Goal: Task Accomplishment & Management: Manage account settings

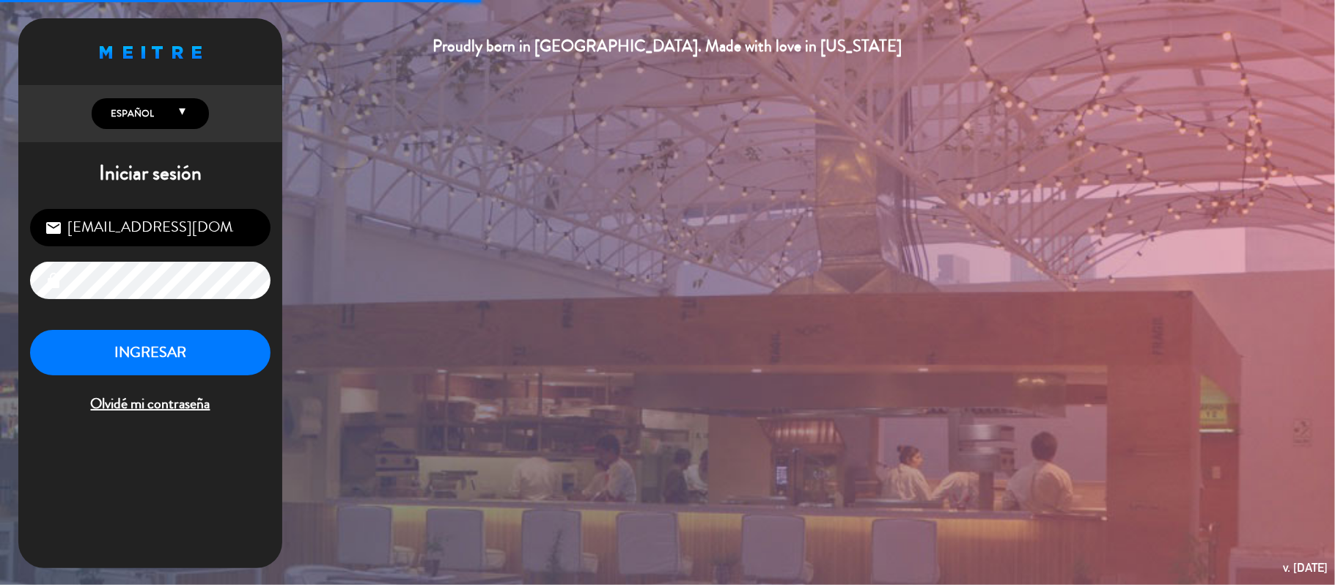
click at [129, 236] on input "[EMAIL_ADDRESS][DOMAIN_NAME]" at bounding box center [150, 227] width 240 height 37
click at [136, 217] on input "[EMAIL_ADDRESS][DOMAIN_NAME]" at bounding box center [150, 227] width 240 height 37
type input "[EMAIL_ADDRESS][DOMAIN_NAME]"
click at [164, 348] on button "INGRESAR" at bounding box center [150, 353] width 240 height 46
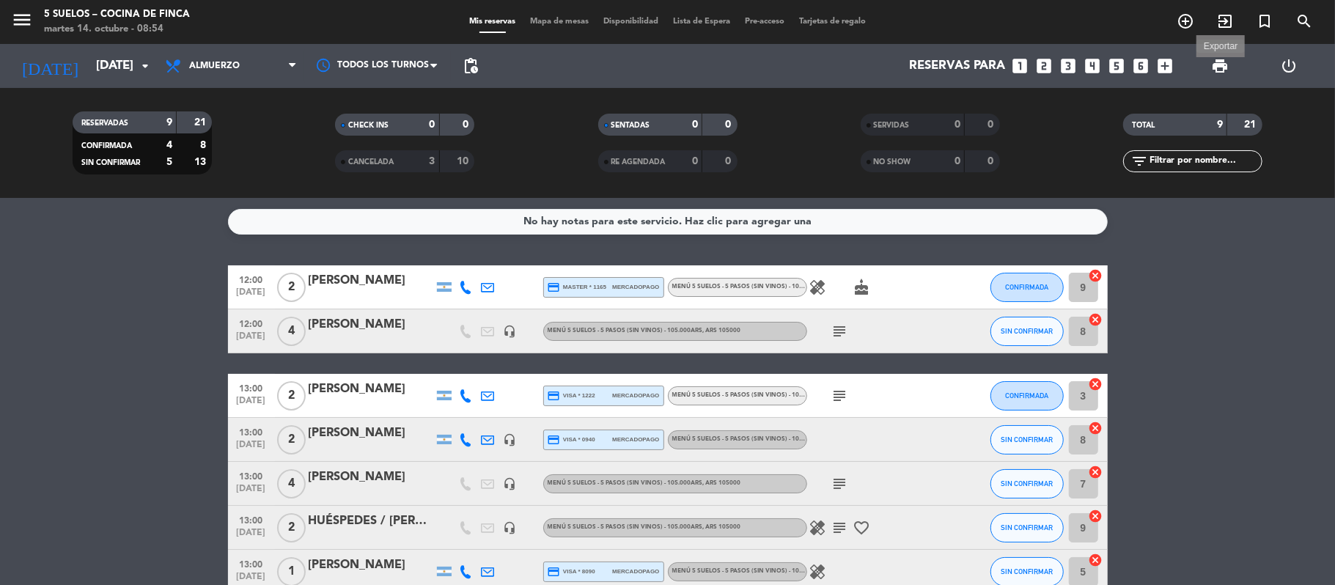
click at [1026, 59] on span "print" at bounding box center [1220, 66] width 18 height 18
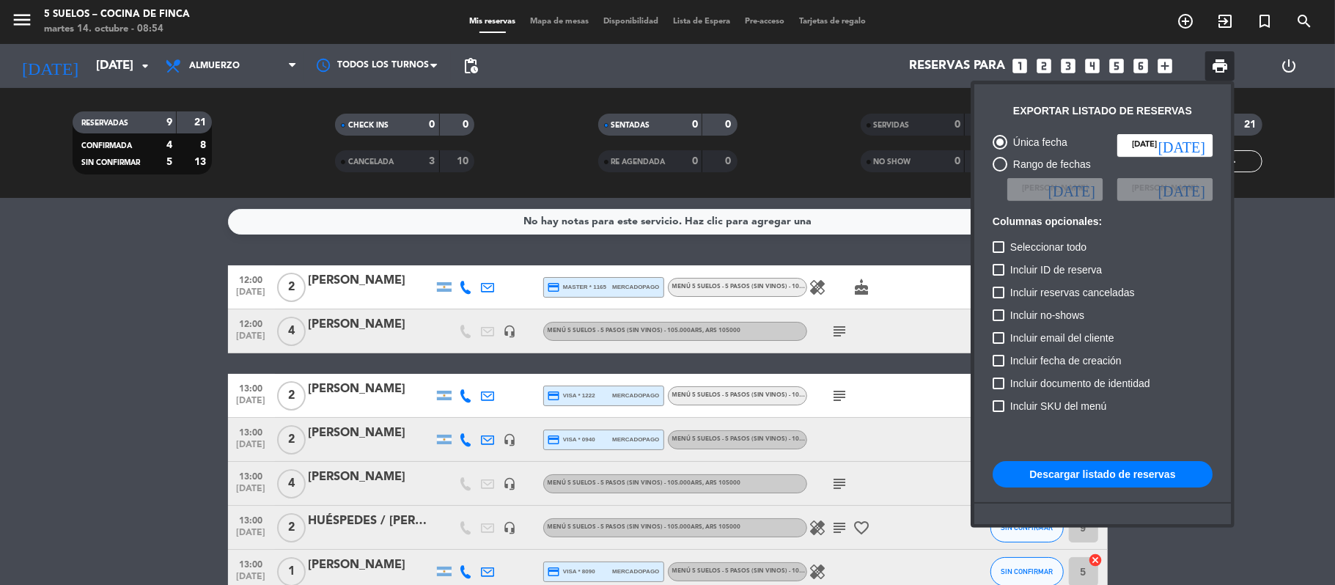
click at [1026, 482] on button "Descargar listado de reservas" at bounding box center [1103, 474] width 220 height 26
click at [19, 12] on div at bounding box center [667, 292] width 1335 height 585
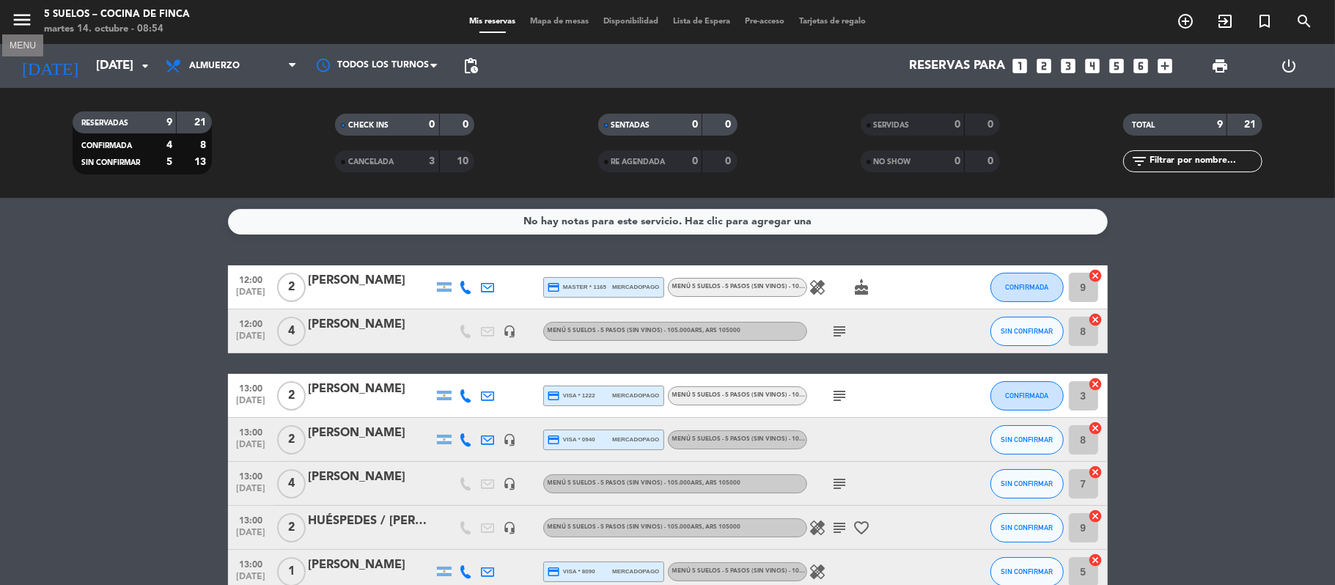
click at [16, 18] on icon "menu" at bounding box center [22, 20] width 22 height 22
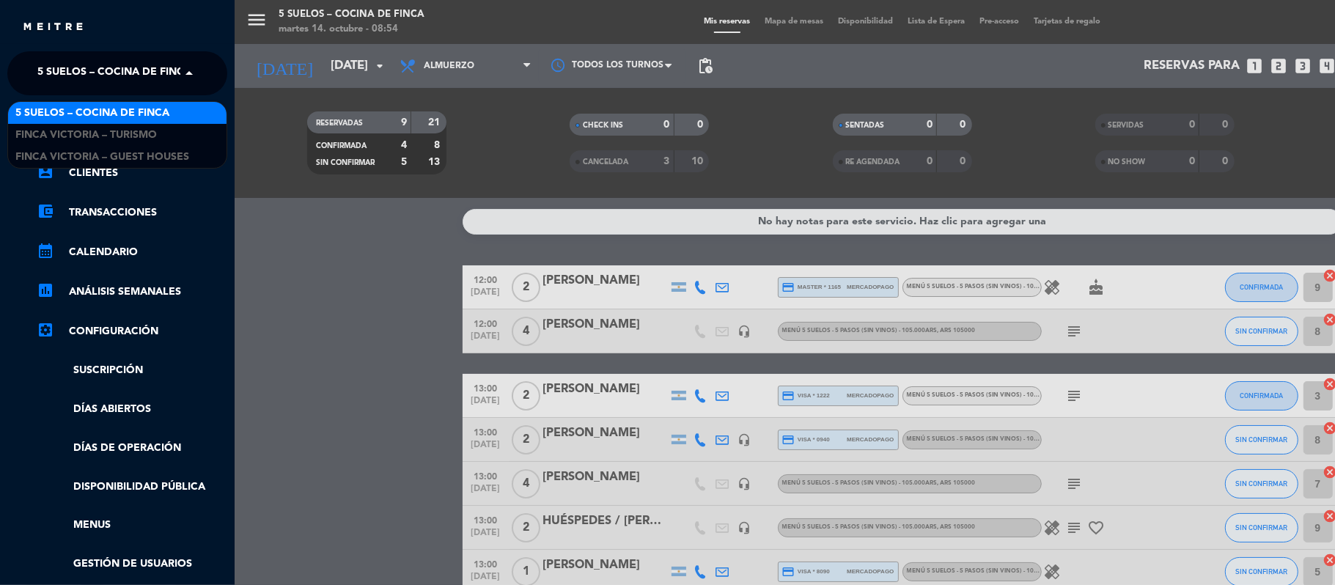
click at [45, 65] on span "5 SUELOS – COCINA DE FINCA" at bounding box center [114, 73] width 154 height 31
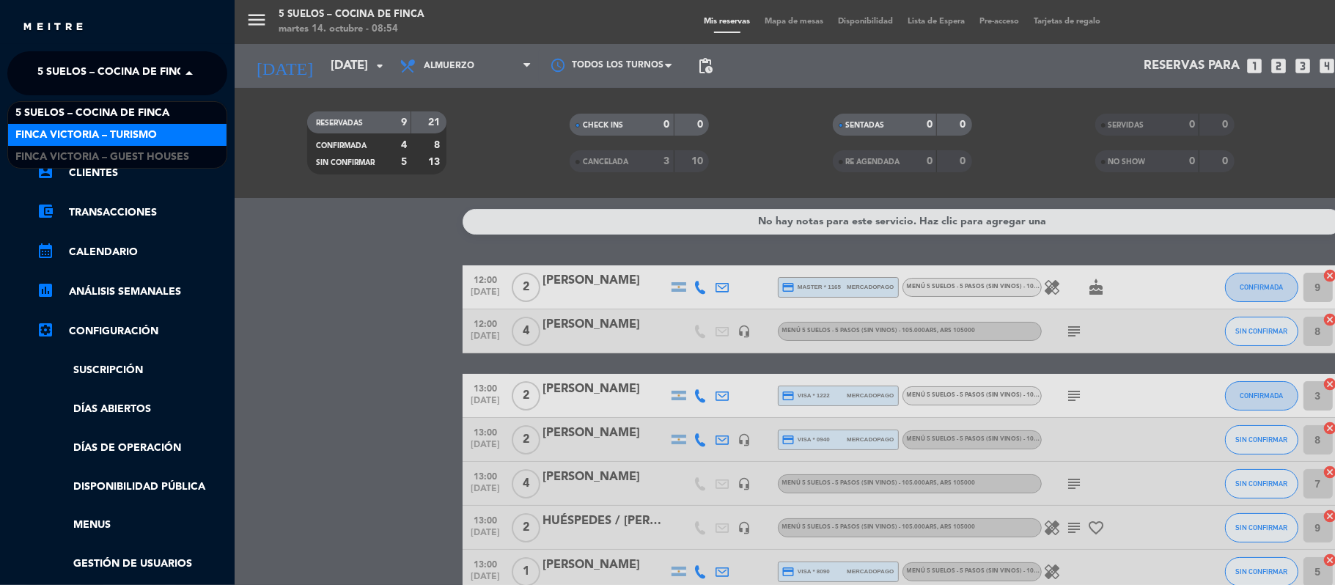
click at [56, 128] on span "FINCA VICTORIA – TURISMO" at bounding box center [85, 135] width 141 height 17
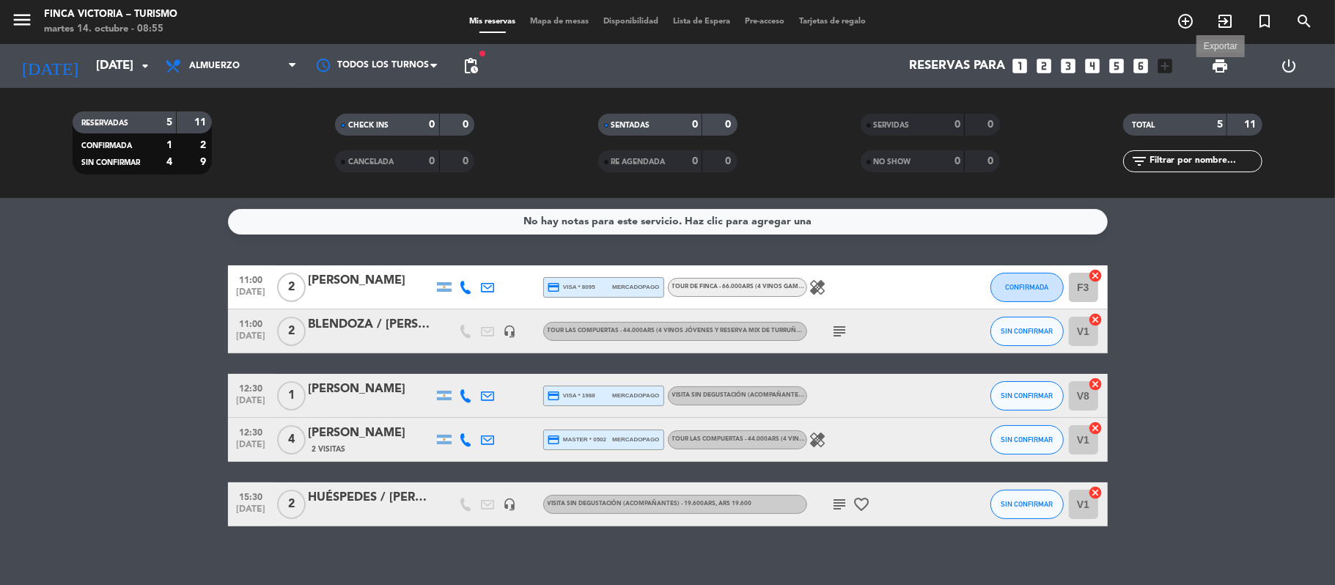
click at [1026, 67] on span "print" at bounding box center [1220, 66] width 18 height 18
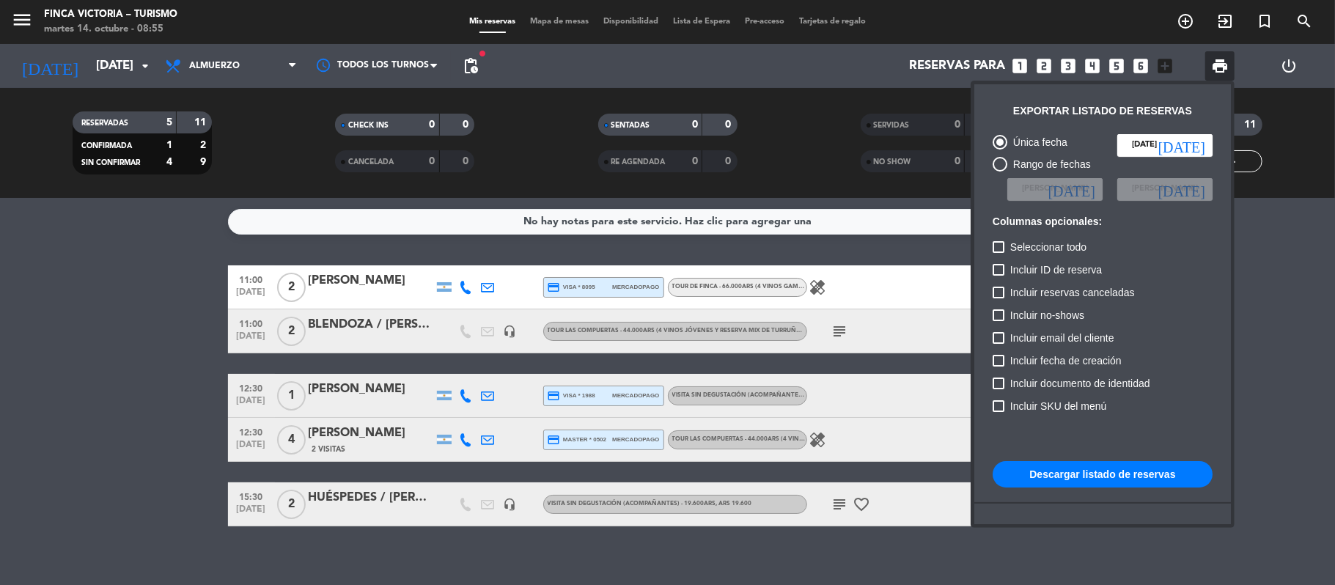
click at [1026, 464] on button "Descargar listado de reservas" at bounding box center [1103, 474] width 220 height 26
click at [24, 25] on div at bounding box center [667, 292] width 1335 height 585
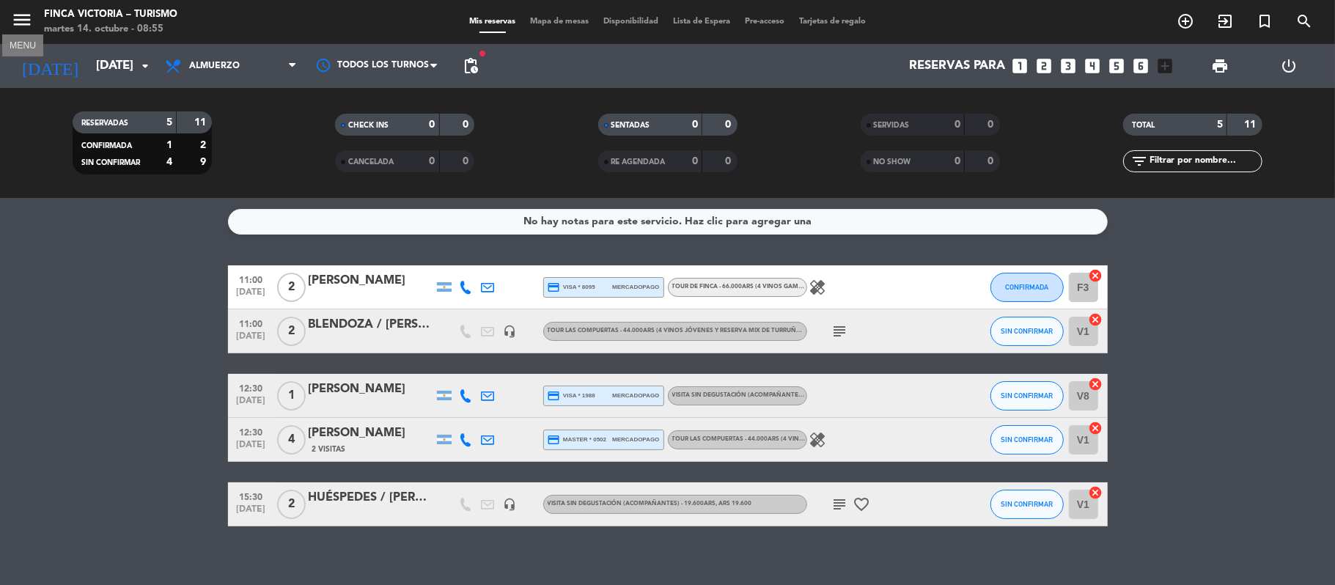
click at [24, 25] on icon "menu" at bounding box center [22, 20] width 22 height 22
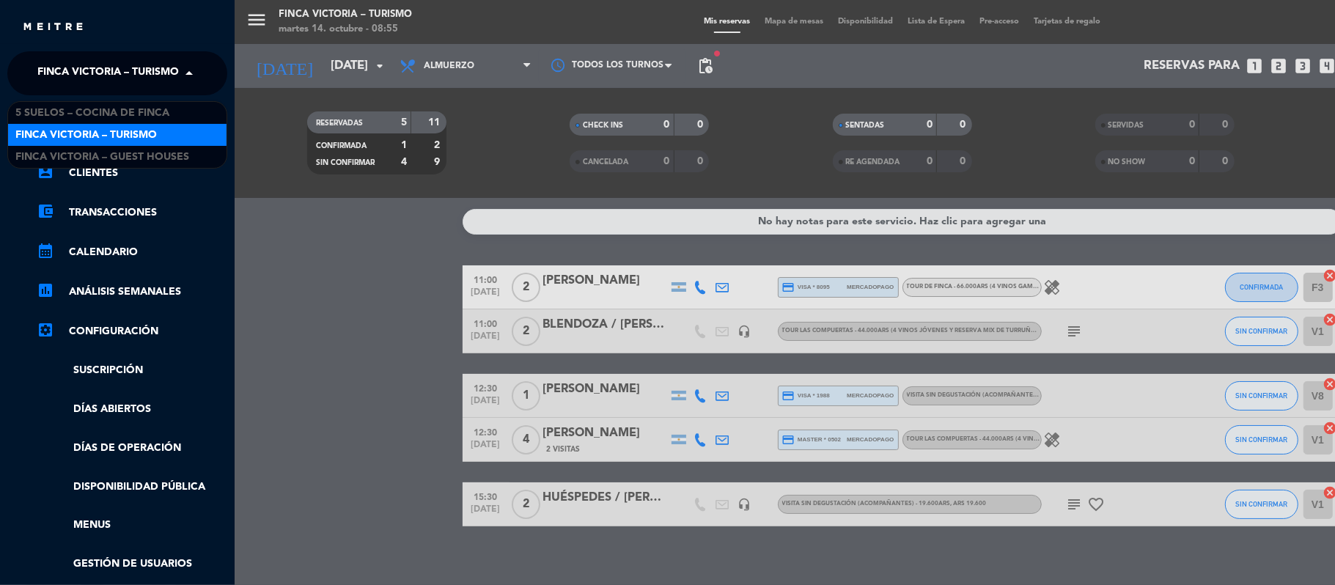
drag, startPoint x: 51, startPoint y: 83, endPoint x: 44, endPoint y: 89, distance: 9.3
click at [51, 84] on span "FINCA VICTORIA – TURISMO" at bounding box center [107, 73] width 141 height 31
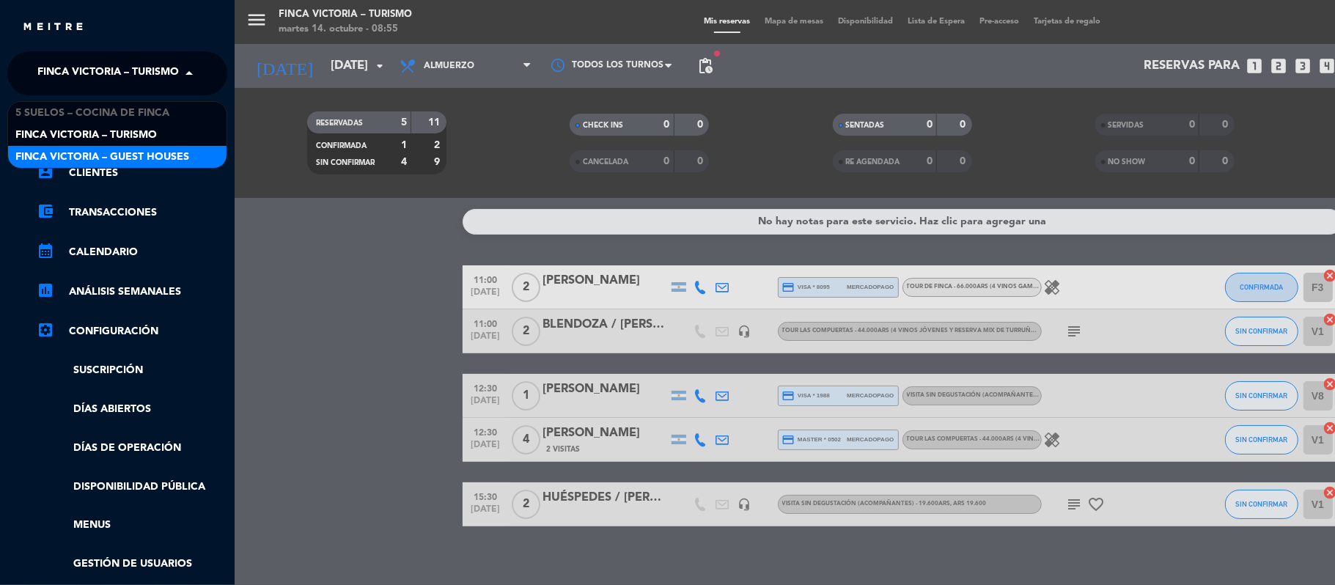
click at [44, 160] on span "FINCA VICTORIA – GUEST HOUSES" at bounding box center [102, 157] width 174 height 17
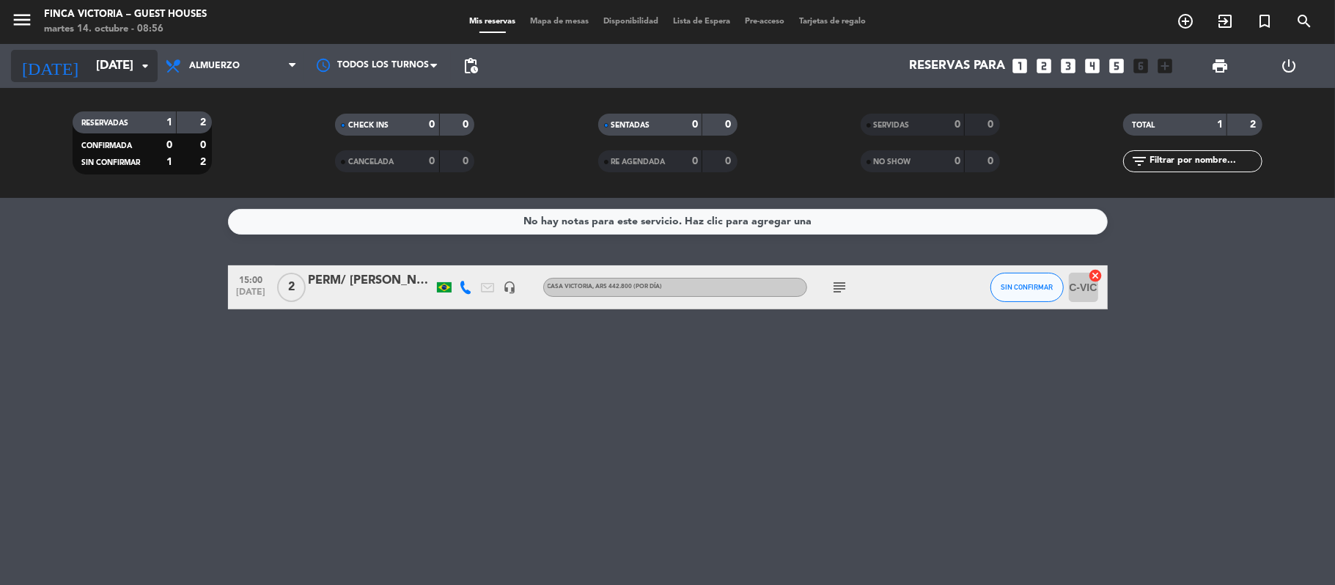
click at [89, 70] on input "[DATE]" at bounding box center [168, 66] width 158 height 29
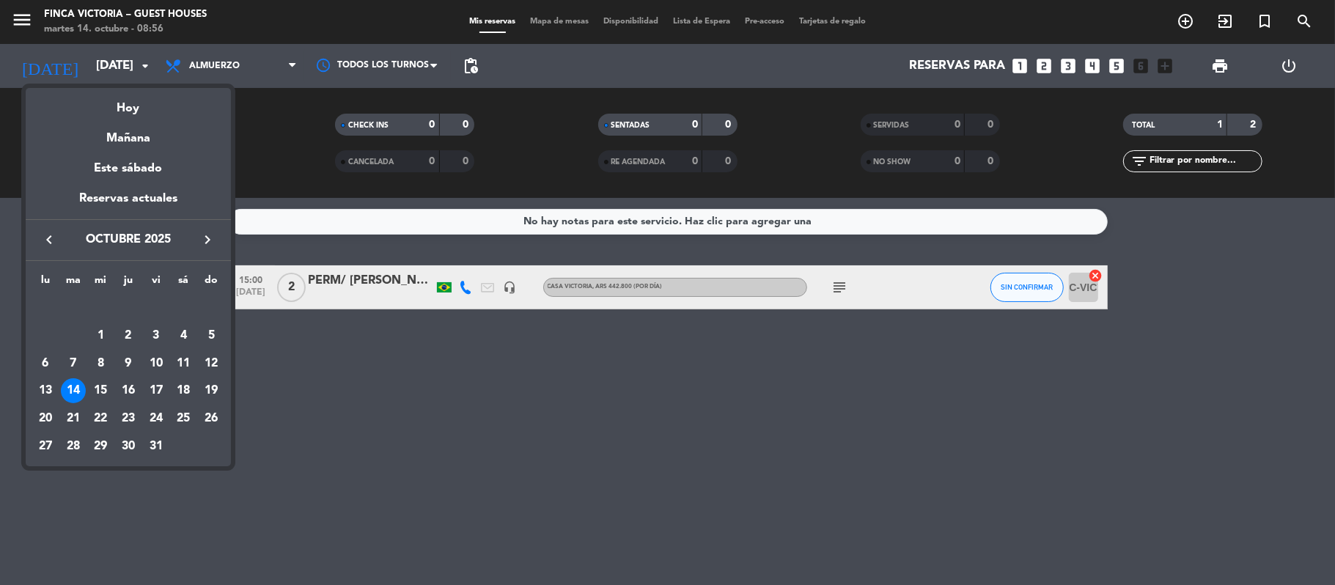
click at [18, 22] on div at bounding box center [667, 292] width 1335 height 585
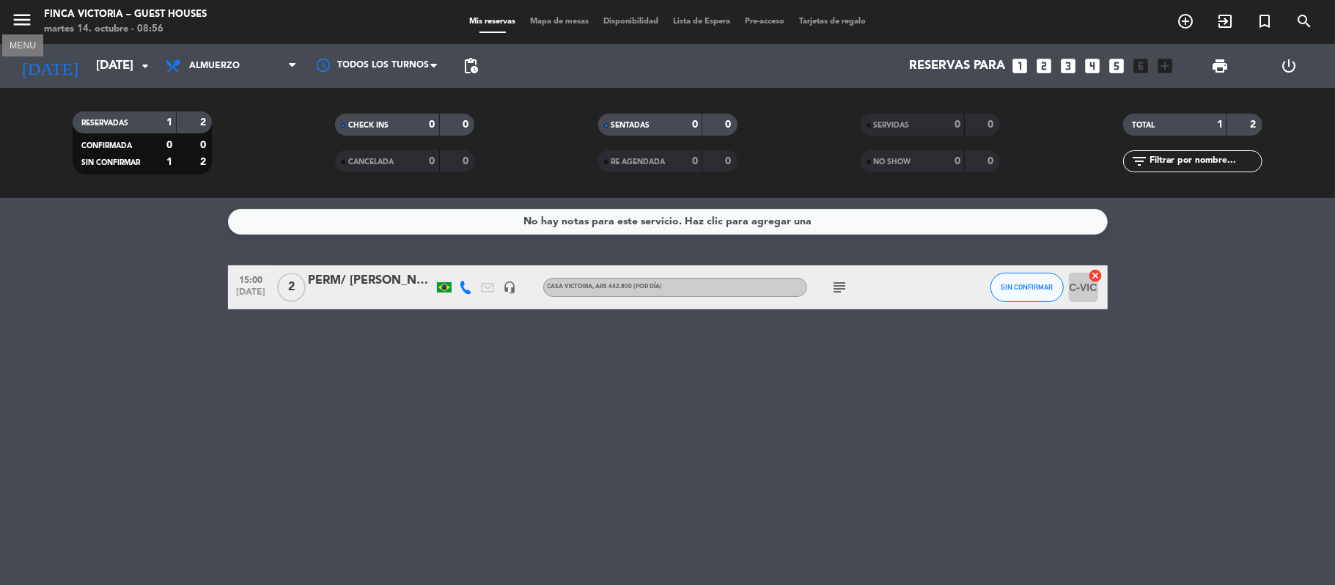
click at [18, 22] on icon "menu" at bounding box center [22, 20] width 22 height 22
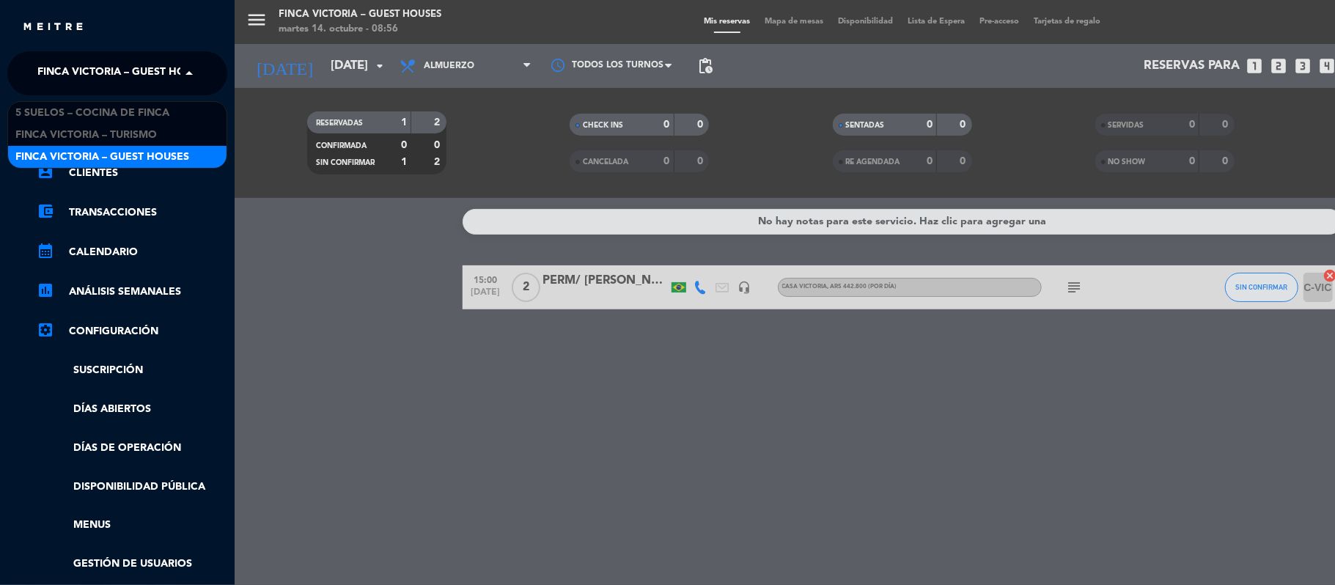
click at [53, 62] on span "FINCA VICTORIA – GUEST HOUSES" at bounding box center [124, 73] width 174 height 31
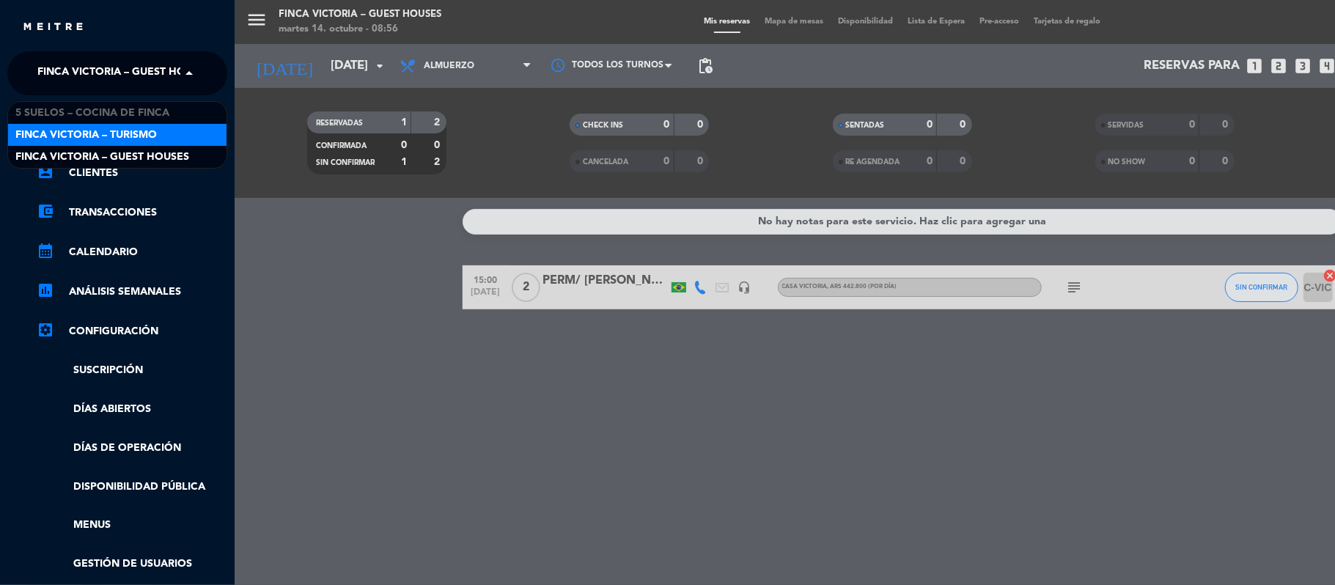
click at [45, 129] on span "FINCA VICTORIA – TURISMO" at bounding box center [85, 135] width 141 height 17
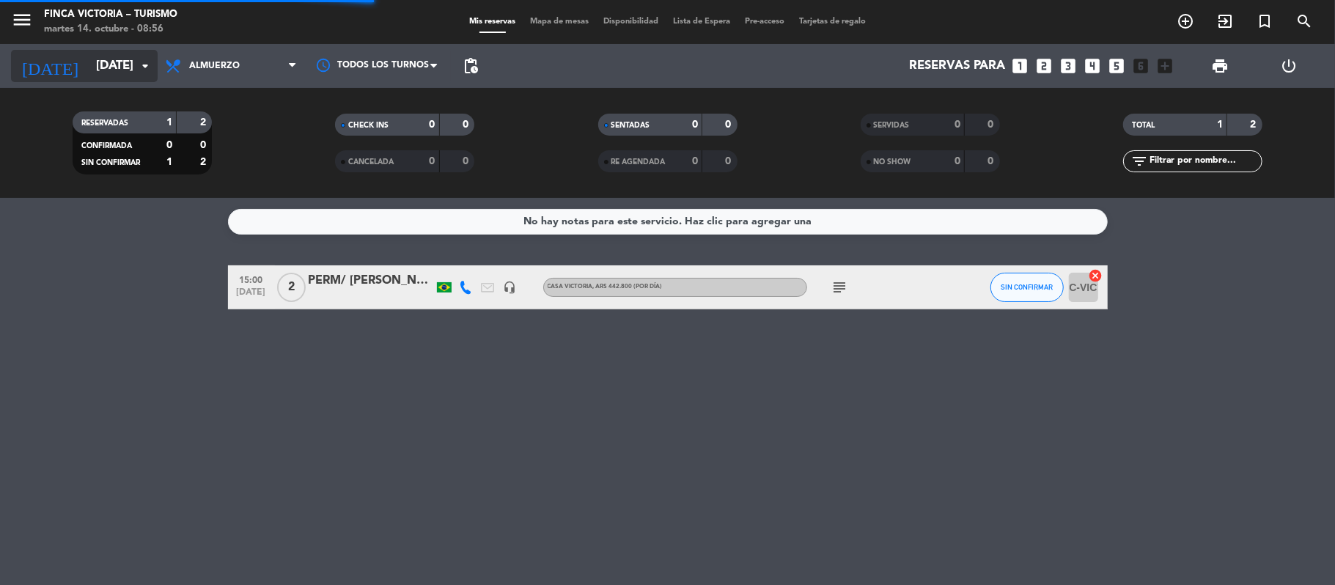
click at [98, 68] on input "[DATE]" at bounding box center [168, 66] width 158 height 29
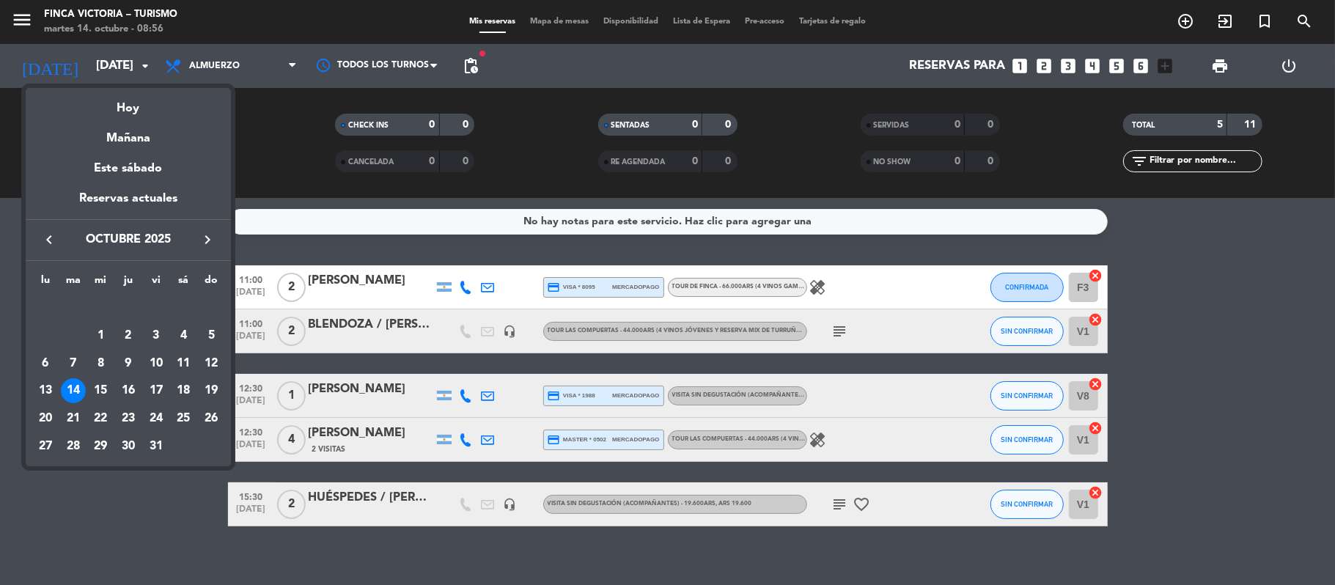
click at [168, 555] on div at bounding box center [667, 292] width 1335 height 585
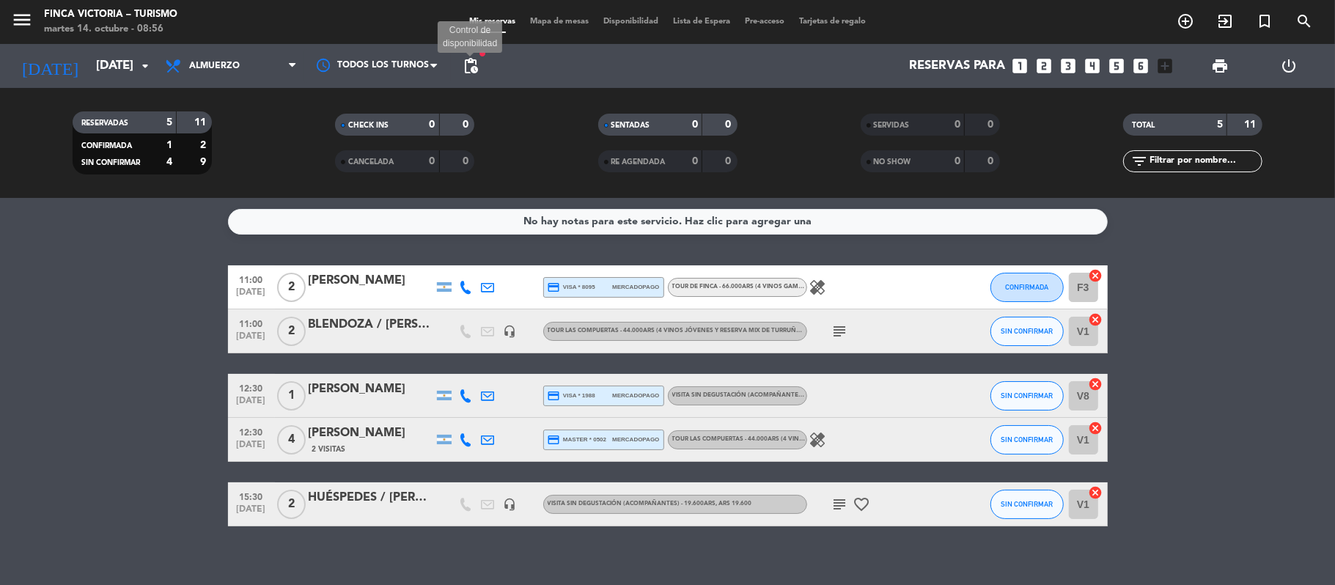
click at [467, 59] on span "pending_actions" at bounding box center [471, 66] width 18 height 18
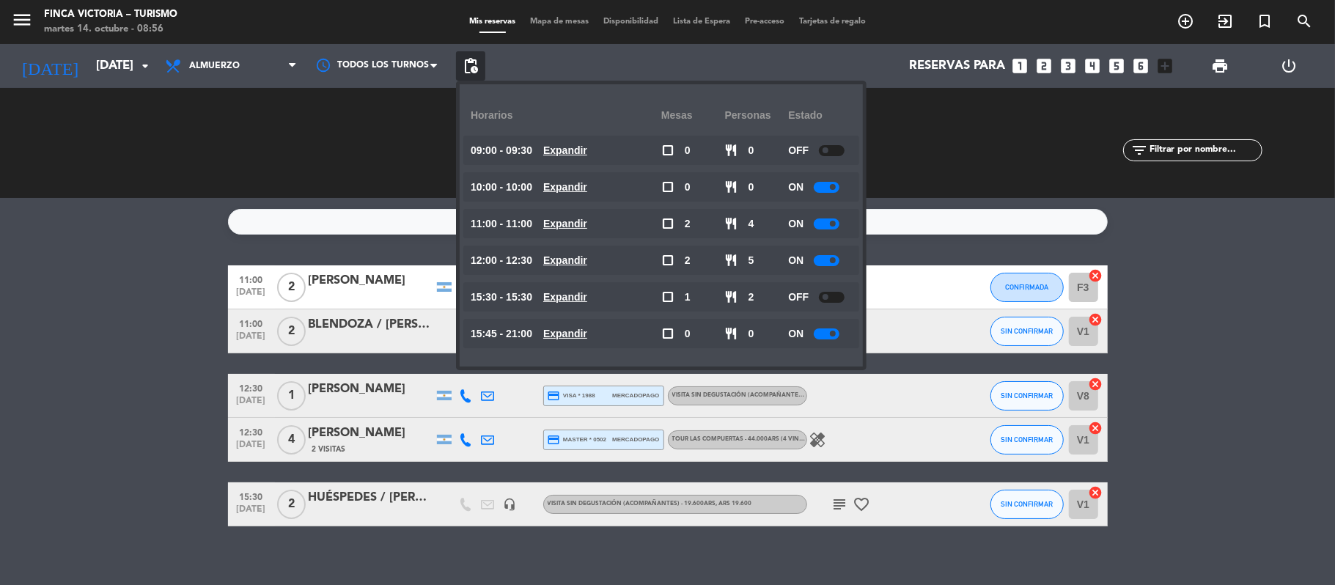
click at [0, 337] on bookings-row "11:00 [DATE] 2 [PERSON_NAME] credit_card visa * 8095 mercadopago TOUR DE FINCA …" at bounding box center [667, 395] width 1335 height 261
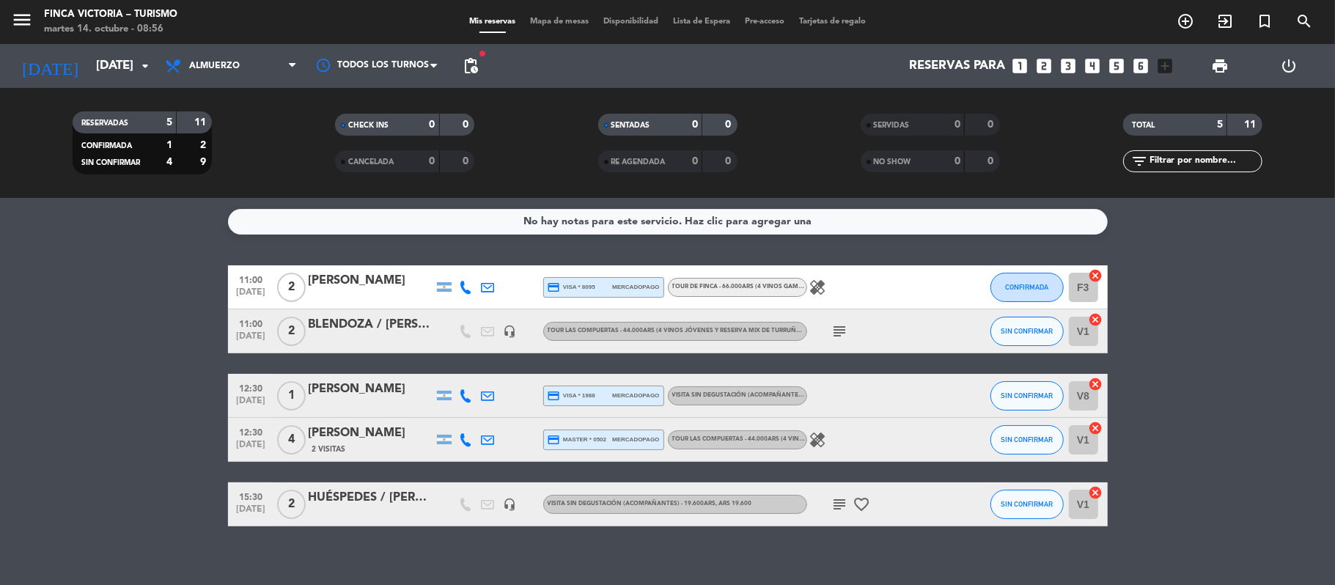
click at [233, 378] on div "12:30 [DATE]" at bounding box center [251, 395] width 47 height 43
click at [238, 438] on span "12:30" at bounding box center [251, 431] width 37 height 17
click at [147, 433] on bookings-row "11:00 [DATE] 2 [PERSON_NAME] credit_card visa * 8095 mercadopago TOUR DE FINCA …" at bounding box center [667, 395] width 1335 height 261
click at [463, 59] on span "pending_actions" at bounding box center [471, 66] width 18 height 18
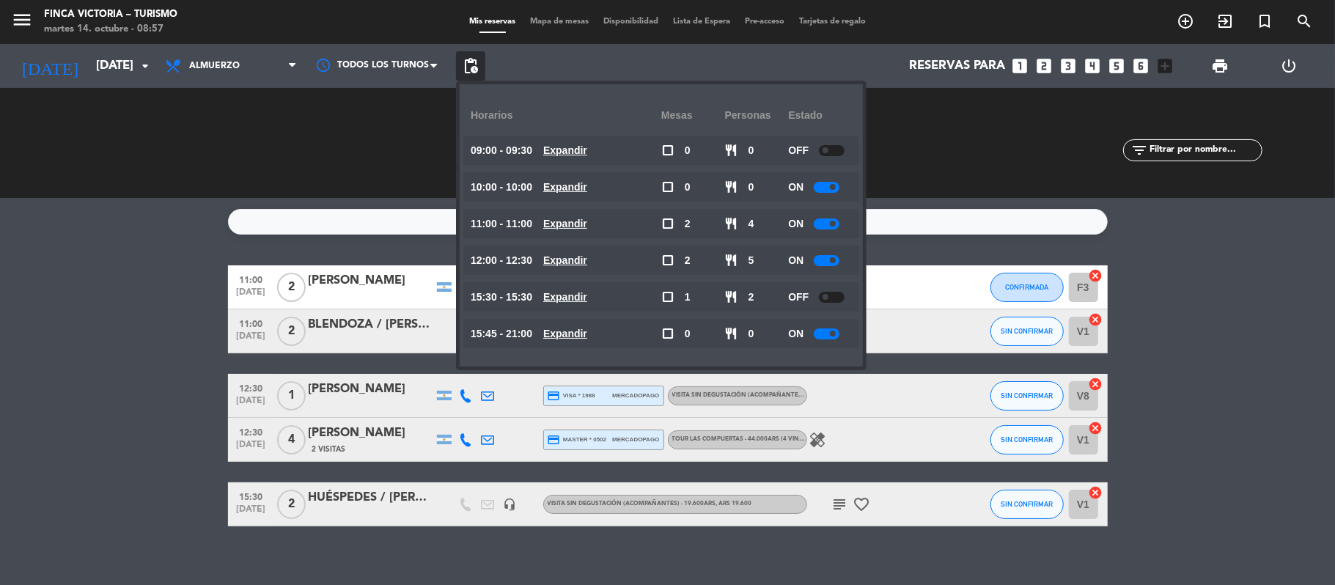
click at [821, 257] on div at bounding box center [827, 260] width 26 height 11
click at [94, 315] on bookings-row "11:00 [DATE] 2 [PERSON_NAME] credit_card visa * 8095 mercadopago TOUR DE FINCA …" at bounding box center [667, 395] width 1335 height 261
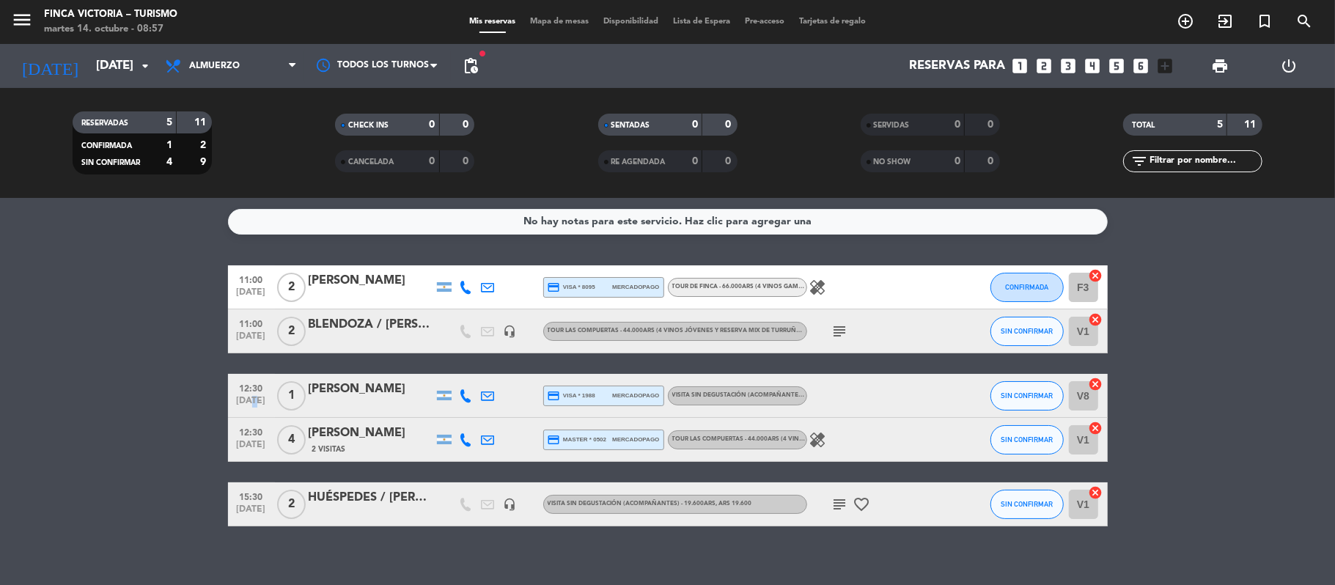
click at [247, 405] on span "[DATE]" at bounding box center [251, 404] width 37 height 17
drag, startPoint x: 241, startPoint y: 430, endPoint x: 223, endPoint y: 431, distance: 18.4
click at [241, 431] on span "12:30" at bounding box center [251, 431] width 37 height 17
click at [92, 384] on bookings-row "11:00 [DATE] 2 [PERSON_NAME] credit_card visa * 8095 mercadopago TOUR DE FINCA …" at bounding box center [667, 395] width 1335 height 261
click at [23, 28] on icon "menu" at bounding box center [22, 20] width 22 height 22
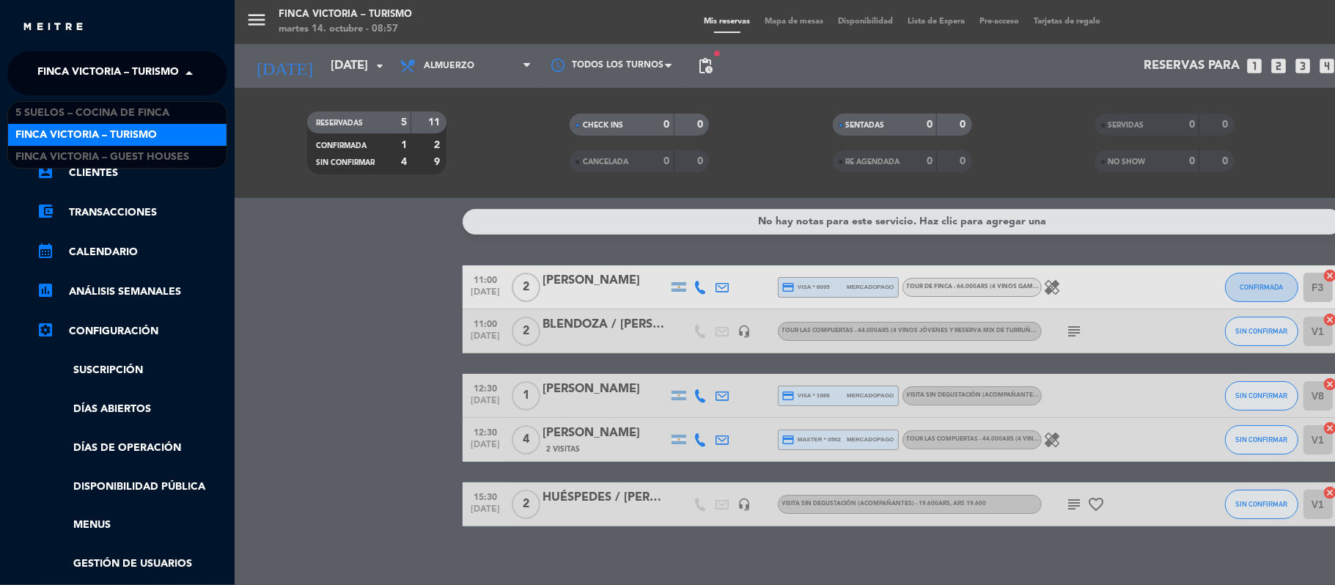
click at [45, 67] on span "FINCA VICTORIA – TURISMO" at bounding box center [107, 73] width 141 height 31
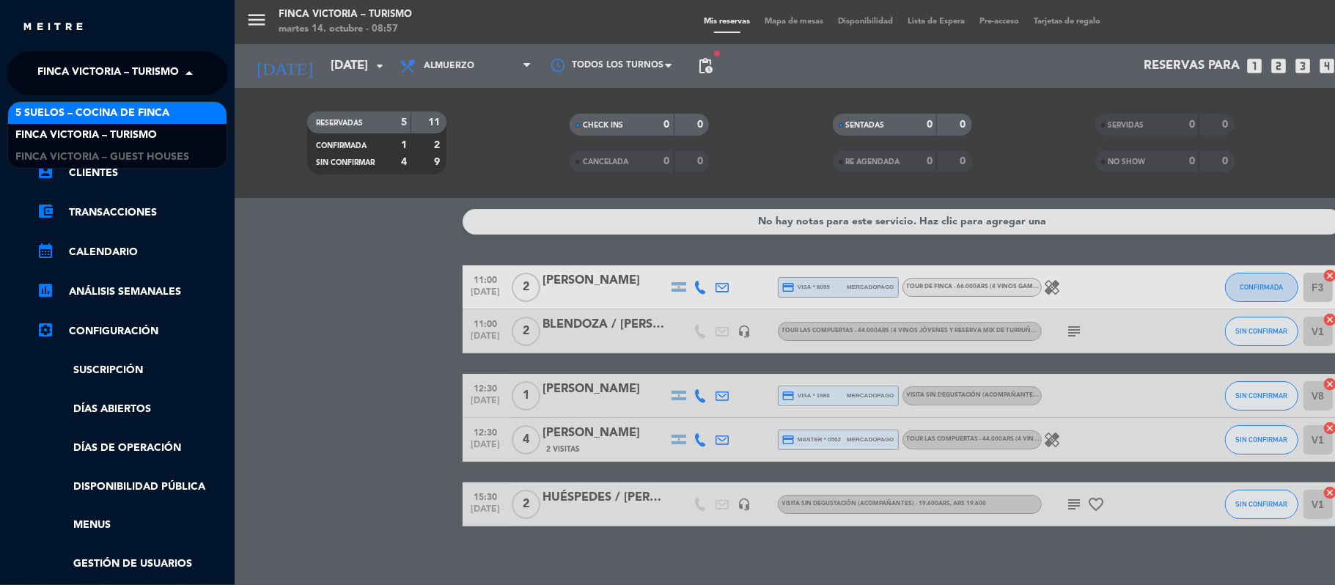
click at [62, 115] on span "5 SUELOS – COCINA DE FINCA" at bounding box center [92, 113] width 154 height 17
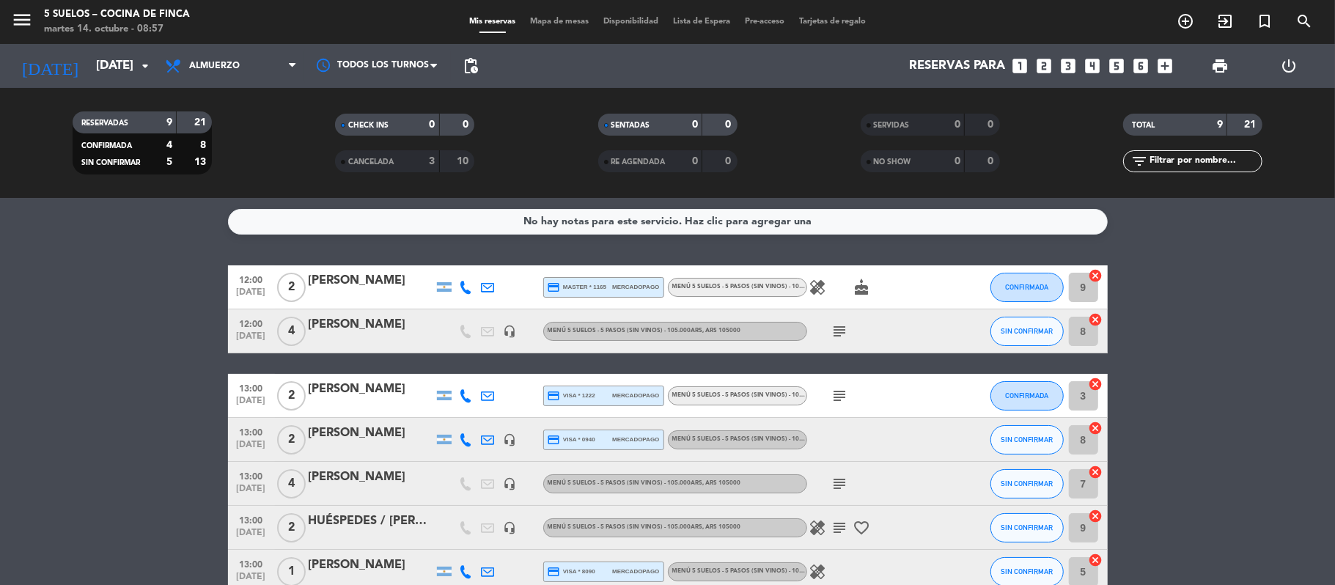
click at [817, 284] on icon "healing" at bounding box center [818, 288] width 18 height 18
click at [866, 293] on span "cake" at bounding box center [862, 288] width 22 height 18
click at [859, 298] on div "healing cake" at bounding box center [873, 286] width 132 height 43
click at [834, 331] on icon "subject" at bounding box center [840, 332] width 18 height 18
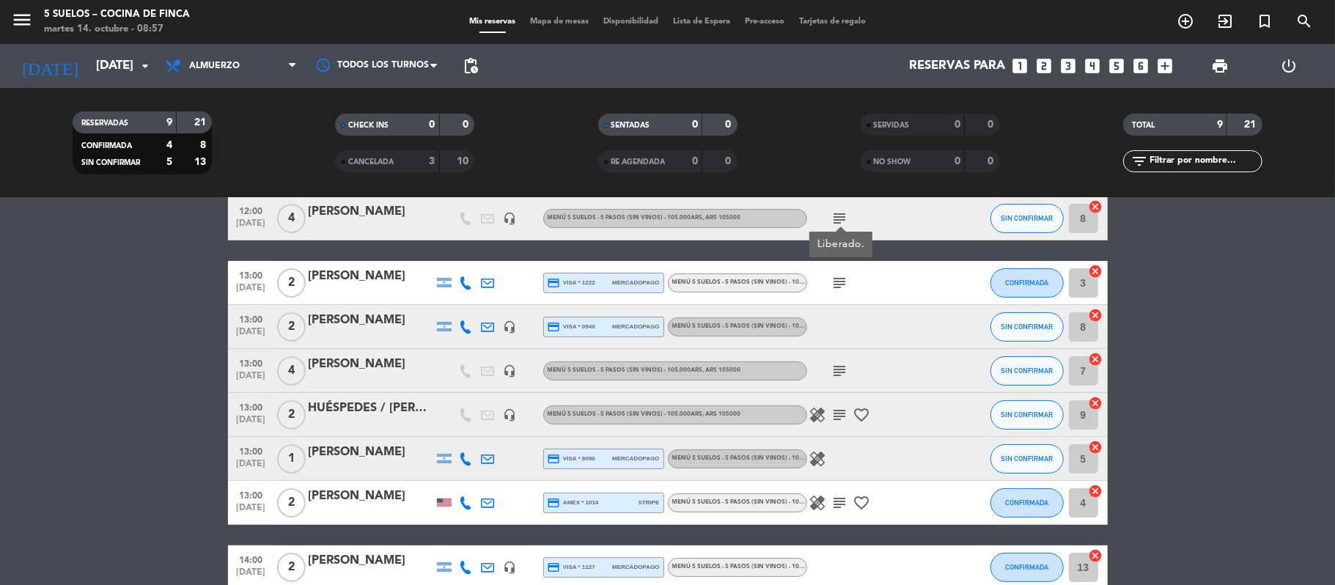
scroll to position [92, 0]
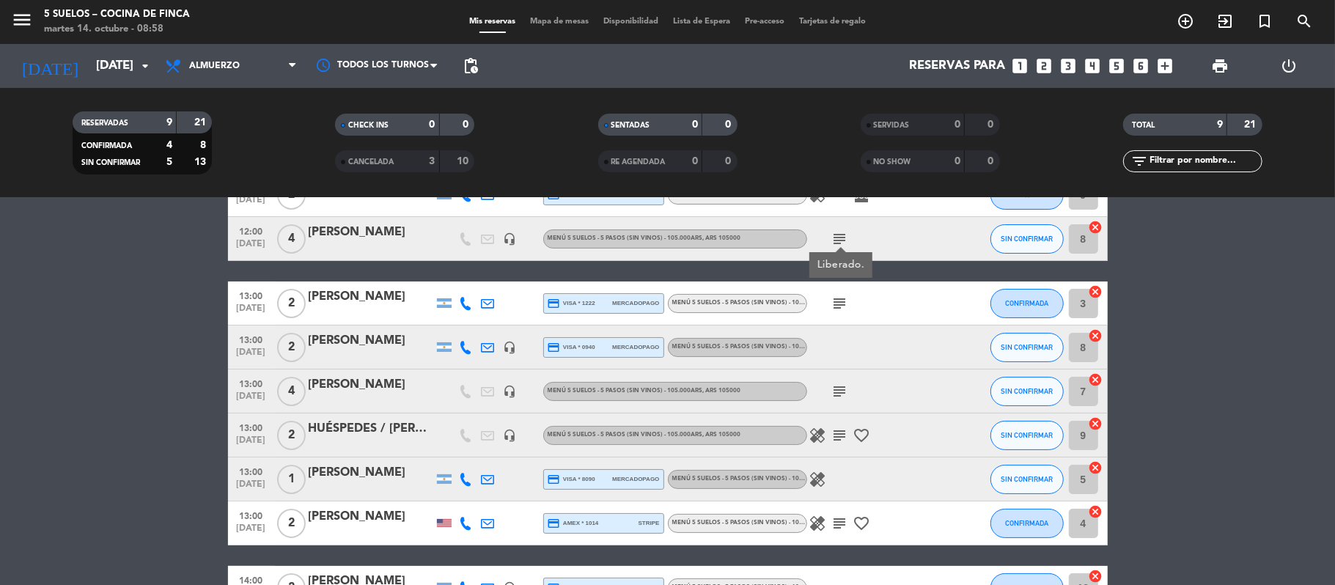
click at [833, 308] on icon "subject" at bounding box center [840, 304] width 18 height 18
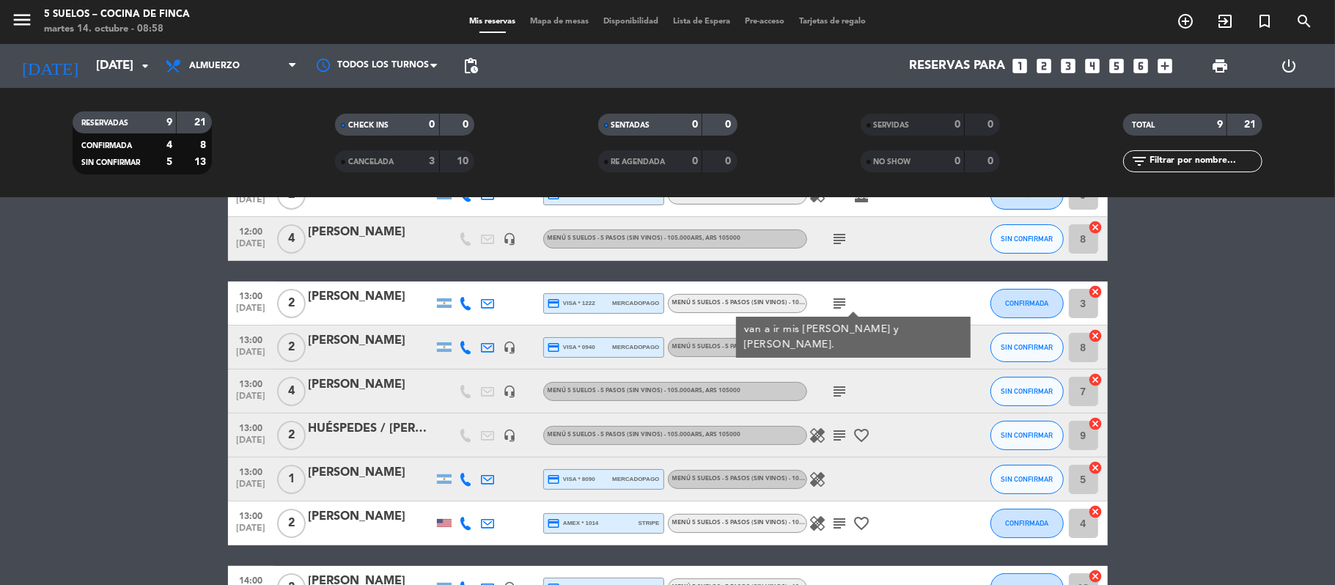
click at [127, 391] on bookings-row "12:00 [DATE] 2 [PERSON_NAME] credit_card master * 1165 mercadopago MENÚ 5 SUELO…" at bounding box center [667, 391] width 1335 height 437
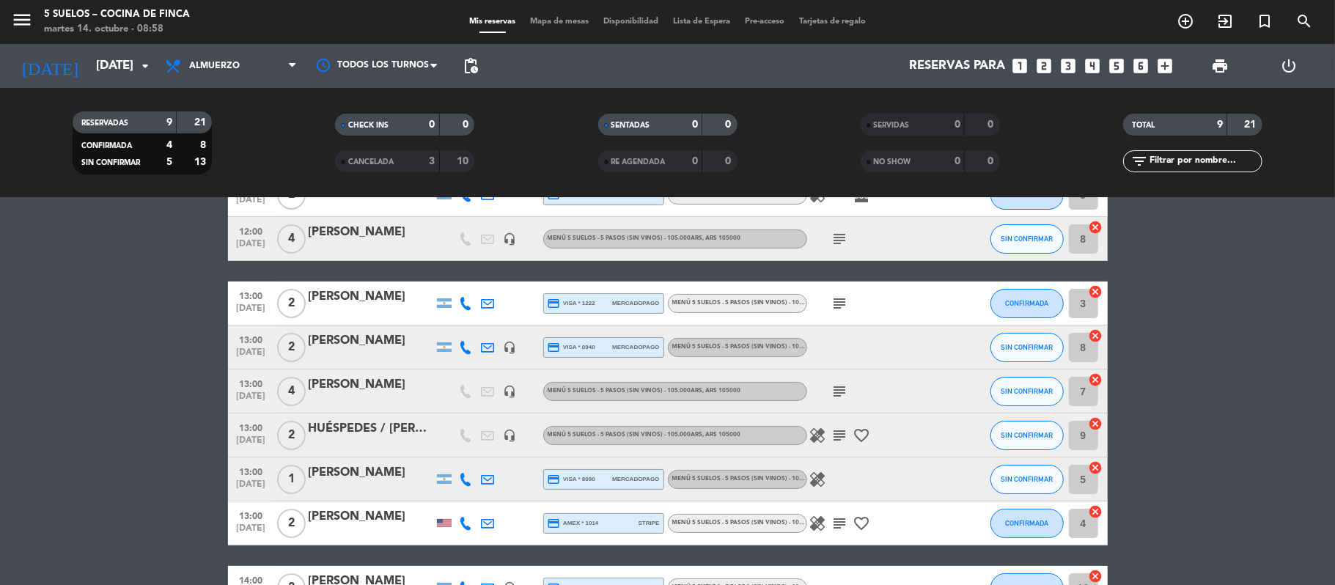
click at [831, 302] on icon "subject" at bounding box center [840, 304] width 18 height 18
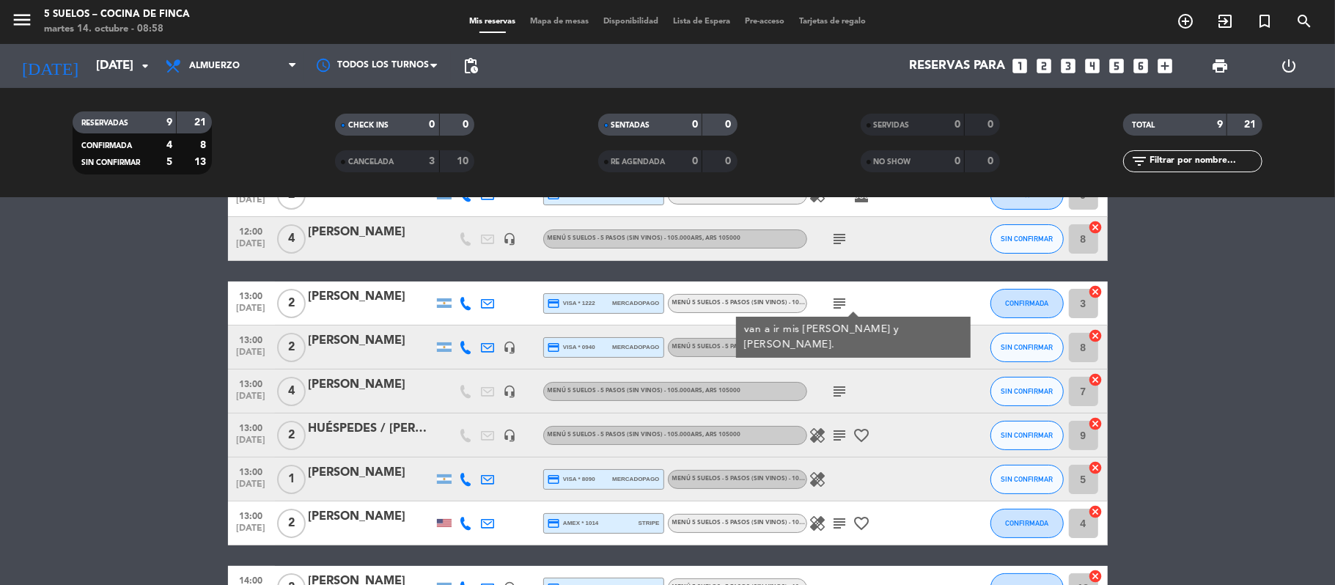
click at [147, 414] on bookings-row "12:00 [DATE] 2 [PERSON_NAME] credit_card master * 1165 mercadopago MENÚ 5 SUELO…" at bounding box center [667, 391] width 1335 height 437
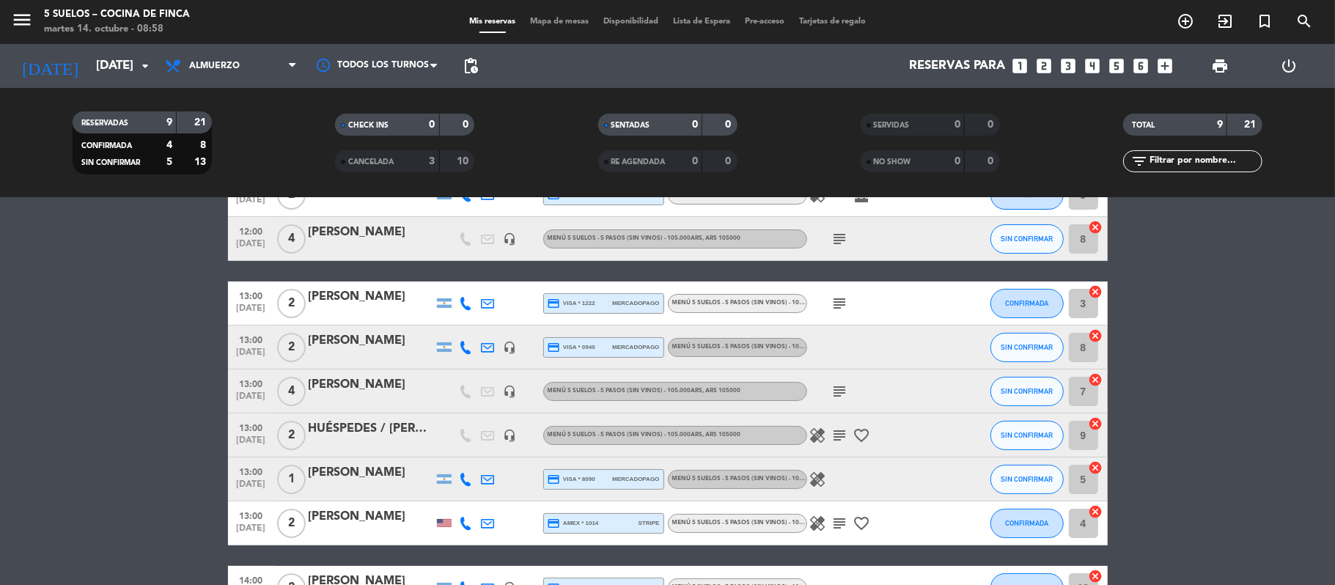
click at [831, 388] on icon "subject" at bounding box center [840, 392] width 18 height 18
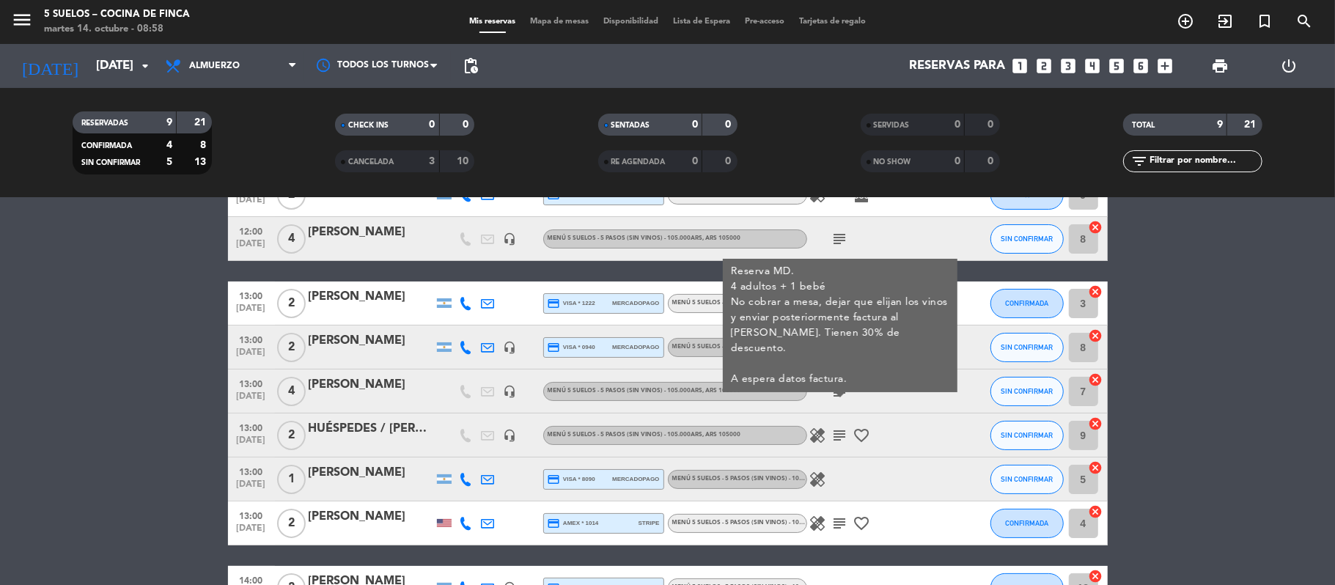
click at [138, 413] on bookings-row "12:00 [DATE] 2 [PERSON_NAME] credit_card master * 1165 mercadopago MENÚ 5 SUELO…" at bounding box center [667, 391] width 1335 height 437
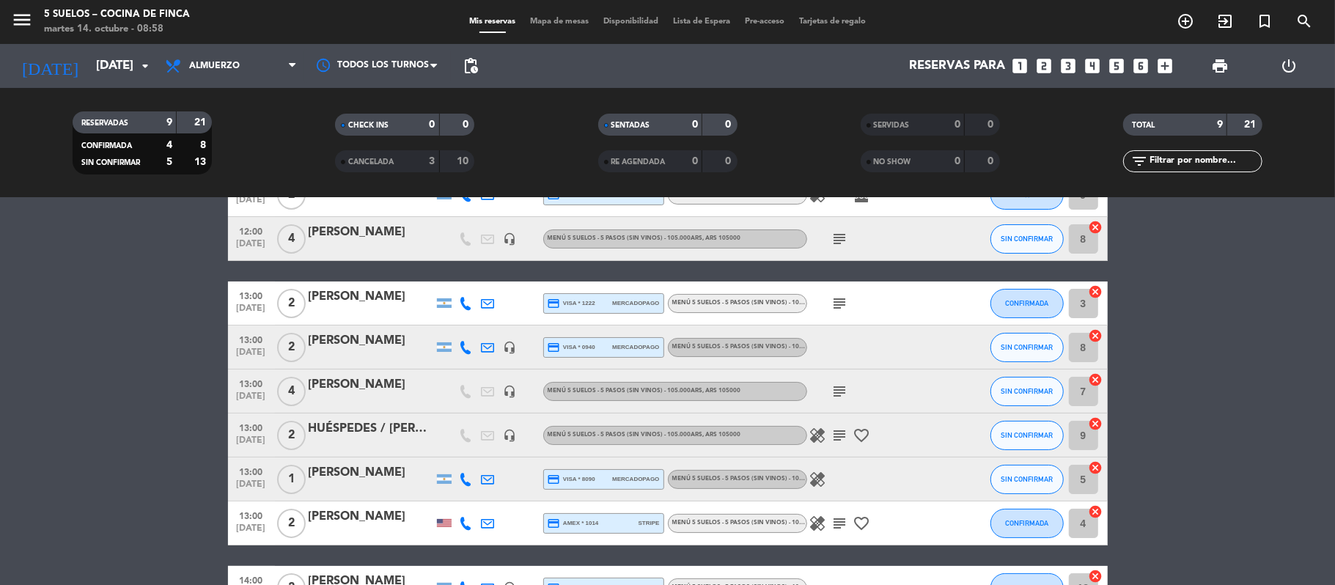
drag, startPoint x: 836, startPoint y: 397, endPoint x: 836, endPoint y: 405, distance: 8.8
click at [836, 400] on div "subject" at bounding box center [873, 391] width 132 height 43
click at [839, 393] on icon "subject" at bounding box center [840, 392] width 18 height 18
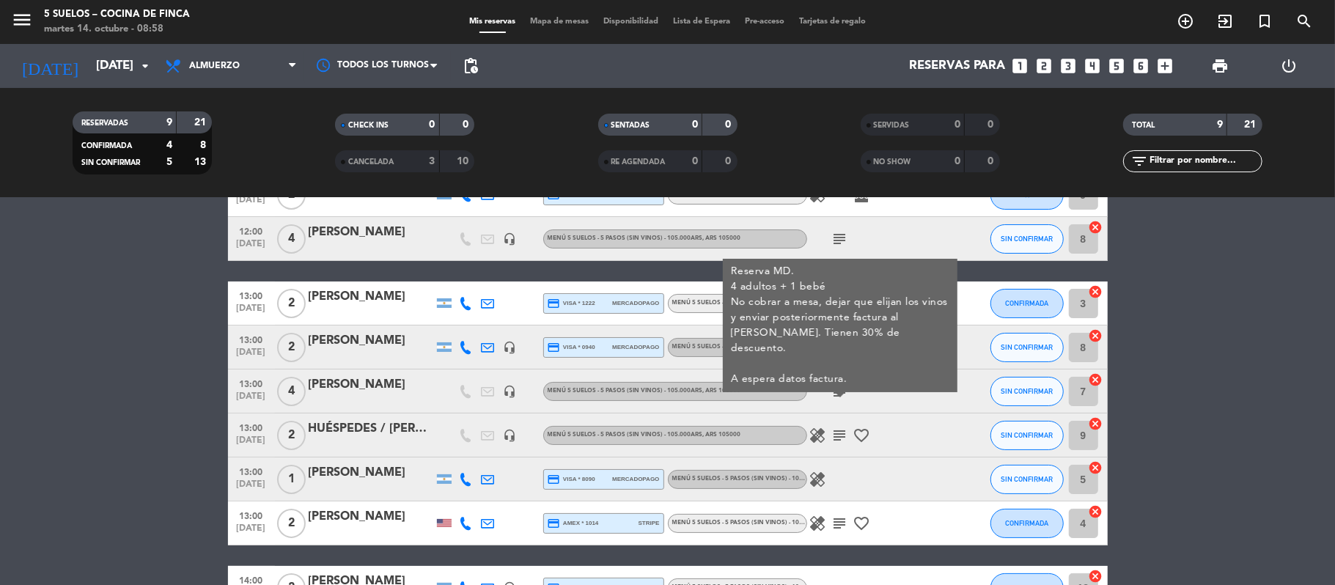
click at [839, 441] on icon "subject" at bounding box center [840, 436] width 18 height 18
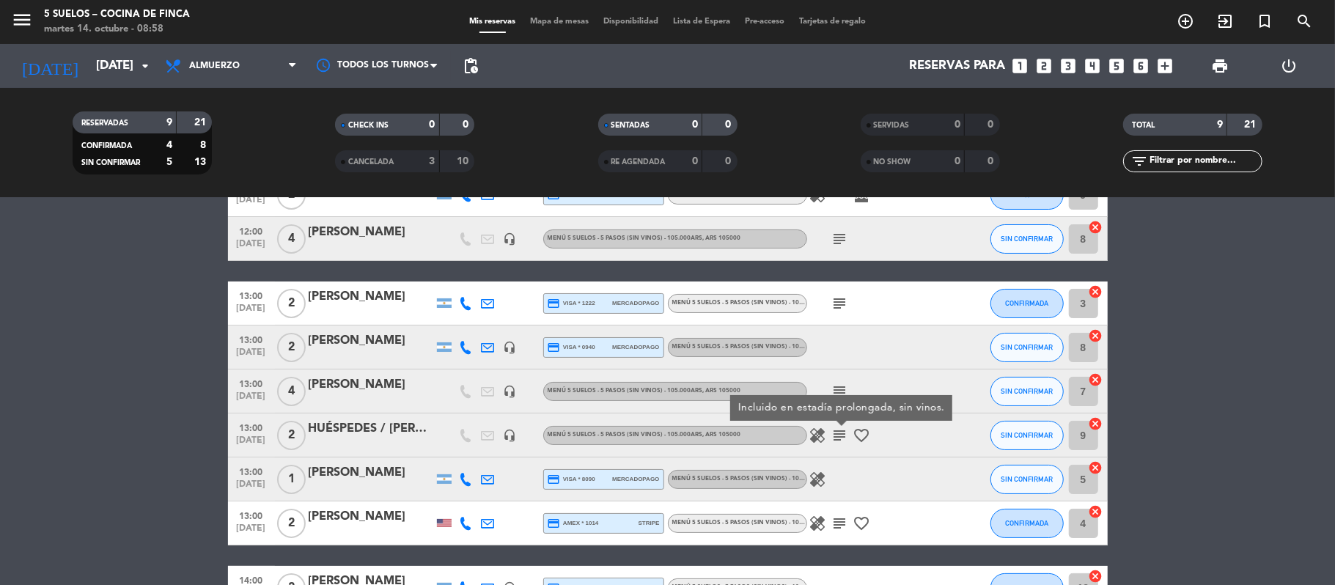
click at [812, 435] on icon "healing" at bounding box center [818, 436] width 18 height 18
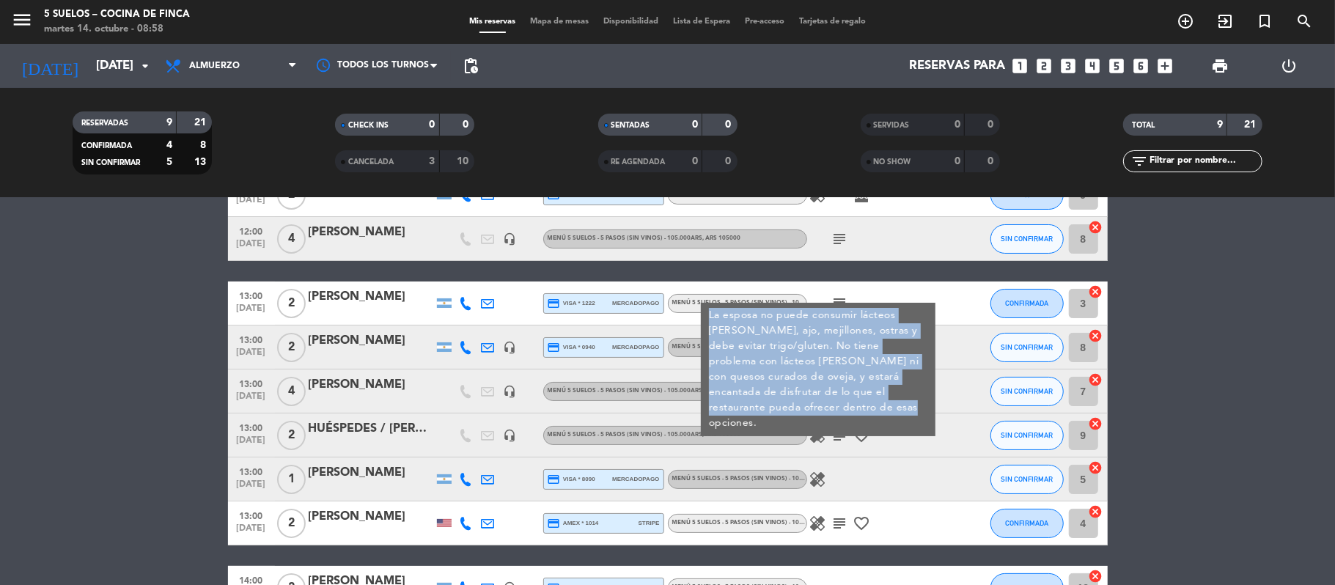
drag, startPoint x: 708, startPoint y: 312, endPoint x: 755, endPoint y: 405, distance: 103.6
click at [755, 405] on div "La esposa no puede consumir lácteos [PERSON_NAME], ajo, mejillones, ostras y de…" at bounding box center [818, 369] width 235 height 133
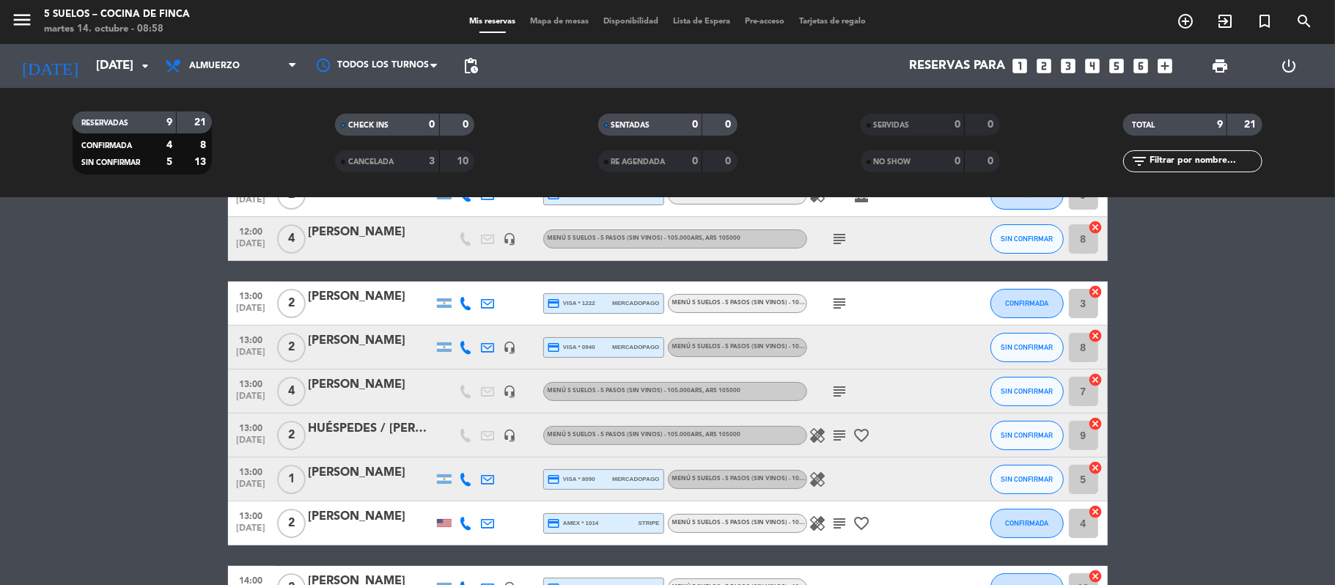
click at [819, 434] on icon "healing" at bounding box center [818, 436] width 18 height 18
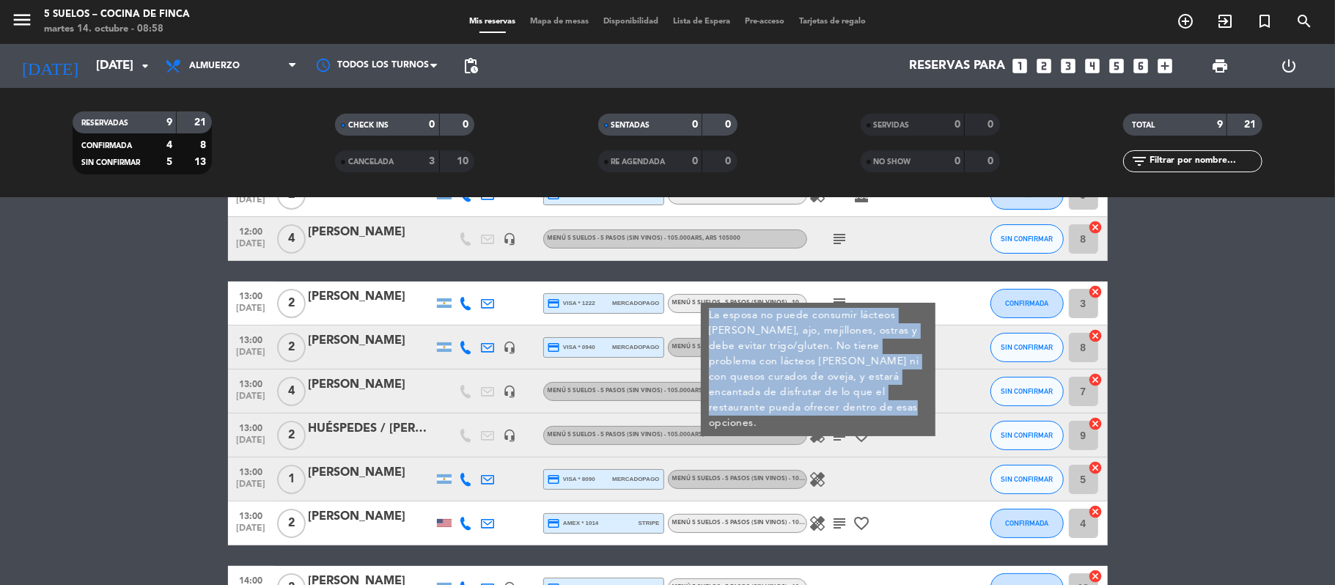
copy div "La esposa no puede consumir lácteos [PERSON_NAME], ajo, mejillones, ostras y de…"
drag, startPoint x: 760, startPoint y: 405, endPoint x: 710, endPoint y: 320, distance: 98.3
click at [710, 320] on div "La esposa no puede consumir lácteos [PERSON_NAME], ajo, mejillones, ostras y de…" at bounding box center [818, 369] width 235 height 133
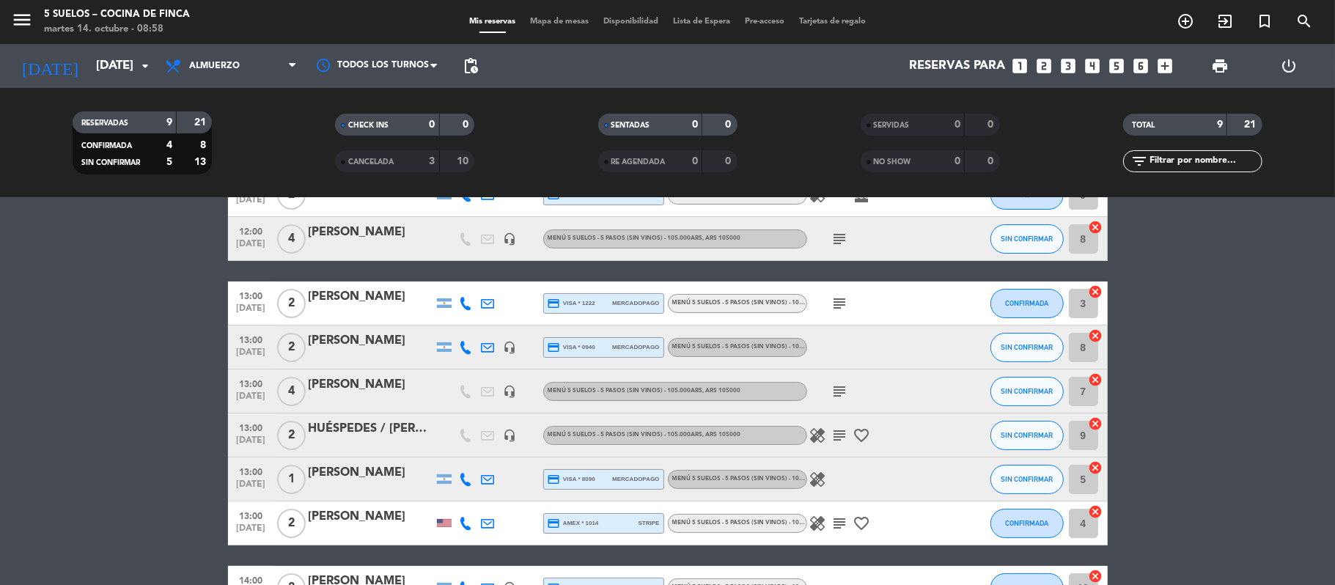
click at [519, 433] on div "headset_mic" at bounding box center [510, 434] width 22 height 43
click at [508, 434] on icon "headset_mic" at bounding box center [510, 435] width 13 height 13
click at [815, 482] on icon "healing" at bounding box center [818, 480] width 18 height 18
click at [812, 523] on icon "healing" at bounding box center [818, 524] width 18 height 18
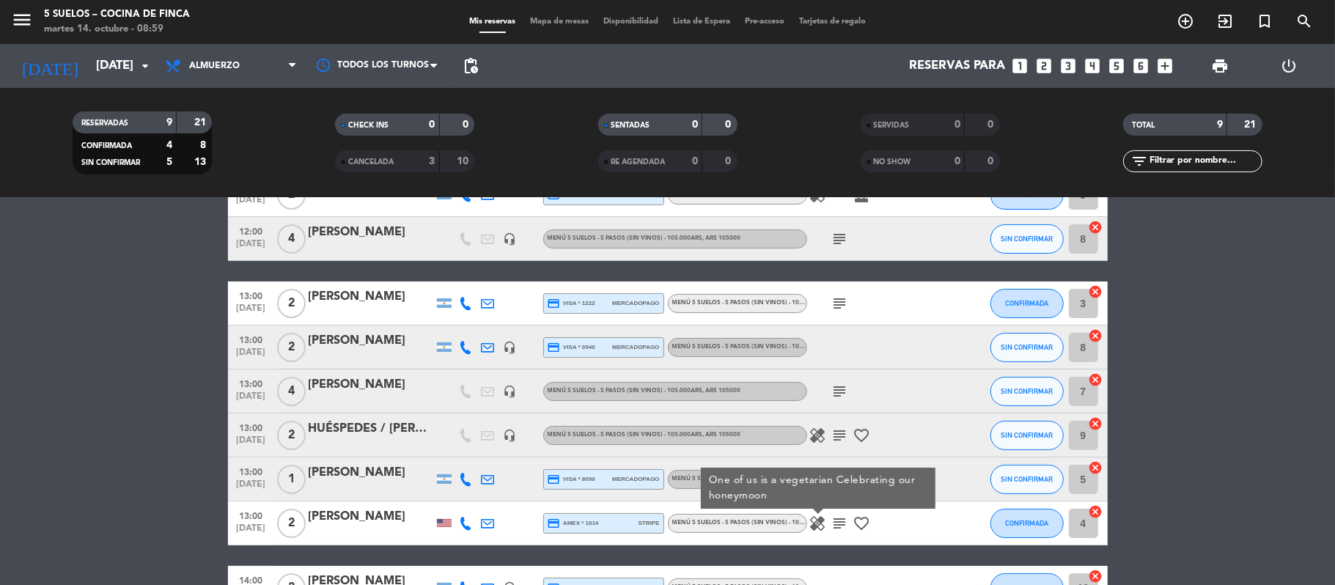
click at [155, 450] on bookings-row "12:00 [DATE] 2 [PERSON_NAME] credit_card master * 1165 mercadopago MENÚ 5 SUELO…" at bounding box center [667, 391] width 1335 height 437
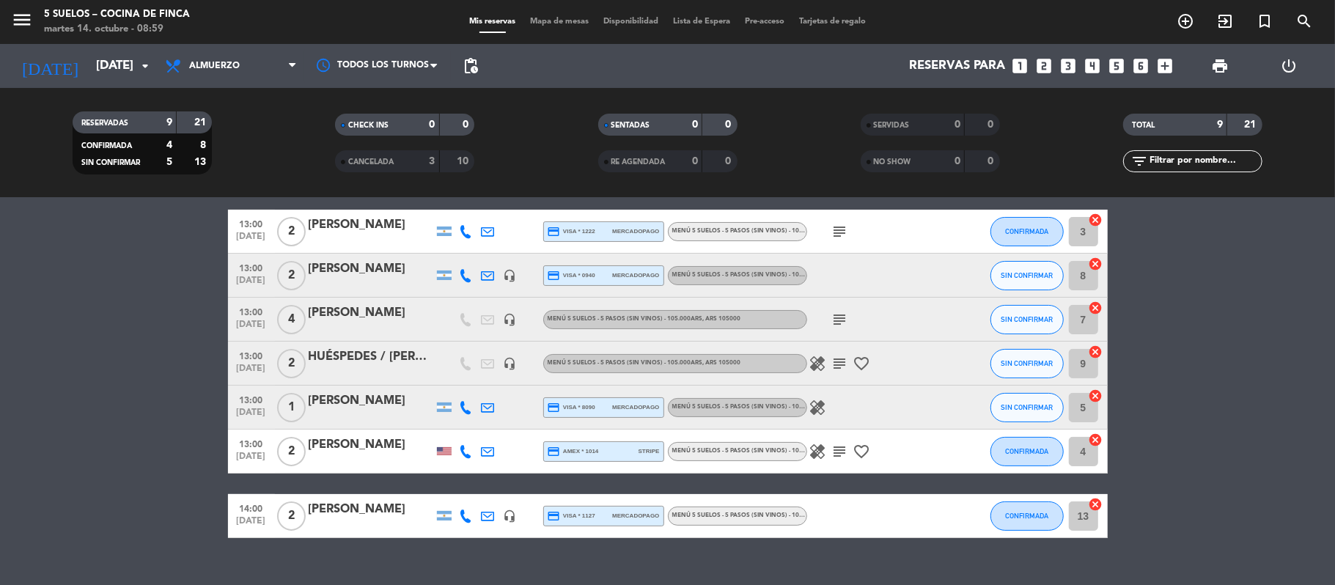
scroll to position [189, 0]
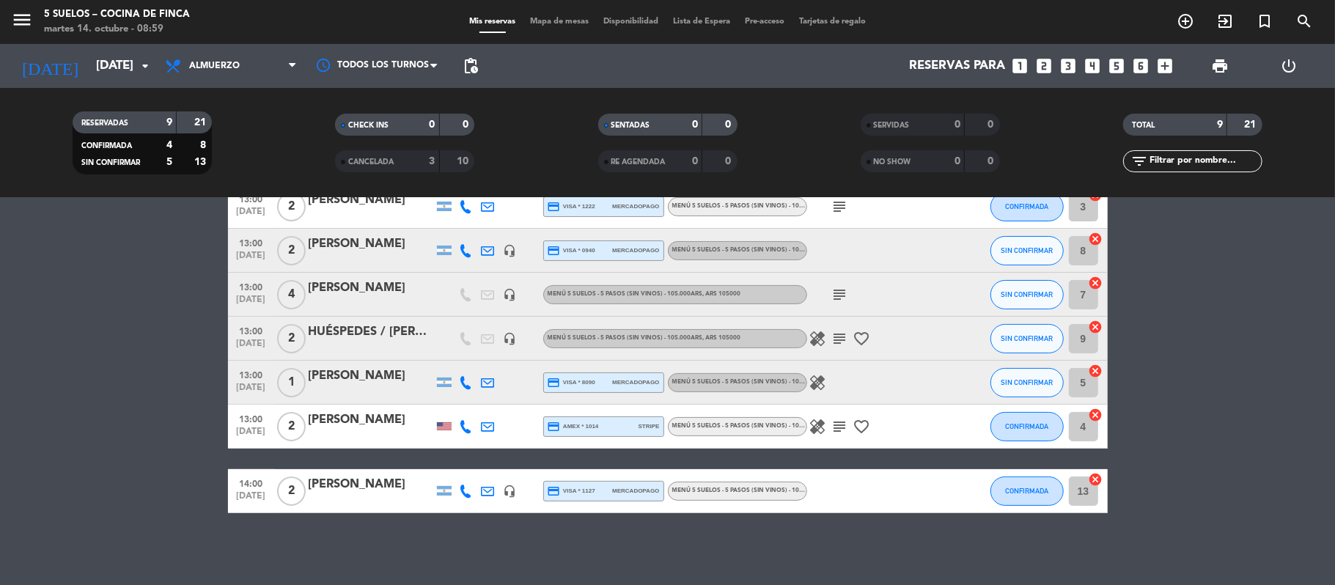
click at [822, 434] on icon "healing" at bounding box center [818, 427] width 18 height 18
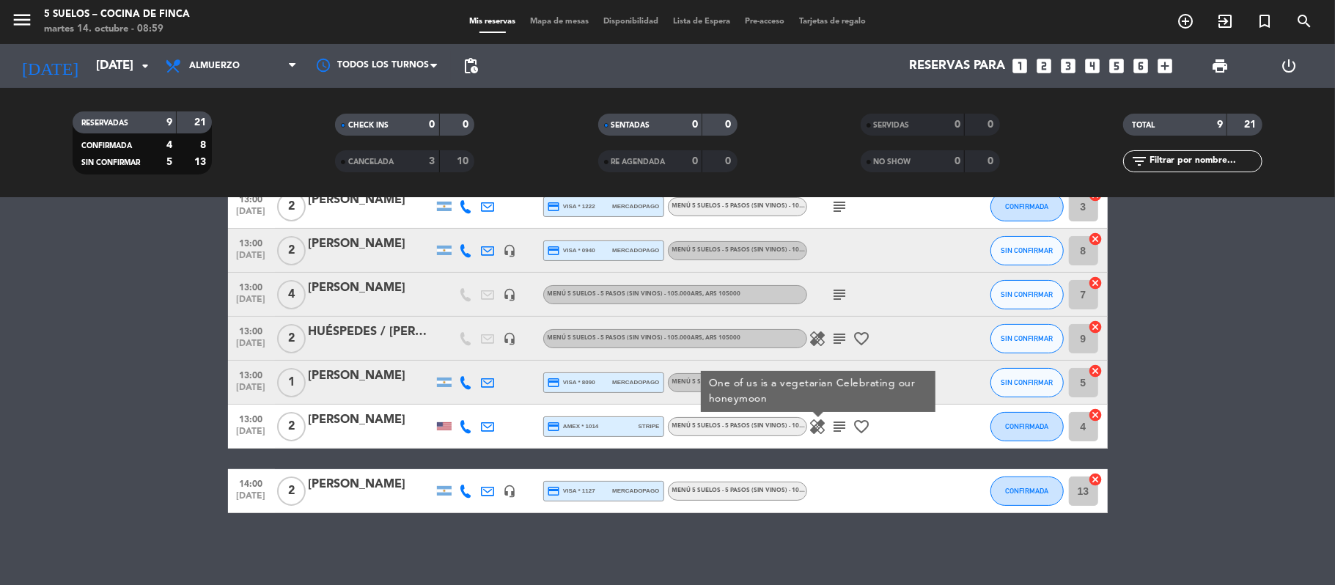
click at [864, 493] on div at bounding box center [873, 490] width 132 height 43
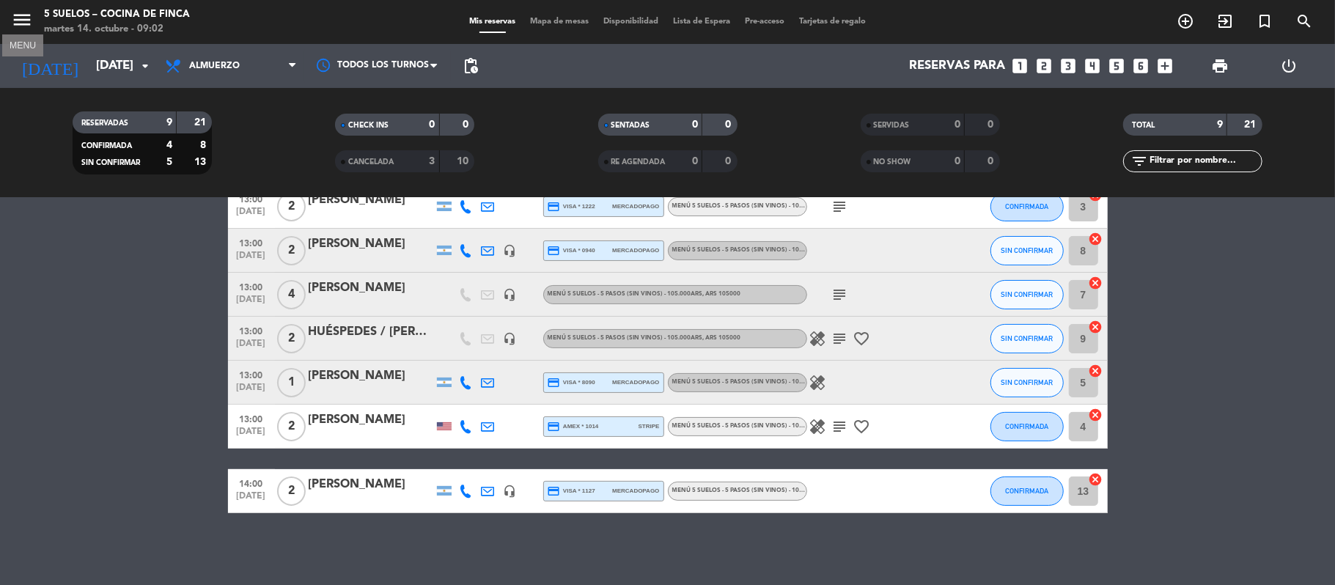
click at [11, 26] on icon "menu" at bounding box center [22, 20] width 22 height 22
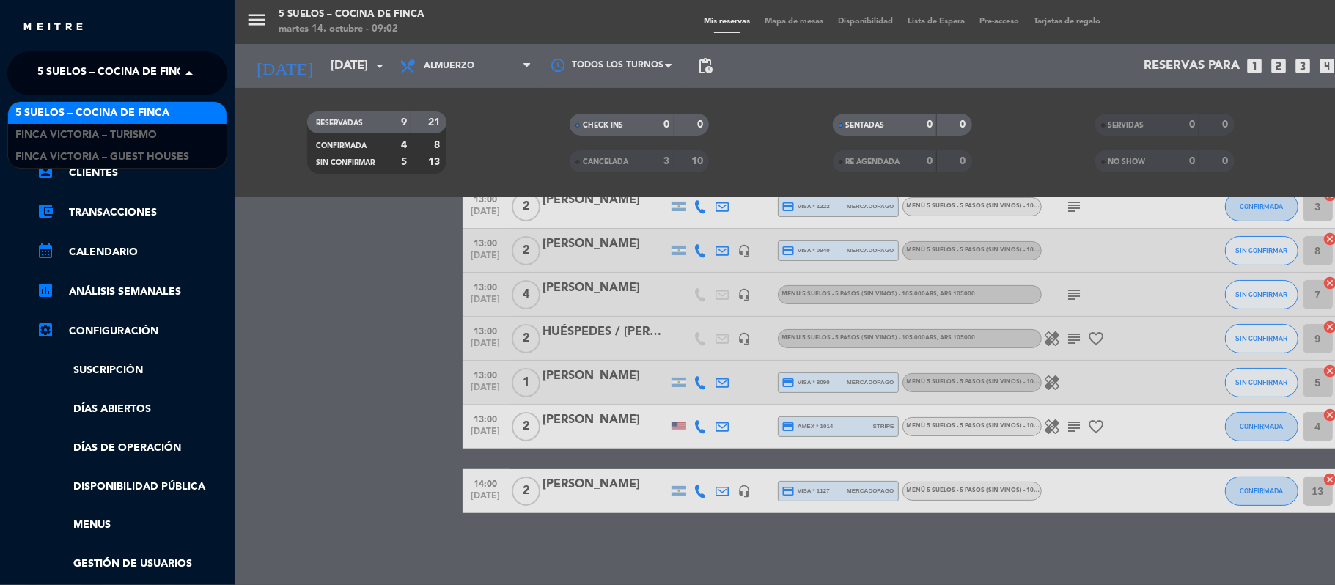
click at [62, 76] on span "5 SUELOS – COCINA DE FINCA" at bounding box center [114, 73] width 154 height 31
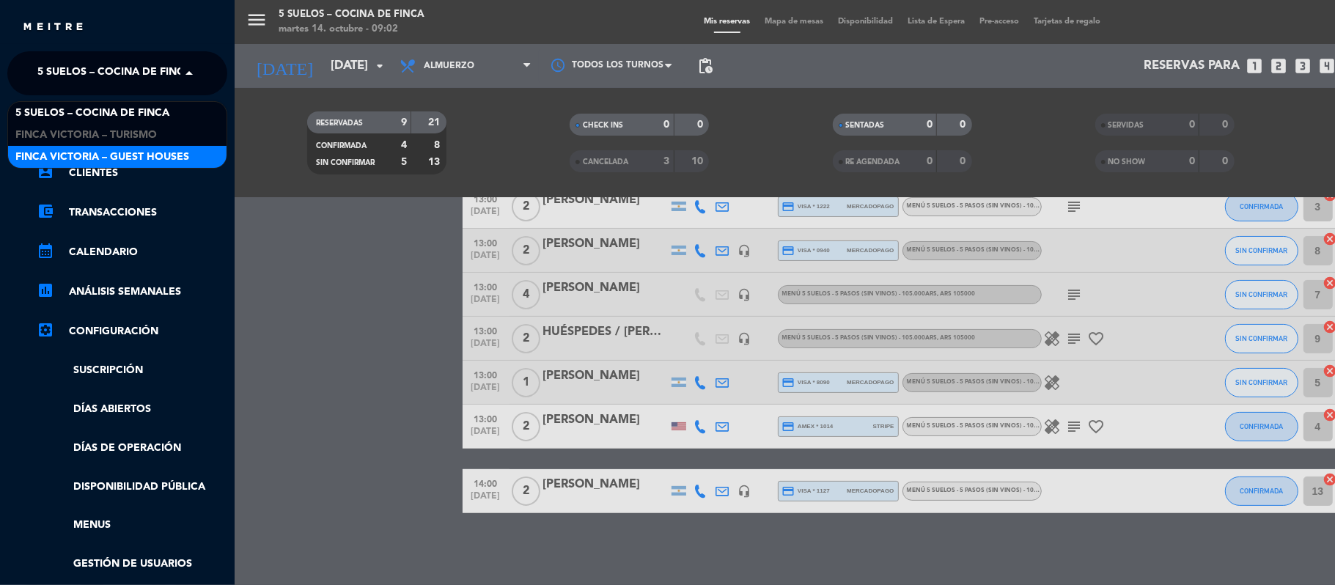
click at [66, 150] on span "FINCA VICTORIA – GUEST HOUSES" at bounding box center [102, 157] width 174 height 17
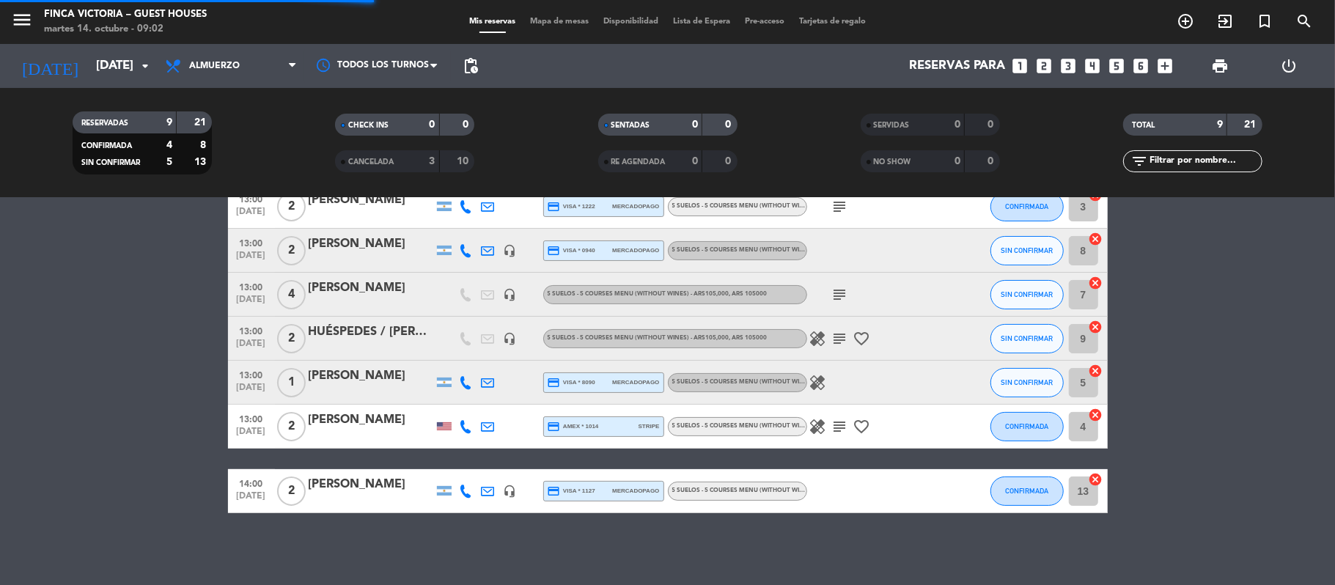
scroll to position [0, 0]
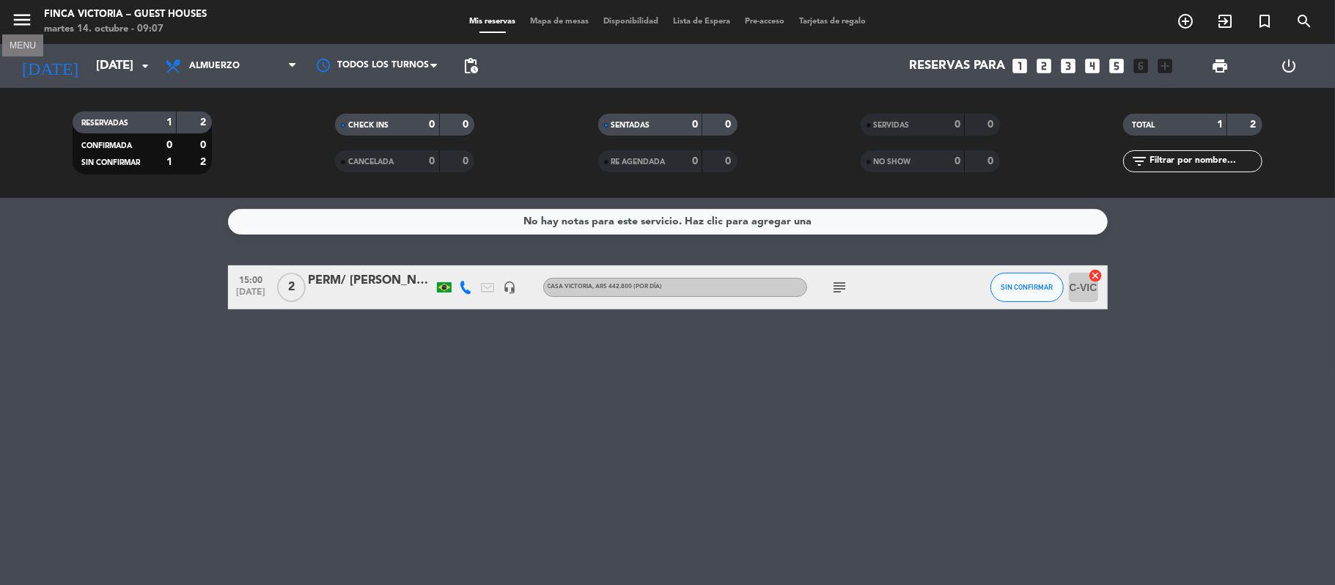
click at [21, 10] on icon "menu" at bounding box center [22, 20] width 22 height 22
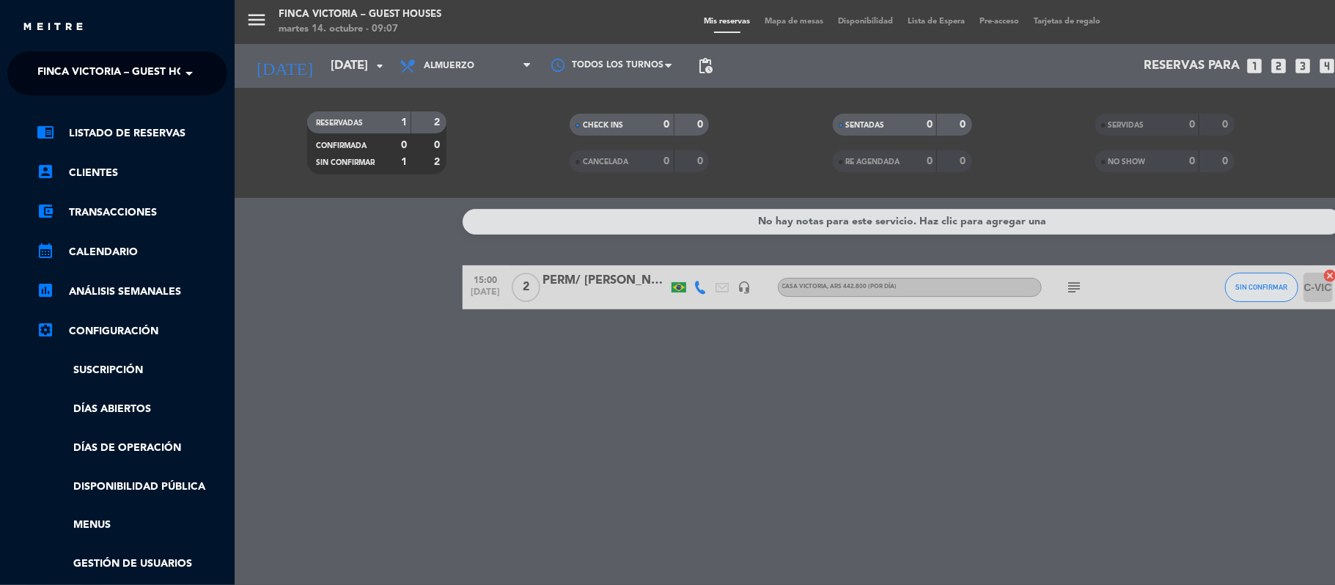
click at [48, 66] on span "FINCA VICTORIA – GUEST HOUSES" at bounding box center [124, 73] width 174 height 31
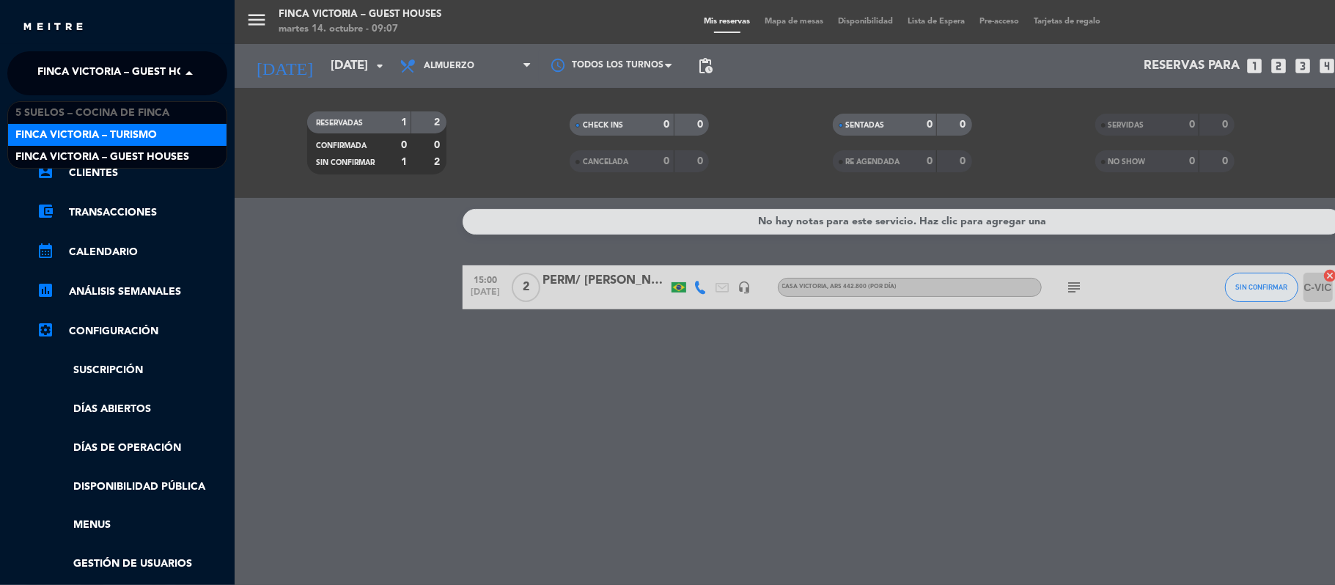
click at [56, 138] on span "FINCA VICTORIA – TURISMO" at bounding box center [85, 135] width 141 height 17
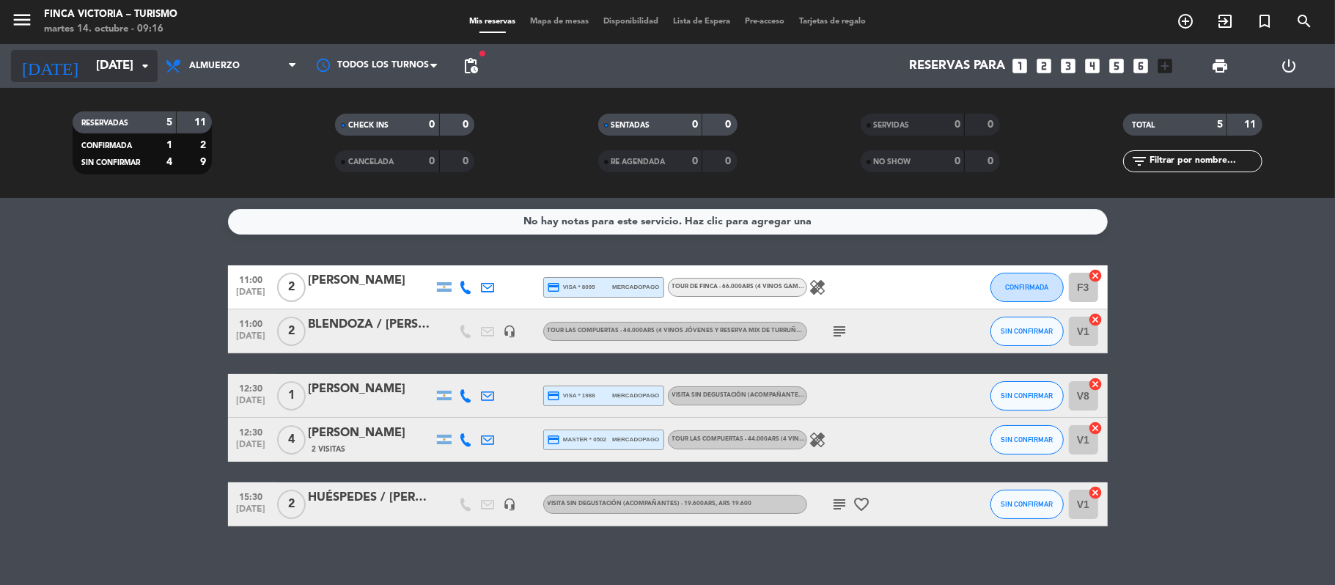
click at [89, 54] on input "[DATE]" at bounding box center [168, 66] width 158 height 29
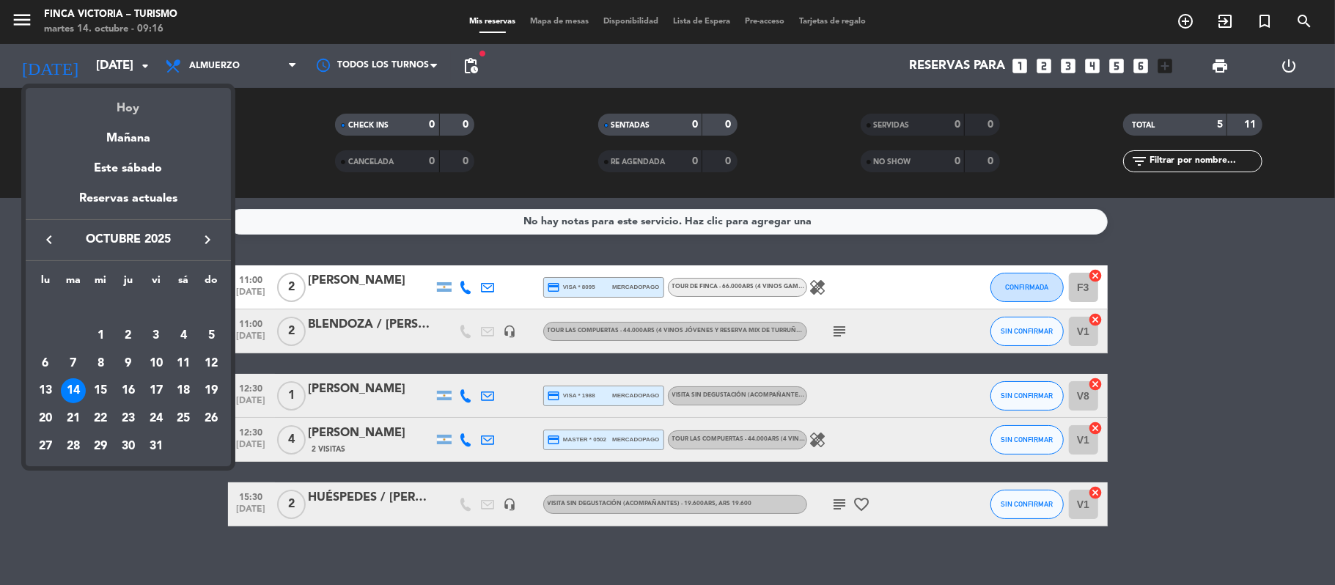
click at [106, 95] on div "Hoy" at bounding box center [128, 103] width 205 height 30
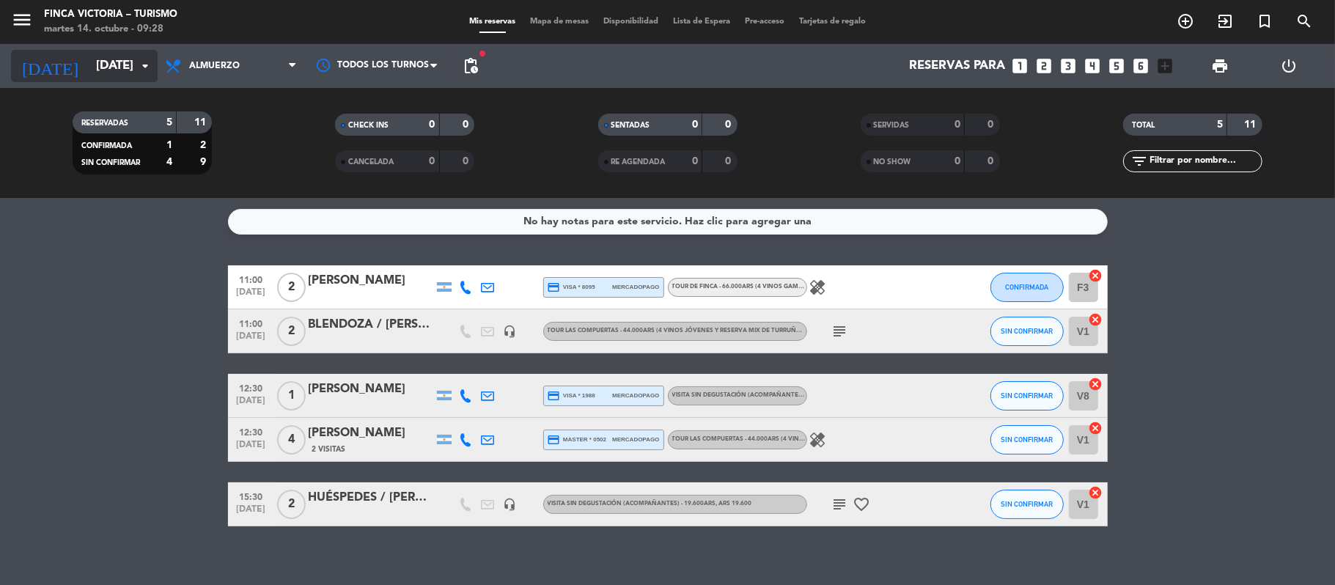
click at [89, 56] on input "[DATE]" at bounding box center [168, 66] width 158 height 29
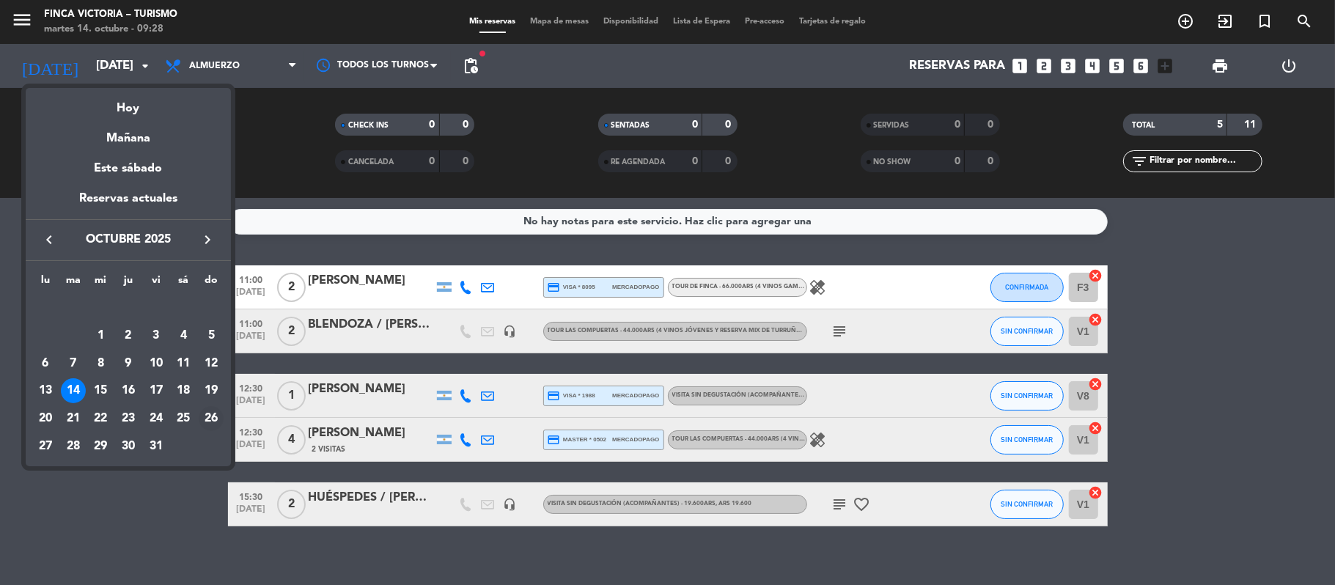
click at [202, 413] on div "26" at bounding box center [211, 418] width 25 height 25
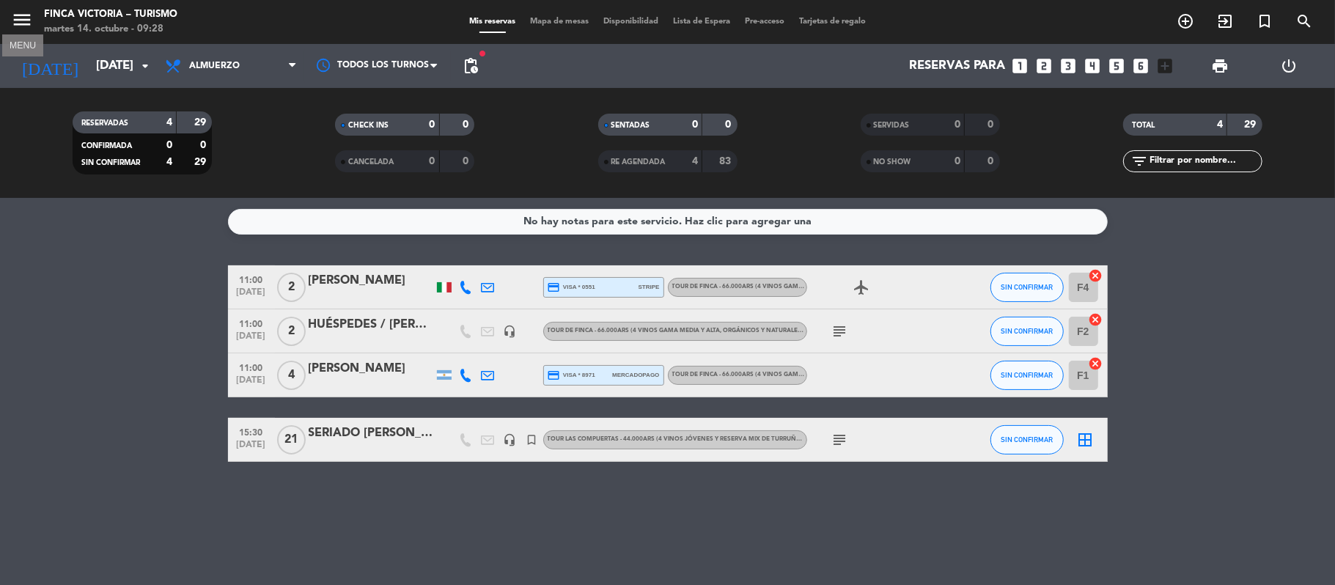
click at [18, 13] on icon "menu" at bounding box center [22, 20] width 22 height 22
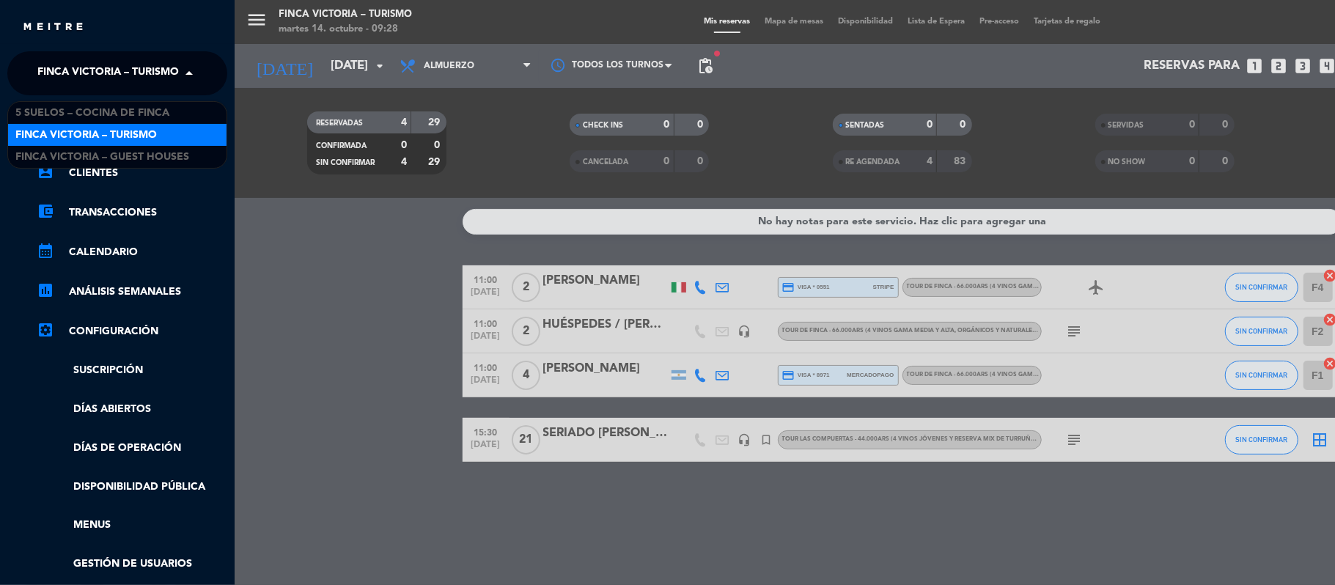
click at [53, 65] on span "FINCA VICTORIA – TURISMO" at bounding box center [107, 73] width 141 height 31
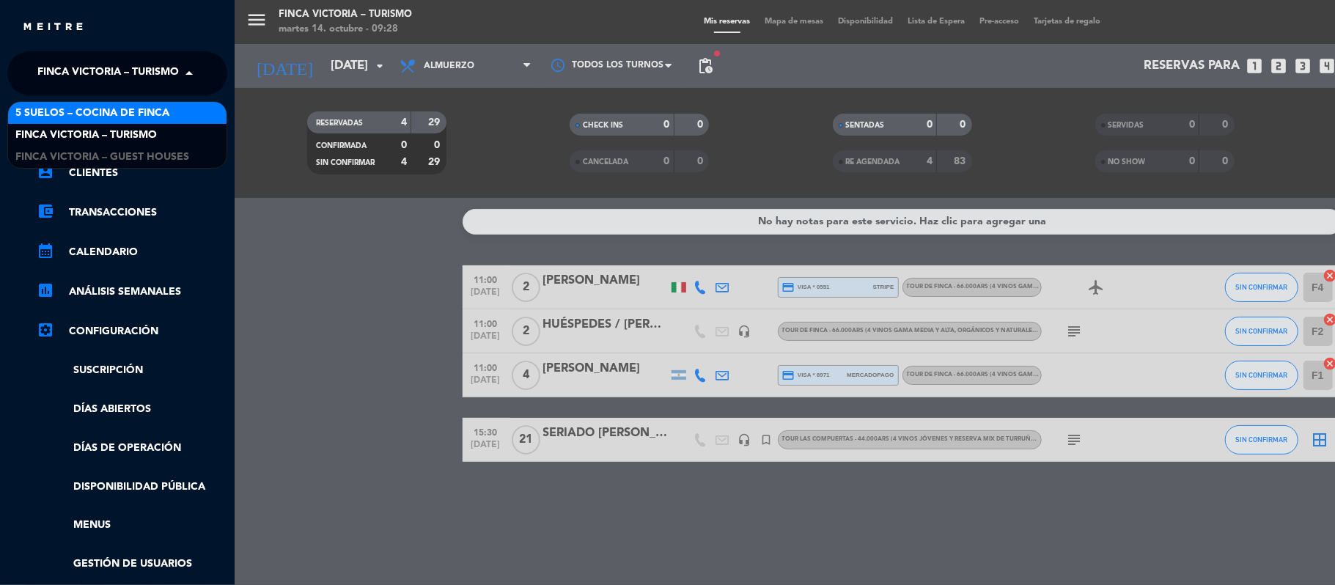
click at [48, 105] on span "5 SUELOS – COCINA DE FINCA" at bounding box center [92, 113] width 154 height 17
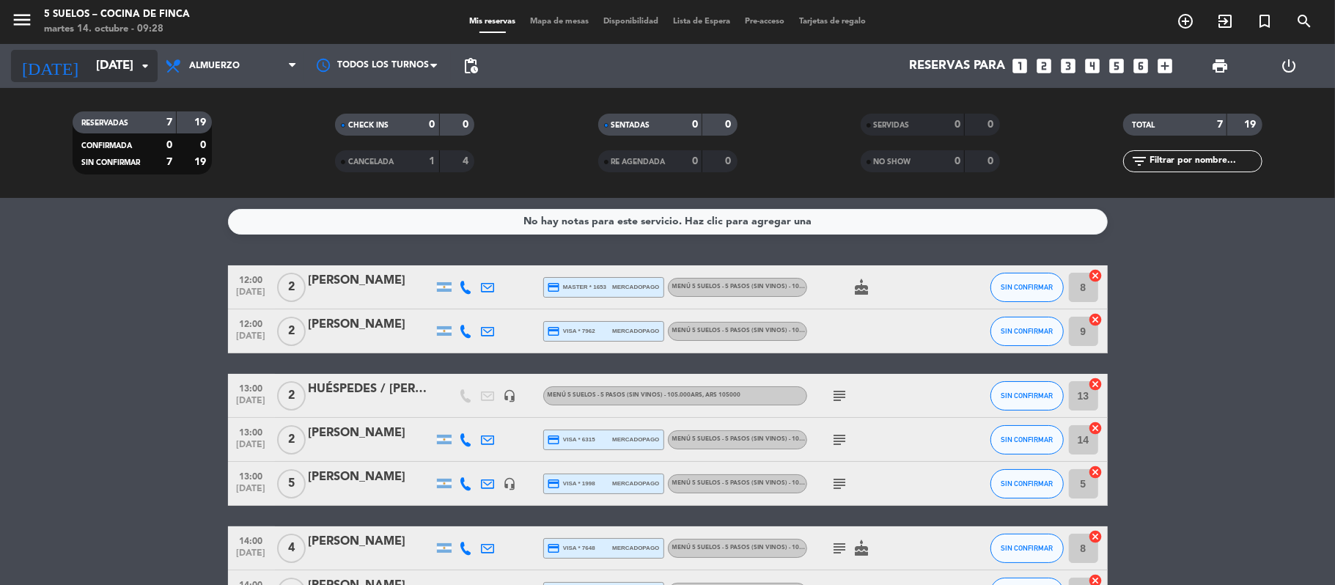
click at [89, 62] on input "[DATE]" at bounding box center [168, 66] width 158 height 29
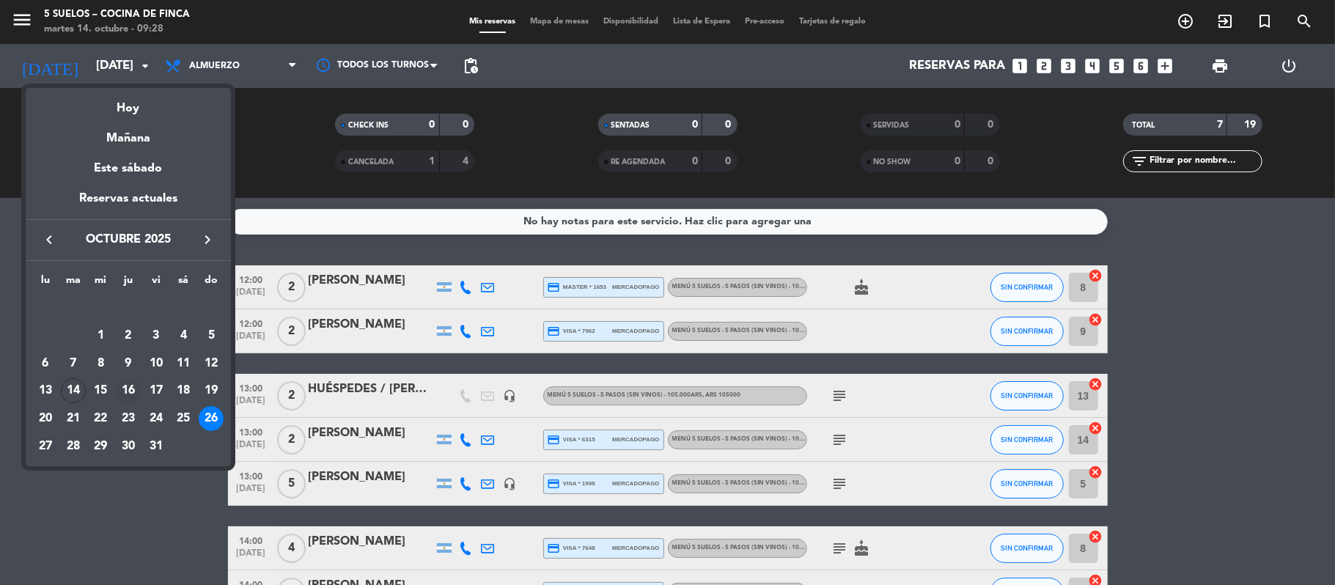
click at [132, 378] on td "16" at bounding box center [128, 391] width 28 height 28
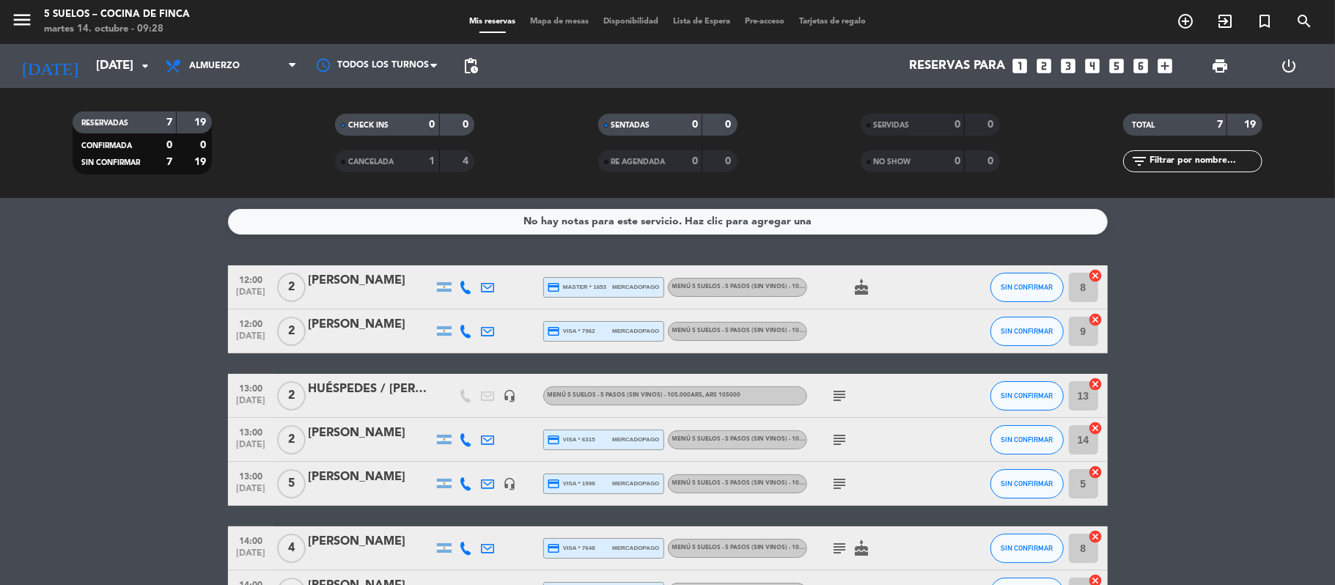
type input "[DEMOGRAPHIC_DATA][DATE]"
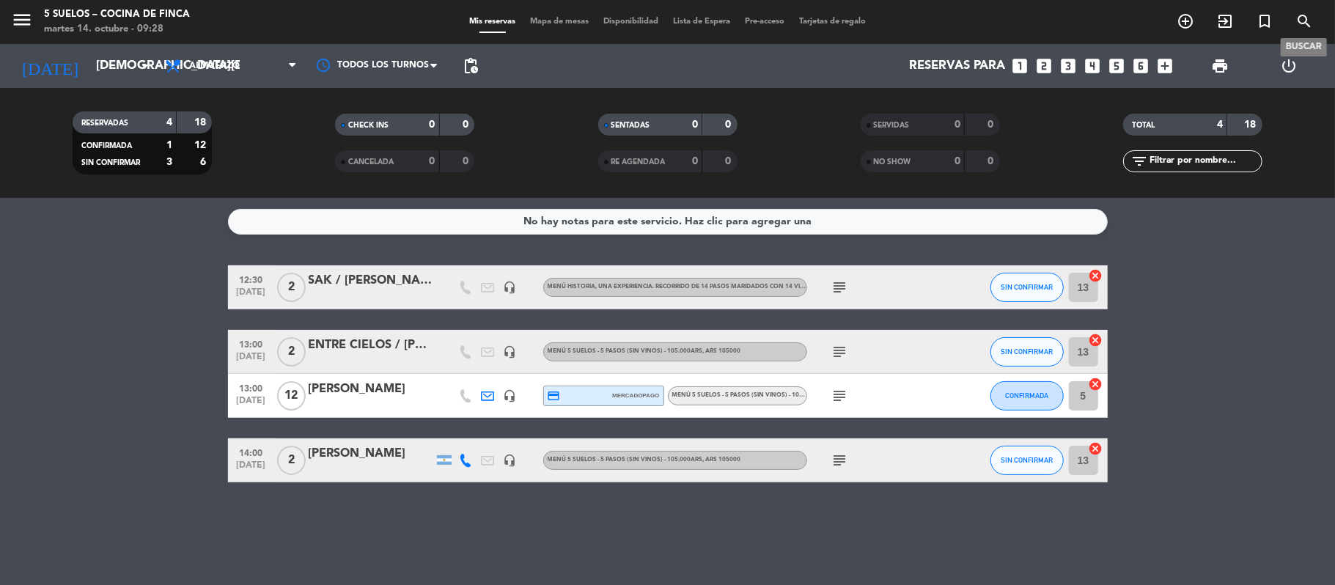
click at [1026, 21] on icon "search" at bounding box center [1304, 21] width 18 height 18
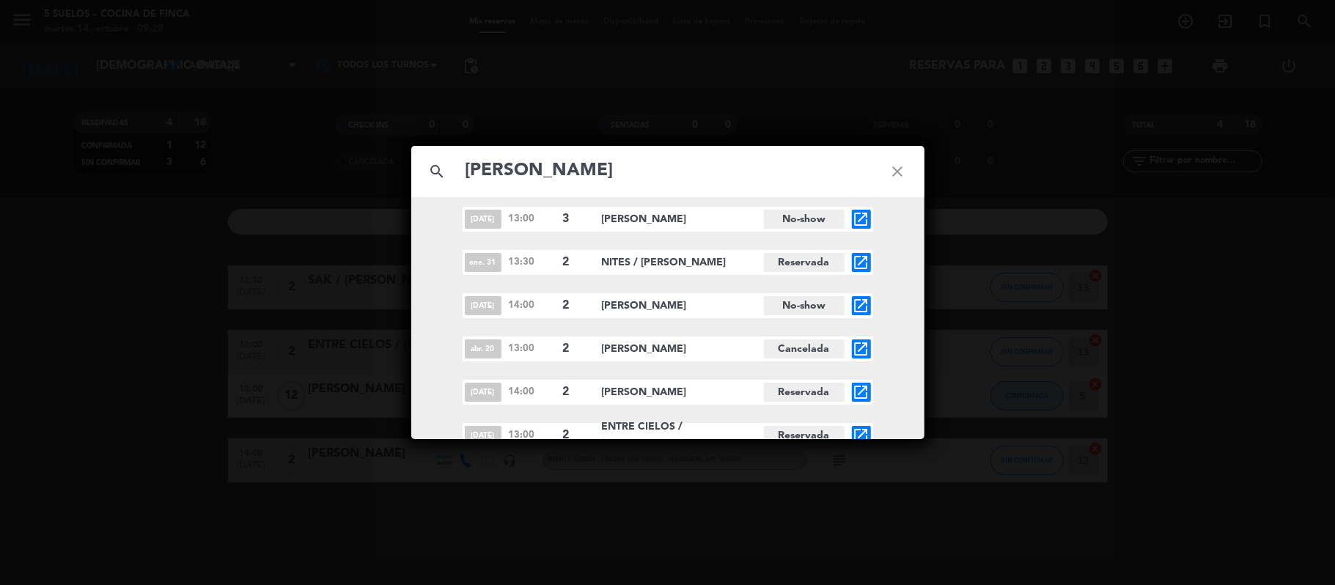
scroll to position [18, 0]
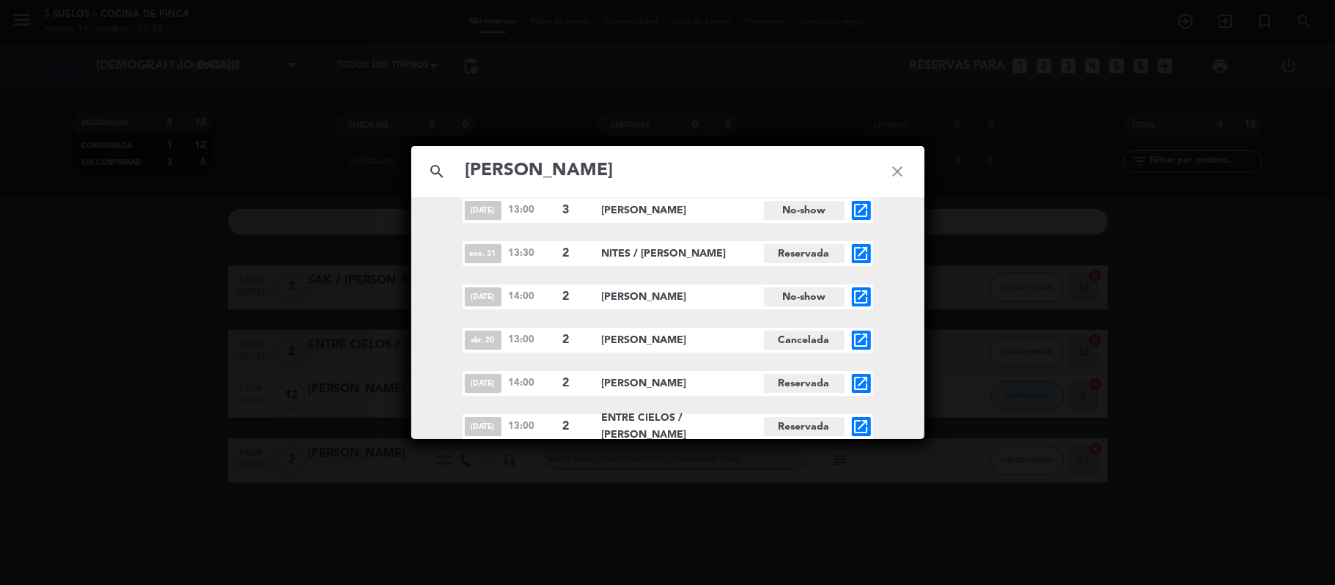
type input "[PERSON_NAME]"
click at [892, 169] on icon "close" at bounding box center [898, 171] width 53 height 53
click at [892, 168] on icon "close" at bounding box center [898, 171] width 53 height 53
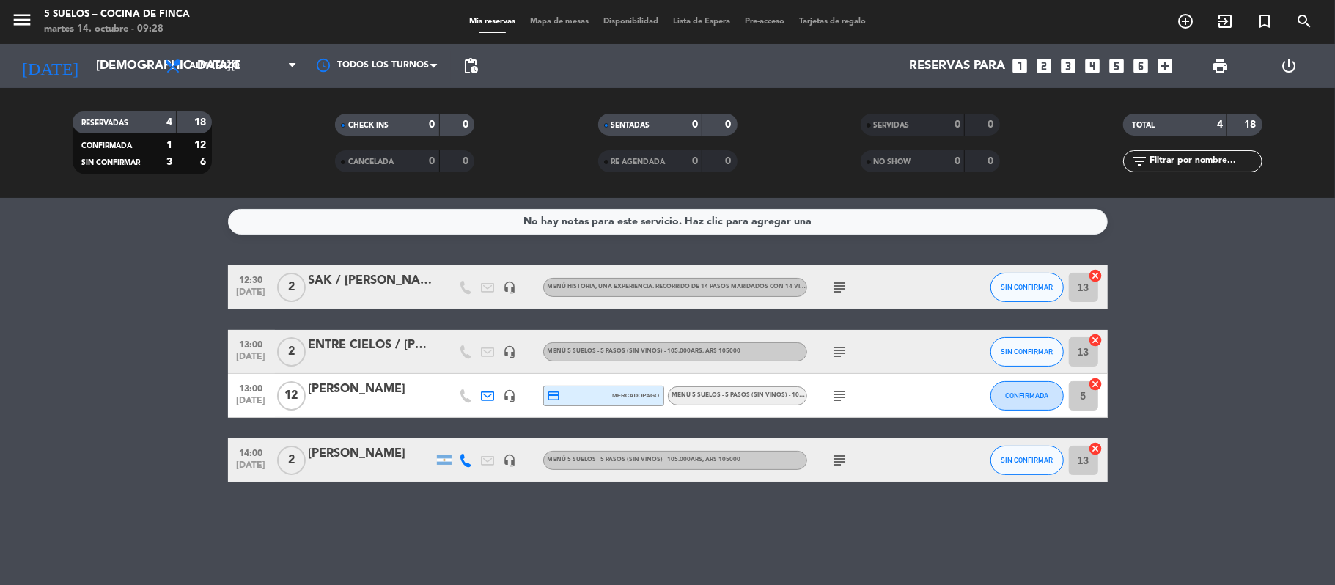
click at [837, 350] on icon "subject" at bounding box center [840, 352] width 18 height 18
click at [348, 350] on div "ENTRE CIELOS / [PERSON_NAME]" at bounding box center [371, 345] width 125 height 19
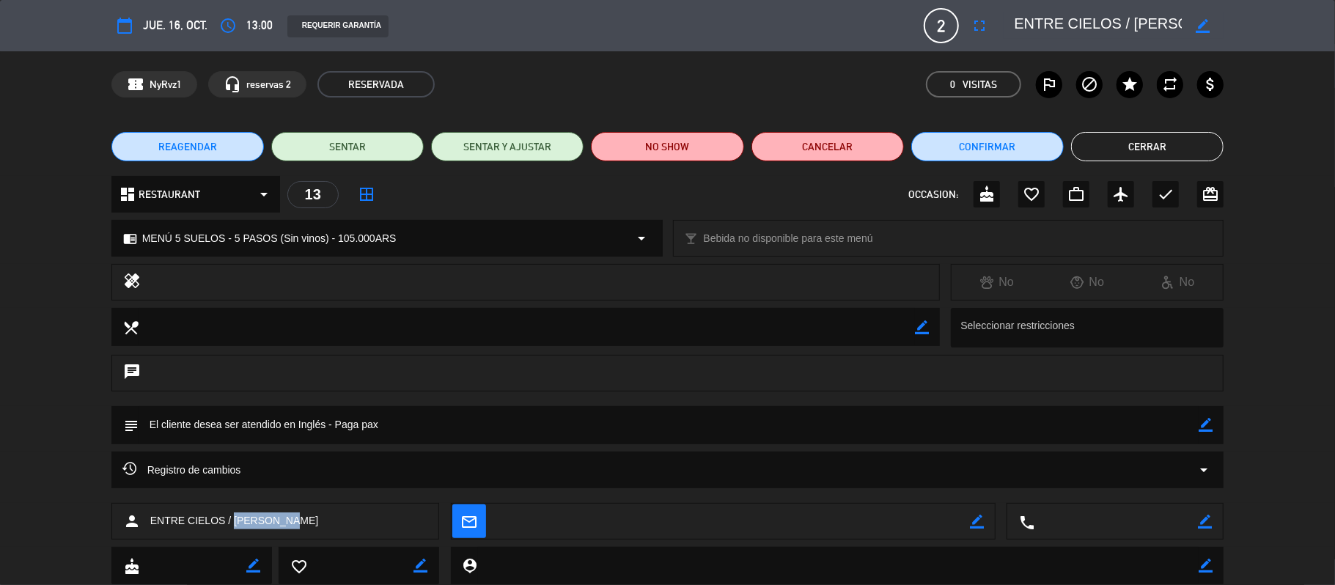
drag, startPoint x: 309, startPoint y: 523, endPoint x: 235, endPoint y: 543, distance: 75.9
click at [235, 543] on div "person ENTRE CIELOS / [PERSON_NAME] mail_outline border_color local_phone borde…" at bounding box center [667, 525] width 1335 height 44
copy span "[PERSON_NAME]"
click at [1026, 151] on button "Cerrar" at bounding box center [1147, 146] width 152 height 29
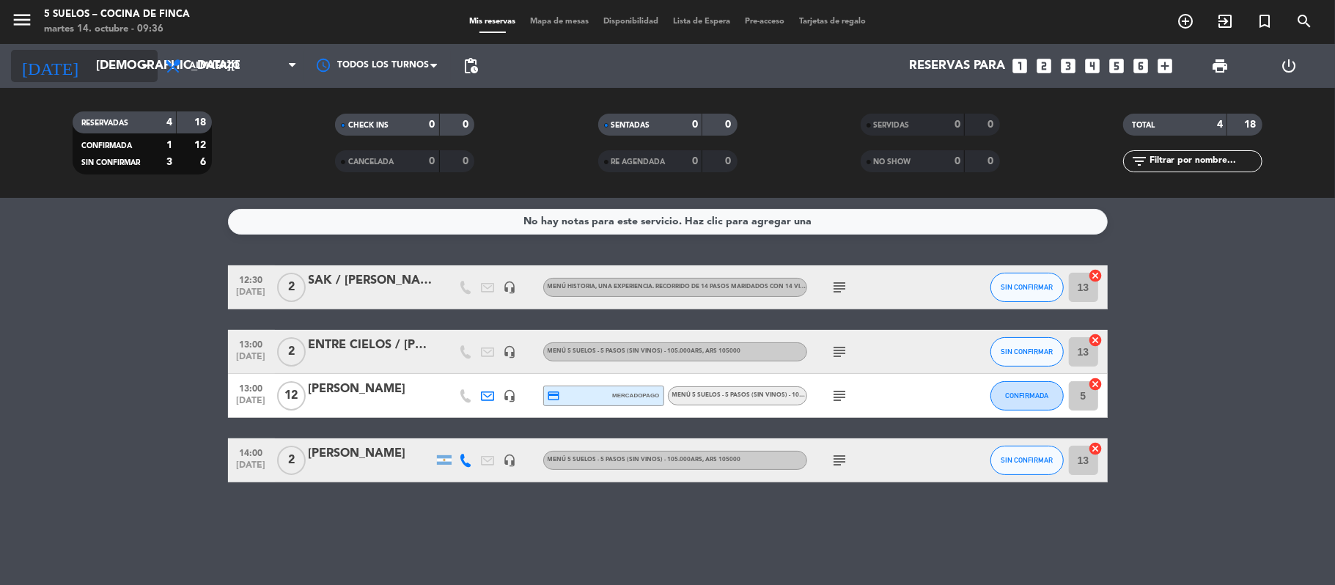
click at [89, 68] on input "[DEMOGRAPHIC_DATA][DATE]" at bounding box center [168, 66] width 158 height 29
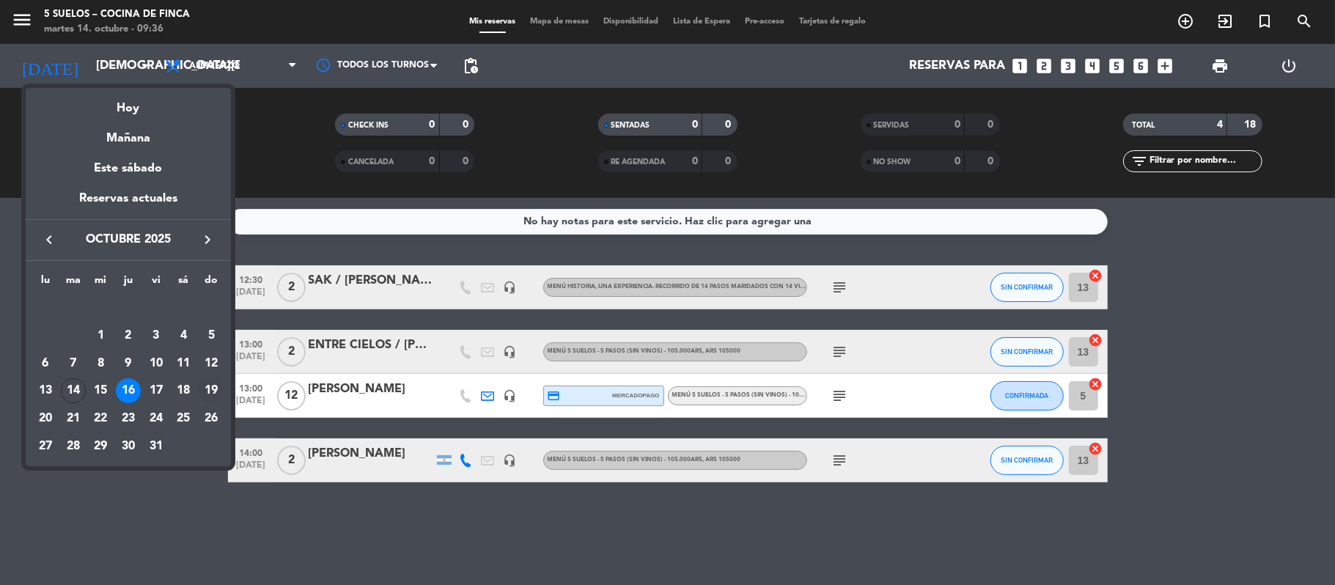
click at [213, 391] on div "19" at bounding box center [211, 390] width 25 height 25
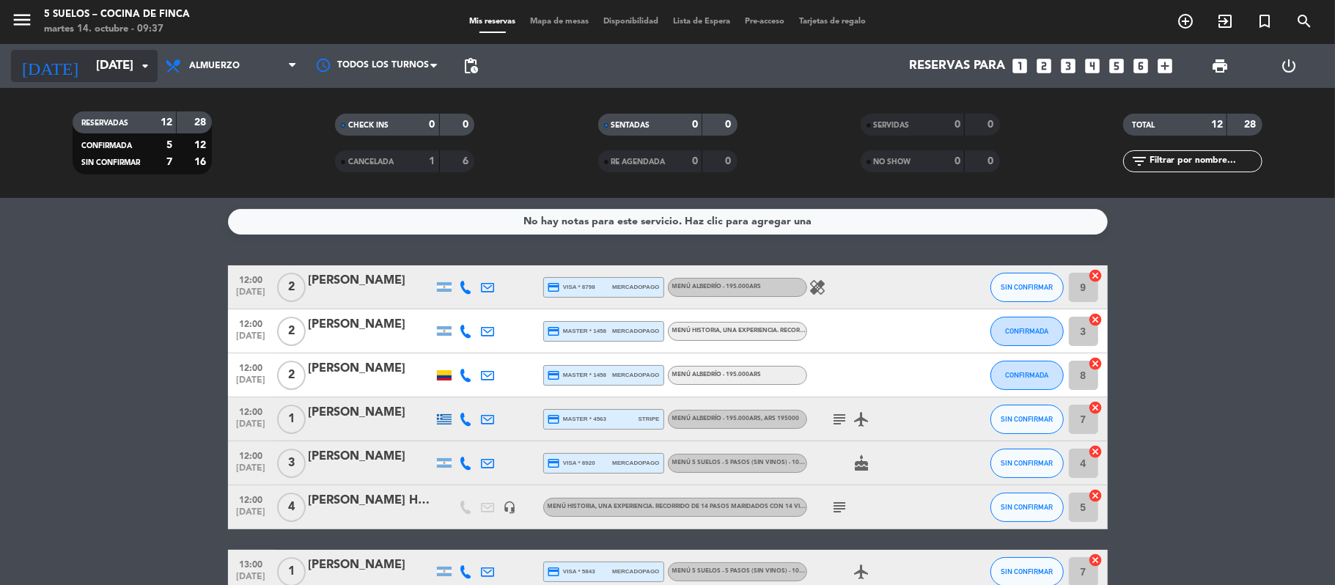
click at [89, 72] on input "[DATE]" at bounding box center [168, 66] width 158 height 29
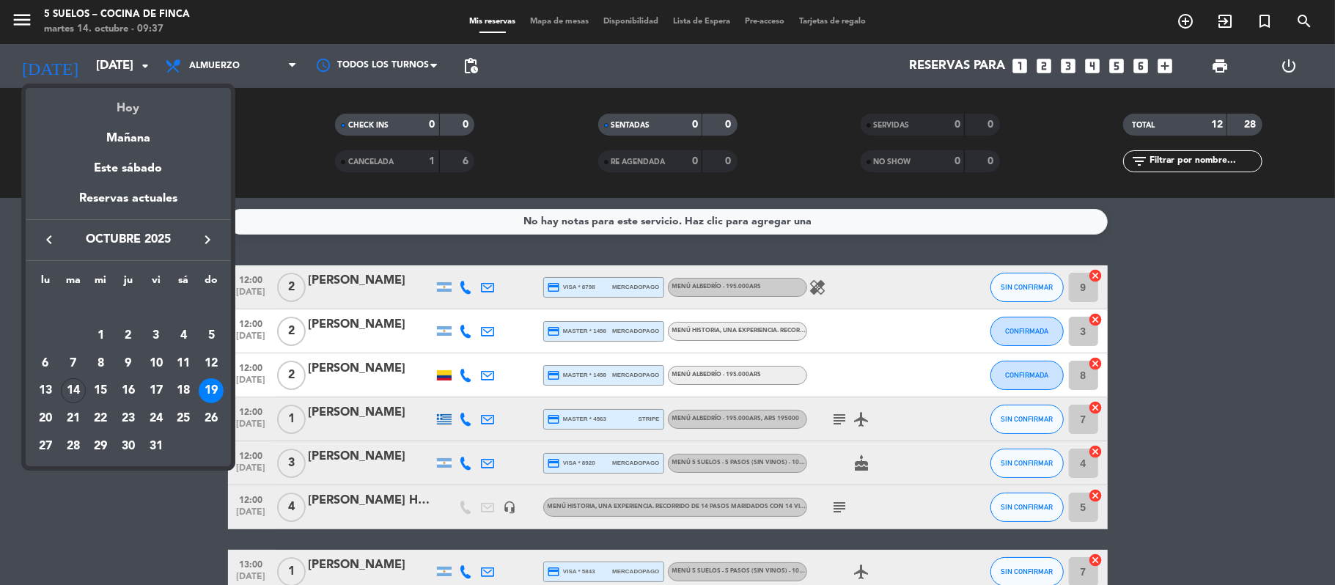
drag, startPoint x: 109, startPoint y: 100, endPoint x: 109, endPoint y: 109, distance: 8.1
click at [109, 109] on div "Hoy" at bounding box center [128, 103] width 205 height 30
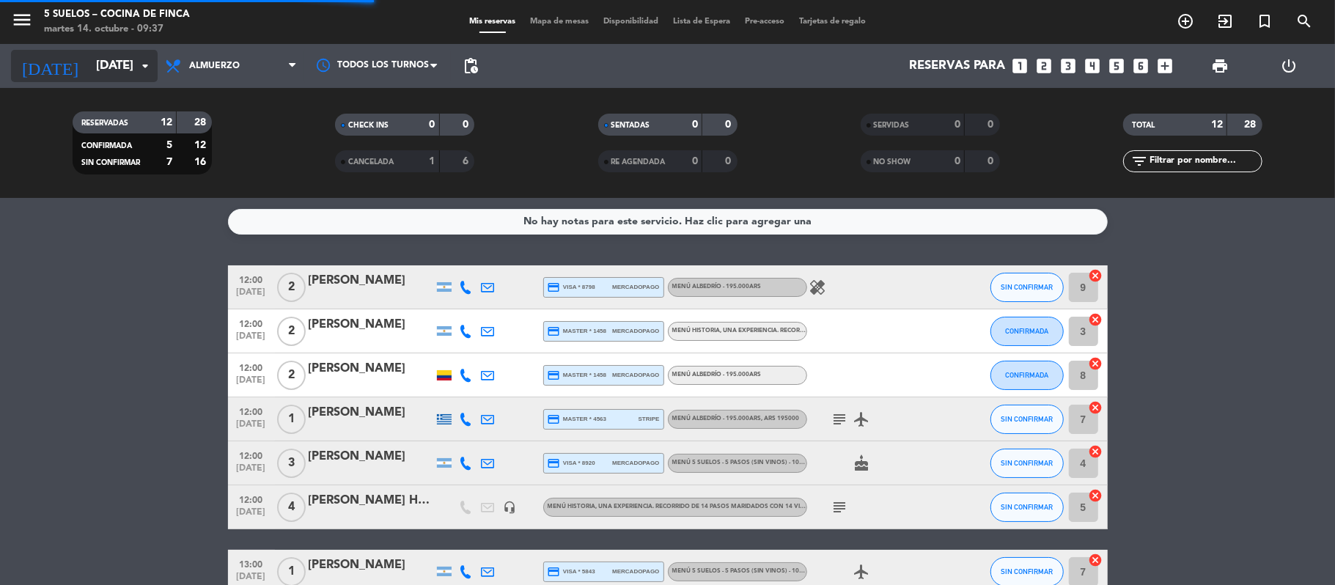
click at [89, 66] on input "[DATE]" at bounding box center [168, 66] width 158 height 29
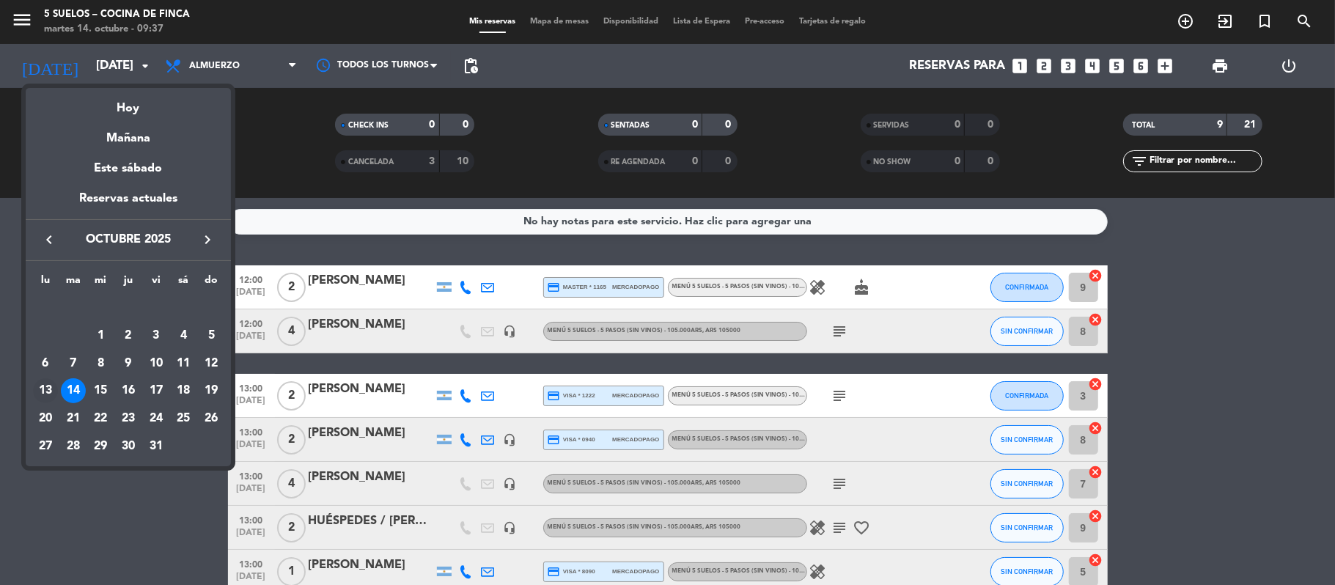
click at [44, 388] on div "13" at bounding box center [45, 390] width 25 height 25
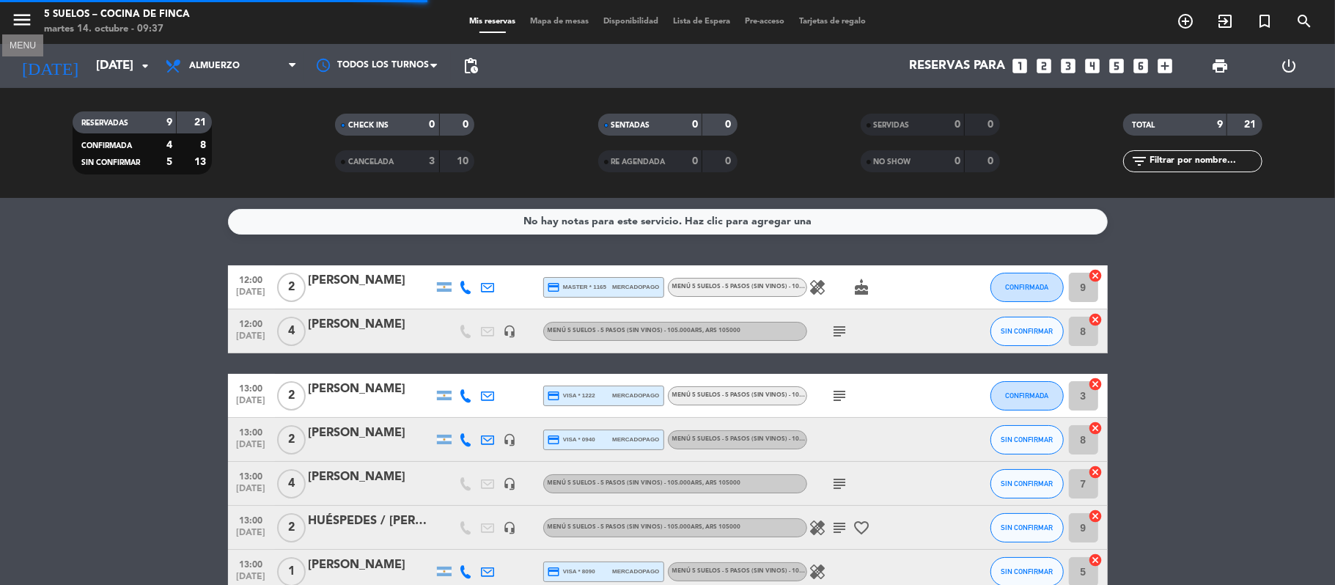
click at [15, 24] on icon "menu" at bounding box center [22, 20] width 22 height 22
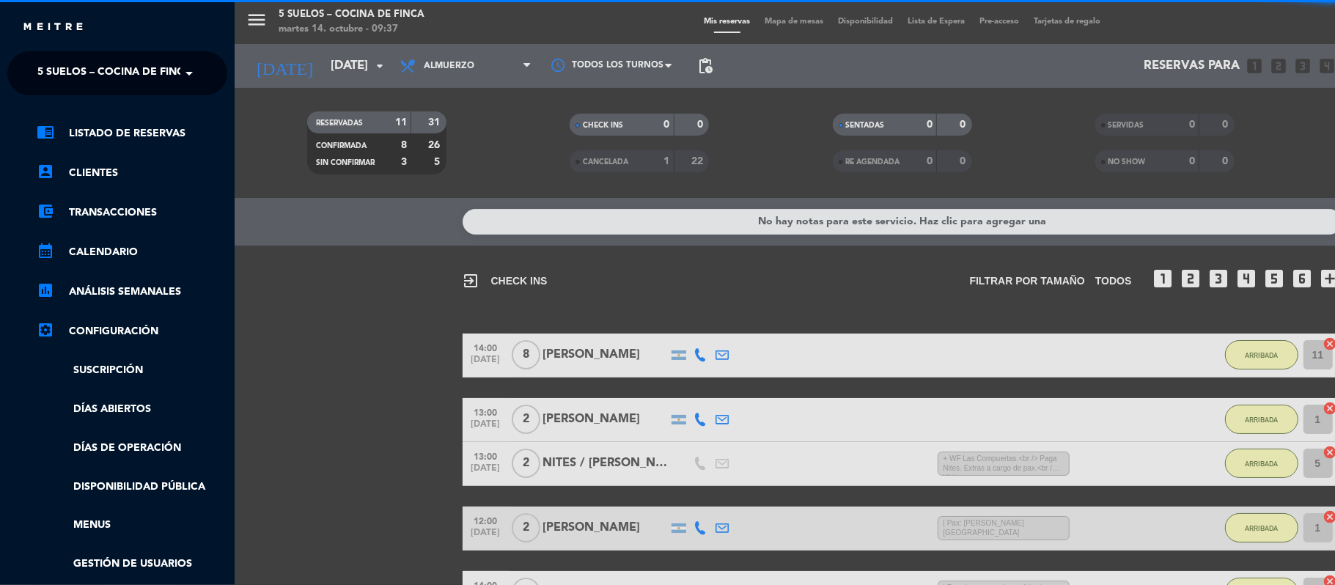
click at [41, 63] on span "5 SUELOS – COCINA DE FINCA" at bounding box center [114, 73] width 154 height 31
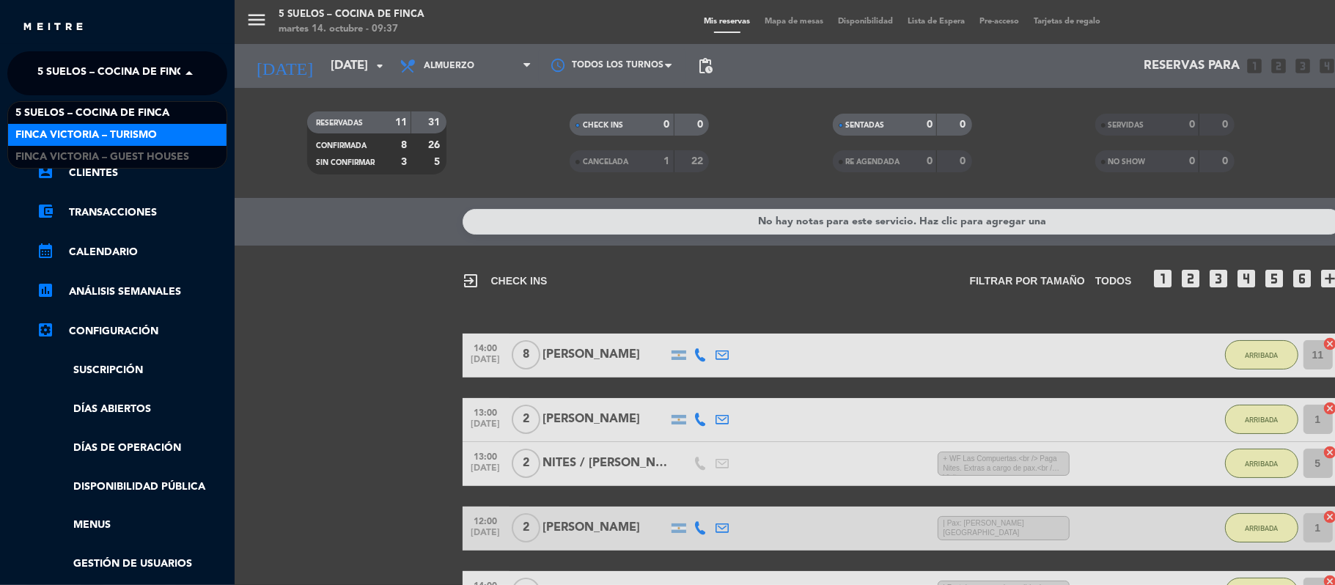
click at [37, 127] on span "FINCA VICTORIA – TURISMO" at bounding box center [85, 135] width 141 height 17
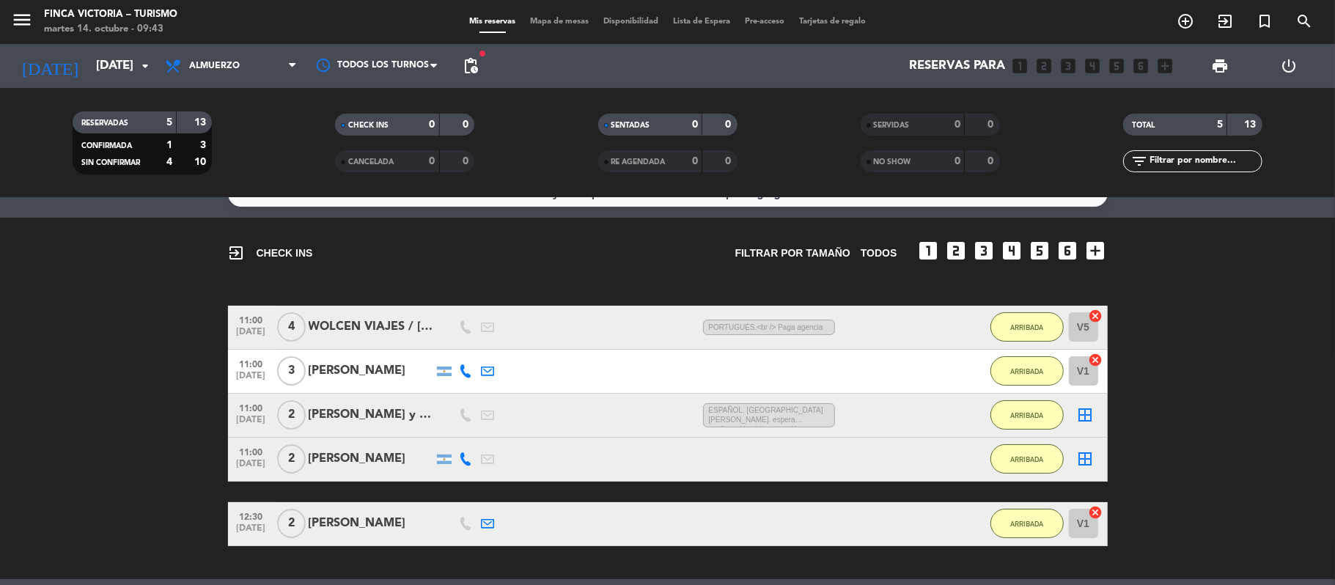
scroll to position [0, 0]
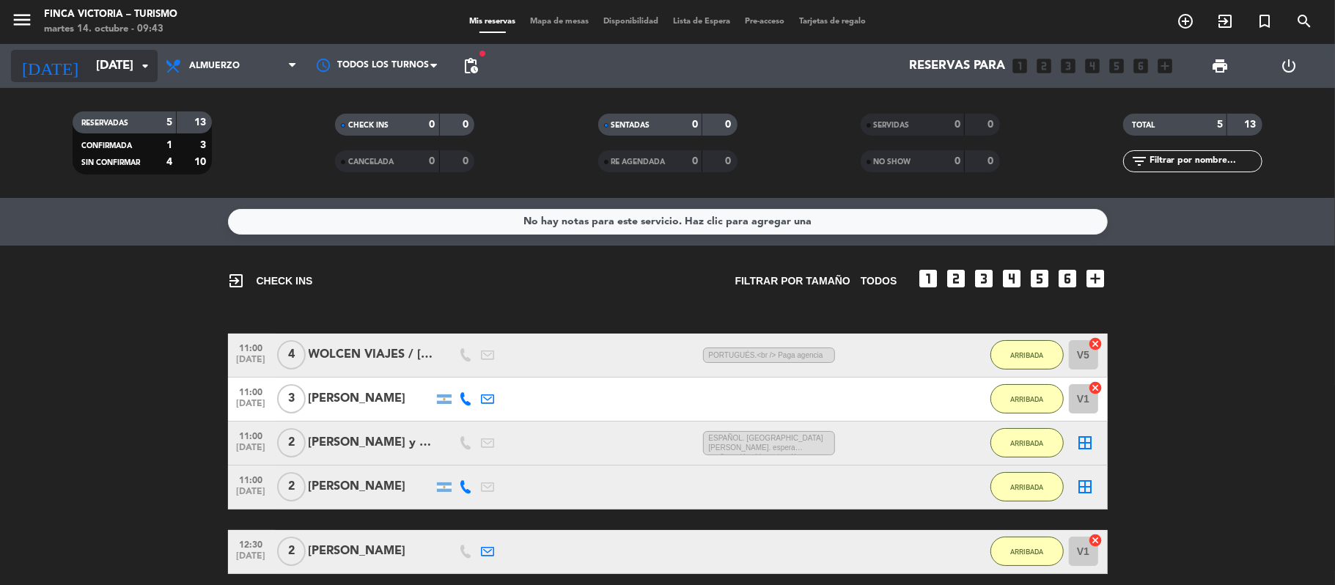
click at [98, 75] on input "[DATE]" at bounding box center [168, 66] width 158 height 29
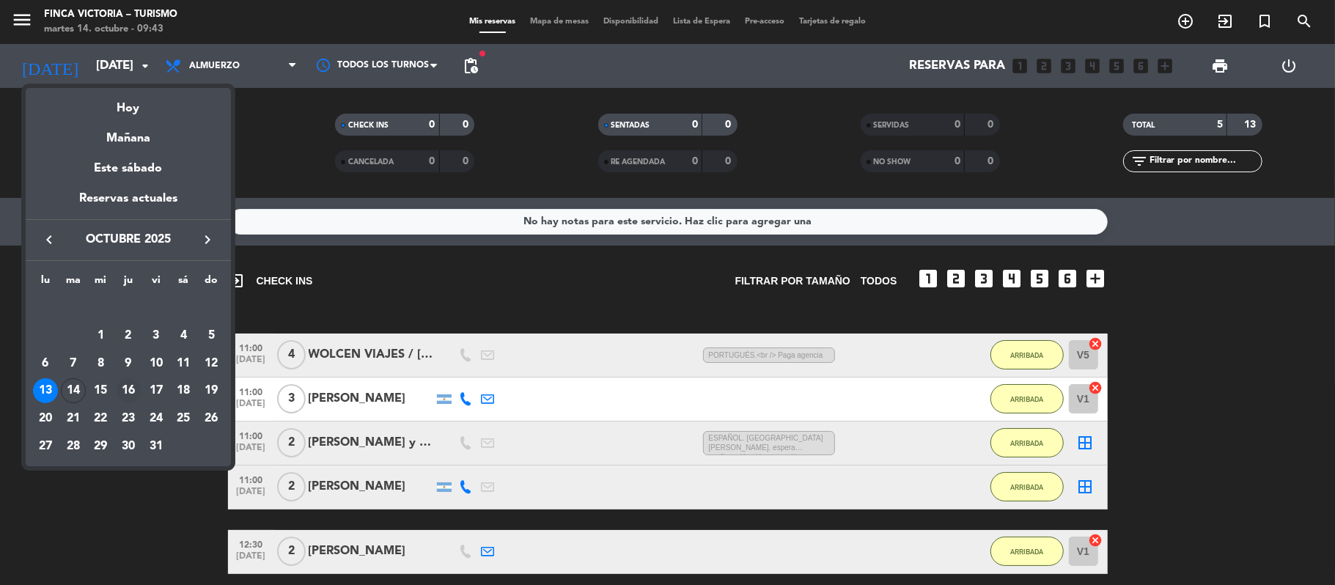
click at [125, 388] on div "16" at bounding box center [128, 390] width 25 height 25
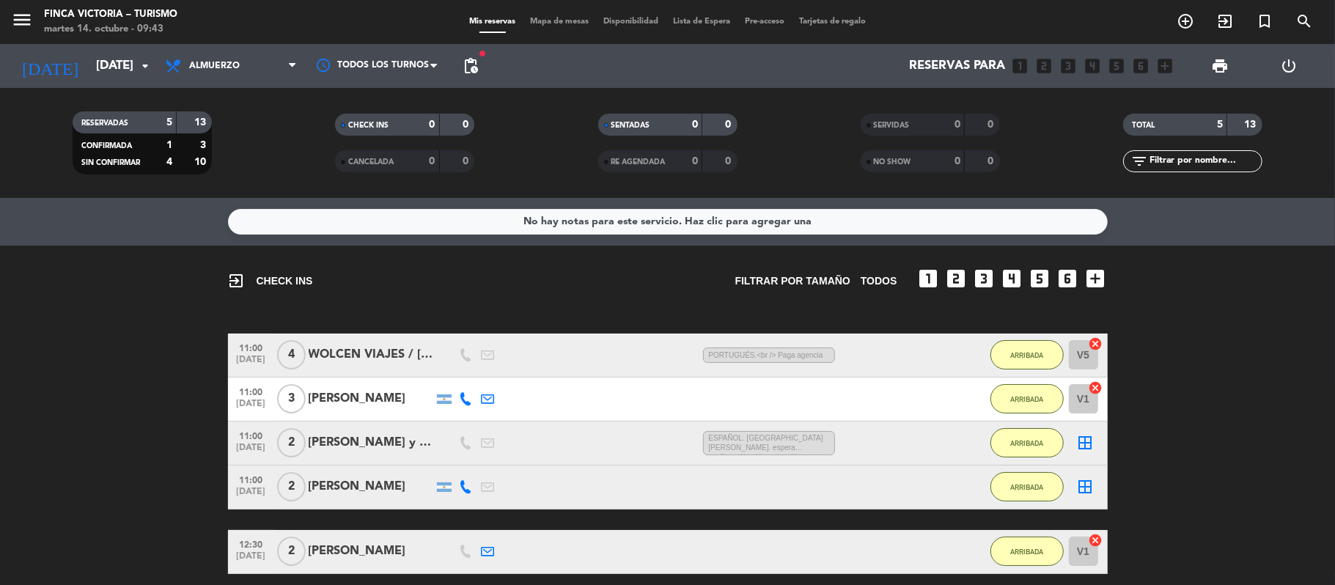
type input "[DEMOGRAPHIC_DATA][DATE]"
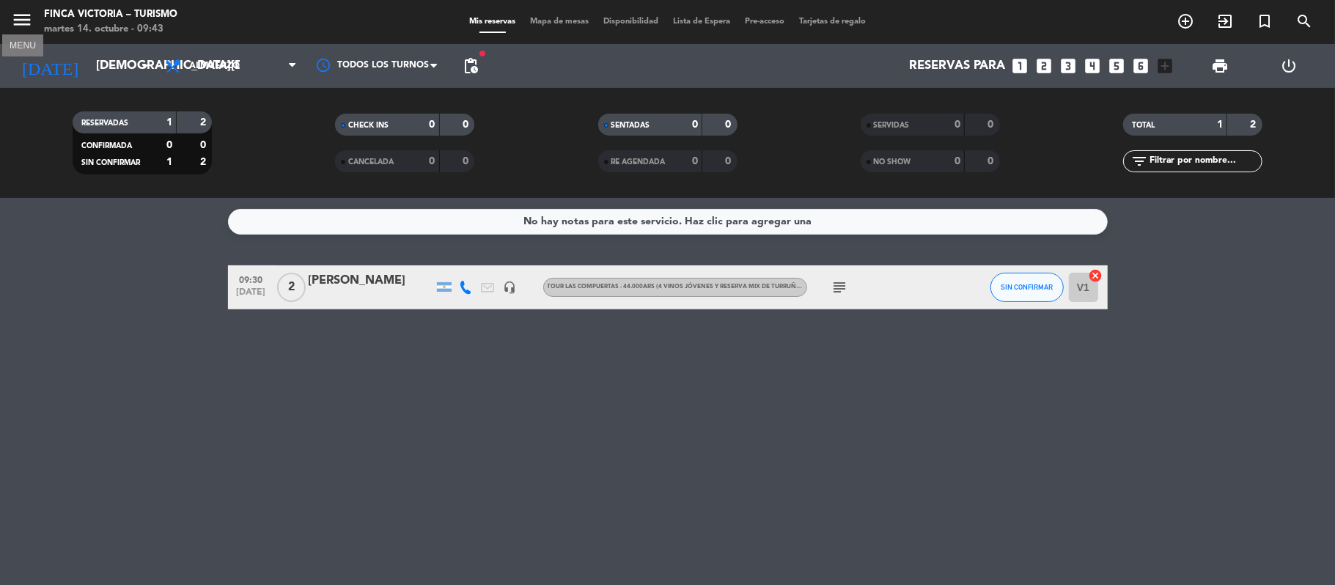
click at [23, 18] on icon "menu" at bounding box center [22, 20] width 22 height 22
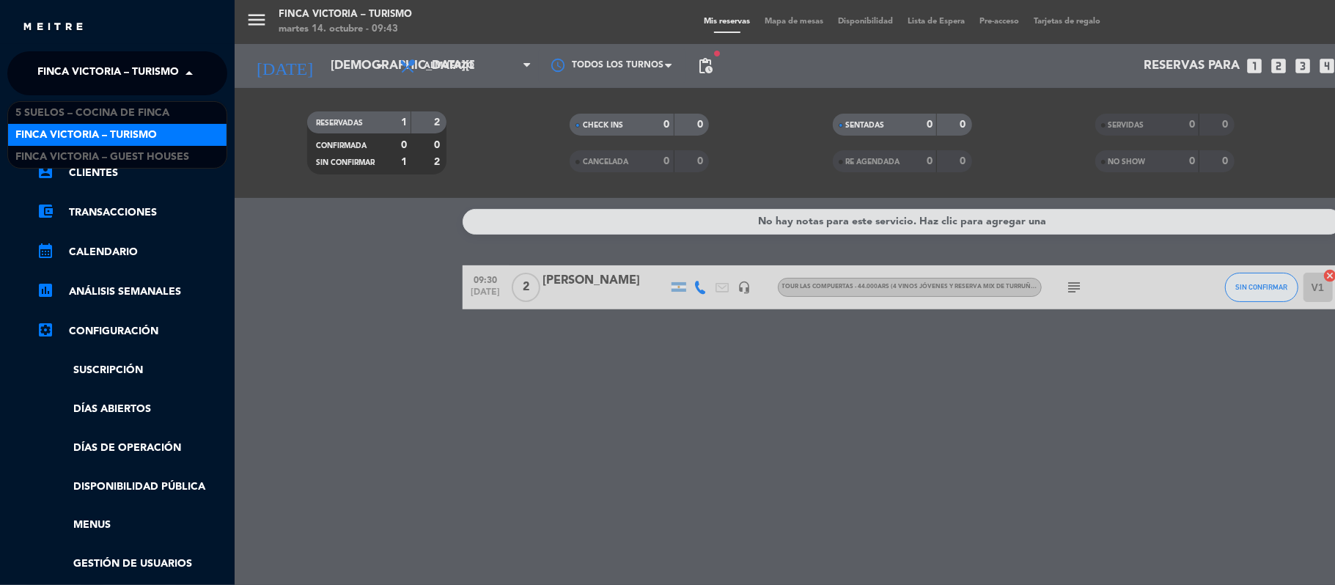
click at [45, 71] on span "FINCA VICTORIA – TURISMO" at bounding box center [107, 73] width 141 height 31
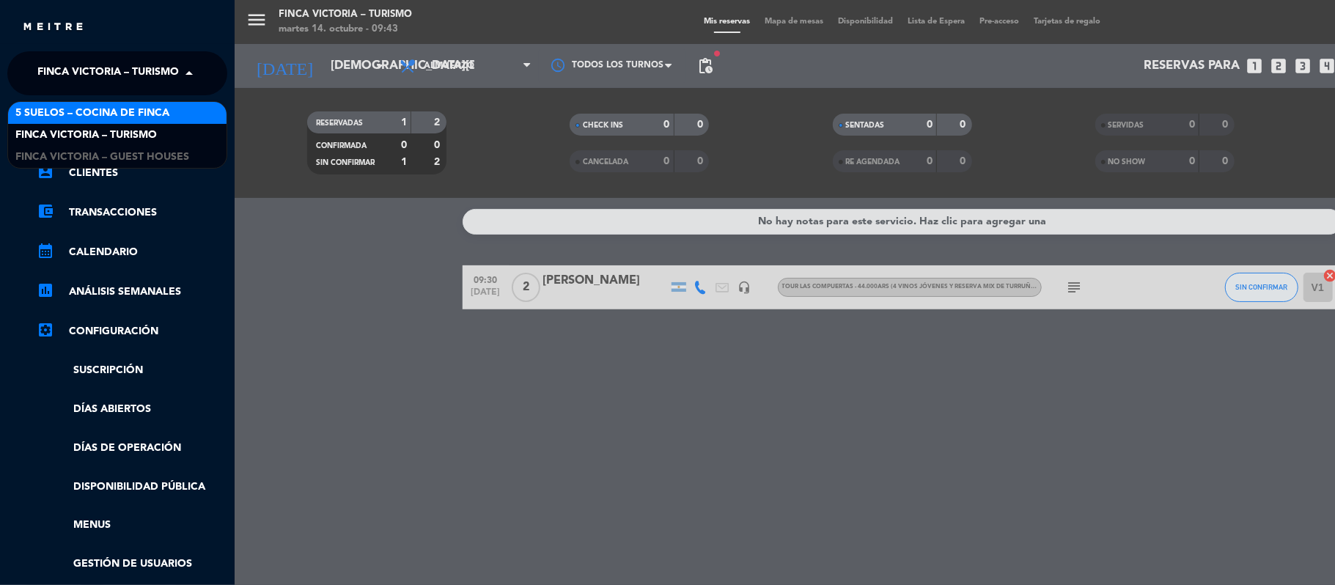
click at [56, 113] on span "5 SUELOS – COCINA DE FINCA" at bounding box center [92, 113] width 154 height 17
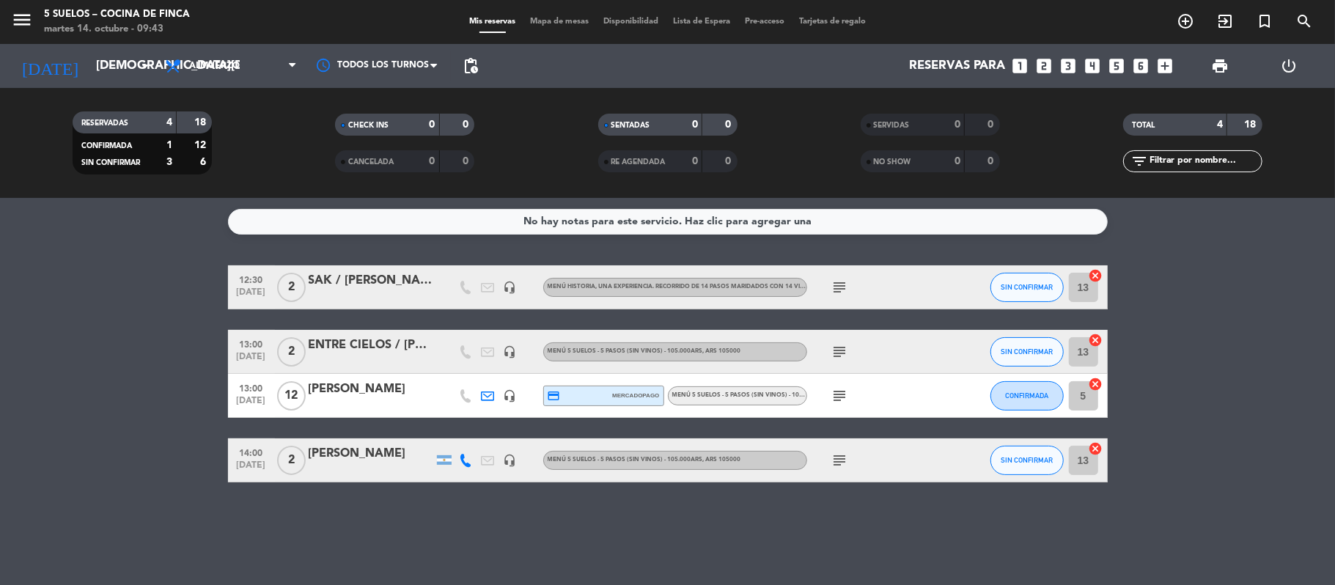
click at [328, 353] on div "ENTRE CIELOS / [PERSON_NAME]" at bounding box center [371, 345] width 125 height 19
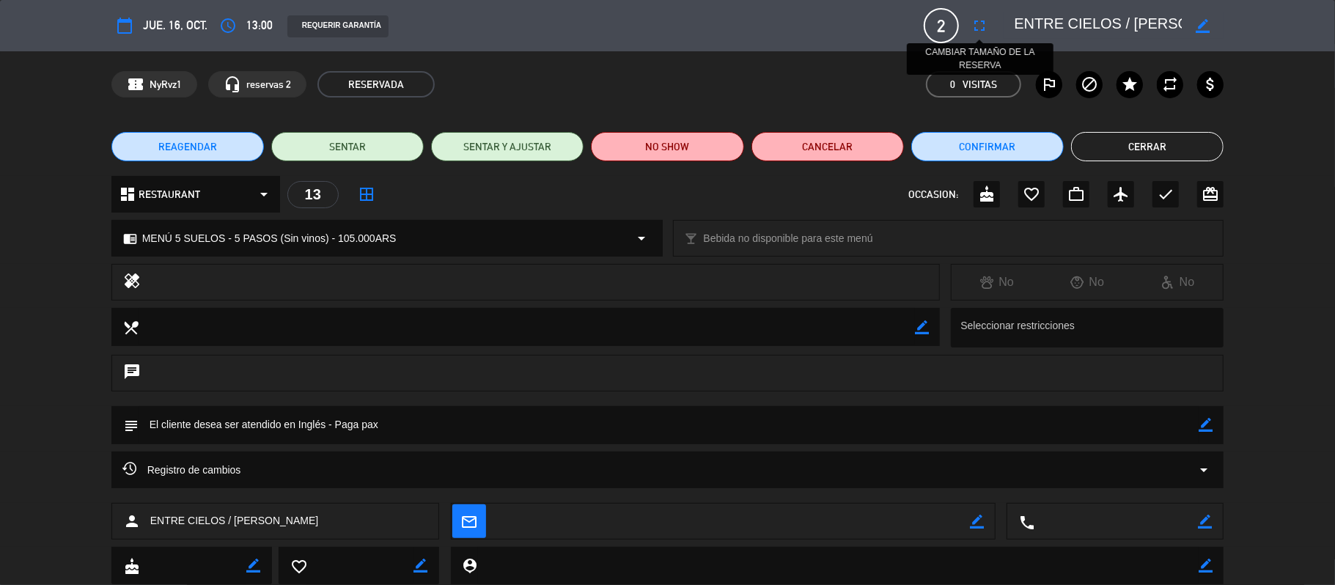
click at [979, 22] on icon "fullscreen" at bounding box center [980, 26] width 18 height 18
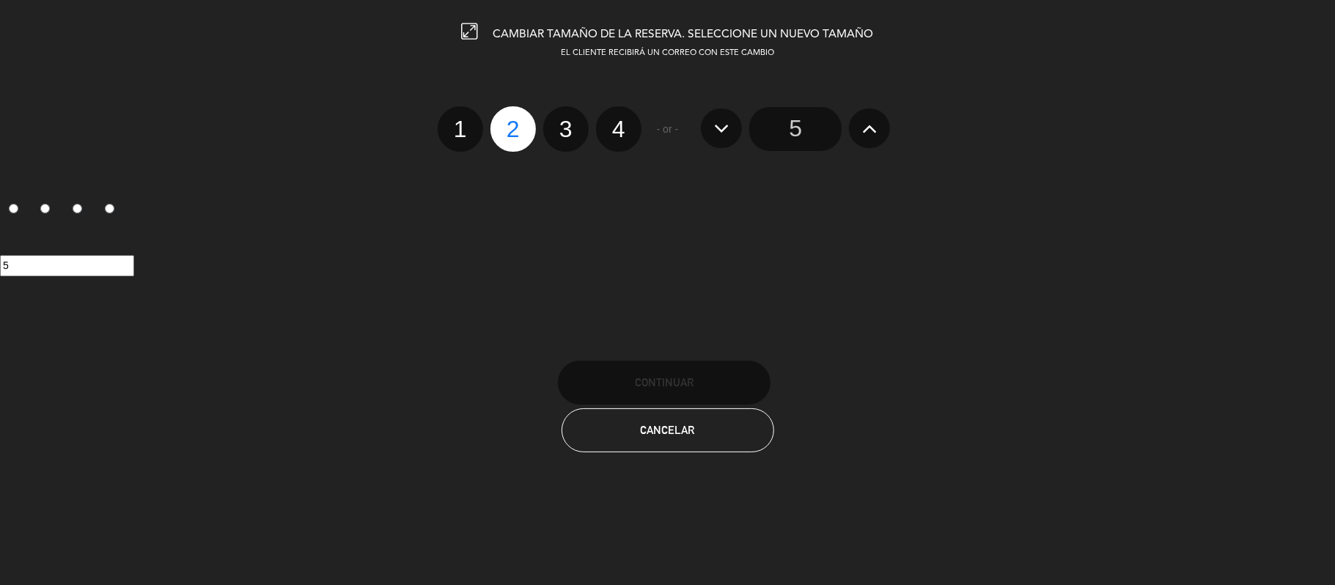
click at [608, 136] on label "4" at bounding box center [618, 128] width 45 height 45
click at [612, 121] on input "4" at bounding box center [617, 116] width 10 height 10
radio input "true"
radio input "false"
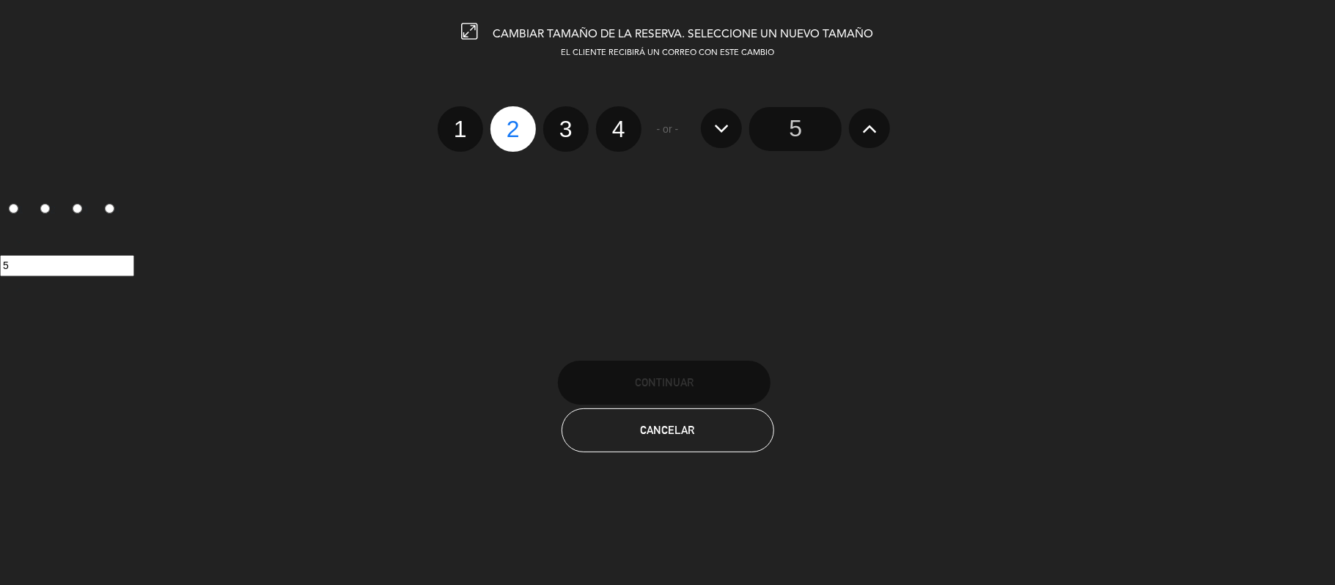
radio input "false"
radio input "true"
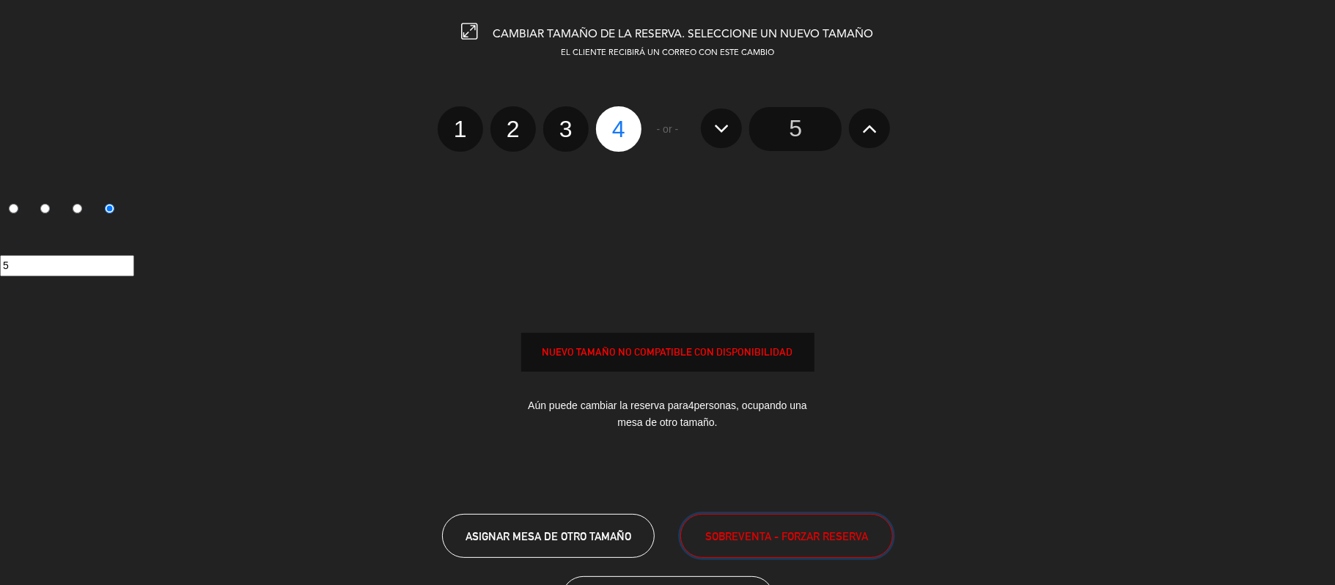
click at [765, 529] on span "SOBREVENTA - FORZAR RESERVA" at bounding box center [786, 536] width 163 height 17
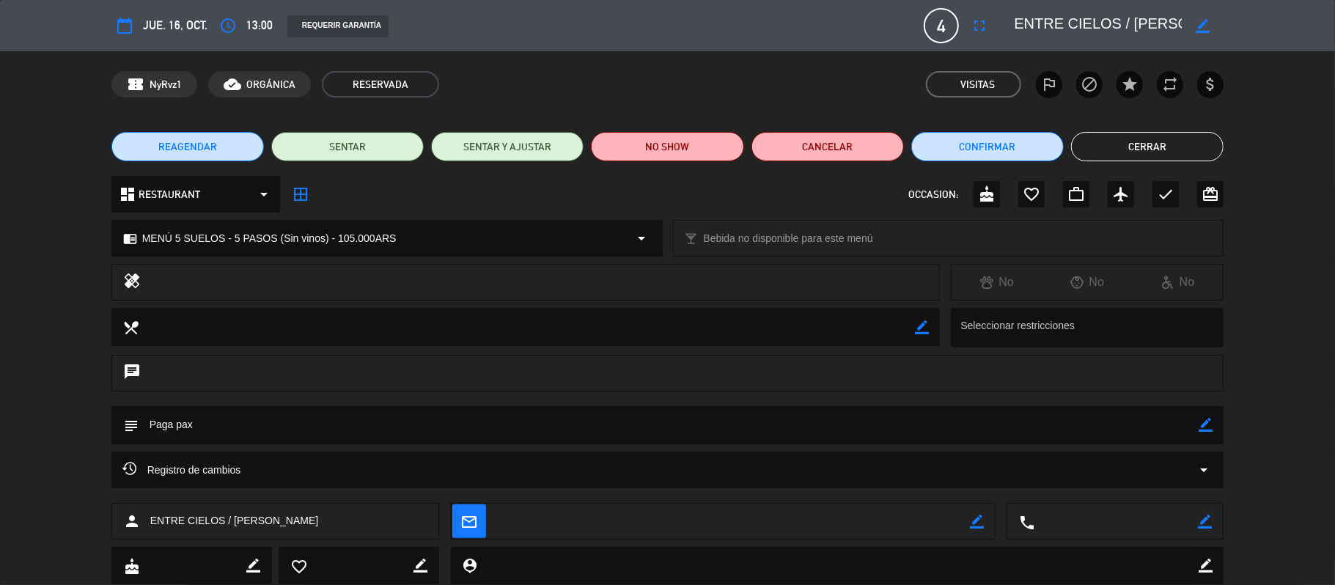
click at [1026, 151] on button "Cerrar" at bounding box center [1147, 146] width 152 height 29
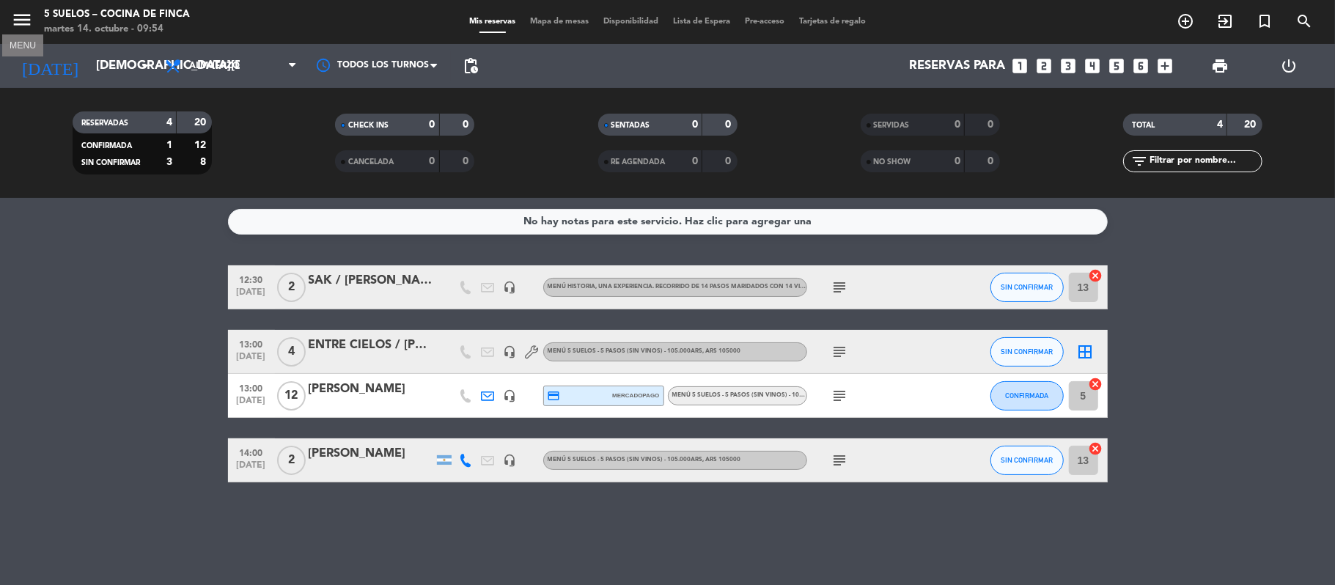
click at [18, 19] on icon "menu" at bounding box center [22, 20] width 22 height 22
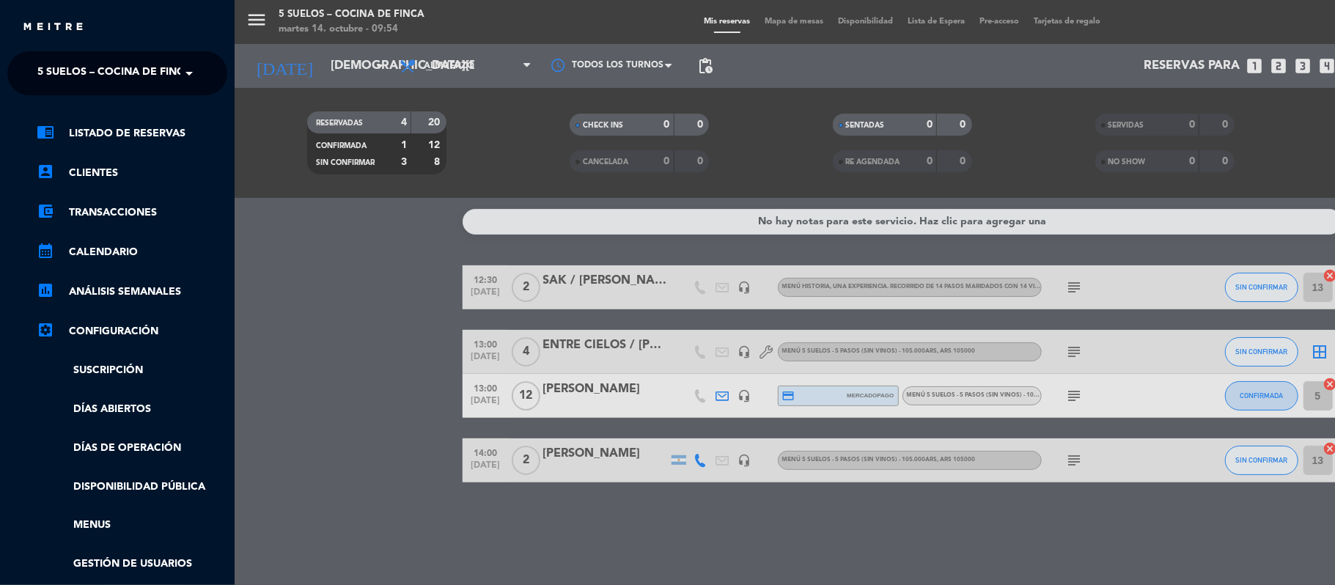
click at [39, 65] on span "5 SUELOS – COCINA DE FINCA" at bounding box center [114, 73] width 154 height 31
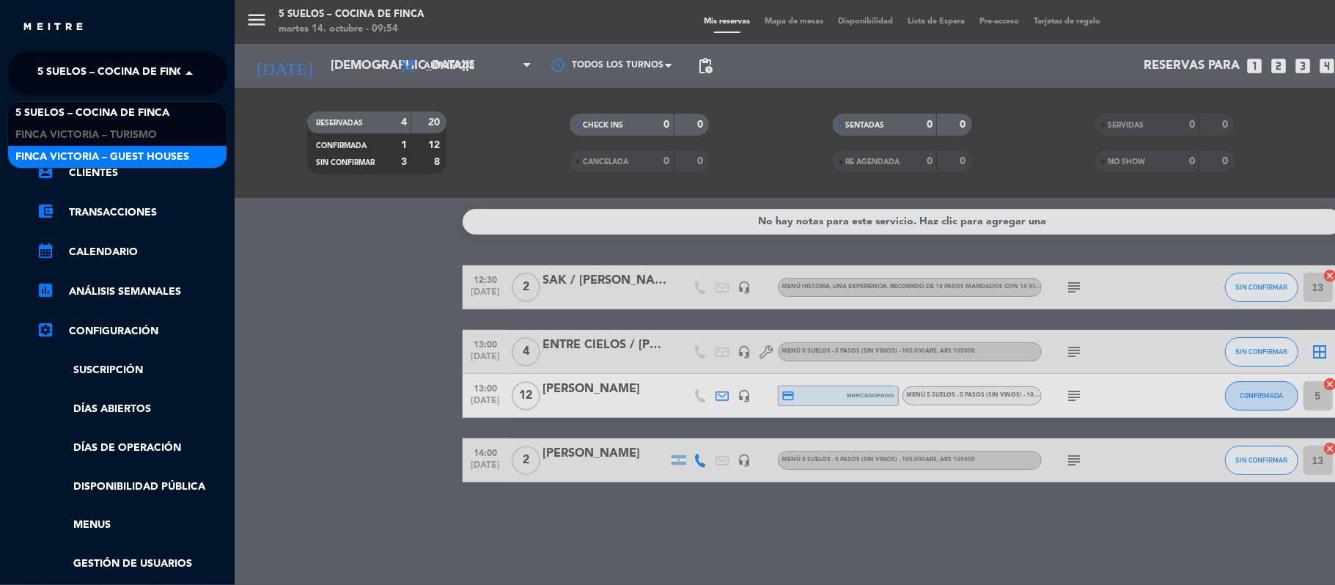
click at [44, 152] on span "FINCA VICTORIA – GUEST HOUSES" at bounding box center [102, 157] width 174 height 17
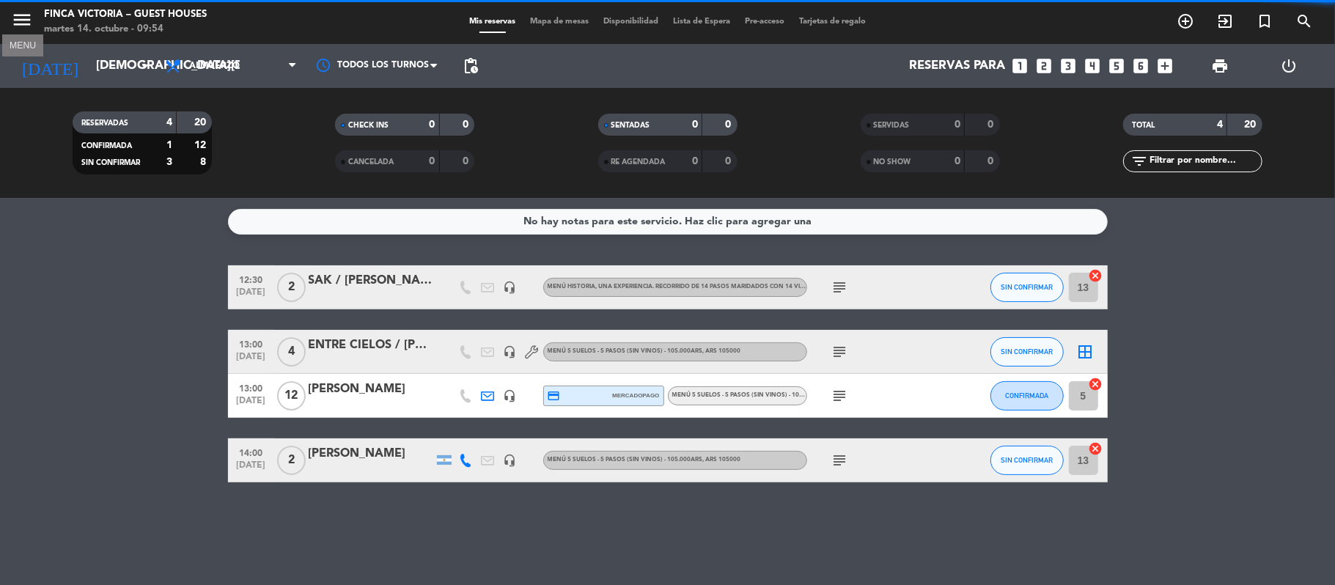
click at [18, 21] on icon "menu" at bounding box center [22, 20] width 22 height 22
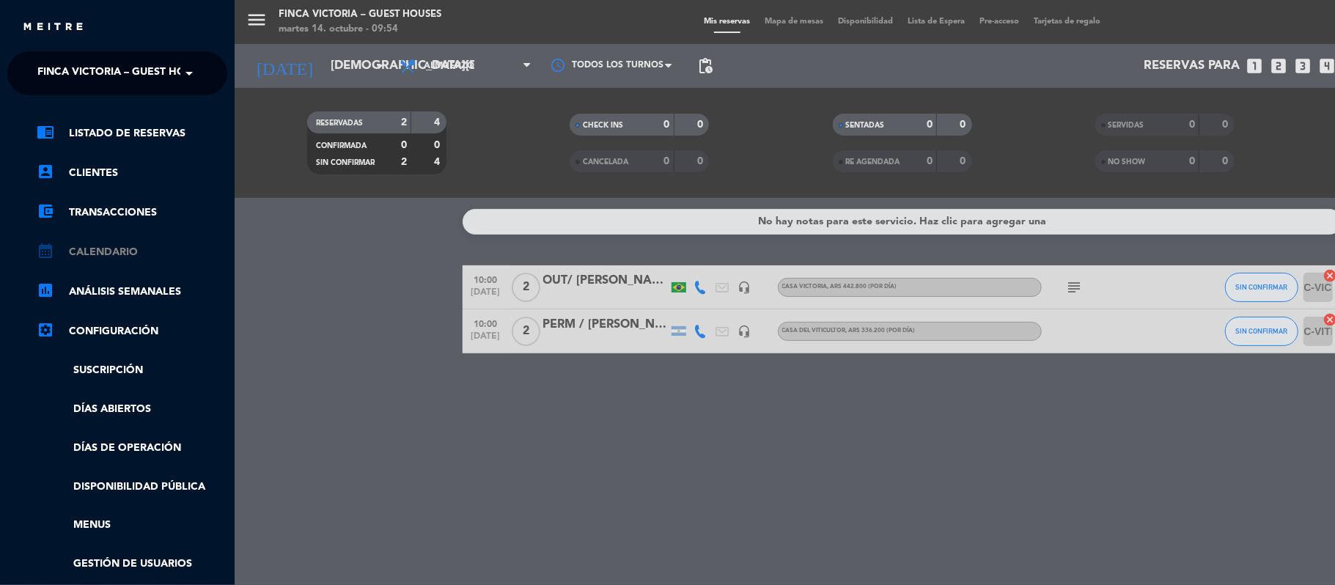
click at [72, 247] on link "calendar_month Calendario" at bounding box center [132, 252] width 191 height 18
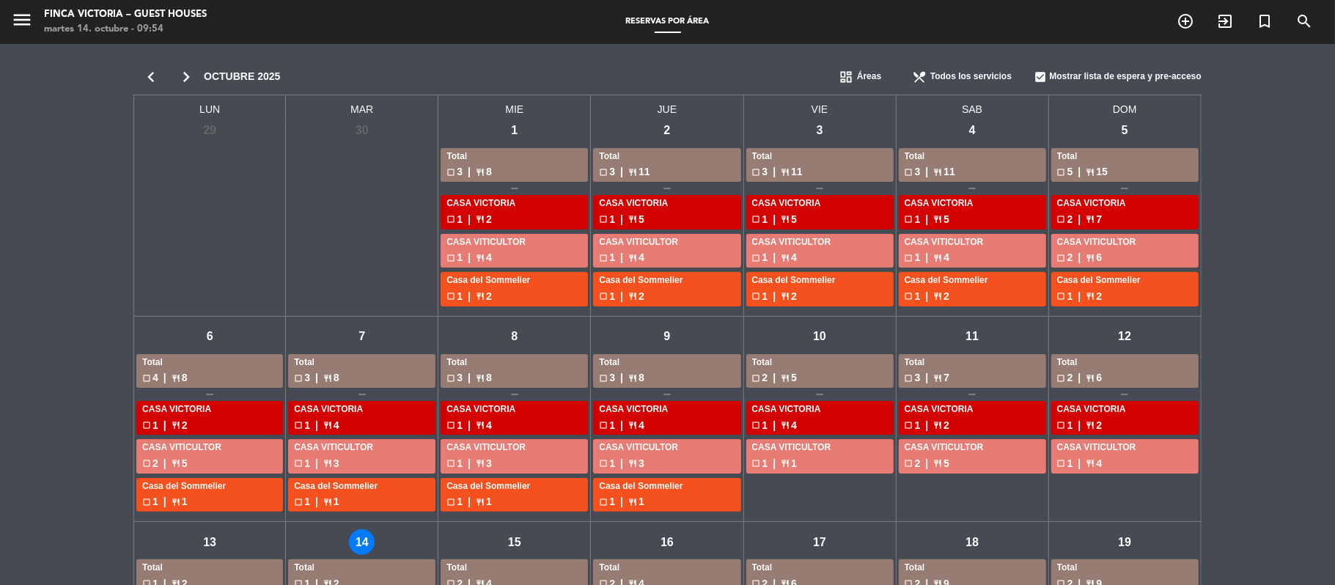
click at [183, 80] on icon "chevron_right" at bounding box center [186, 77] width 35 height 21
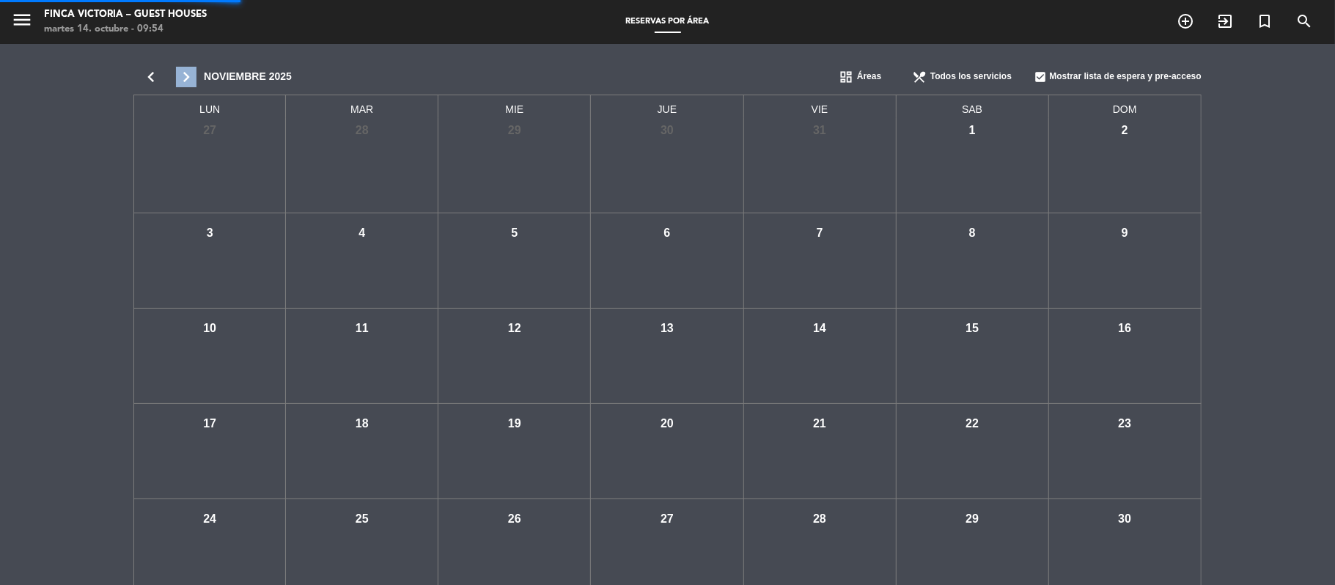
click at [183, 80] on icon "chevron_right" at bounding box center [186, 77] width 35 height 21
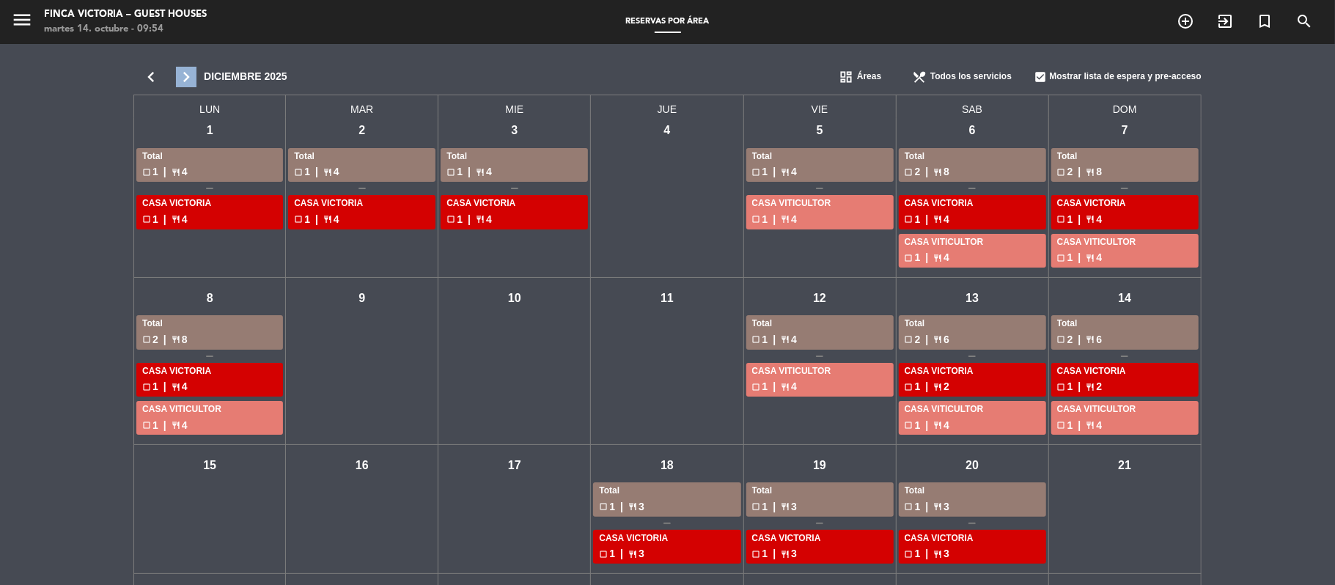
click at [185, 77] on icon "chevron_right" at bounding box center [186, 77] width 35 height 21
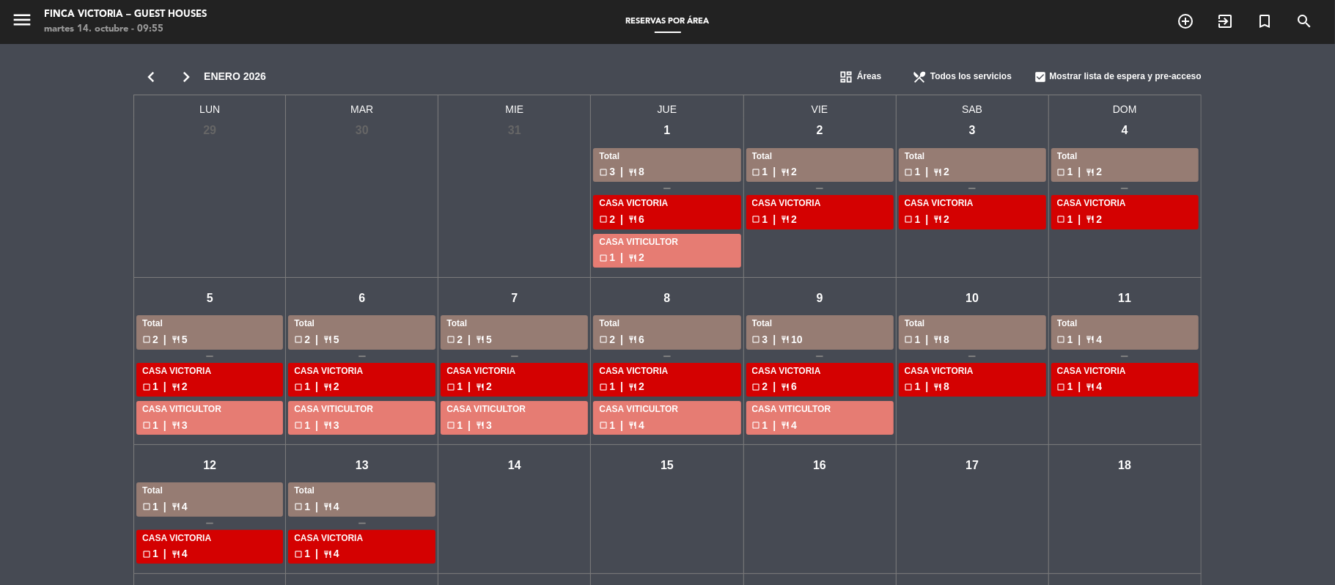
click at [153, 84] on icon "chevron_left" at bounding box center [150, 77] width 35 height 21
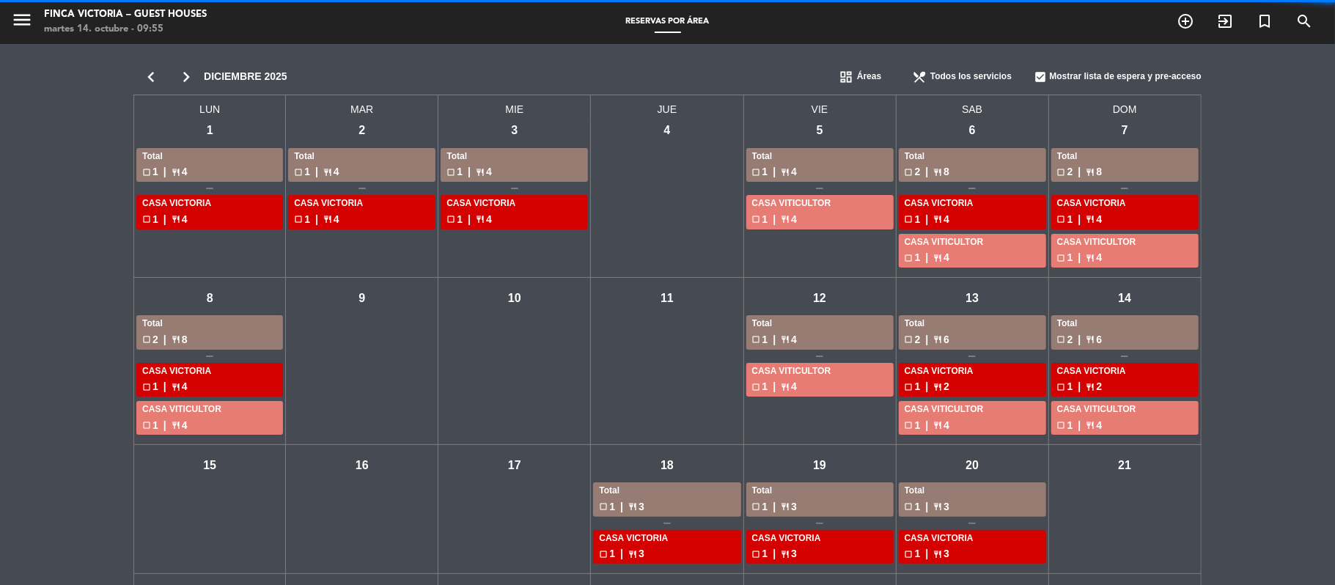
click at [153, 84] on icon "chevron_left" at bounding box center [150, 77] width 35 height 21
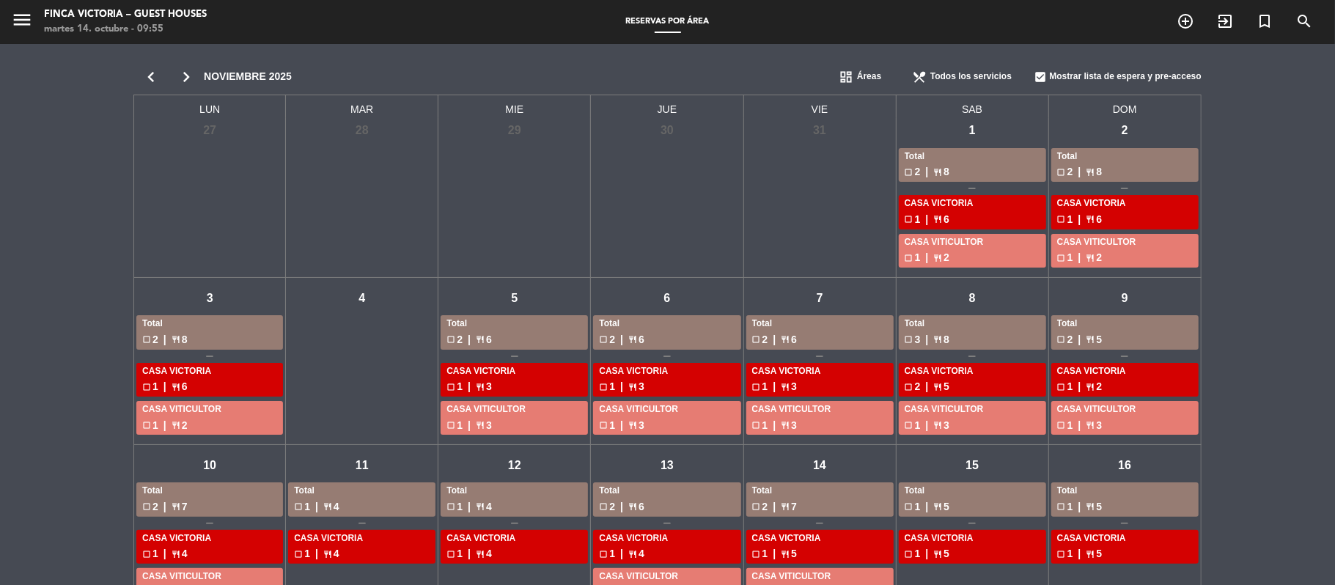
click at [153, 86] on icon "chevron_left" at bounding box center [150, 77] width 35 height 21
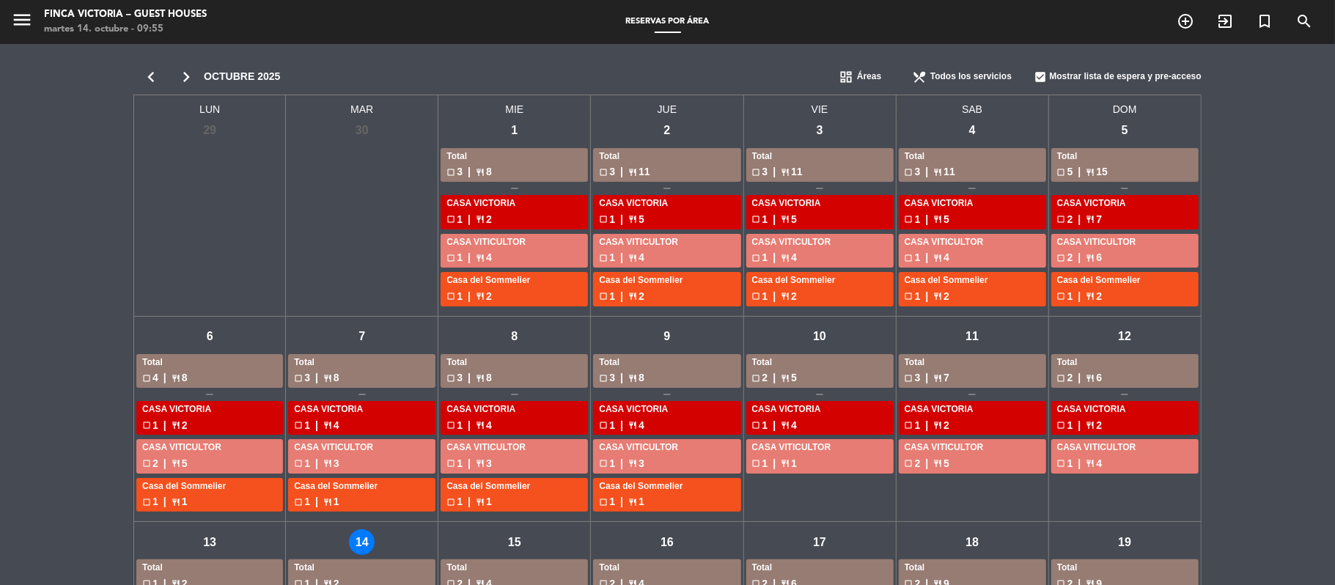
click at [194, 73] on icon "chevron_right" at bounding box center [186, 77] width 35 height 21
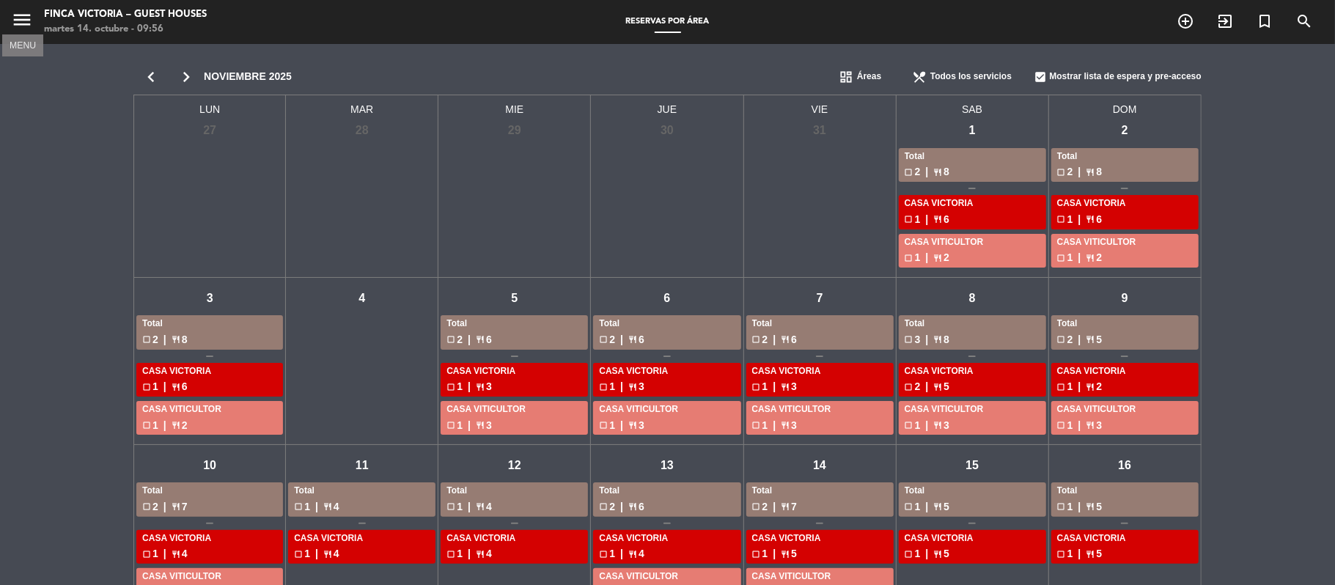
click at [23, 12] on icon "menu" at bounding box center [22, 20] width 22 height 22
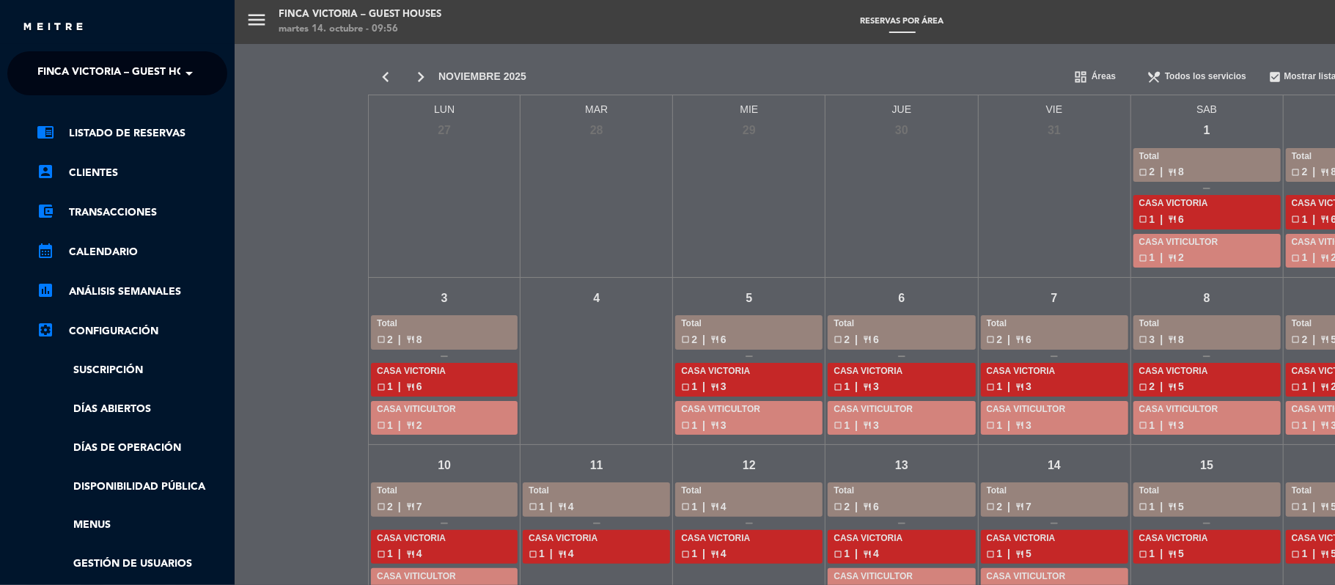
click at [48, 70] on span "FINCA VICTORIA – GUEST HOUSES" at bounding box center [124, 73] width 174 height 31
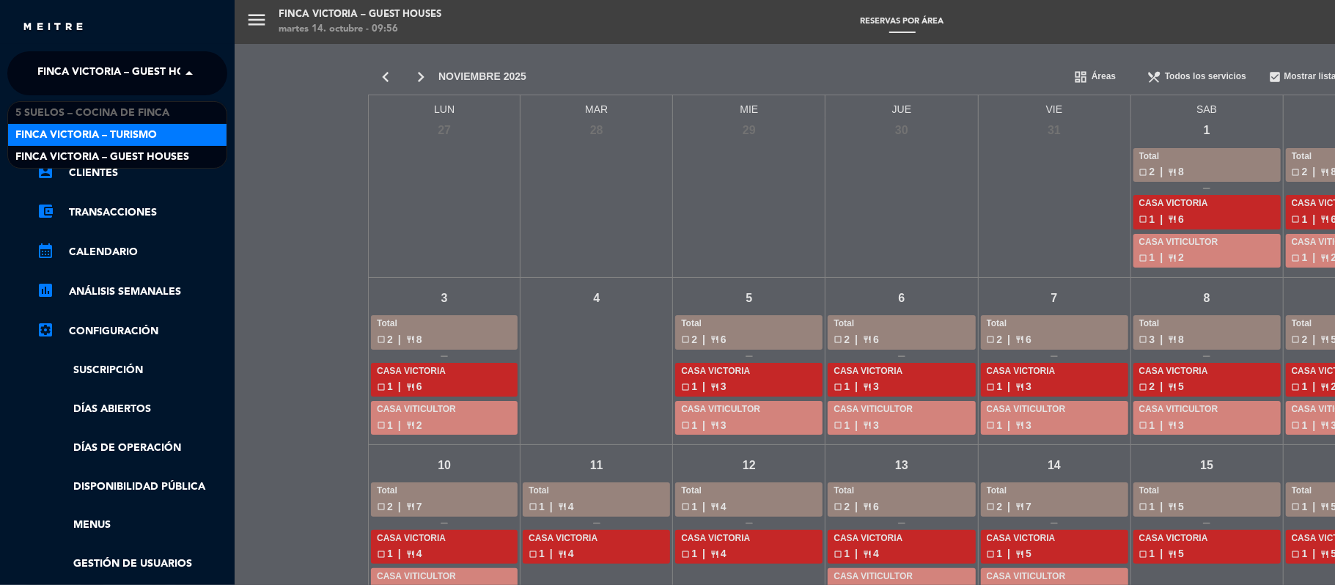
click at [51, 135] on span "FINCA VICTORIA – TURISMO" at bounding box center [85, 135] width 141 height 17
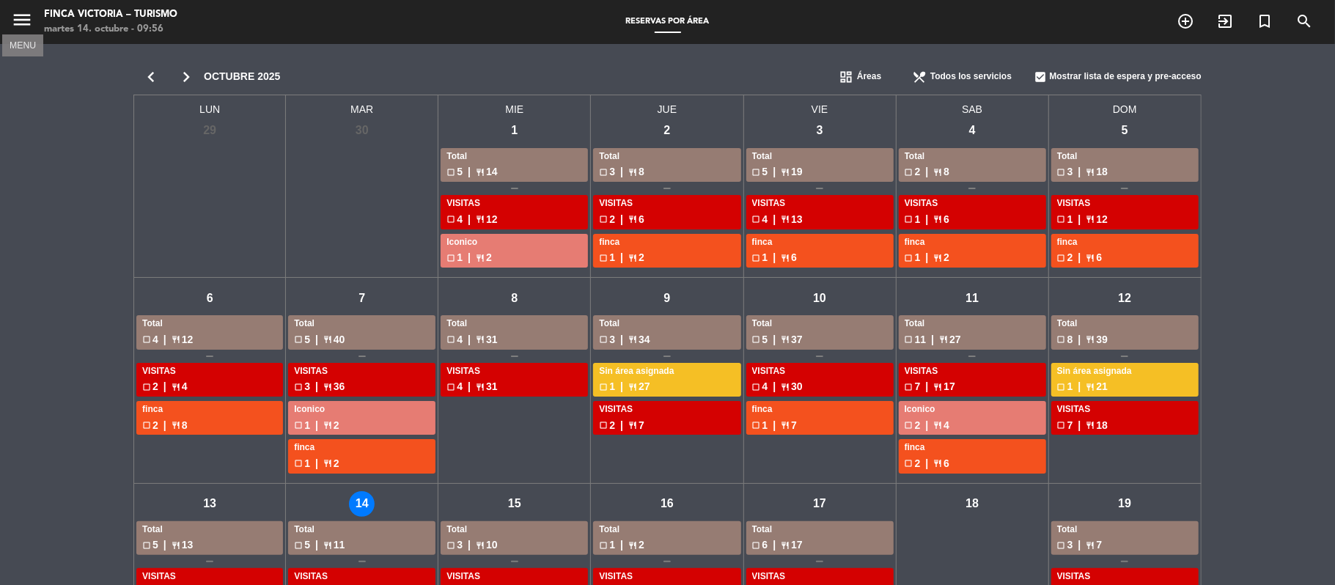
click at [19, 23] on icon "menu" at bounding box center [22, 20] width 22 height 22
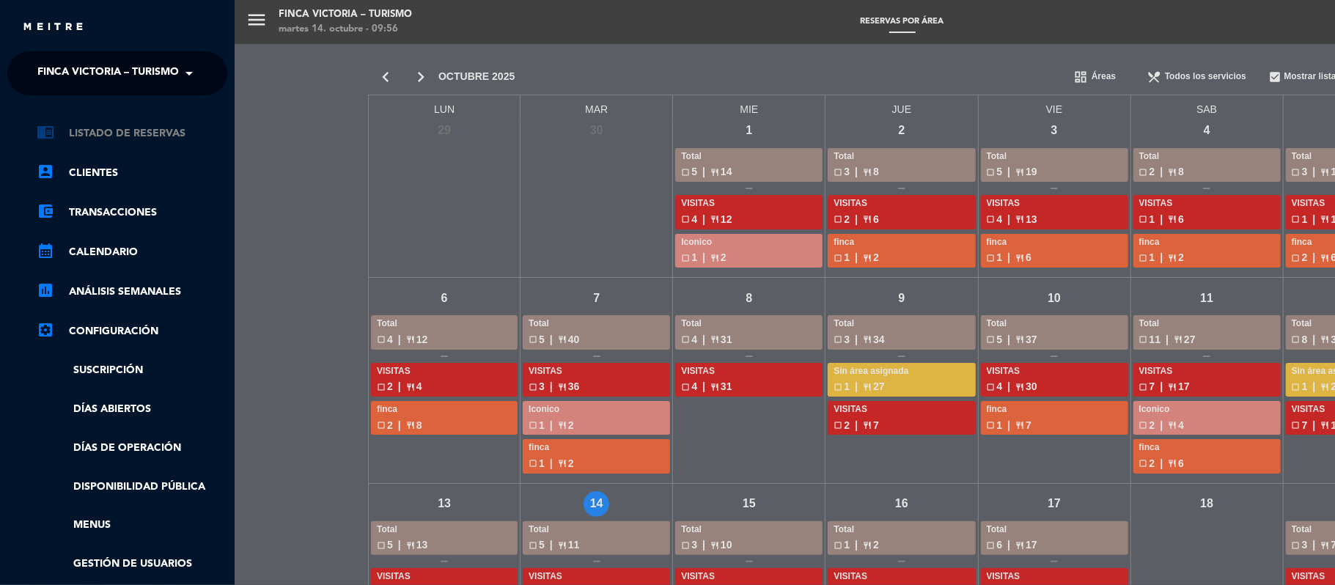
click at [67, 130] on link "chrome_reader_mode Listado de Reservas" at bounding box center [132, 134] width 191 height 18
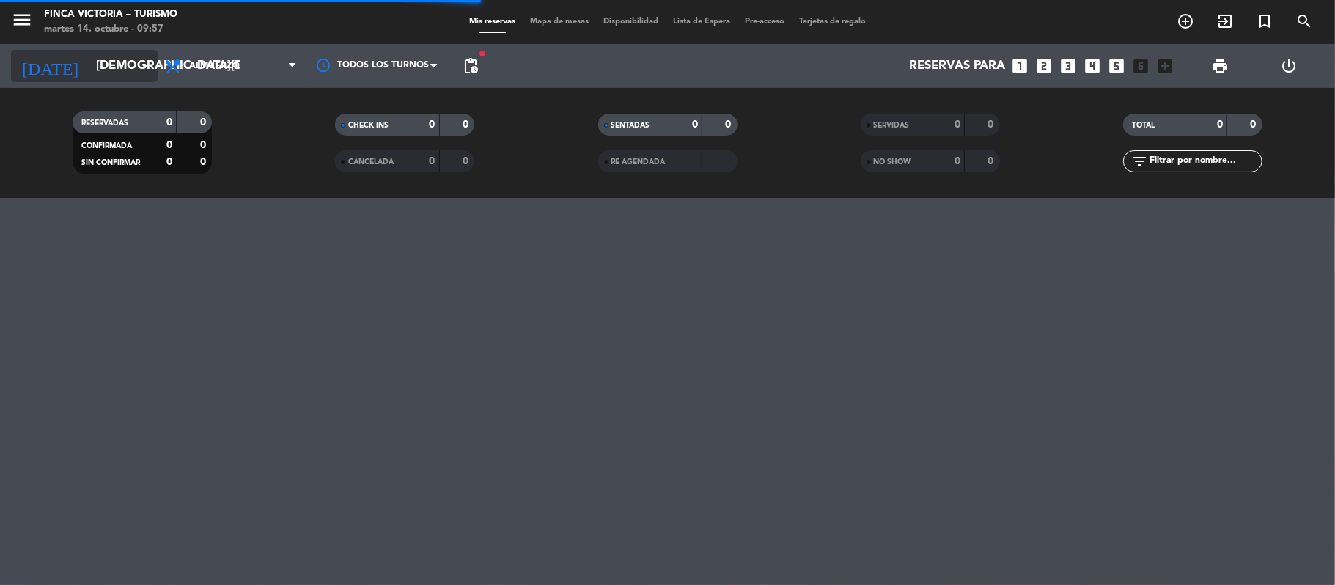
click at [104, 65] on input "[DEMOGRAPHIC_DATA][DATE]" at bounding box center [168, 66] width 158 height 29
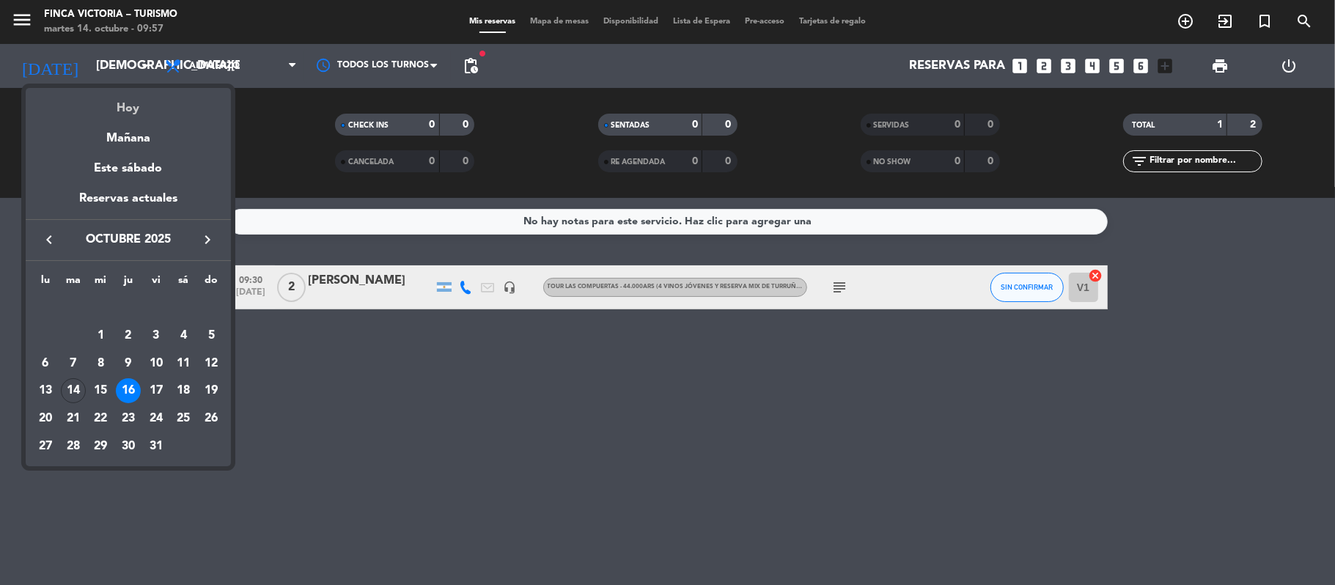
click at [120, 100] on div "Hoy" at bounding box center [128, 103] width 205 height 30
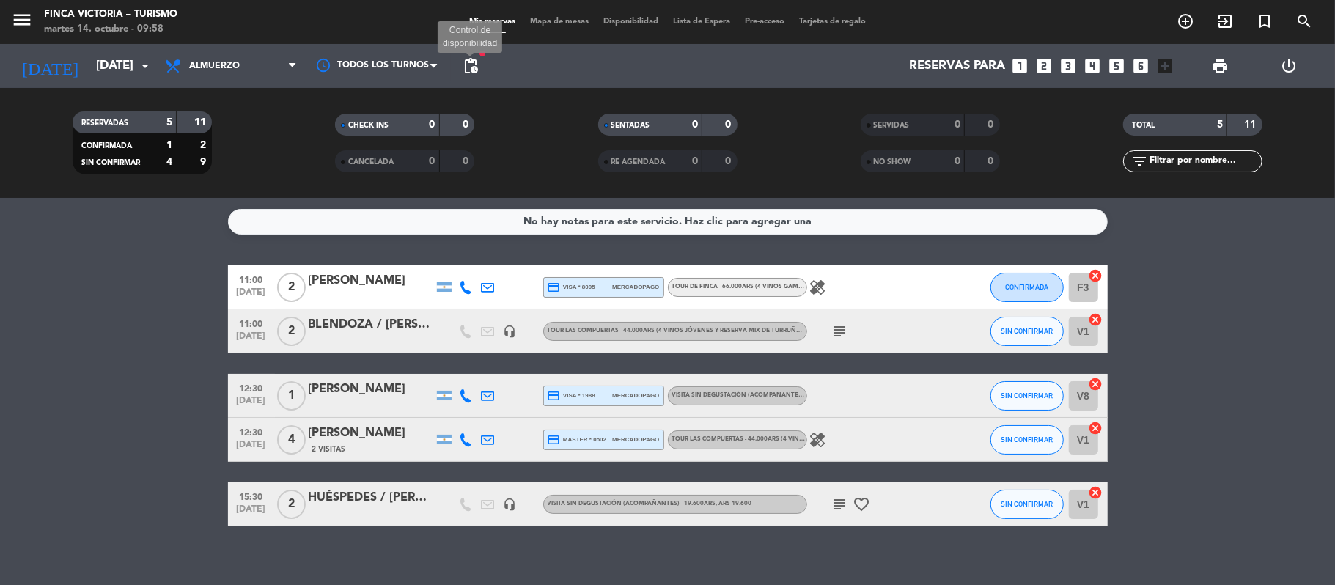
click at [476, 67] on span "pending_actions" at bounding box center [471, 66] width 18 height 18
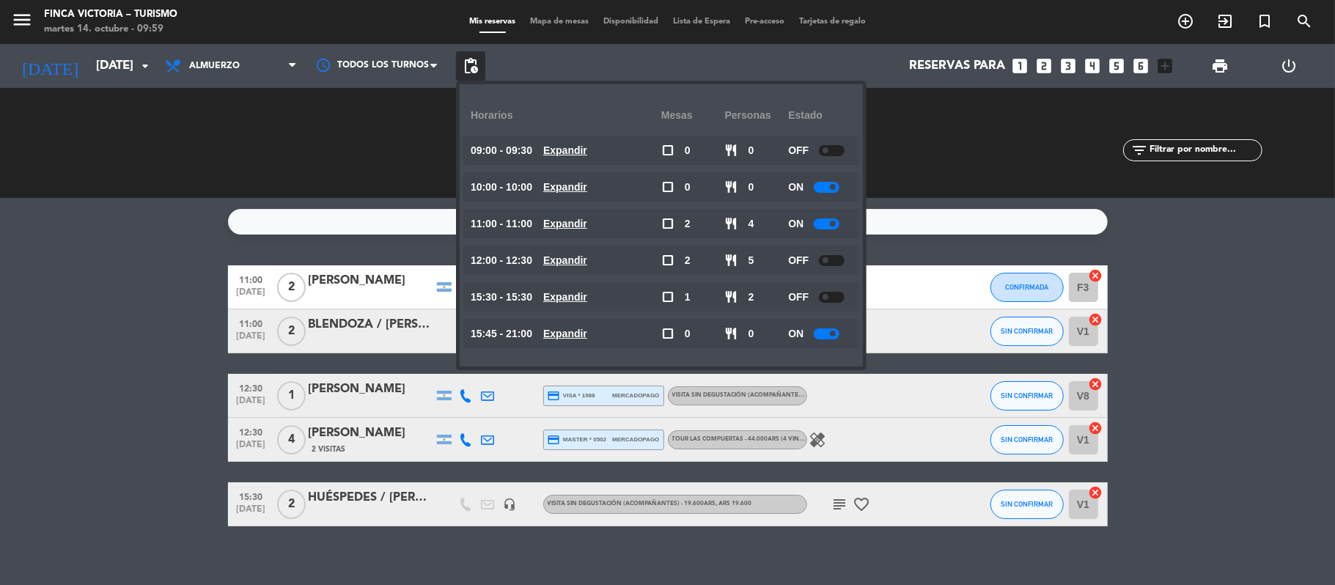
click at [60, 455] on bookings-row "11:00 [DATE] 2 [PERSON_NAME] credit_card visa * 8095 mercadopago TOUR DE FINCA …" at bounding box center [667, 395] width 1335 height 261
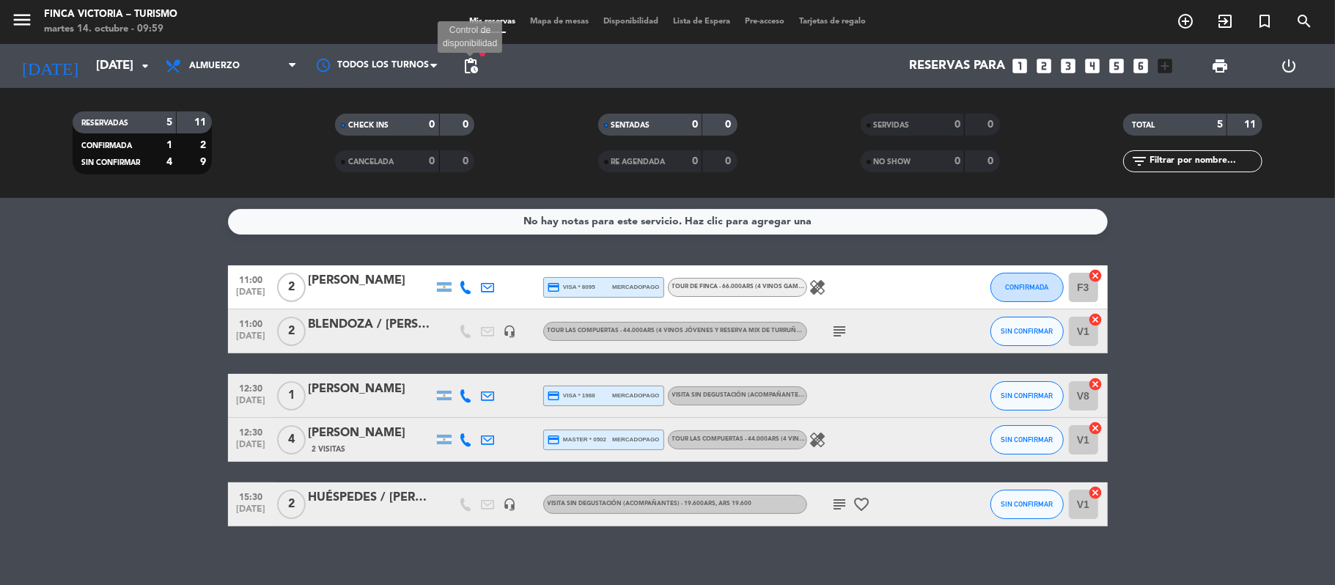
click at [465, 59] on span "pending_actions" at bounding box center [471, 66] width 18 height 18
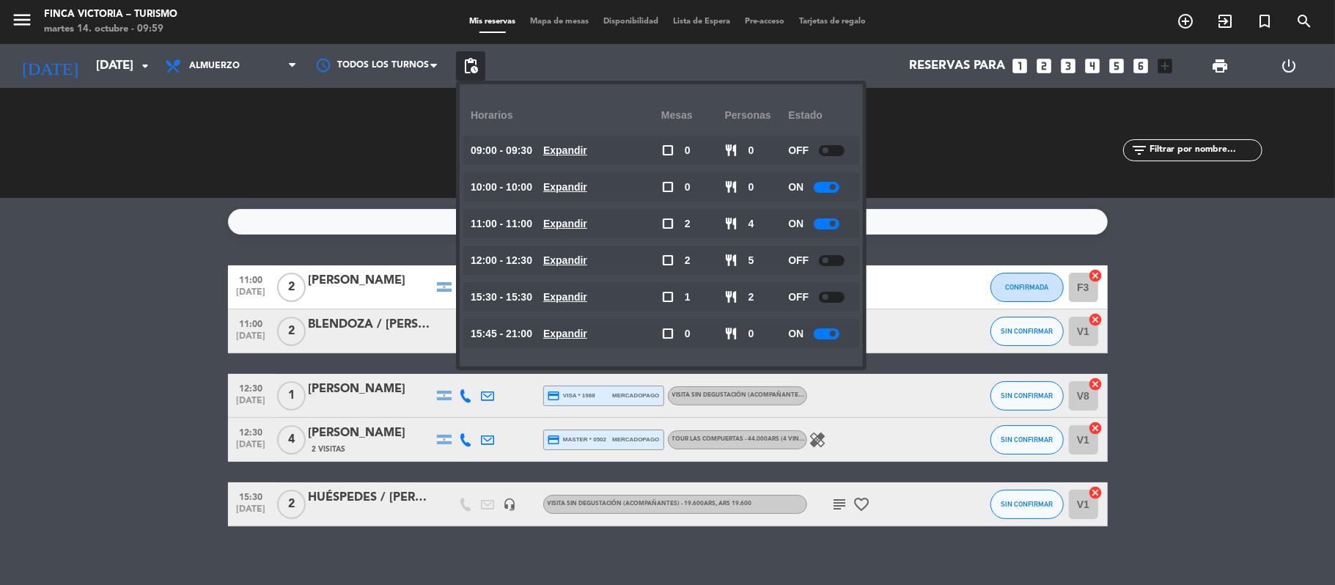
click at [147, 290] on bookings-row "11:00 [DATE] 2 [PERSON_NAME] credit_card visa * 8095 mercadopago TOUR DE FINCA …" at bounding box center [667, 395] width 1335 height 261
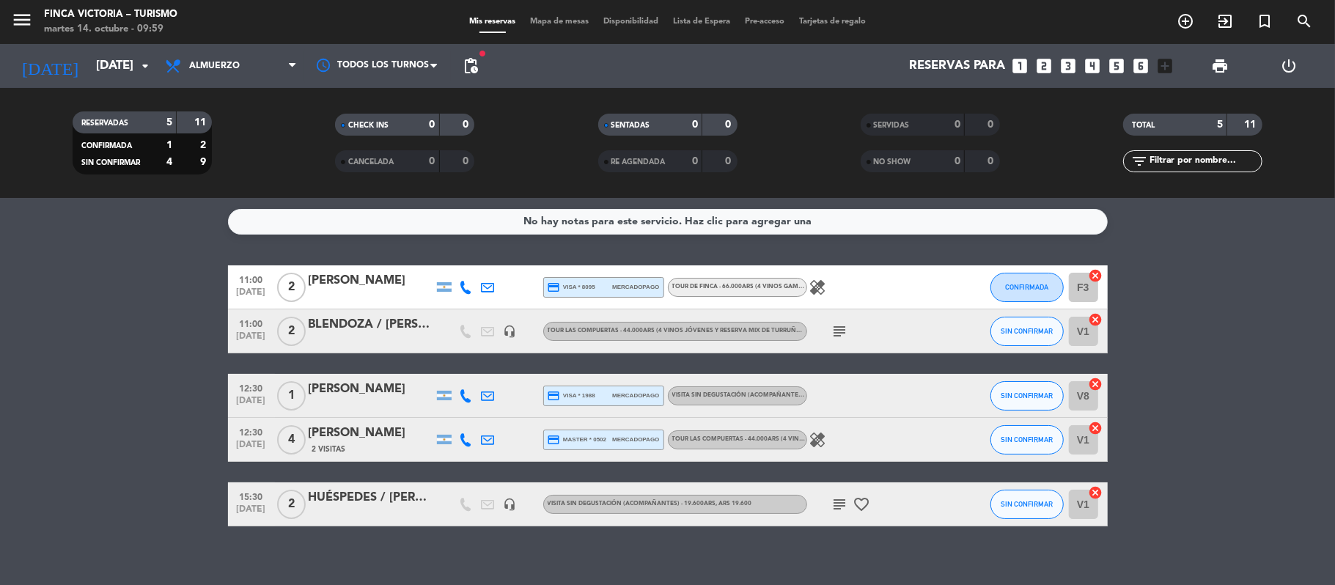
click at [464, 65] on span "pending_actions" at bounding box center [471, 66] width 18 height 18
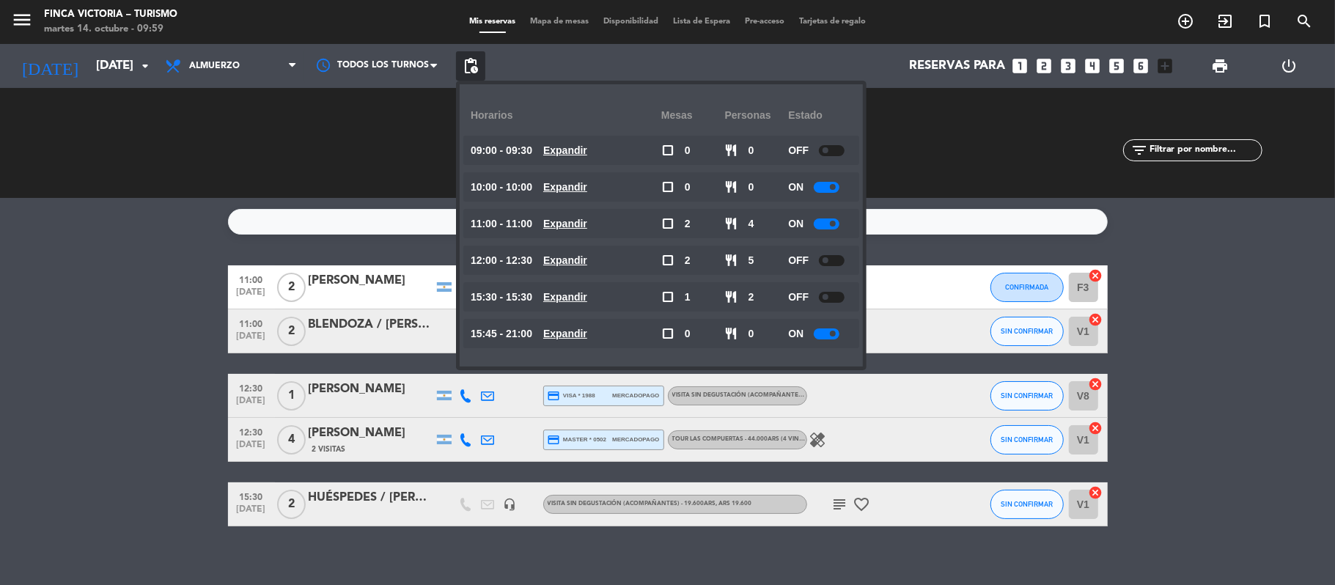
click at [109, 301] on bookings-row "11:00 [DATE] 2 [PERSON_NAME] credit_card visa * 8095 mercadopago TOUR DE FINCA …" at bounding box center [667, 395] width 1335 height 261
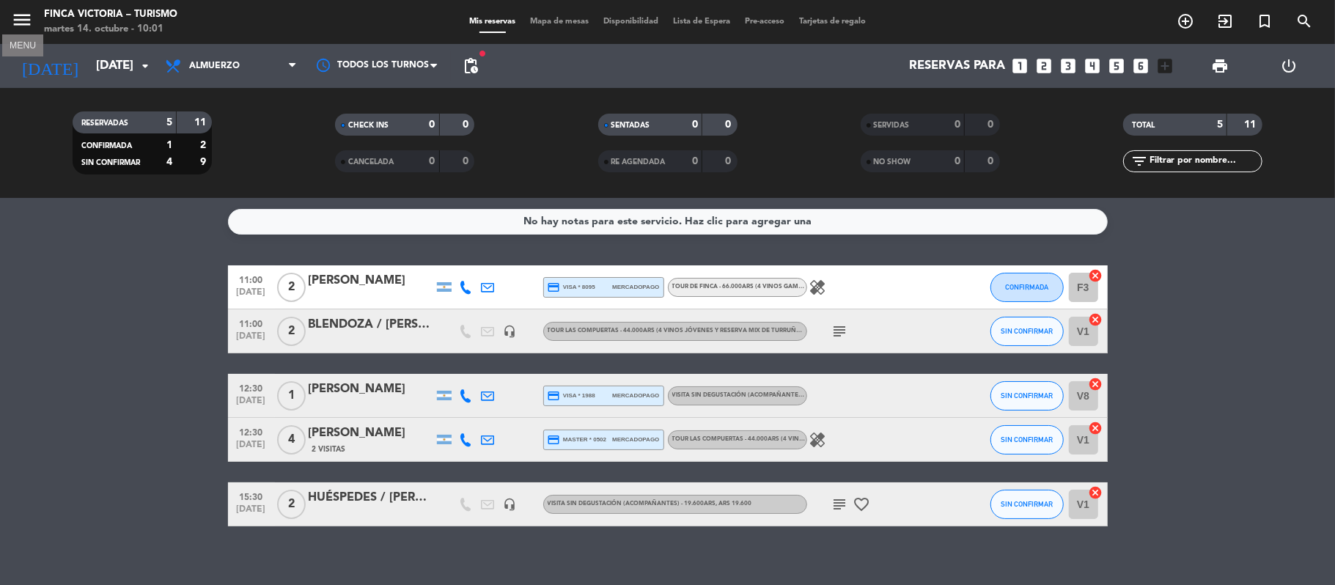
click at [21, 16] on icon "menu" at bounding box center [22, 20] width 22 height 22
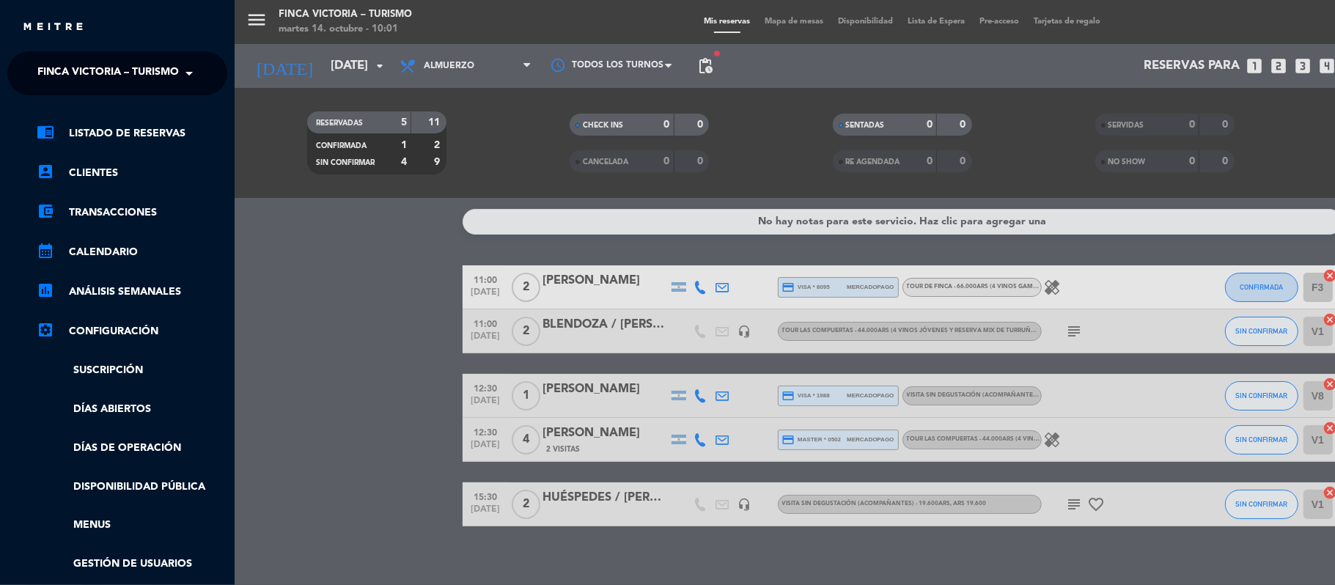
click at [43, 60] on span "FINCA VICTORIA – TURISMO" at bounding box center [107, 73] width 141 height 31
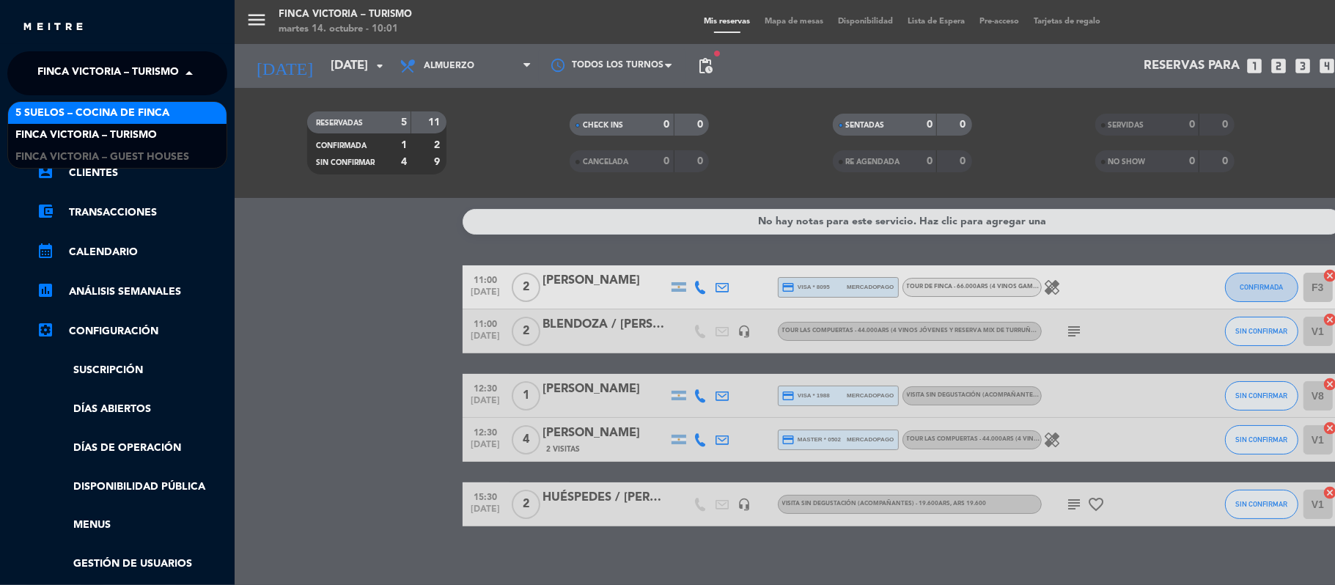
click at [390, 341] on div "menu FINCA VICTORIA – TURISMO [DATE] 14. octubre - 10:01 Mis reservas Mapa de m…" at bounding box center [902, 292] width 1335 height 585
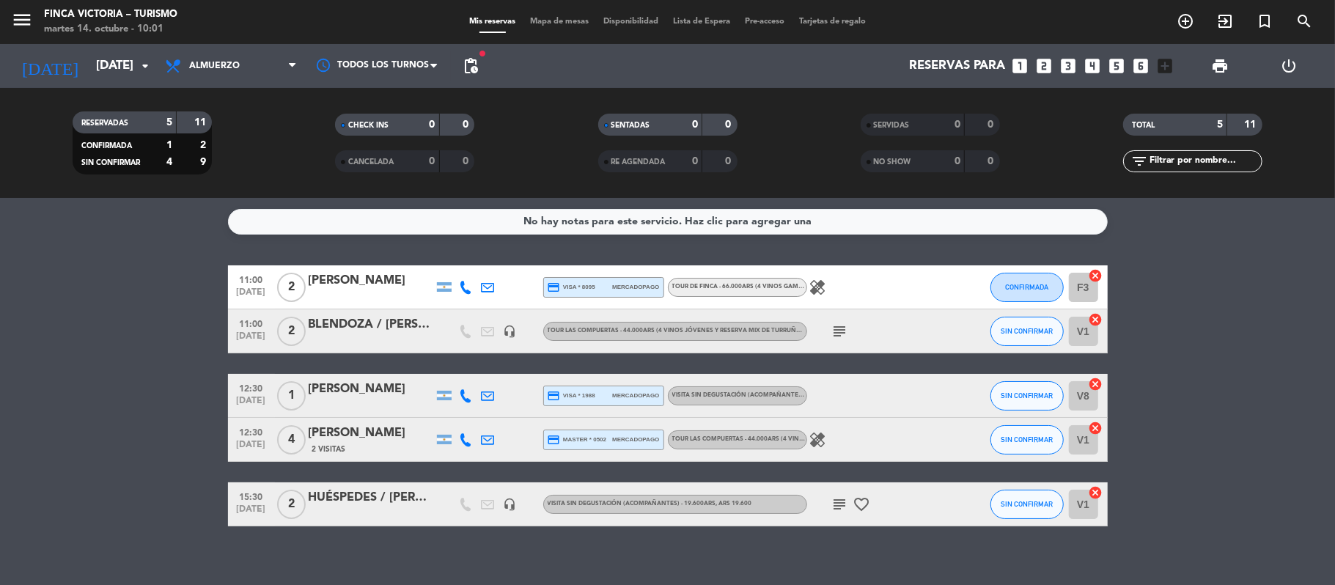
click at [26, 235] on div "No hay notas para este servicio. Haz clic para agregar una 11:00 [DATE] 2 [PERS…" at bounding box center [667, 391] width 1335 height 387
click at [89, 73] on input "[DATE]" at bounding box center [168, 66] width 158 height 29
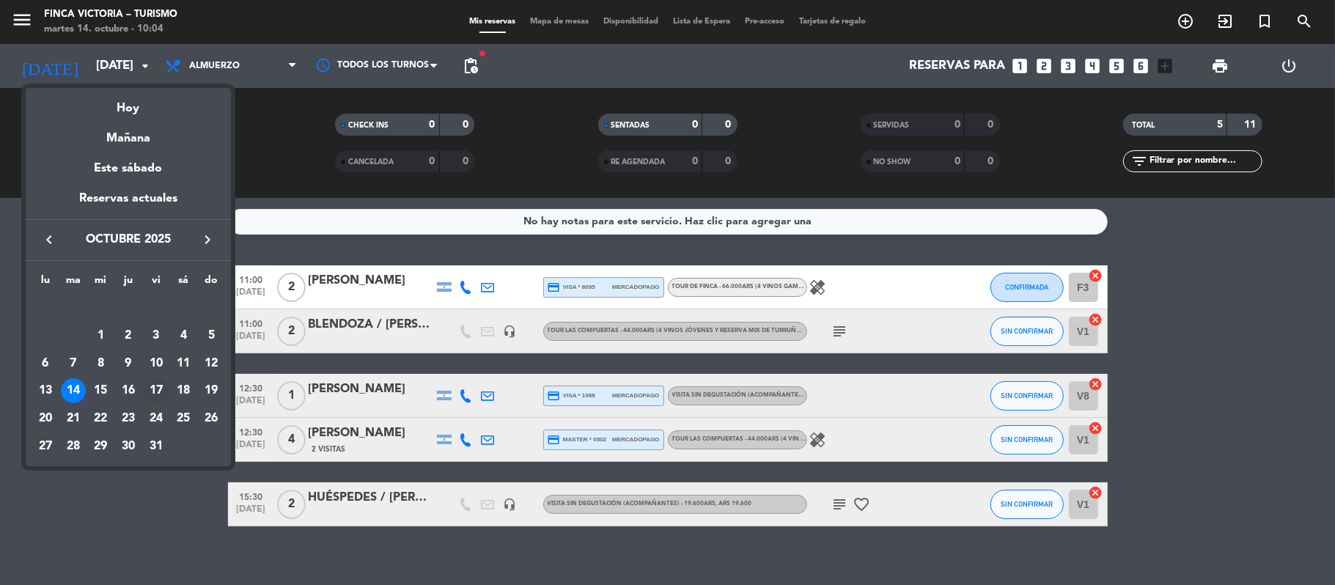
click at [162, 387] on div "17" at bounding box center [156, 390] width 25 height 25
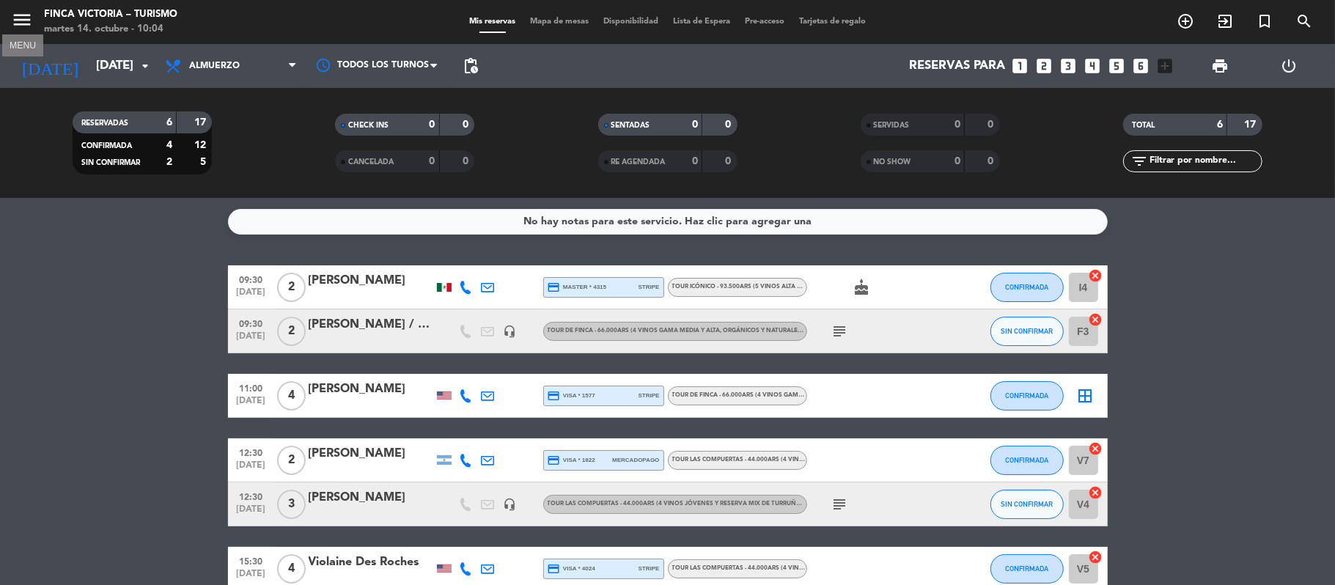
click at [15, 22] on icon "menu" at bounding box center [22, 20] width 22 height 22
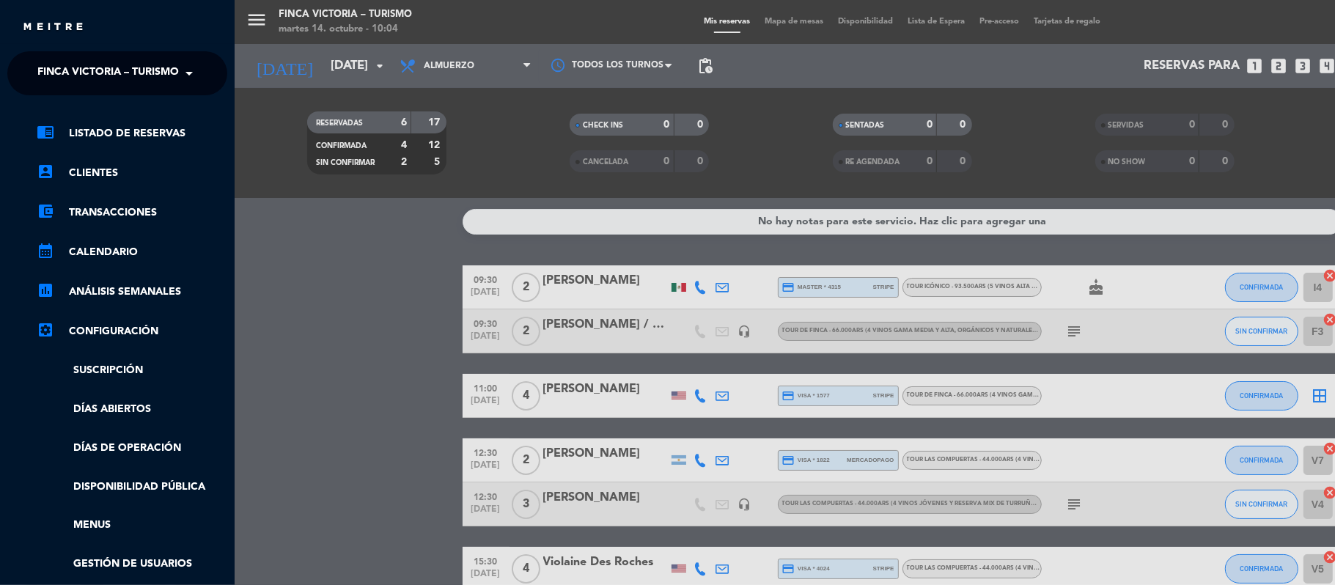
click at [39, 81] on span "FINCA VICTORIA – TURISMO" at bounding box center [107, 73] width 141 height 31
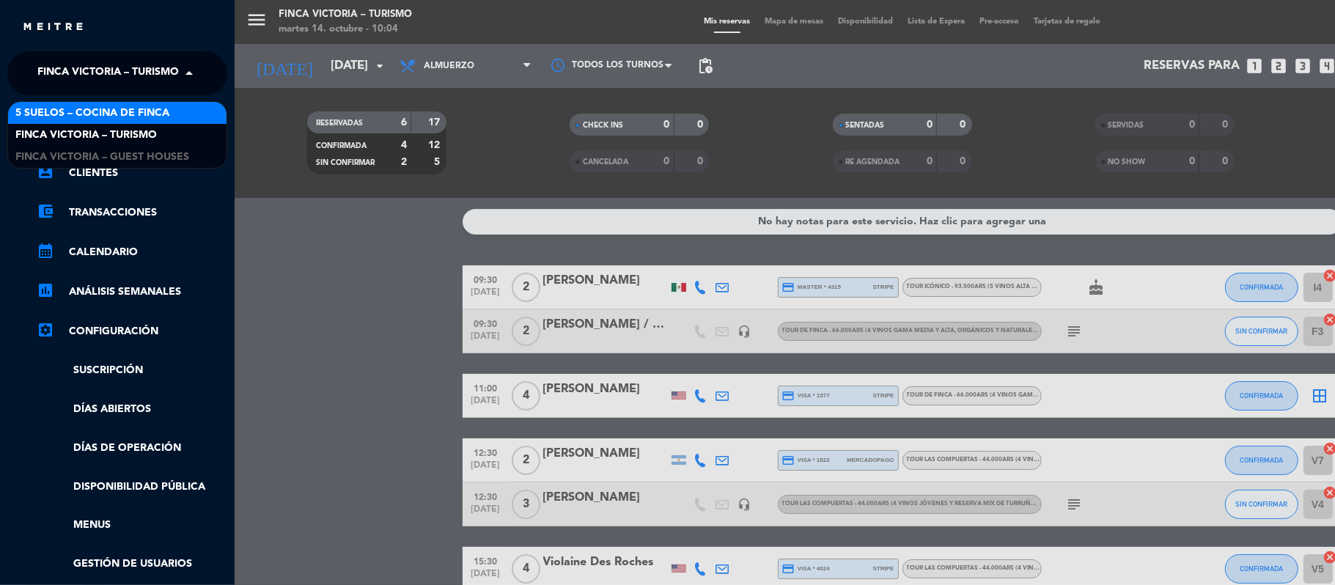
click at [51, 109] on span "5 SUELOS – COCINA DE FINCA" at bounding box center [92, 113] width 154 height 17
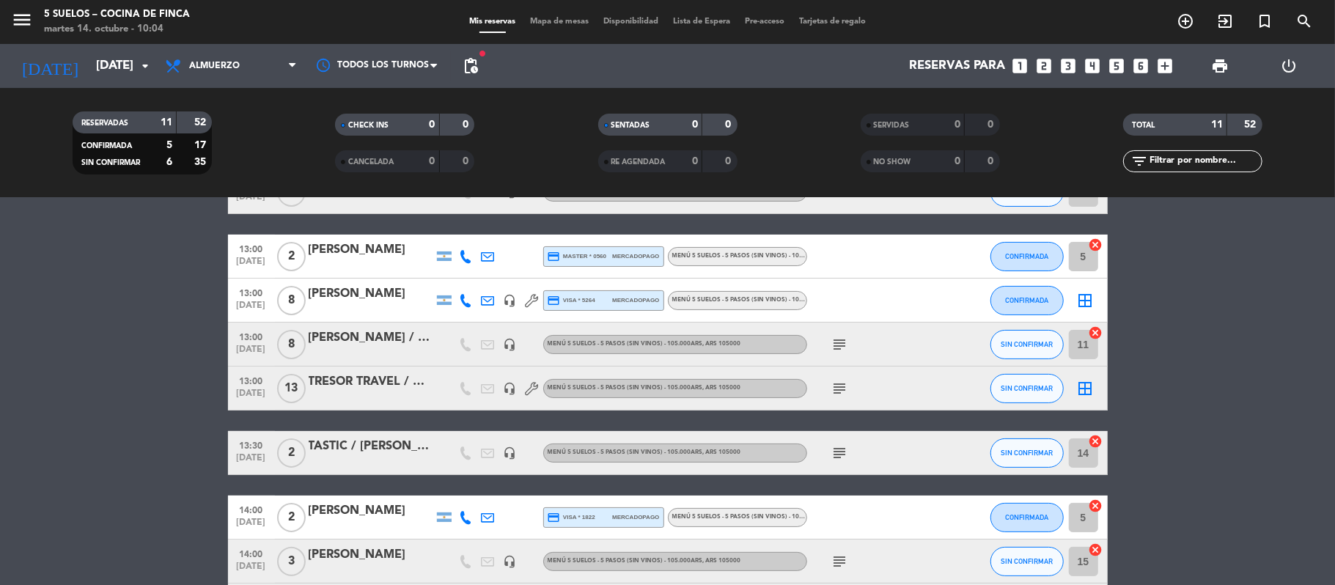
scroll to position [195, 0]
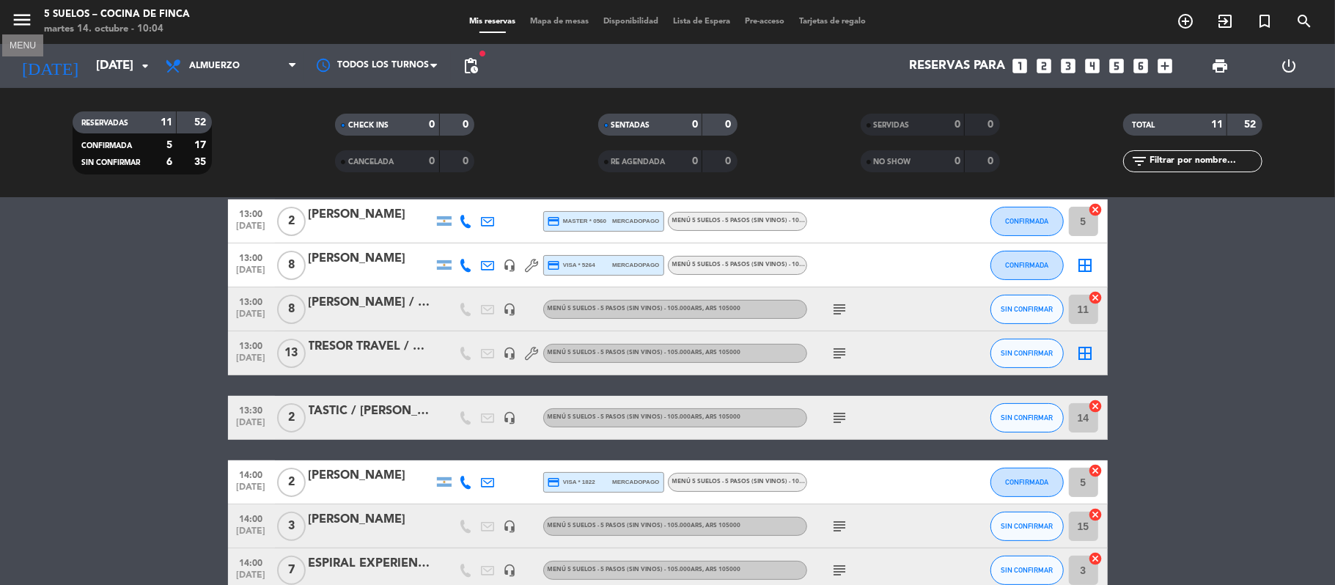
click at [16, 26] on icon "menu" at bounding box center [22, 20] width 22 height 22
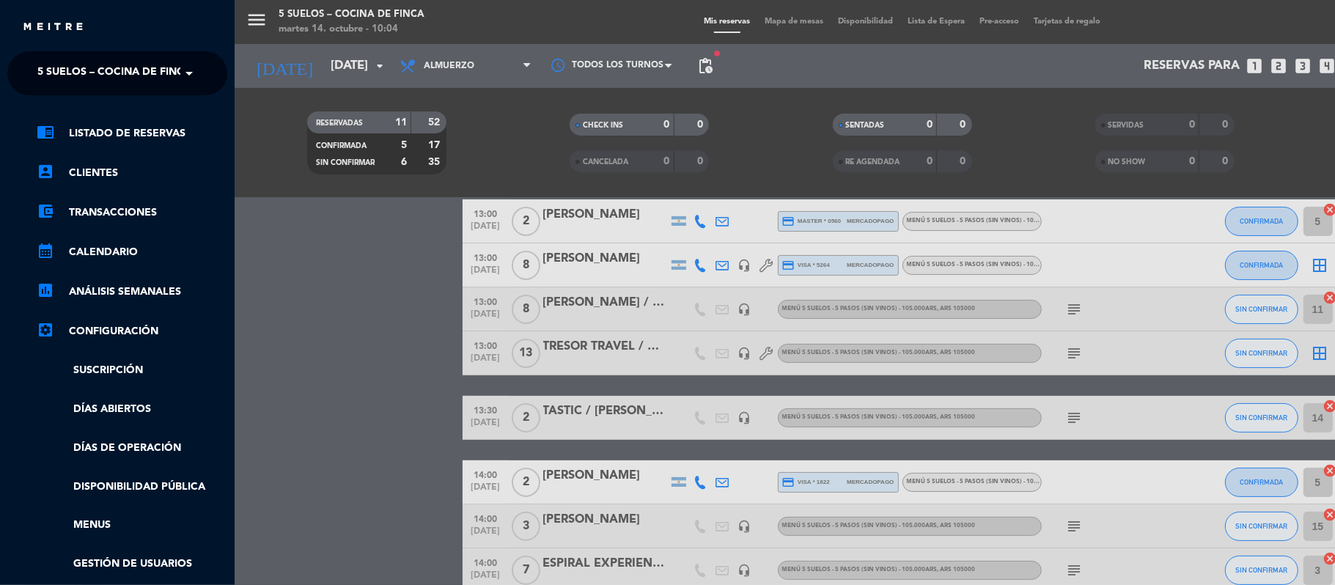
click at [33, 68] on div "× 5 SUELOS – COCINA DE FINCA" at bounding box center [106, 73] width 149 height 31
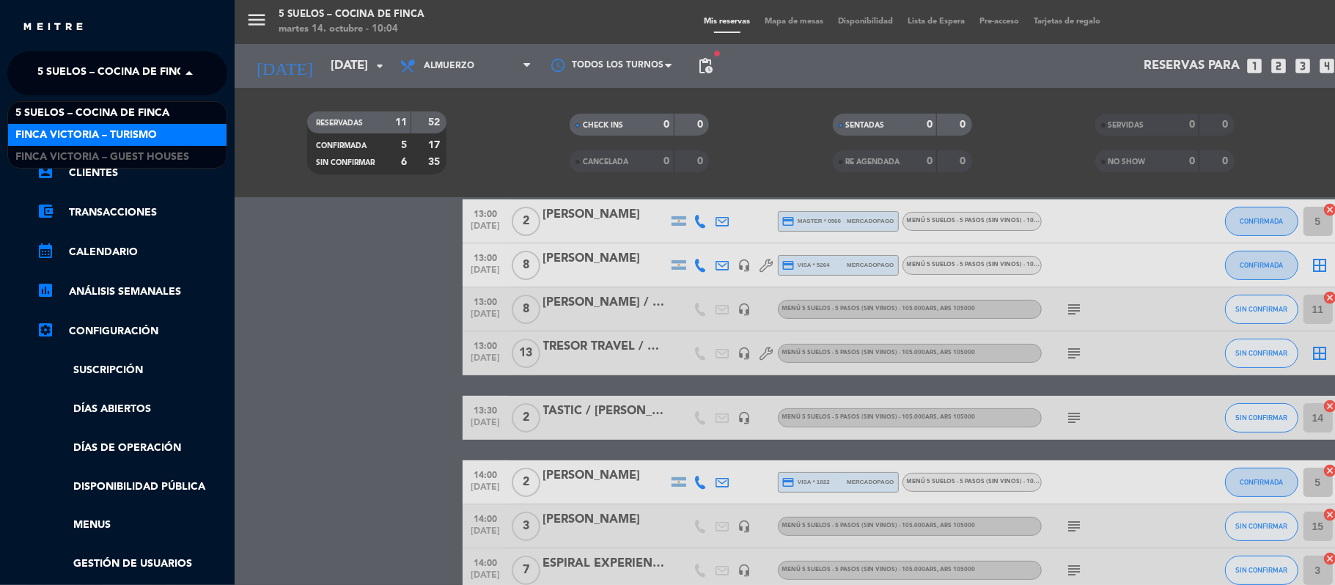
click at [38, 125] on div "FINCA VICTORIA – TURISMO" at bounding box center [117, 135] width 218 height 22
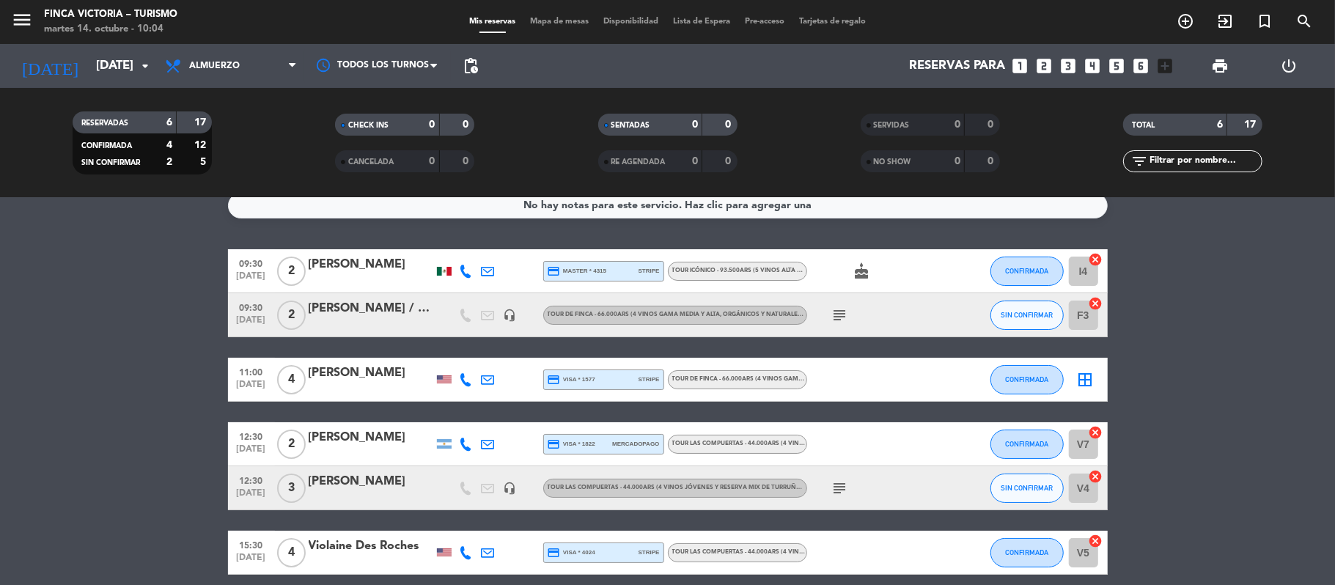
scroll to position [0, 0]
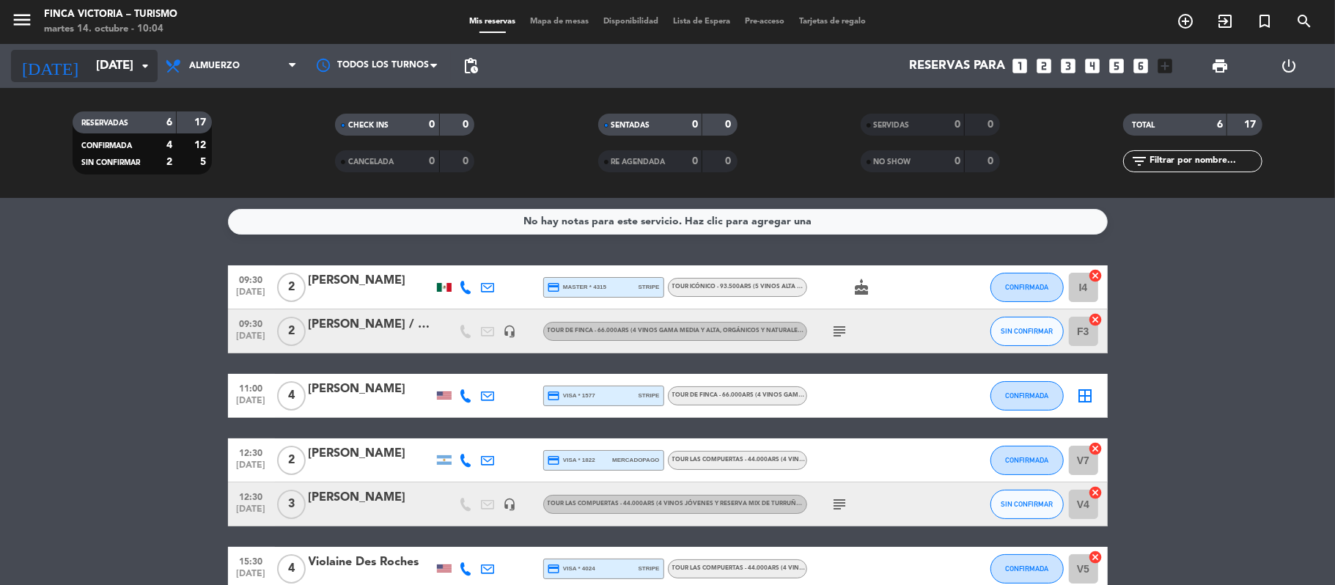
click at [113, 76] on input "[DATE]" at bounding box center [168, 66] width 158 height 29
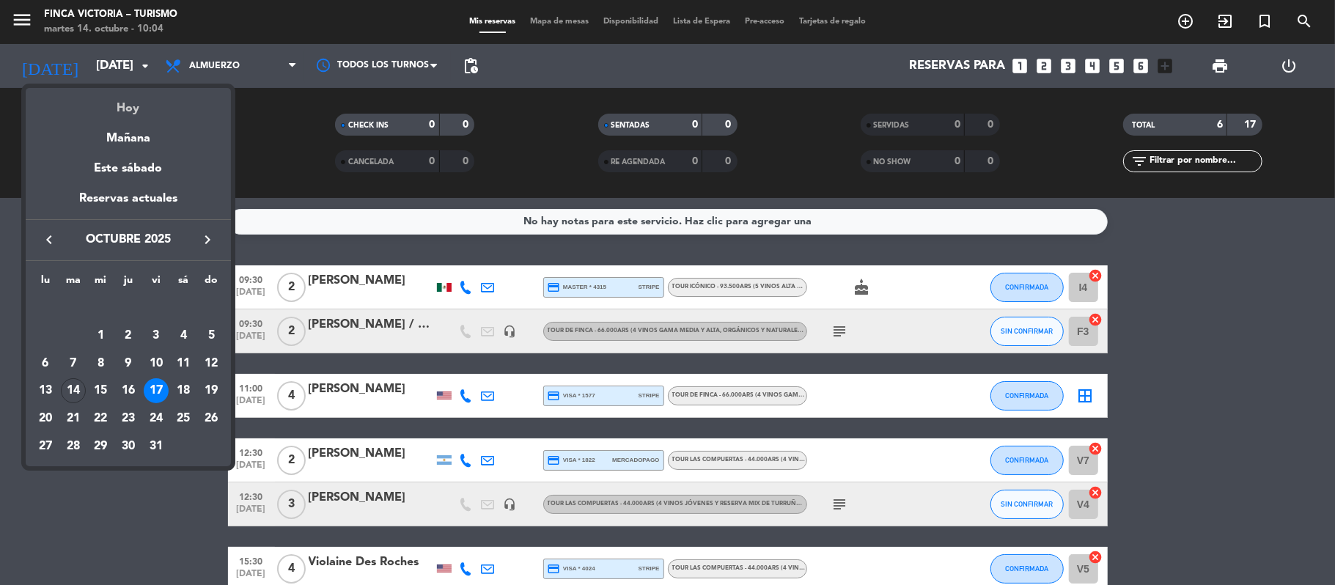
click at [123, 107] on div "Hoy" at bounding box center [128, 103] width 205 height 30
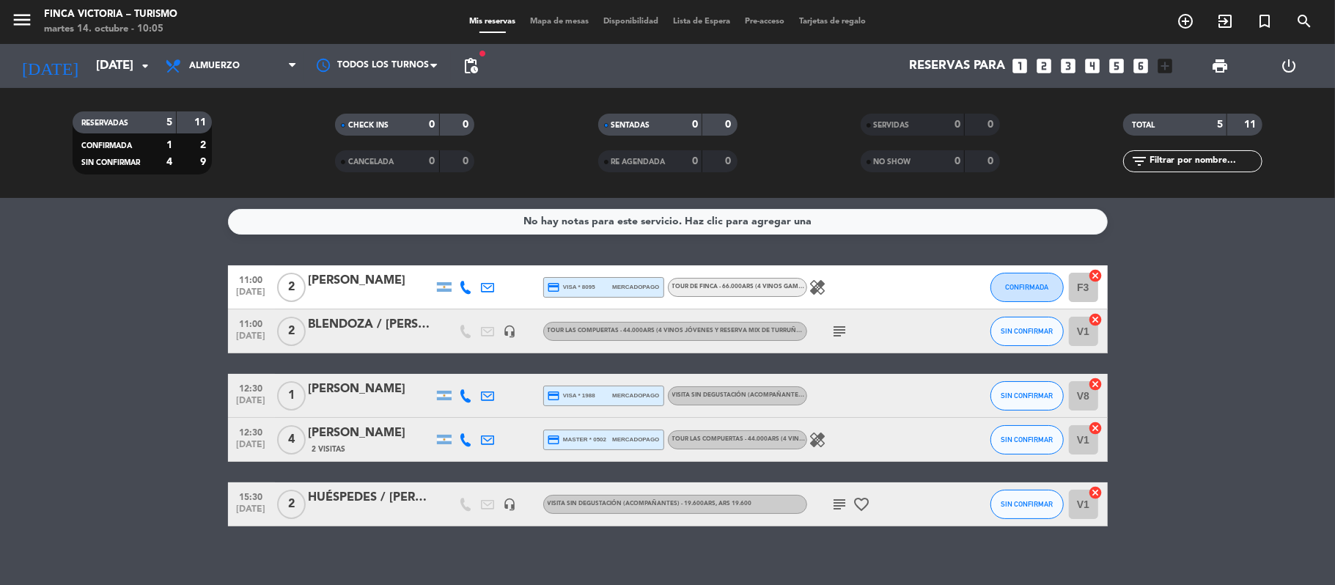
click at [85, 48] on div "[DATE] [DATE] arrow_drop_down" at bounding box center [84, 66] width 147 height 44
click at [106, 74] on input "[DATE]" at bounding box center [168, 66] width 158 height 29
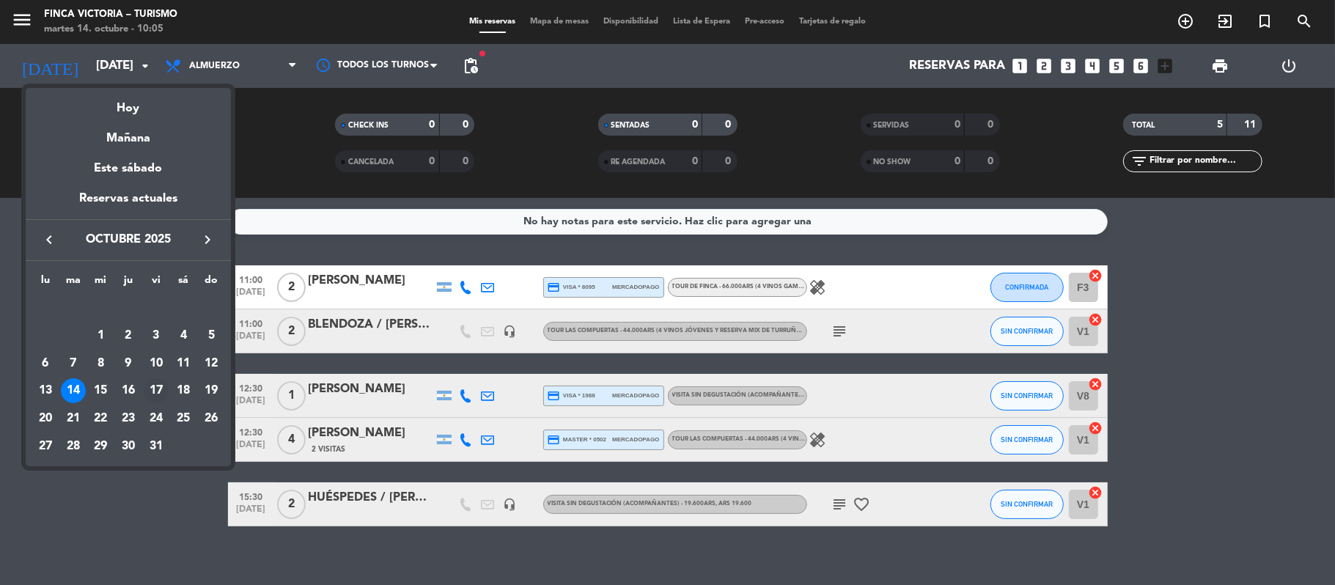
click at [156, 386] on div "17" at bounding box center [156, 390] width 25 height 25
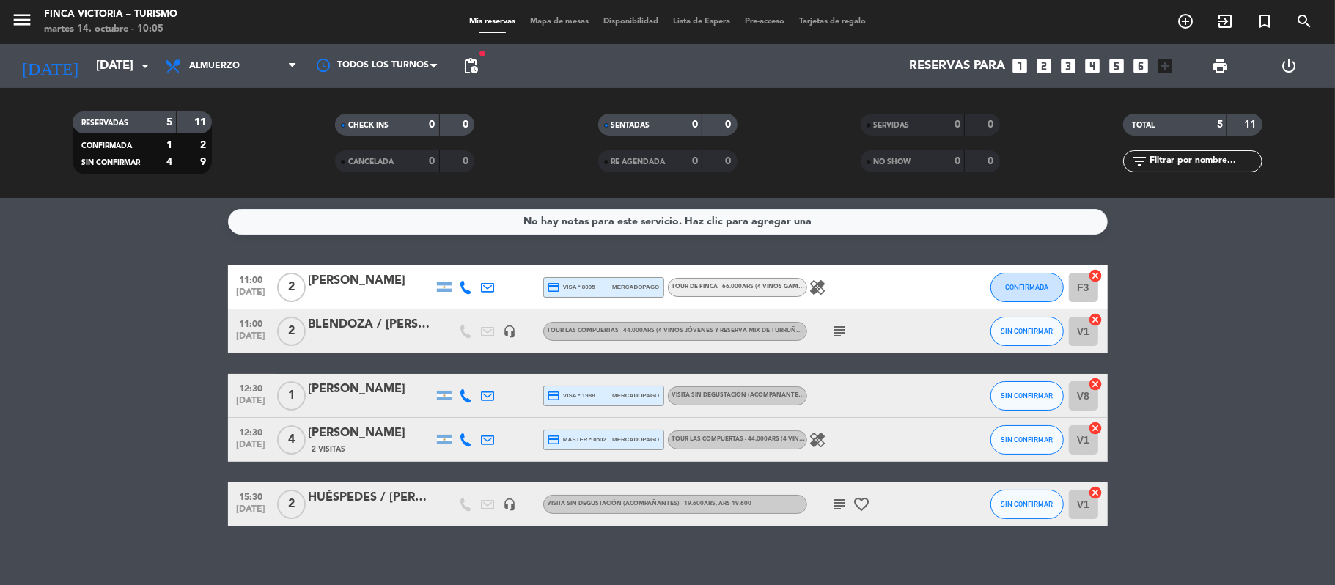
type input "[DATE]"
click at [9, 24] on div "menu FINCA VICTORIA – TURISMO [DATE] 14. octubre - 10:05" at bounding box center [167, 22] width 334 height 34
click at [16, 23] on icon "menu" at bounding box center [22, 20] width 22 height 22
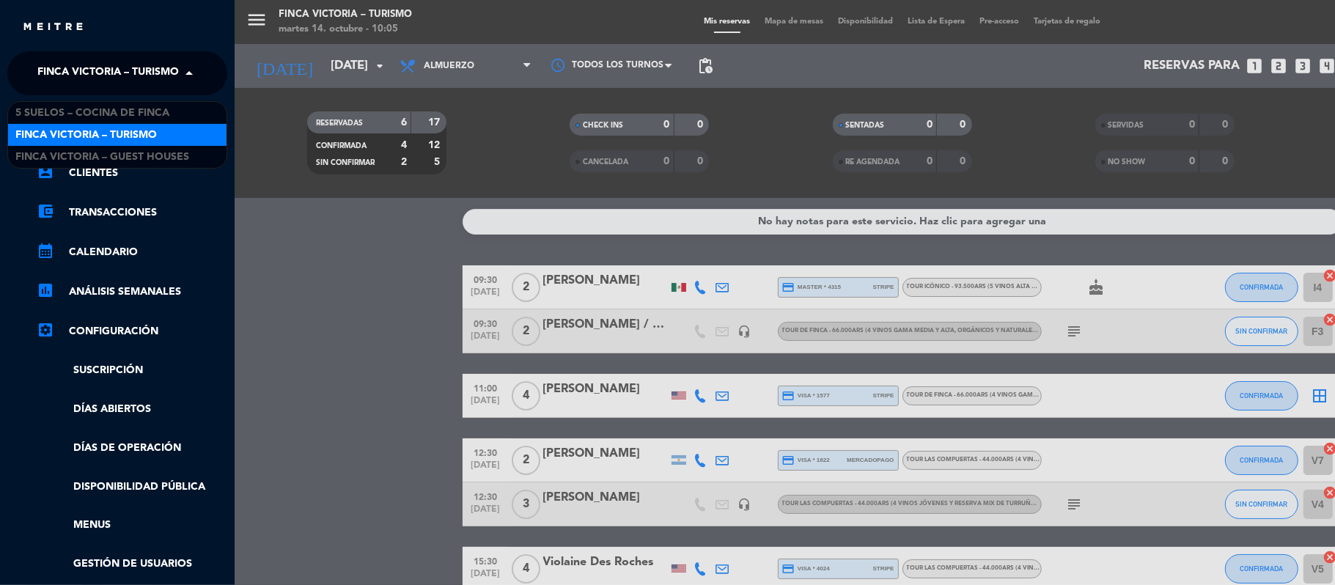
click at [43, 65] on span "FINCA VICTORIA – TURISMO" at bounding box center [107, 73] width 141 height 31
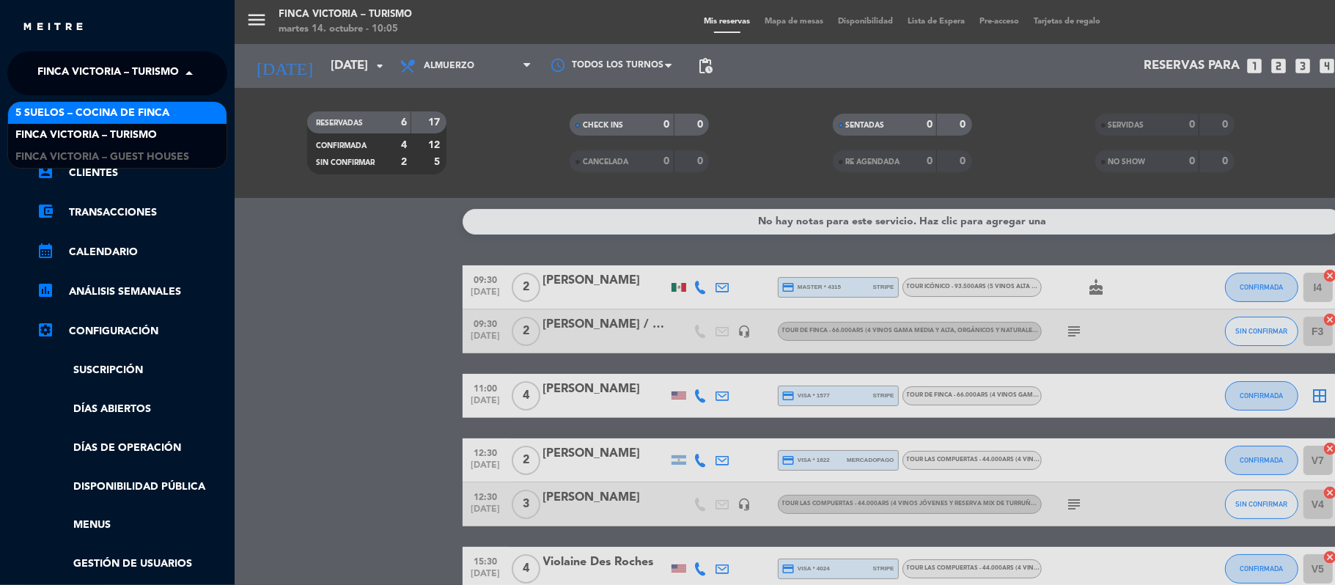
click at [54, 106] on span "5 SUELOS – COCINA DE FINCA" at bounding box center [92, 113] width 154 height 17
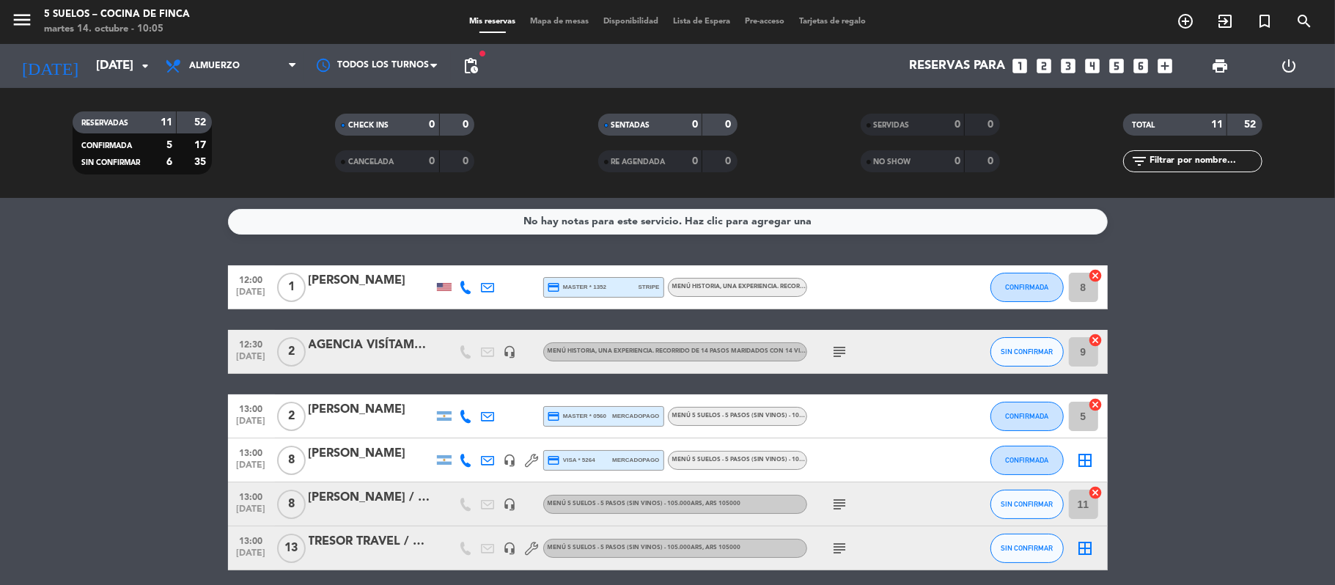
click at [377, 502] on div "[PERSON_NAME] / [PERSON_NAME]" at bounding box center [371, 497] width 125 height 19
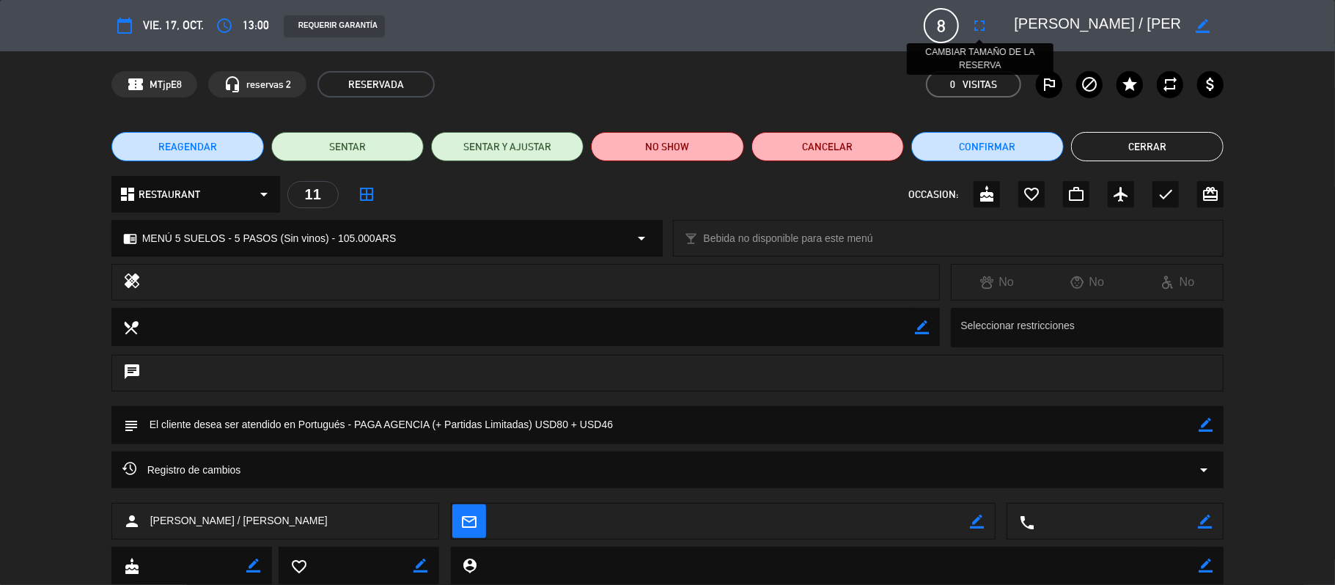
click at [981, 24] on icon "fullscreen" at bounding box center [980, 26] width 18 height 18
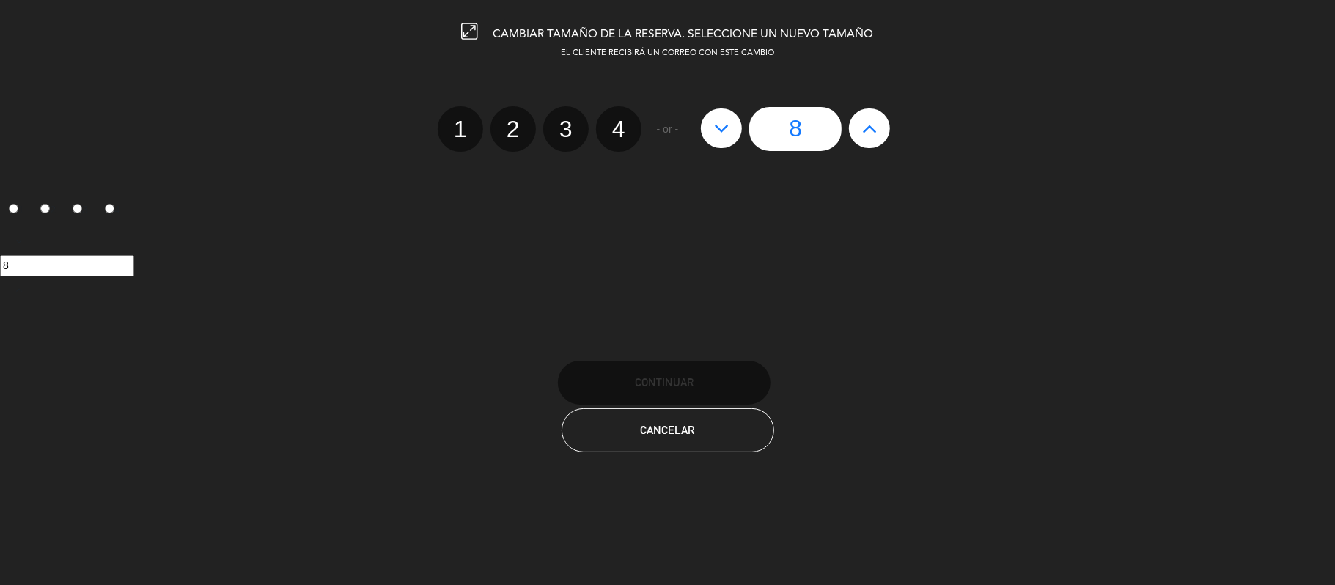
click at [516, 129] on label "2" at bounding box center [512, 128] width 45 height 45
click at [516, 121] on input "2" at bounding box center [512, 116] width 10 height 10
radio input "true"
radio input "false"
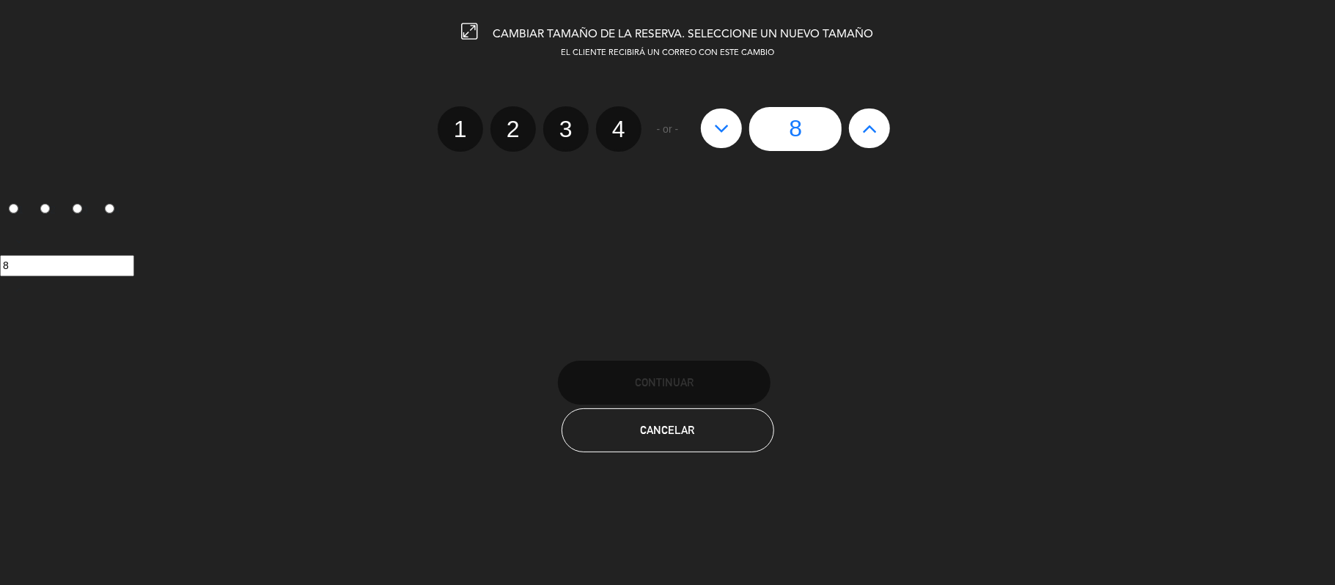
radio input "false"
radio input "true"
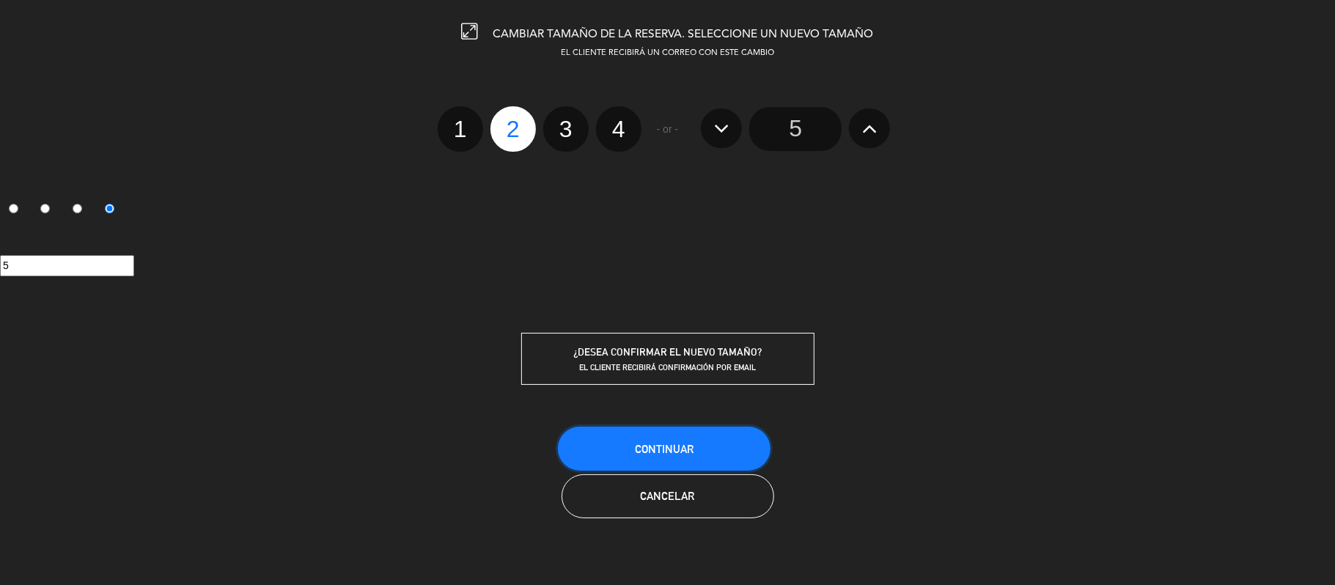
click at [594, 455] on button "Continuar" at bounding box center [664, 449] width 213 height 44
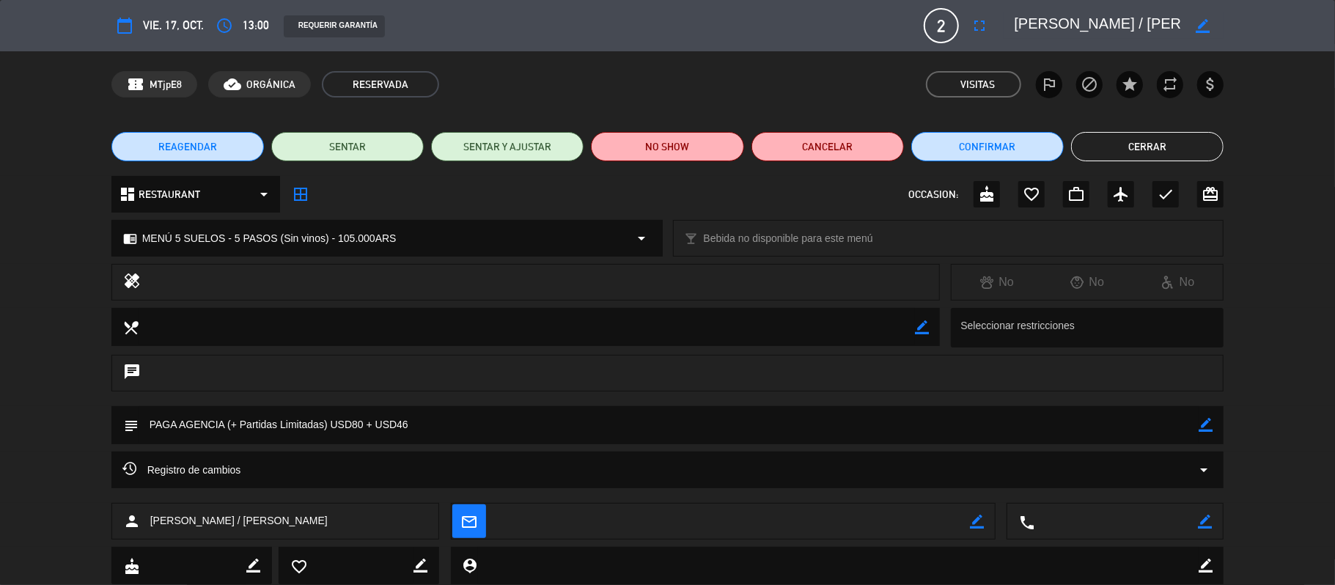
click at [1026, 145] on button "Cerrar" at bounding box center [1147, 146] width 152 height 29
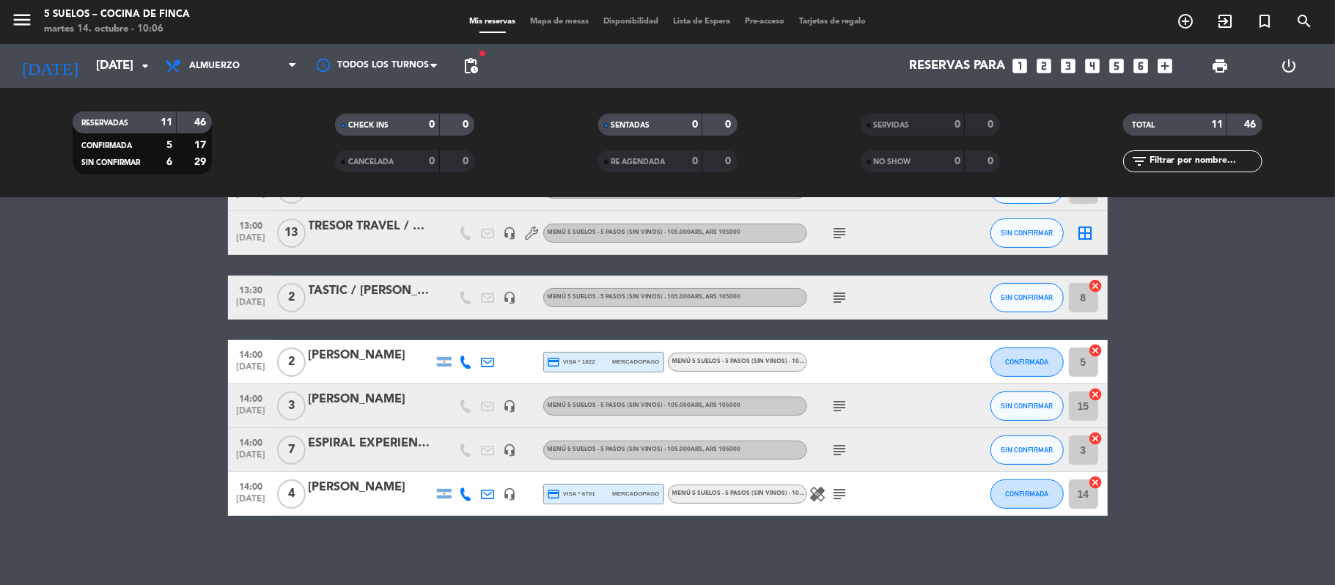
scroll to position [318, 0]
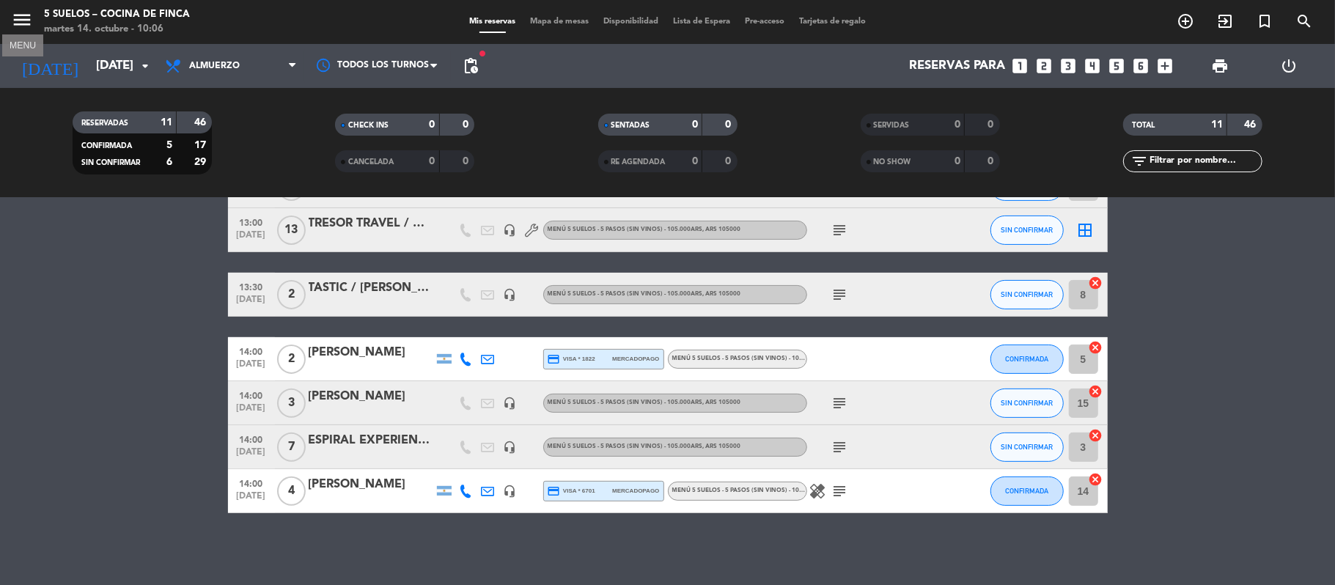
click at [26, 21] on icon "menu" at bounding box center [22, 20] width 22 height 22
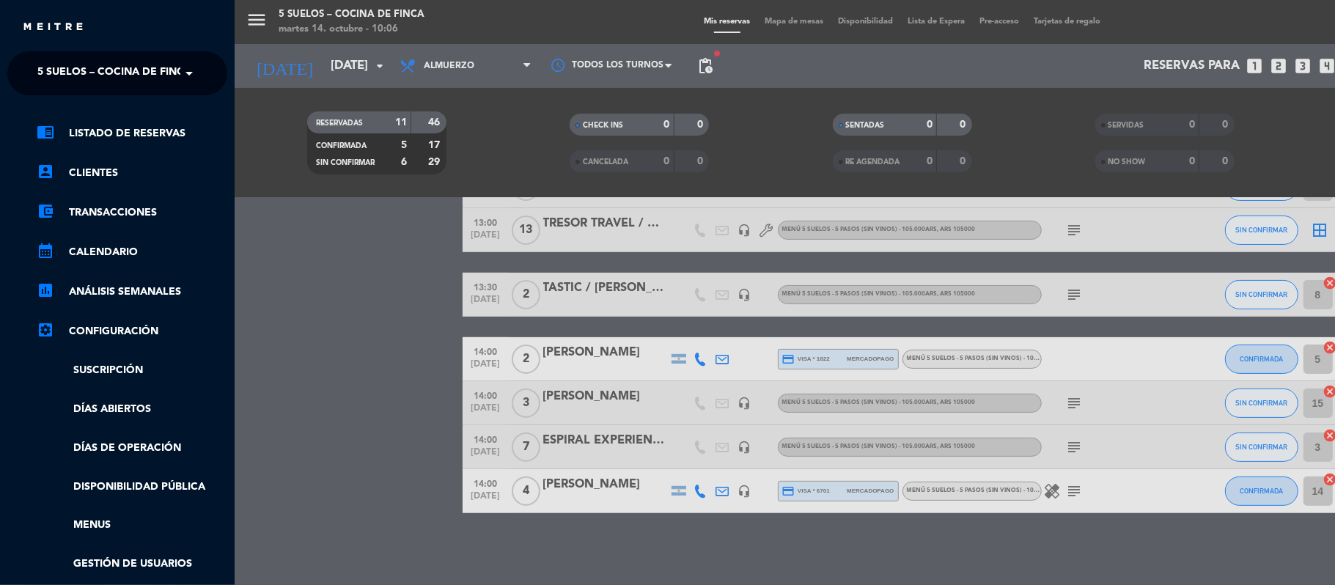
click at [48, 74] on span "5 SUELOS – COCINA DE FINCA" at bounding box center [114, 73] width 154 height 31
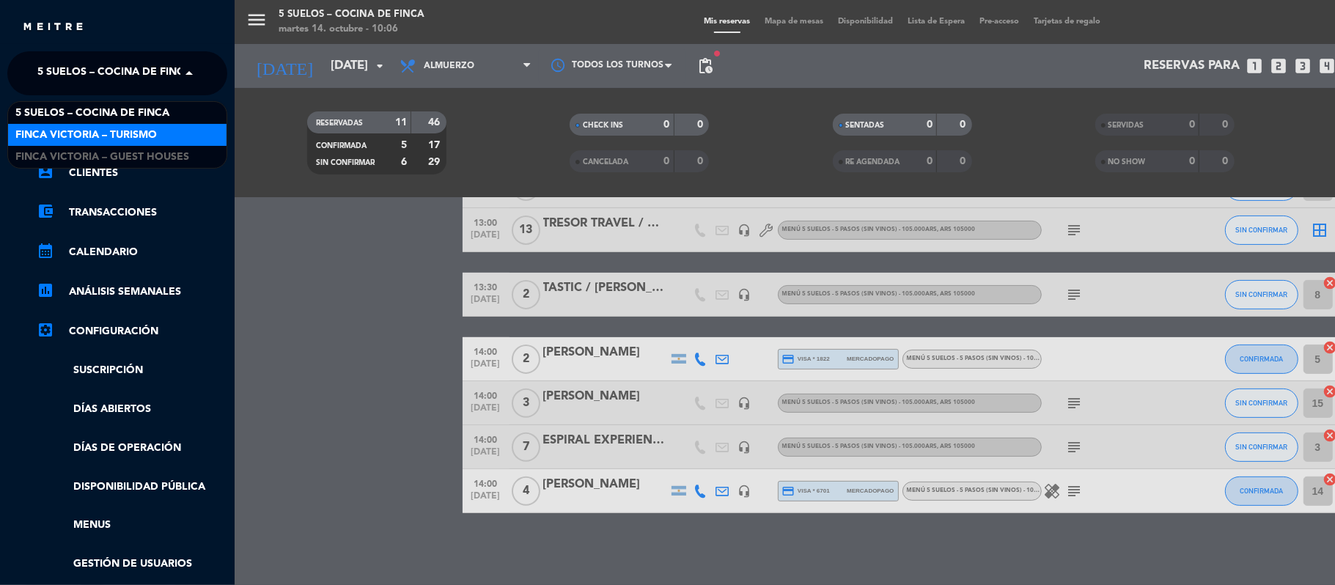
click at [56, 128] on span "FINCA VICTORIA – TURISMO" at bounding box center [85, 135] width 141 height 17
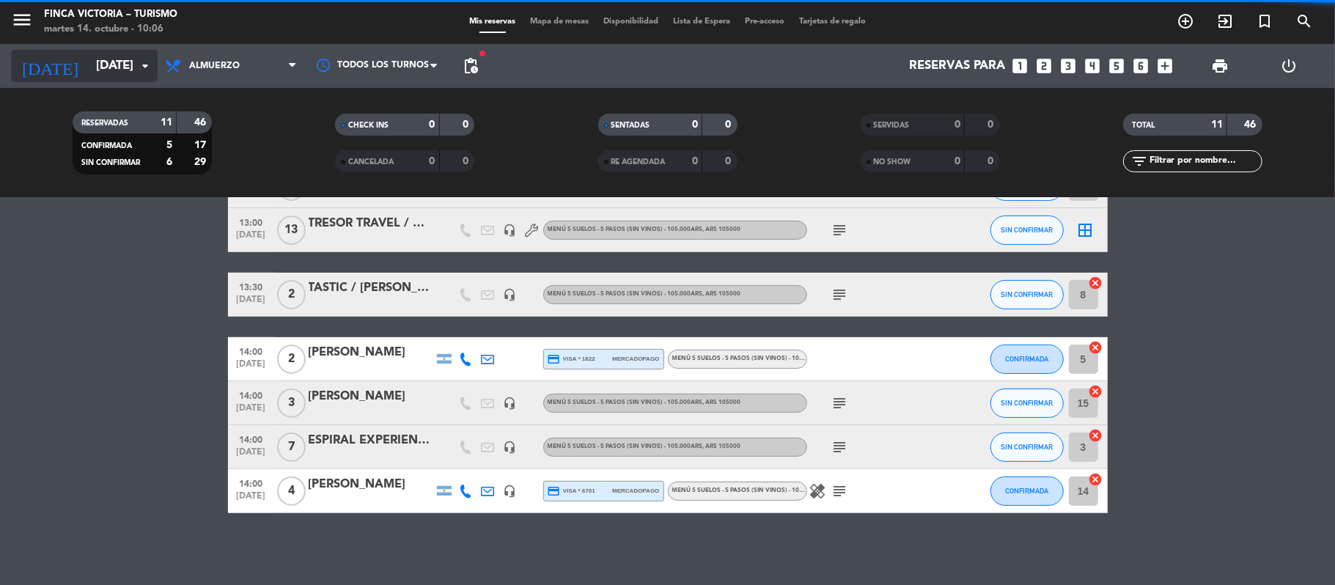
click at [98, 63] on input "[DATE]" at bounding box center [168, 66] width 158 height 29
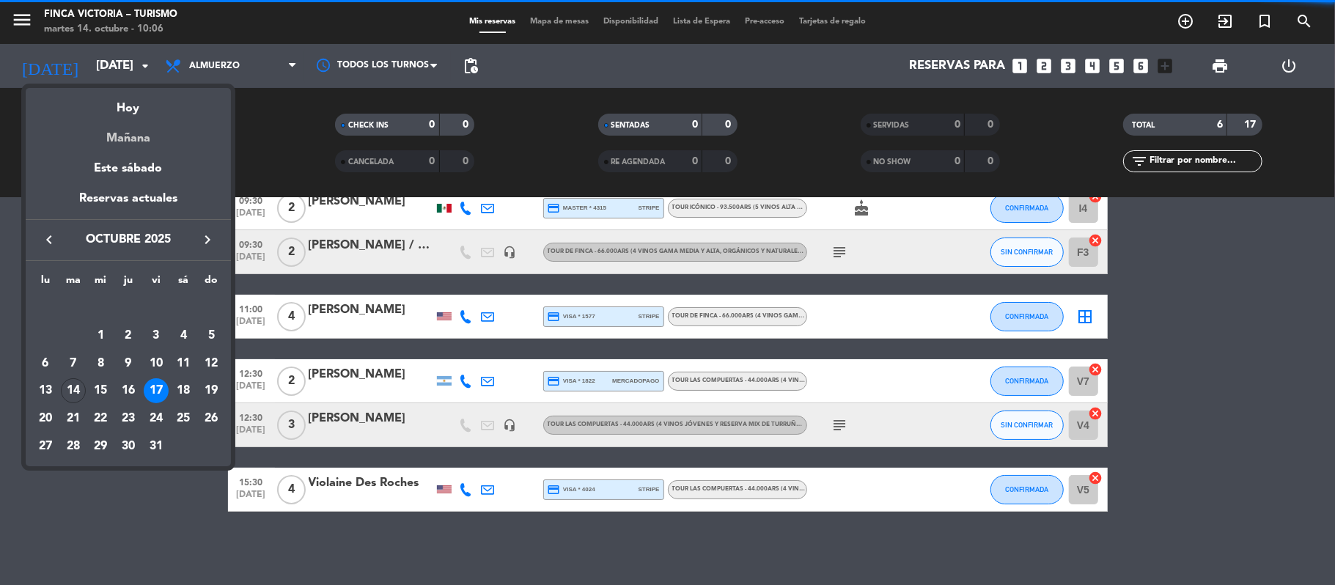
scroll to position [78, 0]
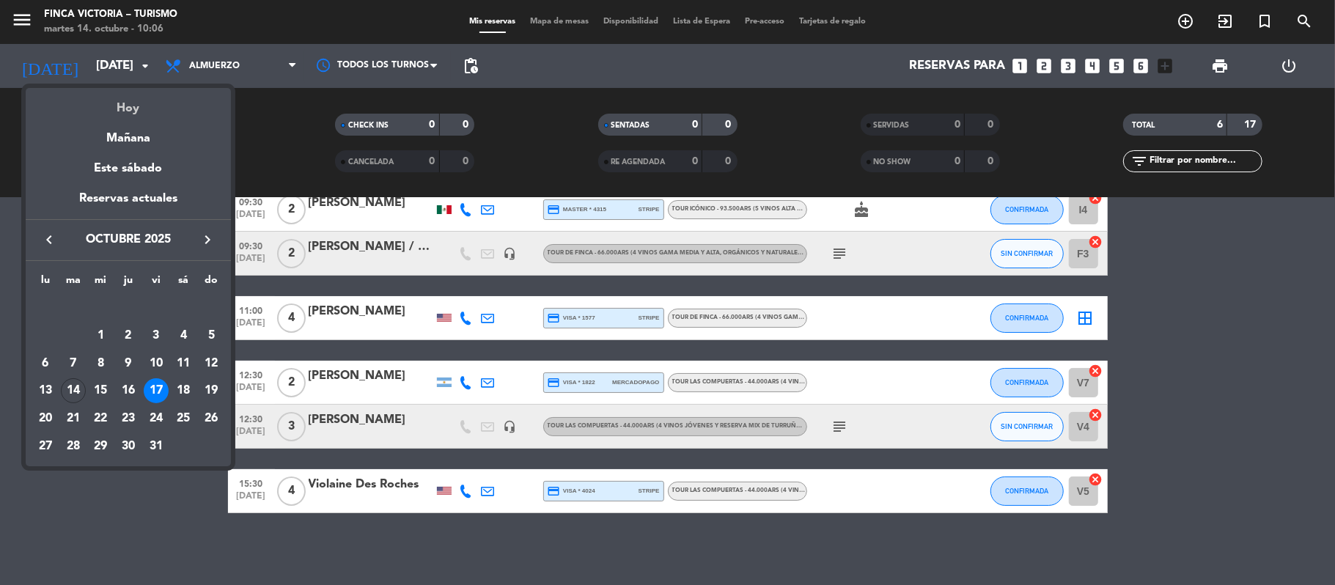
click at [132, 110] on div "Hoy" at bounding box center [128, 103] width 205 height 30
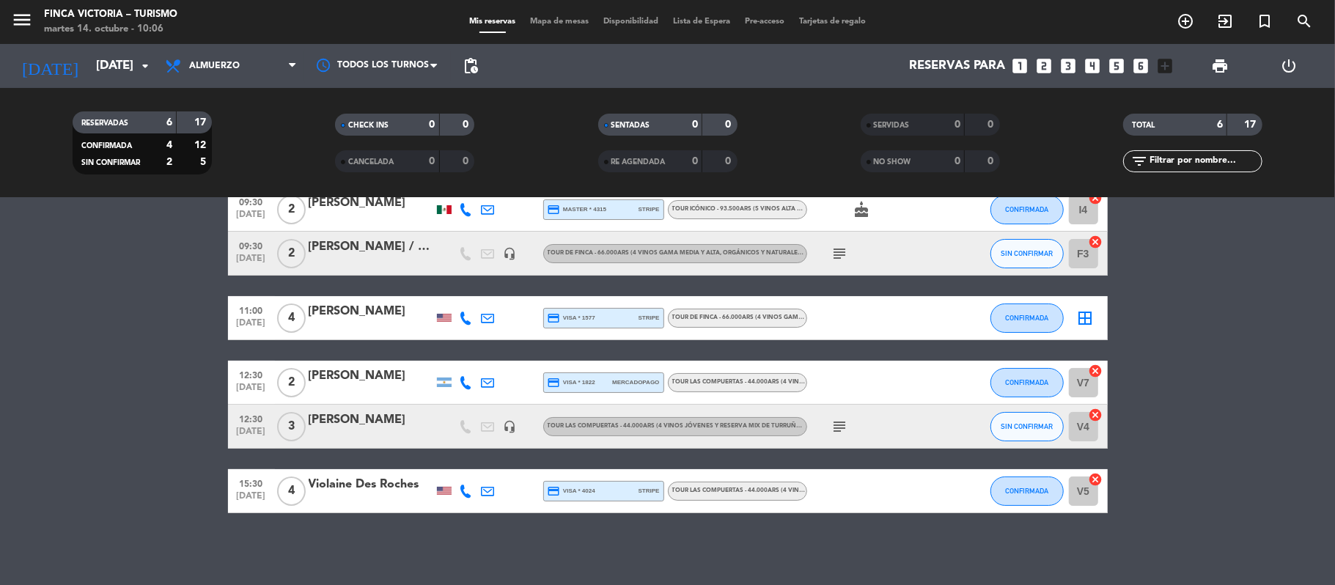
type input "[DATE]"
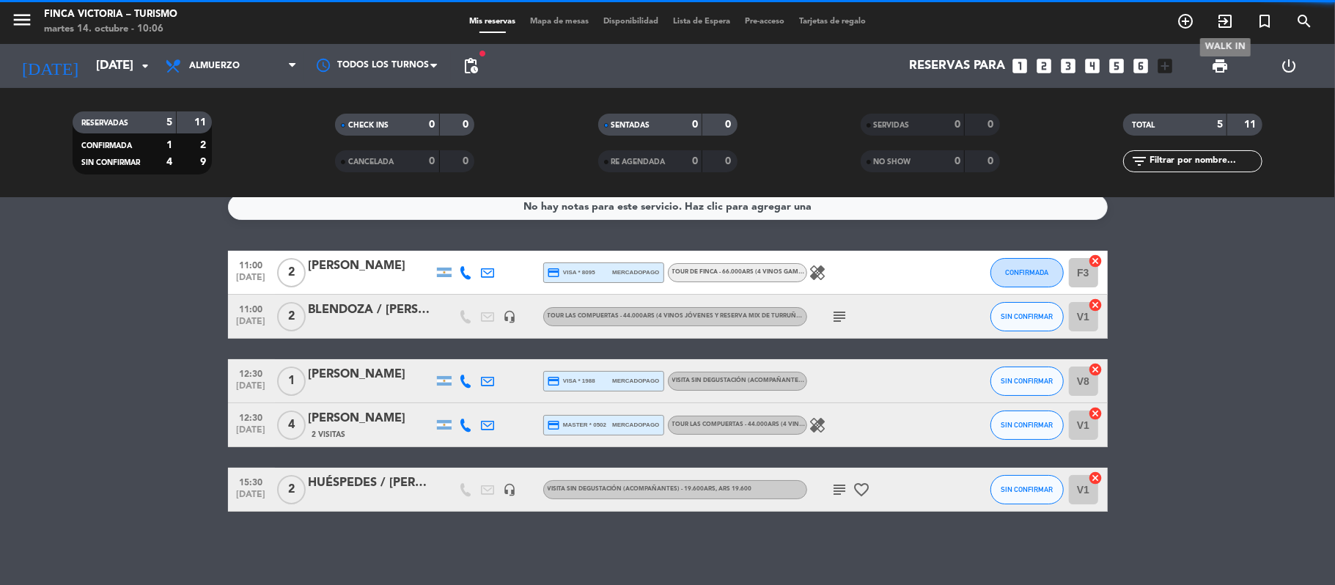
scroll to position [13, 0]
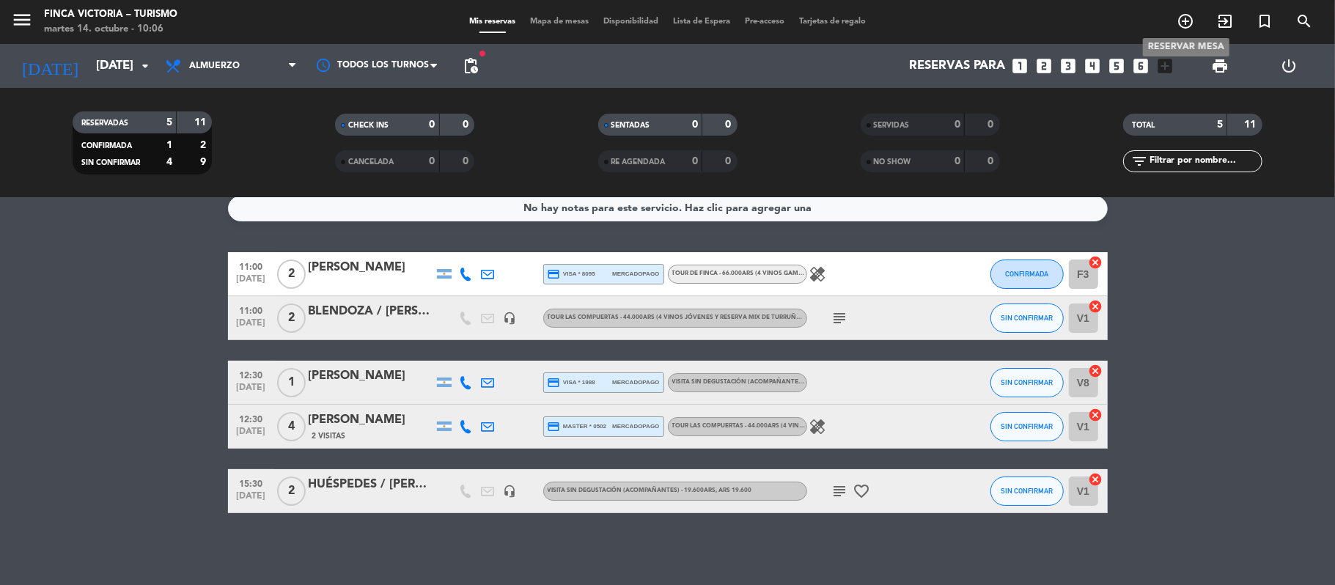
click at [1026, 16] on icon "add_circle_outline" at bounding box center [1186, 21] width 18 height 18
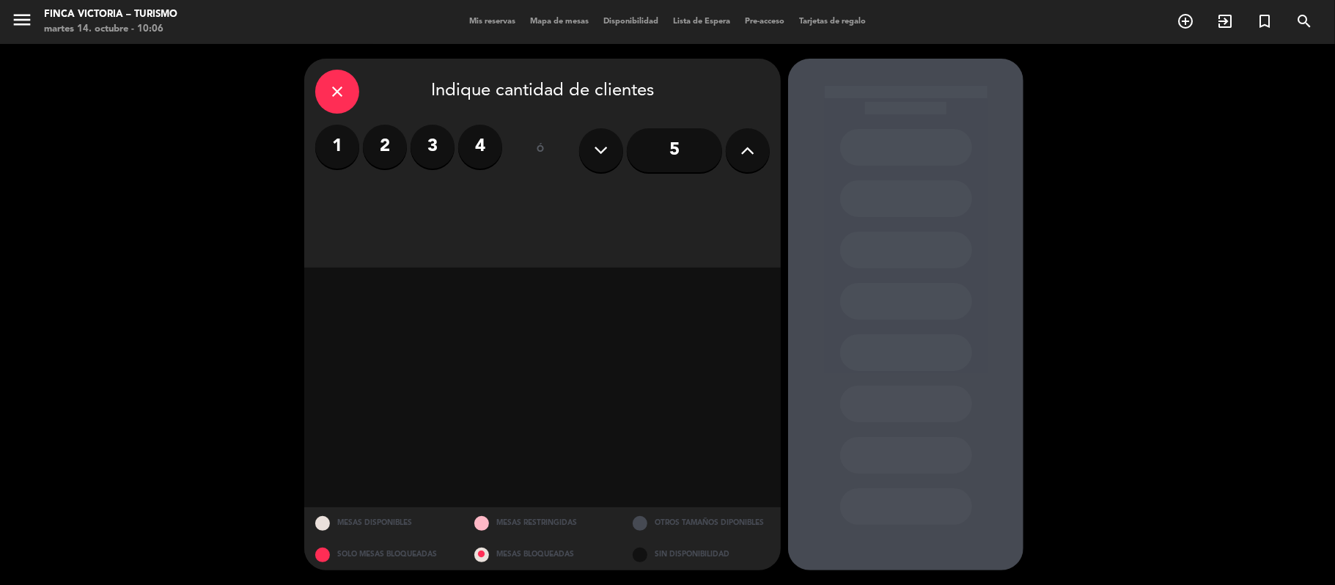
click at [435, 156] on label "3" at bounding box center [433, 147] width 44 height 44
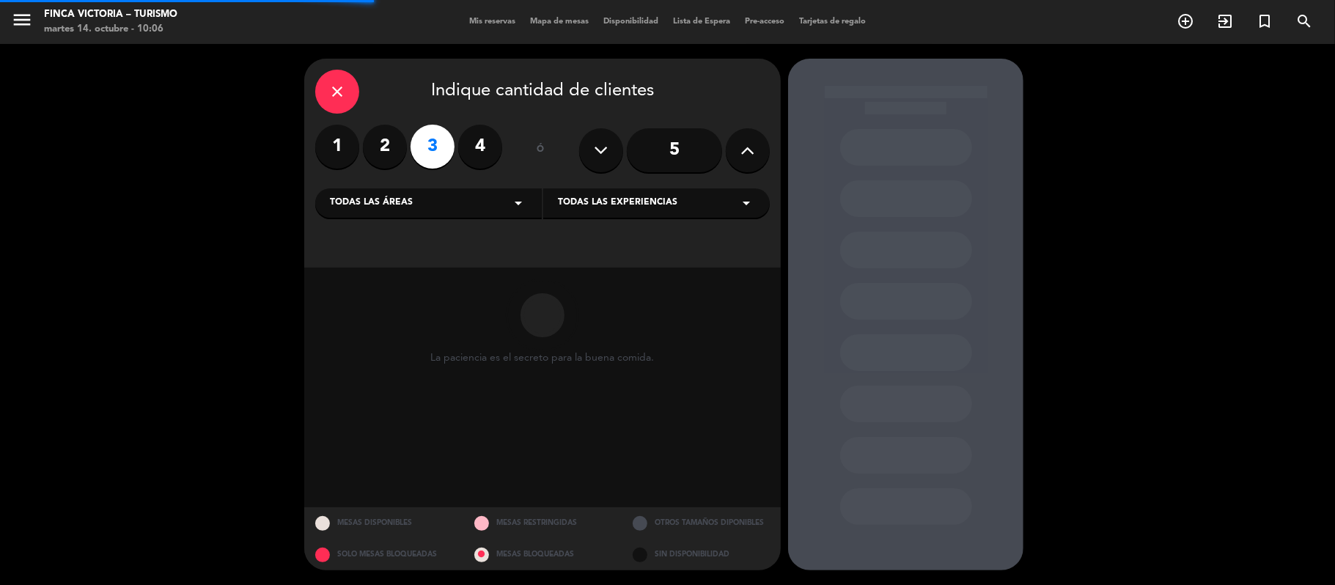
click at [412, 209] on div "Todas las áreas arrow_drop_down" at bounding box center [428, 202] width 227 height 29
drag, startPoint x: 335, startPoint y: 288, endPoint x: 573, endPoint y: 194, distance: 255.4
click at [337, 288] on div "VISITAS" at bounding box center [428, 283] width 197 height 15
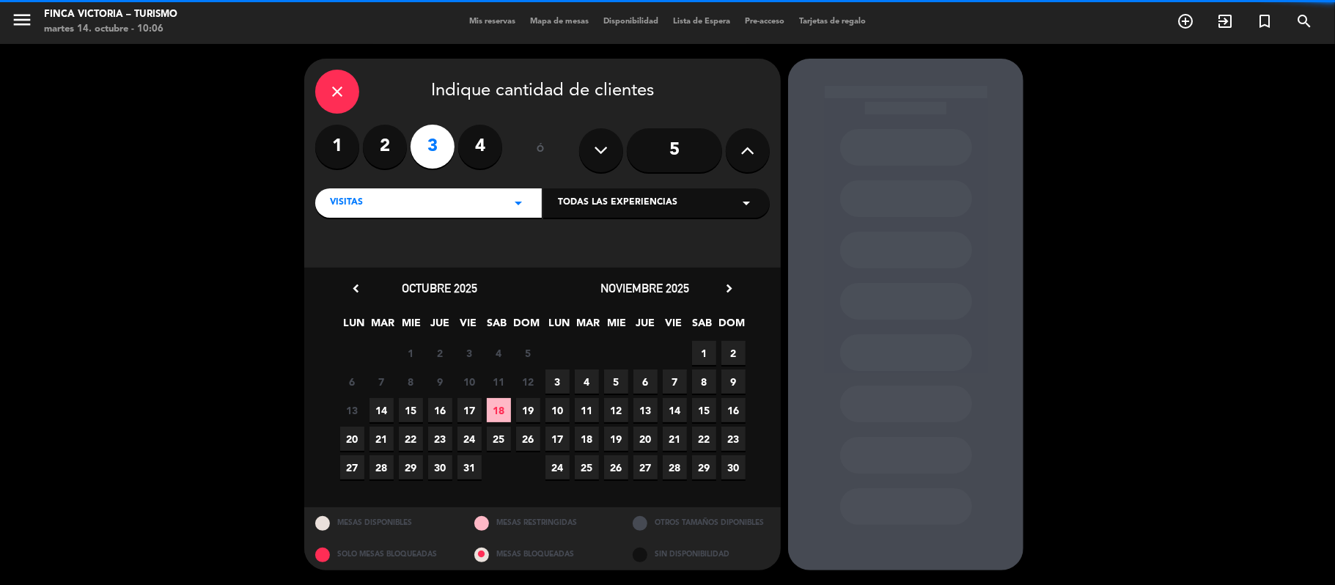
click at [579, 192] on div "Todas las experiencias arrow_drop_down" at bounding box center [656, 202] width 227 height 29
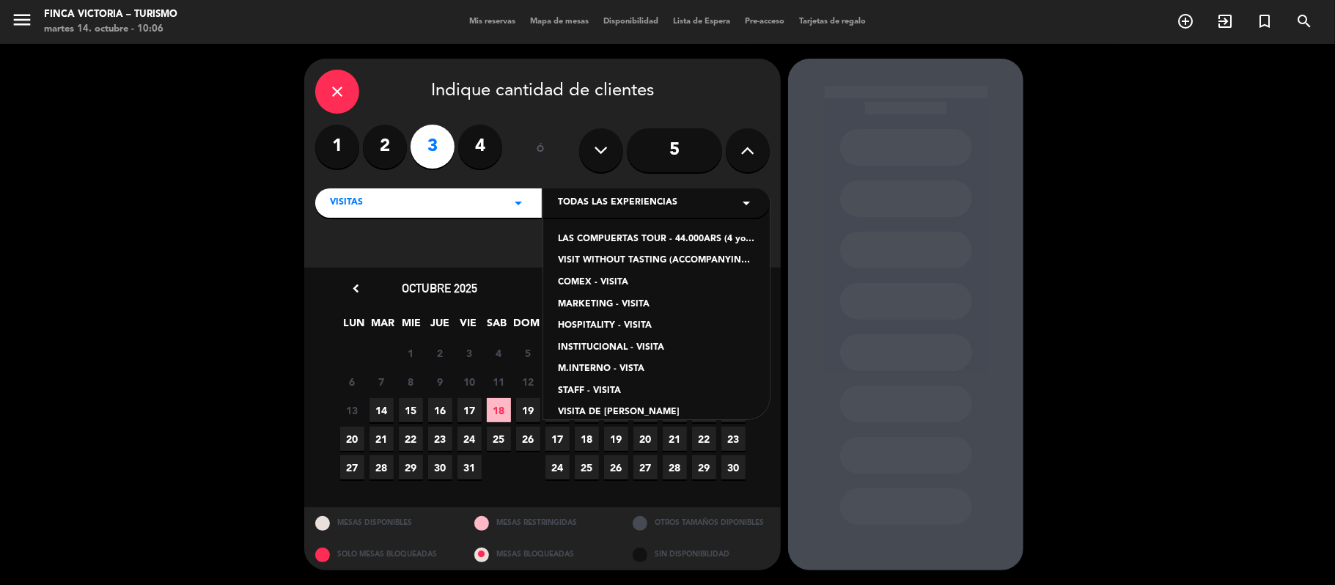
click at [591, 259] on div "VISIT WITHOUT TASTING (ACCOMPANYING PEOPLE) - 19.600ARS" at bounding box center [656, 261] width 197 height 15
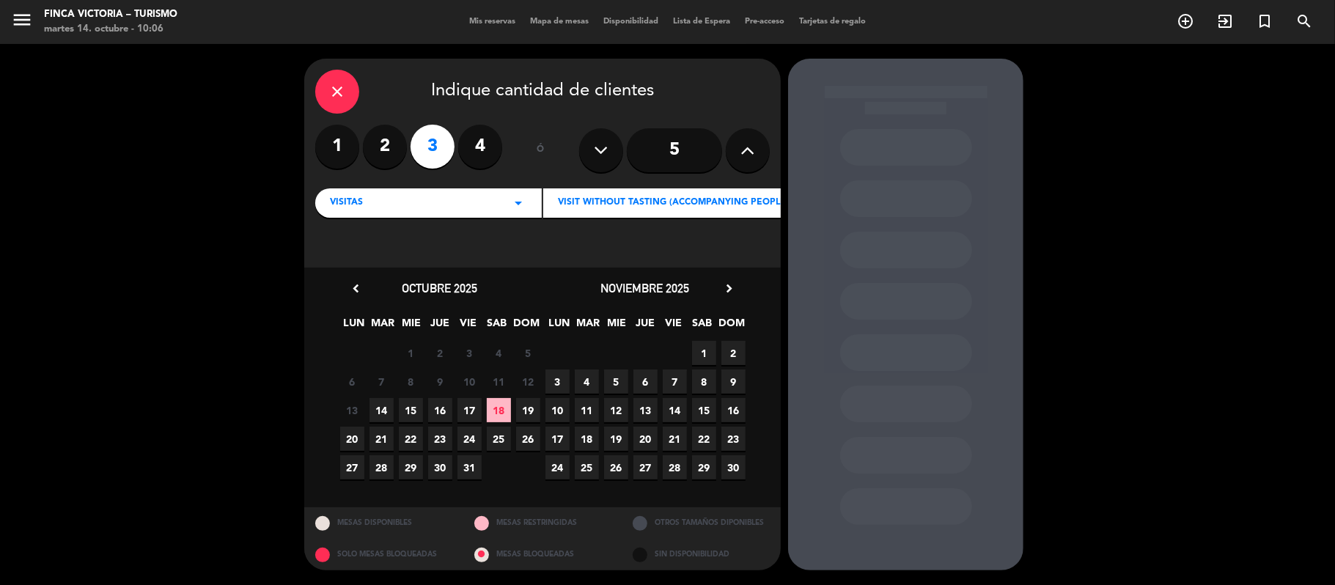
click at [376, 411] on span "14" at bounding box center [382, 410] width 24 height 24
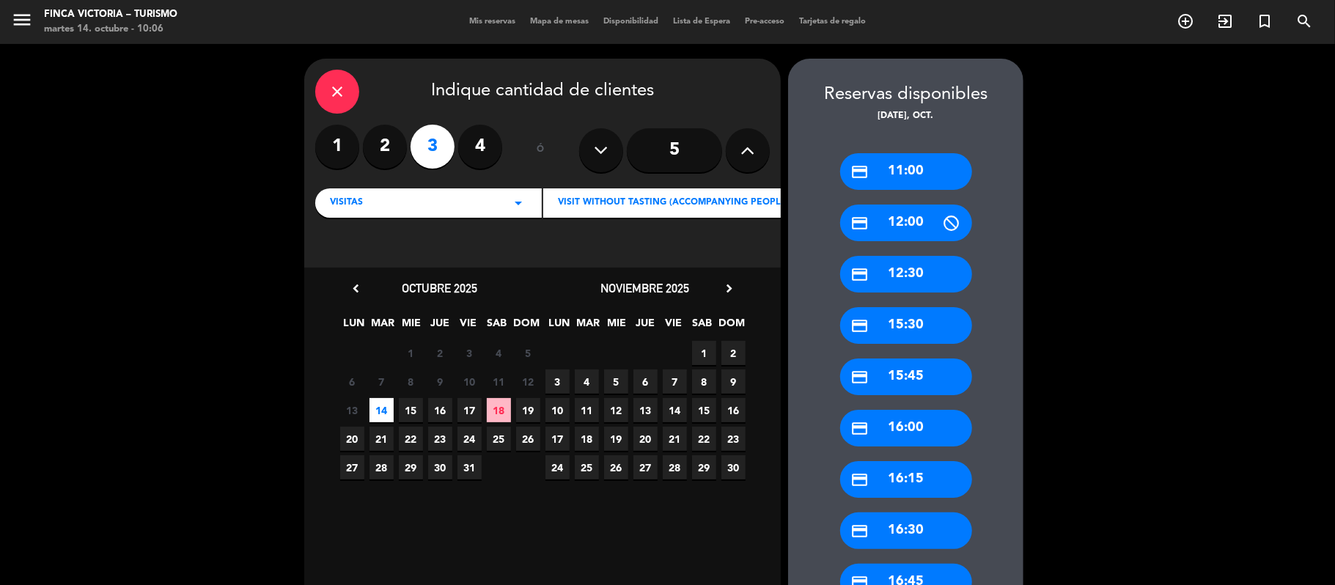
click at [881, 283] on div "credit_card 12:30" at bounding box center [906, 274] width 132 height 37
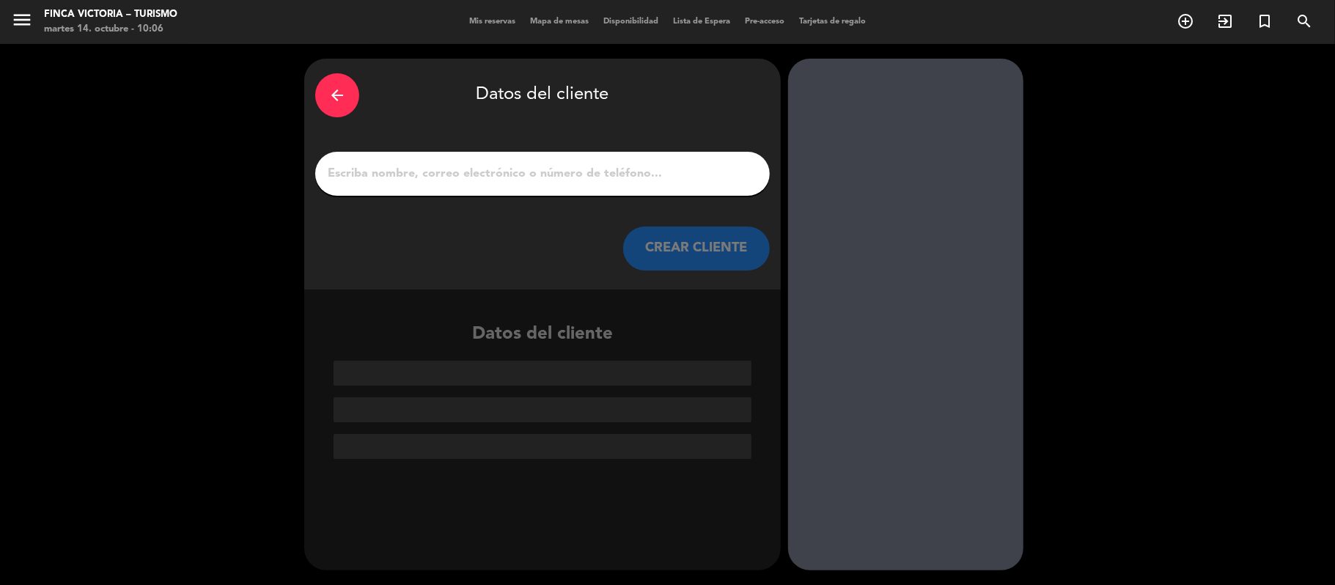
click at [458, 176] on input "1" at bounding box center [542, 173] width 433 height 21
paste input "[PERSON_NAME]"
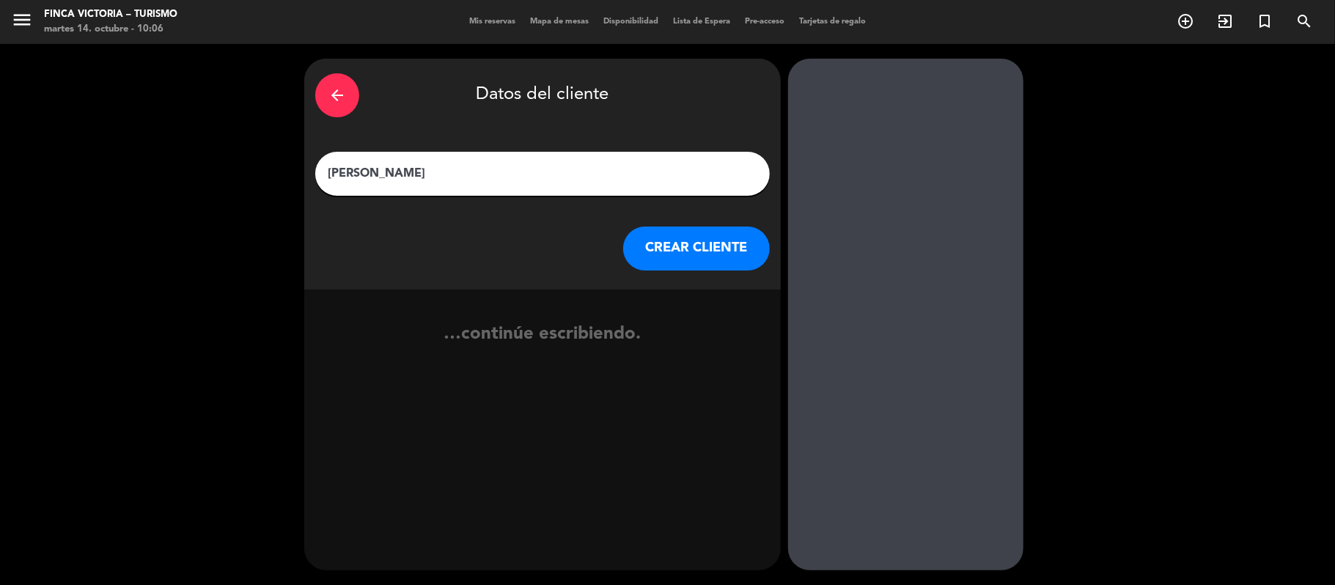
type input "[PERSON_NAME]"
click at [675, 241] on button "CREAR CLIENTE" at bounding box center [696, 249] width 147 height 44
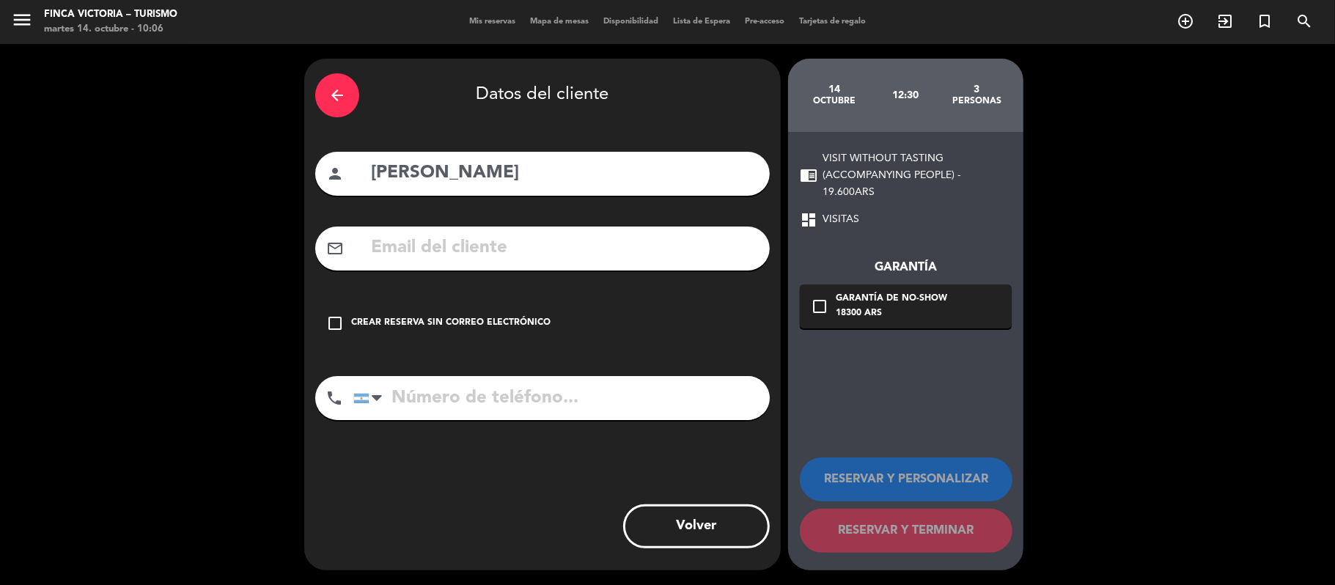
click at [441, 250] on input "text" at bounding box center [564, 248] width 389 height 30
paste input "[PERSON_NAME][EMAIL_ADDRESS][PERSON_NAME][DOMAIN_NAME]"
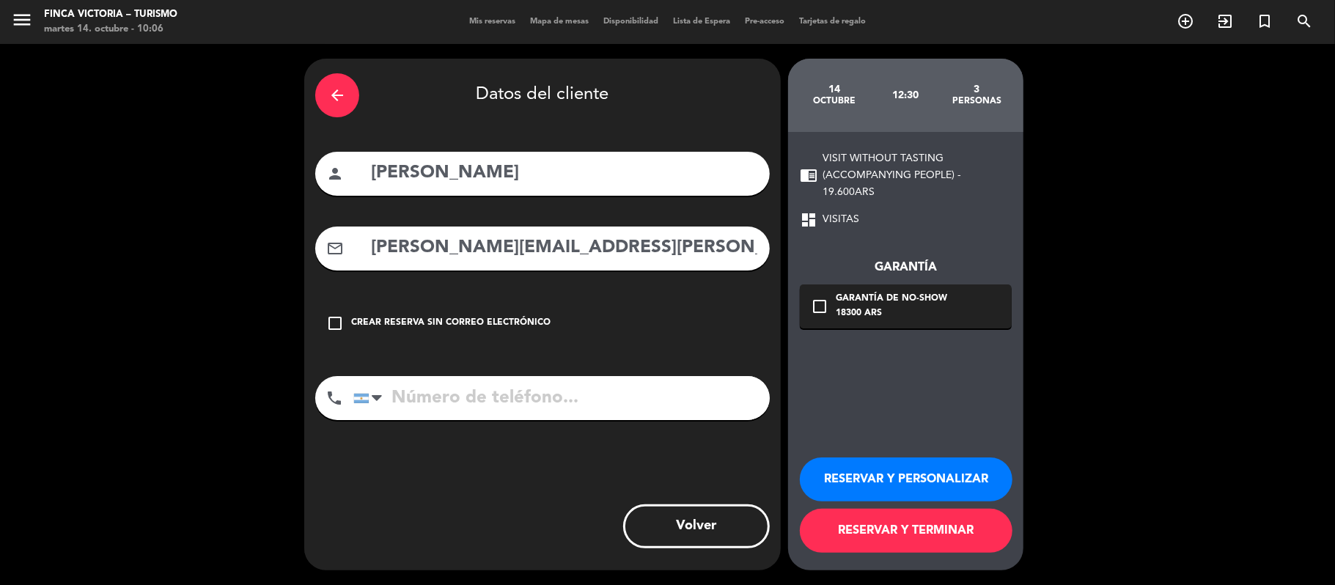
type input "[PERSON_NAME][EMAIL_ADDRESS][PERSON_NAME][DOMAIN_NAME]"
click at [842, 302] on div "Garantía de no-show" at bounding box center [891, 299] width 111 height 15
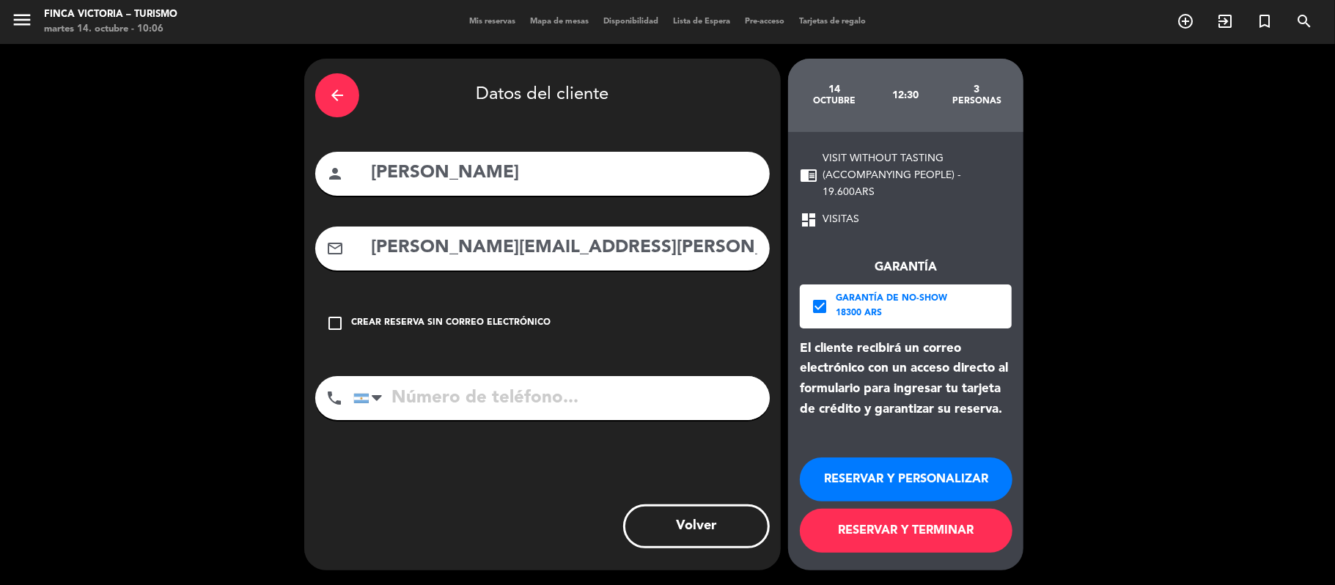
click at [423, 389] on input "tel" at bounding box center [561, 398] width 416 height 44
paste input "[PHONE_NUMBER]"
type input "[PHONE_NUMBER]"
click at [384, 235] on input "[PERSON_NAME][EMAIL_ADDRESS][PERSON_NAME][DOMAIN_NAME]" at bounding box center [564, 248] width 389 height 30
type input "[PERSON_NAME][EMAIL_ADDRESS][PERSON_NAME][DOMAIN_NAME]"
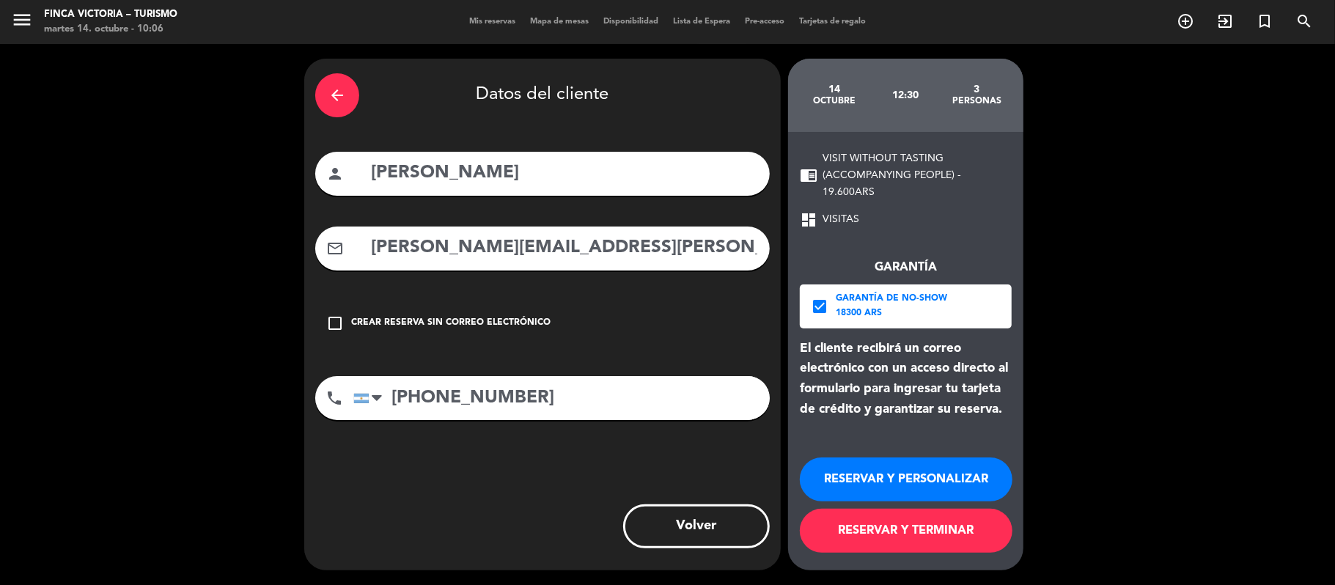
click at [848, 464] on button "RESERVAR Y PERSONALIZAR" at bounding box center [906, 479] width 213 height 44
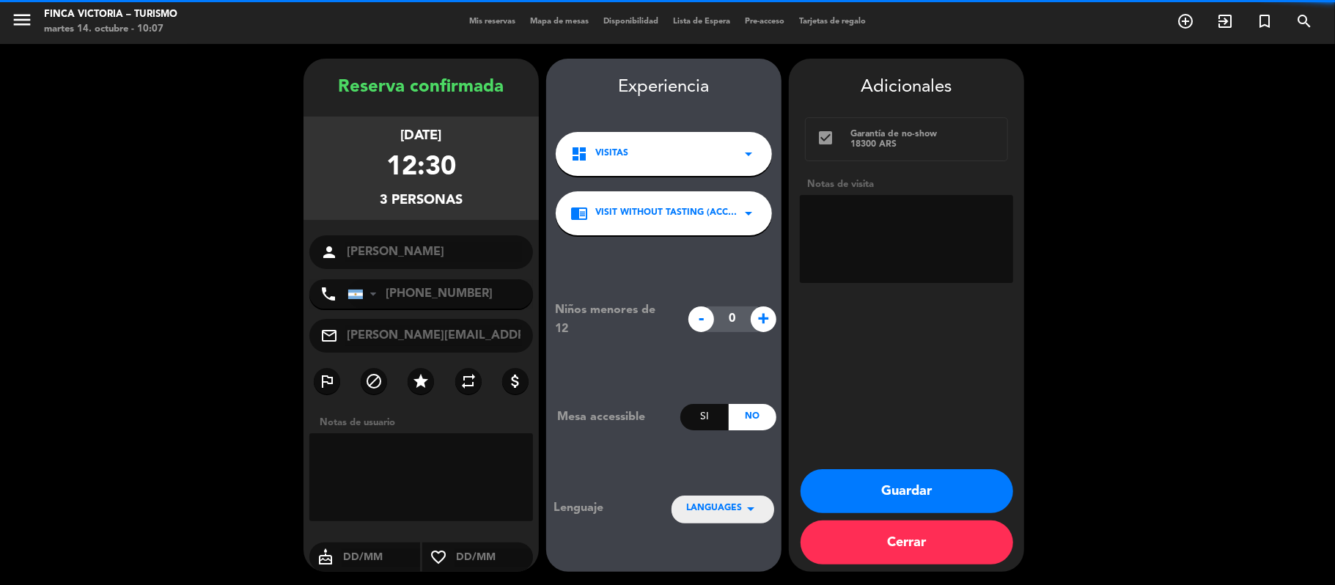
click at [710, 516] on div "LANGUAGES arrow_drop_down" at bounding box center [723, 509] width 103 height 26
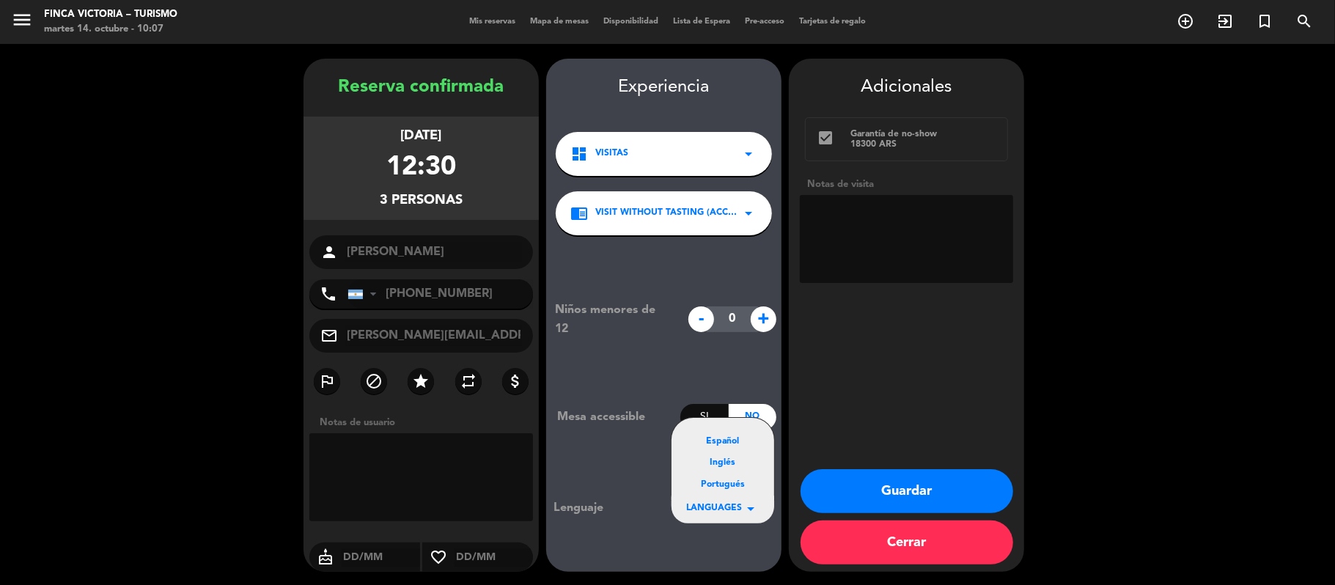
click at [714, 446] on div "Español" at bounding box center [722, 442] width 73 height 15
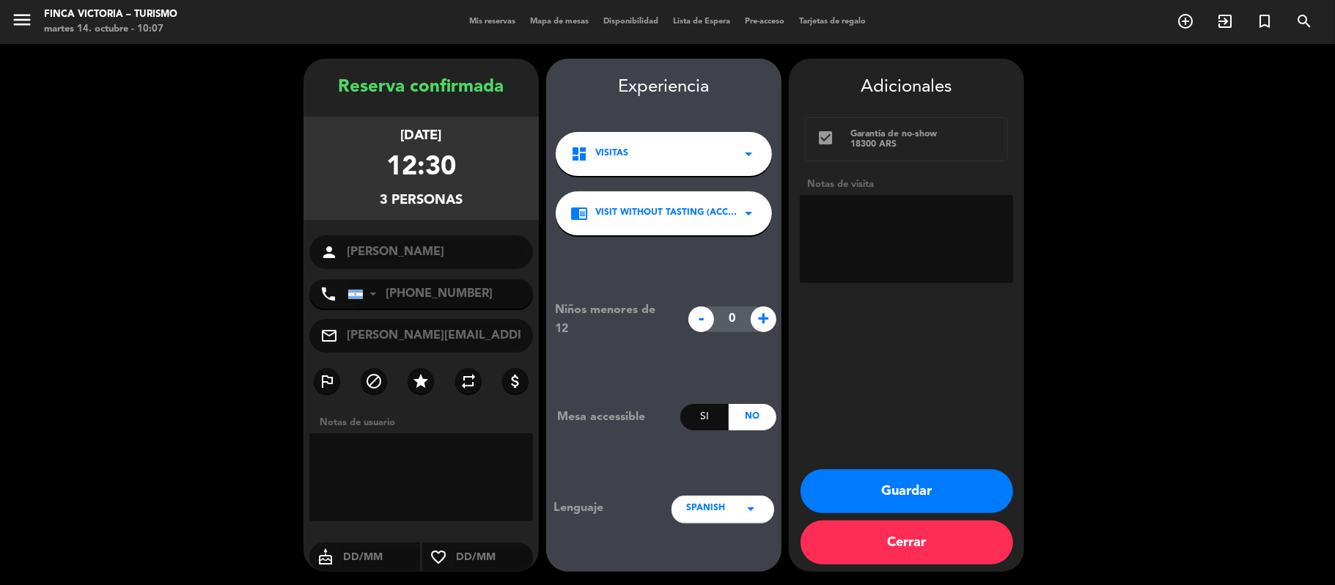
click at [775, 318] on span "+" at bounding box center [764, 319] width 26 height 26
type input "1"
click at [860, 229] on textarea at bounding box center [906, 239] width 213 height 88
type textarea "3 adultos 1 menor"
click at [833, 477] on button "Guardar" at bounding box center [907, 491] width 213 height 44
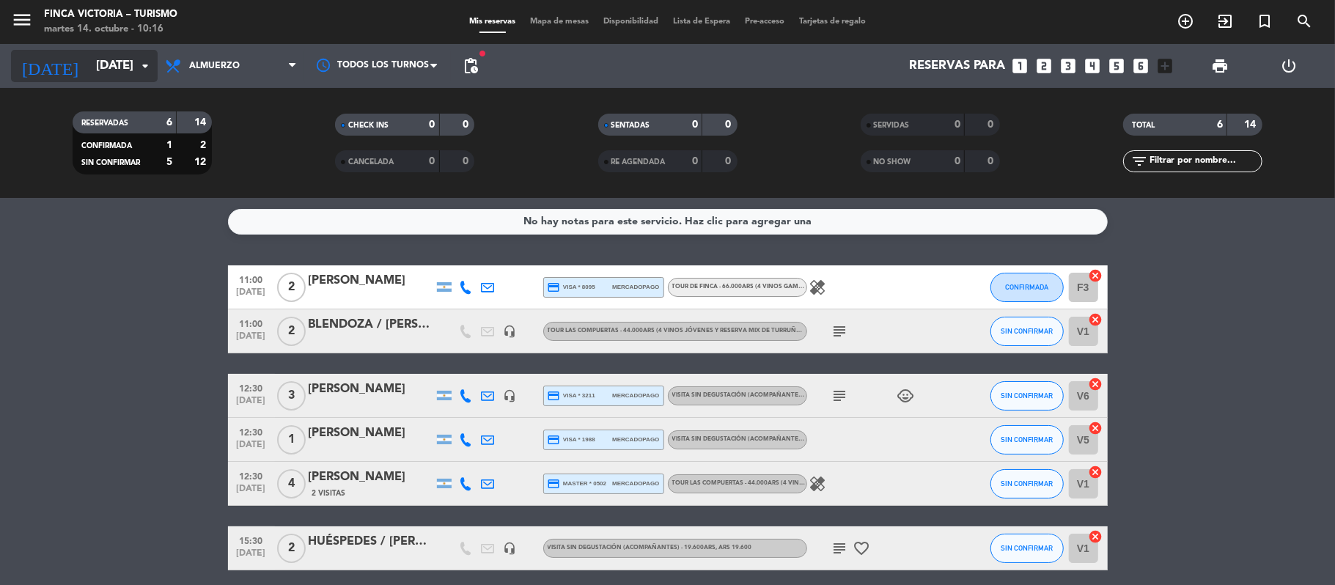
click at [104, 62] on input "[DATE]" at bounding box center [168, 66] width 158 height 29
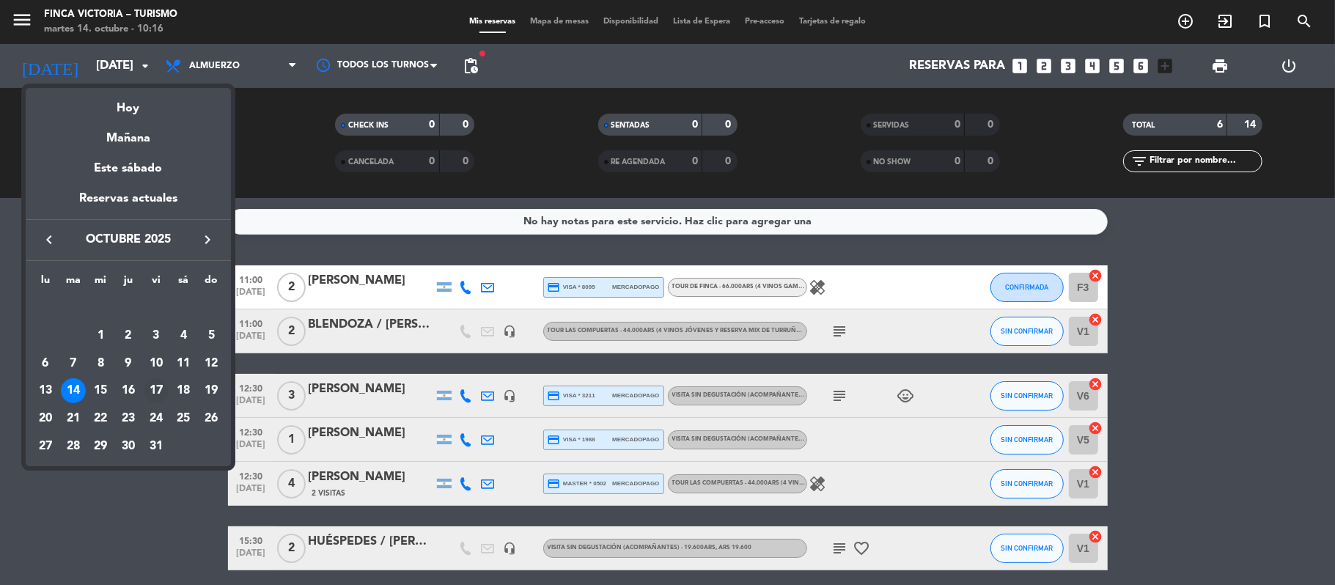
click at [156, 393] on div "17" at bounding box center [156, 390] width 25 height 25
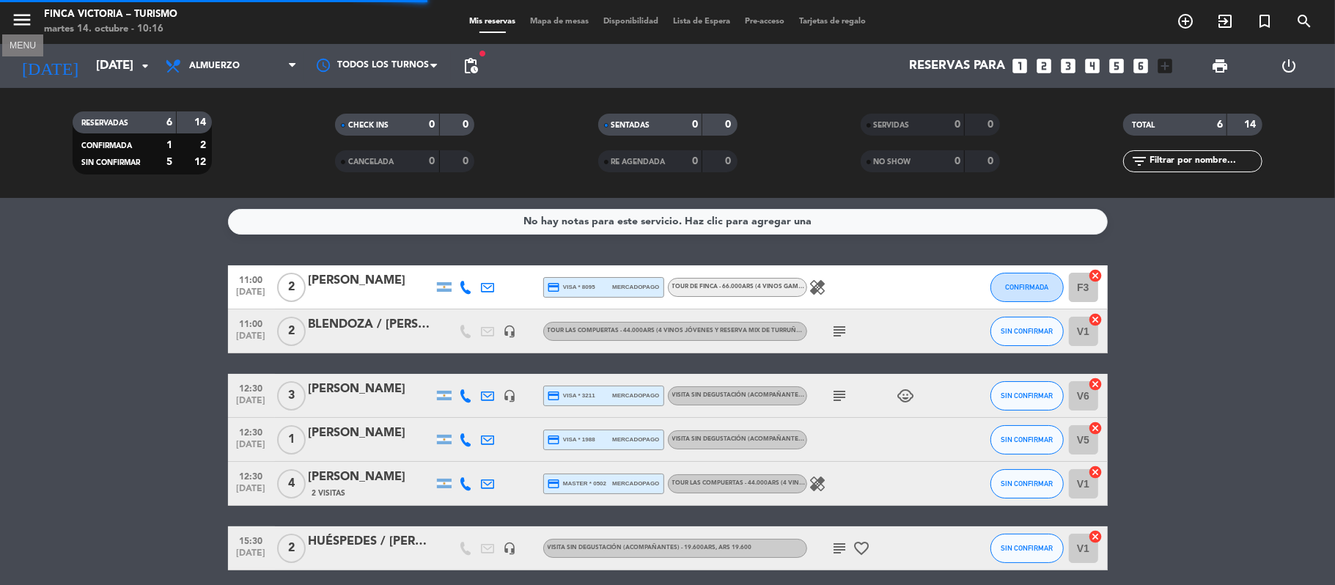
click at [26, 16] on icon "menu" at bounding box center [22, 20] width 22 height 22
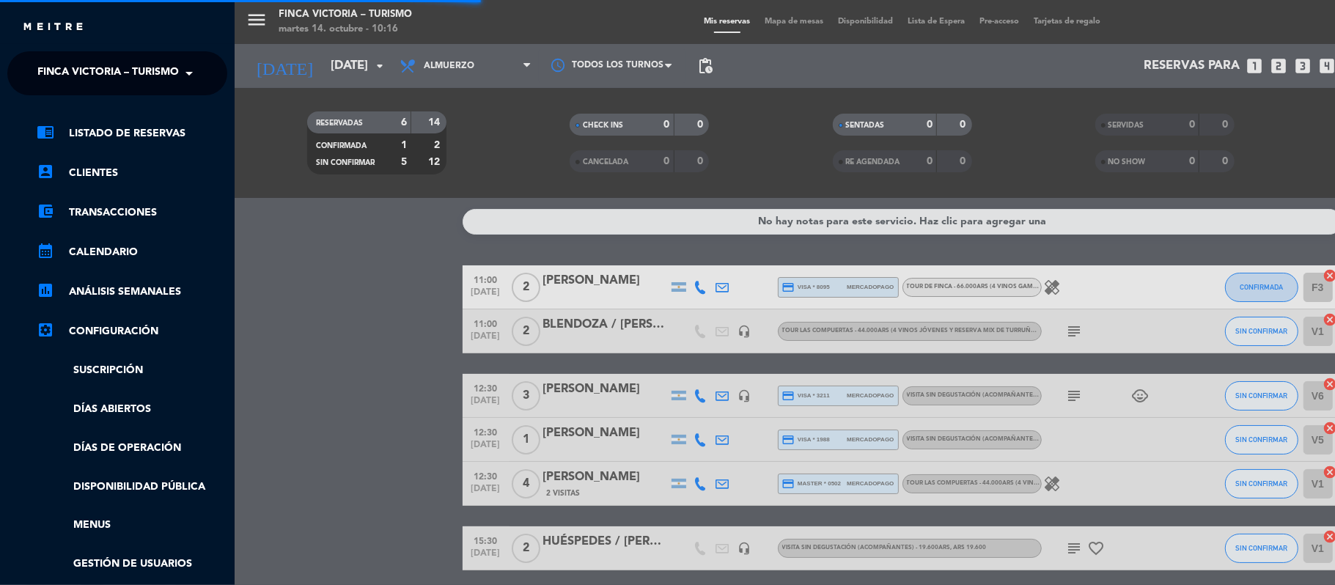
click at [45, 65] on span "FINCA VICTORIA – TURISMO" at bounding box center [107, 73] width 141 height 31
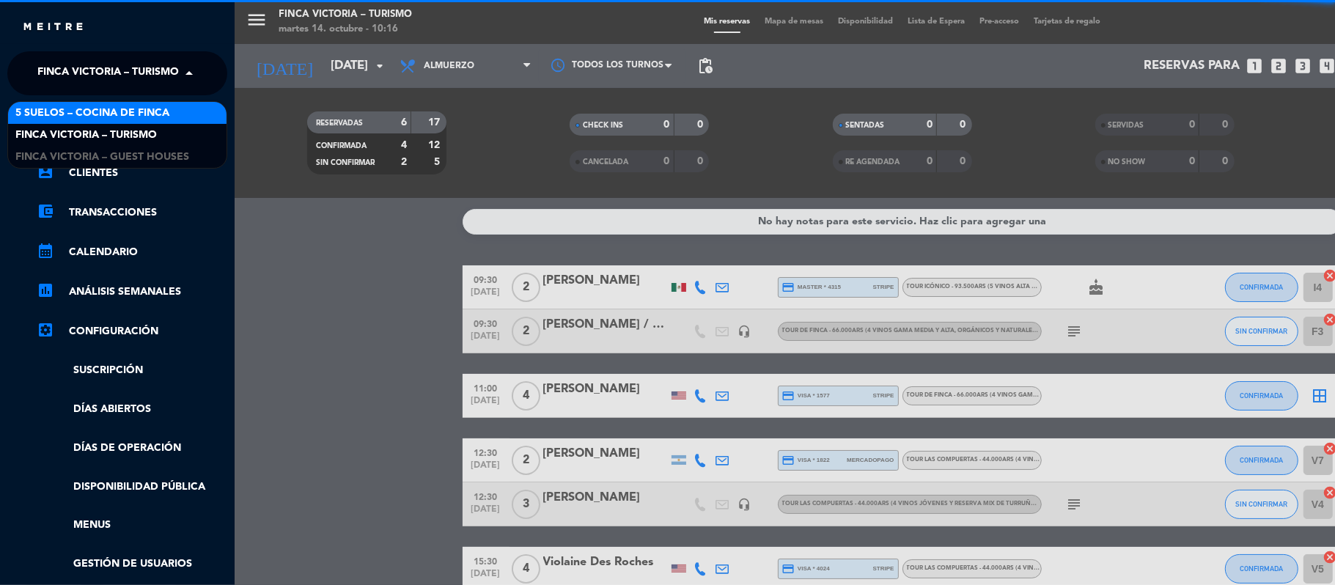
click at [54, 116] on span "5 SUELOS – COCINA DE FINCA" at bounding box center [92, 113] width 154 height 17
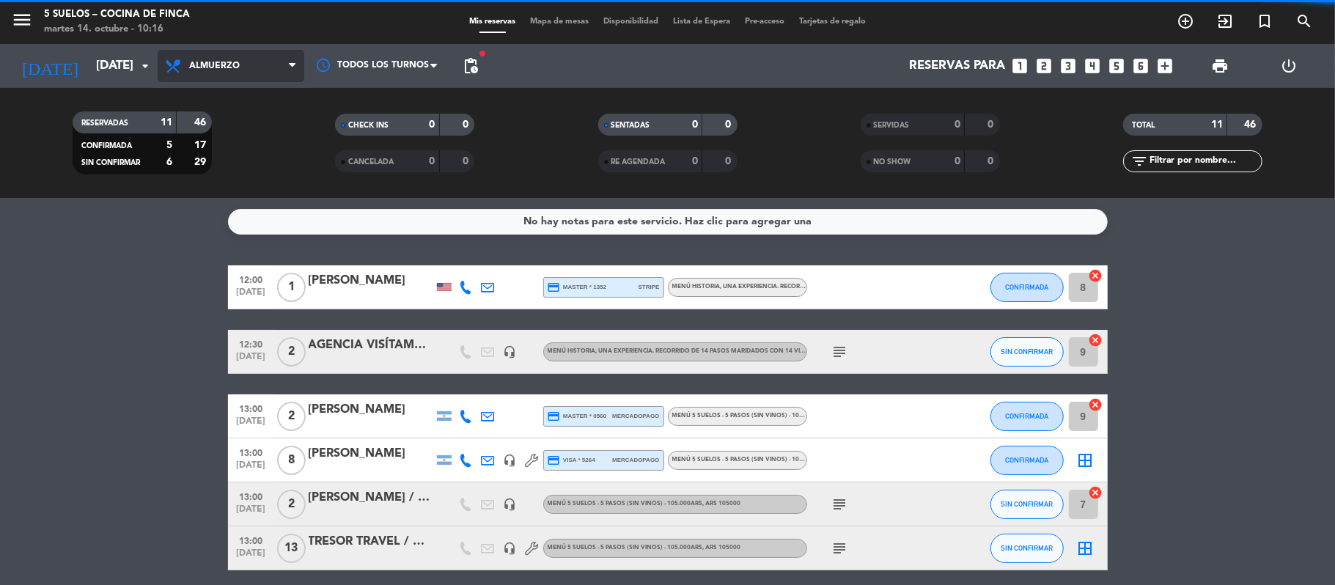
click at [221, 65] on span "Almuerzo" at bounding box center [214, 66] width 51 height 10
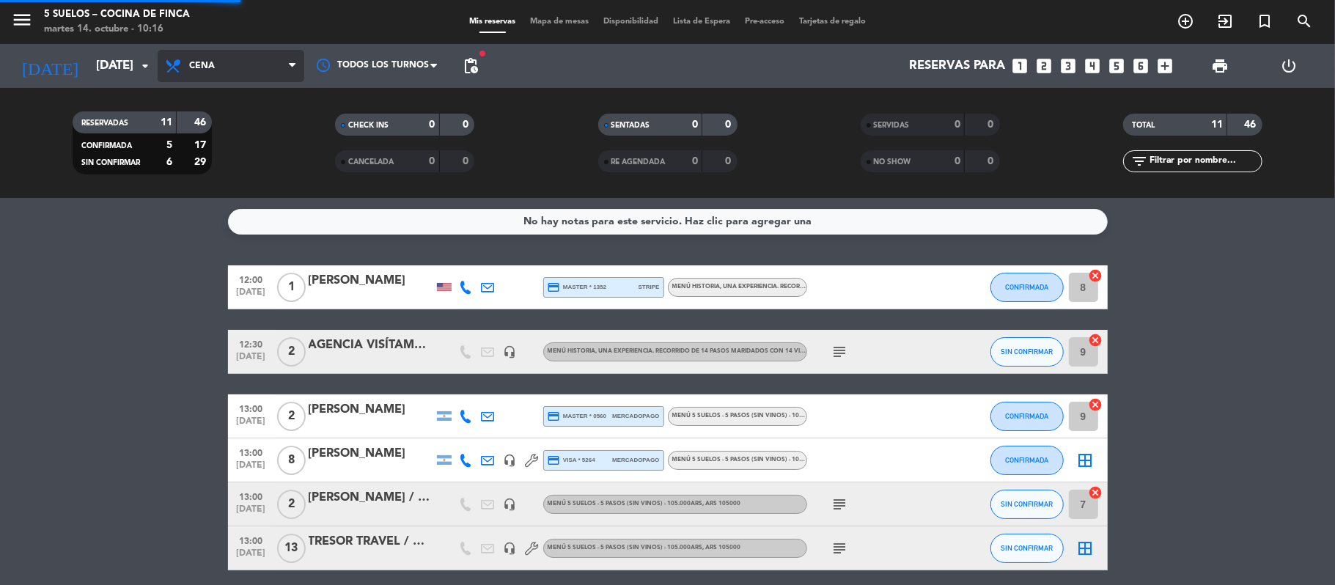
click at [183, 154] on div "menu 5 SUELOS – COCINA DE FINCA [DATE] 14. octubre - 10:16 Mis reservas Mapa de…" at bounding box center [667, 99] width 1335 height 198
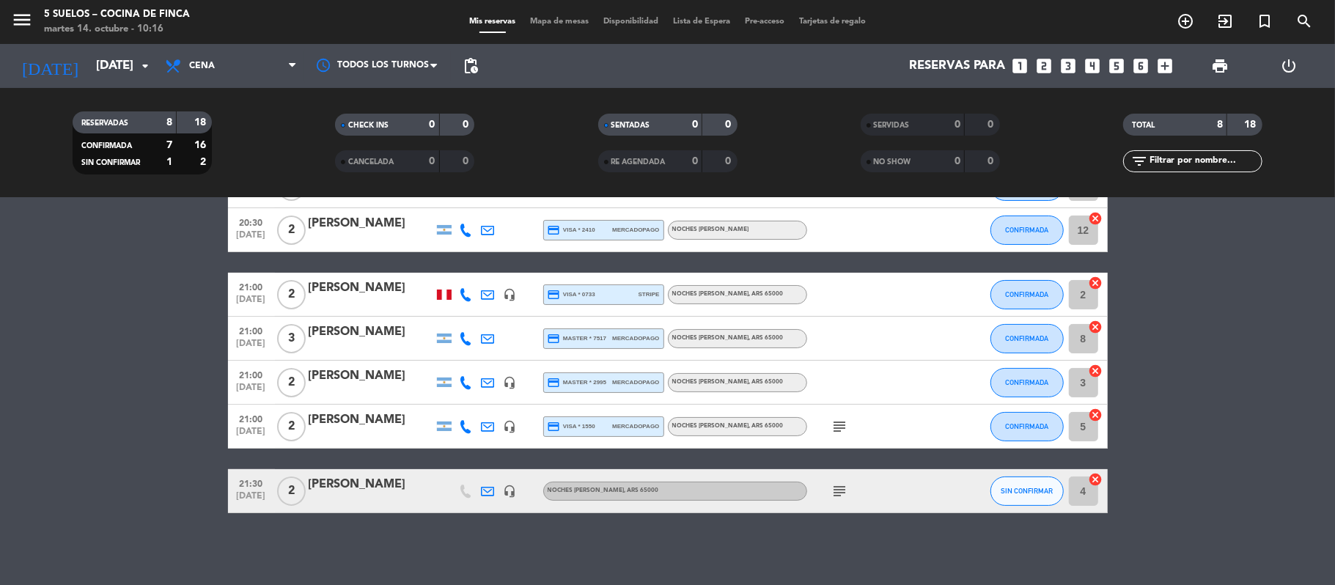
scroll to position [48, 0]
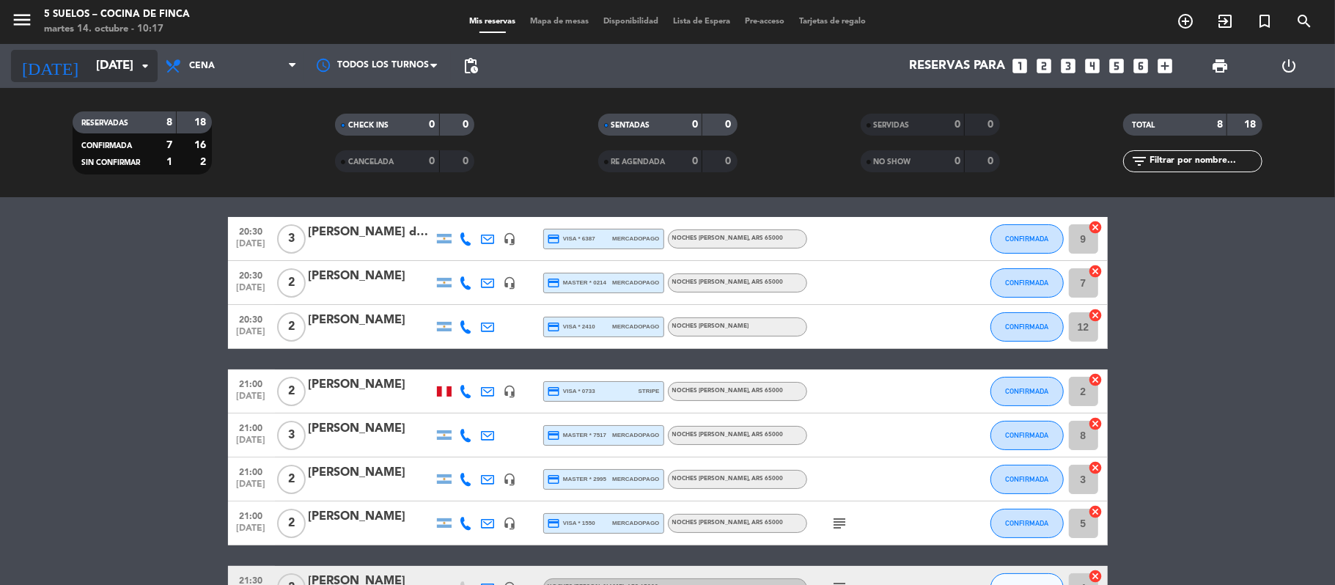
click at [89, 68] on input "[DATE]" at bounding box center [168, 66] width 158 height 29
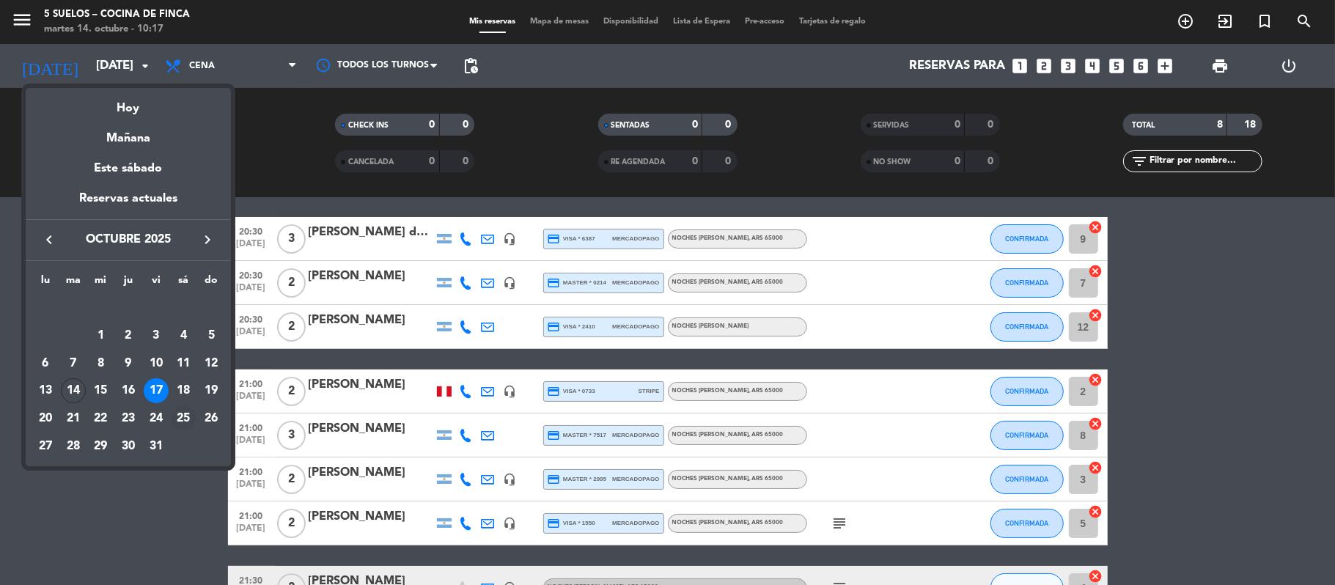
click at [182, 414] on div "25" at bounding box center [183, 418] width 25 height 25
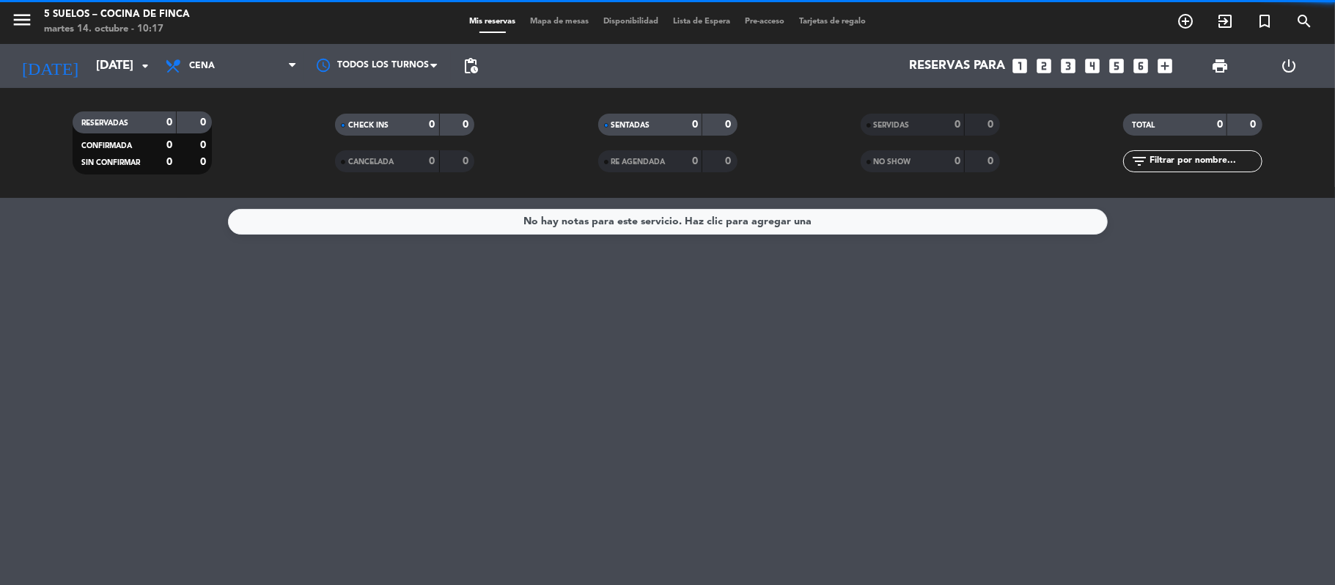
scroll to position [0, 0]
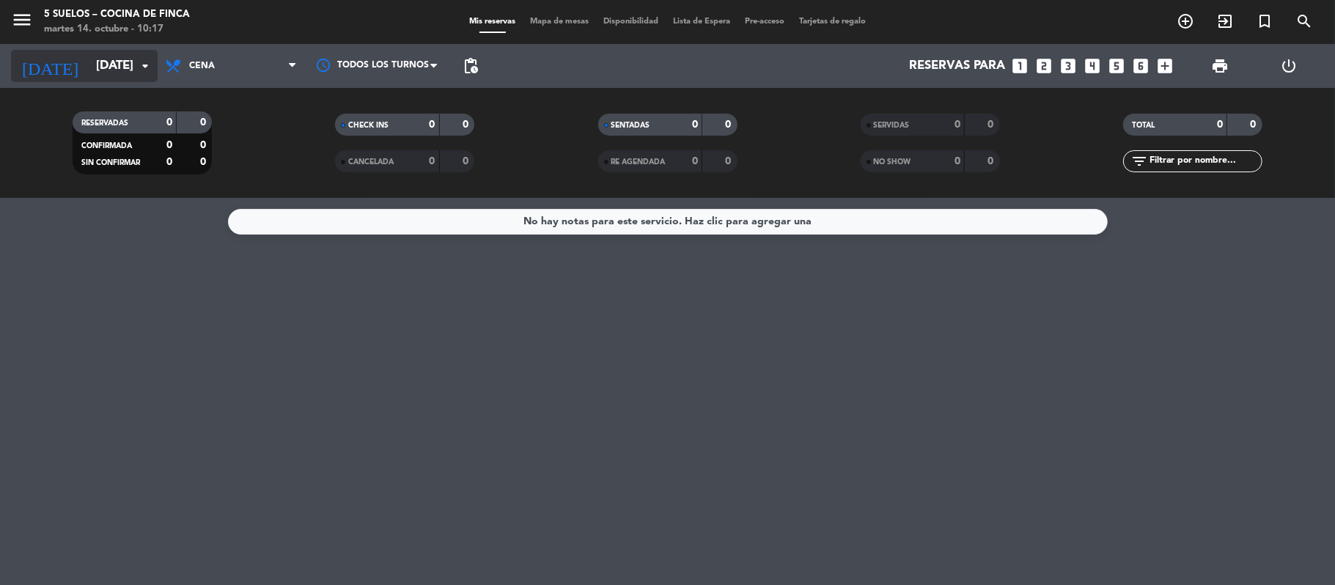
click at [89, 75] on input "[DATE]" at bounding box center [168, 66] width 158 height 29
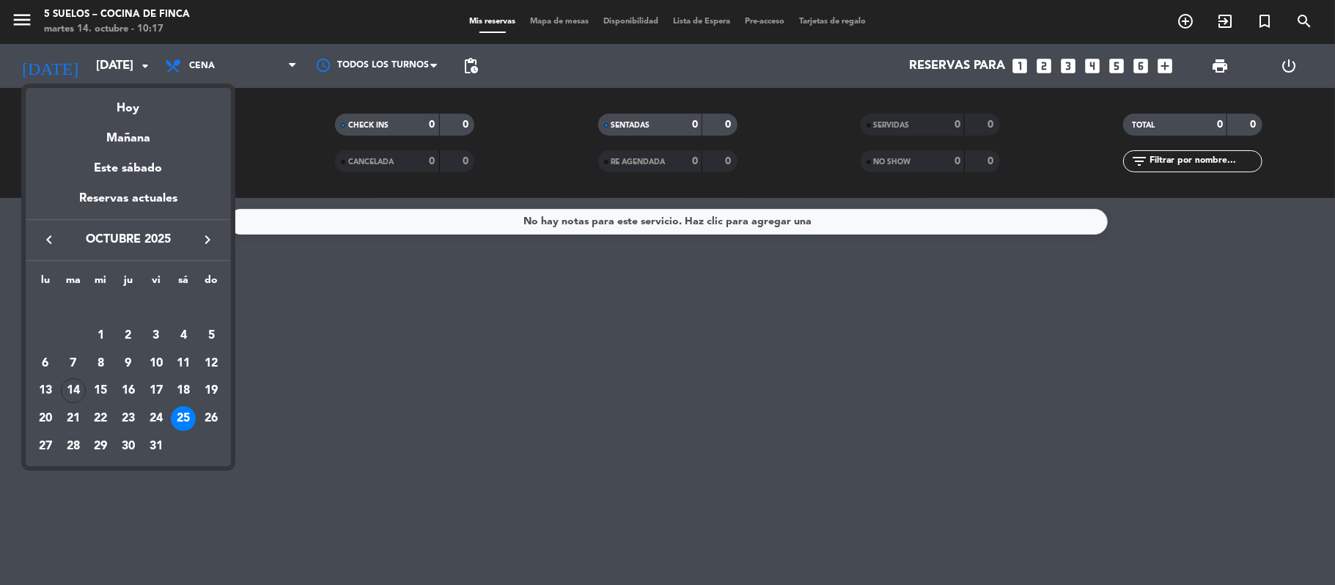
click at [203, 232] on icon "keyboard_arrow_right" at bounding box center [208, 240] width 18 height 18
click at [202, 243] on icon "keyboard_arrow_right" at bounding box center [208, 240] width 18 height 18
click at [207, 232] on icon "keyboard_arrow_right" at bounding box center [208, 240] width 18 height 18
click at [133, 300] on div "1" at bounding box center [128, 307] width 25 height 25
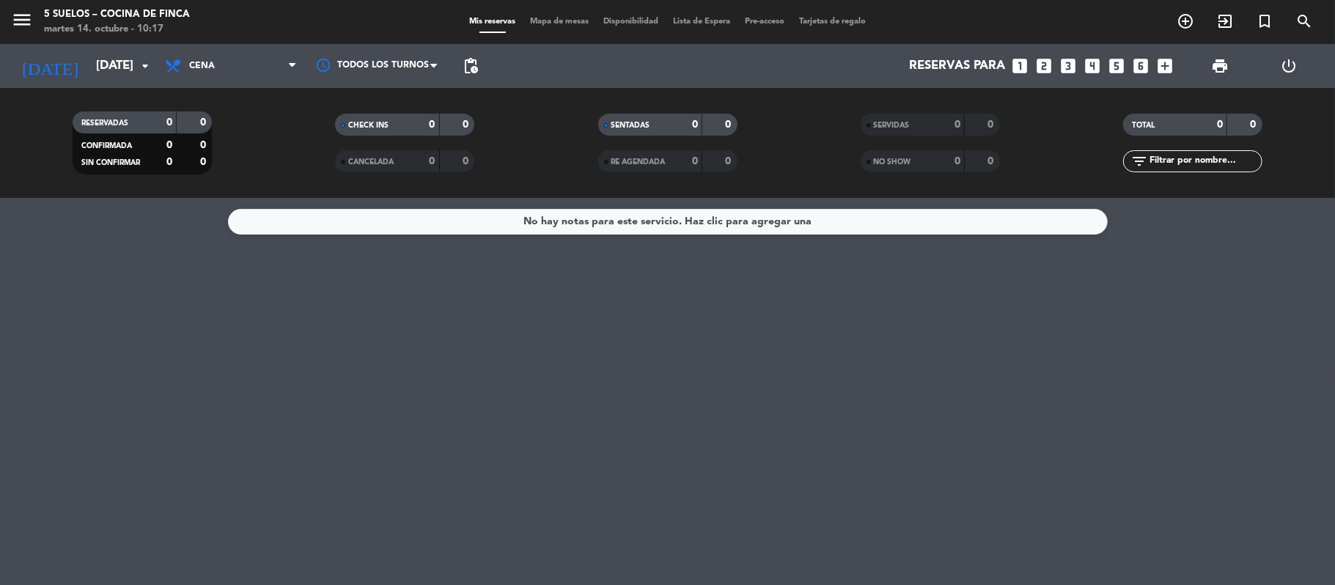
type input "[DEMOGRAPHIC_DATA][DATE]"
click at [186, 70] on span "Cena" at bounding box center [231, 66] width 147 height 32
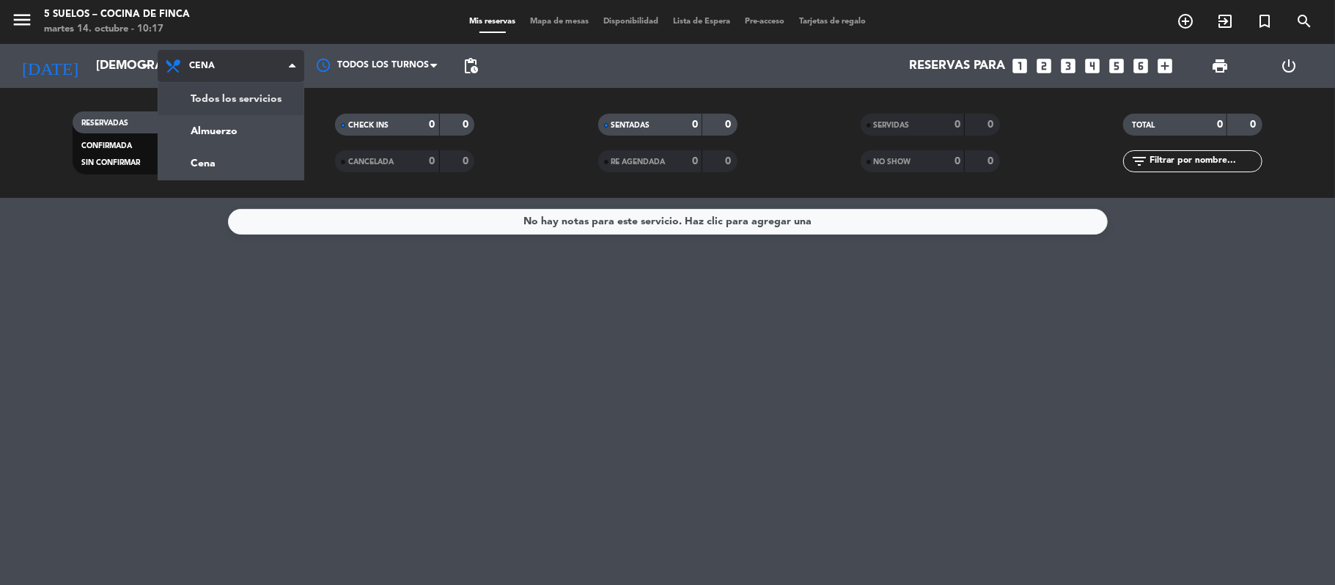
click at [192, 100] on div "menu 5 SUELOS – COCINA DE FINCA [DATE] 14. octubre - 10:17 Mis reservas Mapa de…" at bounding box center [667, 99] width 1335 height 198
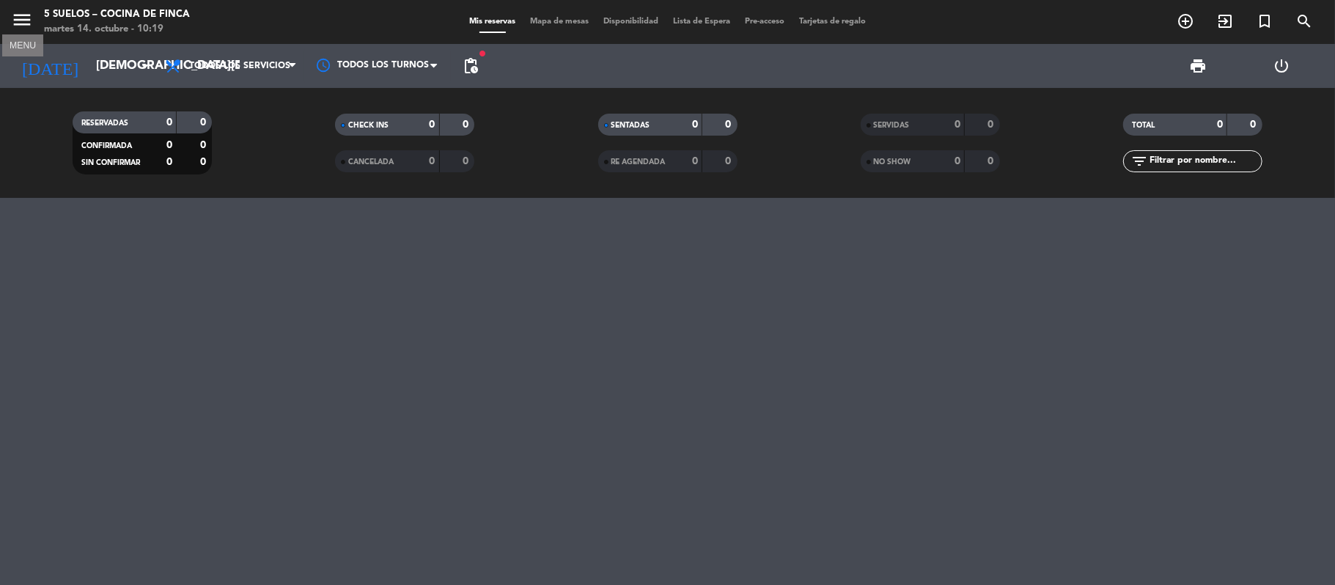
click at [15, 15] on icon "menu" at bounding box center [22, 20] width 22 height 22
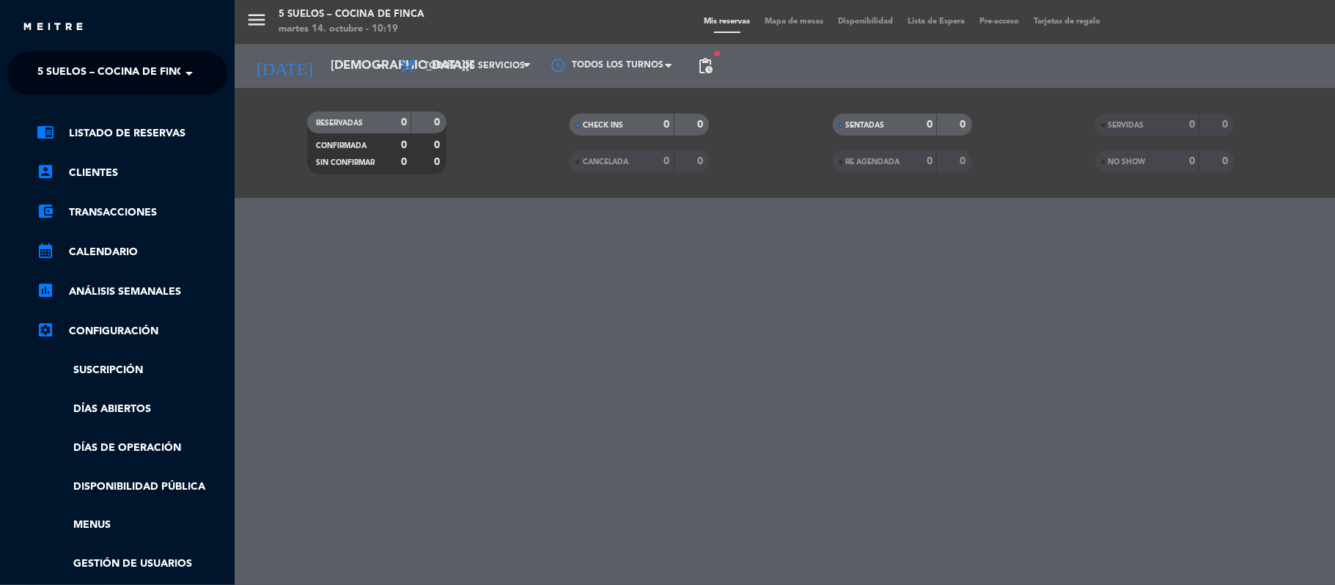
click at [38, 50] on div "close × 5 SUELOS – COCINA DE FINCA × chrome_reader_mode Listado de Reservas acc…" at bounding box center [117, 292] width 235 height 585
click at [39, 54] on ng-select "× 5 SUELOS – COCINA DE FINCA ×" at bounding box center [117, 73] width 220 height 44
click at [45, 78] on span "5 SUELOS – COCINA DE FINCA" at bounding box center [114, 73] width 154 height 31
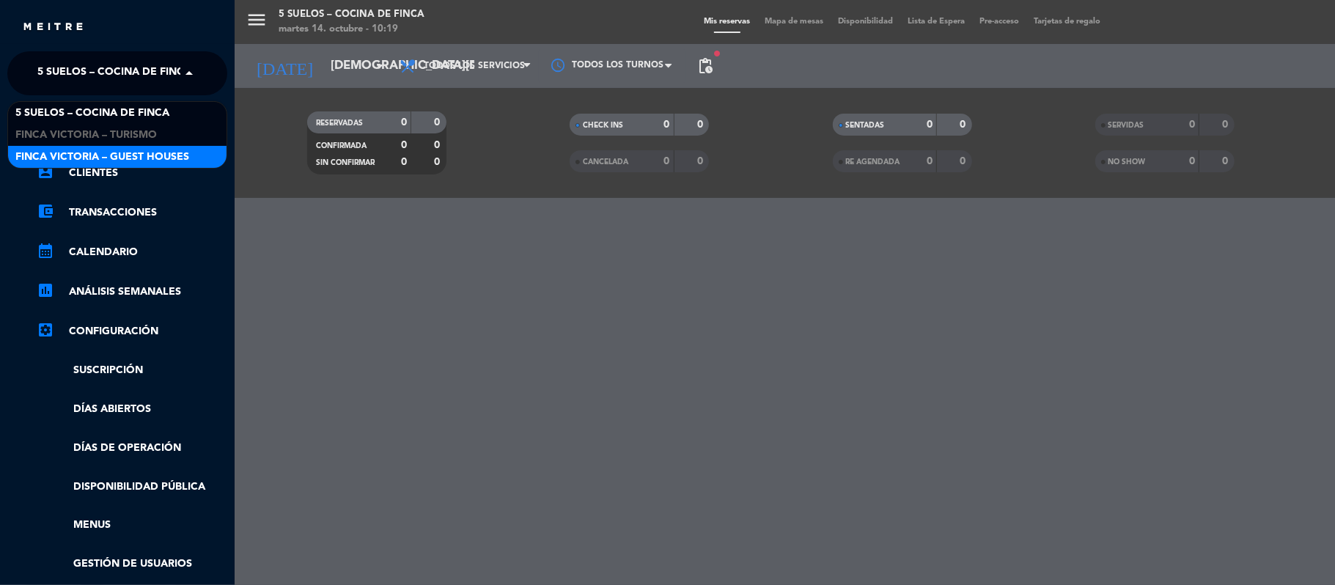
click at [51, 156] on span "FINCA VICTORIA – GUEST HOUSES" at bounding box center [102, 157] width 174 height 17
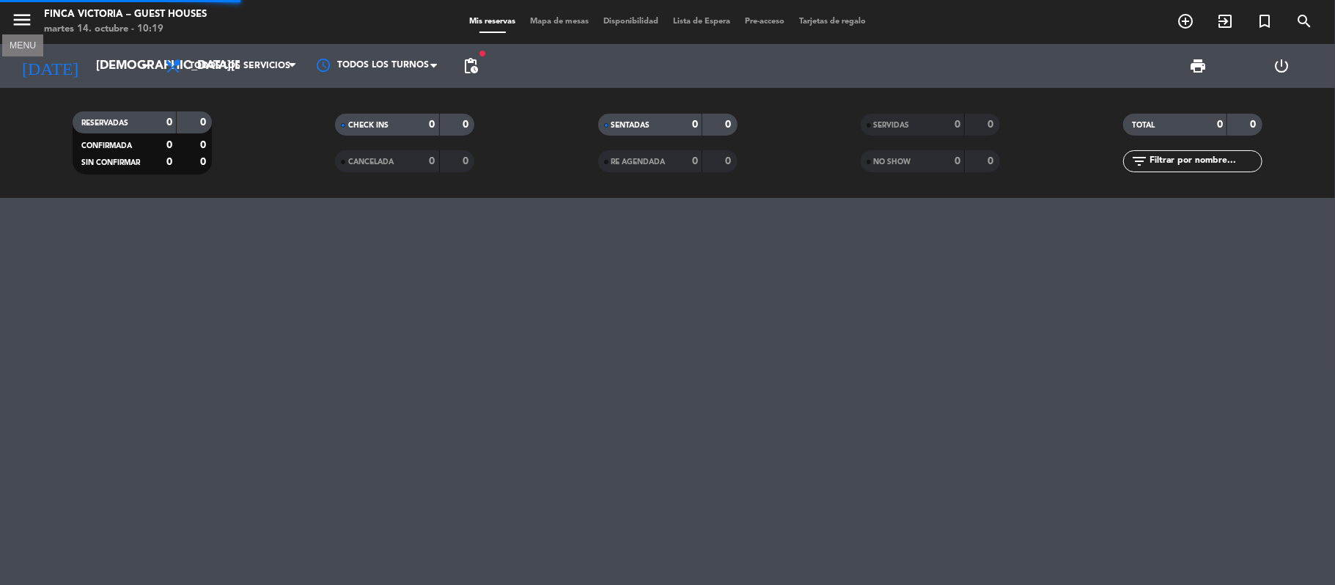
click at [26, 18] on icon "menu" at bounding box center [22, 20] width 22 height 22
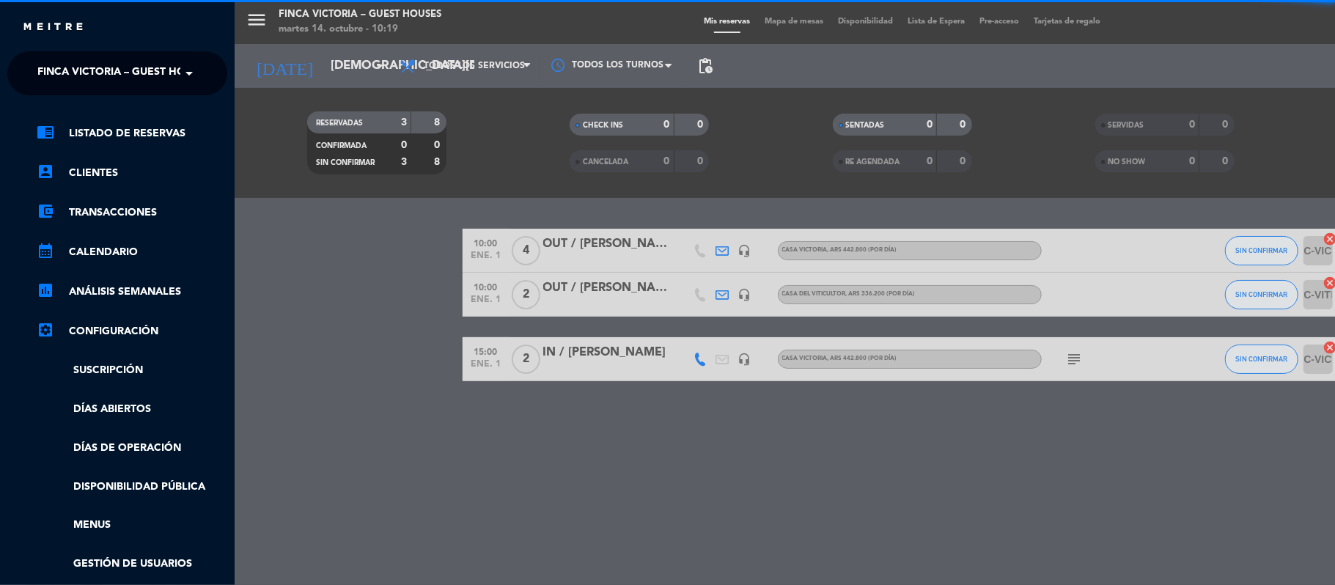
click at [73, 257] on link "calendar_month Calendario" at bounding box center [132, 252] width 191 height 18
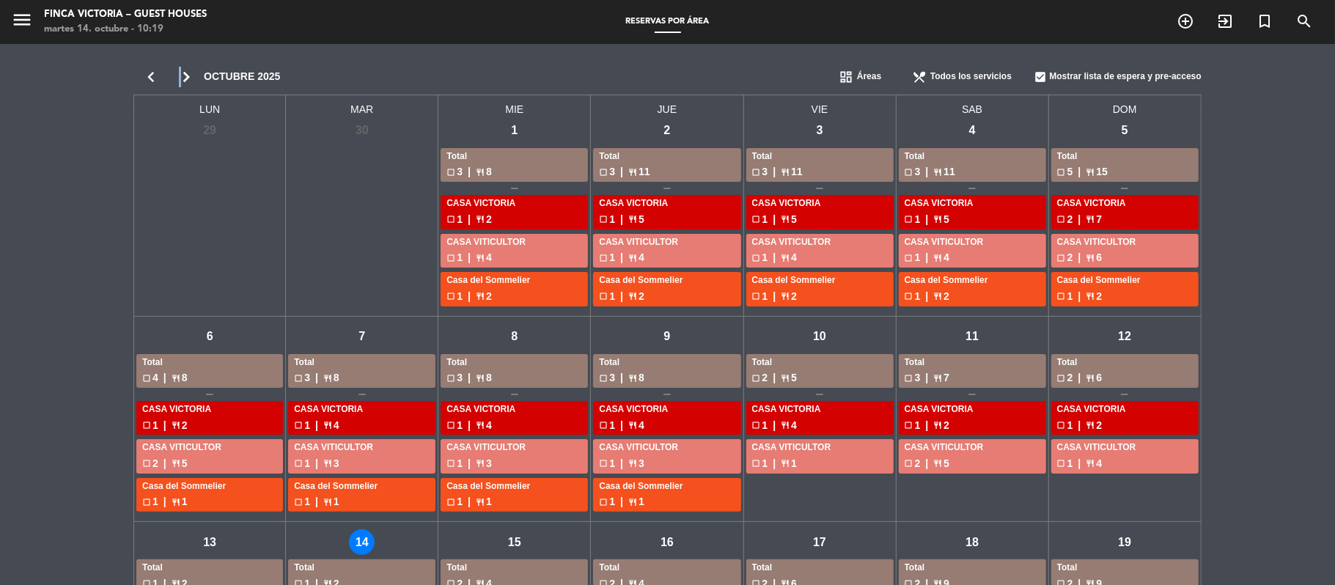
click at [180, 68] on icon "chevron_right" at bounding box center [186, 77] width 35 height 21
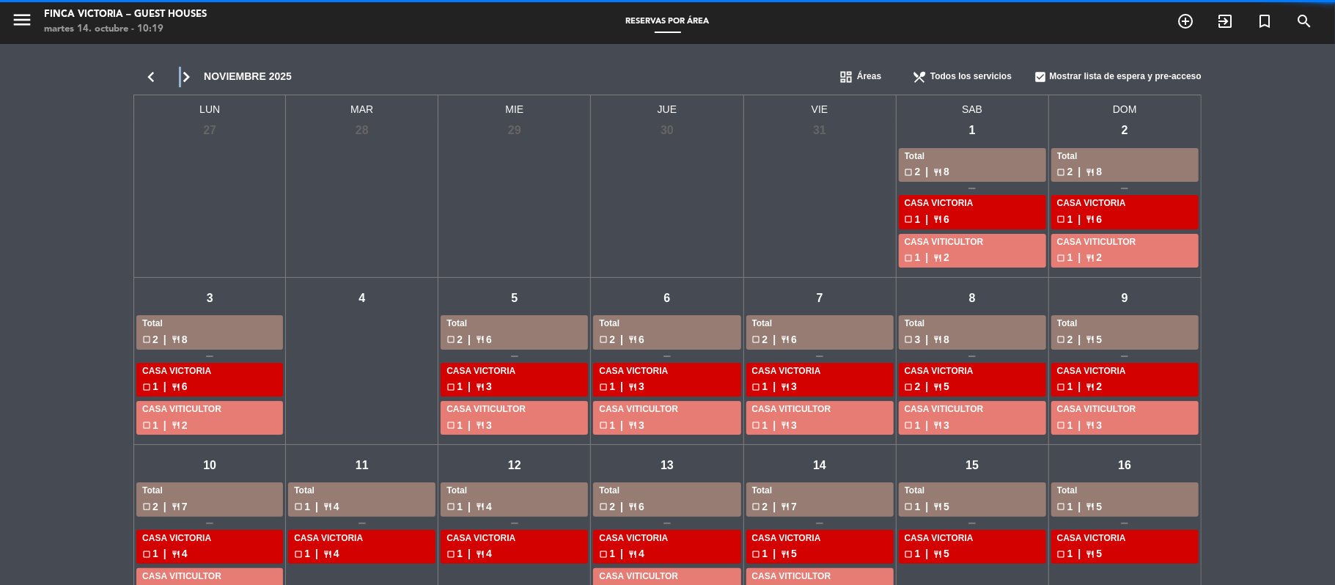
click at [180, 68] on icon "chevron_right" at bounding box center [186, 77] width 35 height 21
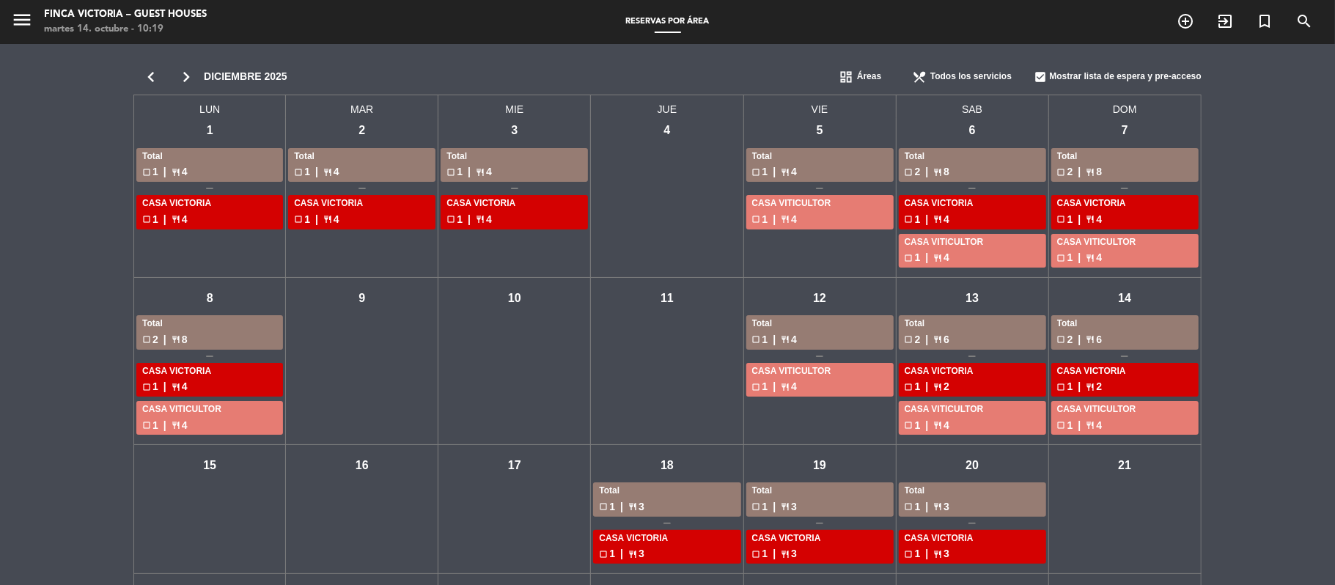
click at [188, 76] on icon "chevron_right" at bounding box center [186, 77] width 35 height 21
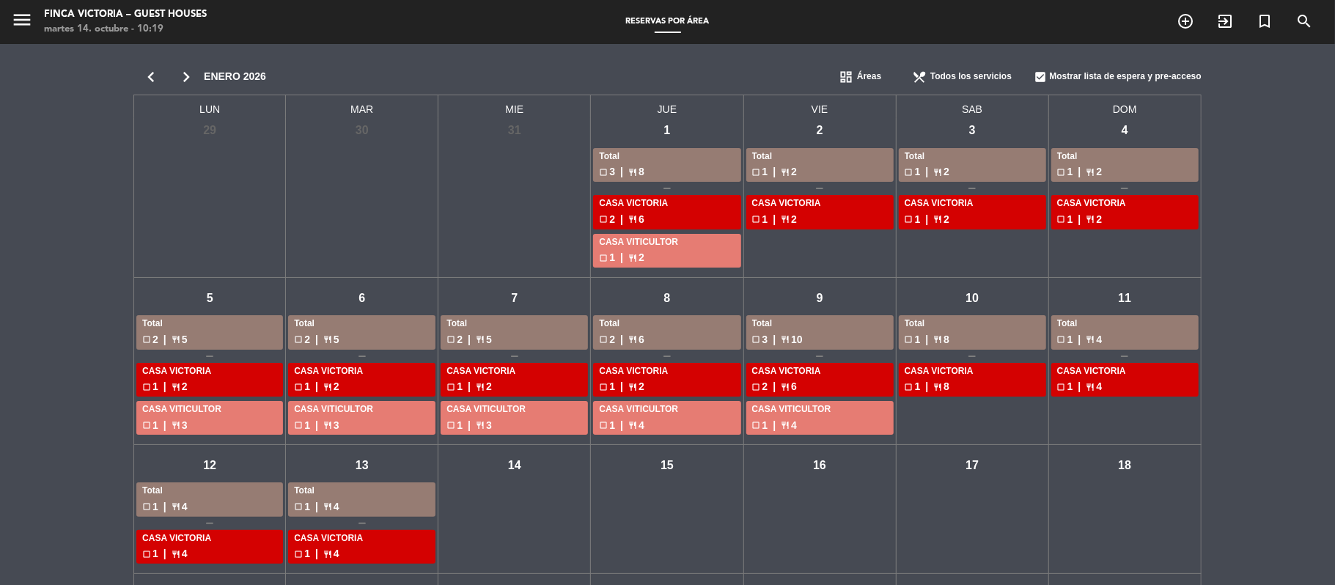
click at [825, 126] on div "vie - 2" at bounding box center [820, 131] width 26 height 26
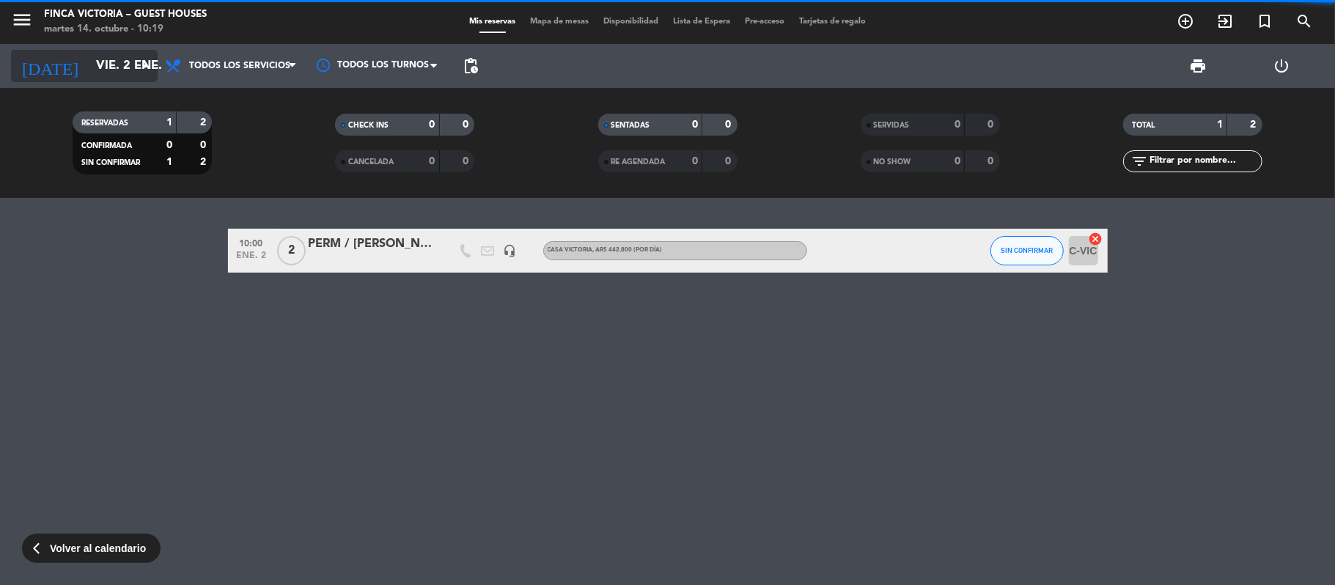
click at [95, 56] on input "vie. 2 ene." at bounding box center [168, 66] width 158 height 29
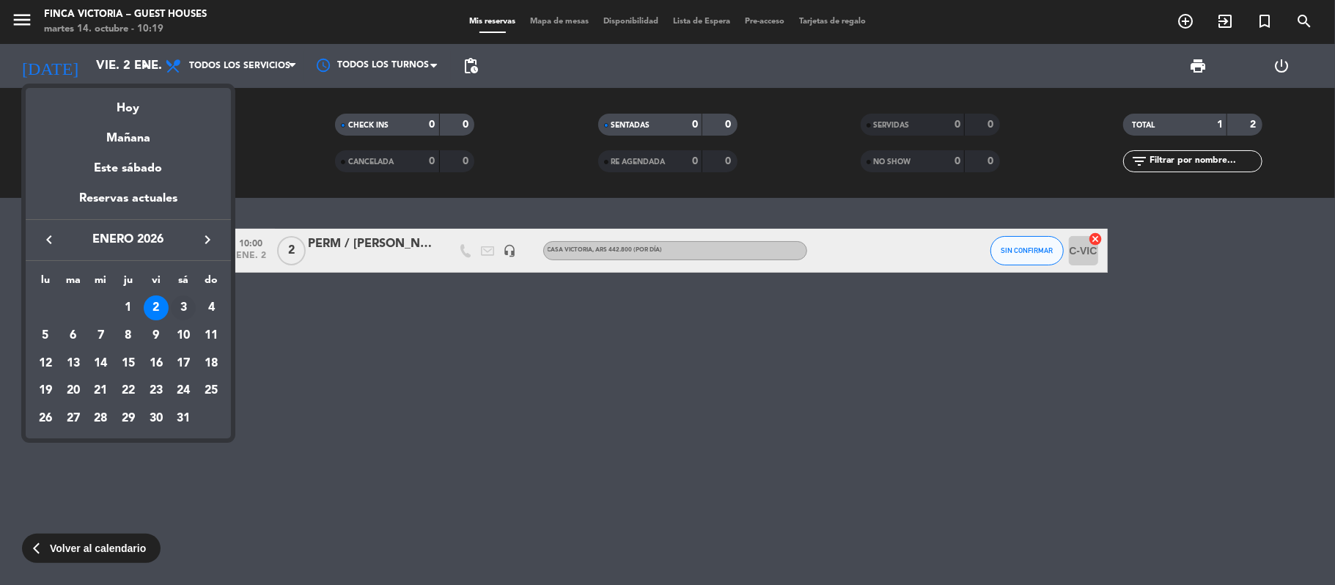
click at [183, 303] on div "3" at bounding box center [183, 307] width 25 height 25
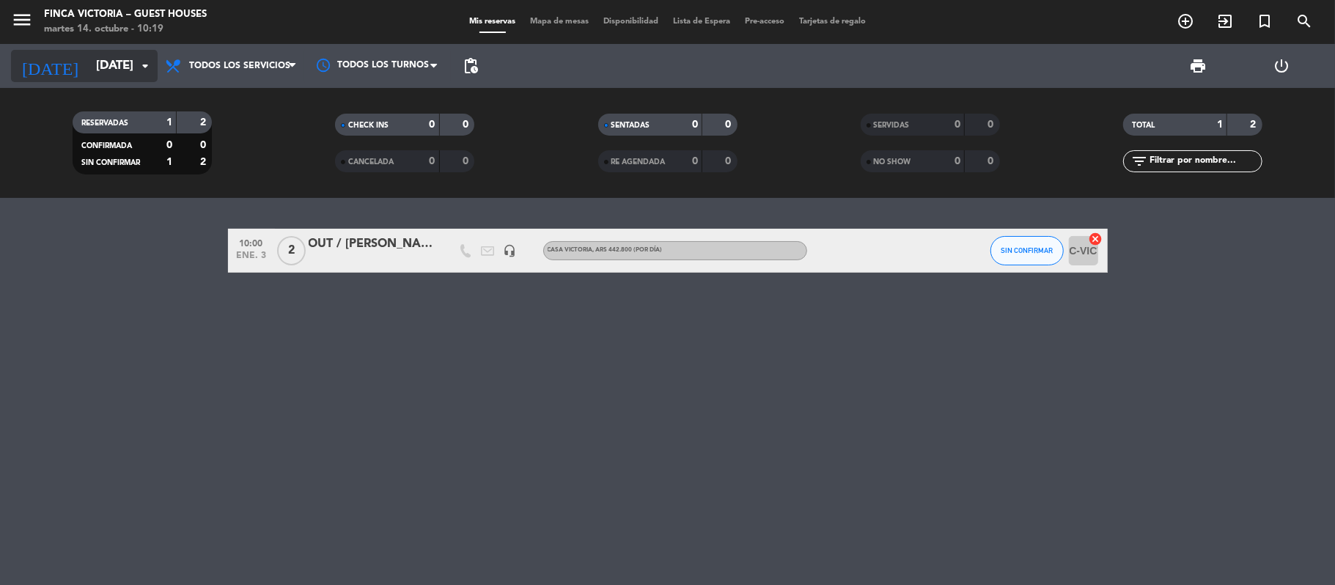
click at [107, 52] on input "[DATE]" at bounding box center [168, 66] width 158 height 29
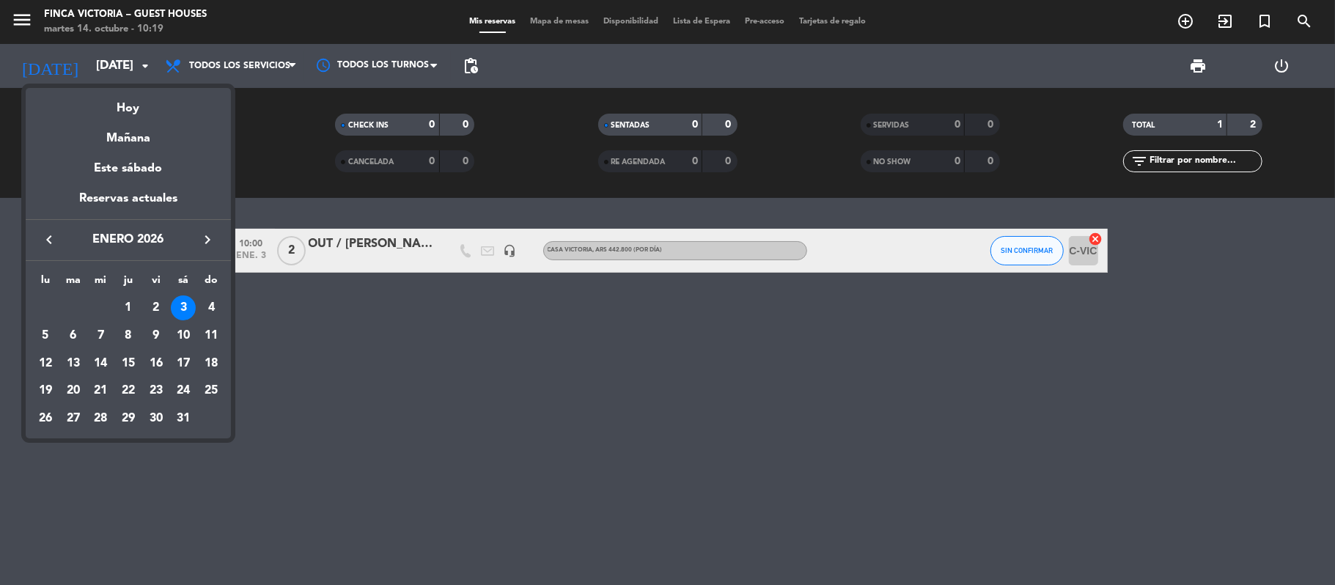
click at [211, 308] on div "4" at bounding box center [211, 307] width 25 height 25
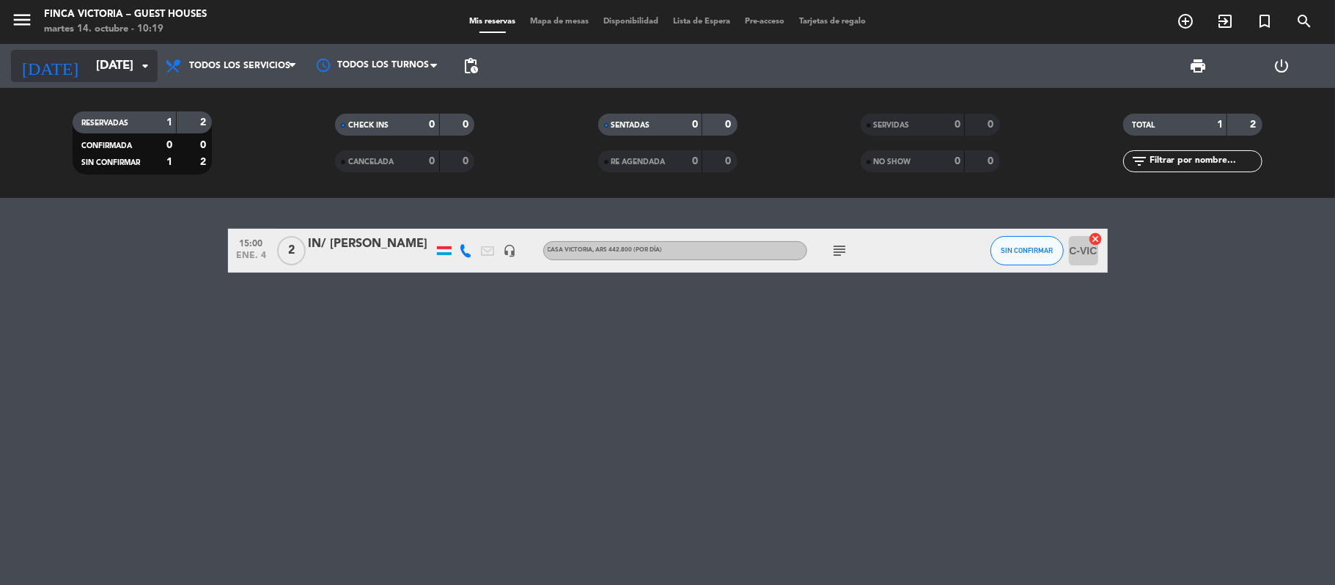
click at [125, 73] on input "[DATE]" at bounding box center [168, 66] width 158 height 29
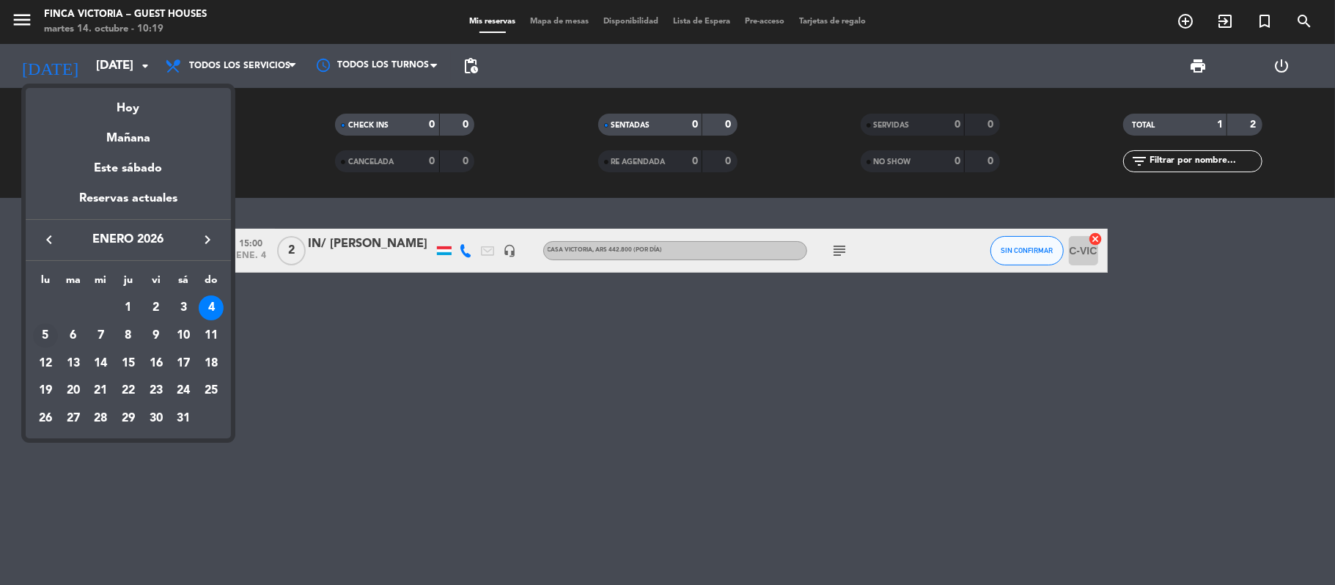
click at [45, 342] on div "5" at bounding box center [45, 335] width 25 height 25
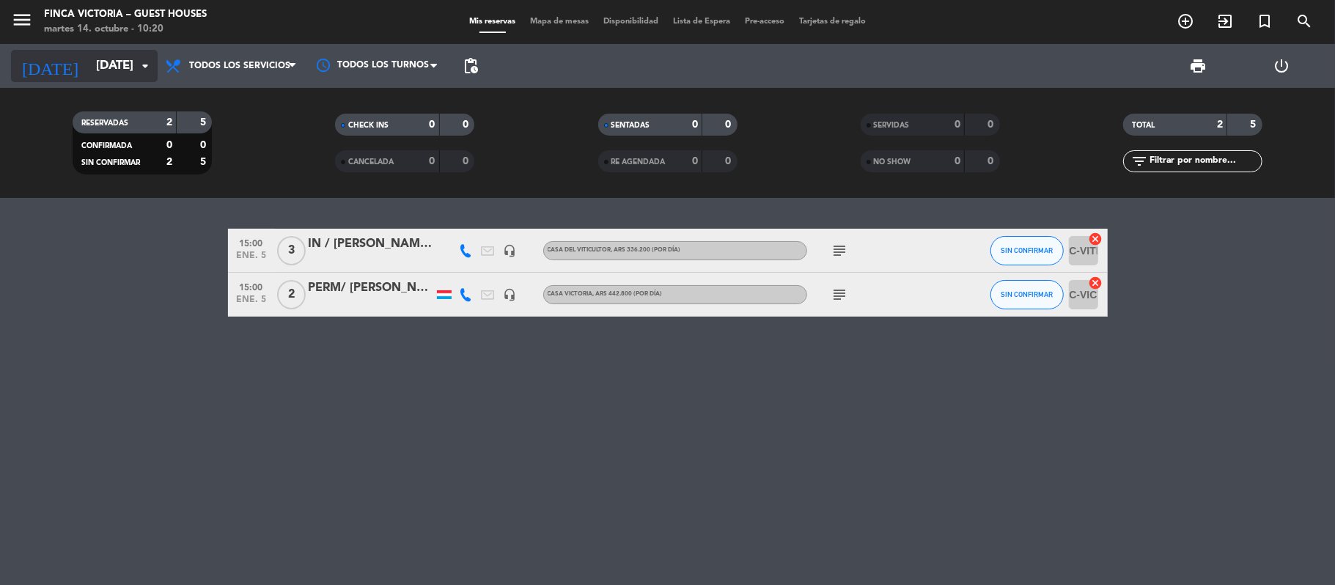
click at [89, 59] on input "[DATE]" at bounding box center [168, 66] width 158 height 29
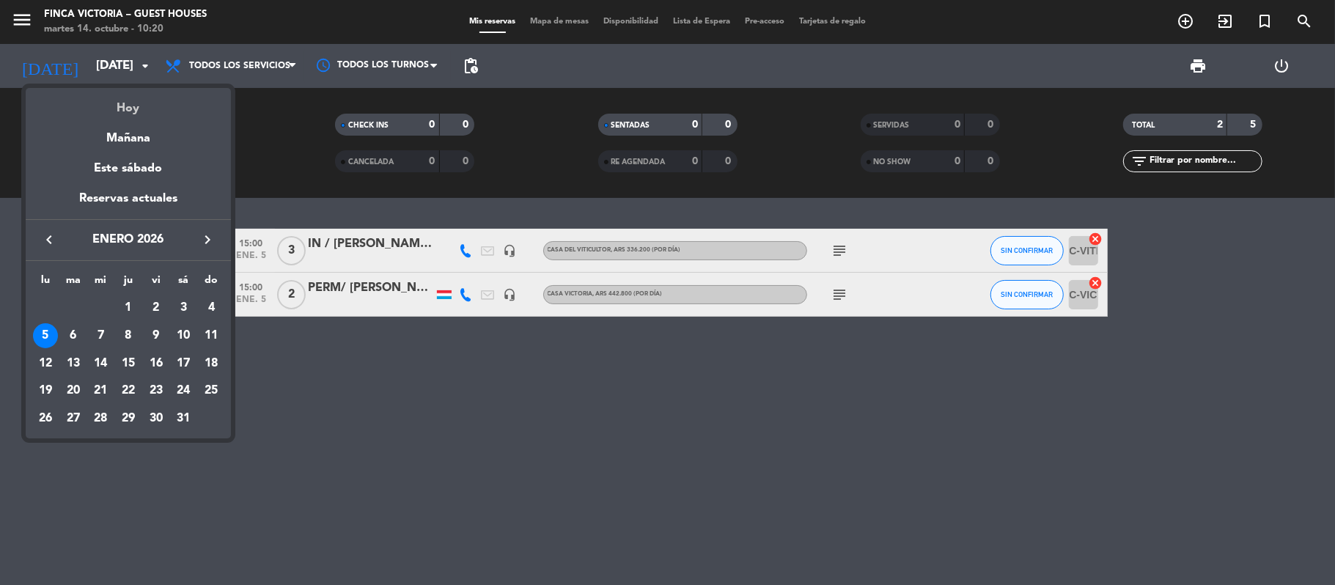
click at [121, 100] on div "Hoy" at bounding box center [128, 103] width 205 height 30
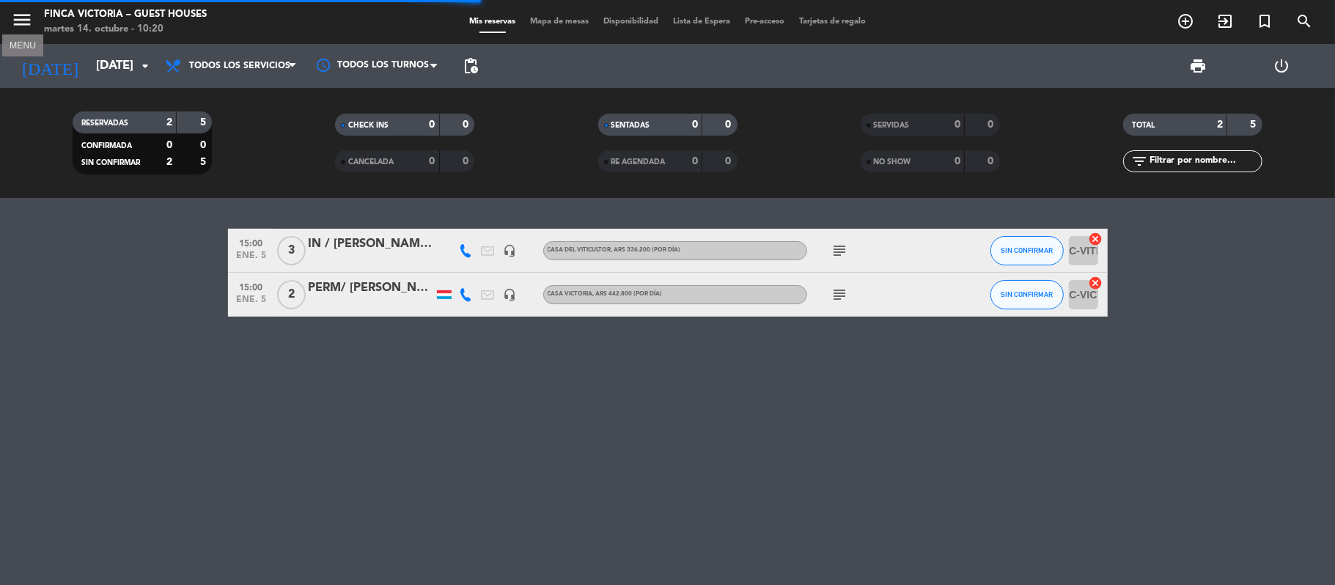
click at [18, 19] on icon "menu" at bounding box center [22, 20] width 22 height 22
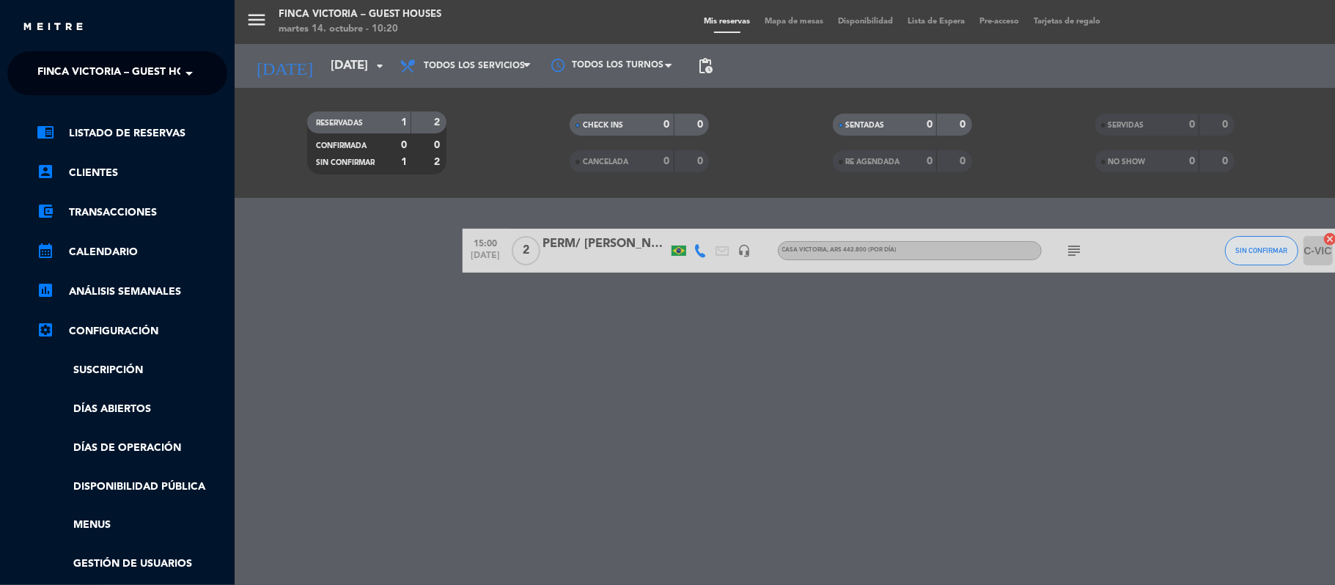
click at [62, 67] on span "FINCA VICTORIA – GUEST HOUSES" at bounding box center [124, 73] width 174 height 31
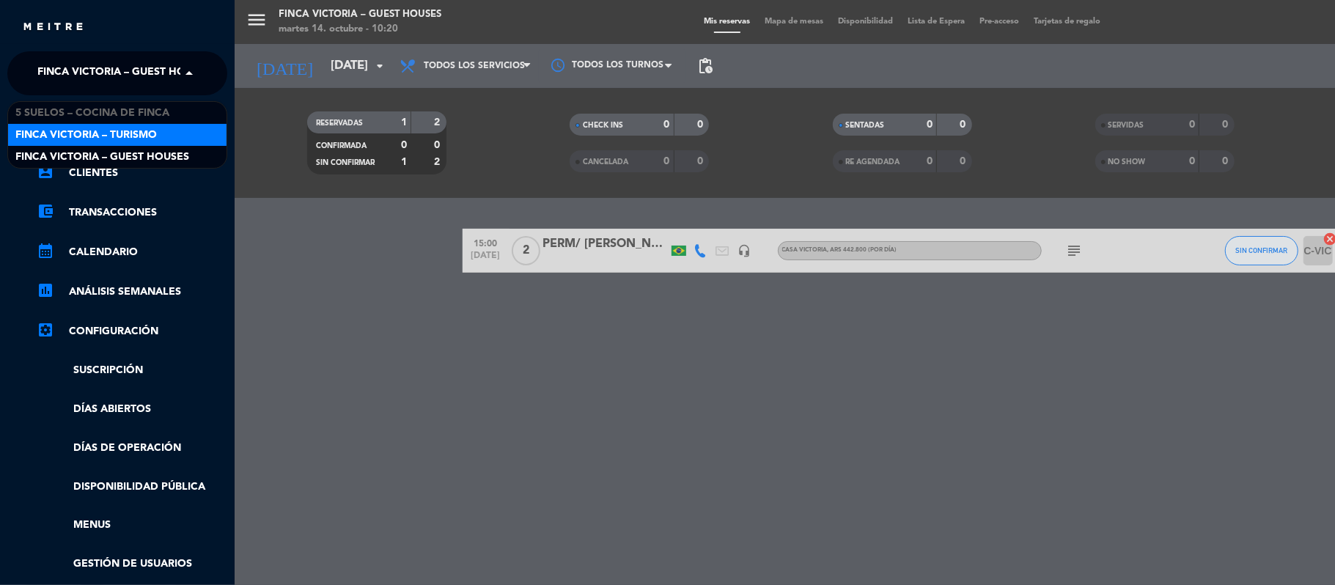
click at [62, 130] on span "FINCA VICTORIA – TURISMO" at bounding box center [85, 135] width 141 height 17
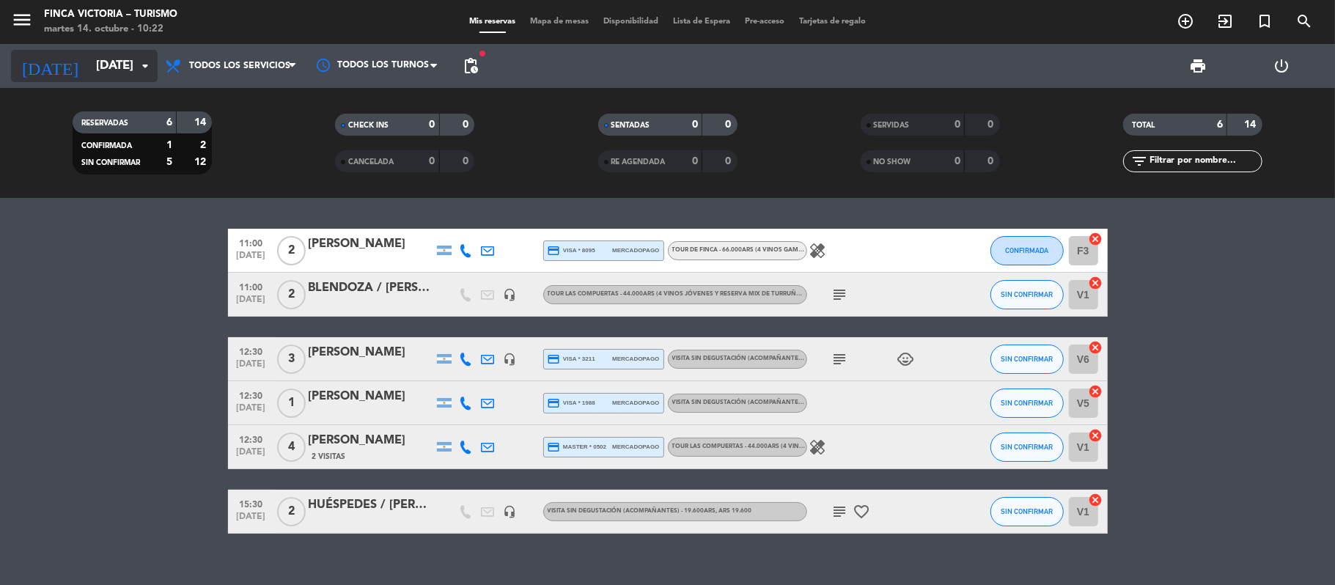
click at [100, 57] on input "[DATE]" at bounding box center [168, 66] width 158 height 29
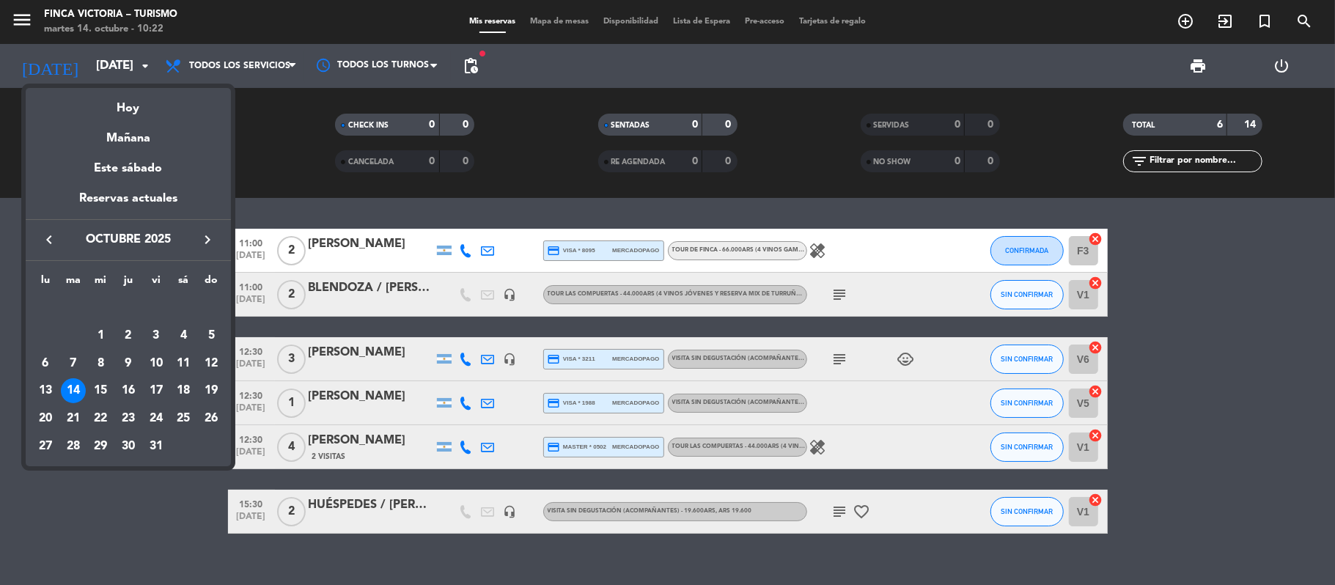
click at [216, 238] on icon "keyboard_arrow_right" at bounding box center [208, 240] width 18 height 18
click at [179, 340] on div "6" at bounding box center [183, 335] width 25 height 25
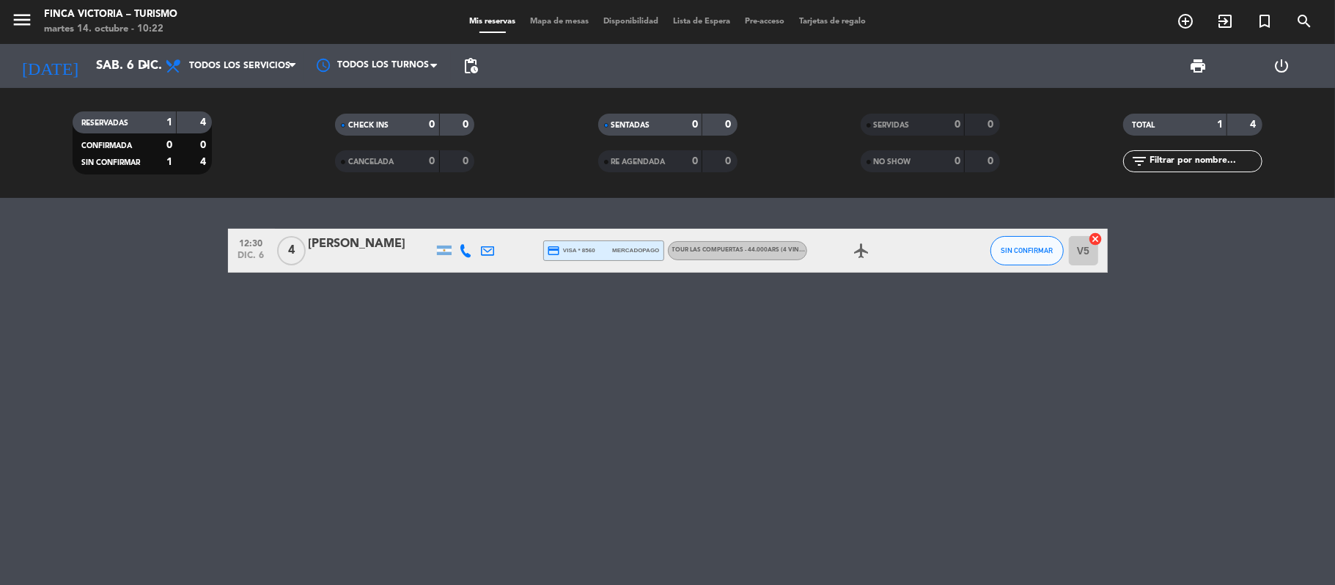
click at [9, 15] on div "menu FINCA VICTORIA – TURISMO [DATE] 14. octubre - 10:22" at bounding box center [167, 22] width 334 height 34
click at [22, 16] on icon "menu" at bounding box center [22, 20] width 22 height 22
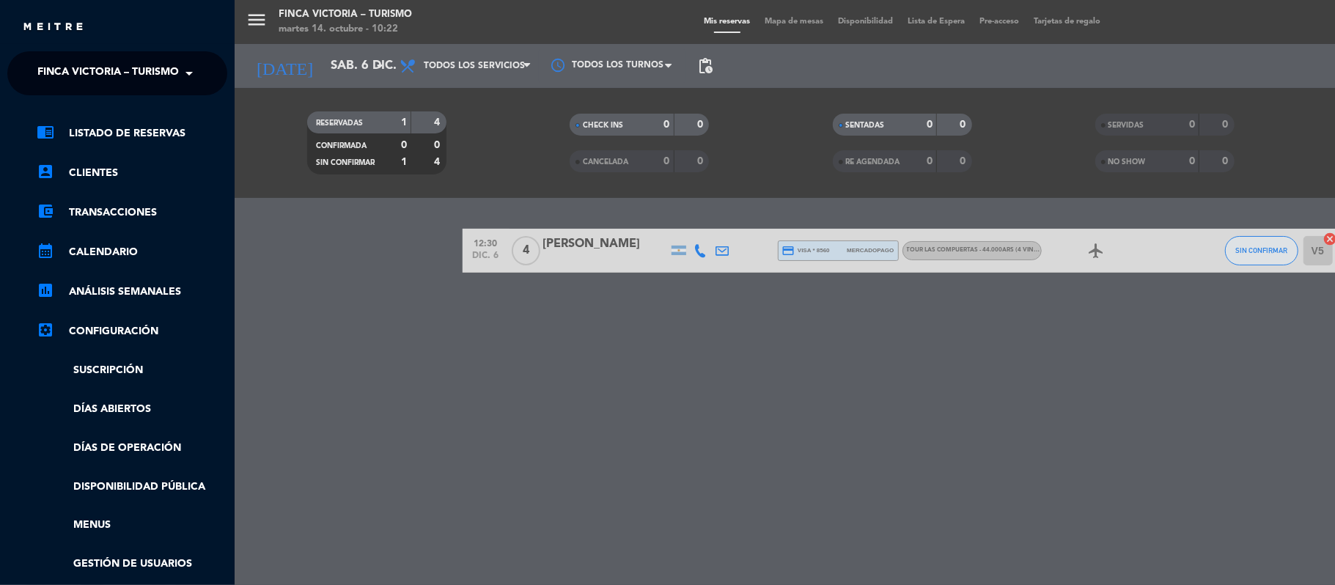
click at [42, 70] on span "FINCA VICTORIA – TURISMO" at bounding box center [107, 73] width 141 height 31
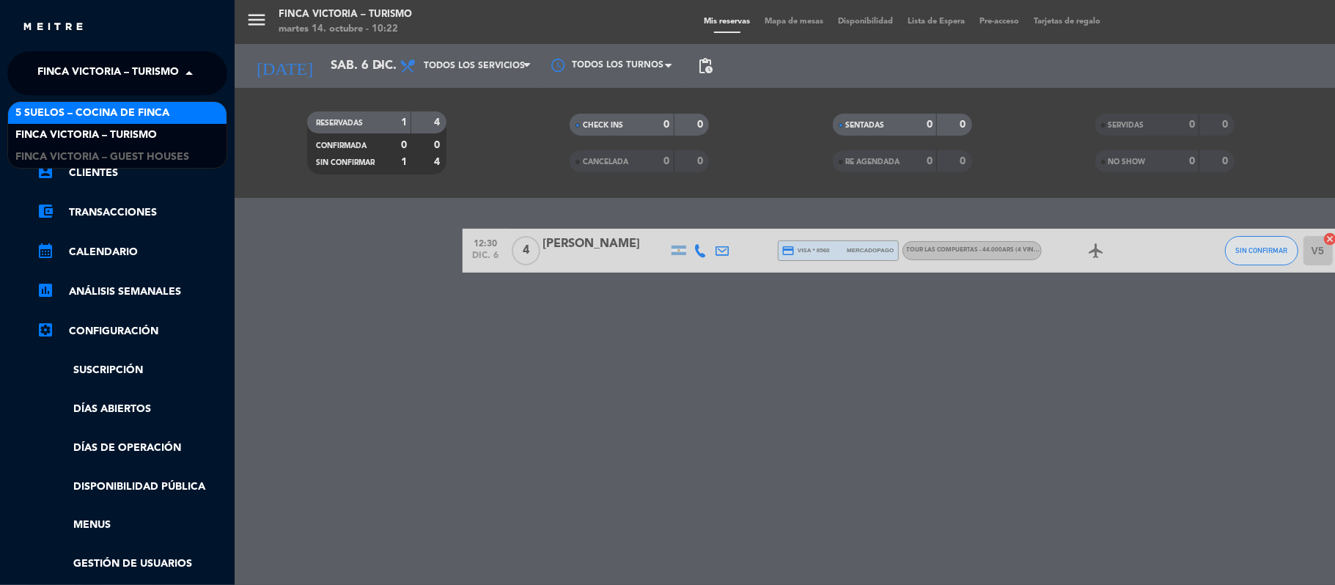
click at [51, 109] on span "5 SUELOS – COCINA DE FINCA" at bounding box center [92, 113] width 154 height 17
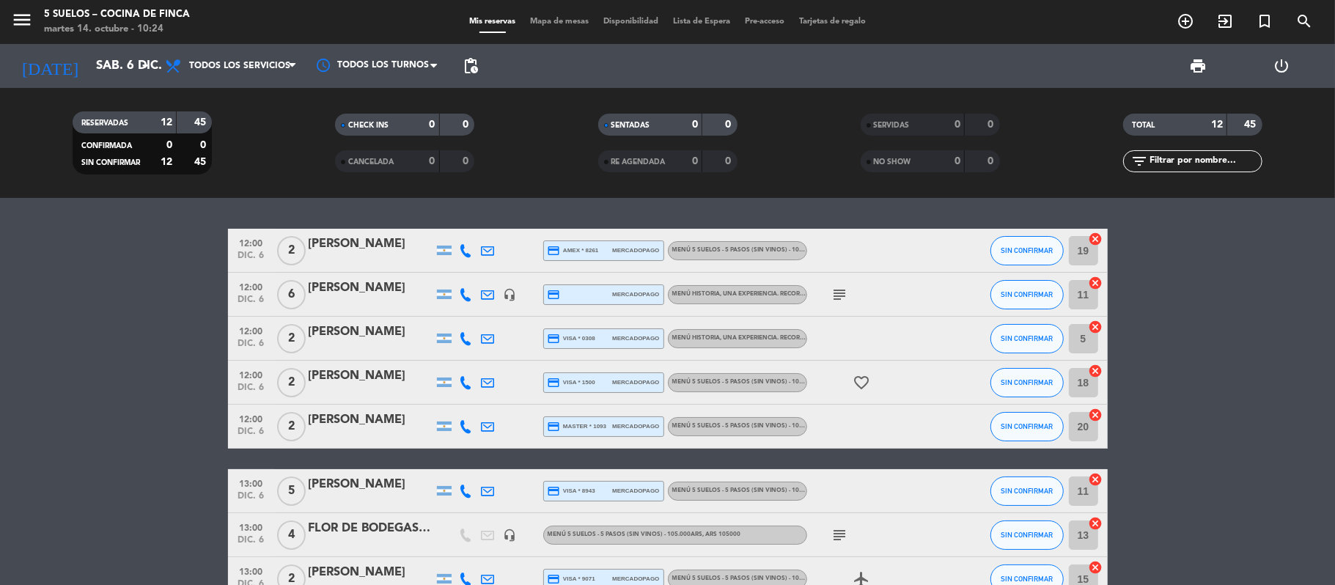
click at [16, 5] on span "menu" at bounding box center [27, 22] width 33 height 34
click at [21, 26] on icon "menu" at bounding box center [22, 20] width 22 height 22
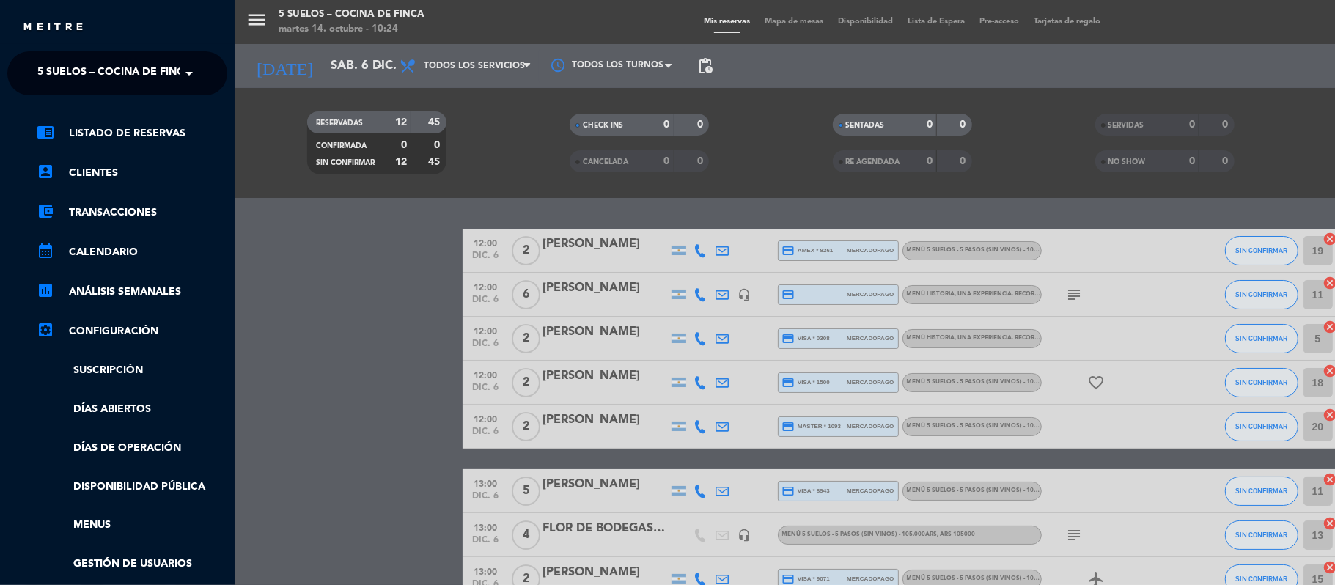
click at [50, 63] on span "5 SUELOS – COCINA DE FINCA" at bounding box center [114, 73] width 154 height 31
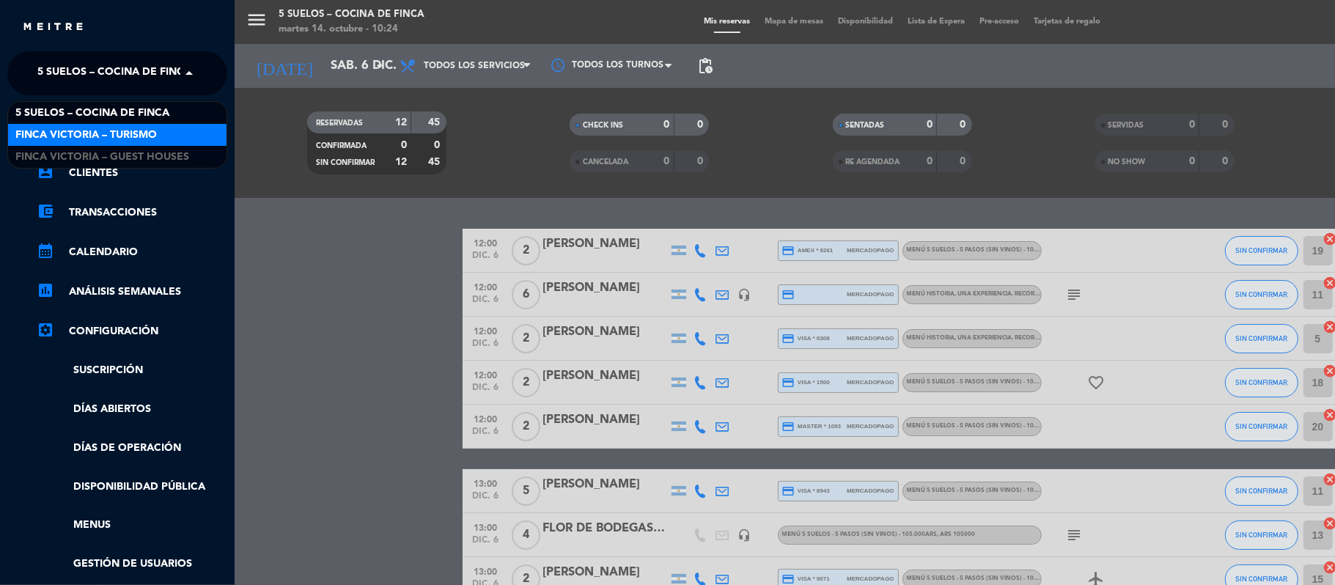
click at [53, 138] on span "FINCA VICTORIA – TURISMO" at bounding box center [85, 135] width 141 height 17
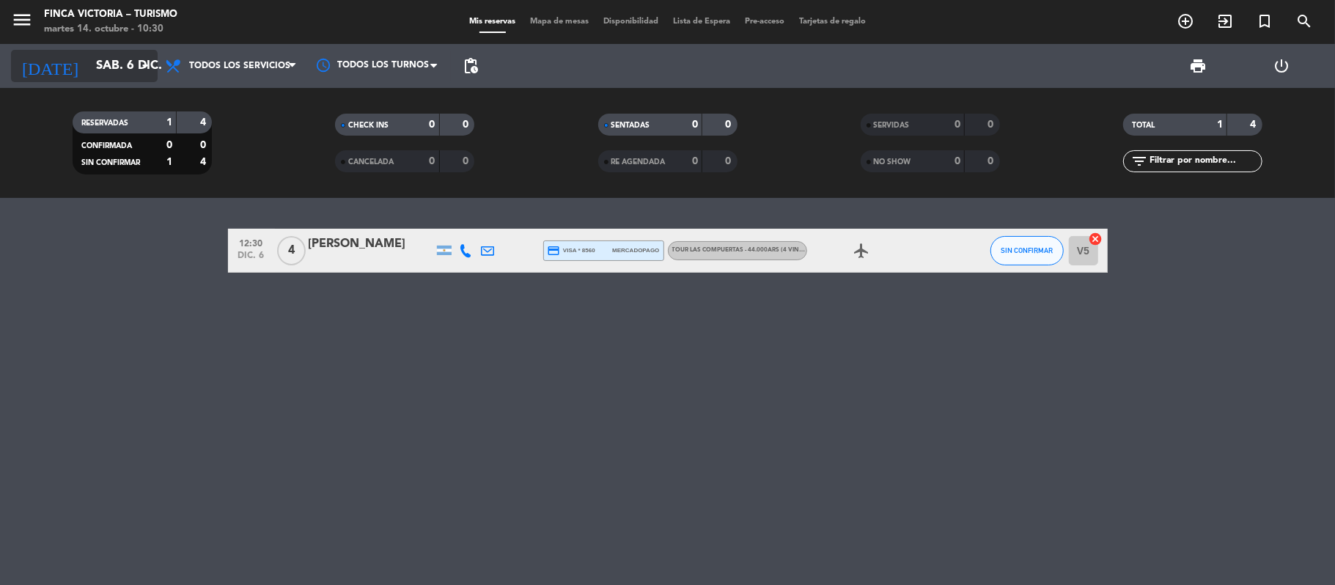
click at [89, 54] on input "sáb. 6 dic." at bounding box center [168, 66] width 158 height 29
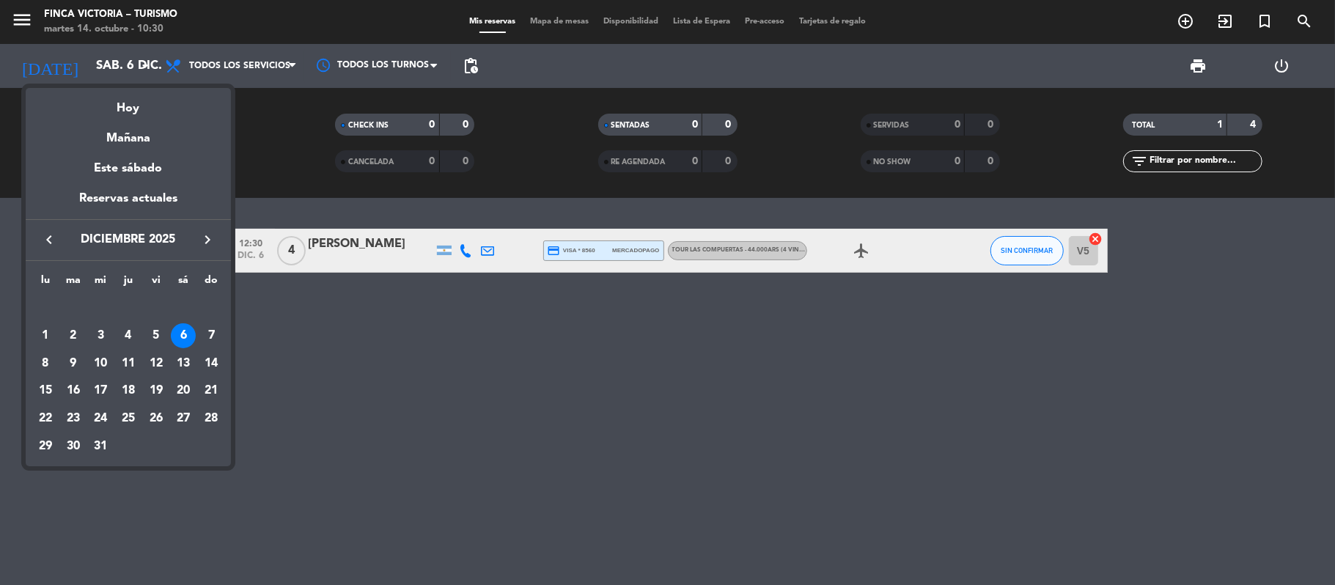
click at [53, 240] on icon "keyboard_arrow_left" at bounding box center [49, 240] width 18 height 18
click at [54, 242] on icon "keyboard_arrow_left" at bounding box center [49, 240] width 18 height 18
click at [207, 389] on div "19" at bounding box center [211, 390] width 25 height 25
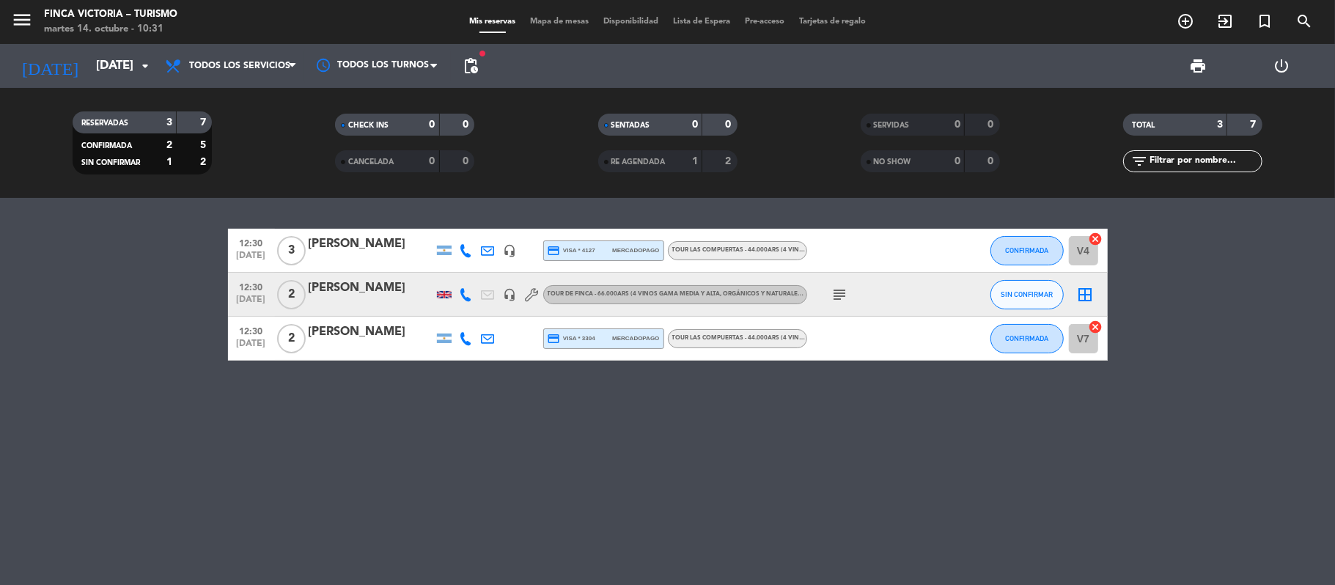
click at [470, 56] on span "pending_actions" at bounding box center [470, 65] width 29 height 29
click at [475, 59] on span "pending_actions" at bounding box center [471, 66] width 18 height 18
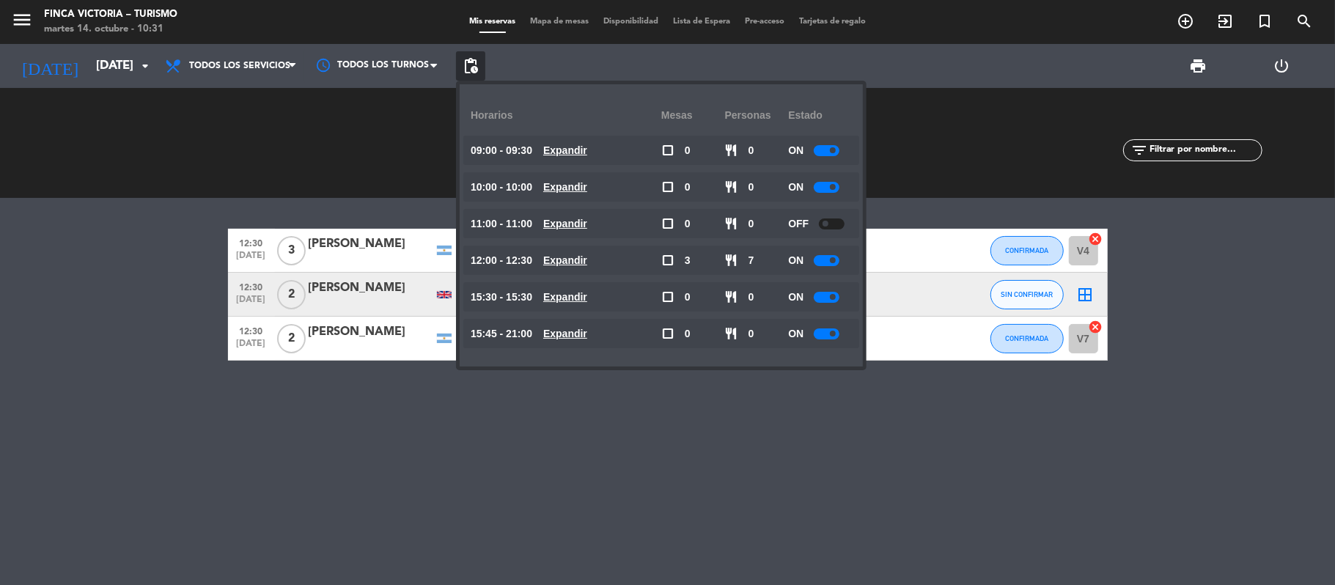
click at [129, 280] on bookings-row "12:30 [DATE] 3 [PERSON_NAME] Noni headset_mic credit_card visa * 4127 mercadopa…" at bounding box center [667, 295] width 1335 height 132
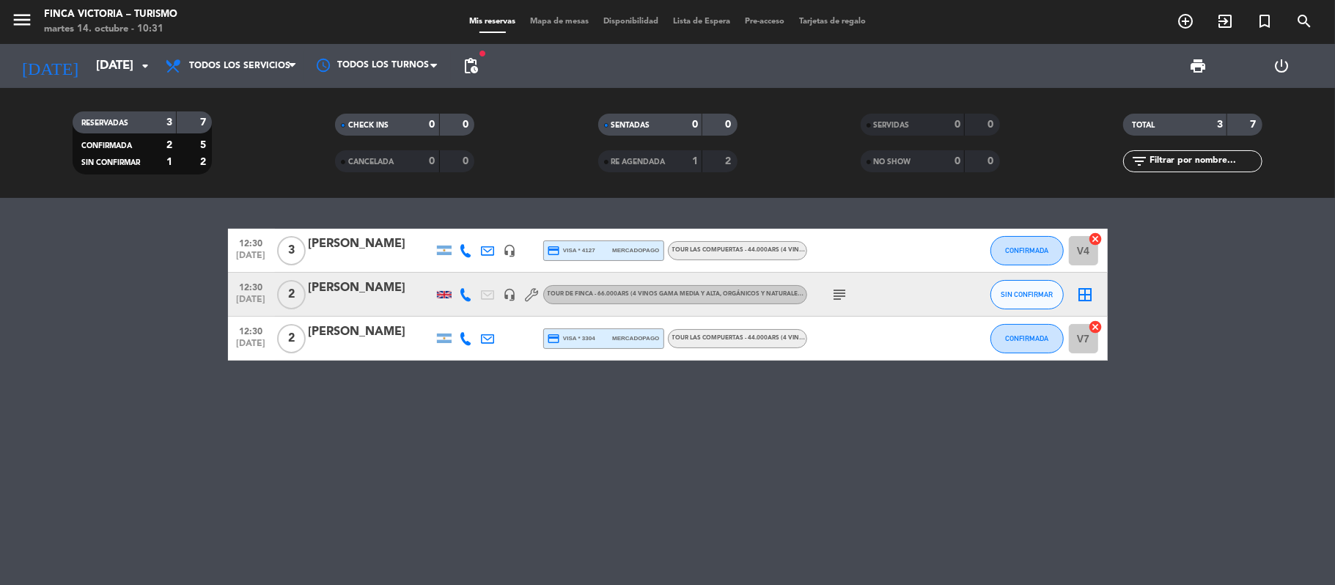
click at [458, 59] on span "pending_actions" at bounding box center [470, 65] width 29 height 29
click at [467, 59] on span "pending_actions" at bounding box center [471, 66] width 18 height 18
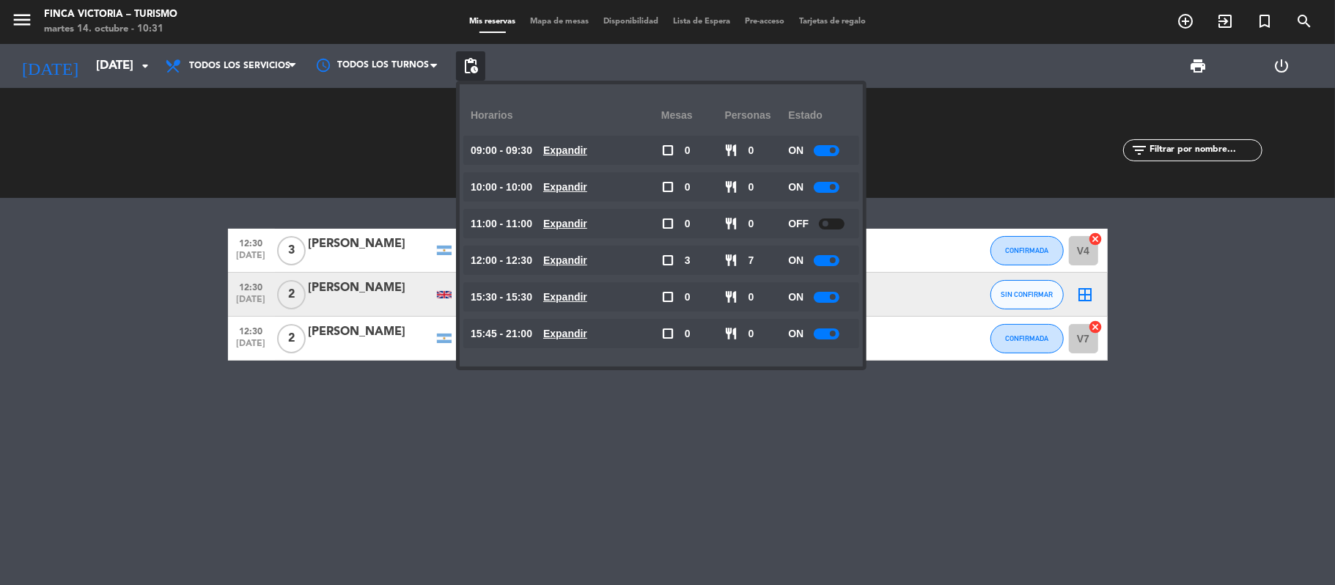
click at [16, 305] on bookings-row "12:30 [DATE] 3 [PERSON_NAME] Noni headset_mic credit_card visa * 4127 mercadopa…" at bounding box center [667, 295] width 1335 height 132
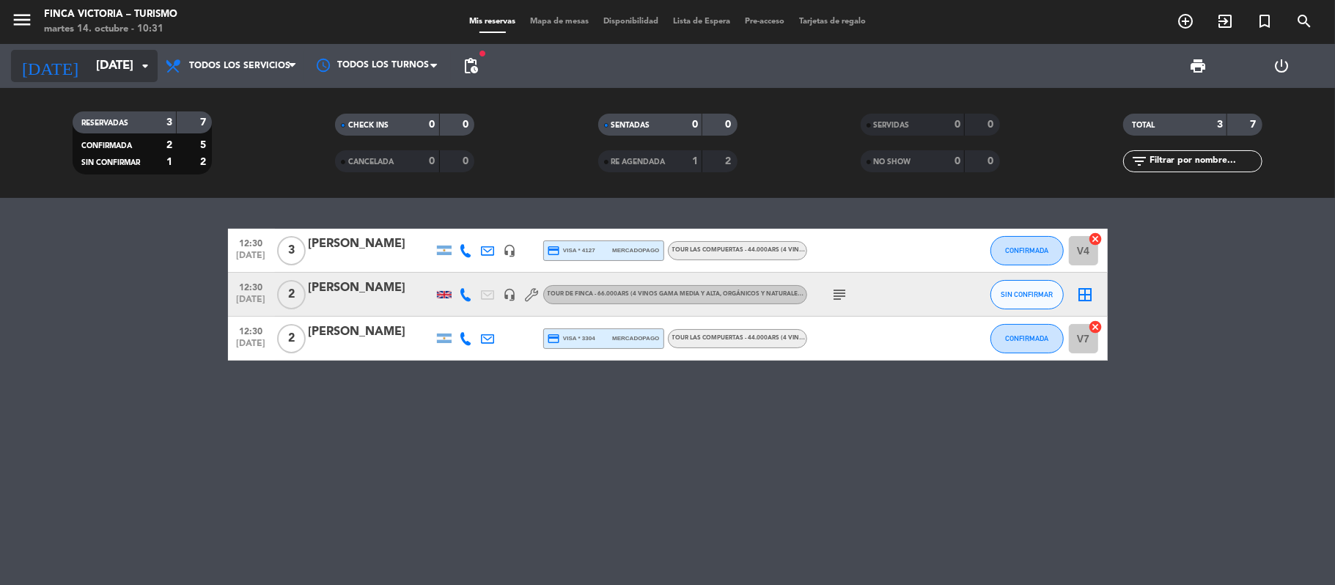
click at [94, 63] on input "[DATE]" at bounding box center [168, 66] width 158 height 29
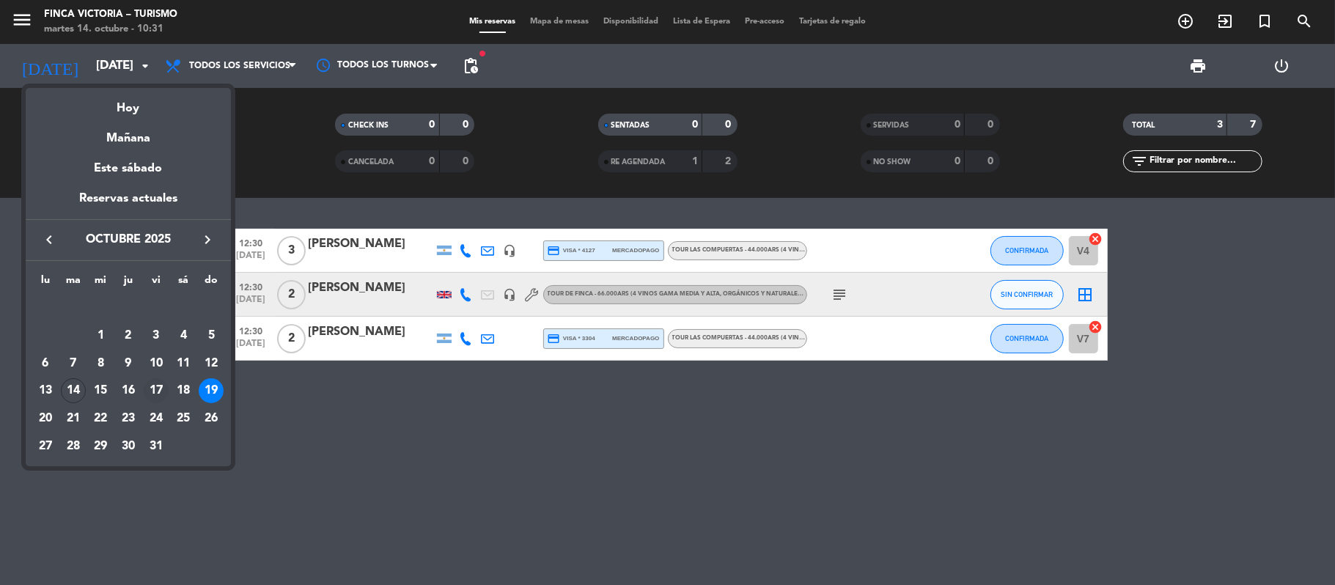
click at [151, 391] on div "17" at bounding box center [156, 390] width 25 height 25
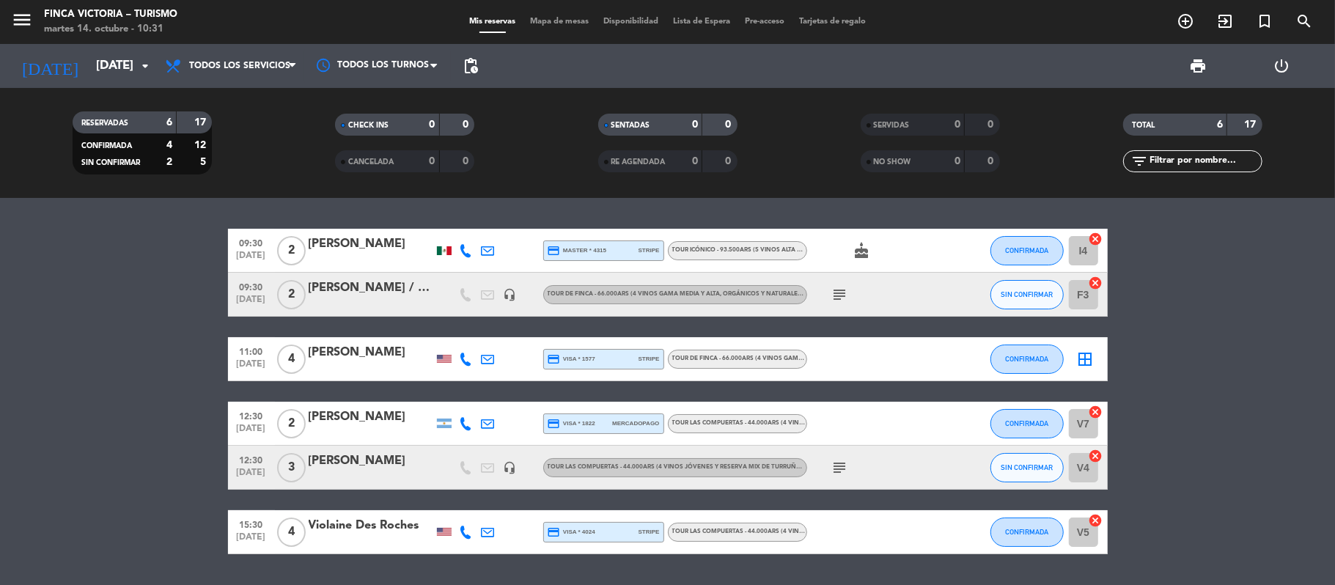
click at [112, 336] on bookings-row "09:30 [DATE] 2 [PERSON_NAME] credit_card master * 4315 stripe TOUR ICÓNICO - 93…" at bounding box center [667, 392] width 1335 height 326
click at [837, 288] on icon "subject" at bounding box center [840, 295] width 18 height 18
click at [15, 300] on bookings-row "09:30 [DATE] 2 [PERSON_NAME] credit_card master * 4315 stripe TOUR ICÓNICO - 93…" at bounding box center [667, 392] width 1335 height 326
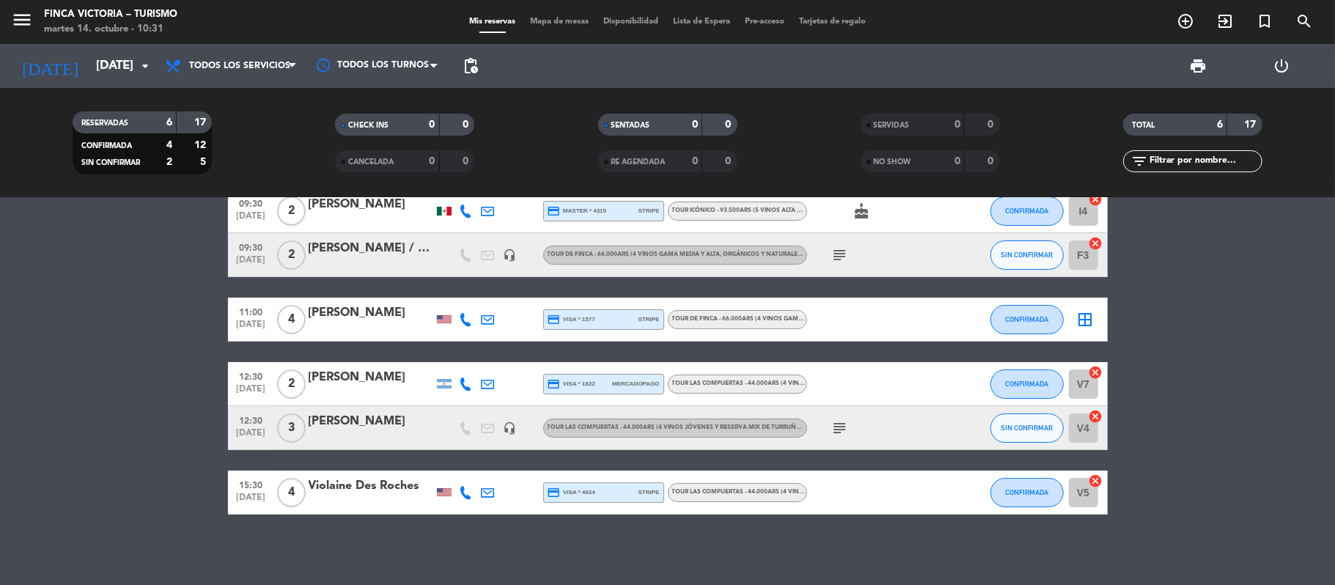
scroll to position [42, 0]
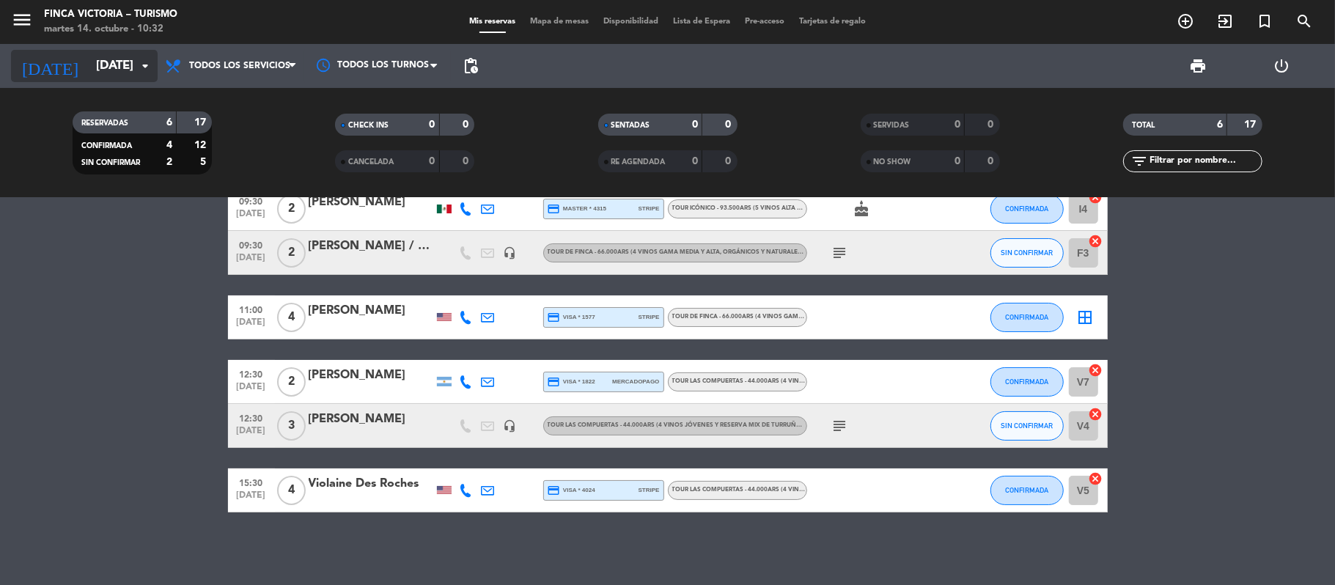
click at [89, 60] on input "[DATE]" at bounding box center [168, 66] width 158 height 29
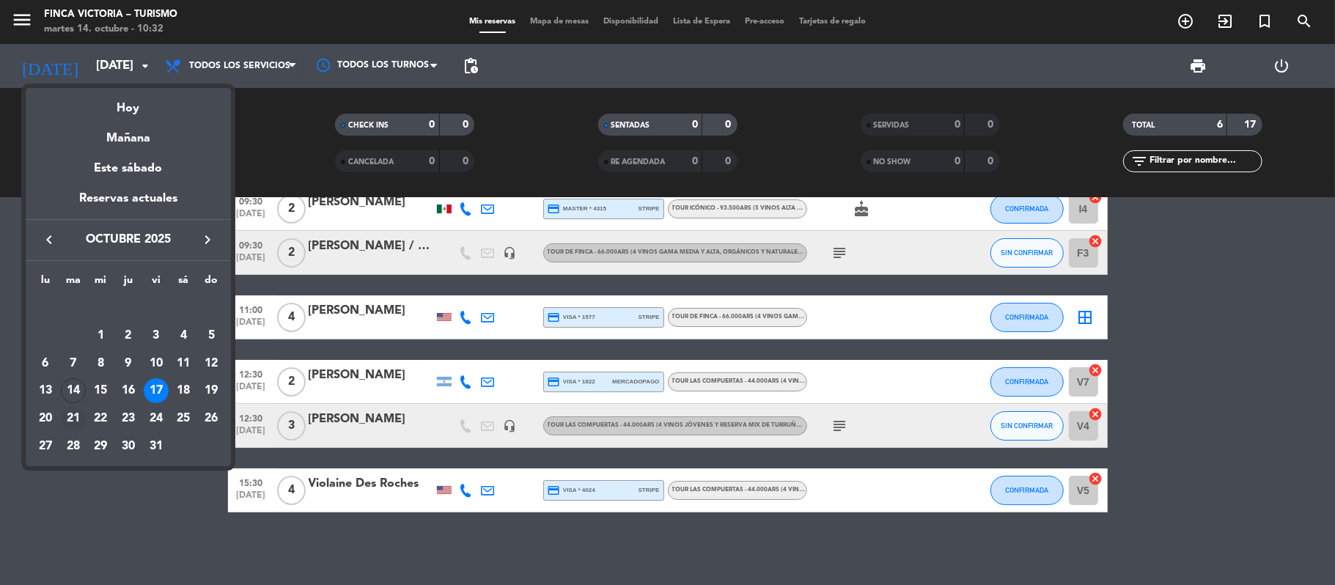
click at [67, 421] on div "21" at bounding box center [73, 418] width 25 height 25
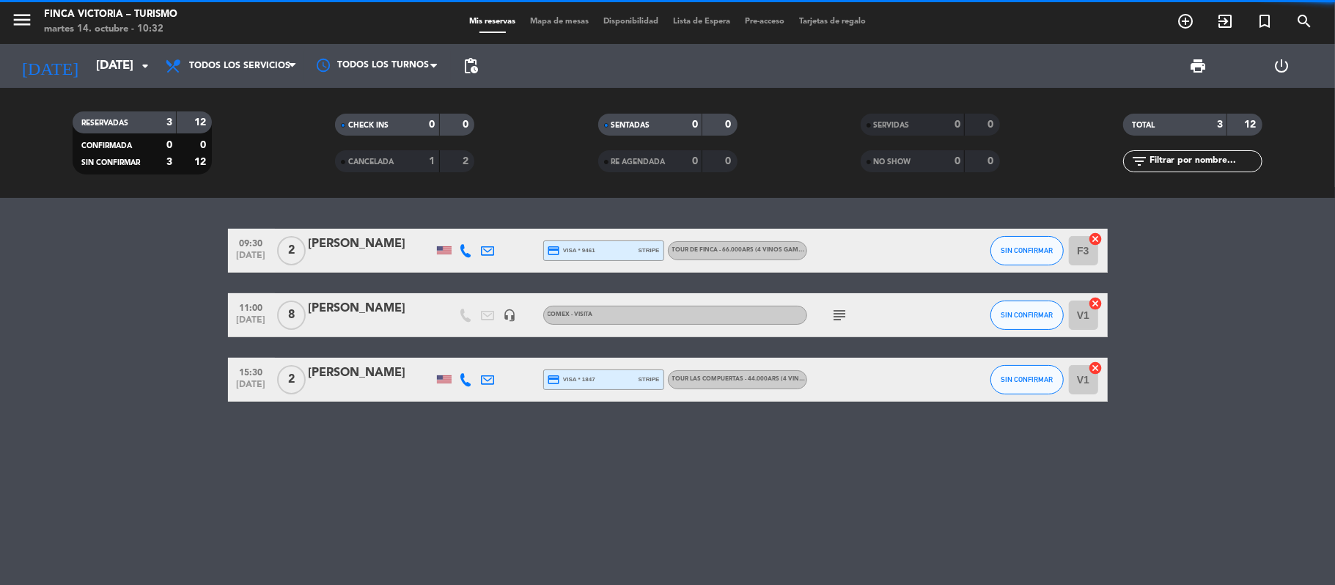
scroll to position [0, 0]
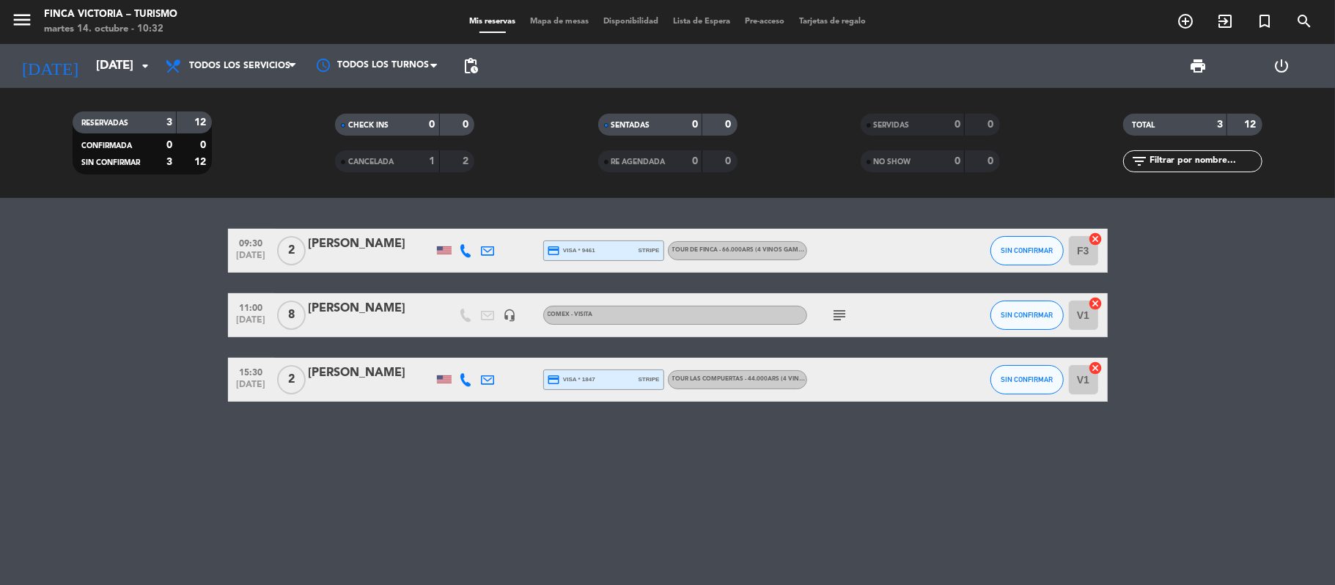
click at [834, 314] on icon "subject" at bounding box center [840, 315] width 18 height 18
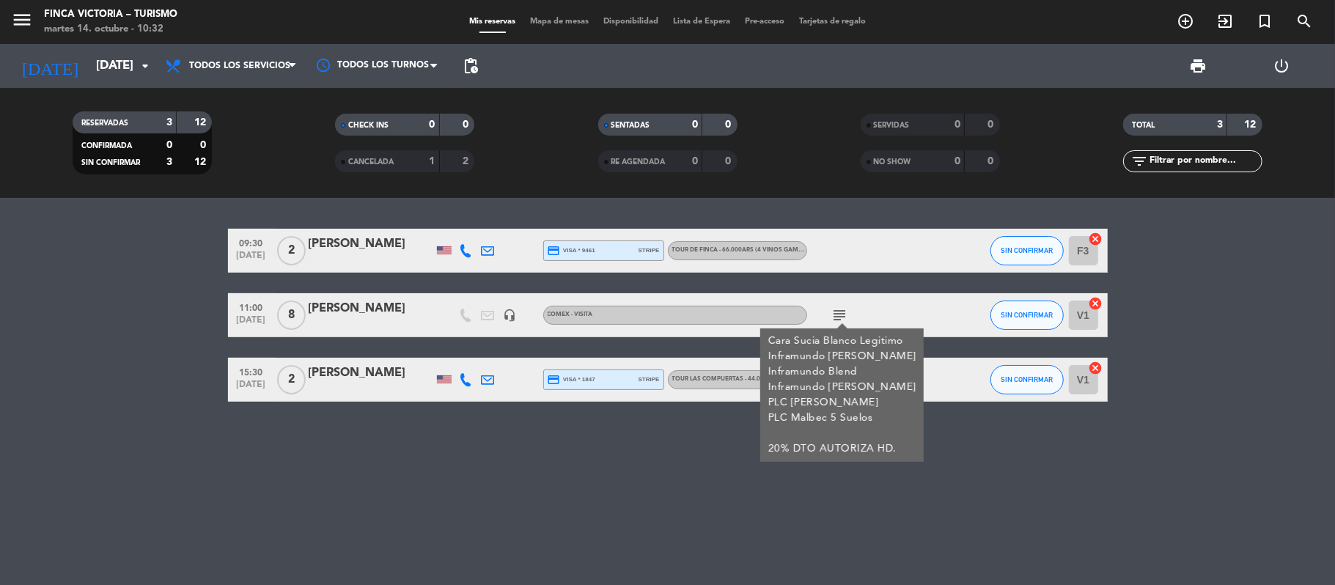
click at [45, 305] on bookings-row "09:30 [DATE] 2 [PERSON_NAME] credit_card visa * 9461 stripe TOUR DE FINCA - 66.…" at bounding box center [667, 315] width 1335 height 173
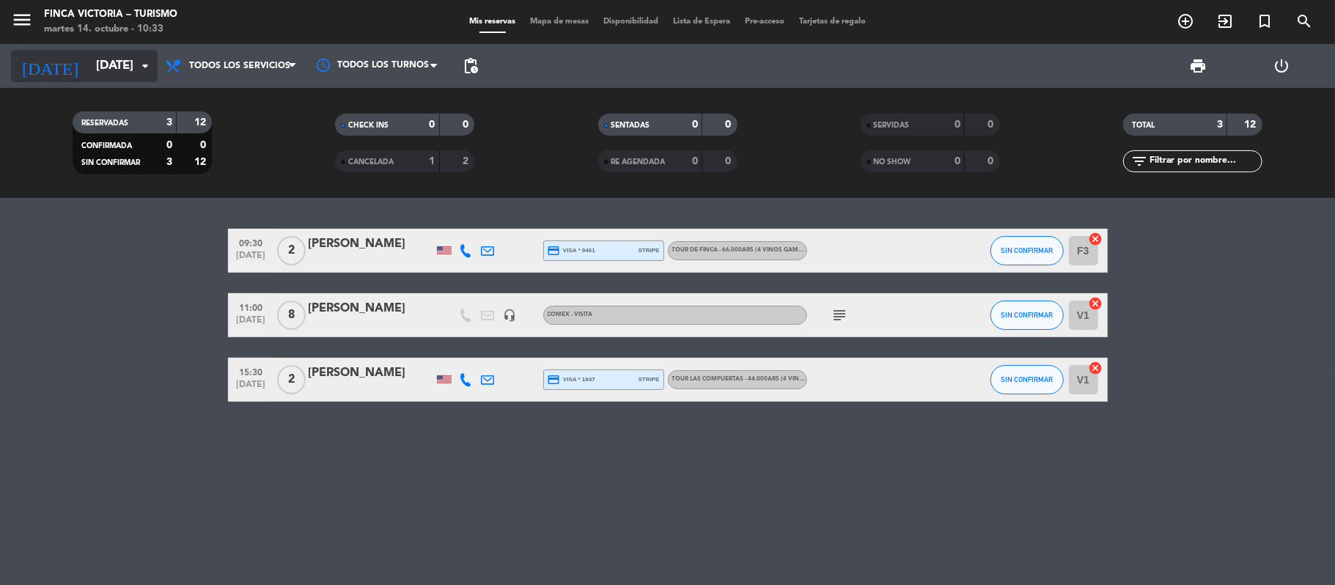
click at [89, 80] on input "[DATE]" at bounding box center [168, 66] width 158 height 29
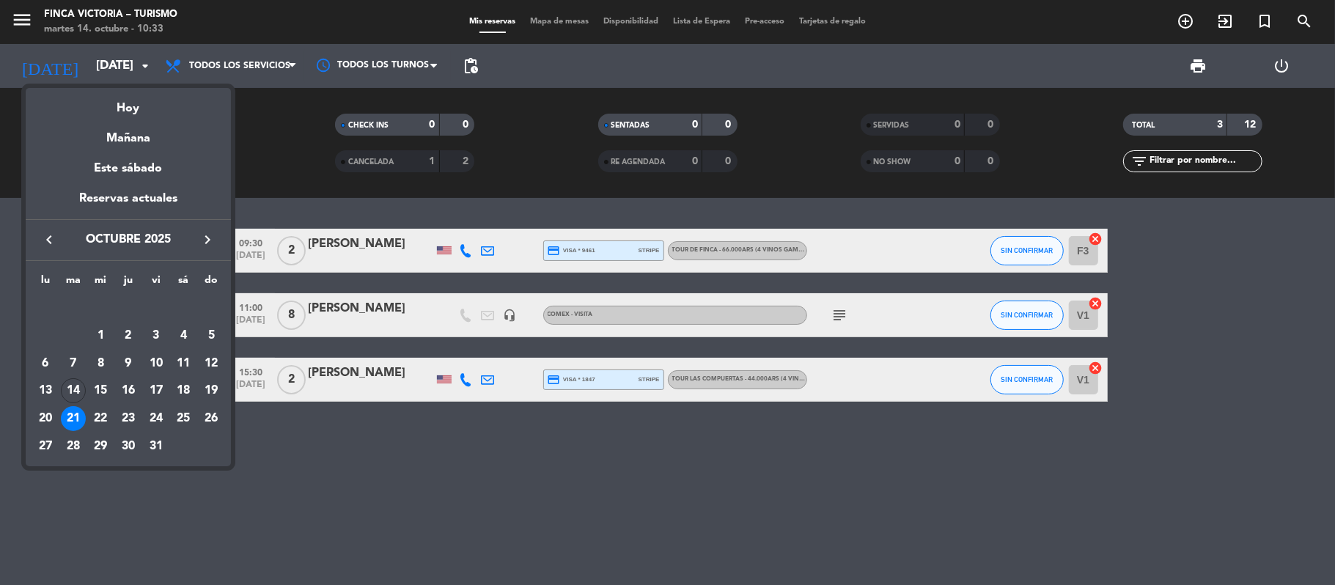
click at [199, 242] on icon "keyboard_arrow_right" at bounding box center [208, 240] width 18 height 18
click at [98, 364] on div "10" at bounding box center [100, 363] width 25 height 25
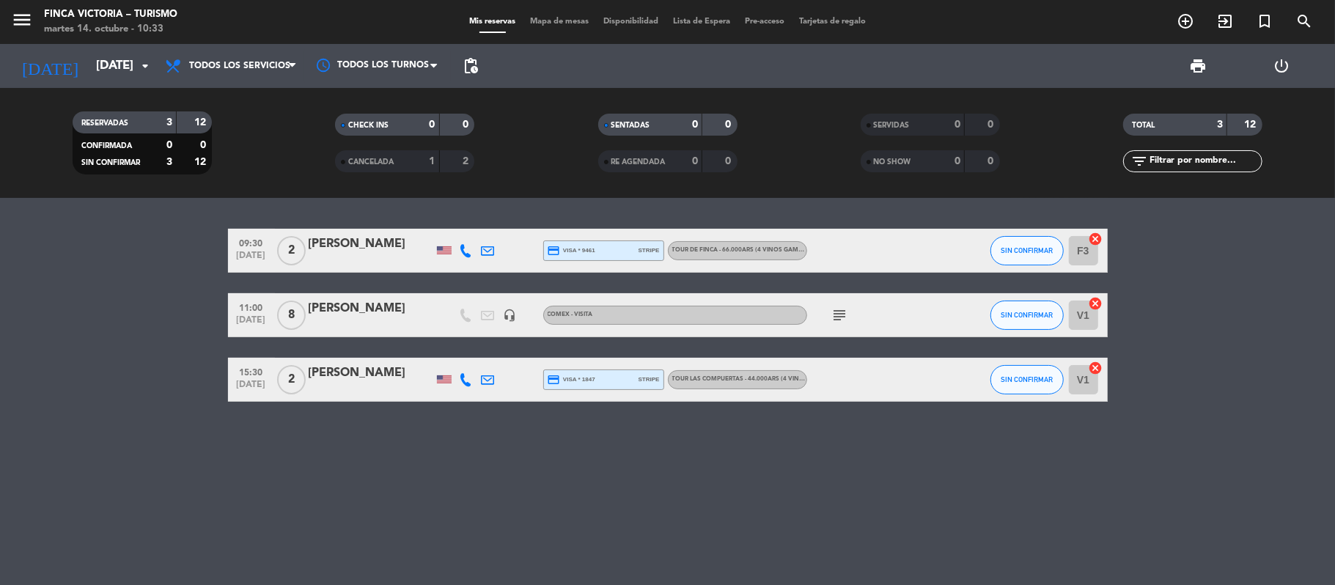
type input "mié. 10 dic."
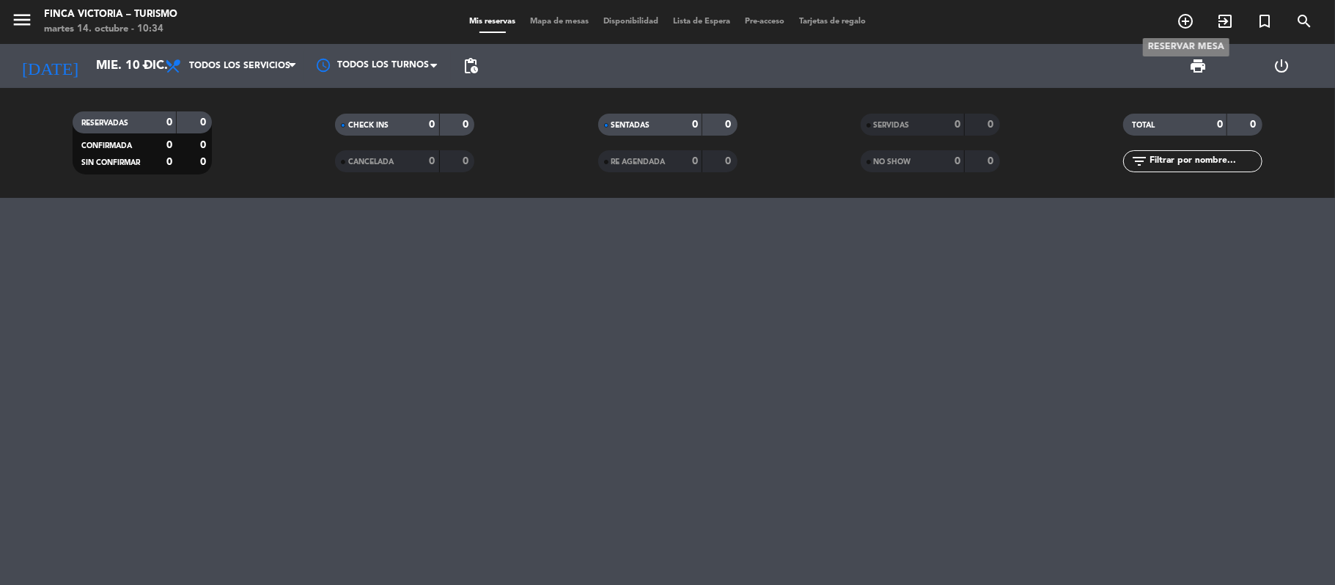
click at [1026, 22] on icon "add_circle_outline" at bounding box center [1186, 21] width 18 height 18
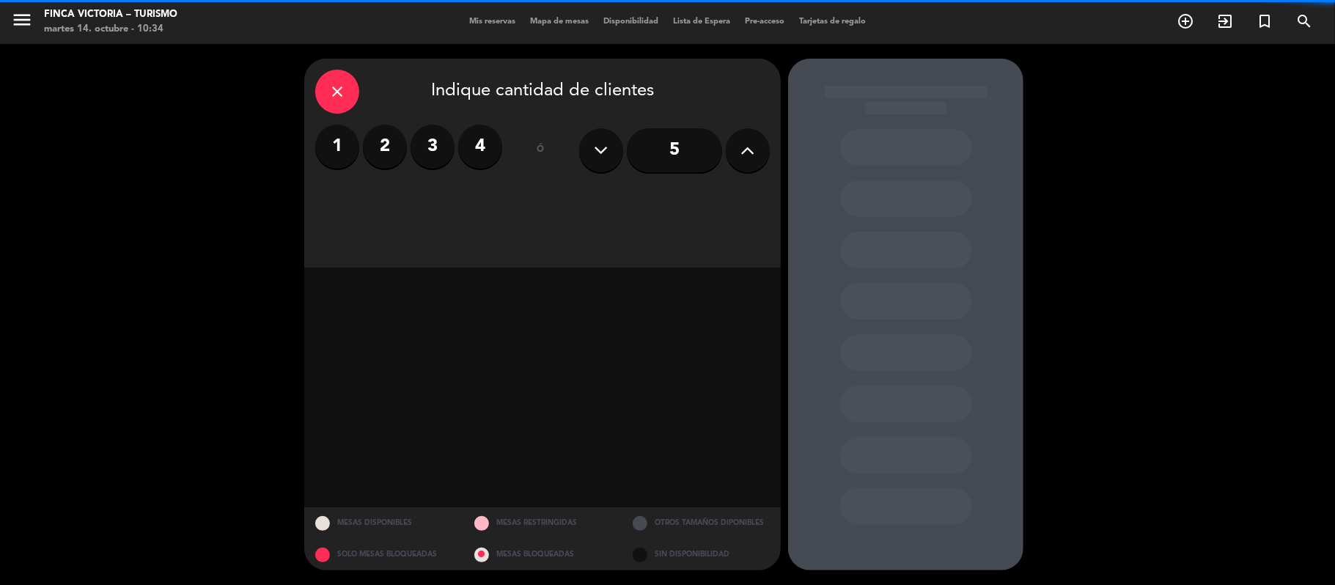
click at [385, 148] on label "2" at bounding box center [385, 147] width 44 height 44
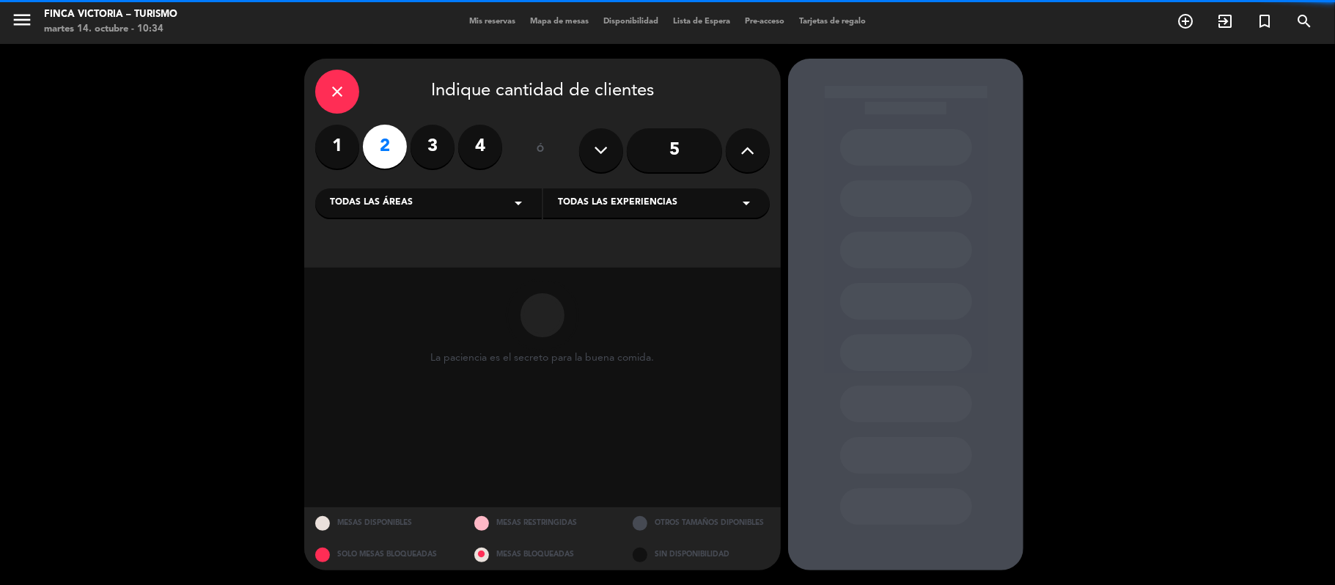
click at [359, 209] on span "Todas las áreas" at bounding box center [371, 203] width 83 height 15
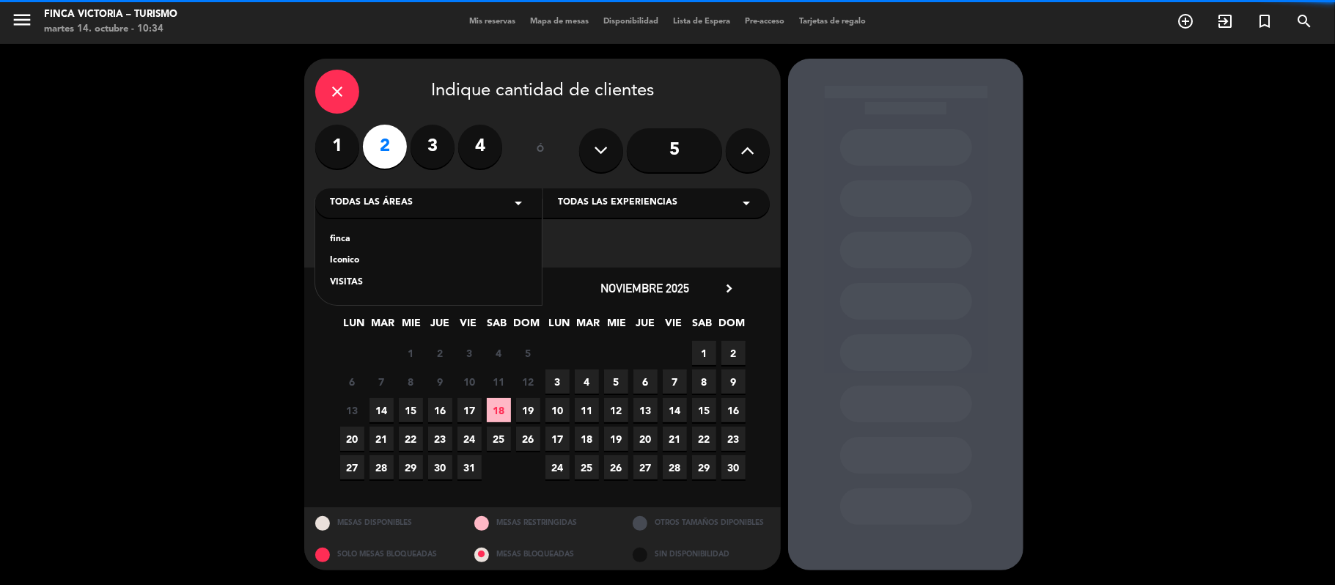
click at [353, 282] on div "VISITAS" at bounding box center [428, 283] width 197 height 15
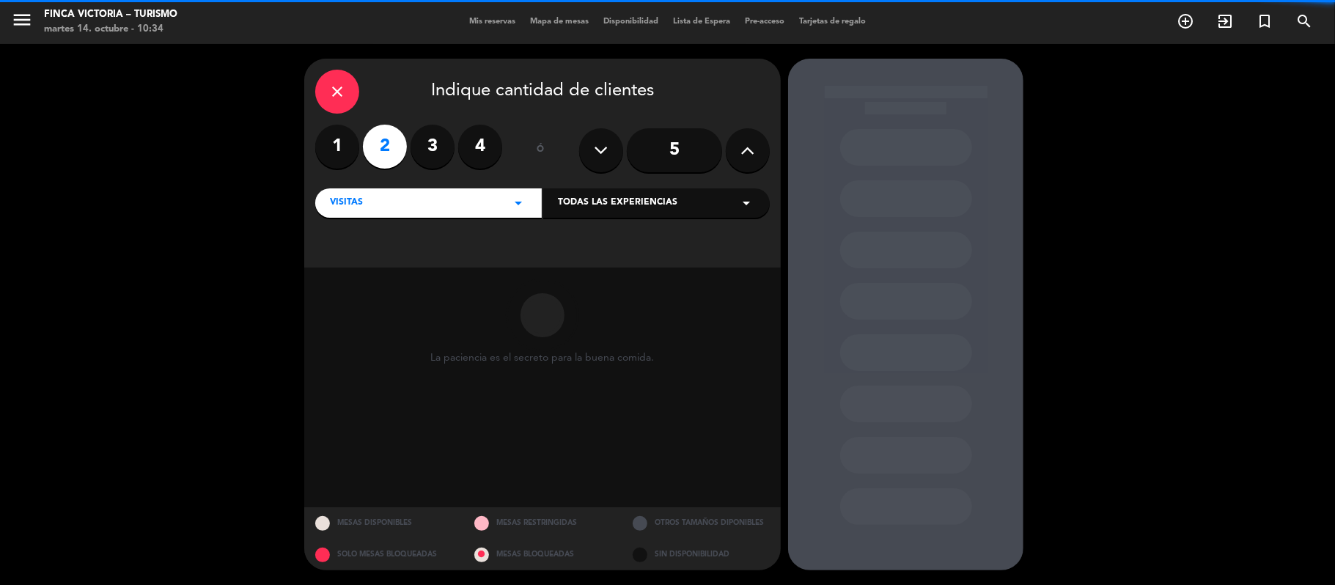
click at [578, 212] on div "Todas las experiencias arrow_drop_down" at bounding box center [656, 202] width 227 height 29
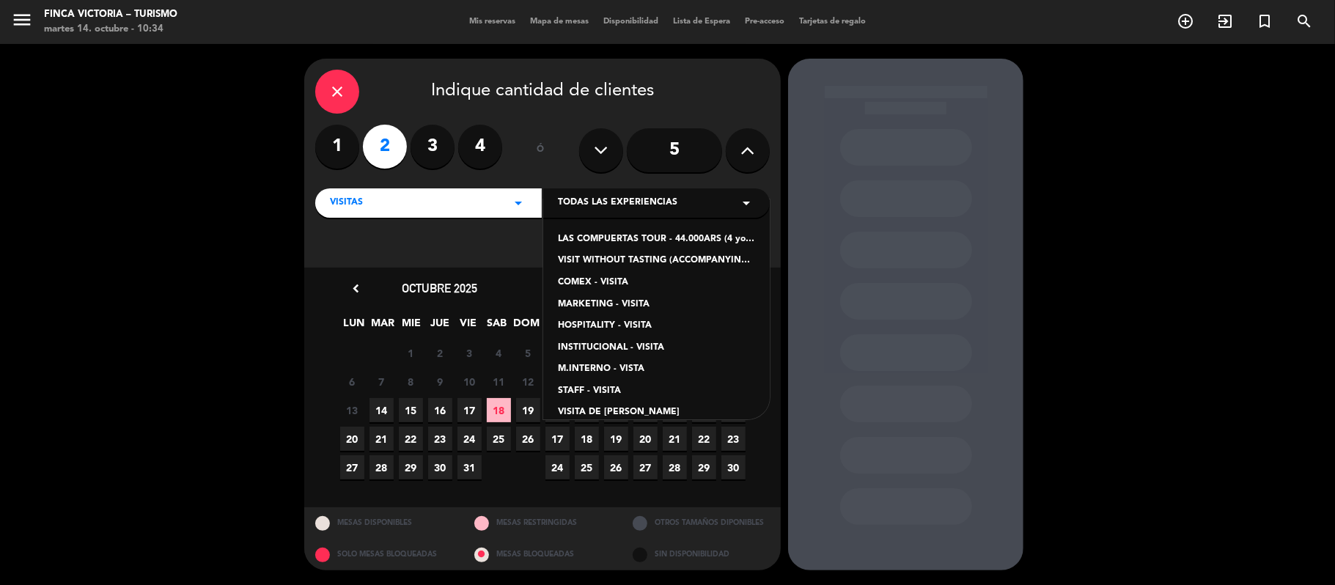
click at [595, 235] on div "LAS COMPUERTAS TOUR - 44.000ARS (4 young wines and reserve mix of Turruños and …" at bounding box center [656, 239] width 197 height 15
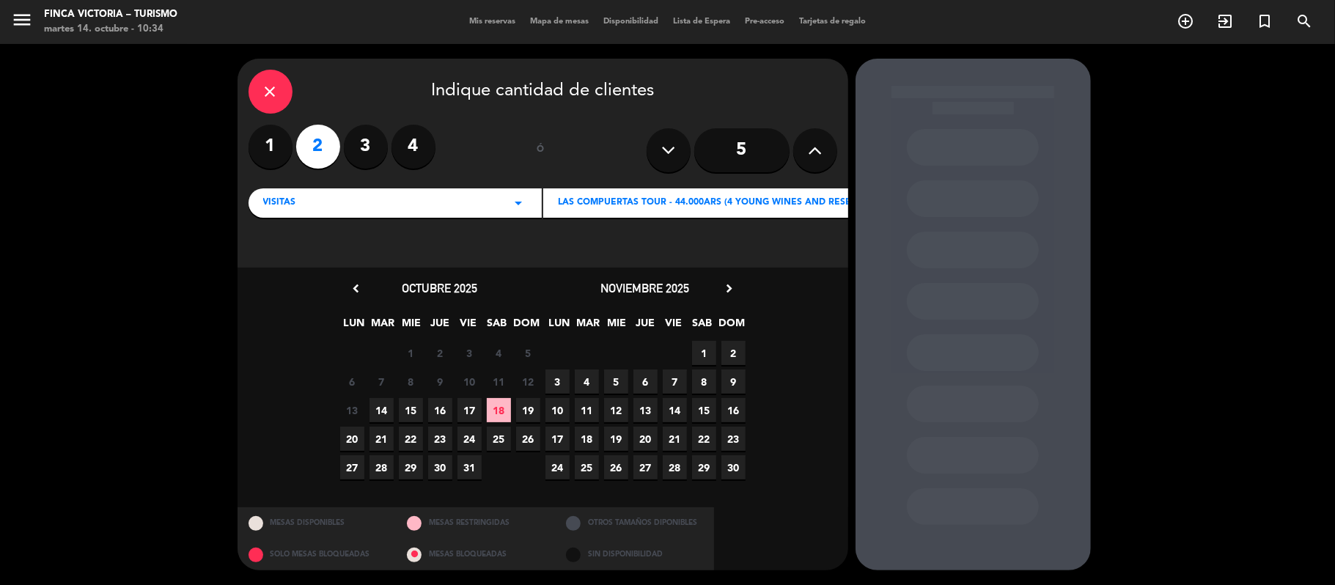
click at [730, 289] on icon "chevron_right" at bounding box center [728, 288] width 15 height 15
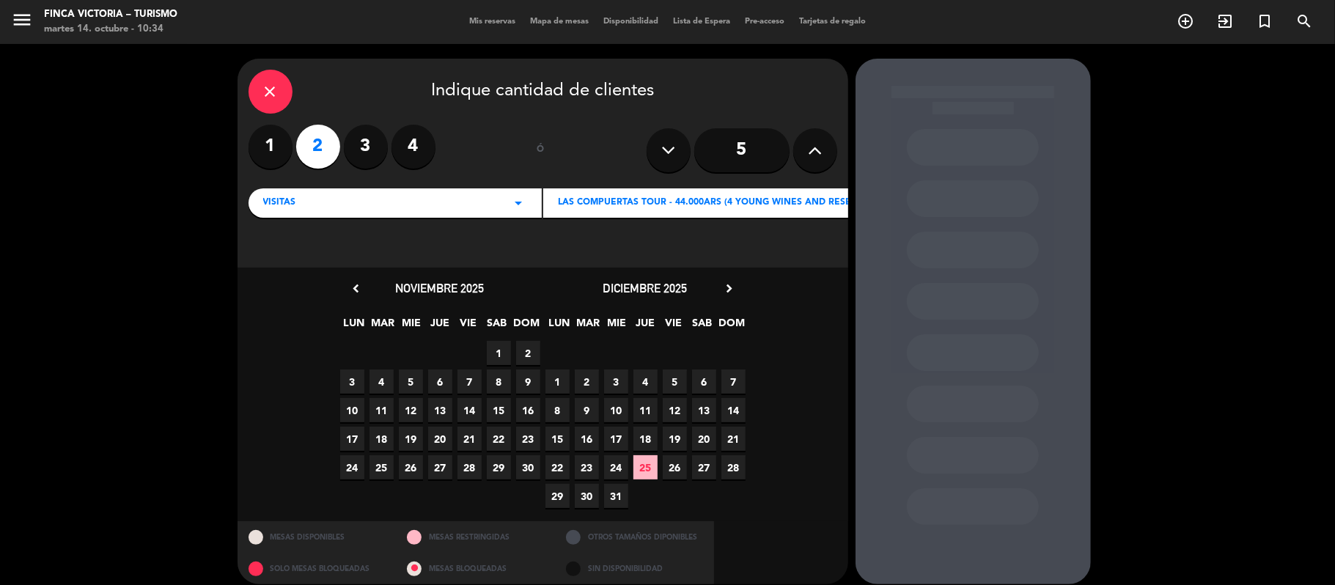
click at [617, 402] on span "10" at bounding box center [616, 410] width 24 height 24
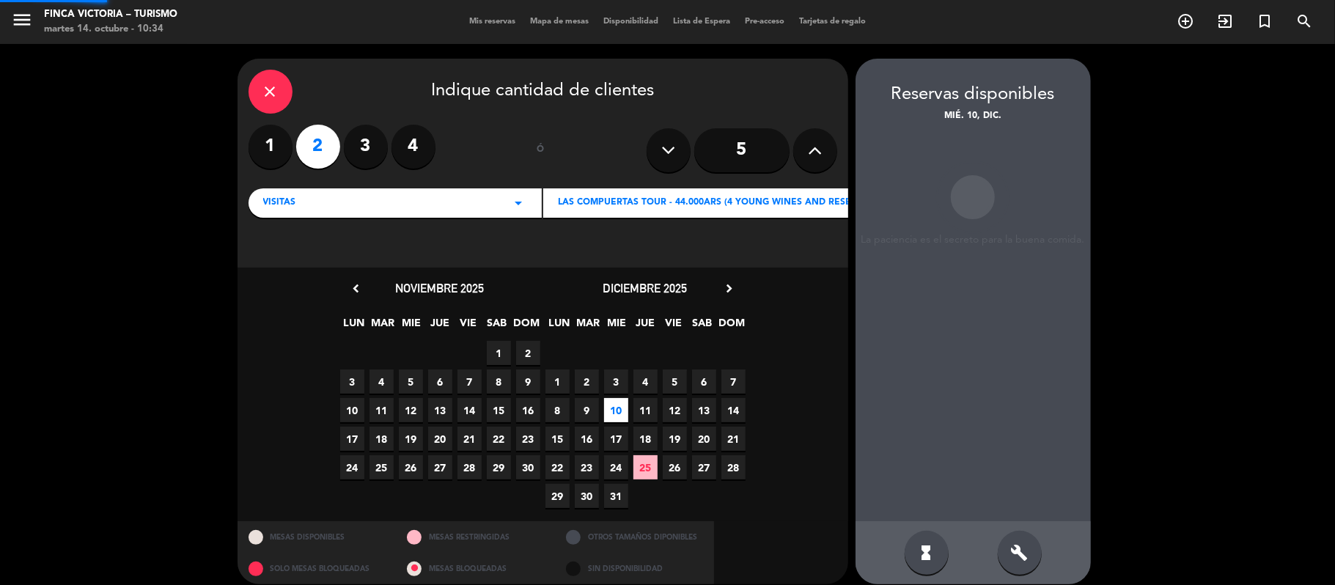
scroll to position [13, 0]
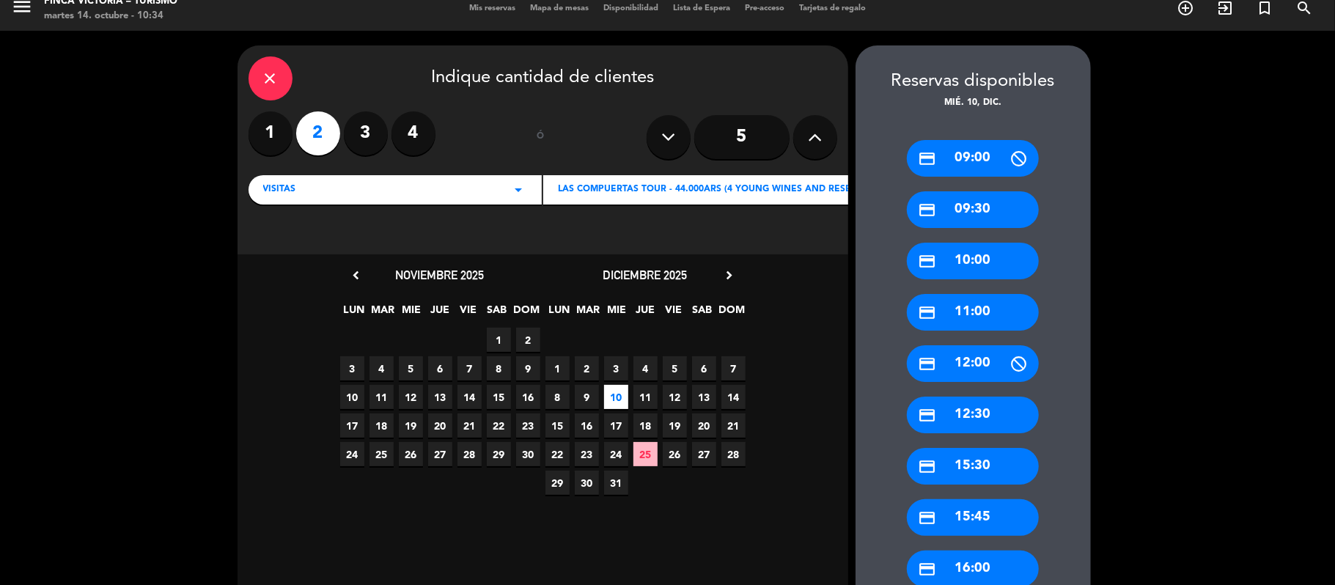
click at [954, 300] on div "credit_card 11:00" at bounding box center [973, 312] width 132 height 37
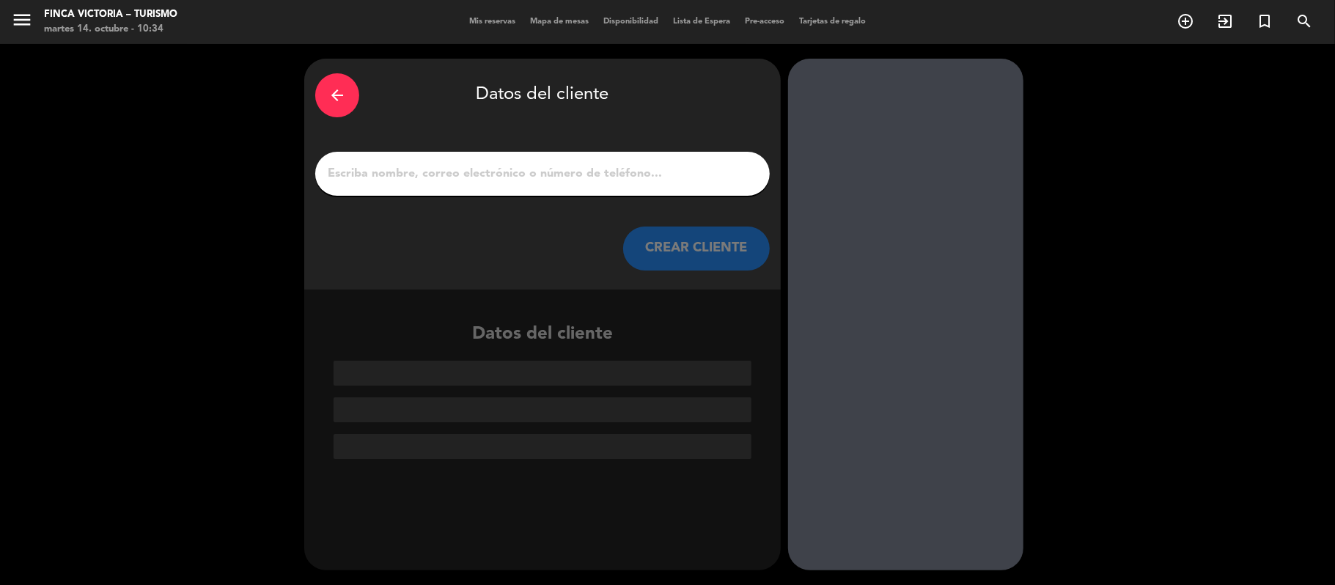
click at [525, 139] on div "arrow_back Datos del cliente CREAR CLIENTE" at bounding box center [542, 174] width 477 height 231
click at [520, 171] on input "1" at bounding box center [542, 173] width 433 height 21
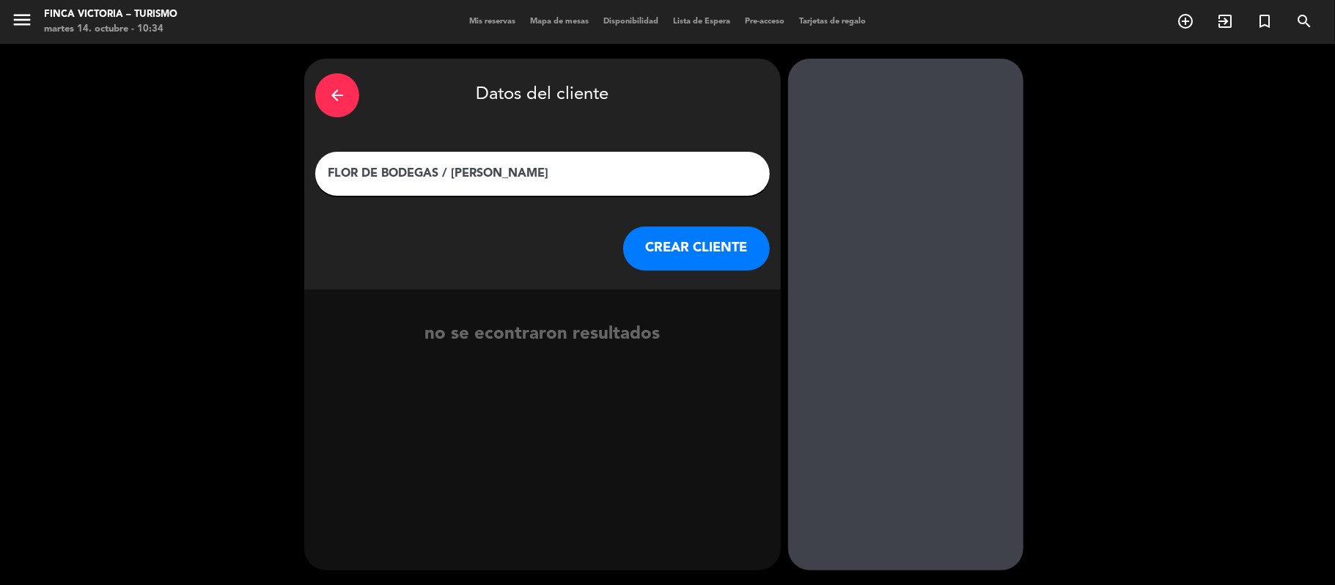
type input "FLOR DE BODEGAS / [PERSON_NAME]"
click at [726, 262] on button "CREAR CLIENTE" at bounding box center [696, 249] width 147 height 44
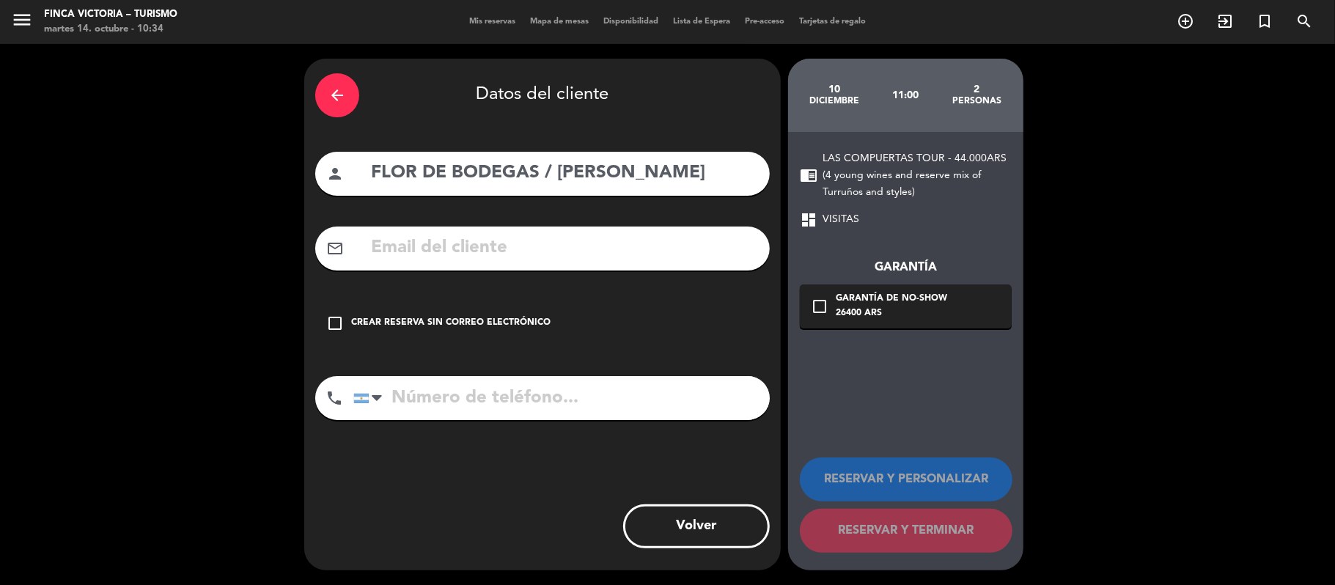
click at [427, 323] on div "Crear reserva sin correo electrónico" at bounding box center [450, 323] width 199 height 15
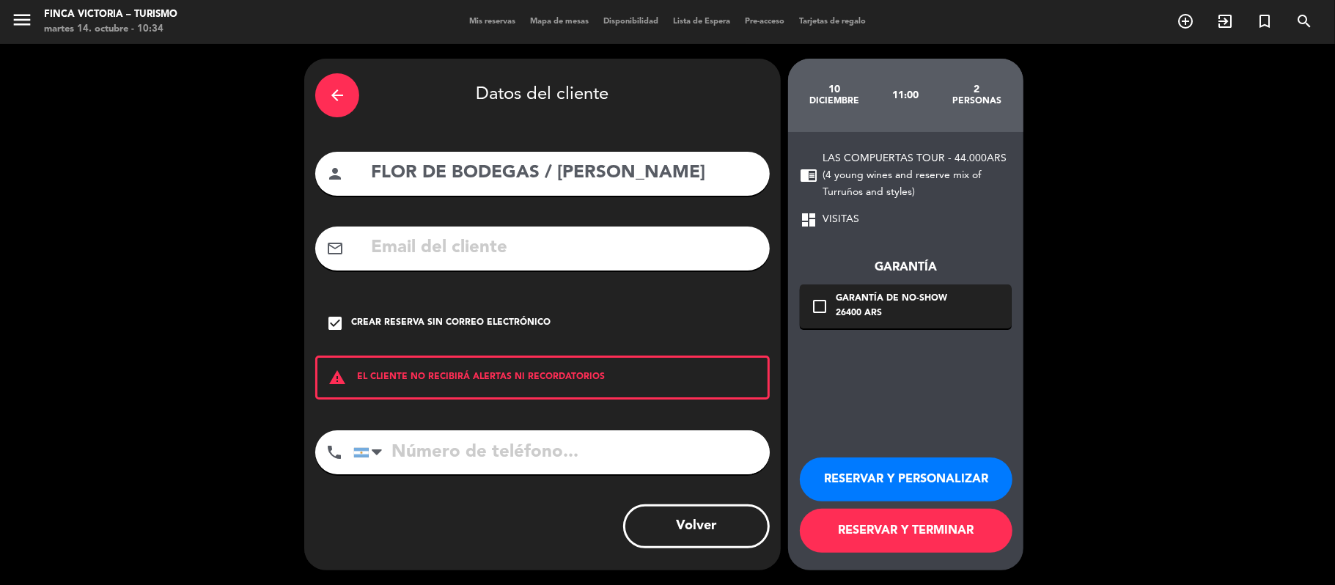
click at [842, 459] on button "RESERVAR Y PERSONALIZAR" at bounding box center [906, 479] width 213 height 44
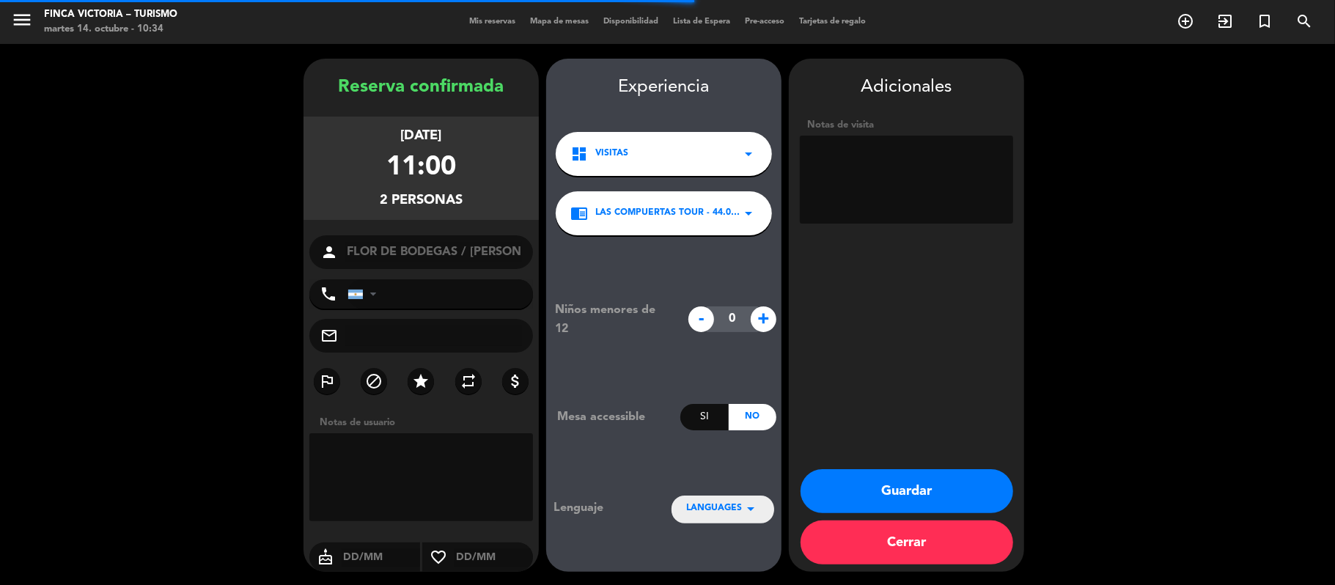
click at [867, 180] on textarea at bounding box center [906, 180] width 213 height 88
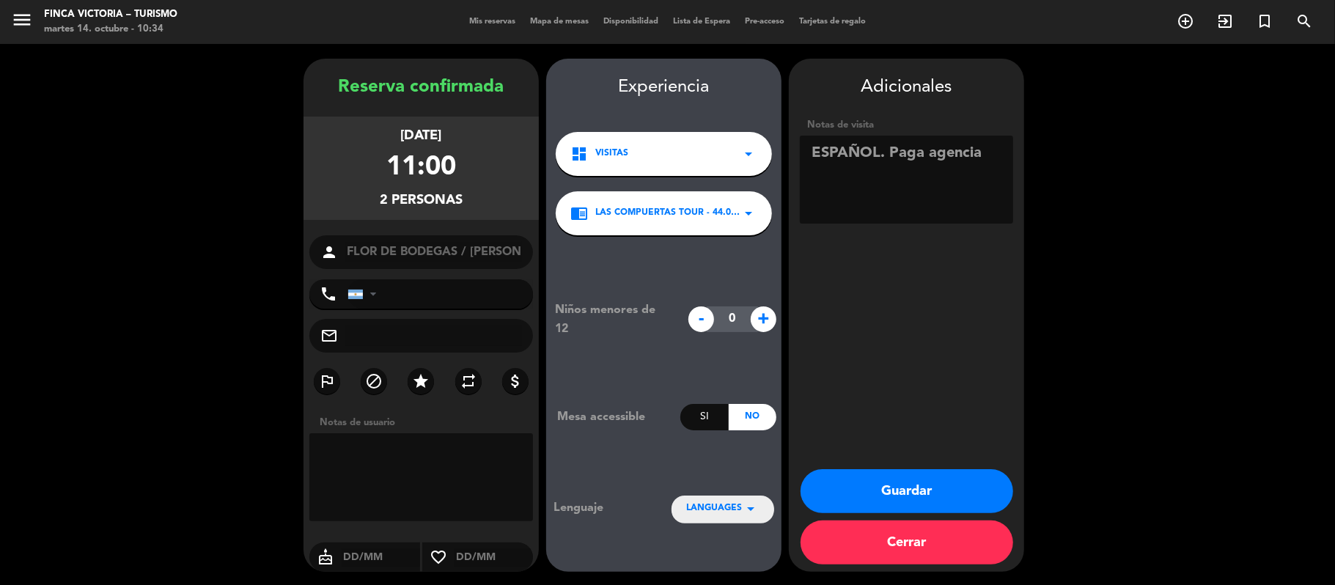
type textarea "ESPAÑOL. Paga agencia"
click at [846, 478] on button "Guardar" at bounding box center [907, 491] width 213 height 44
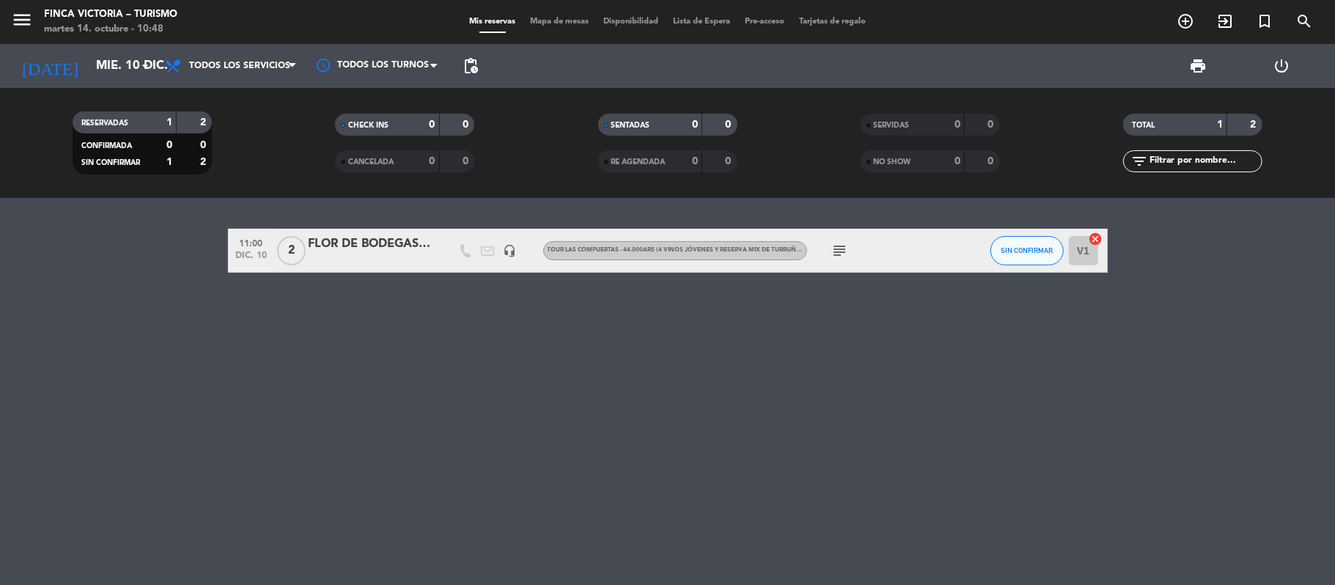
click at [104, 84] on div "[DATE] [DATE] arrow_drop_down" at bounding box center [84, 66] width 147 height 44
click at [103, 76] on input "mié. 10 dic." at bounding box center [168, 66] width 158 height 29
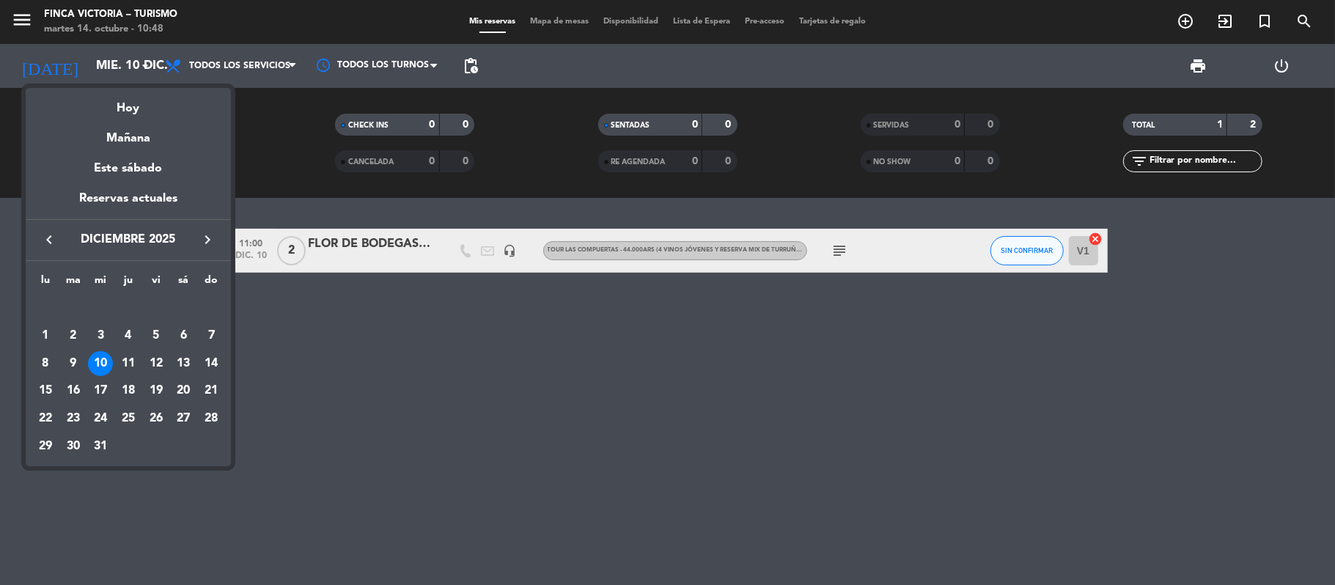
click at [48, 247] on icon "keyboard_arrow_left" at bounding box center [49, 240] width 18 height 18
click at [209, 414] on div "26" at bounding box center [211, 418] width 25 height 25
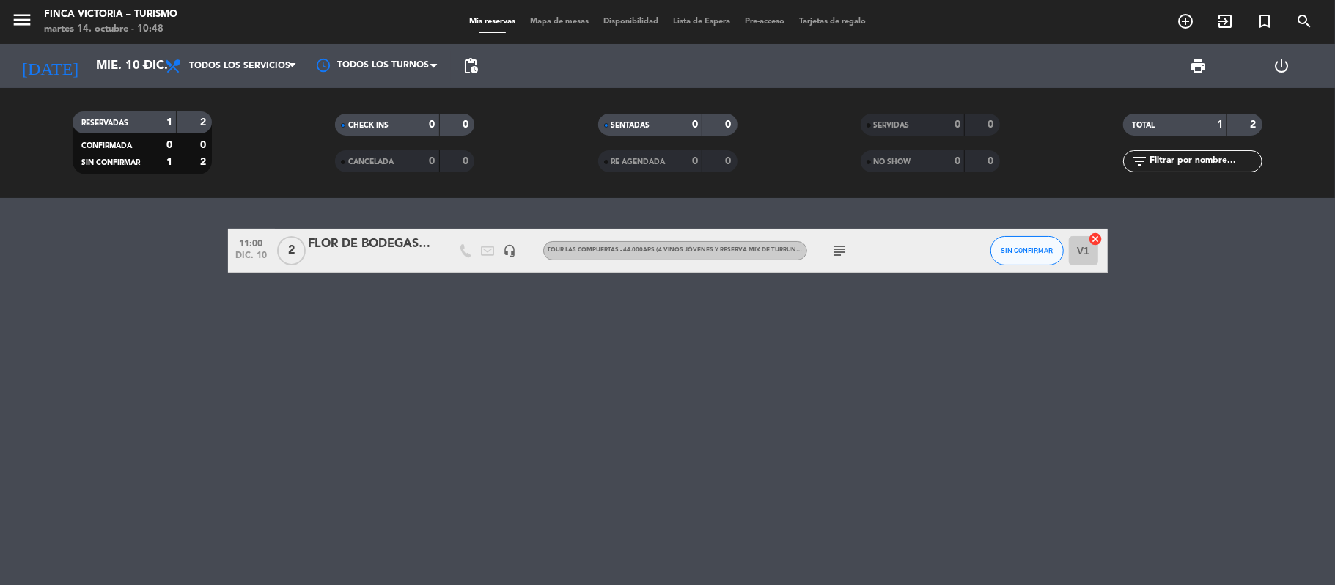
type input "[DATE]"
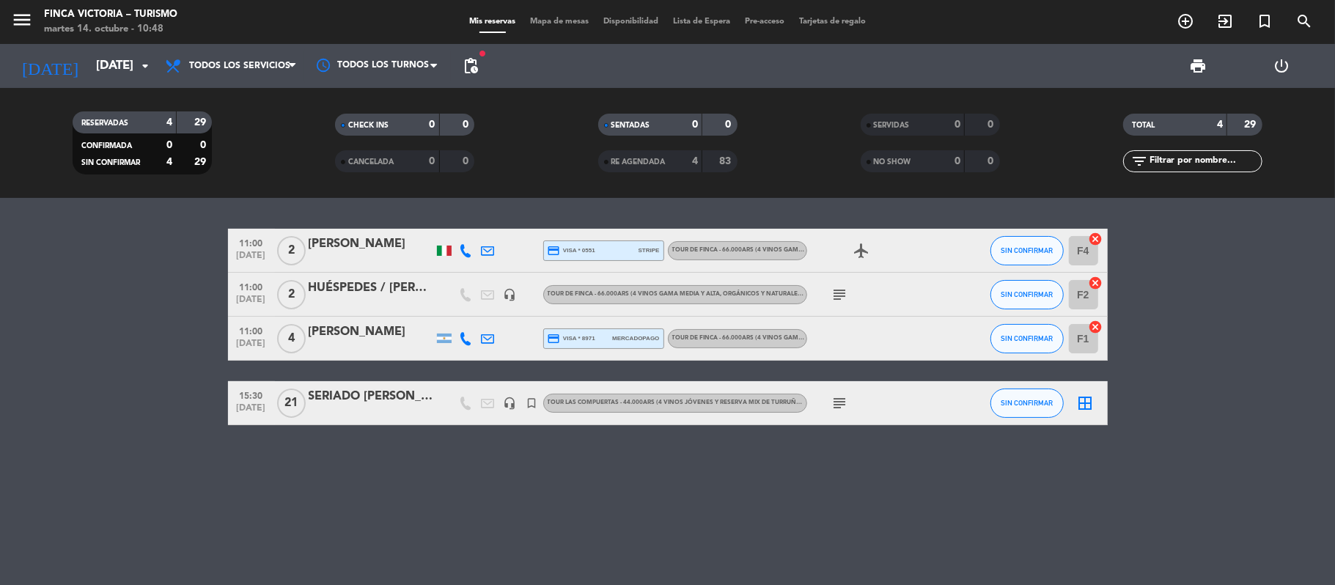
click at [479, 59] on span "pending_actions" at bounding box center [470, 65] width 29 height 29
click at [482, 60] on span "pending_actions" at bounding box center [470, 65] width 29 height 29
click at [468, 69] on span "pending_actions" at bounding box center [471, 66] width 18 height 18
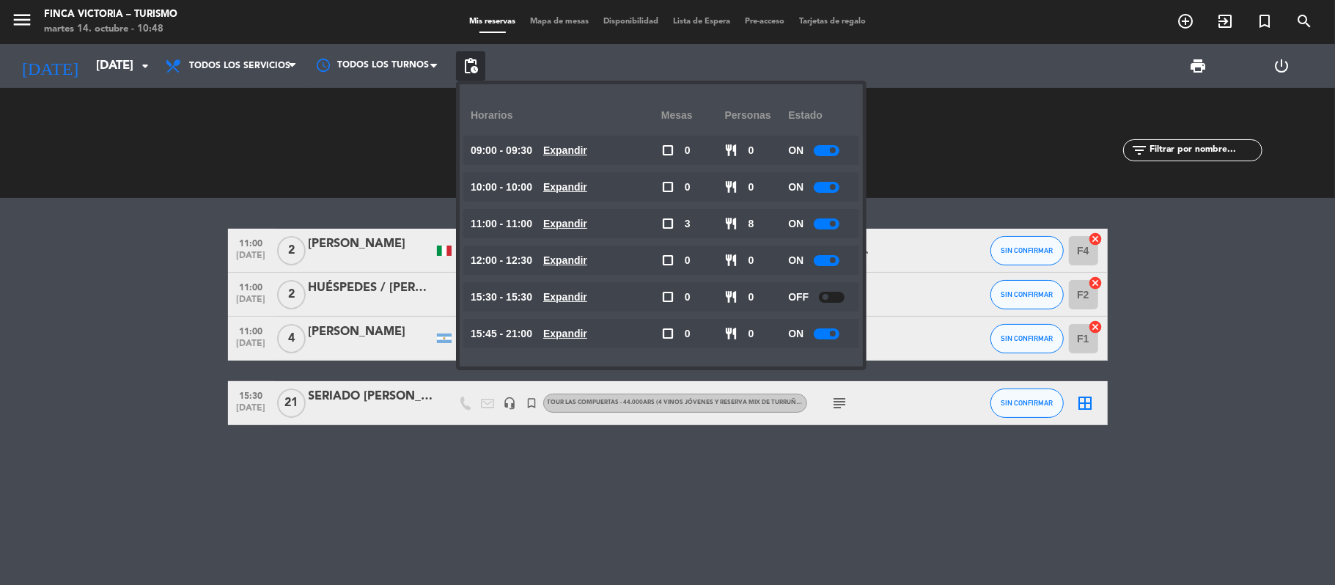
click at [120, 306] on bookings-row "11:00 [DATE] 2 [PERSON_NAME] credit_card visa * 0551 stripe TOUR DE FINCA - 66.…" at bounding box center [667, 327] width 1335 height 196
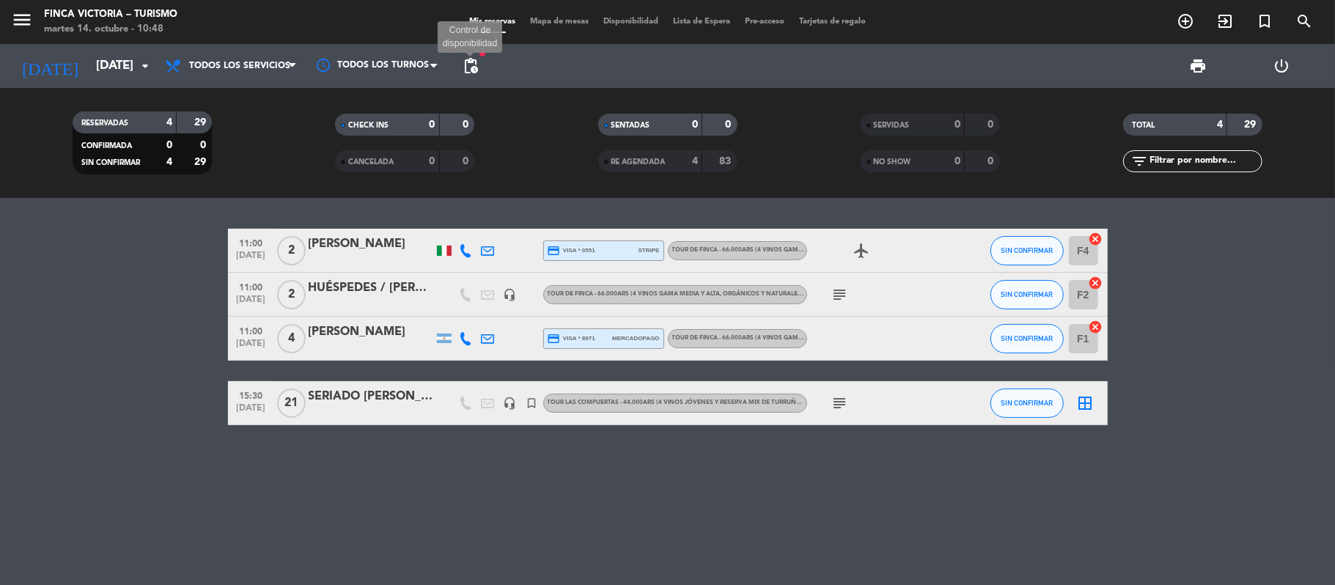
click at [471, 62] on span "pending_actions" at bounding box center [471, 66] width 18 height 18
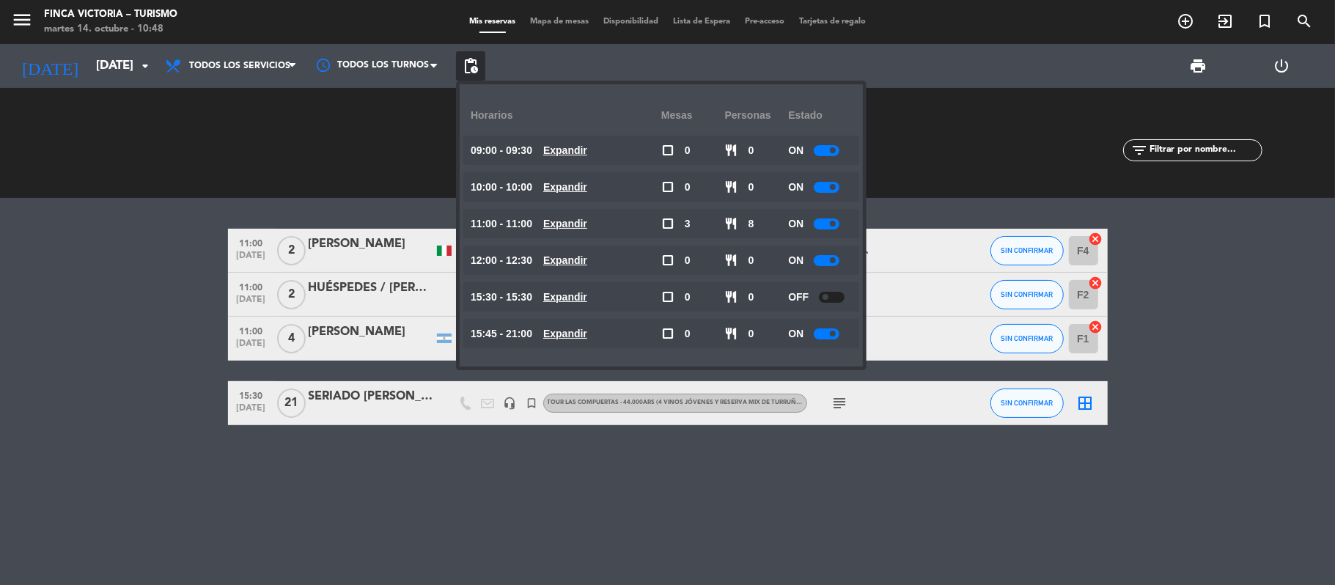
click at [70, 302] on bookings-row "11:00 [DATE] 2 [PERSON_NAME] credit_card visa * 0551 stripe TOUR DE FINCA - 66.…" at bounding box center [667, 327] width 1335 height 196
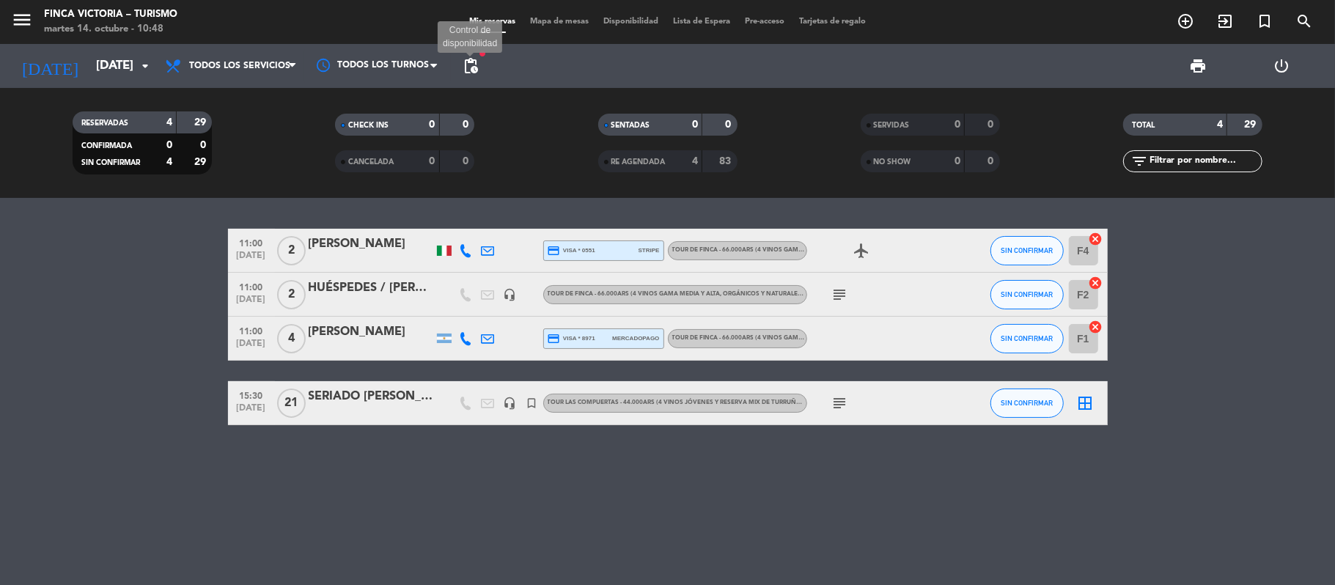
click at [476, 59] on span "pending_actions" at bounding box center [471, 66] width 18 height 18
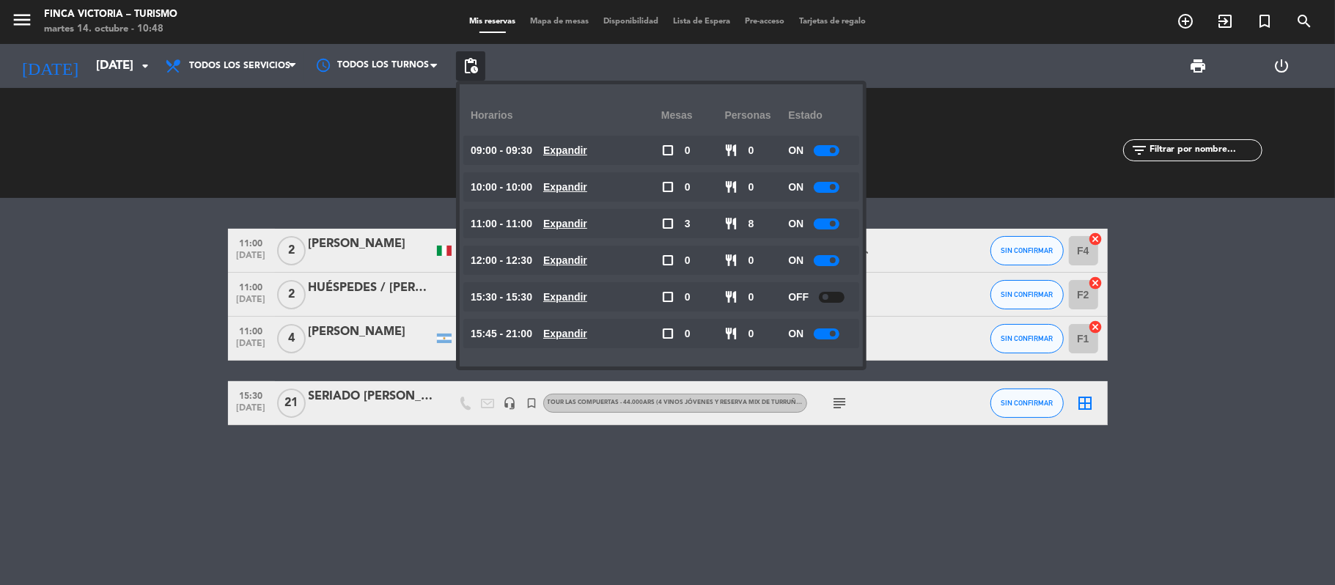
click at [126, 347] on bookings-row "11:00 [DATE] 2 [PERSON_NAME] credit_card visa * 0551 stripe TOUR DE FINCA - 66.…" at bounding box center [667, 327] width 1335 height 196
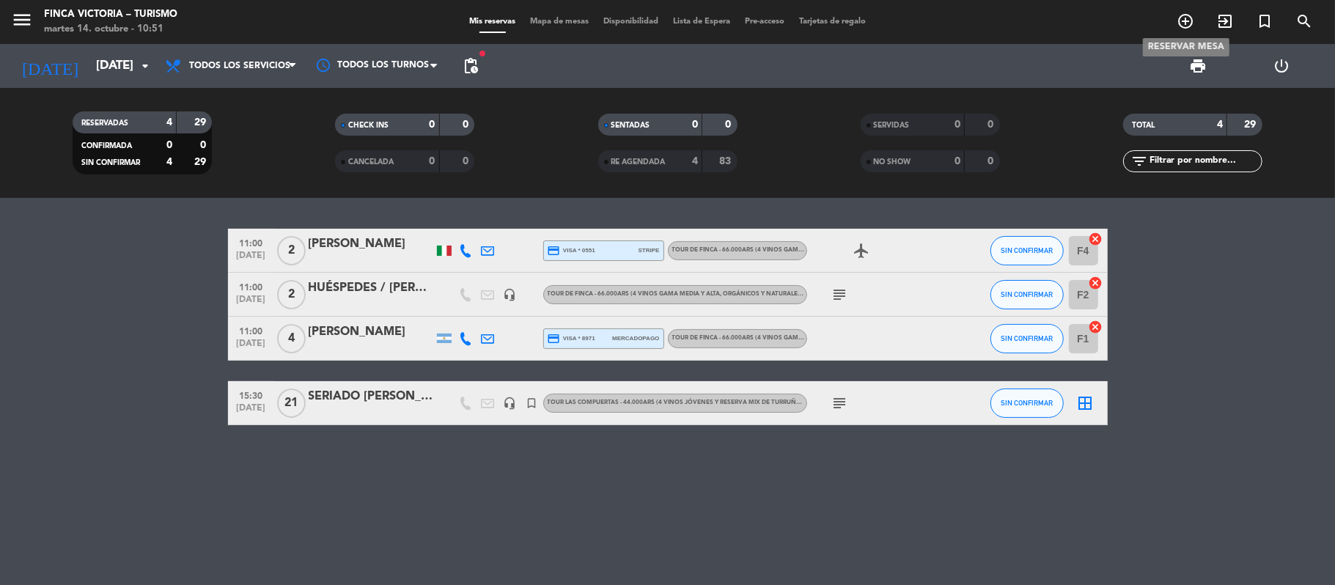
click at [1026, 18] on icon "add_circle_outline" at bounding box center [1186, 21] width 18 height 18
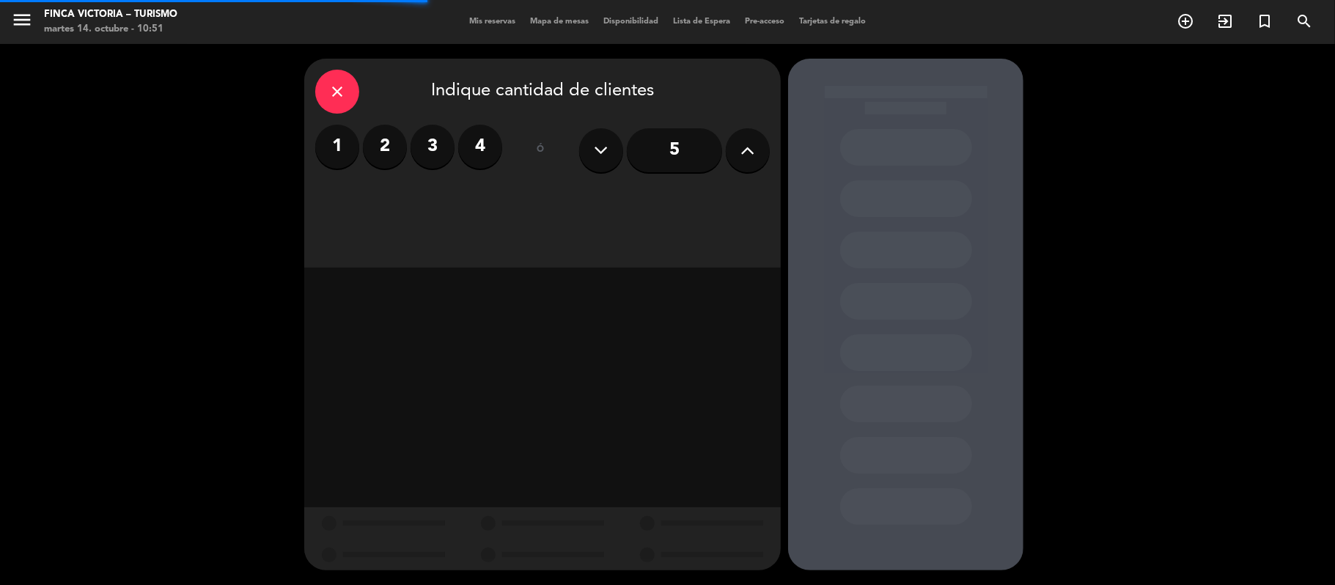
click at [379, 144] on label "2" at bounding box center [385, 147] width 44 height 44
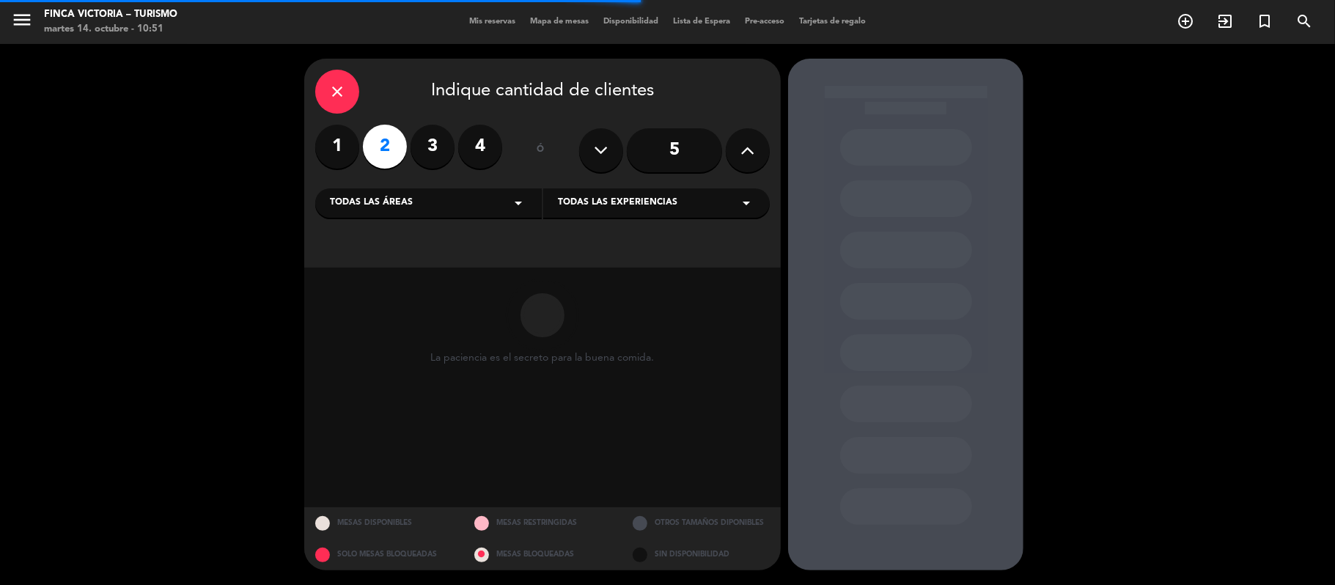
click at [379, 198] on span "Todas las áreas" at bounding box center [371, 203] width 83 height 15
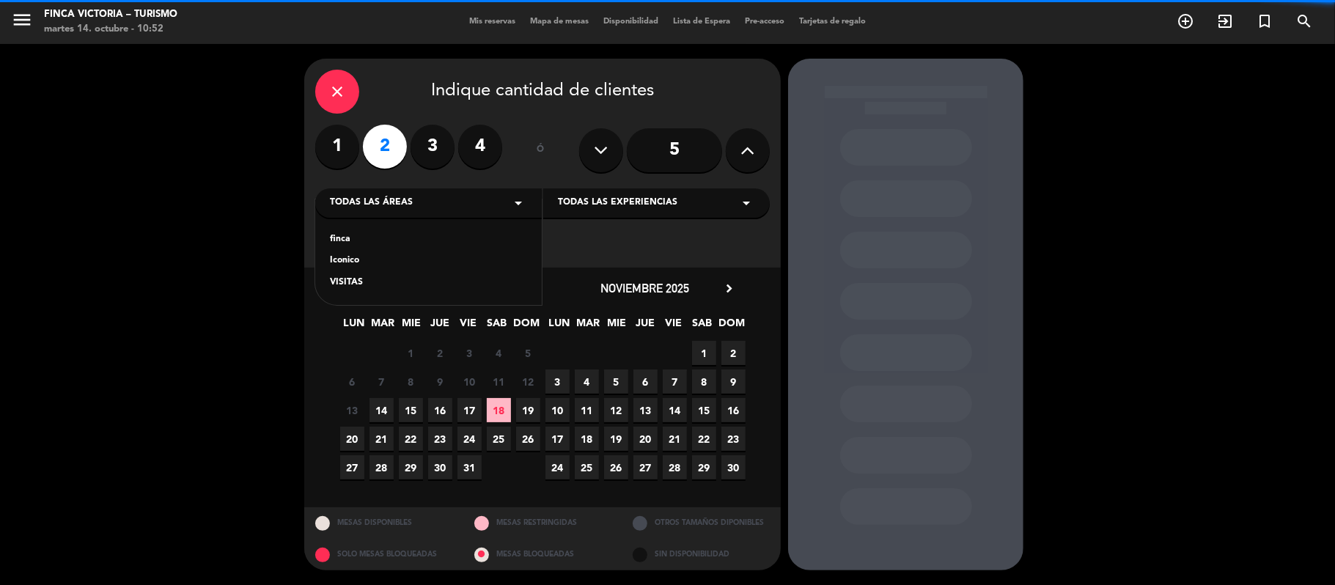
click at [346, 277] on div "VISITAS" at bounding box center [428, 283] width 197 height 15
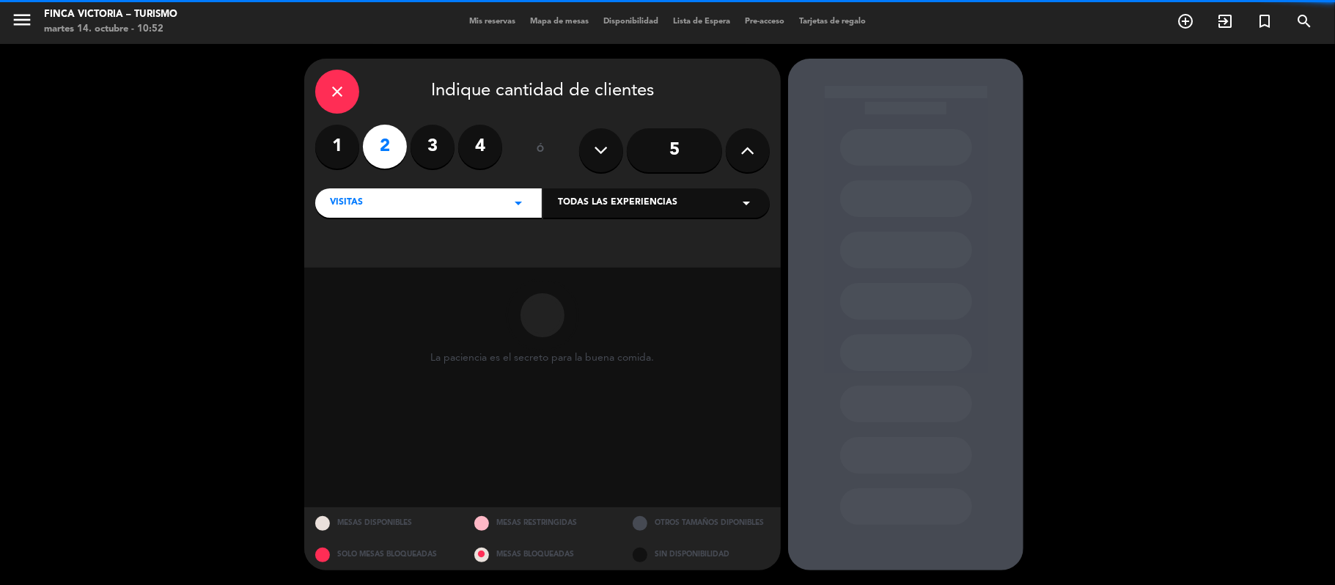
click at [602, 217] on div "Todas las experiencias arrow_drop_down" at bounding box center [656, 202] width 227 height 29
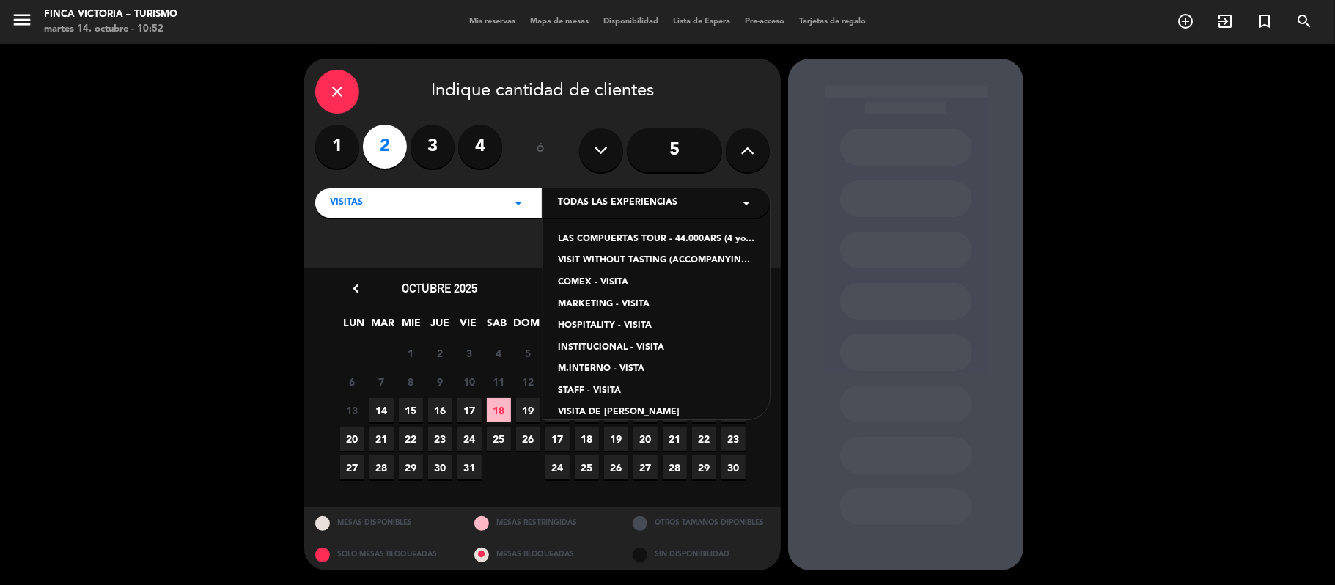
click at [424, 215] on div "VISITAS arrow_drop_down" at bounding box center [428, 202] width 227 height 29
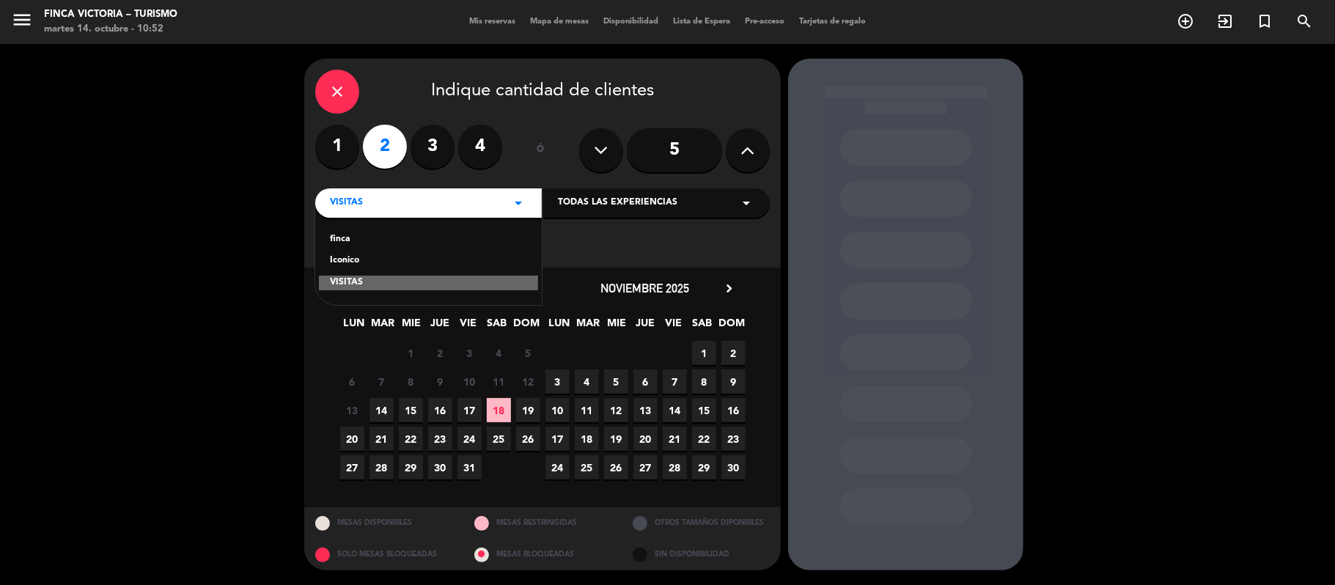
click at [343, 258] on div "Iconico" at bounding box center [428, 261] width 197 height 15
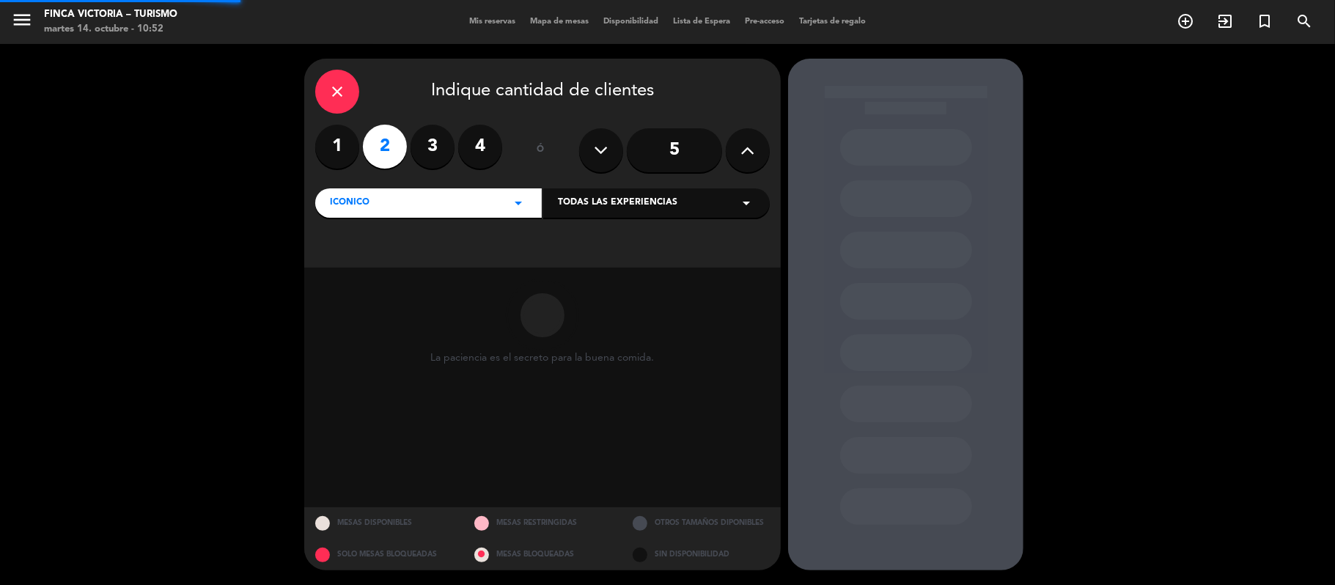
click at [560, 207] on span "Todas las experiencias" at bounding box center [618, 203] width 120 height 15
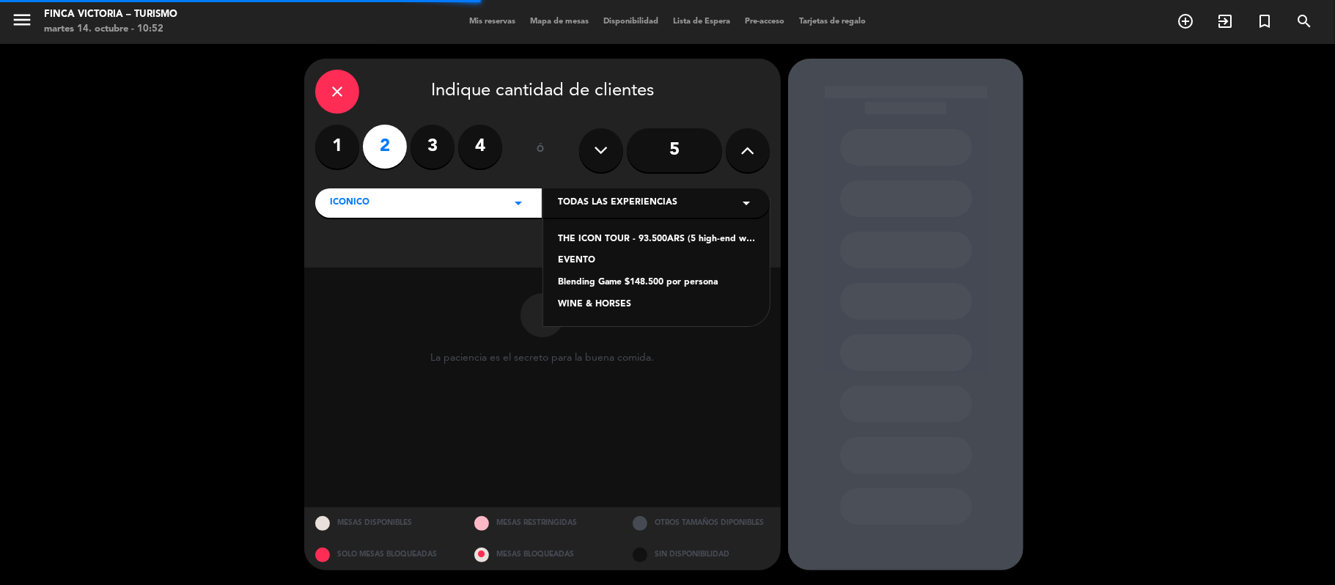
click at [611, 233] on div "THE ICON TOUR - 93.500ARS (5 high-end wines, aged and imported)" at bounding box center [656, 239] width 197 height 15
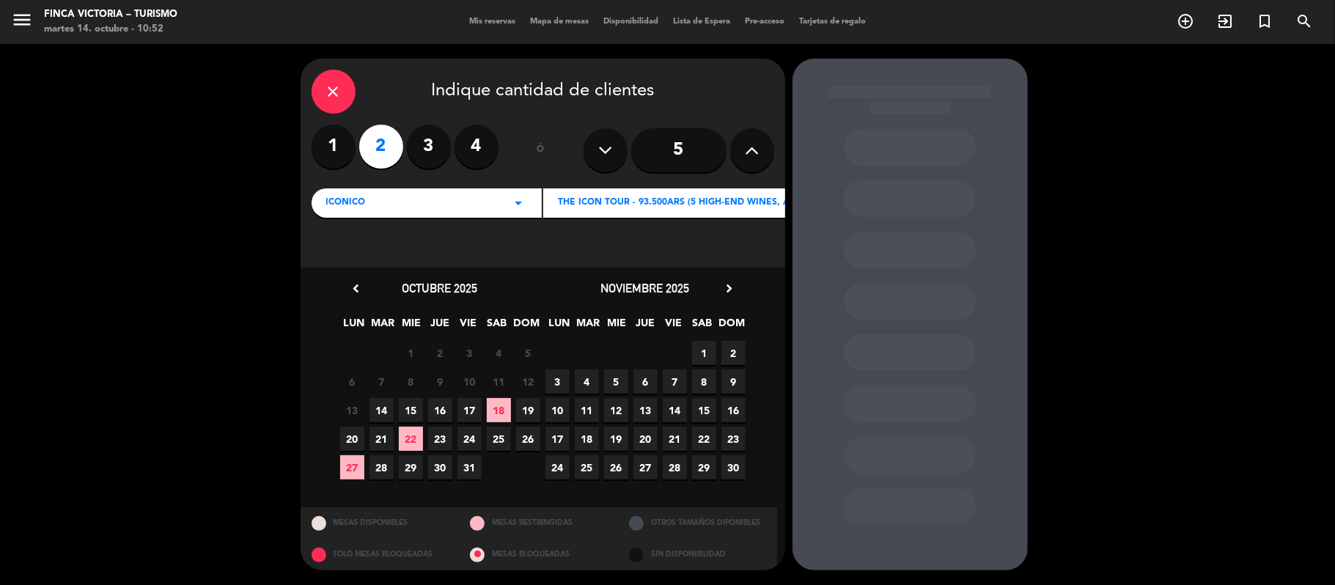
click at [526, 432] on span "26" at bounding box center [528, 439] width 24 height 24
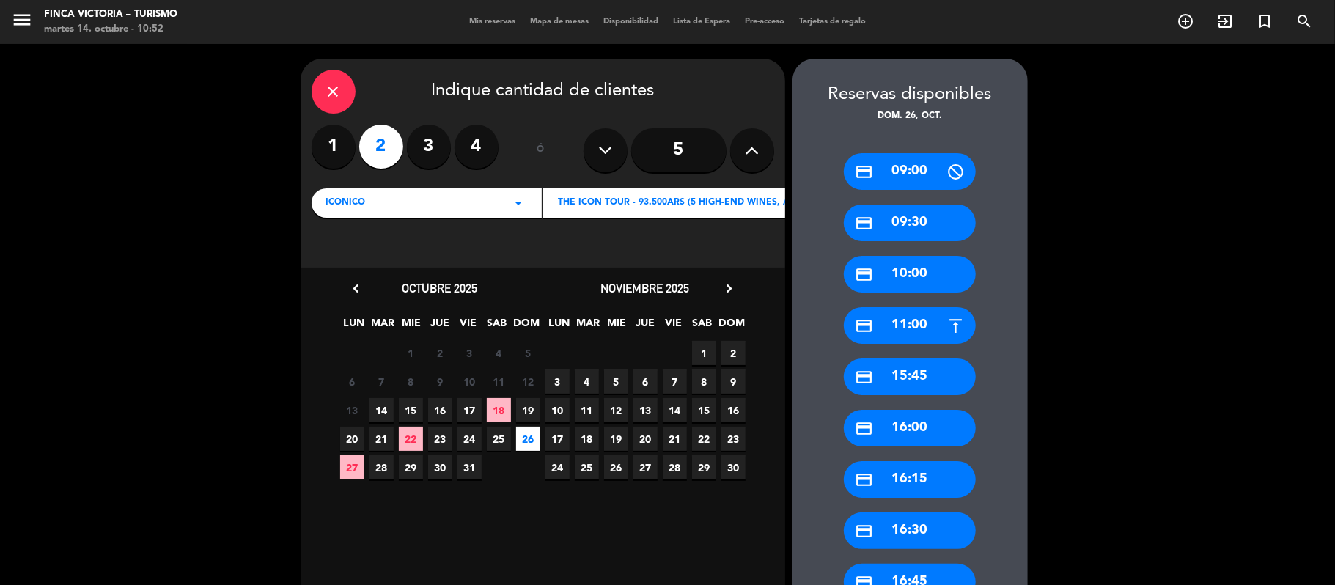
click at [925, 213] on div "credit_card 09:30" at bounding box center [910, 223] width 132 height 37
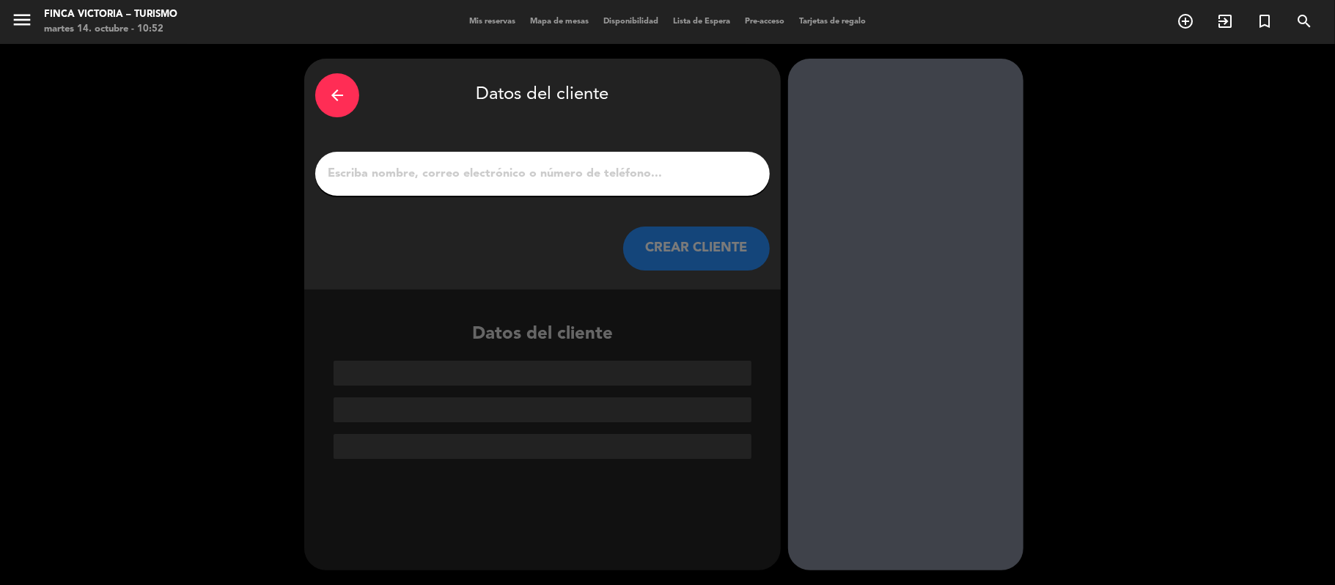
click at [372, 177] on input "1" at bounding box center [542, 173] width 433 height 21
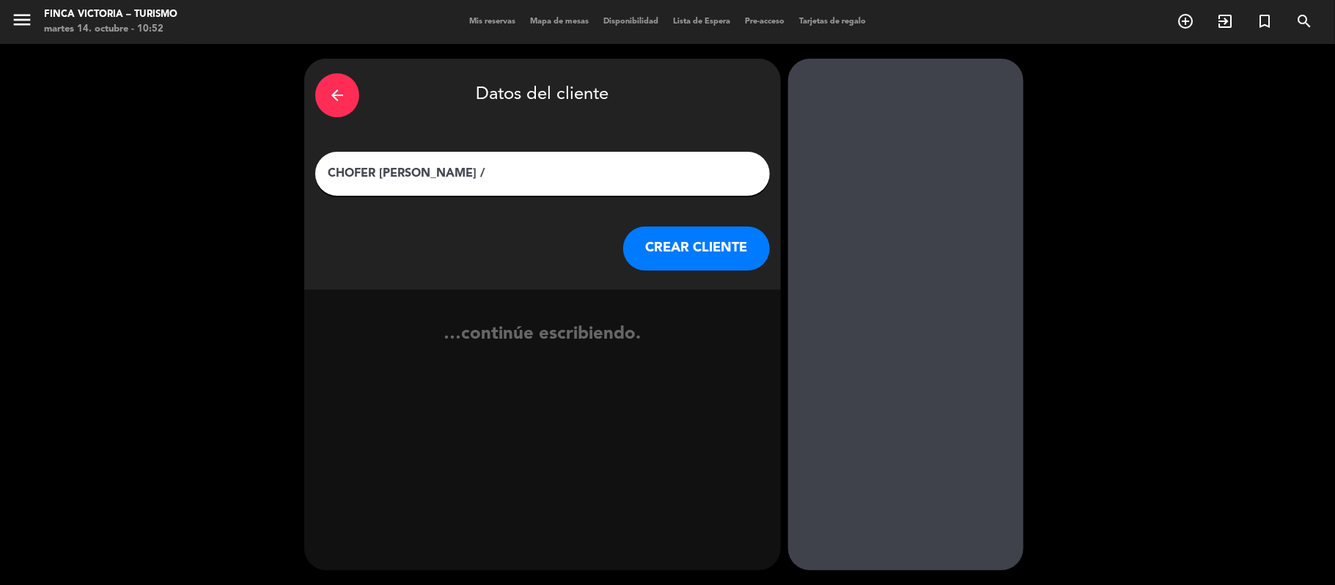
type input "CHOFER [PERSON_NAME] /"
click at [655, 244] on button "CREAR CLIENTE" at bounding box center [696, 249] width 147 height 44
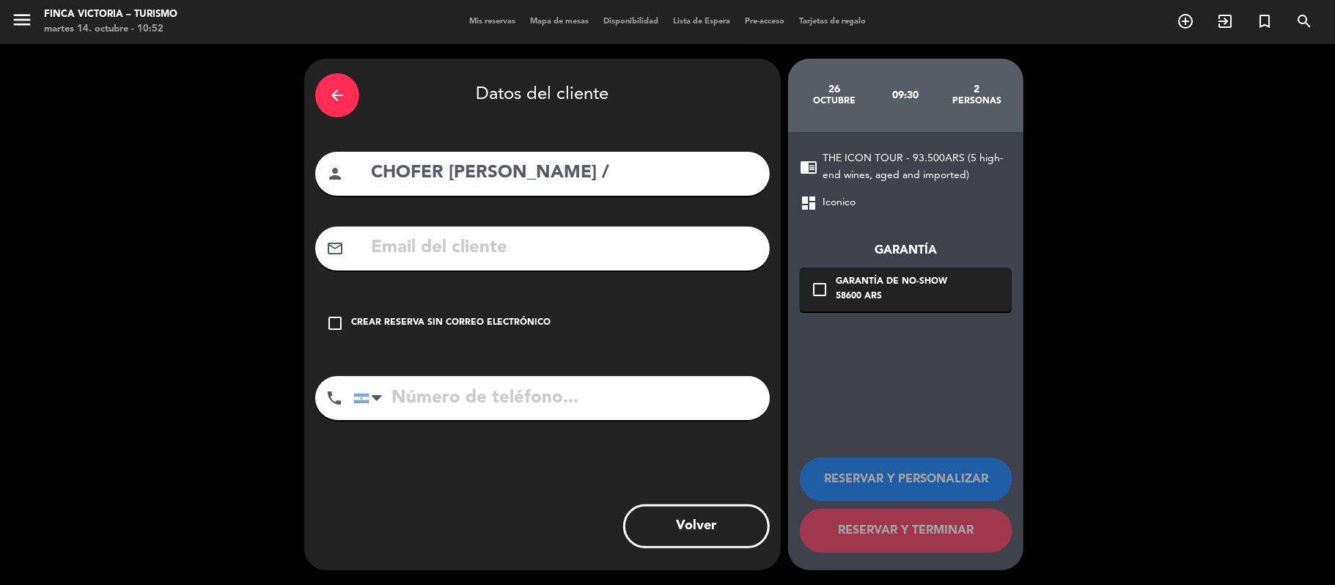
click at [478, 333] on div "check_box_outline_blank Crear reserva sin correo electrónico" at bounding box center [542, 323] width 455 height 44
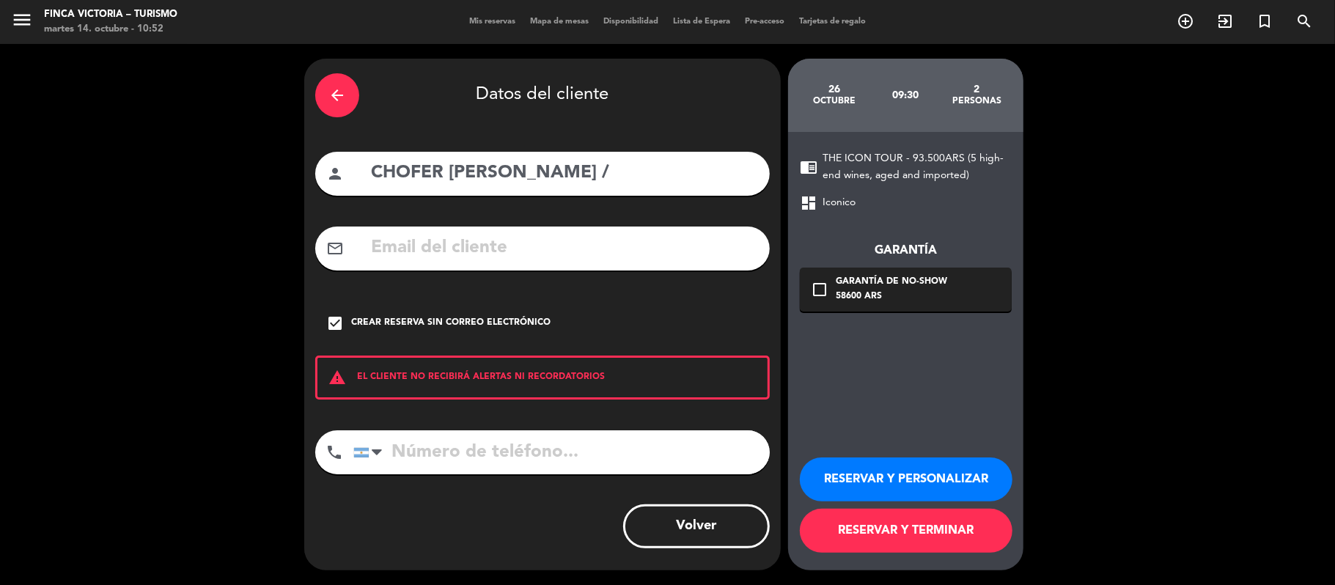
click at [905, 470] on button "RESERVAR Y PERSONALIZAR" at bounding box center [906, 479] width 213 height 44
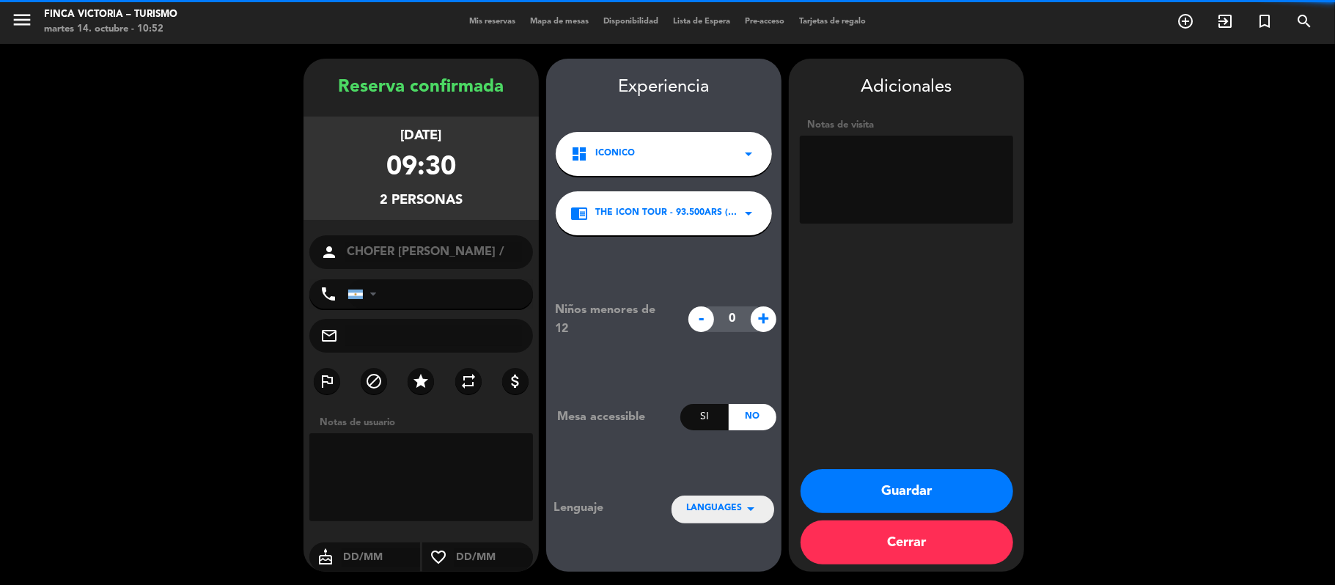
click at [740, 512] on span "LANGUAGES" at bounding box center [714, 508] width 56 height 15
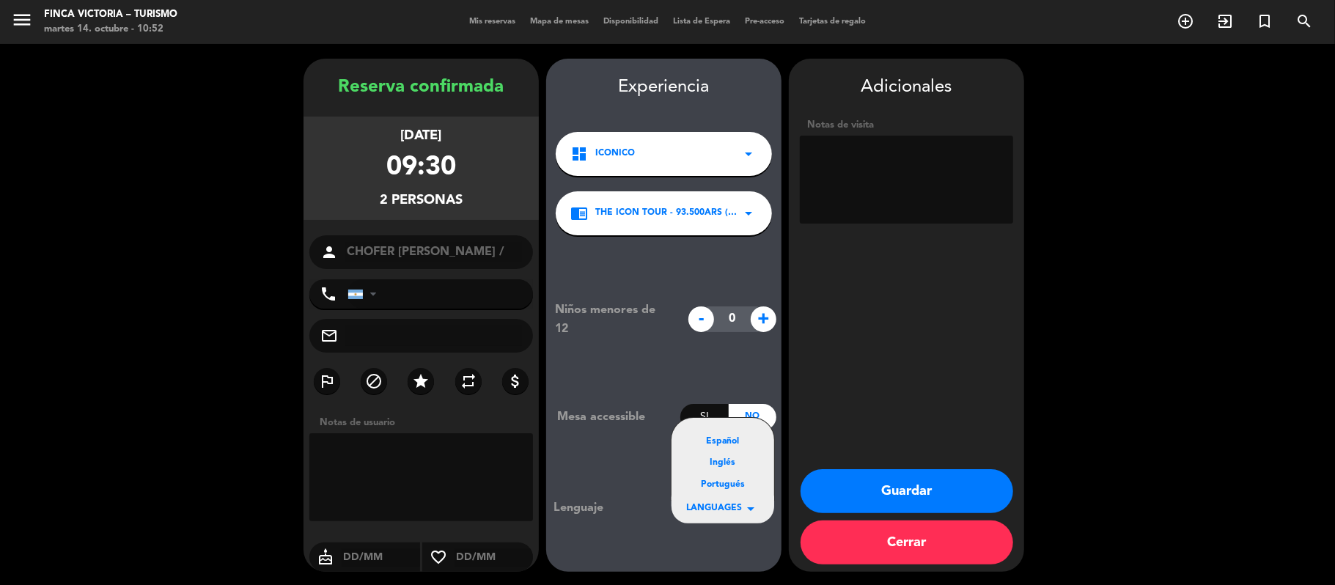
click at [730, 446] on div "Español" at bounding box center [722, 442] width 73 height 15
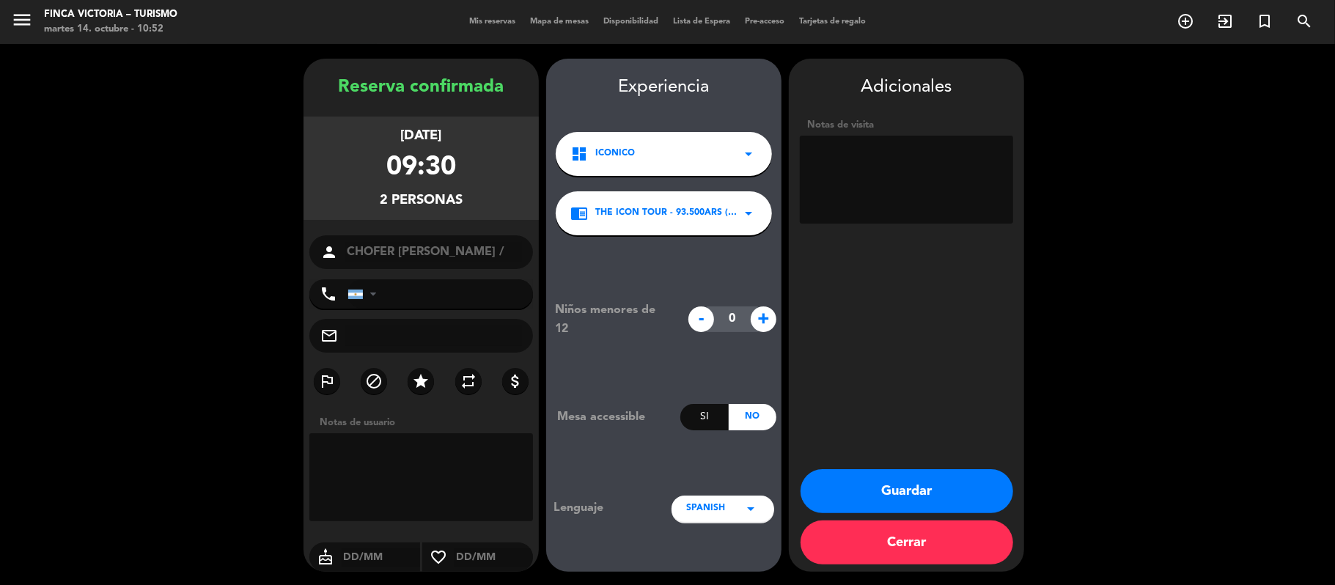
click at [696, 506] on span "SPANISH" at bounding box center [705, 508] width 39 height 15
click at [716, 463] on div "Inglés" at bounding box center [722, 463] width 73 height 15
click at [864, 194] on textarea at bounding box center [906, 180] width 213 height 88
type textarea "INGLÉS. Paga pax"
click at [886, 474] on button "Guardar" at bounding box center [907, 491] width 213 height 44
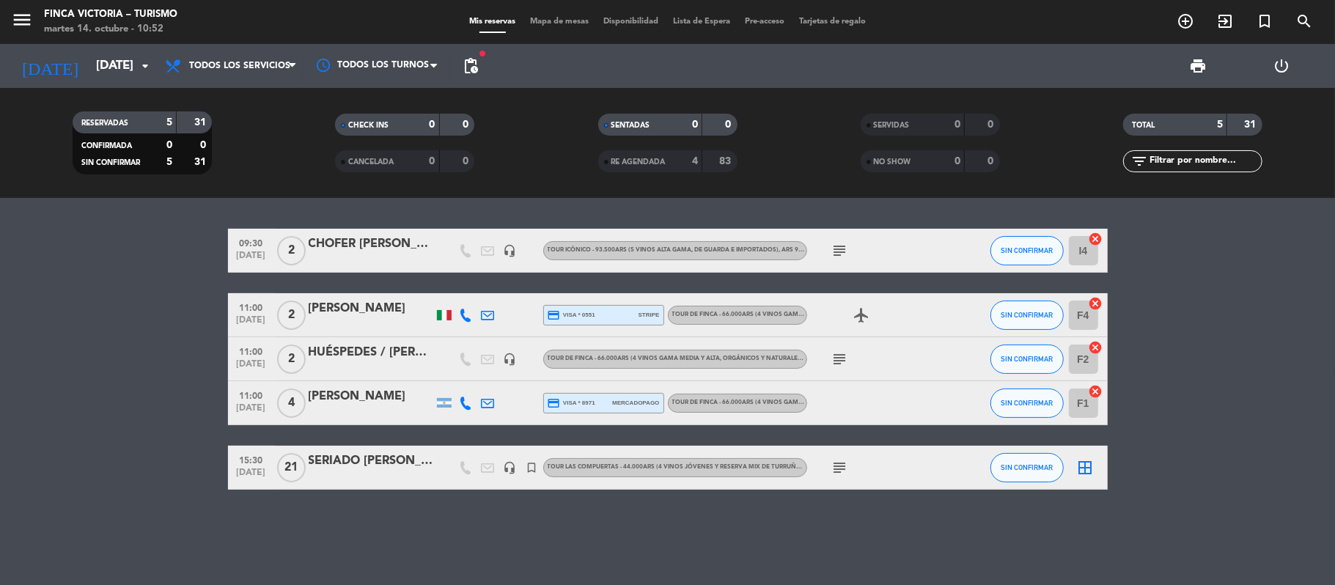
click at [834, 256] on icon "subject" at bounding box center [840, 251] width 18 height 18
click at [24, 265] on bookings-row "09:30 [DATE] 2 CHOFER [PERSON_NAME] / headset_mic TOUR ICÓNICO - 93.500ARS (5 v…" at bounding box center [667, 359] width 1335 height 261
click at [89, 60] on input "[DATE]" at bounding box center [168, 66] width 158 height 29
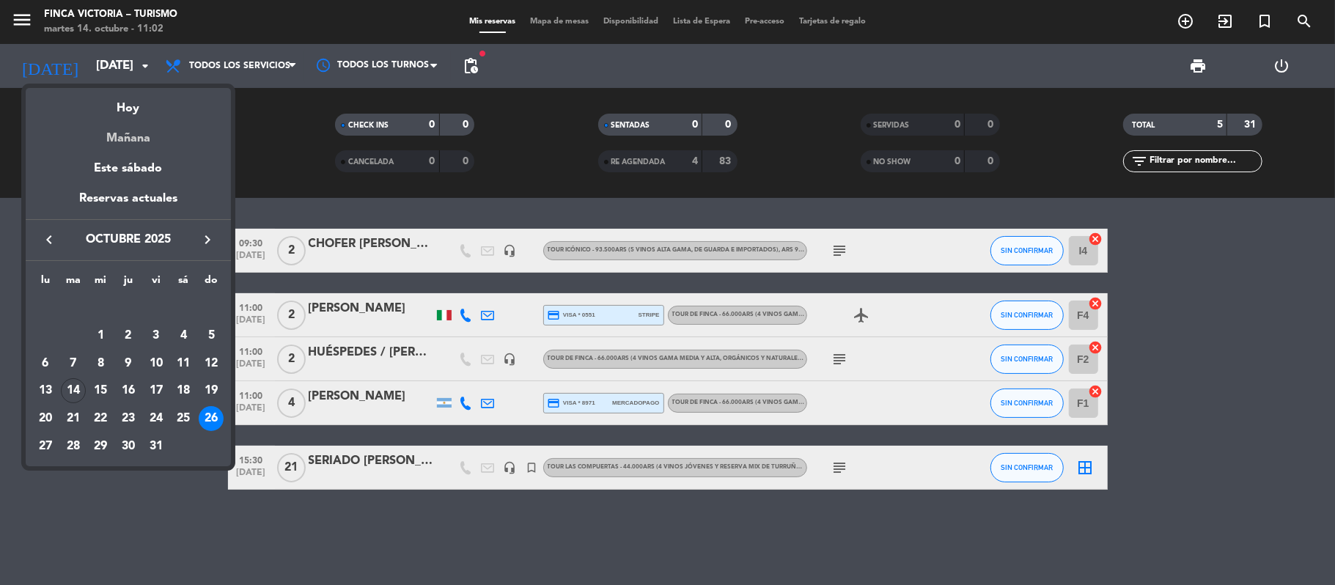
click at [106, 139] on div "Mañana" at bounding box center [128, 133] width 205 height 30
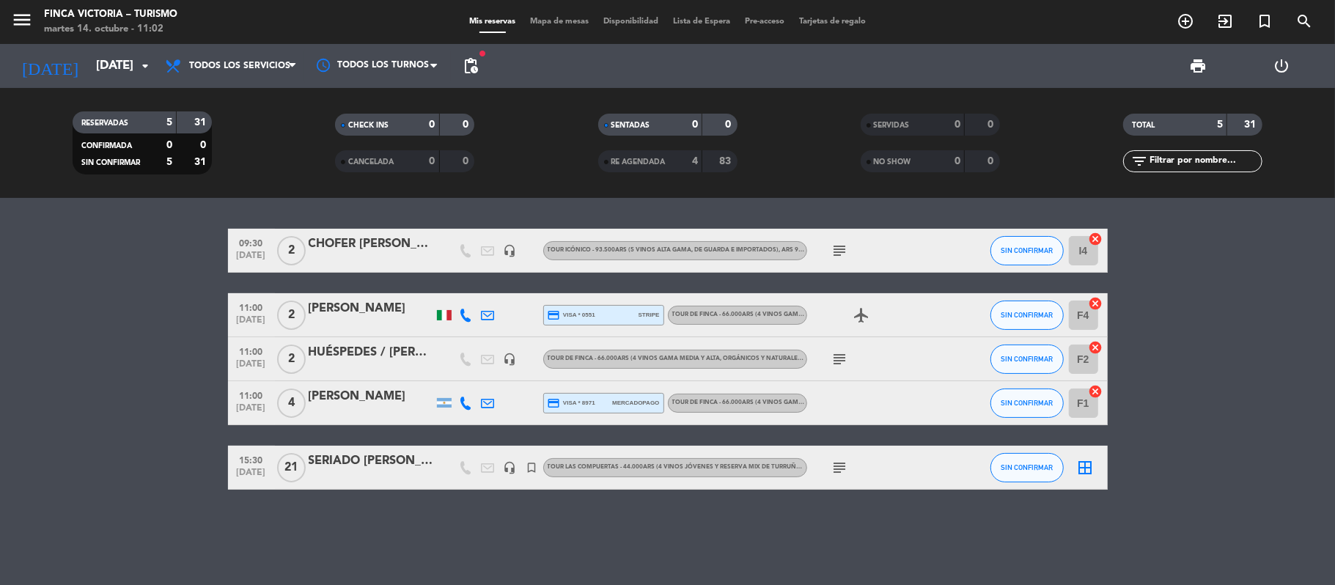
type input "[DATE]"
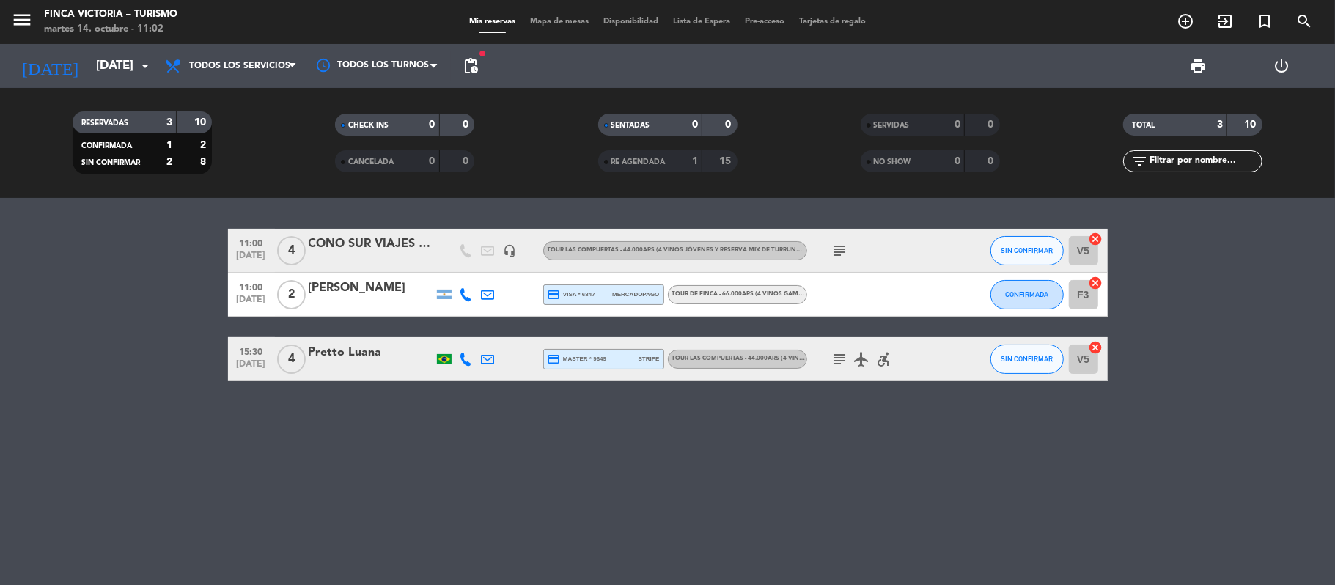
click at [235, 236] on span "11:00" at bounding box center [251, 242] width 37 height 17
click at [343, 248] on div "CONO SUR VIAJES / [PERSON_NAME]" at bounding box center [371, 244] width 125 height 19
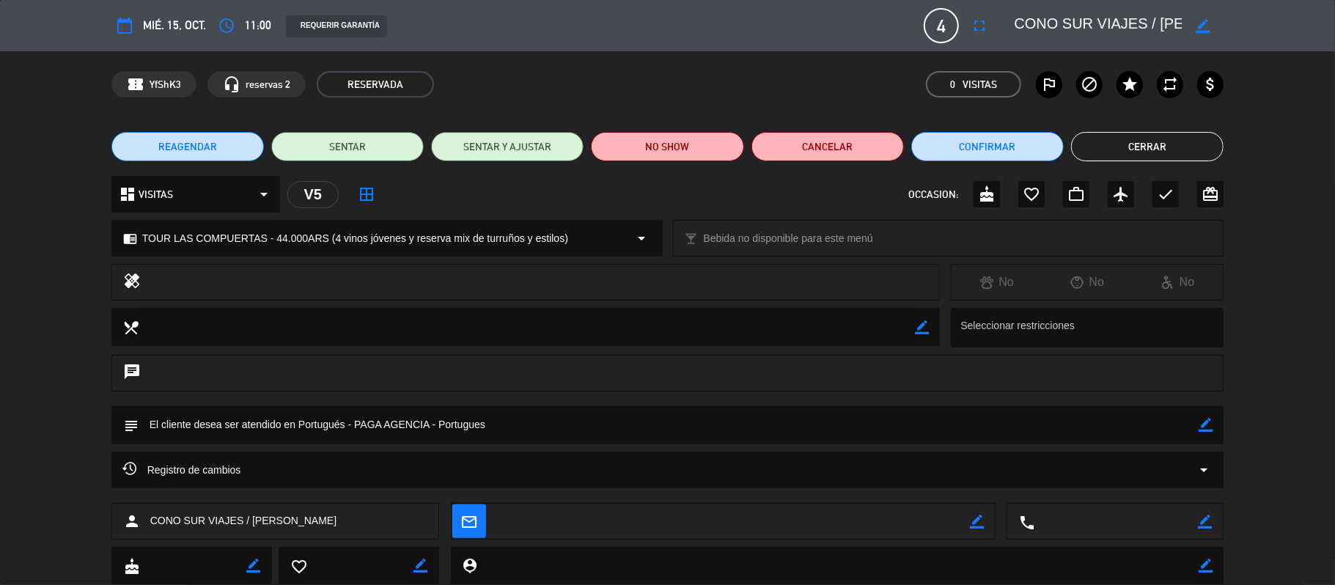
click at [191, 150] on span "REAGENDAR" at bounding box center [187, 146] width 59 height 15
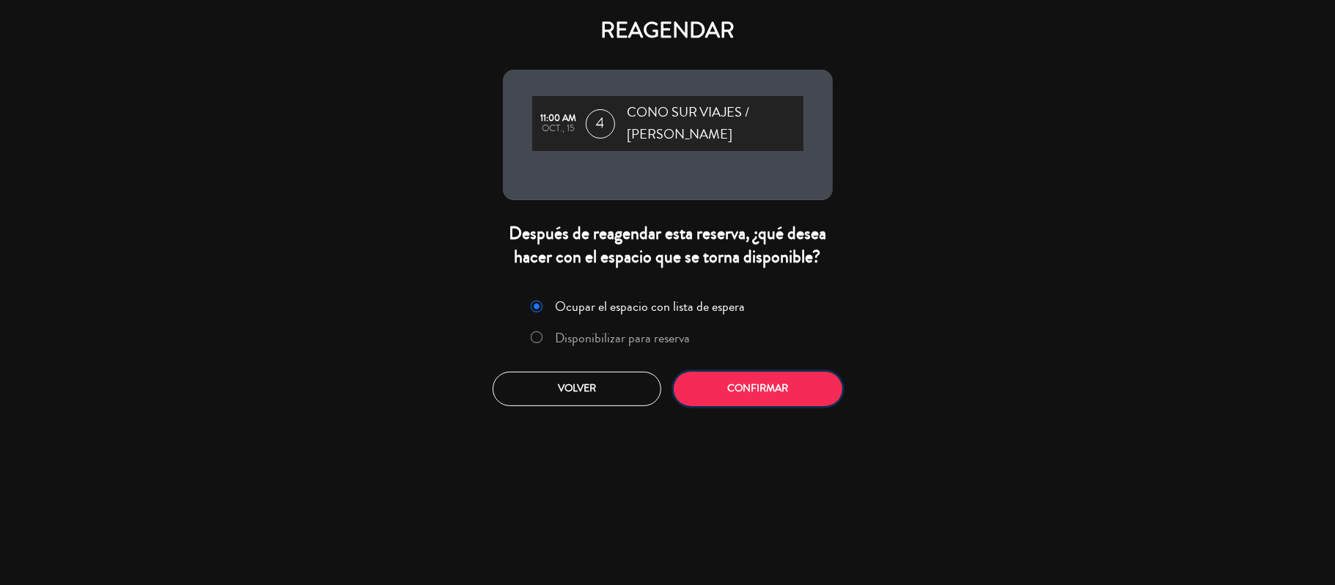
click at [710, 376] on button "Confirmar" at bounding box center [758, 389] width 169 height 34
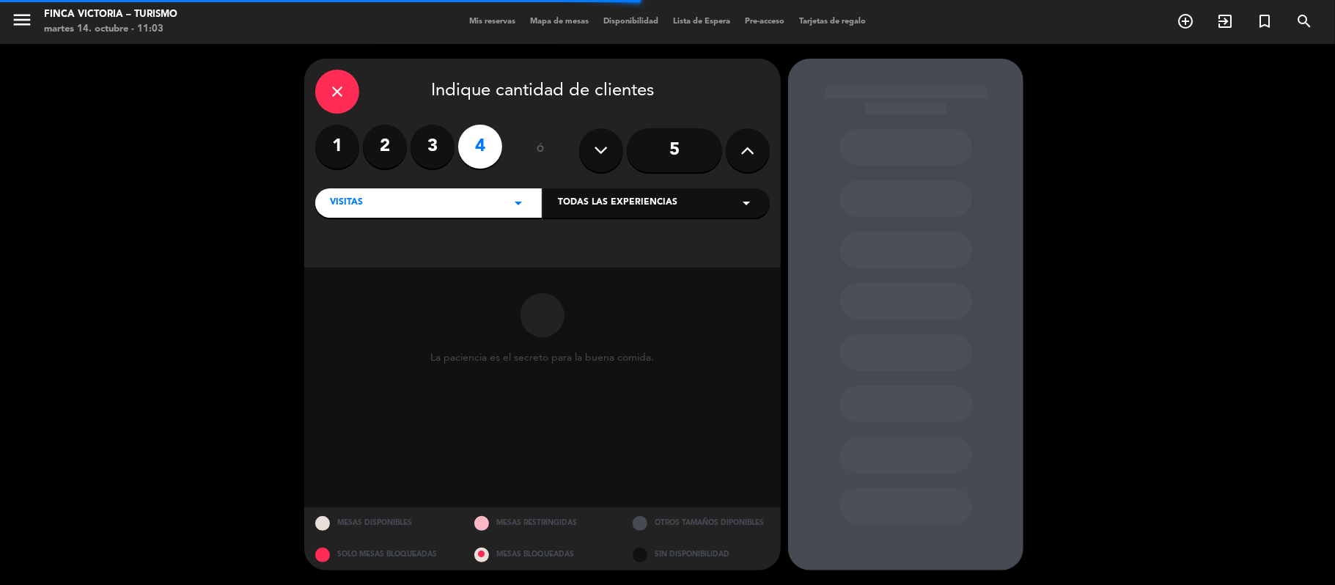
click at [592, 210] on span "Todas las experiencias" at bounding box center [618, 203] width 120 height 15
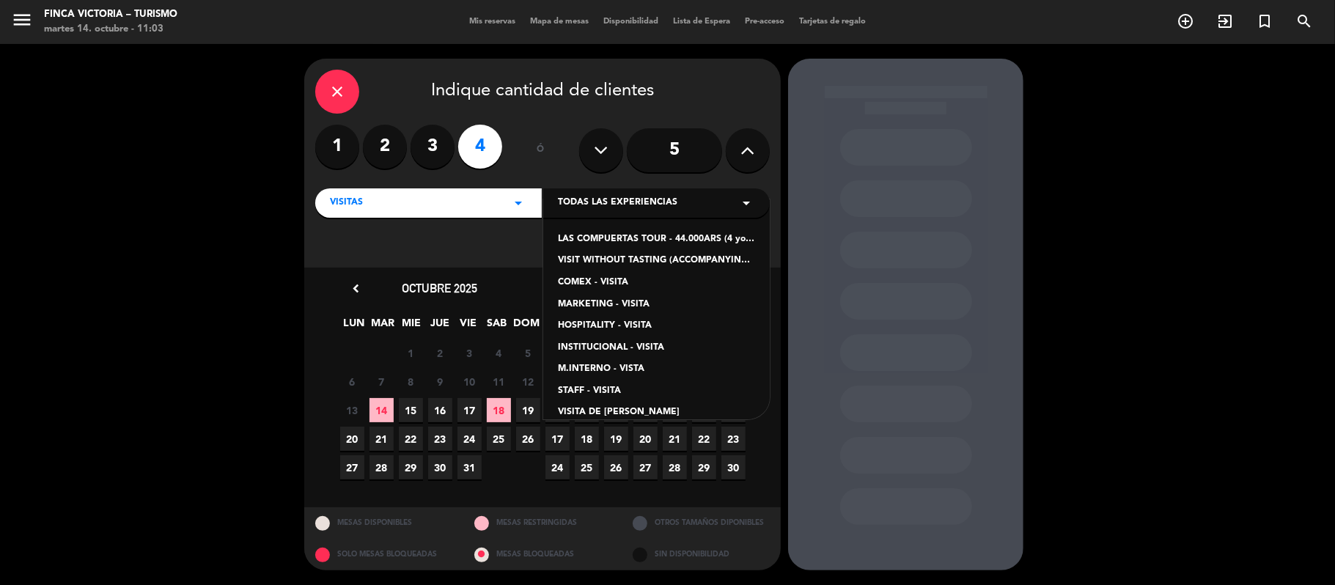
click at [584, 239] on div "LAS COMPUERTAS TOUR - 44.000ARS (4 young wines and reserve mix of Turruños and …" at bounding box center [656, 239] width 197 height 15
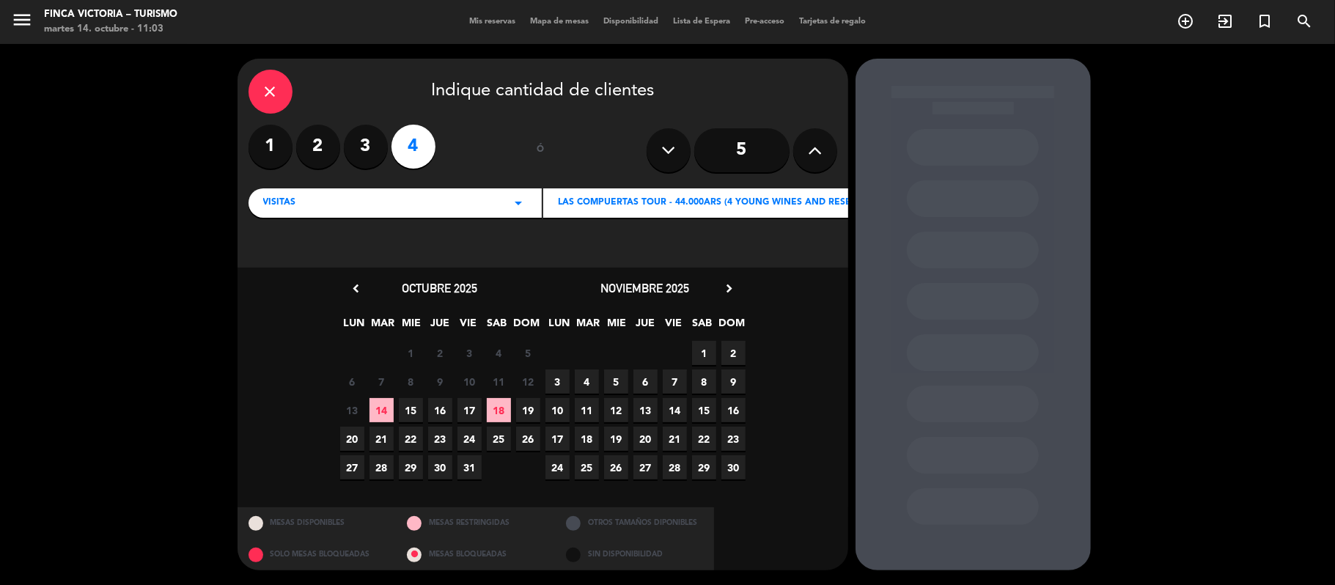
click at [384, 409] on span "14" at bounding box center [382, 410] width 24 height 24
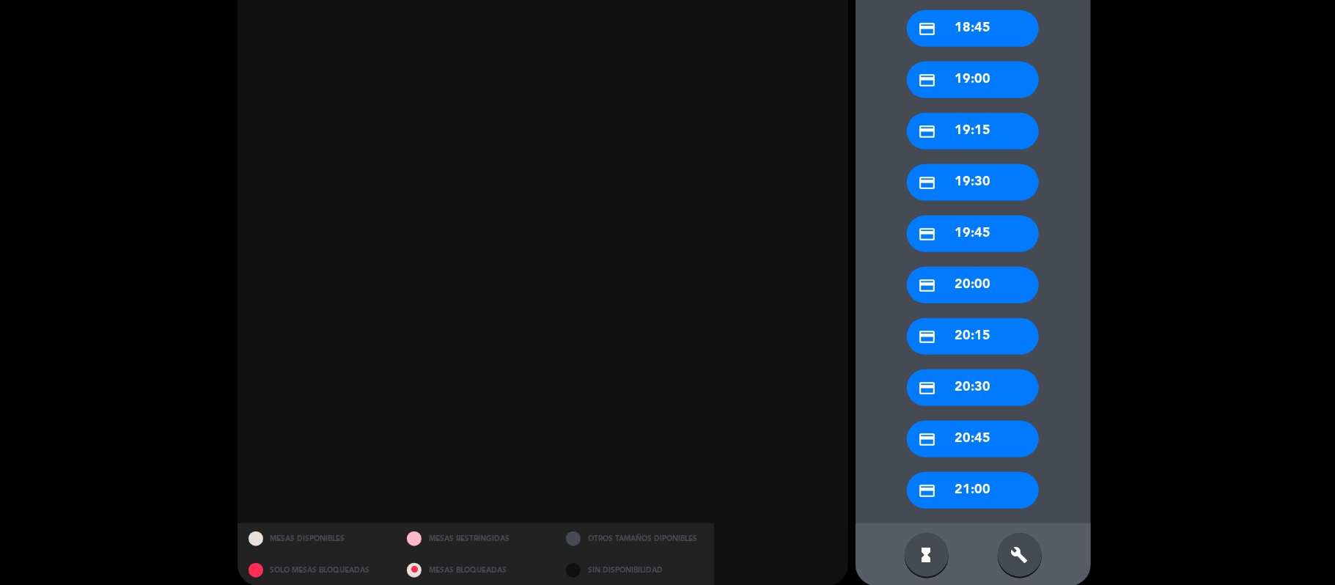
scroll to position [826, 0]
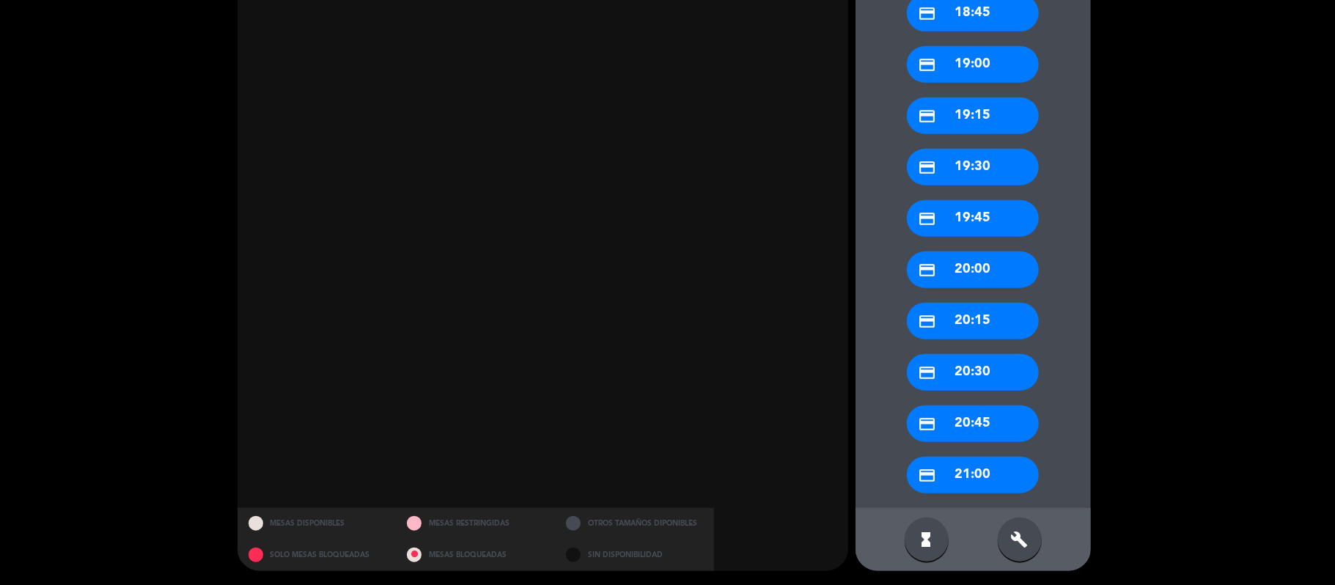
click at [1001, 531] on div "build" at bounding box center [1020, 540] width 44 height 44
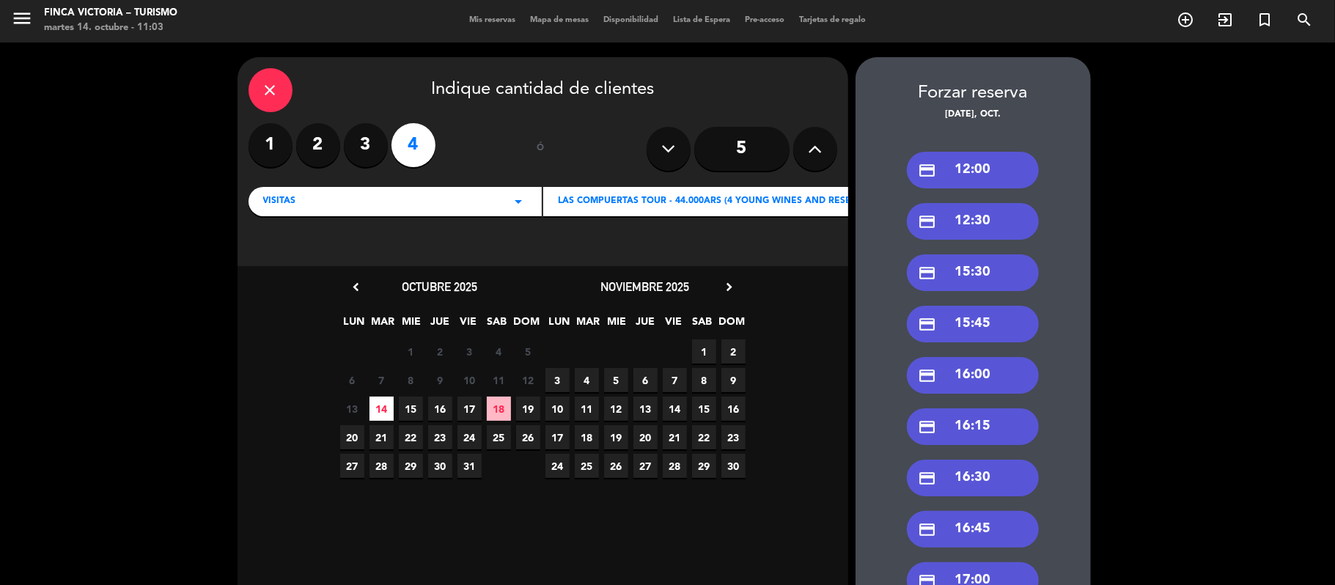
scroll to position [0, 0]
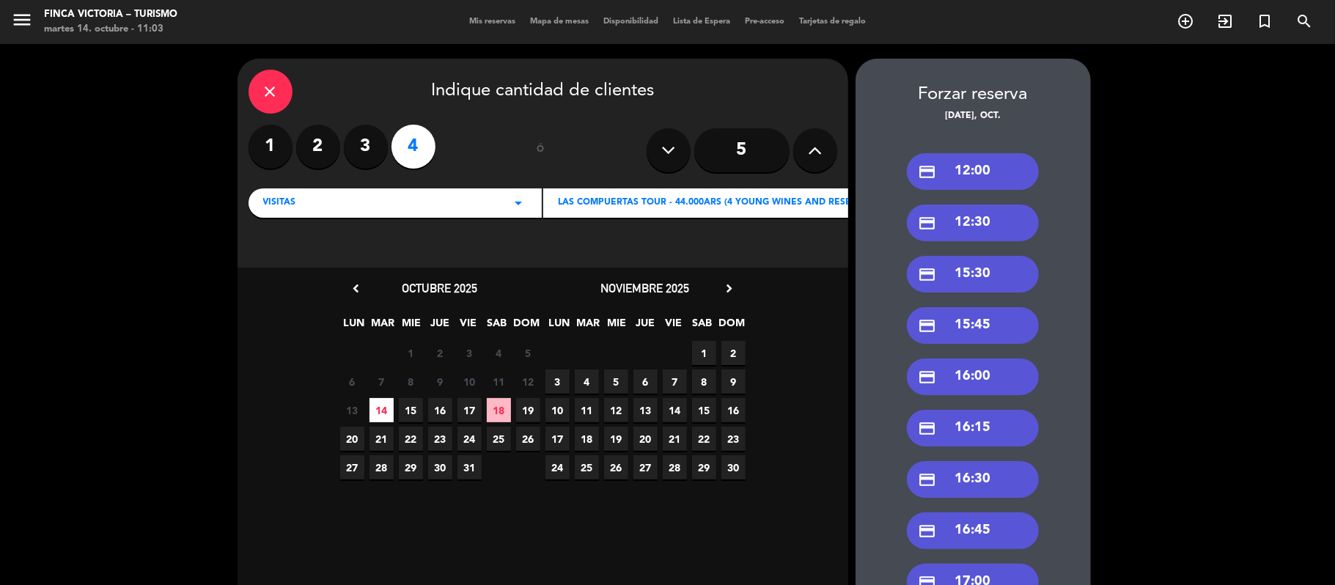
click at [918, 177] on icon "credit_card" at bounding box center [927, 172] width 18 height 18
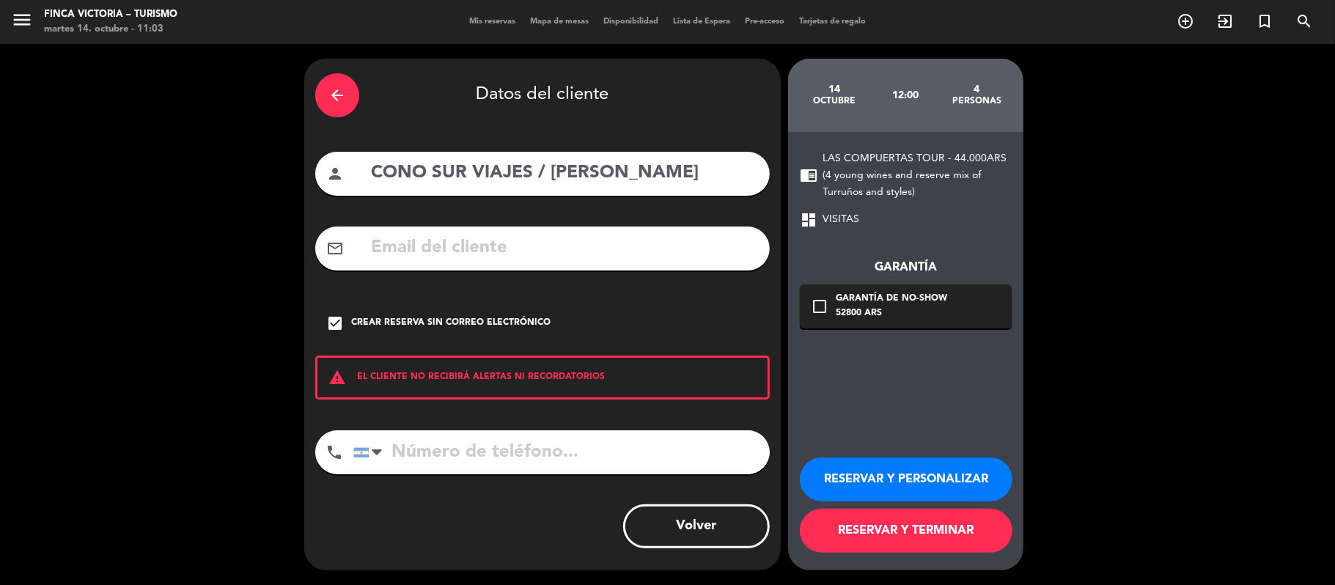
click at [820, 537] on button "RESERVAR Y TERMINAR" at bounding box center [906, 531] width 213 height 44
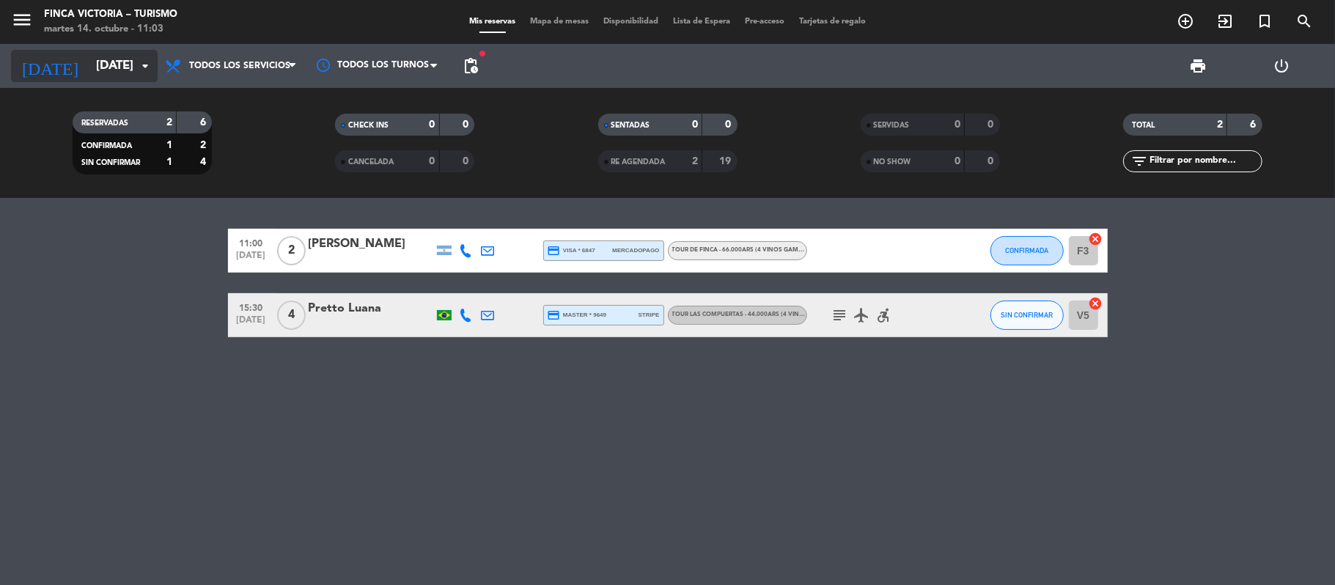
click at [115, 70] on input "[DATE]" at bounding box center [168, 66] width 158 height 29
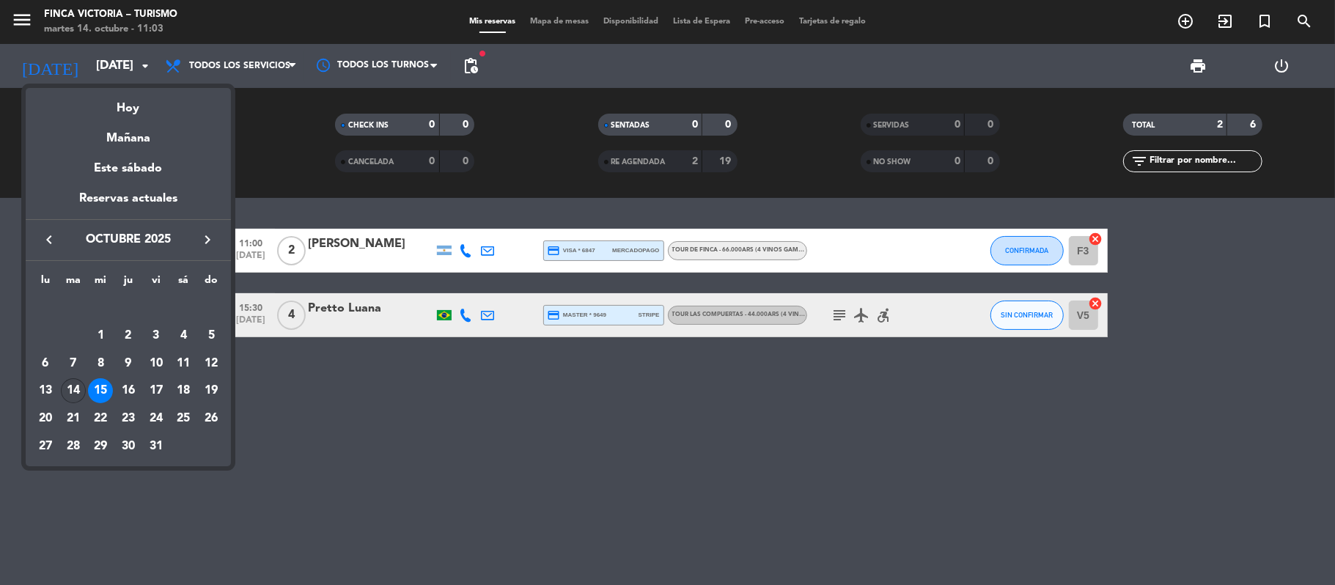
click at [71, 384] on div "14" at bounding box center [73, 390] width 25 height 25
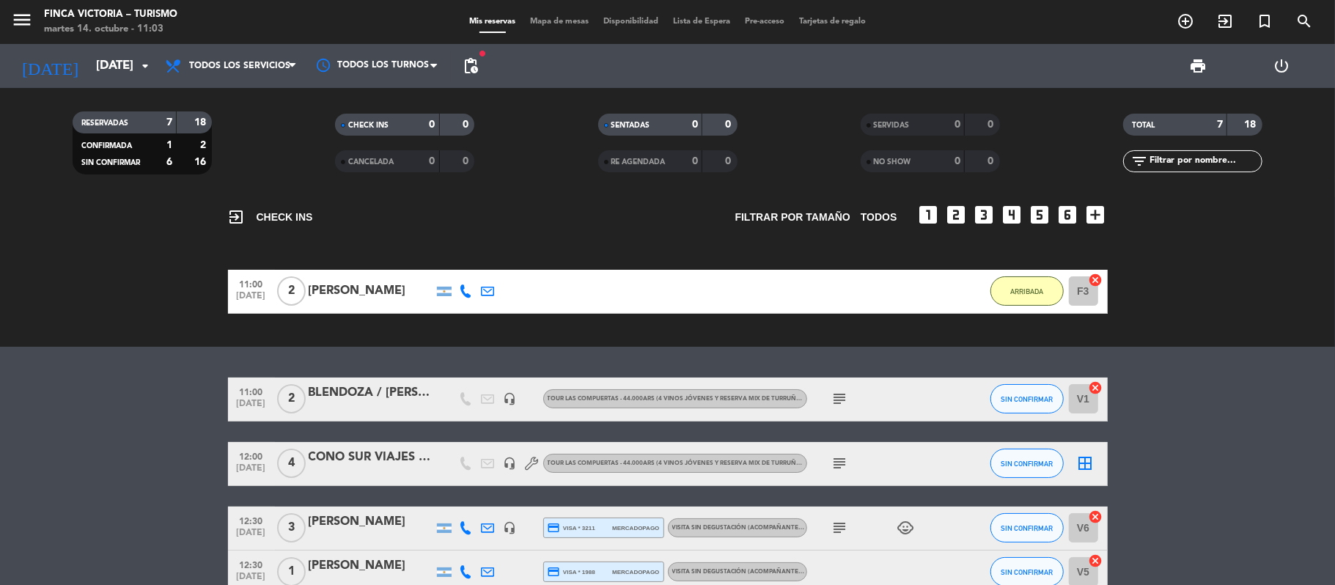
scroll to position [12, 0]
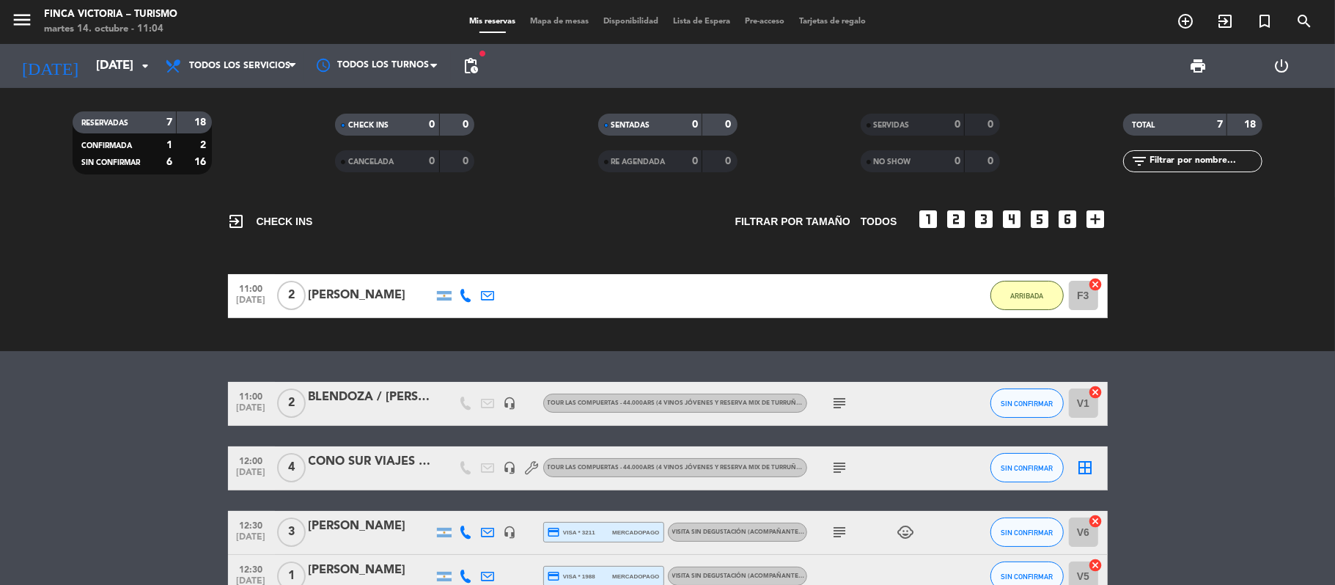
click at [845, 471] on icon "subject" at bounding box center [840, 468] width 18 height 18
click at [250, 465] on span "12:00" at bounding box center [251, 460] width 37 height 17
click at [997, 470] on button "SIN CONFIRMAR" at bounding box center [1026, 467] width 73 height 29
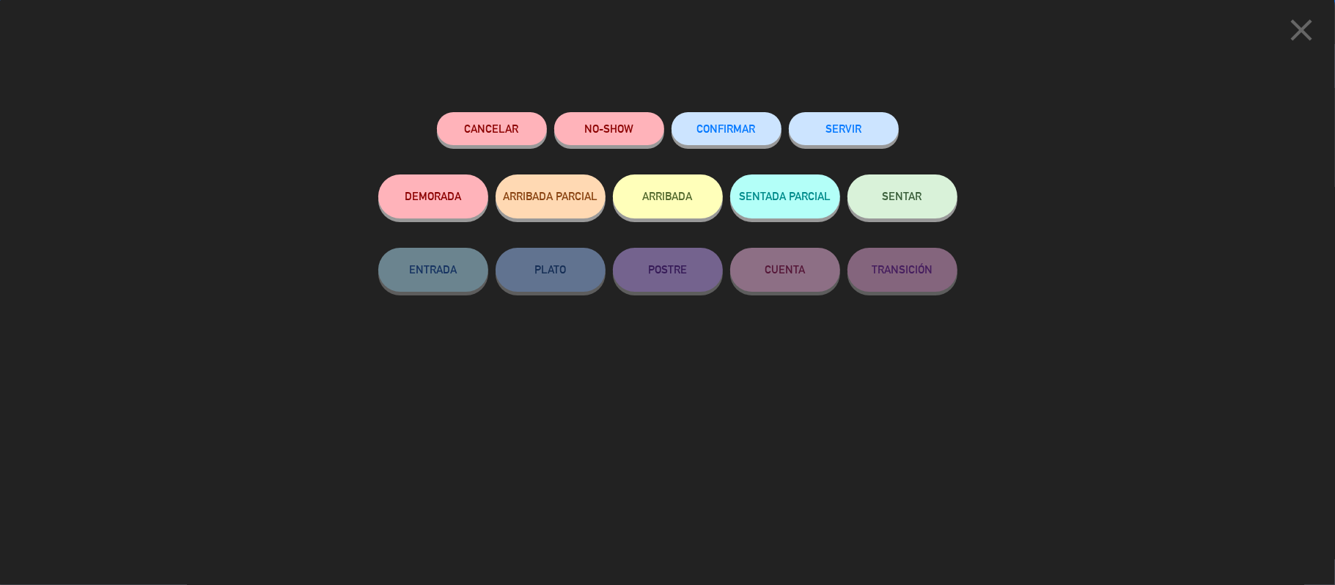
click at [647, 183] on button "ARRIBADA" at bounding box center [668, 196] width 110 height 44
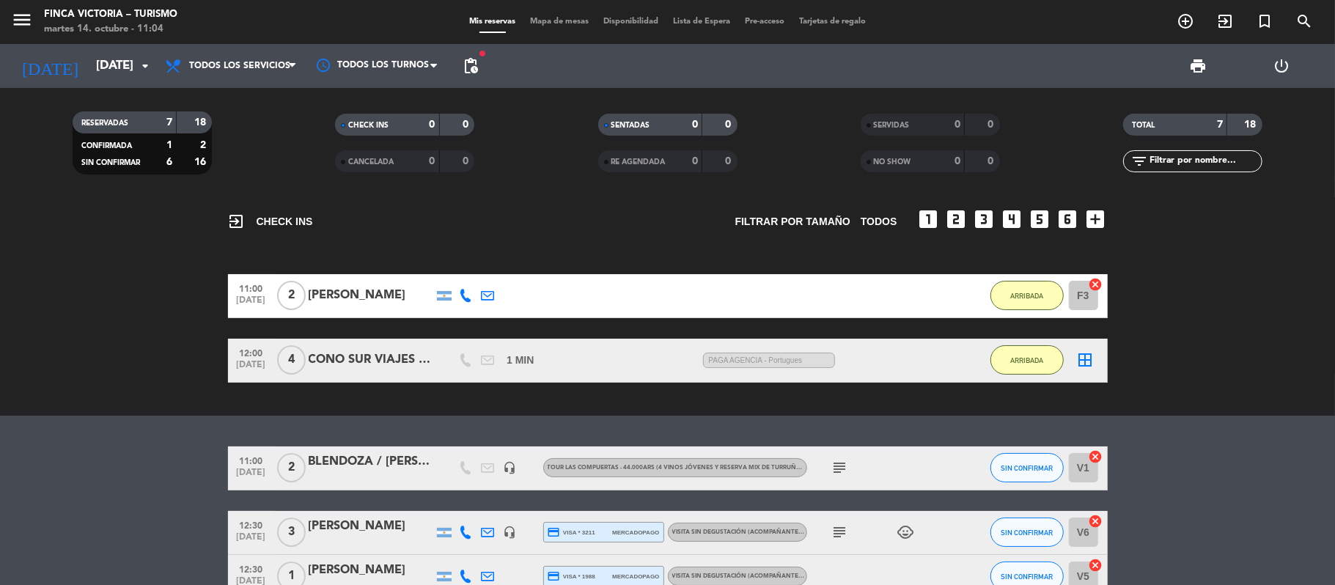
click at [837, 472] on icon "subject" at bounding box center [840, 468] width 18 height 18
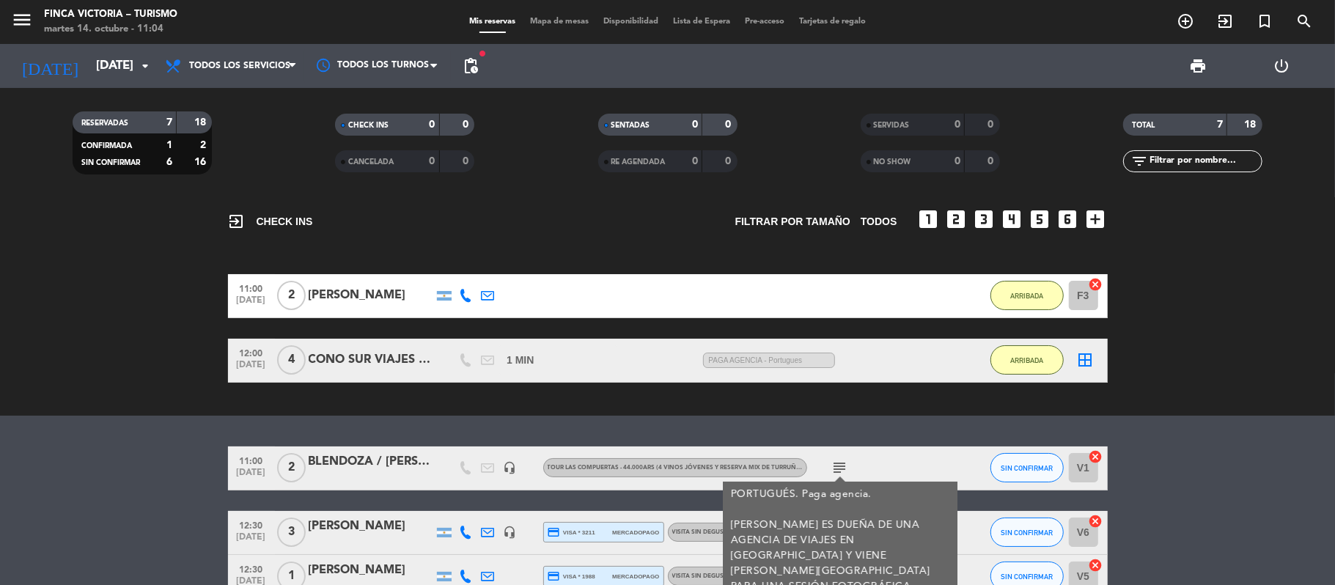
click at [104, 488] on bookings-row "11:00 [DATE] 2 BLENDOZA / [PERSON_NAME] headset_mic TOUR LAS COMPUERTAS - 44.00…" at bounding box center [667, 576] width 1335 height 261
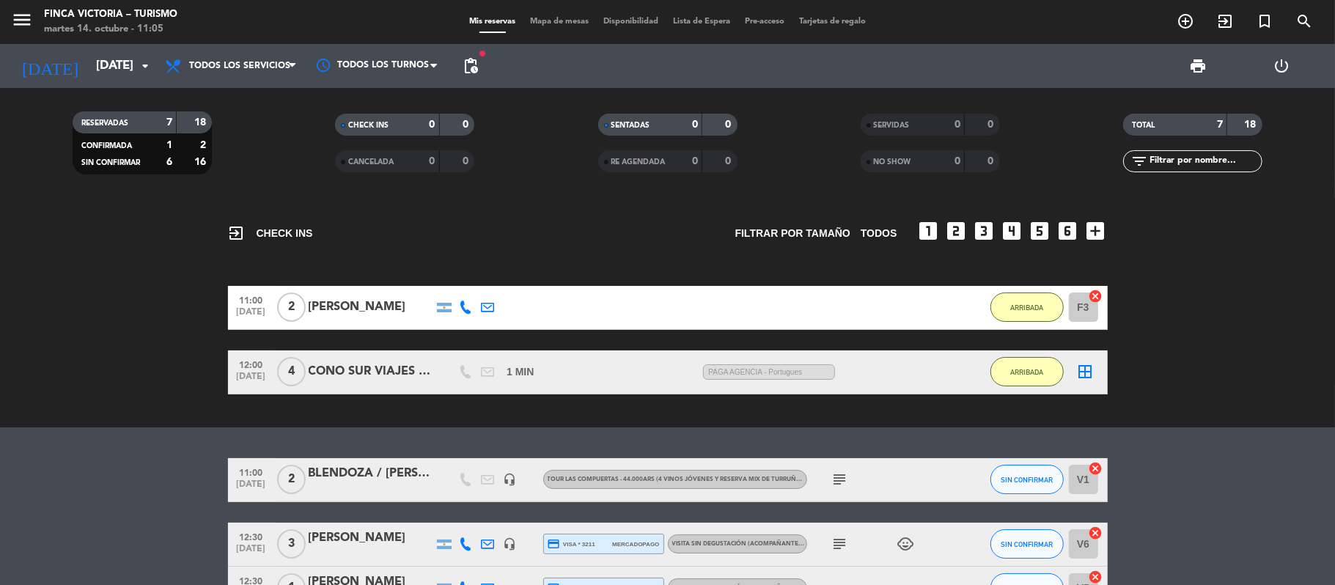
scroll to position [195, 0]
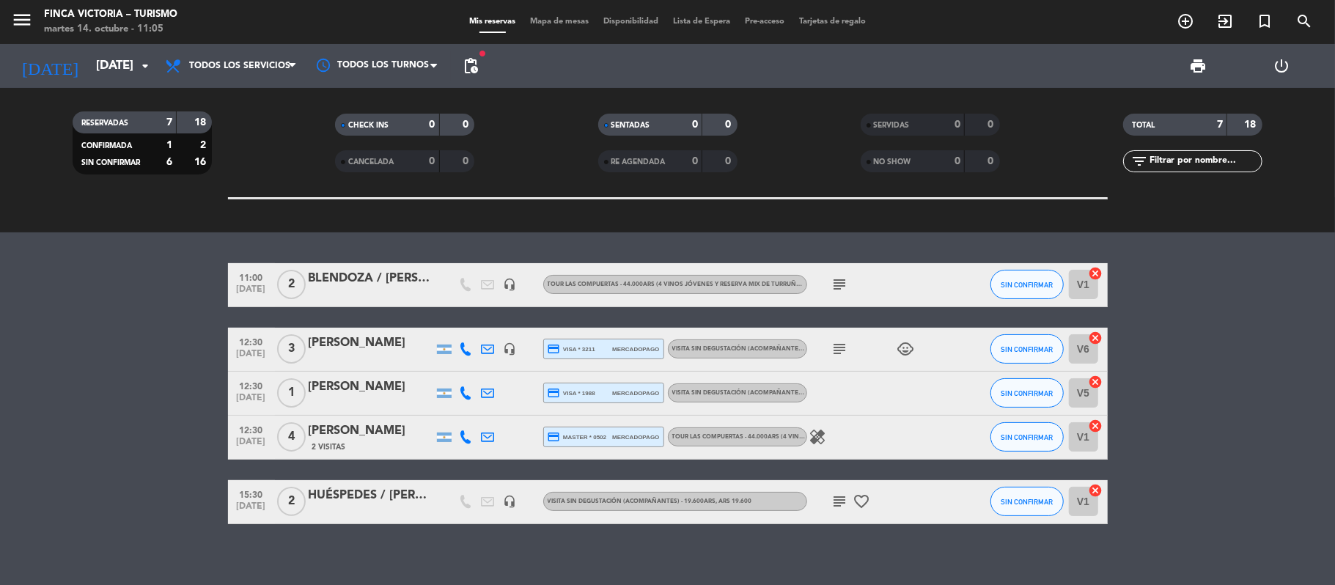
click at [396, 335] on div "[PERSON_NAME]" at bounding box center [371, 343] width 125 height 19
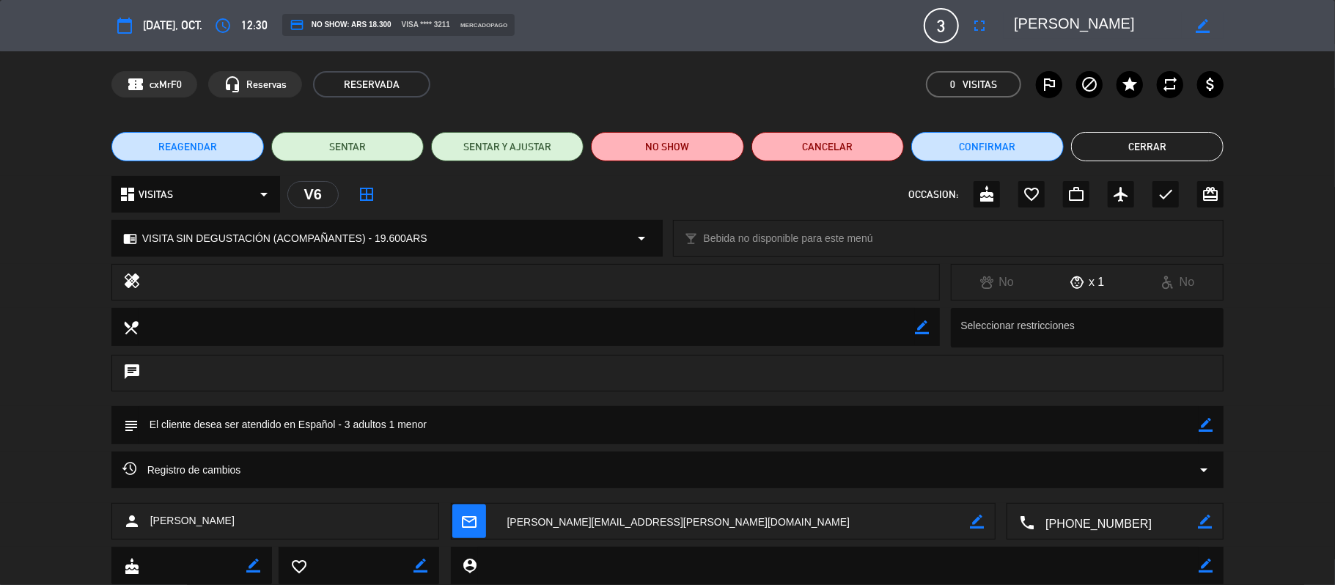
click at [186, 235] on span "VISITA SIN DEGUSTACIÓN (ACOMPAÑANTES) - 19.600ARS" at bounding box center [284, 238] width 285 height 17
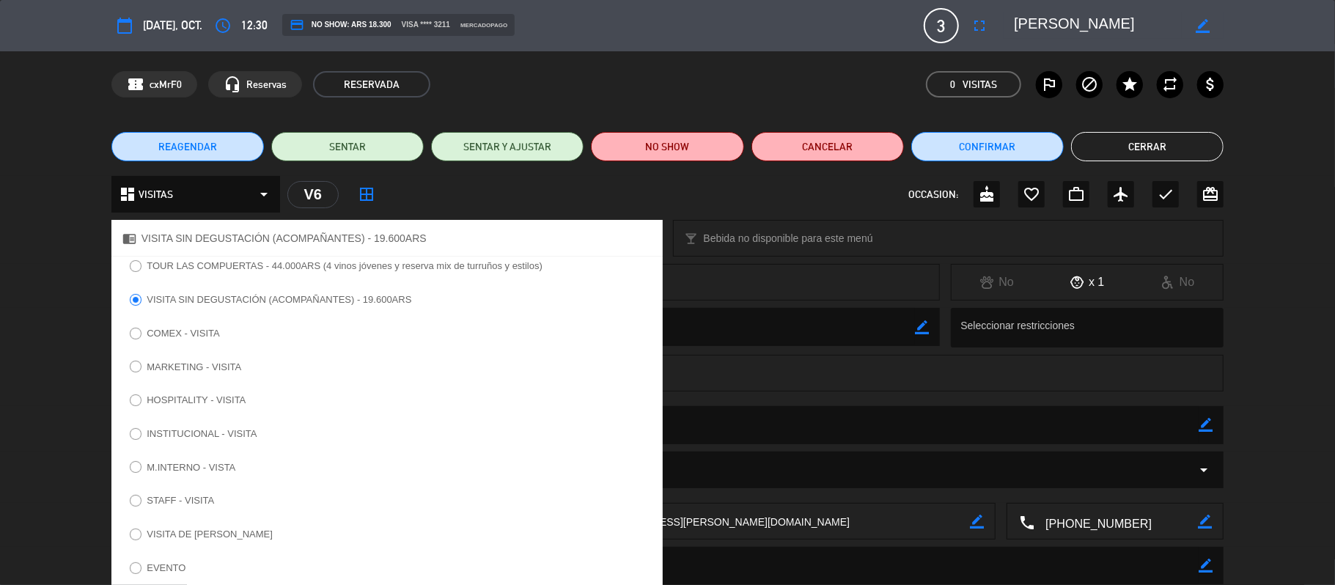
click at [176, 265] on label "TOUR LAS COMPUERTAS - 44.000ARS (4 vinos jóvenes y reserva mix de turruños y es…" at bounding box center [345, 266] width 396 height 10
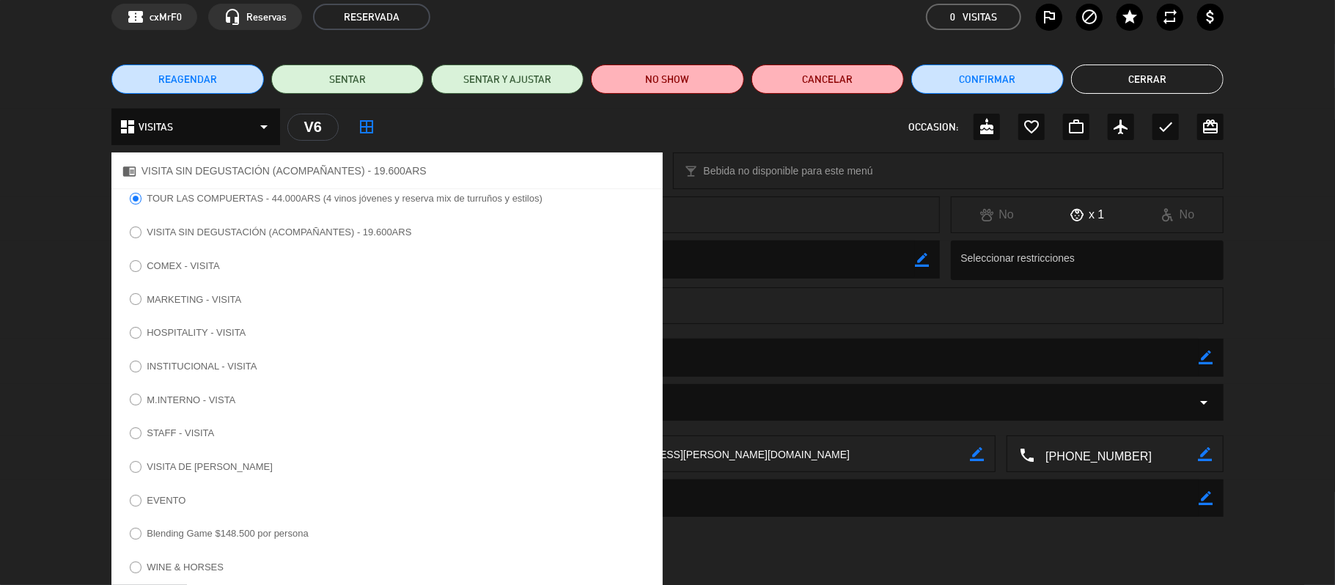
scroll to position [133, 0]
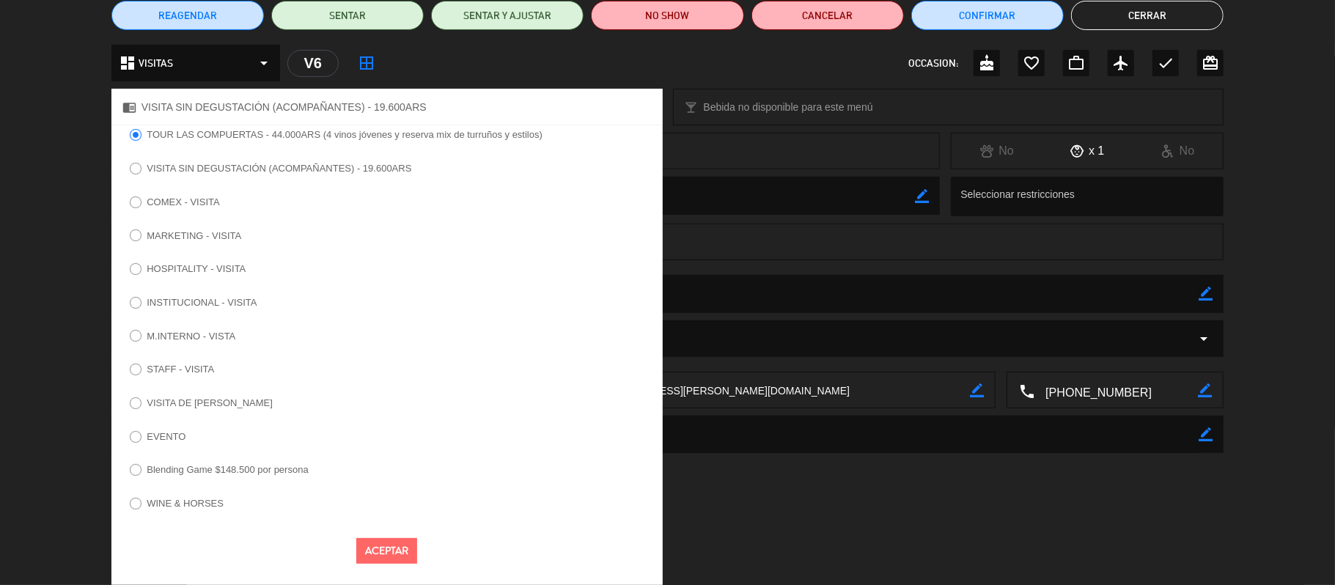
click at [405, 547] on button "Aceptar" at bounding box center [386, 551] width 61 height 26
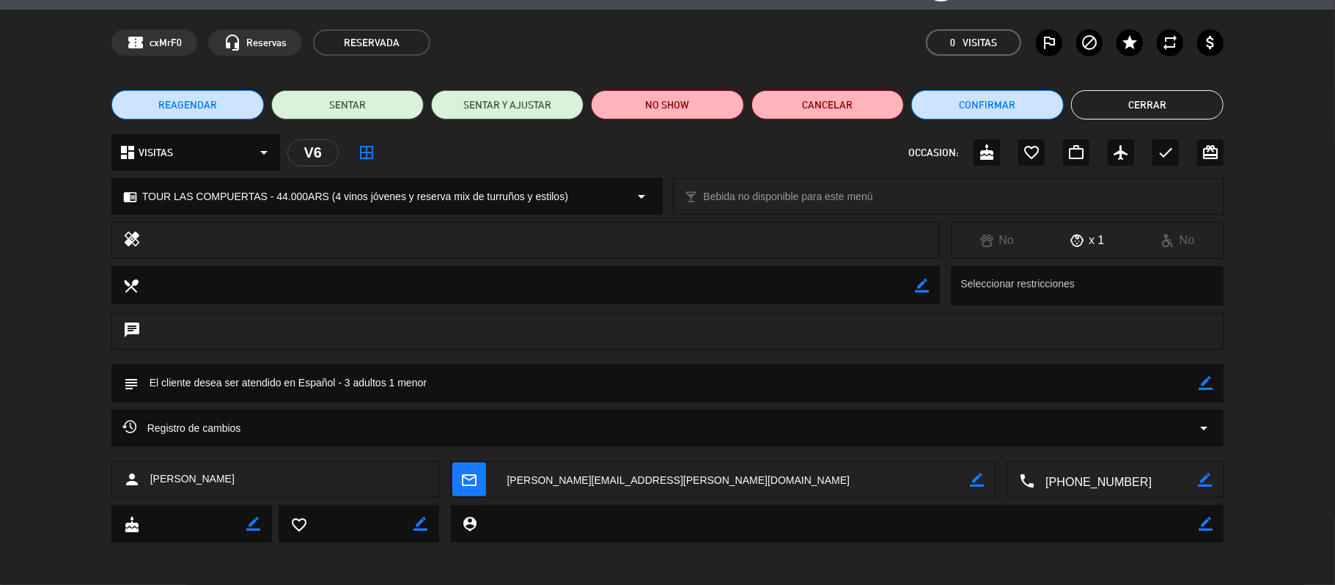
click at [273, 414] on div "Registro de cambios arrow_drop_down" at bounding box center [667, 428] width 1113 height 37
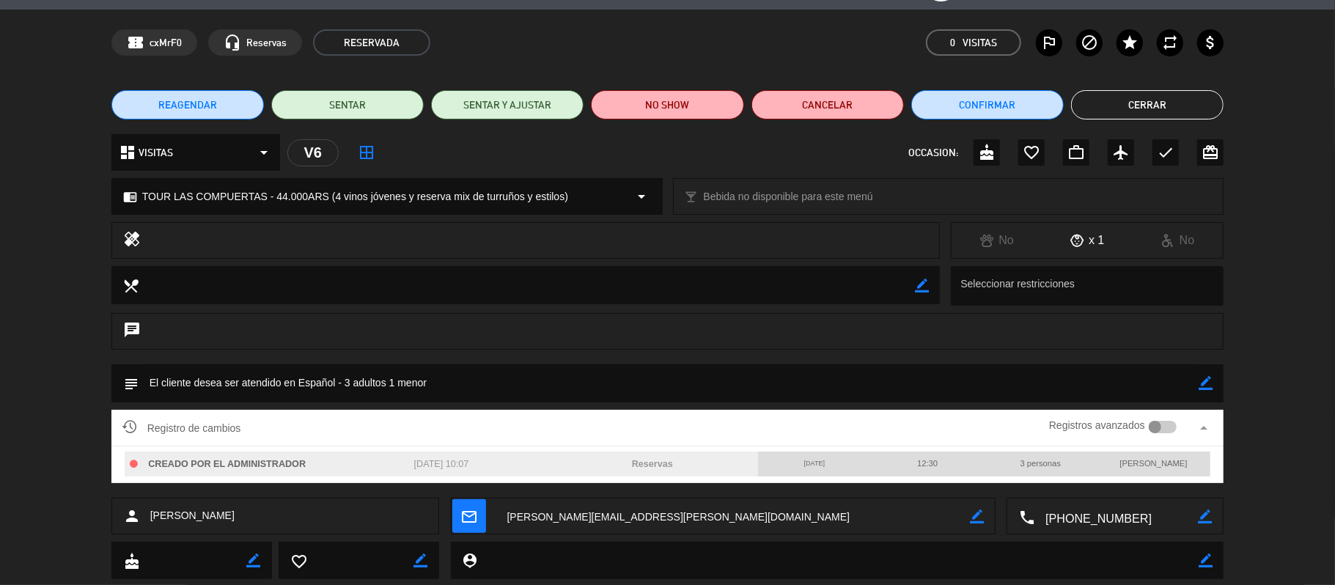
scroll to position [79, 0]
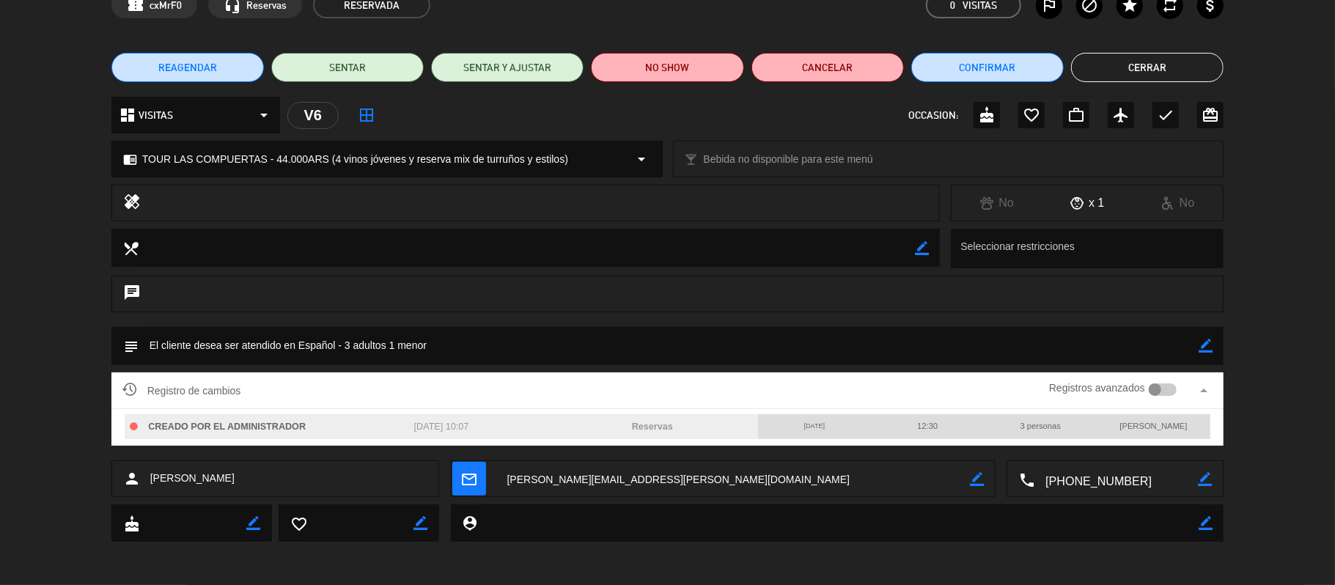
click at [271, 405] on div "Registro de cambios Registros avanzados arrow_drop_up" at bounding box center [667, 390] width 1113 height 37
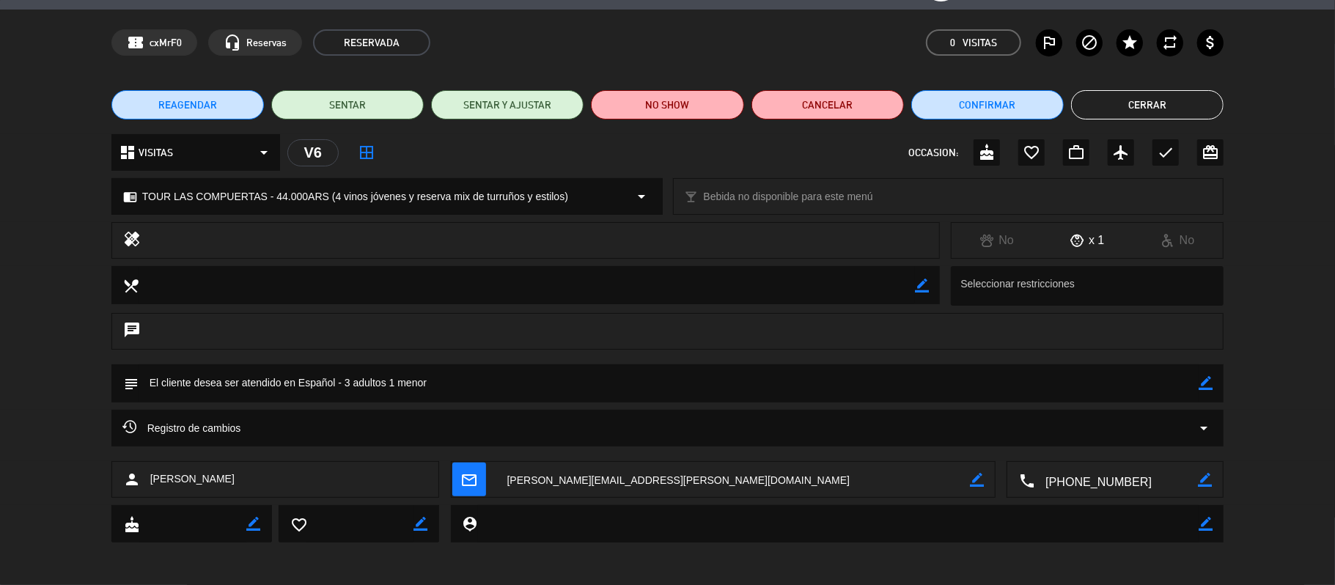
click at [1026, 98] on button "Cerrar" at bounding box center [1147, 104] width 152 height 29
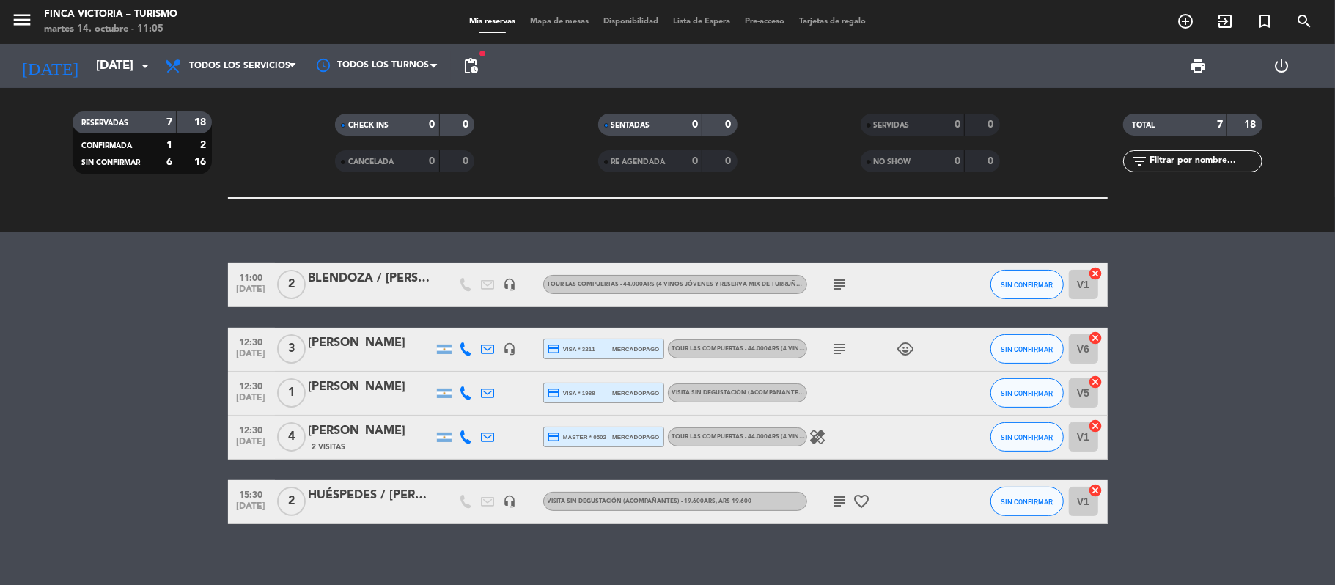
scroll to position [0, 0]
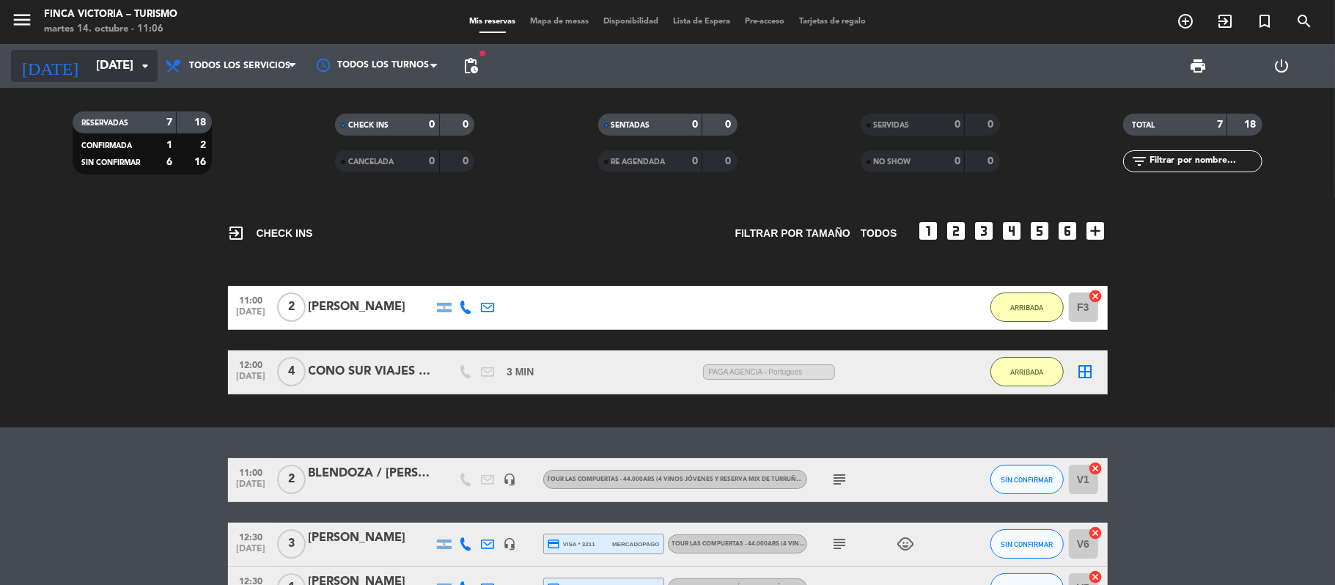
click at [43, 62] on icon "[DATE]" at bounding box center [50, 66] width 78 height 32
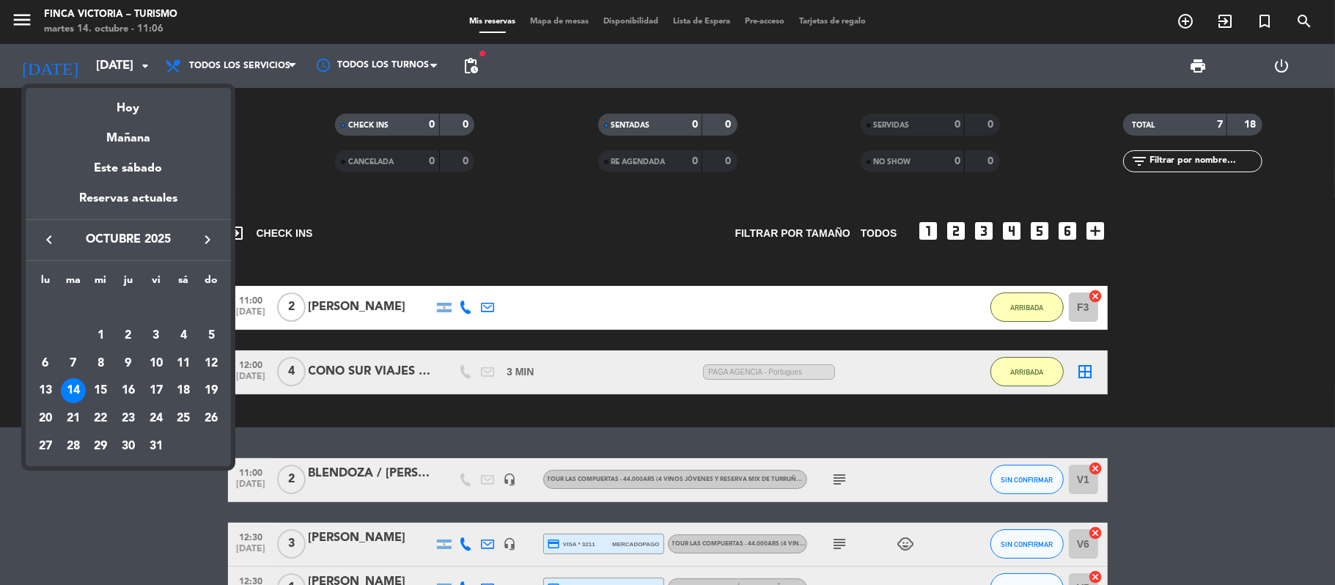
click at [208, 242] on icon "keyboard_arrow_right" at bounding box center [208, 240] width 18 height 18
click at [162, 364] on div "14" at bounding box center [156, 363] width 25 height 25
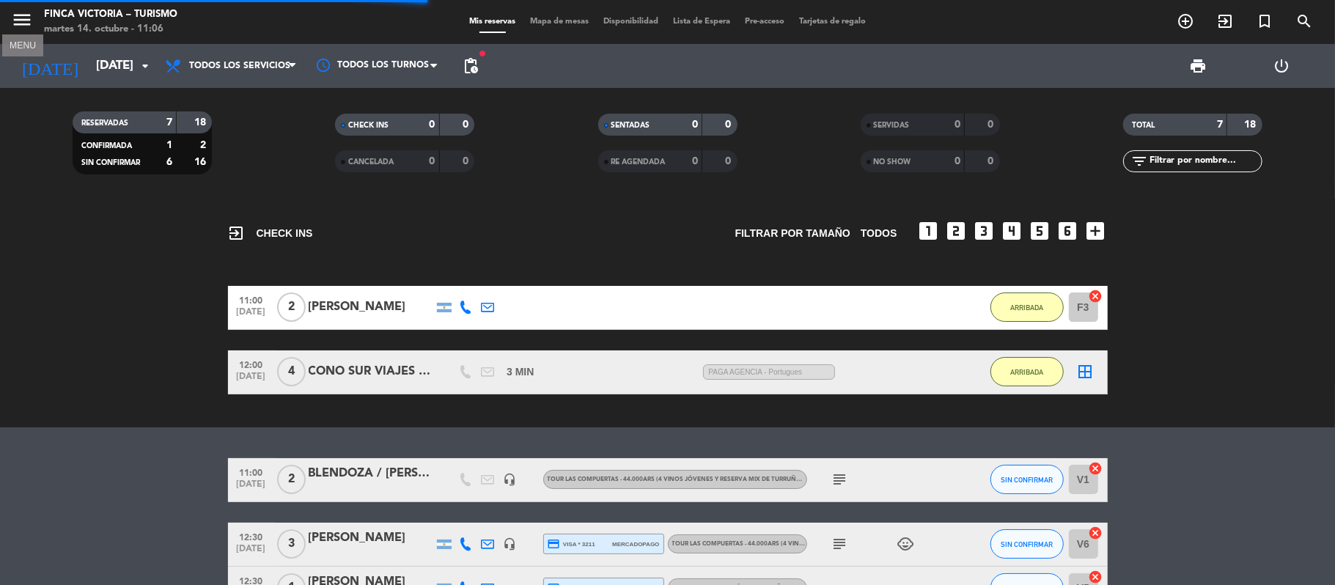
click at [26, 19] on icon "menu" at bounding box center [22, 20] width 22 height 22
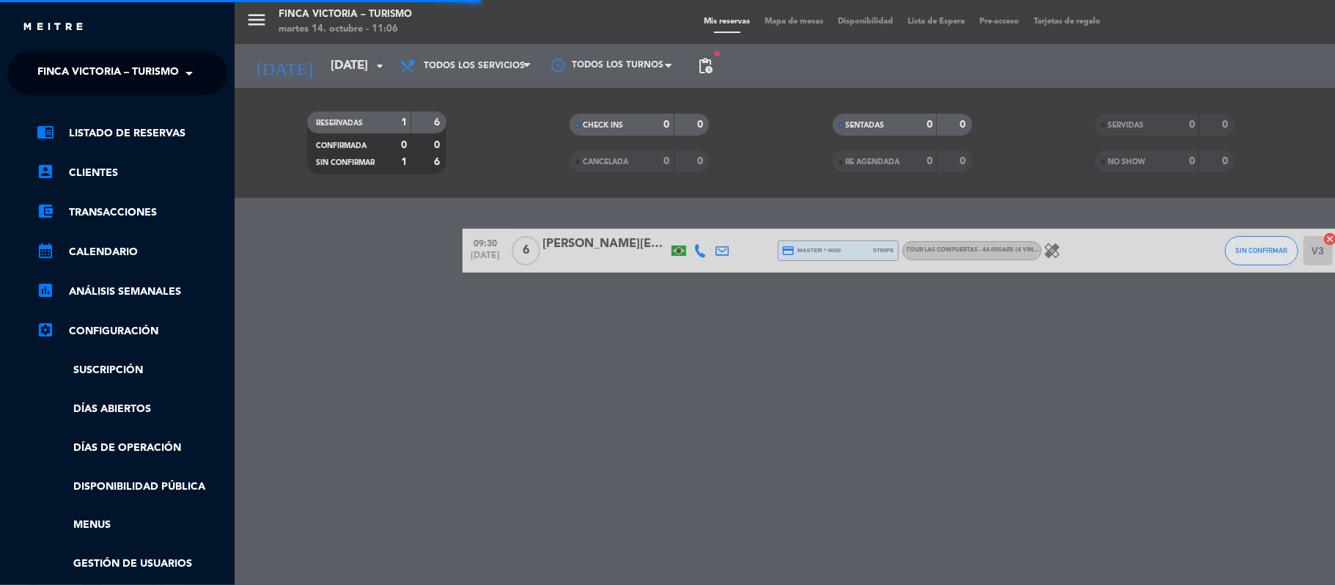
click at [48, 65] on span "FINCA VICTORIA – TURISMO" at bounding box center [107, 73] width 141 height 31
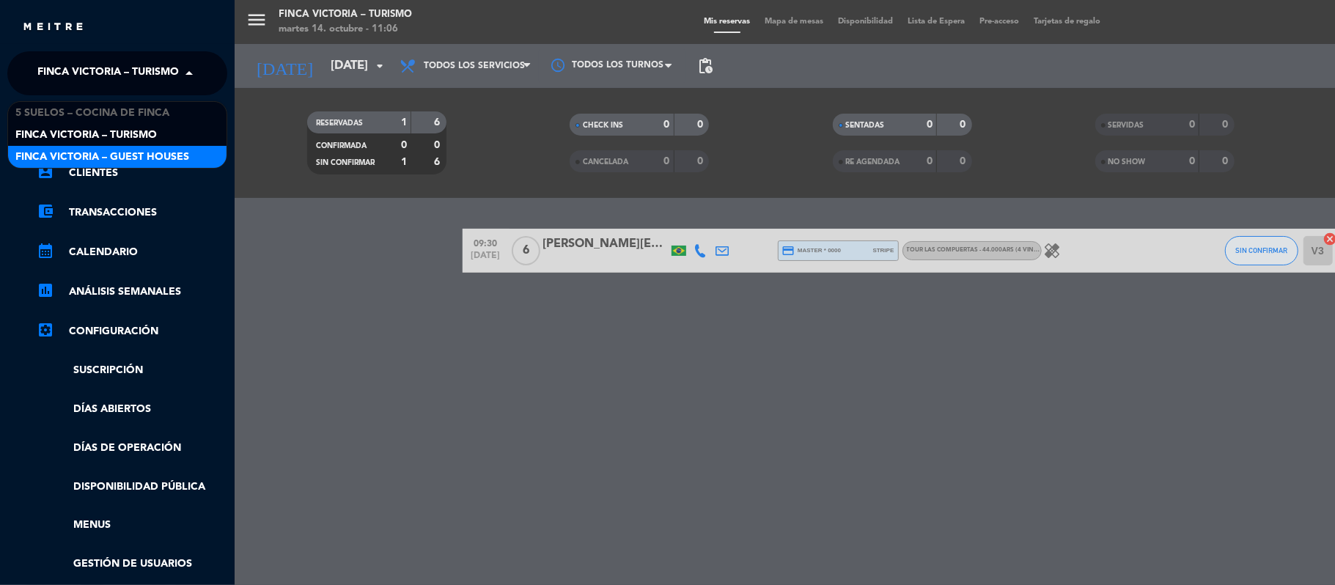
click at [54, 153] on span "FINCA VICTORIA – GUEST HOUSES" at bounding box center [102, 157] width 174 height 17
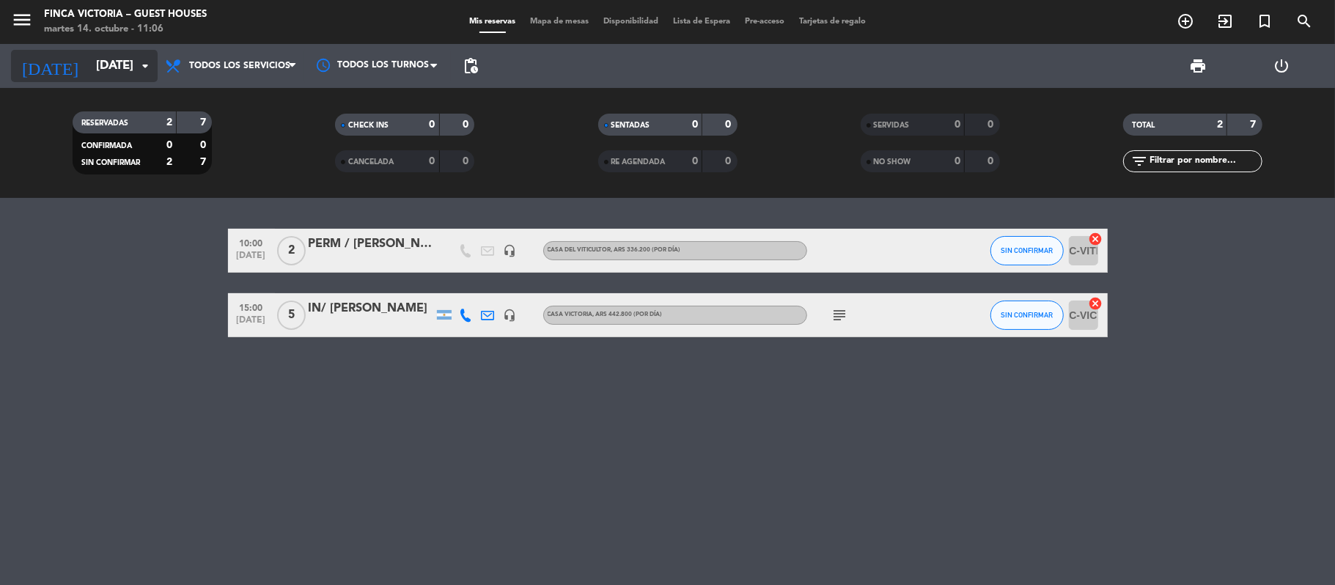
click at [89, 53] on input "[DATE]" at bounding box center [168, 66] width 158 height 29
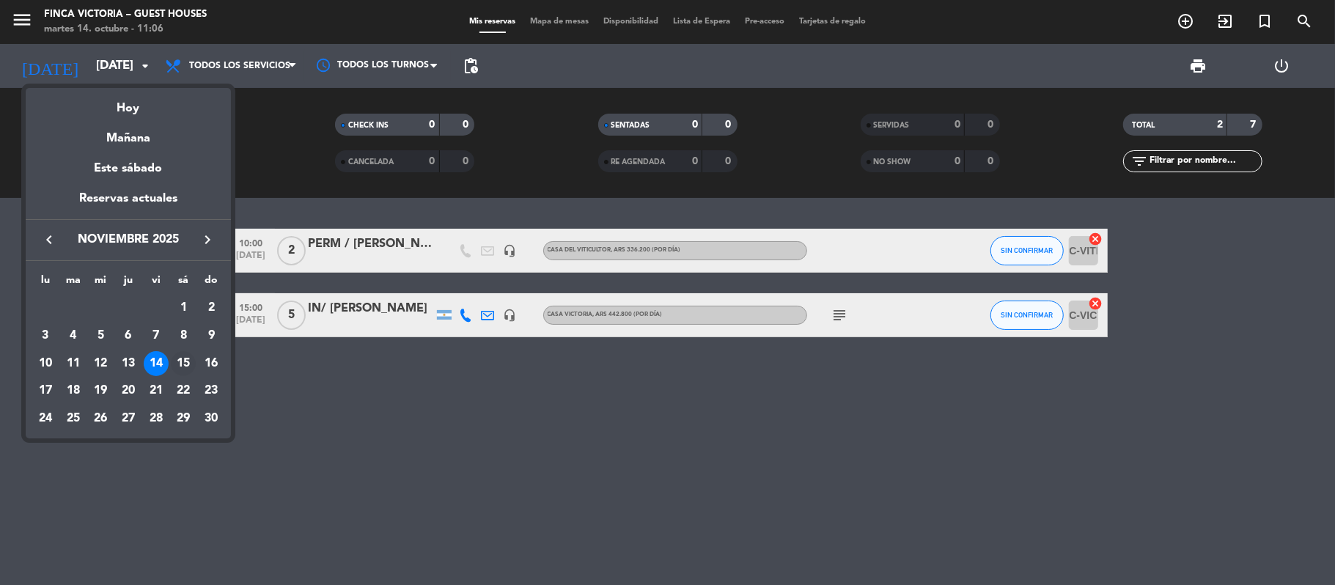
click at [180, 361] on div "15" at bounding box center [183, 363] width 25 height 25
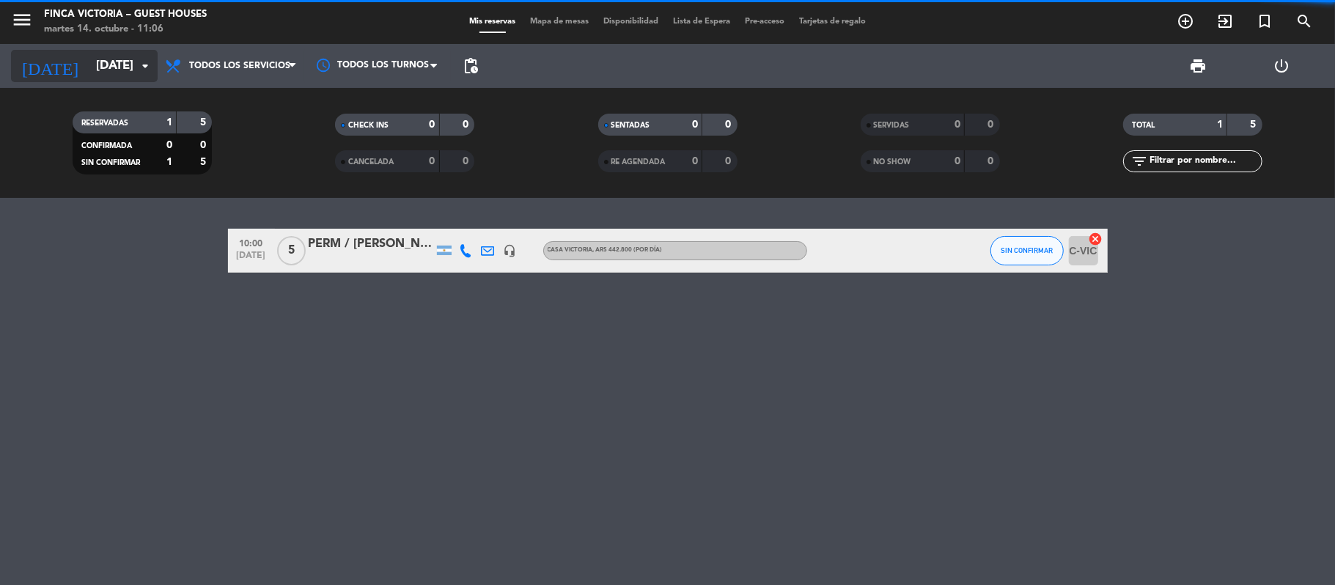
click at [119, 62] on input "[DATE]" at bounding box center [168, 66] width 158 height 29
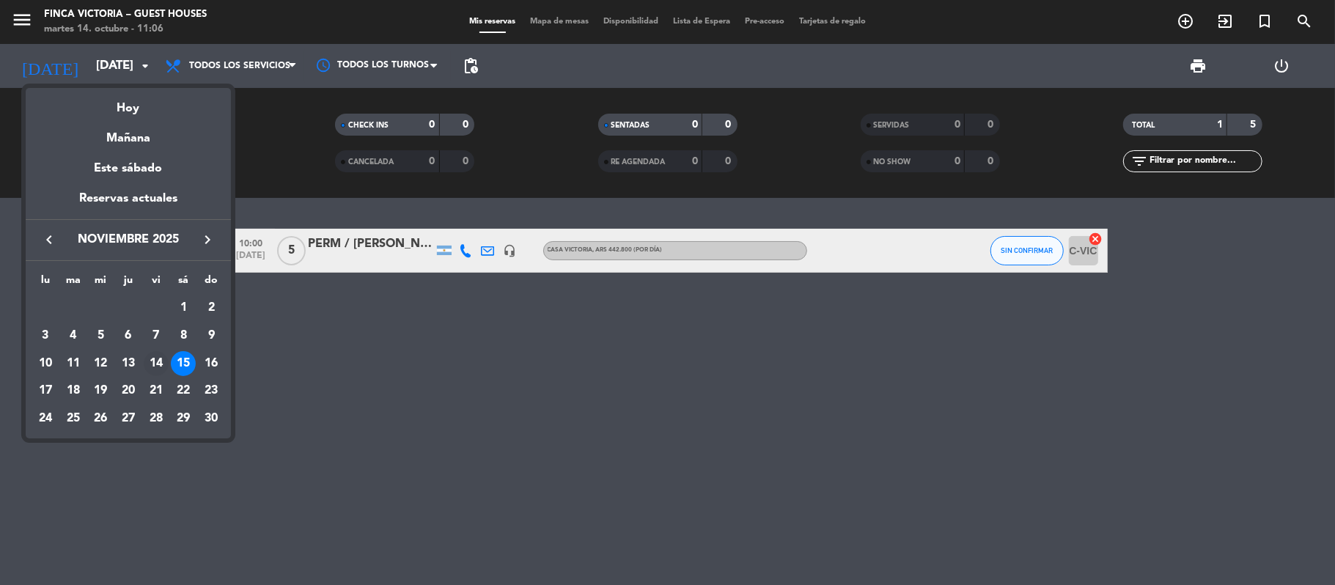
click at [156, 359] on div "14" at bounding box center [156, 363] width 25 height 25
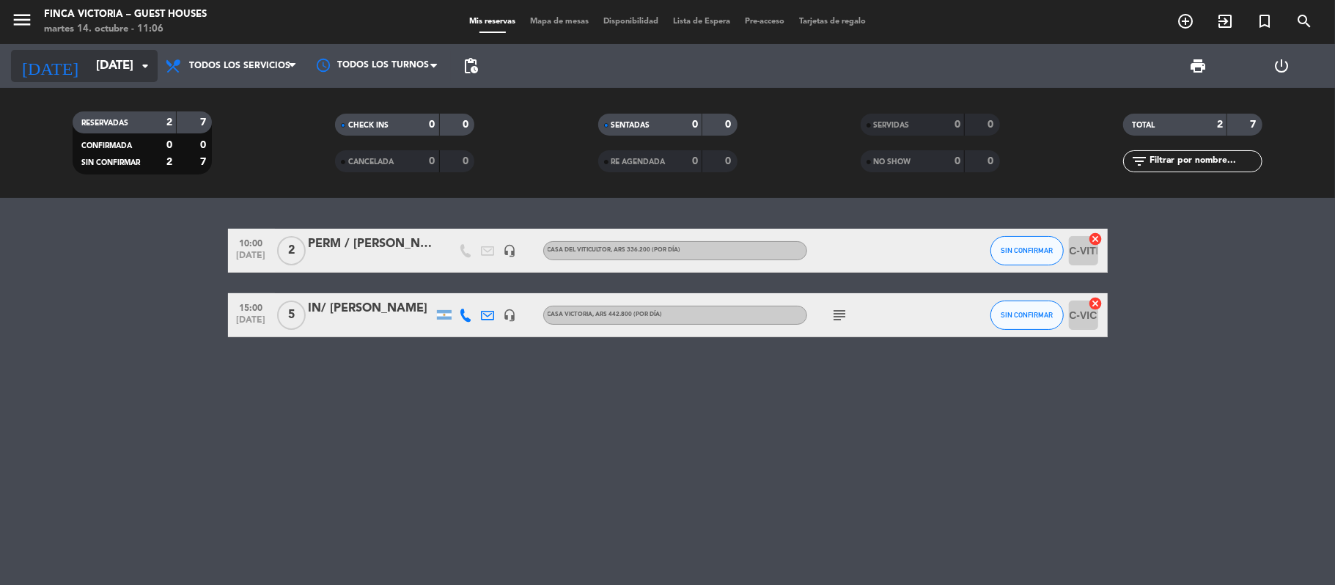
click at [120, 68] on input "[DATE]" at bounding box center [168, 66] width 158 height 29
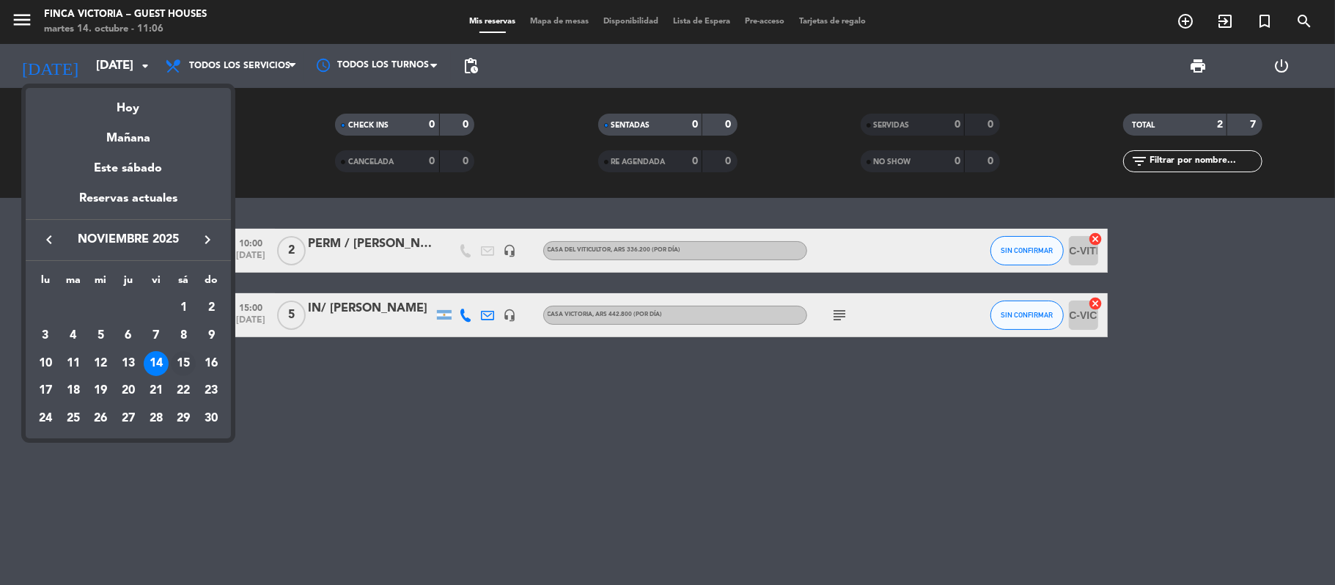
click at [191, 367] on div "15" at bounding box center [183, 363] width 25 height 25
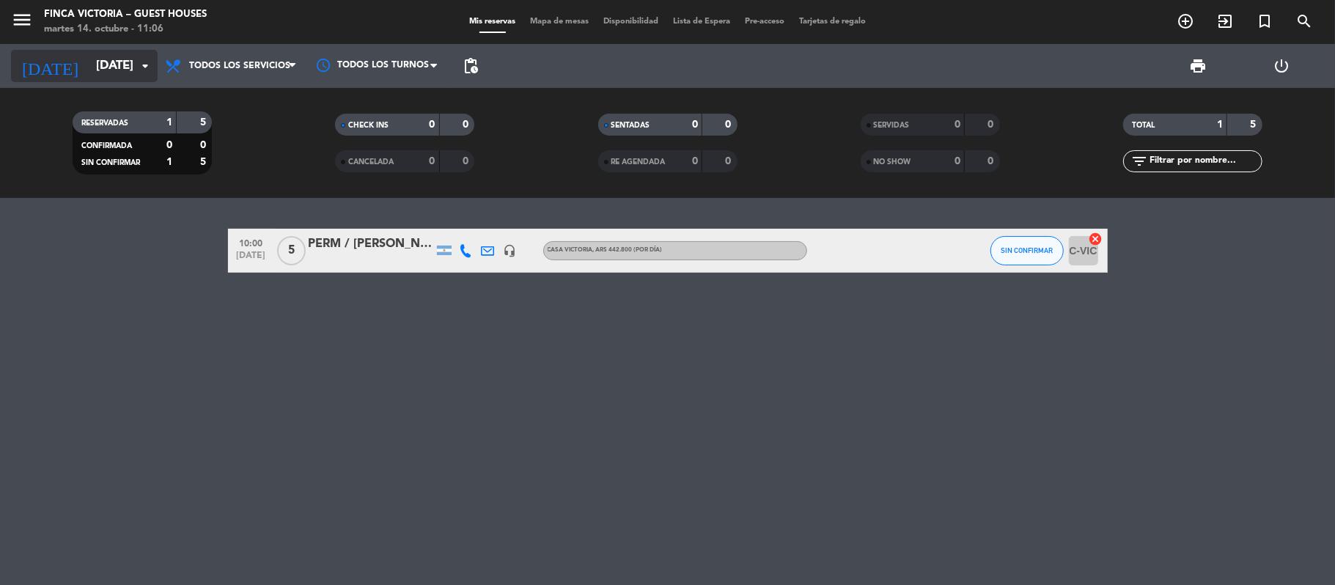
click at [120, 72] on input "[DATE]" at bounding box center [168, 66] width 158 height 29
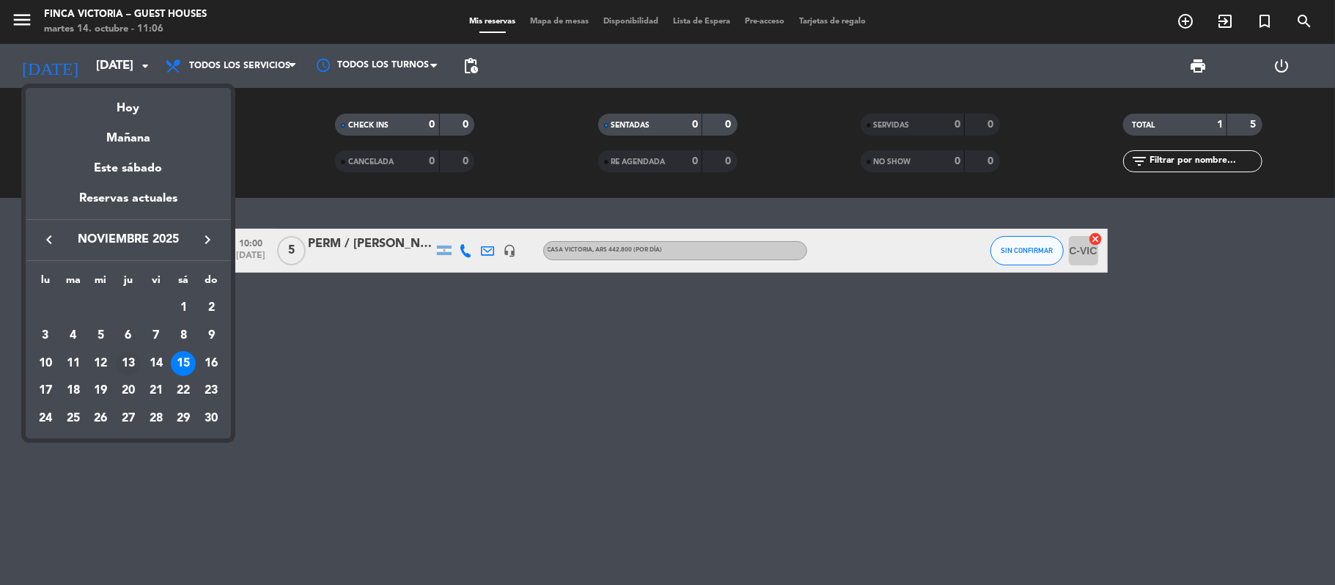
click at [124, 356] on div "13" at bounding box center [128, 363] width 25 height 25
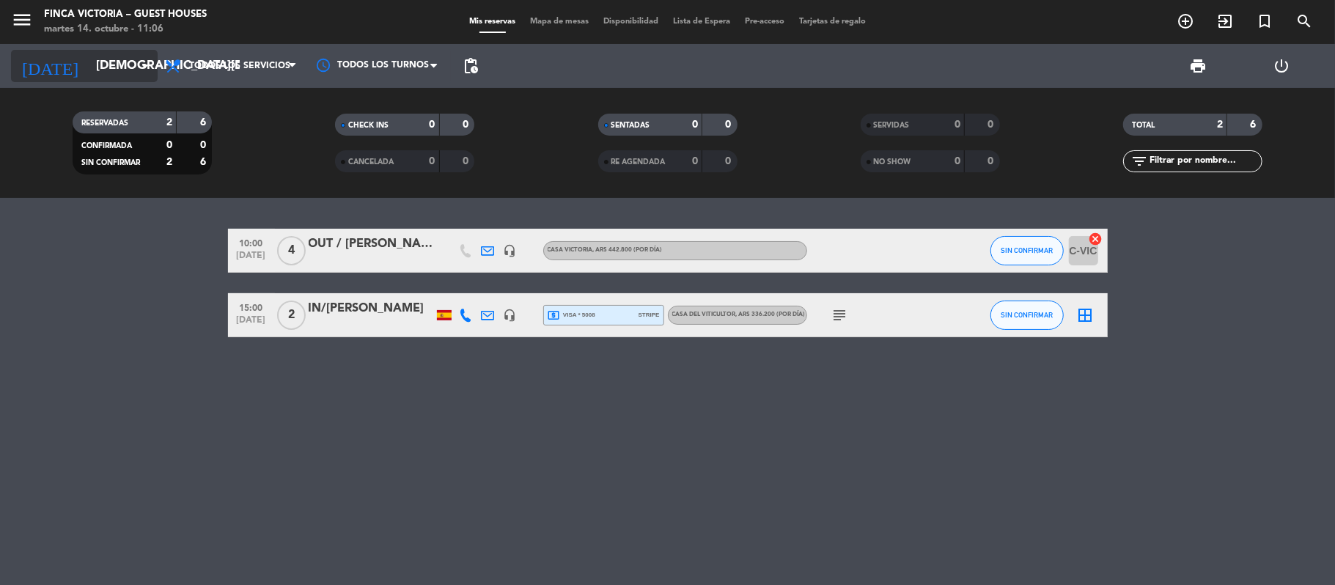
click at [98, 63] on input "[DEMOGRAPHIC_DATA][DATE]" at bounding box center [168, 66] width 158 height 29
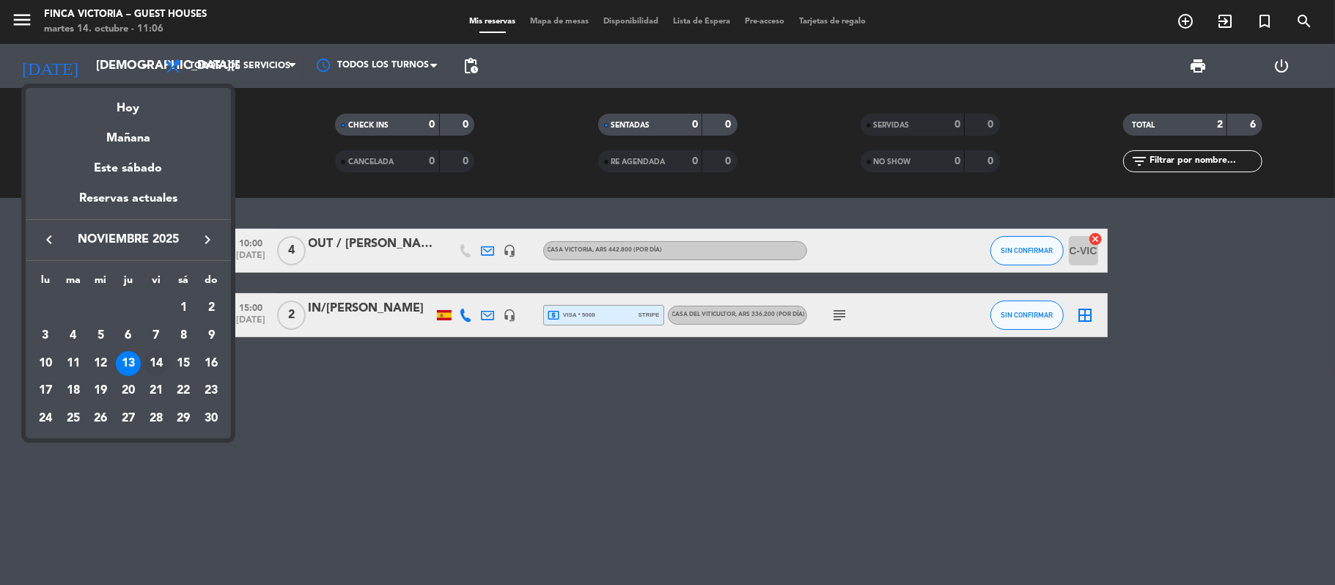
click at [156, 362] on div "14" at bounding box center [156, 363] width 25 height 25
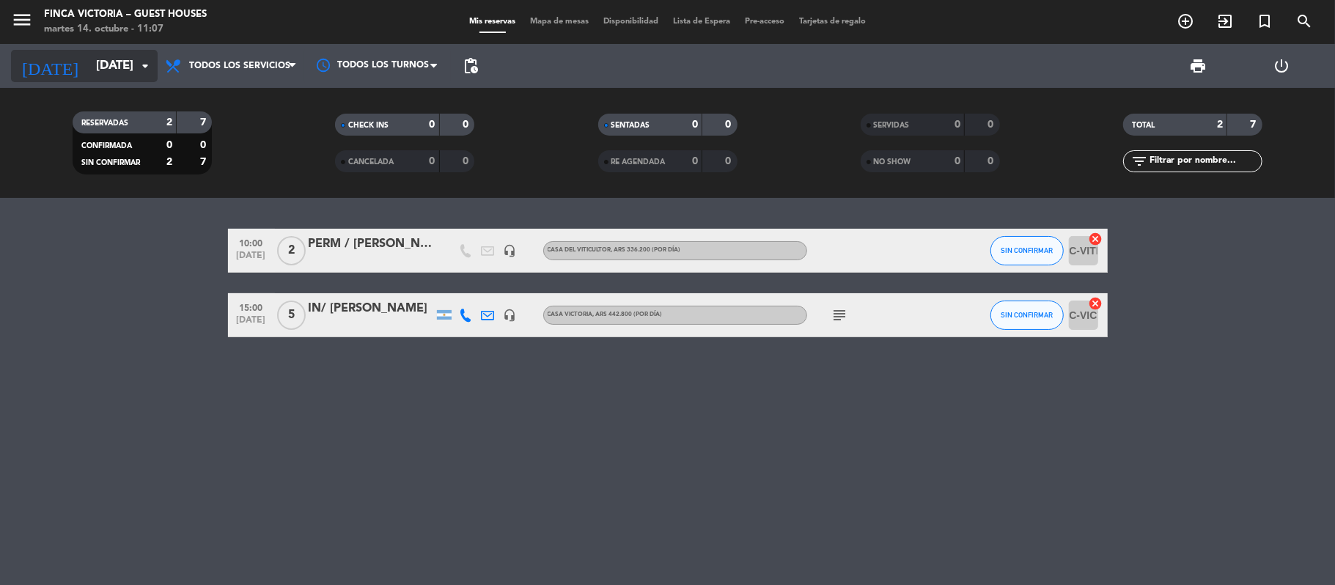
click at [120, 65] on input "[DATE]" at bounding box center [168, 66] width 158 height 29
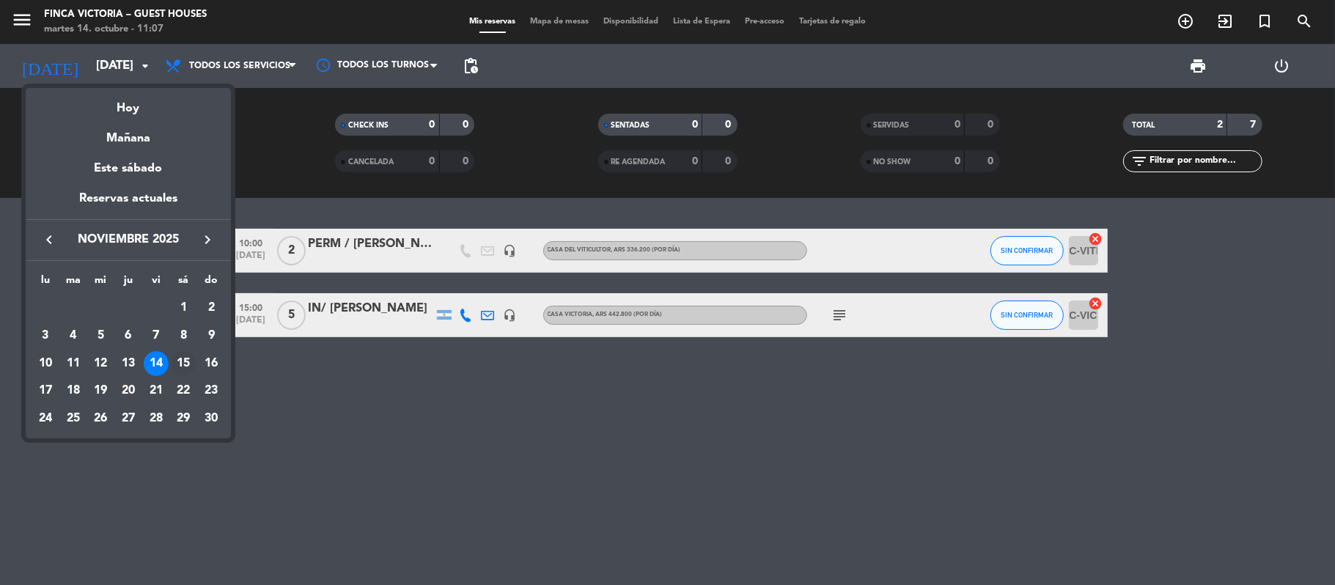
click at [185, 361] on div "15" at bounding box center [183, 363] width 25 height 25
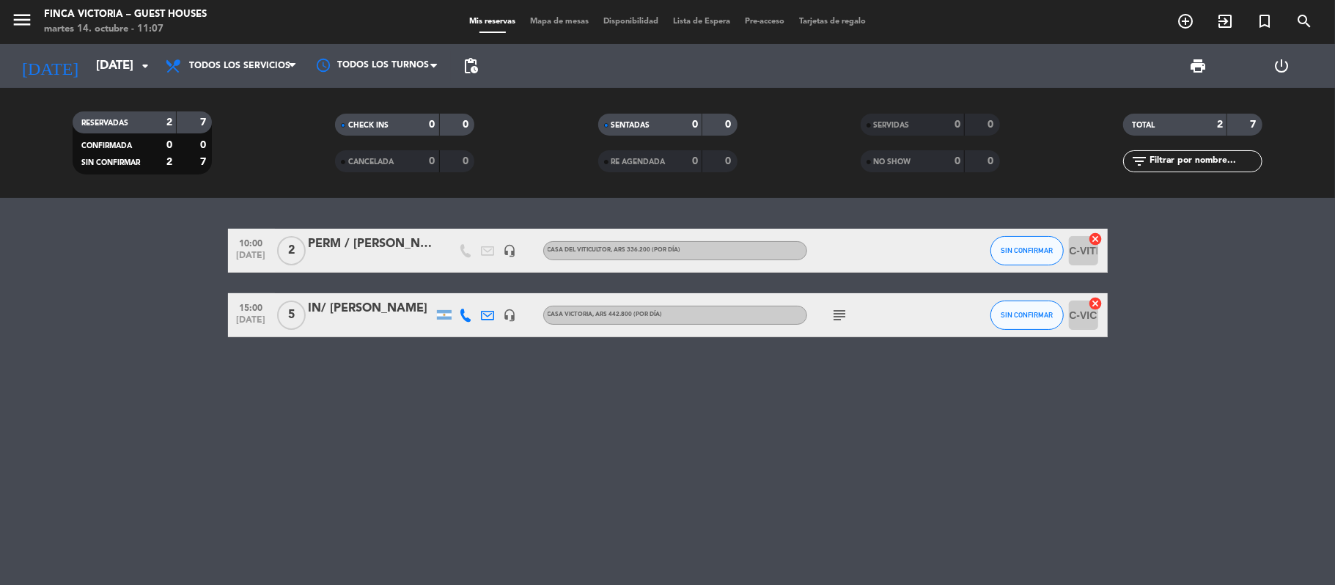
type input "[DATE]"
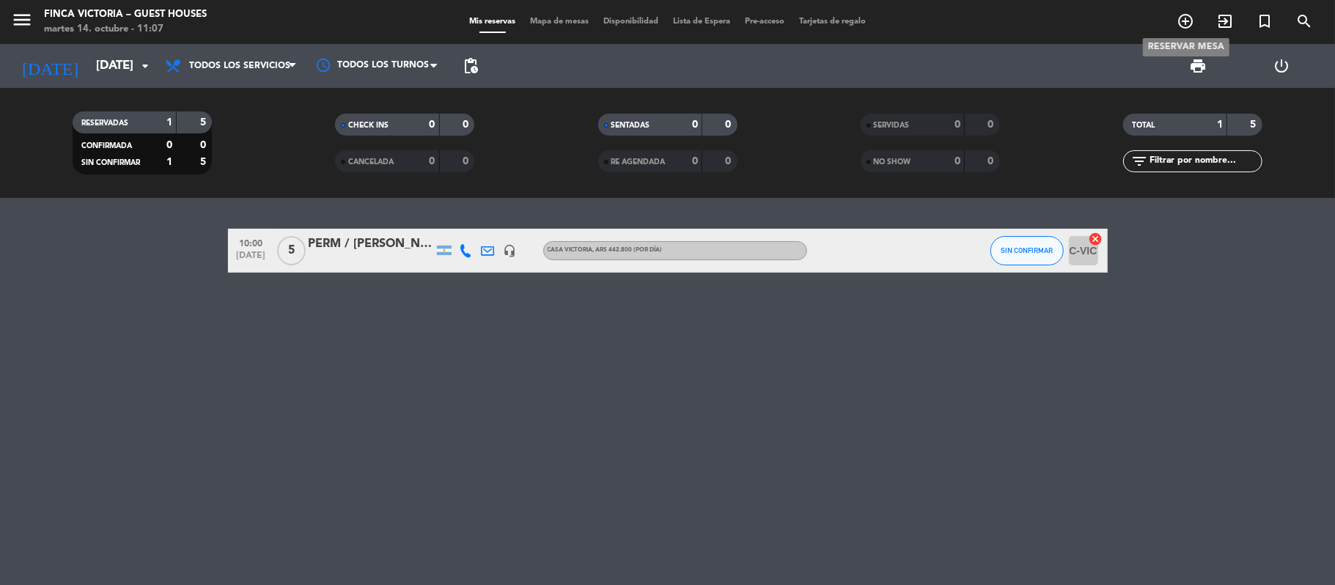
click at [1026, 18] on icon "add_circle_outline" at bounding box center [1186, 21] width 18 height 18
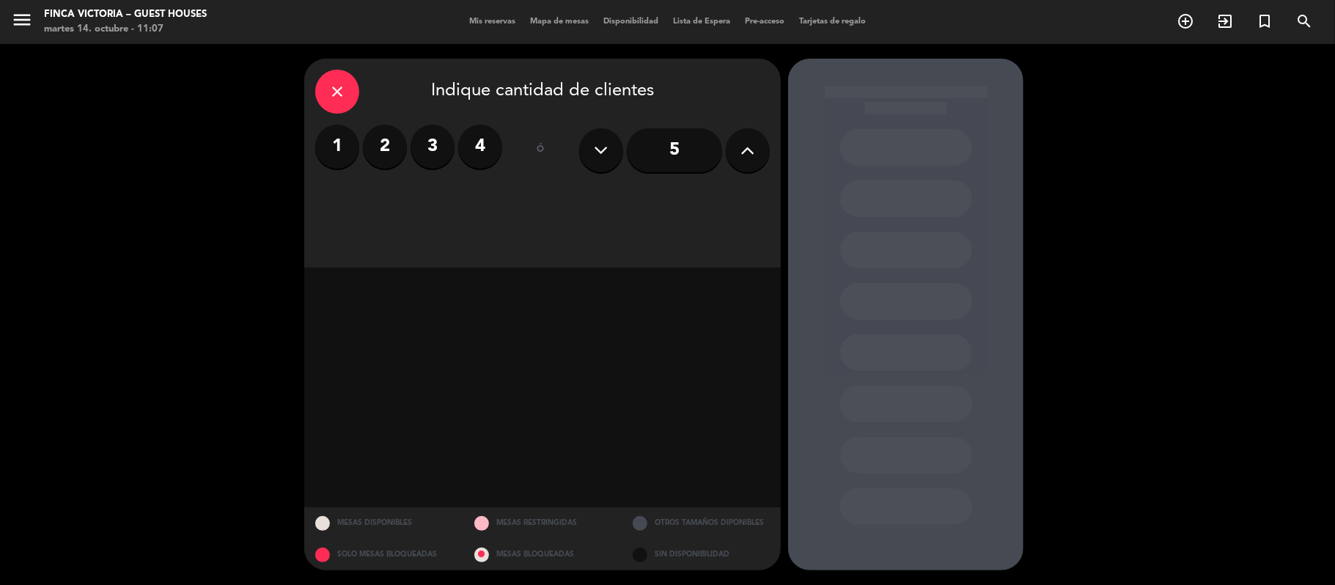
click at [387, 147] on label "2" at bounding box center [385, 147] width 44 height 44
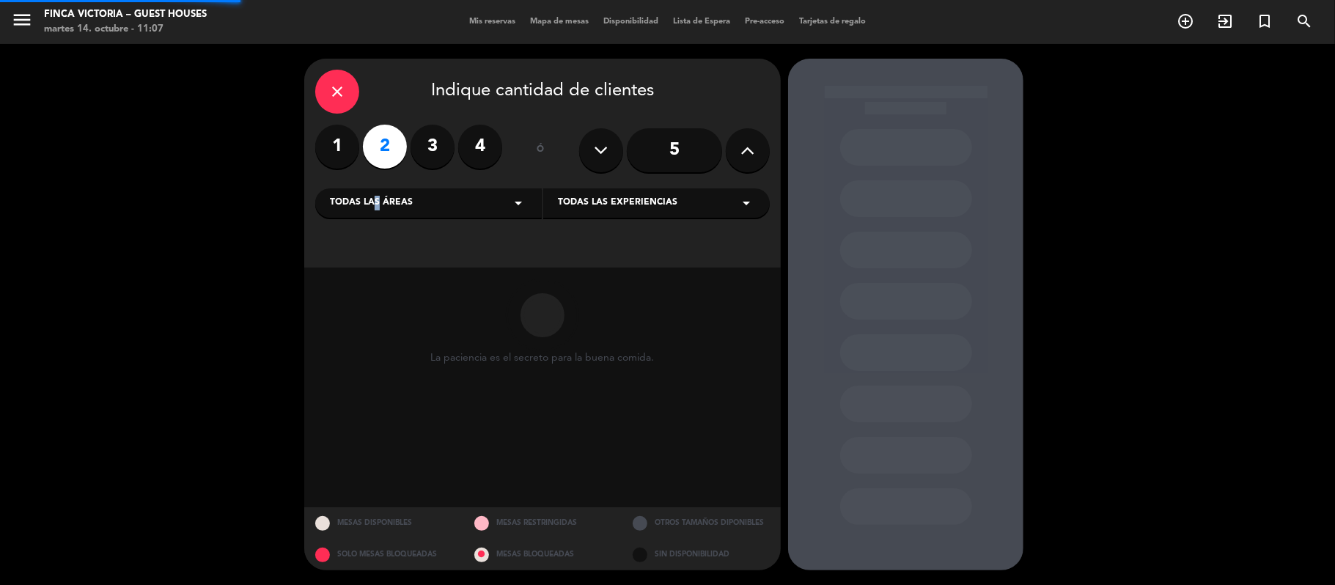
click at [370, 197] on span "Todas las áreas" at bounding box center [371, 203] width 83 height 15
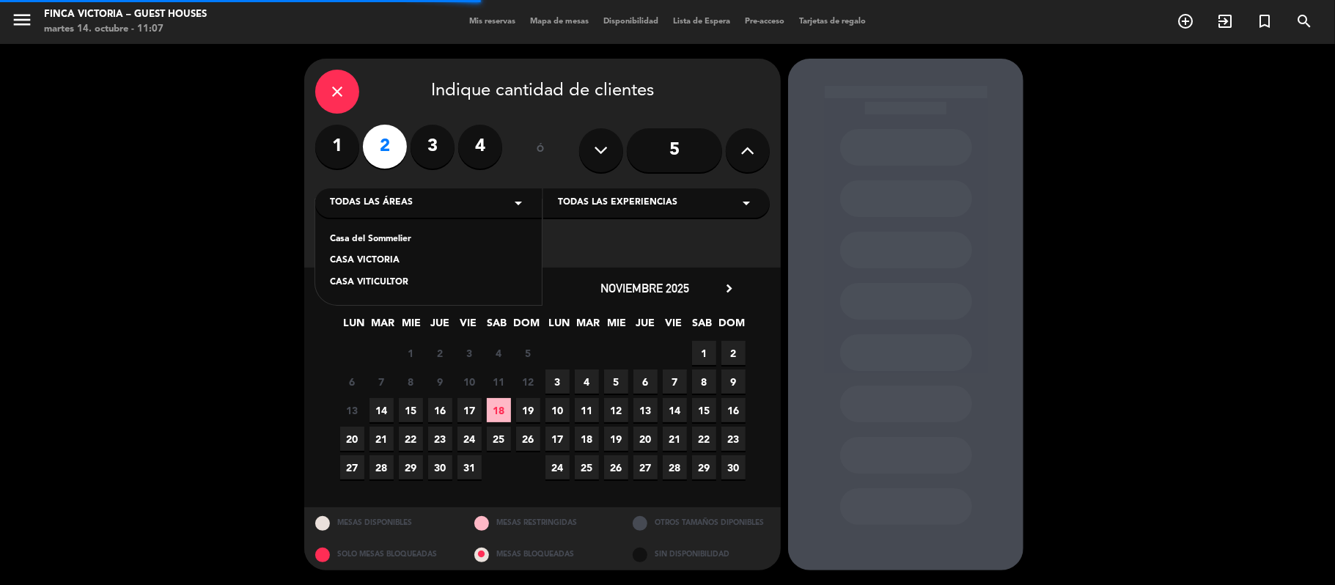
click at [345, 283] on div "CASA VITICULTOR" at bounding box center [428, 283] width 197 height 15
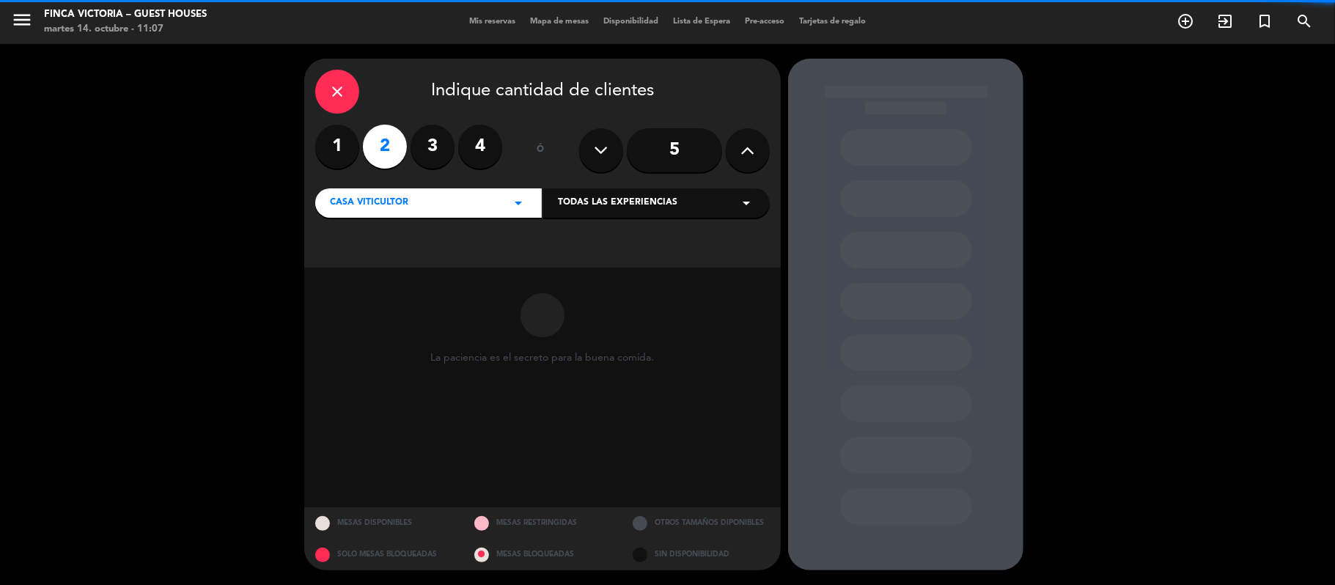
click at [679, 203] on div "Todas las experiencias arrow_drop_down" at bounding box center [656, 202] width 227 height 29
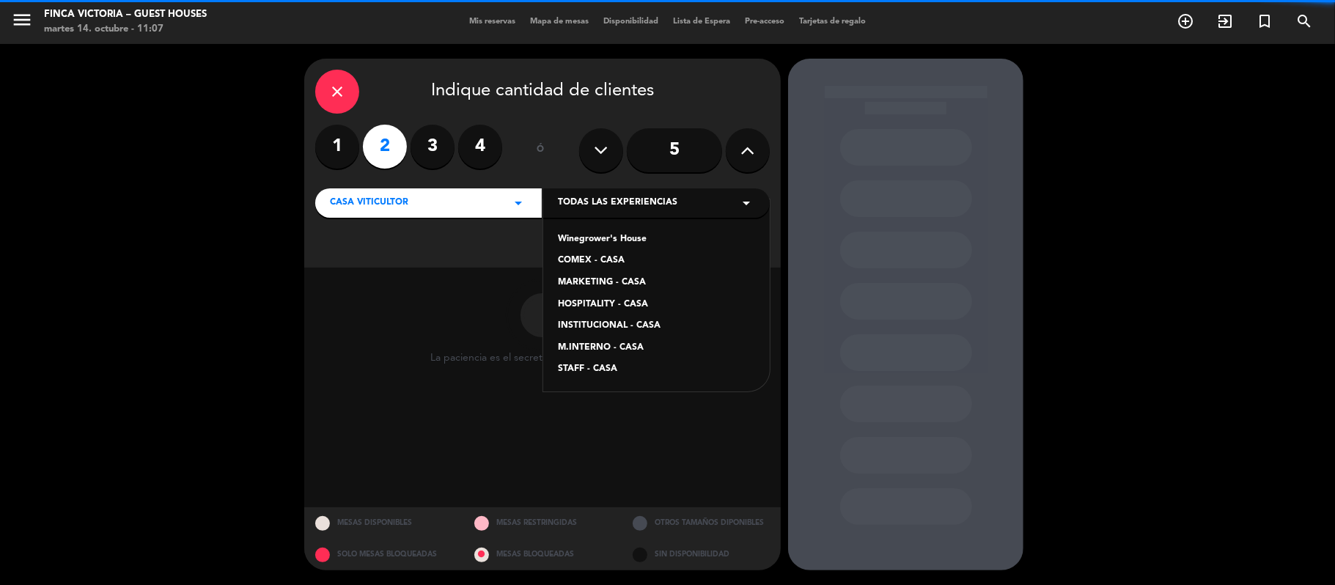
click at [616, 240] on div "Winegrower's House" at bounding box center [656, 239] width 197 height 15
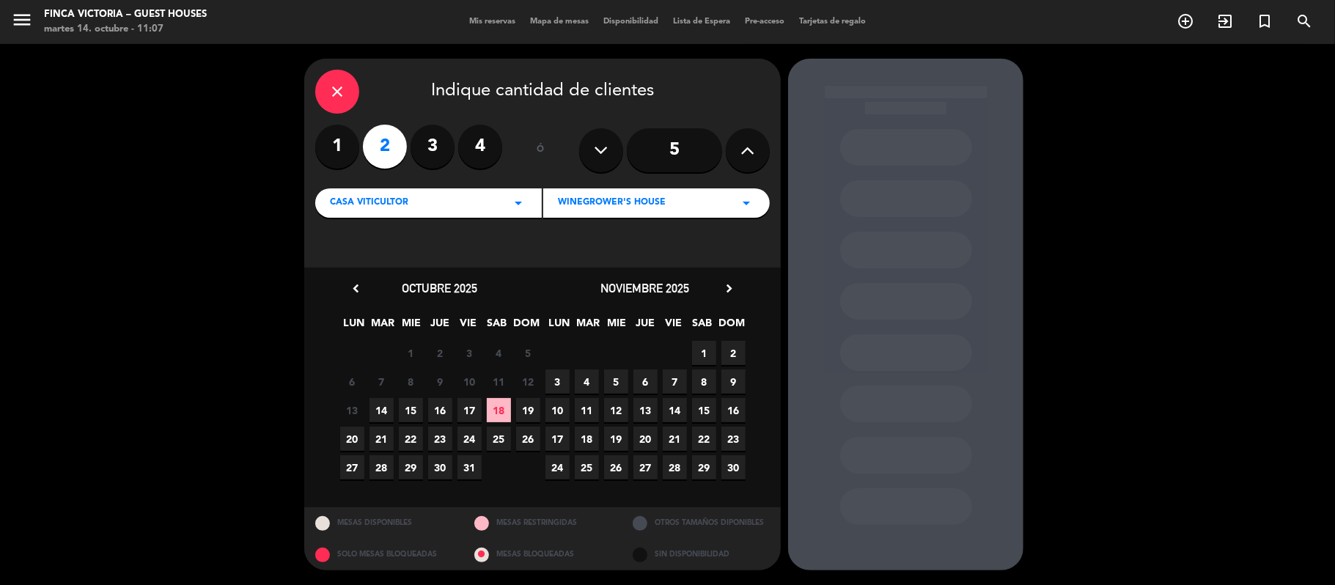
click at [710, 408] on span "15" at bounding box center [704, 410] width 24 height 24
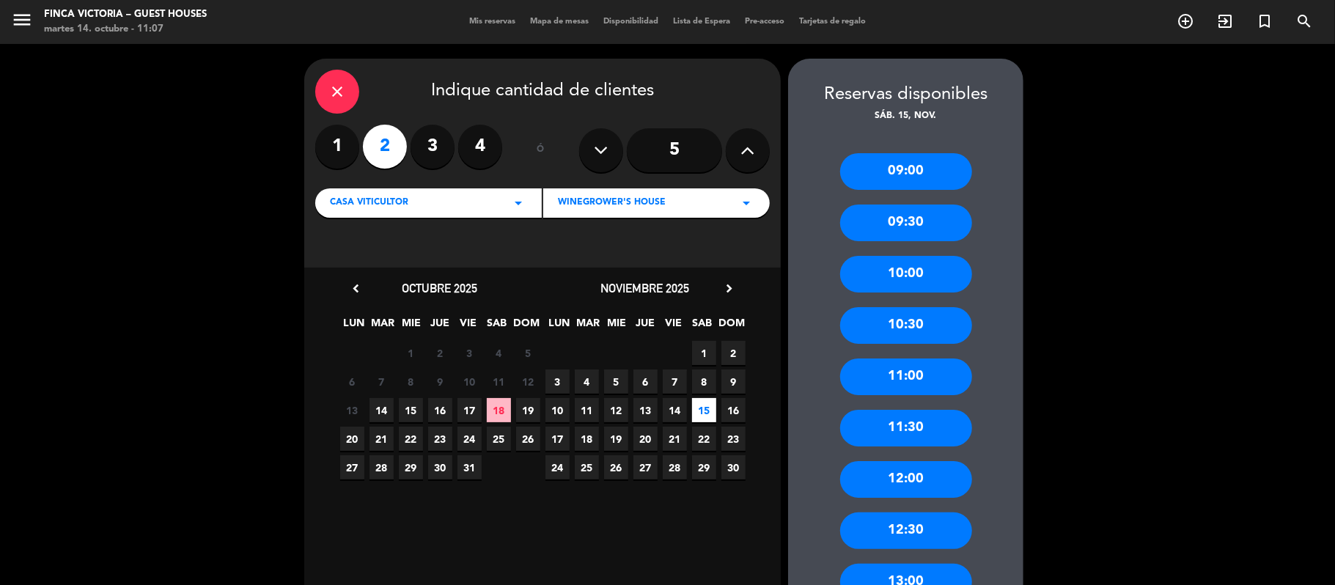
drag, startPoint x: 872, startPoint y: 277, endPoint x: 632, endPoint y: 158, distance: 268.2
click at [874, 277] on div "10:00" at bounding box center [906, 274] width 132 height 37
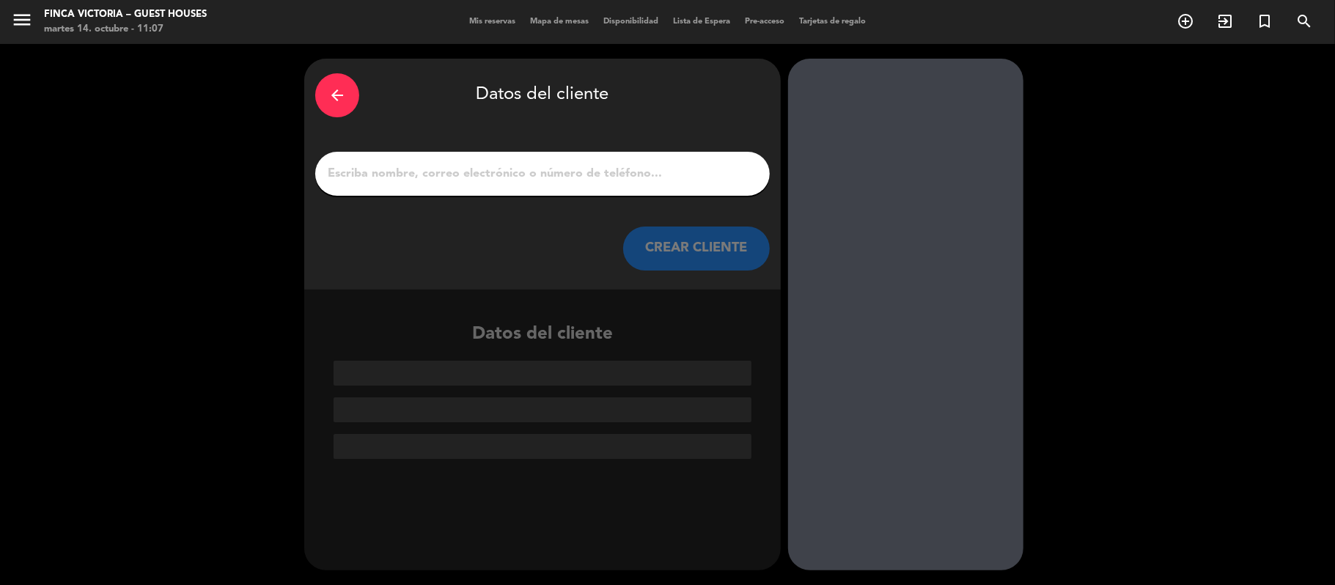
click at [488, 165] on input "1" at bounding box center [542, 173] width 433 height 21
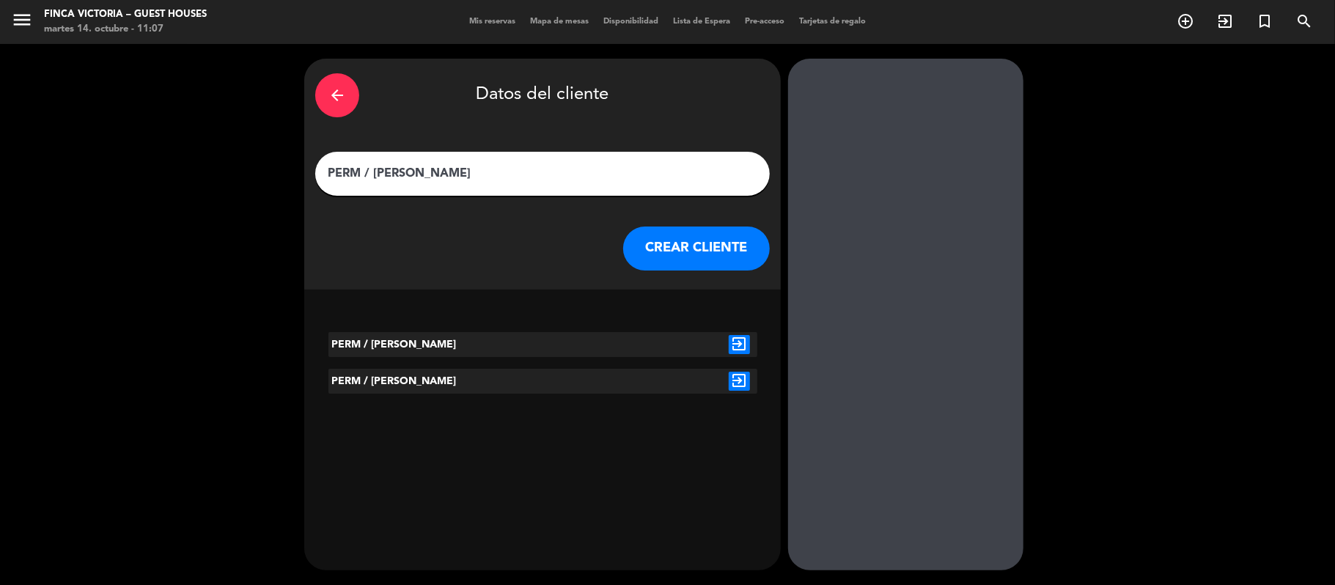
type input "PERM / [PERSON_NAME]"
click at [733, 372] on icon "exit_to_app" at bounding box center [739, 381] width 21 height 19
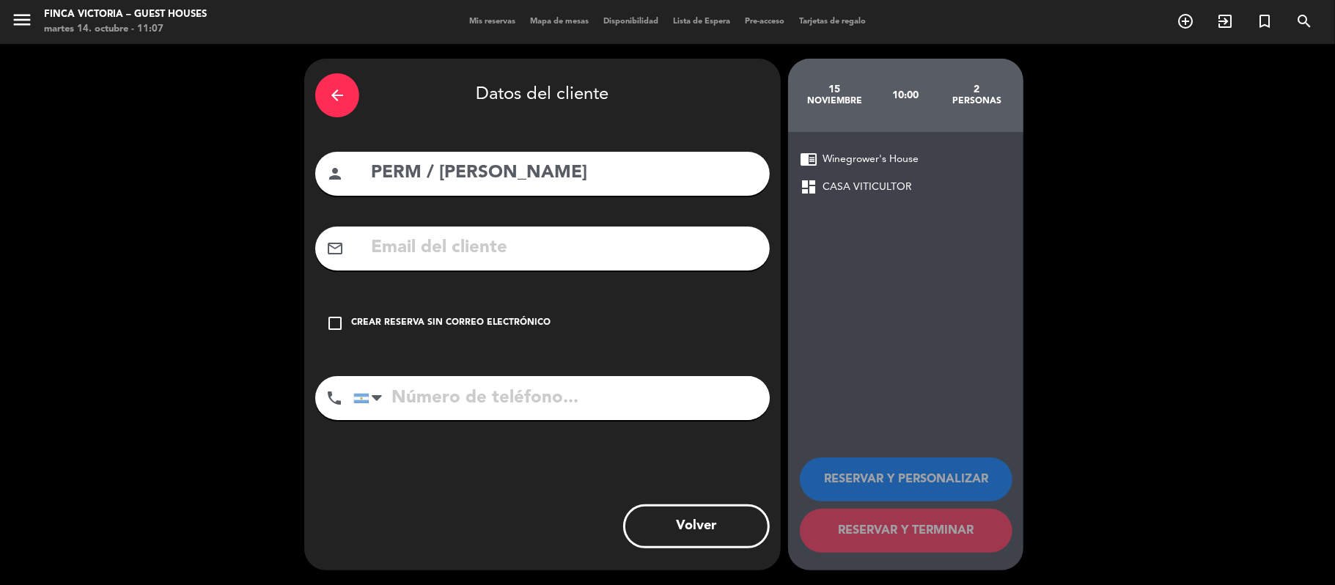
click at [523, 332] on div "check_box_outline_blank Crear reserva sin correo electrónico" at bounding box center [542, 323] width 455 height 44
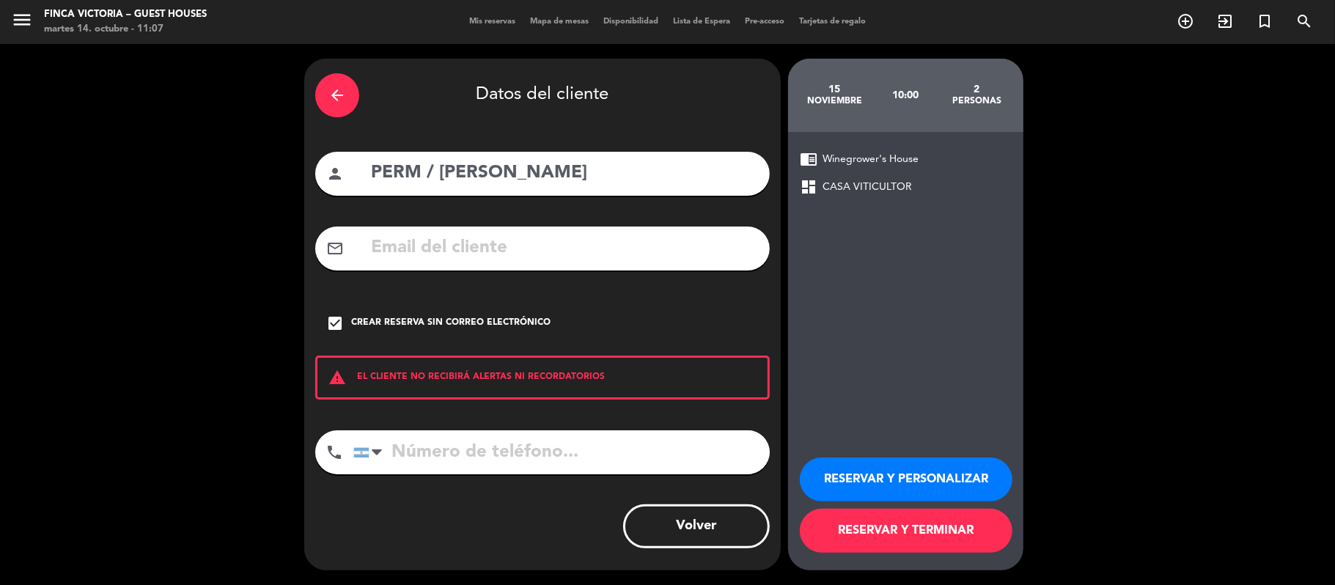
click at [875, 537] on button "RESERVAR Y TERMINAR" at bounding box center [906, 531] width 213 height 44
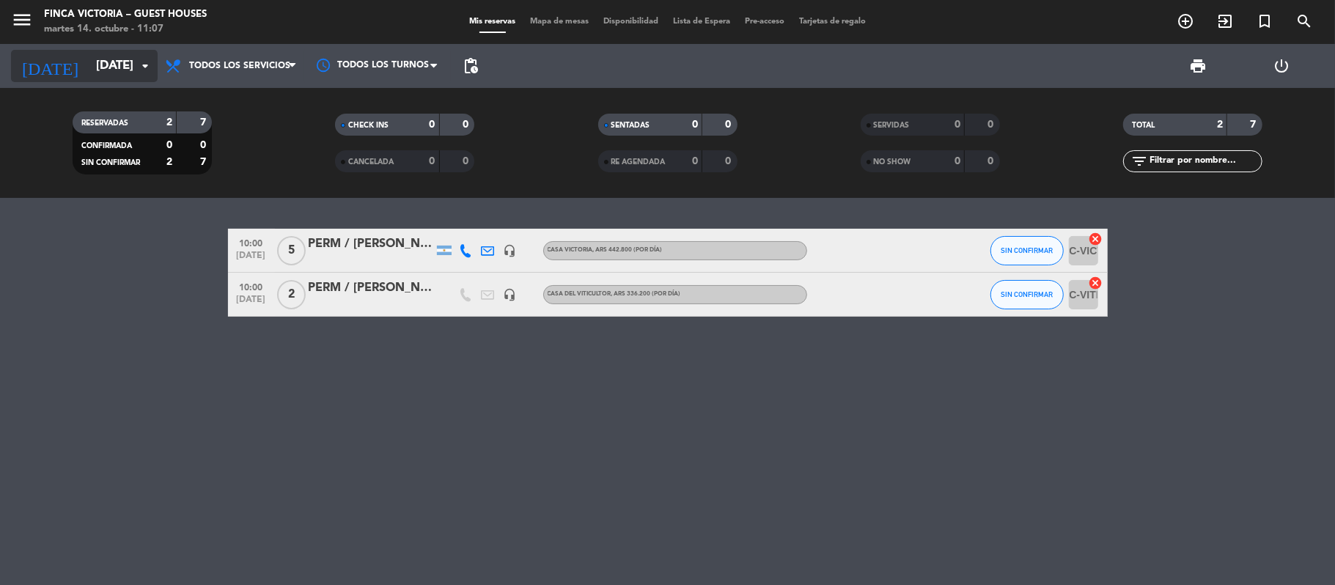
click at [89, 71] on input "[DATE]" at bounding box center [168, 66] width 158 height 29
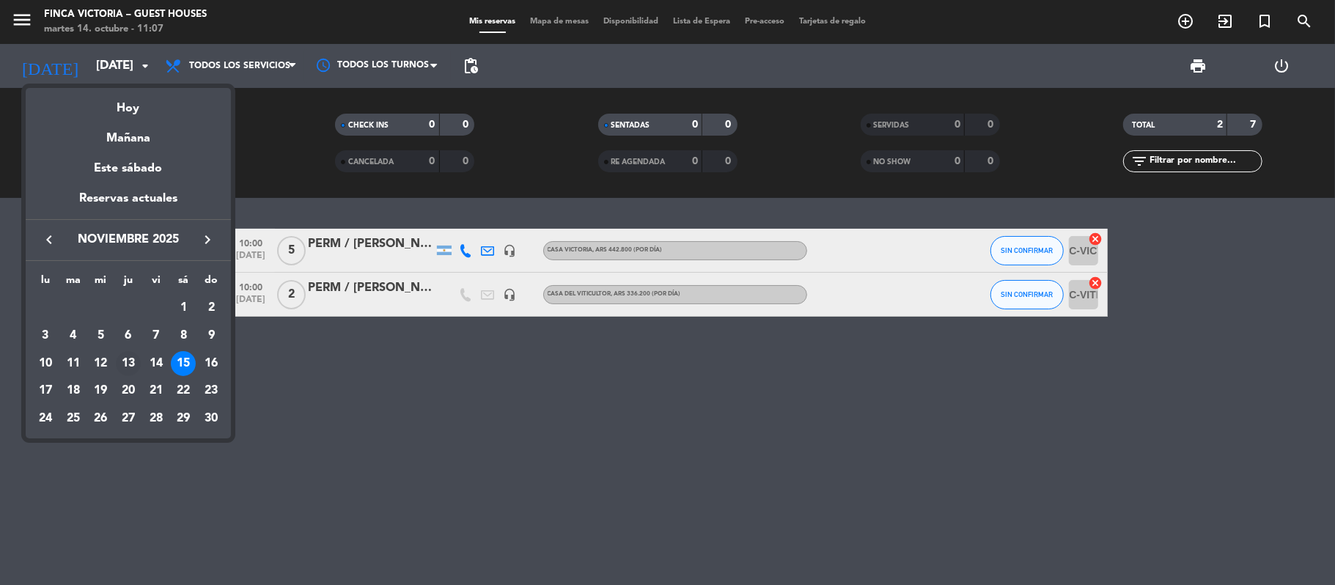
click at [126, 368] on div "13" at bounding box center [128, 363] width 25 height 25
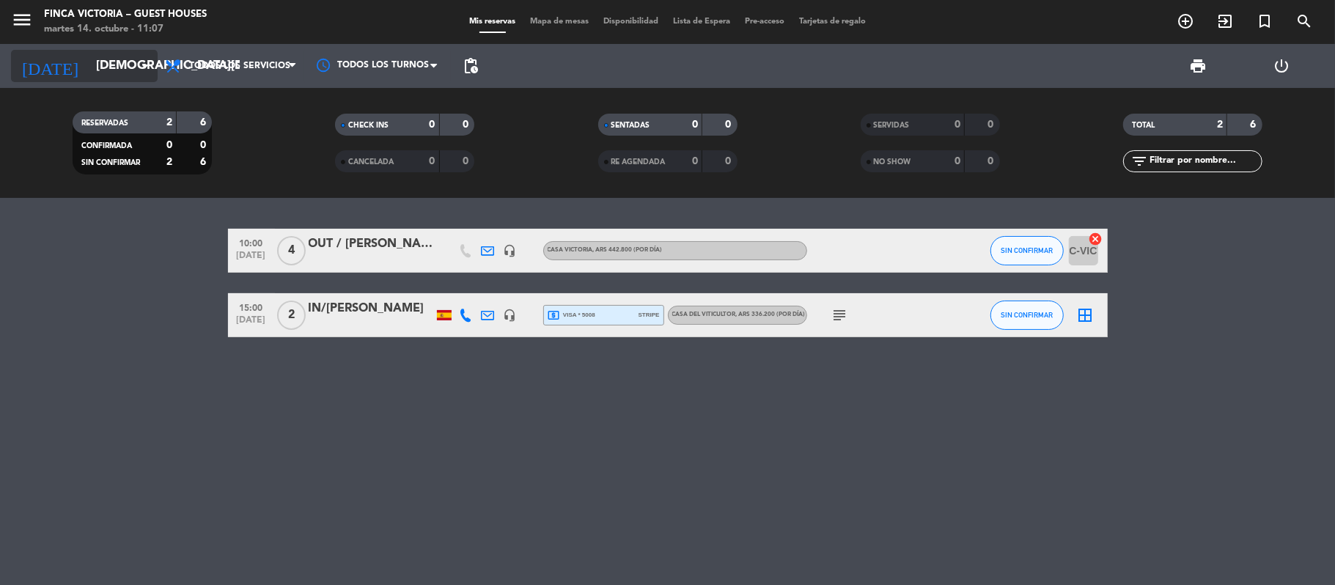
click at [92, 74] on input "[DEMOGRAPHIC_DATA][DATE]" at bounding box center [168, 66] width 158 height 29
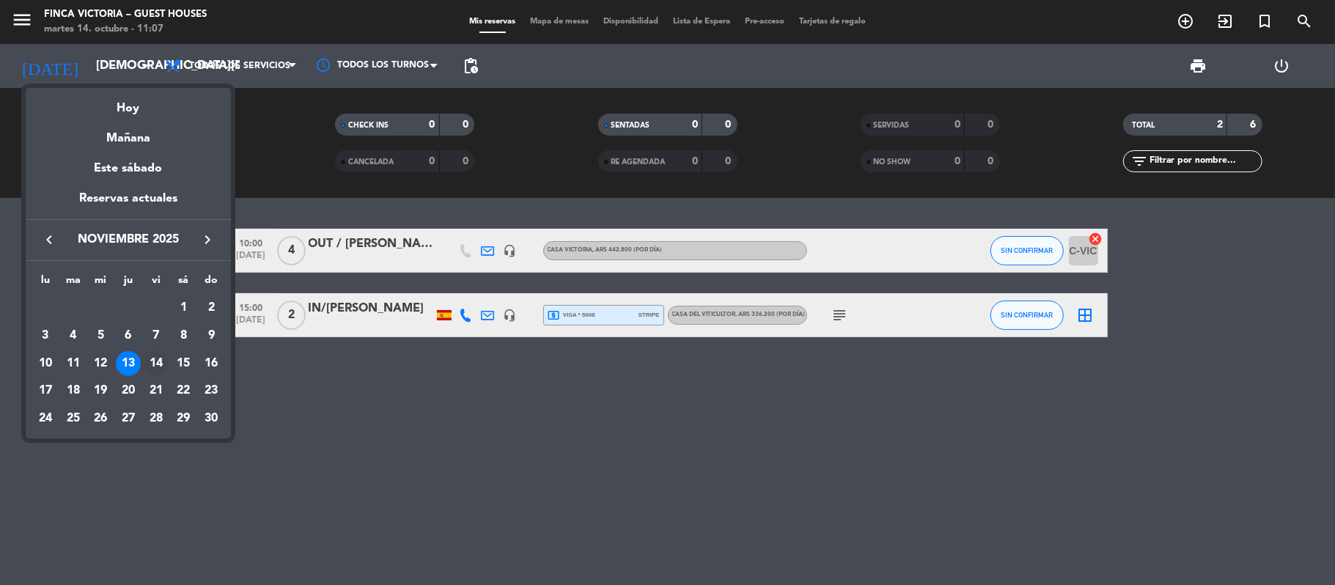
click at [155, 364] on div "14" at bounding box center [156, 363] width 25 height 25
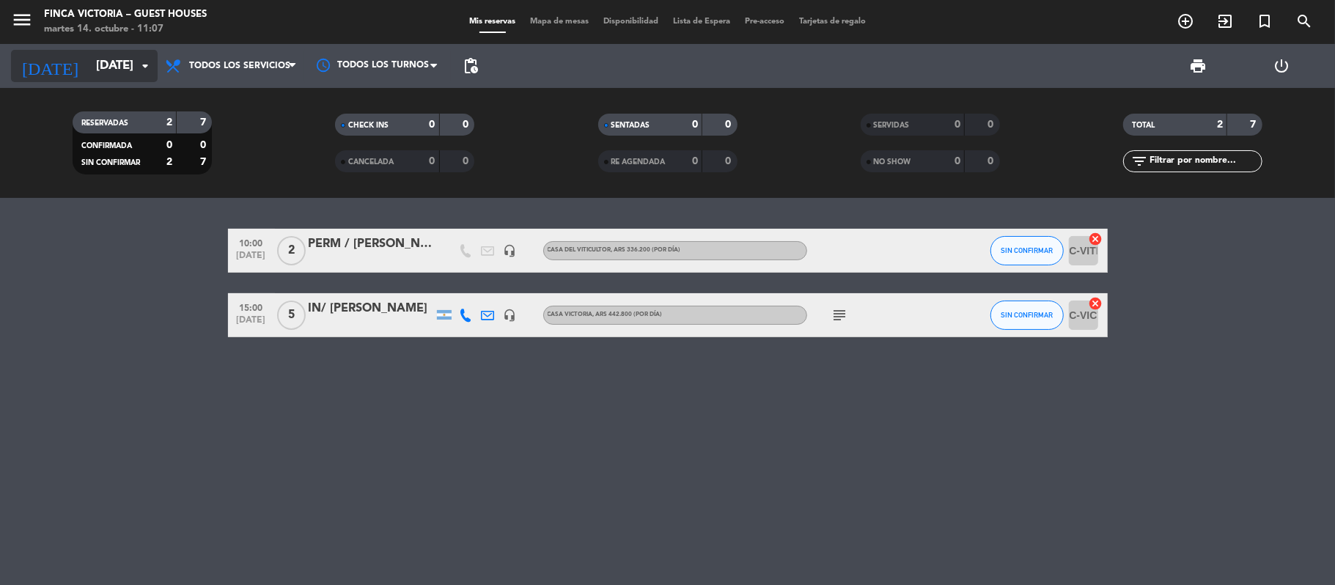
click at [106, 74] on input "[DATE]" at bounding box center [168, 66] width 158 height 29
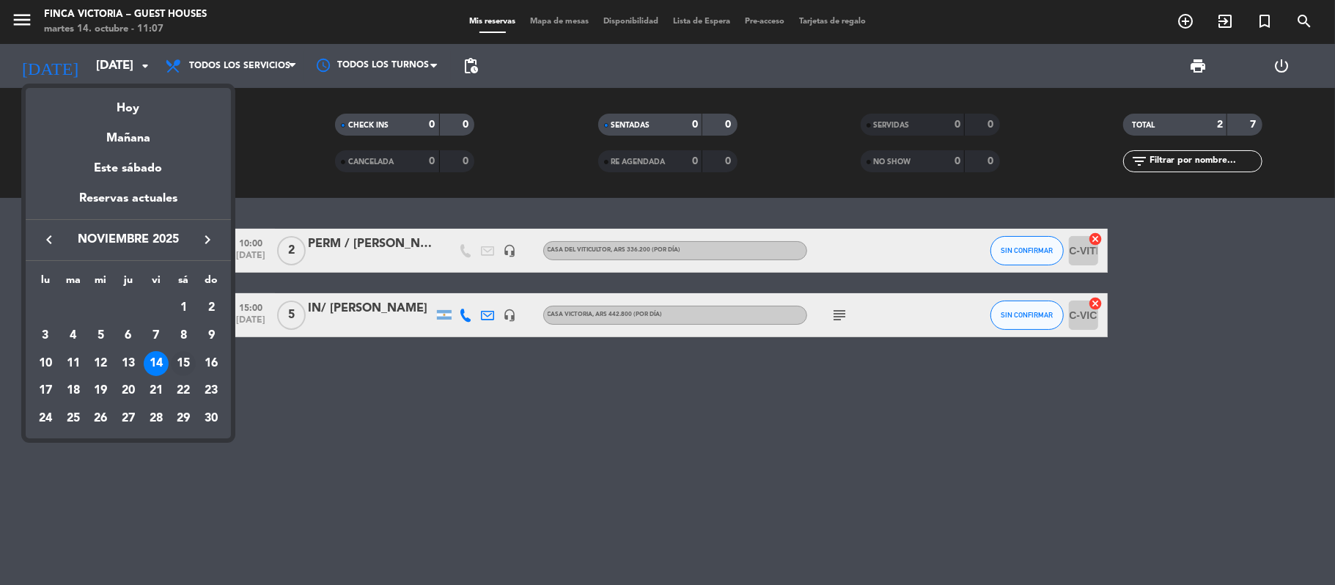
click at [182, 362] on div "15" at bounding box center [183, 363] width 25 height 25
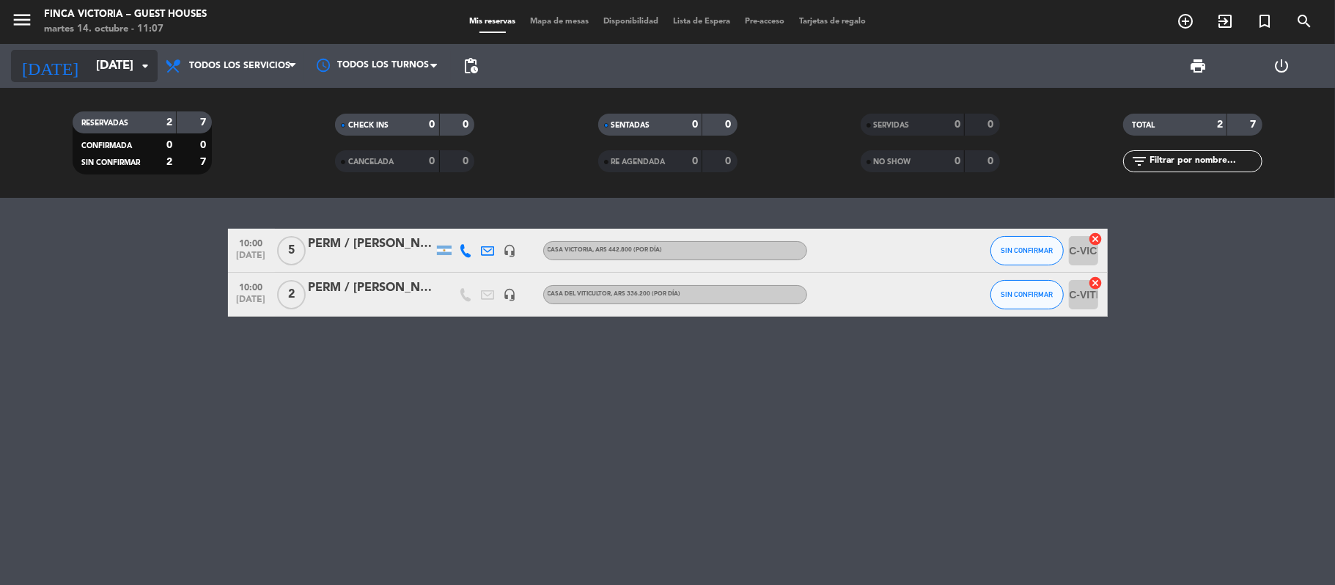
click at [116, 70] on input "[DATE]" at bounding box center [168, 66] width 158 height 29
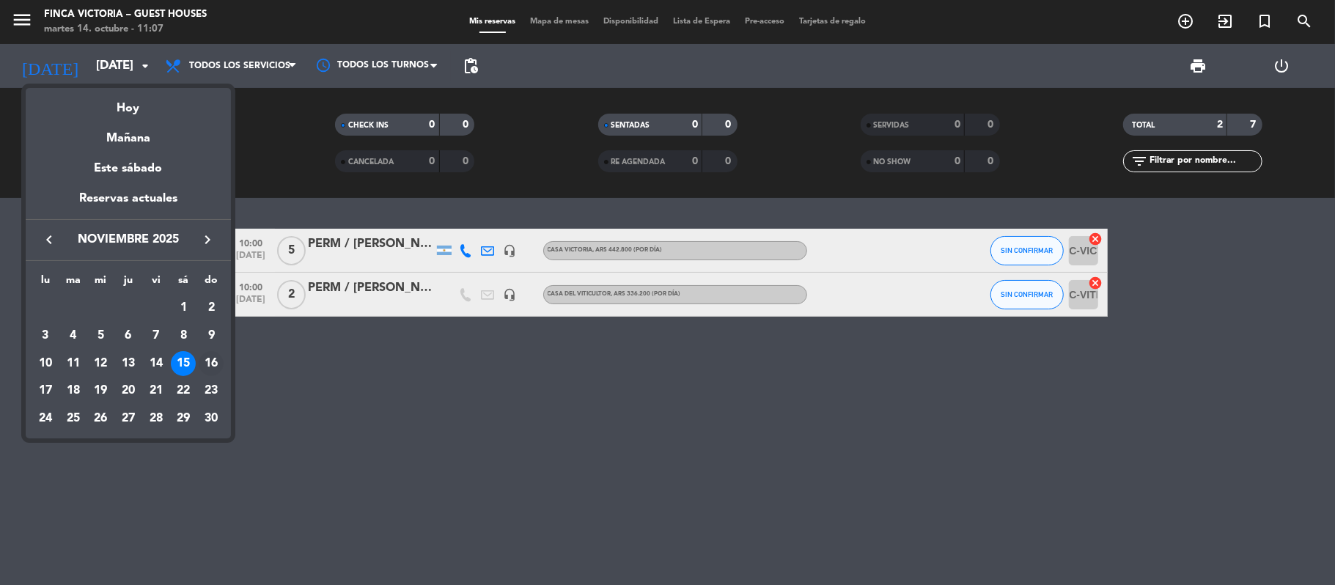
click at [218, 358] on div "16" at bounding box center [211, 363] width 25 height 25
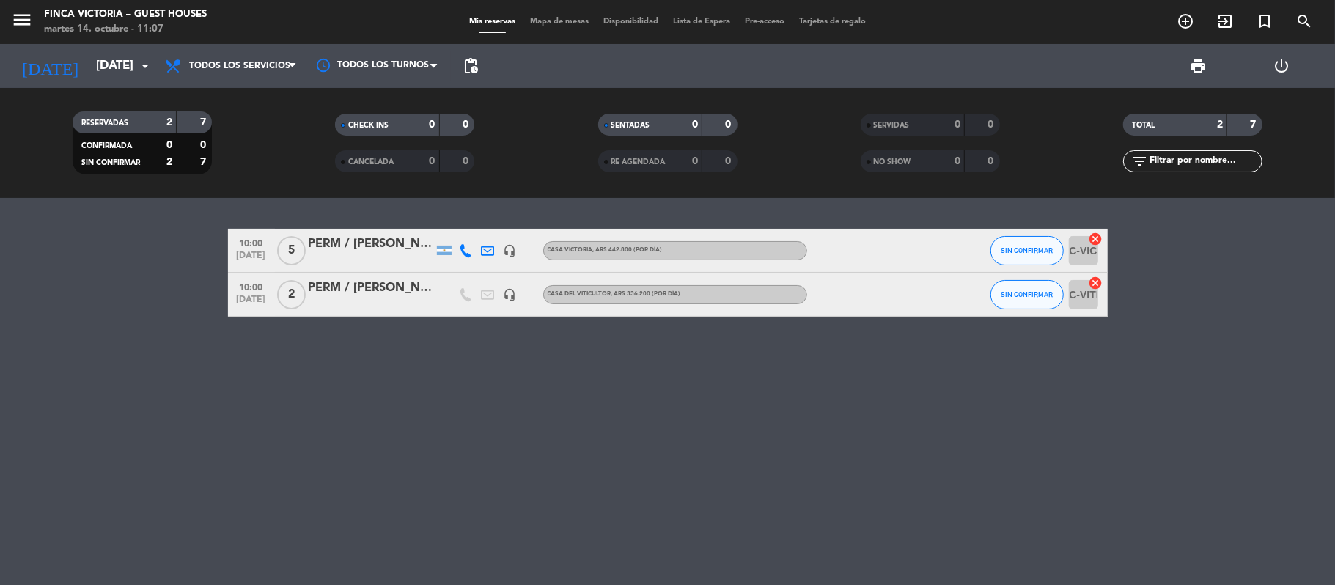
type input "[DATE]"
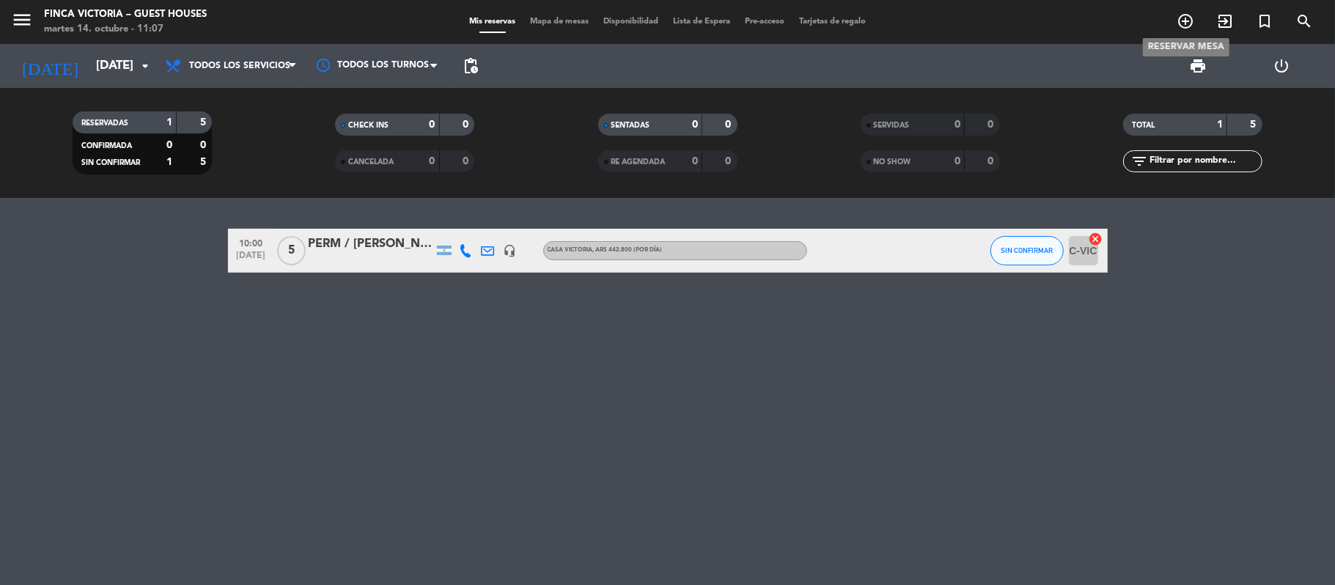
click at [1026, 18] on icon "add_circle_outline" at bounding box center [1186, 21] width 18 height 18
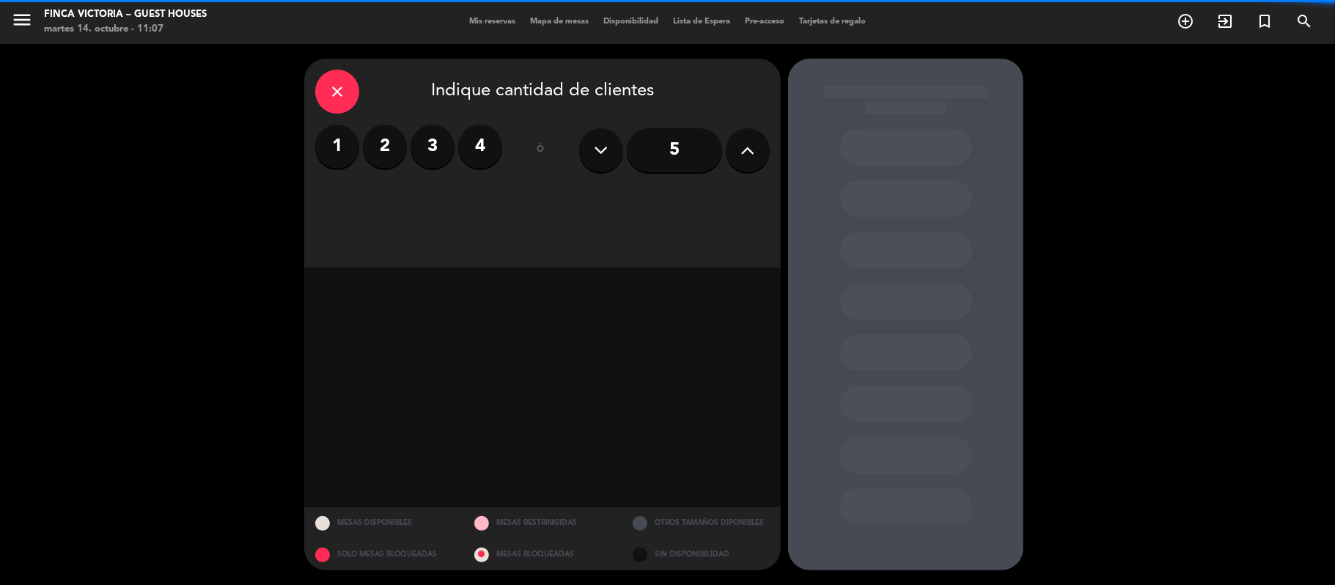
click at [383, 142] on label "2" at bounding box center [385, 147] width 44 height 44
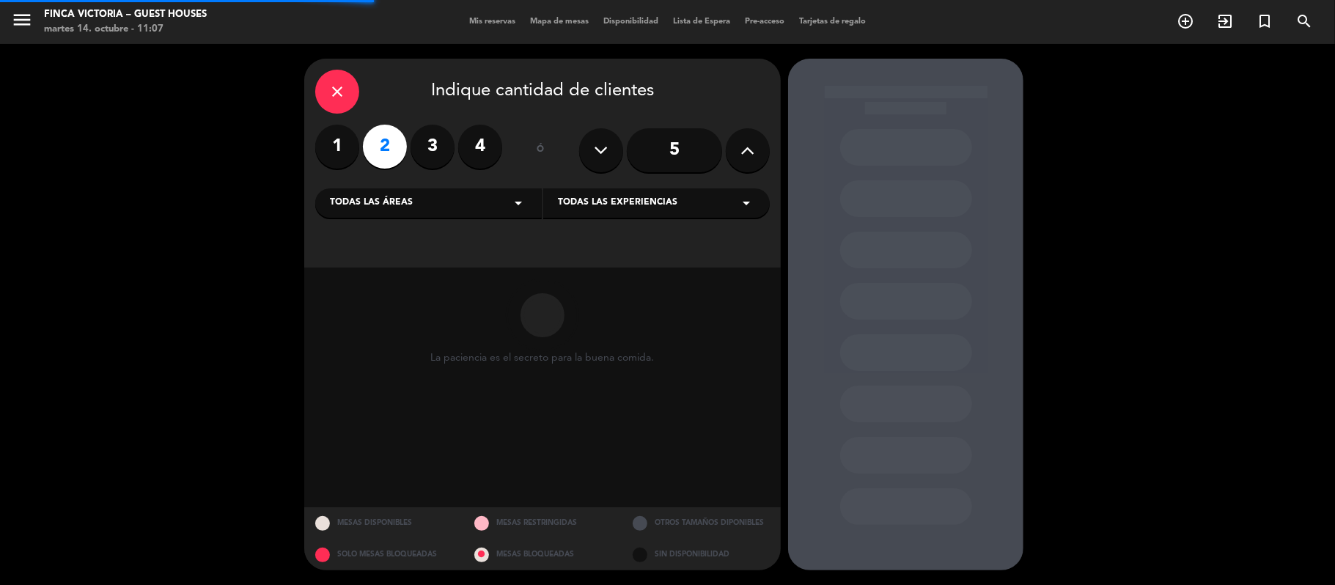
click at [367, 196] on span "Todas las áreas" at bounding box center [371, 203] width 83 height 15
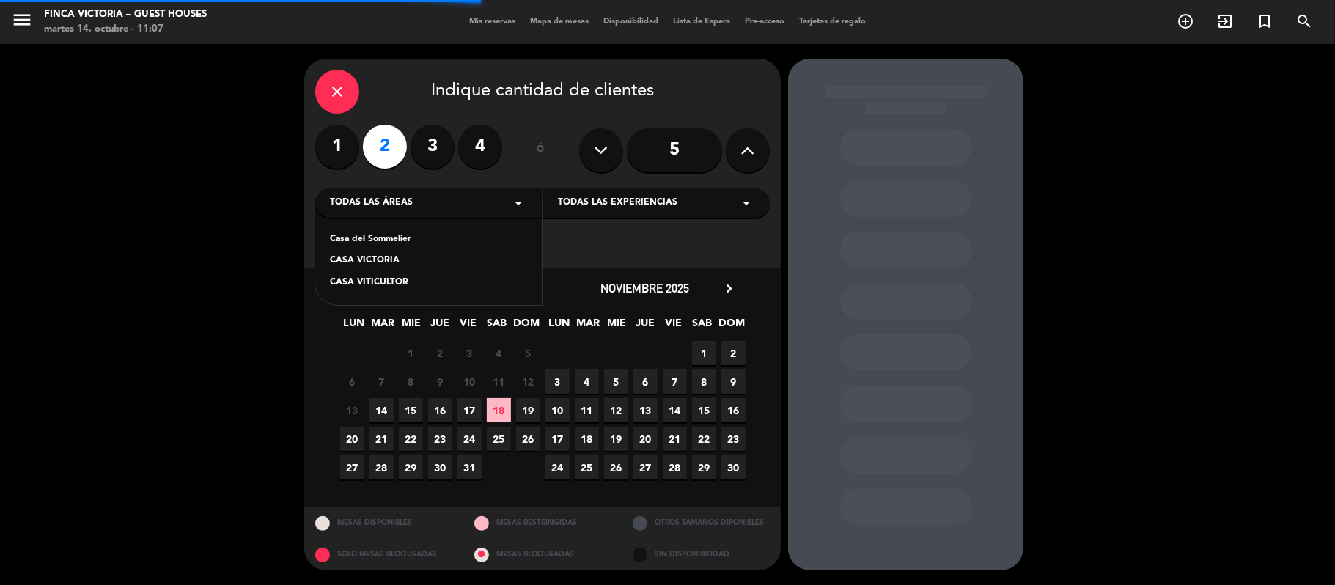
click at [337, 282] on div "CASA VITICULTOR" at bounding box center [428, 283] width 197 height 15
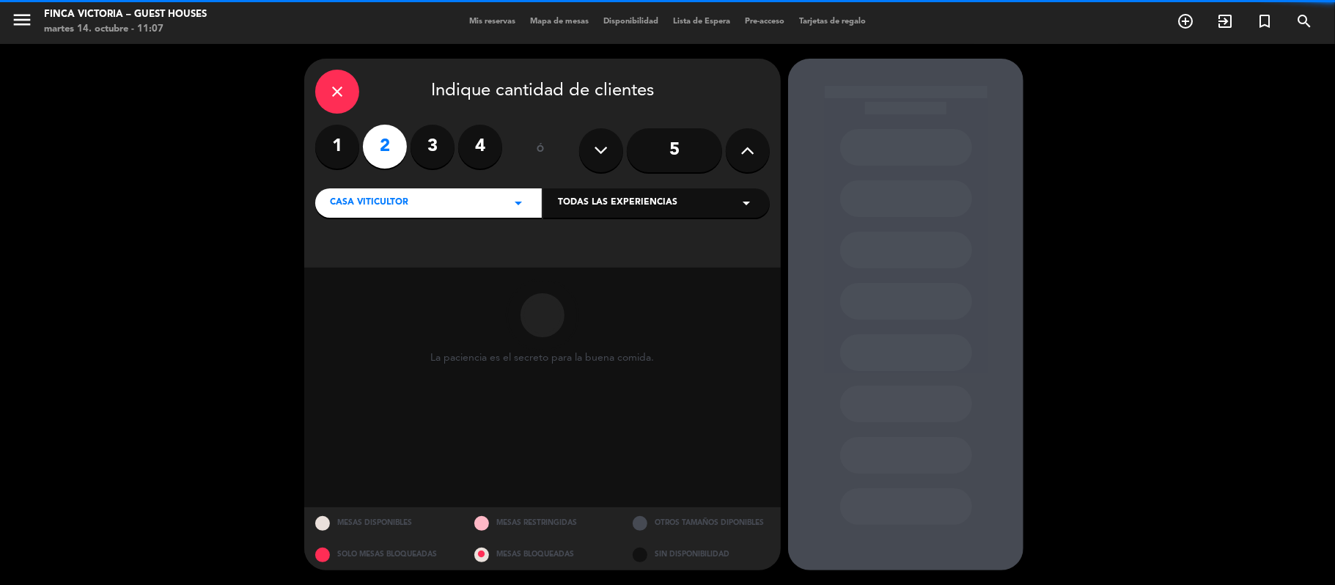
click at [611, 191] on div "Todas las experiencias arrow_drop_down" at bounding box center [656, 202] width 227 height 29
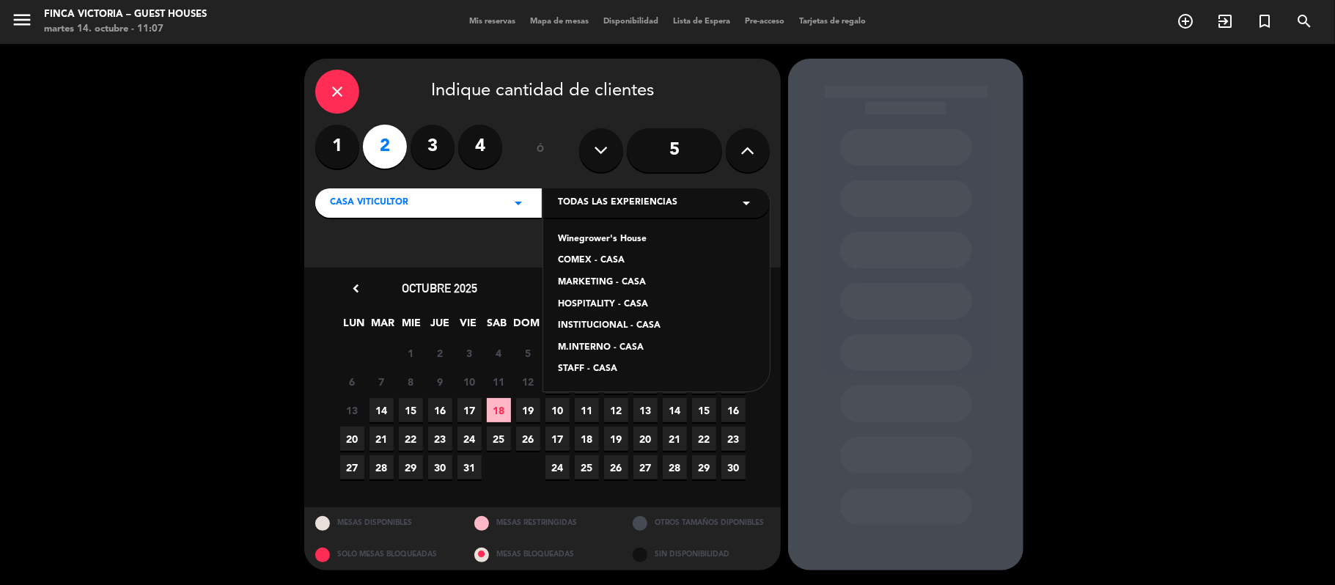
click at [589, 235] on div "Winegrower's House" at bounding box center [656, 239] width 197 height 15
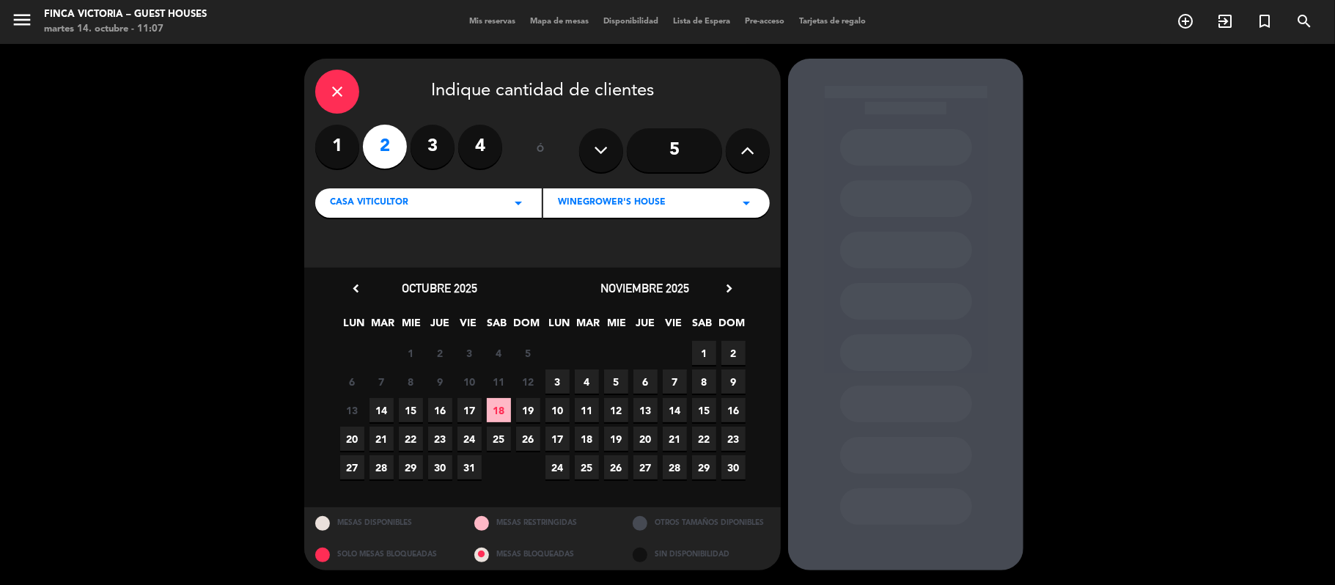
click at [730, 408] on span "16" at bounding box center [733, 410] width 24 height 24
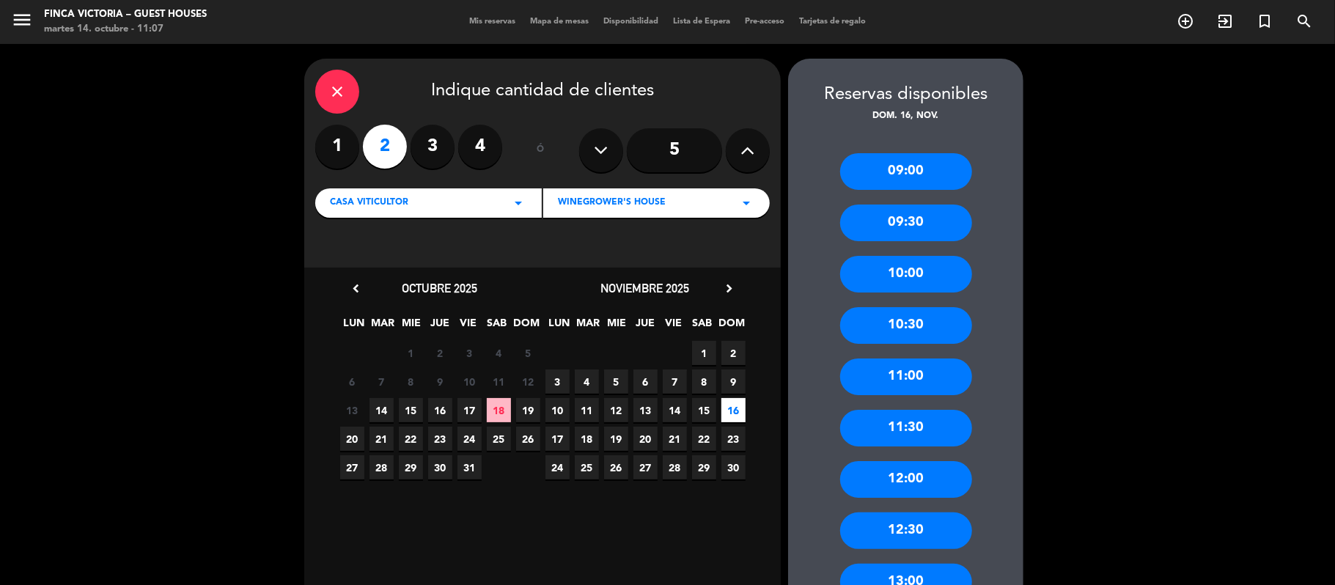
drag, startPoint x: 870, startPoint y: 274, endPoint x: 842, endPoint y: 276, distance: 27.9
click at [870, 276] on div "10:00" at bounding box center [906, 274] width 132 height 37
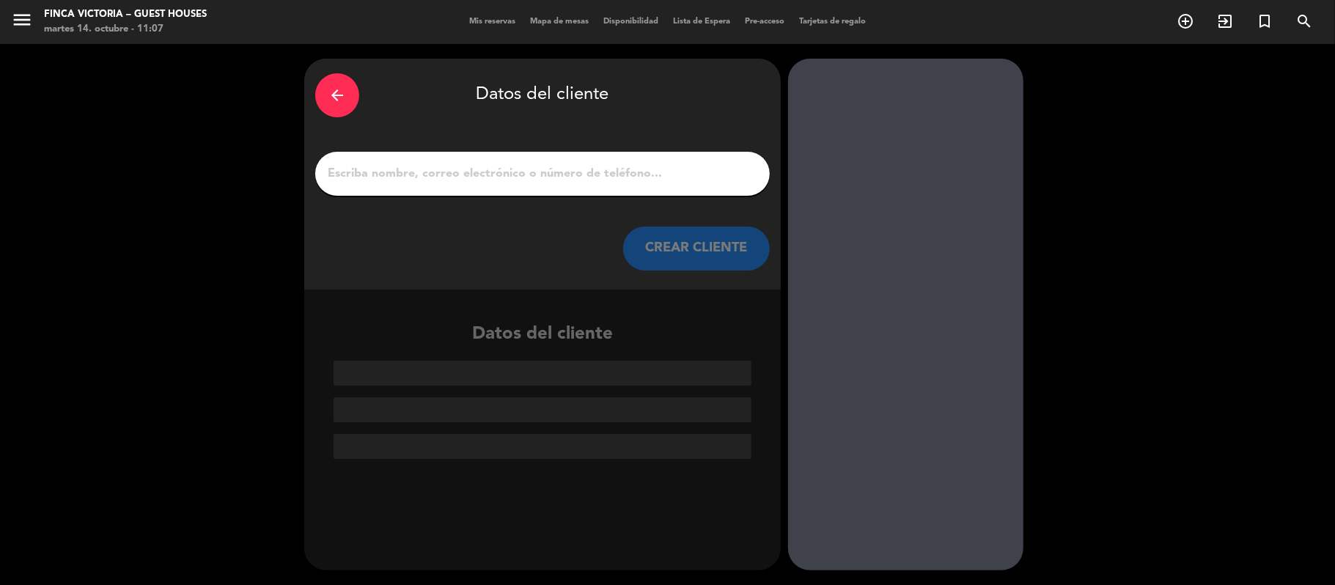
click at [531, 148] on div "arrow_back Datos del cliente CREAR CLIENTE" at bounding box center [542, 174] width 477 height 231
click at [525, 167] on input "1" at bounding box center [542, 173] width 433 height 21
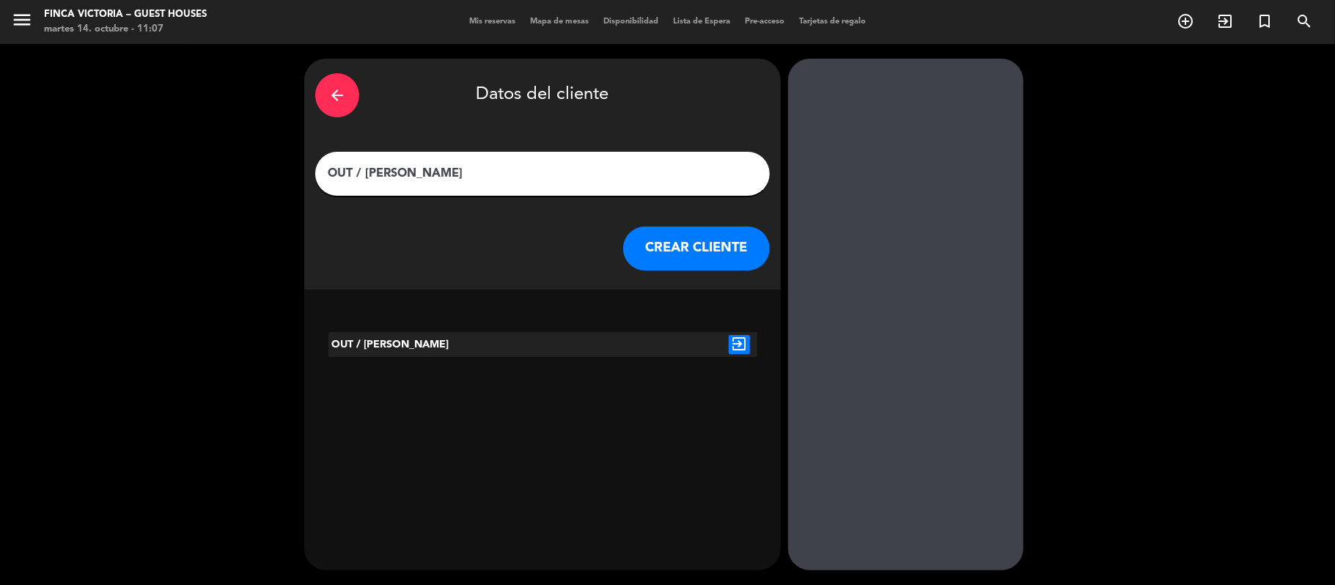
type input "OUT / [PERSON_NAME]"
click at [687, 267] on button "CREAR CLIENTE" at bounding box center [696, 249] width 147 height 44
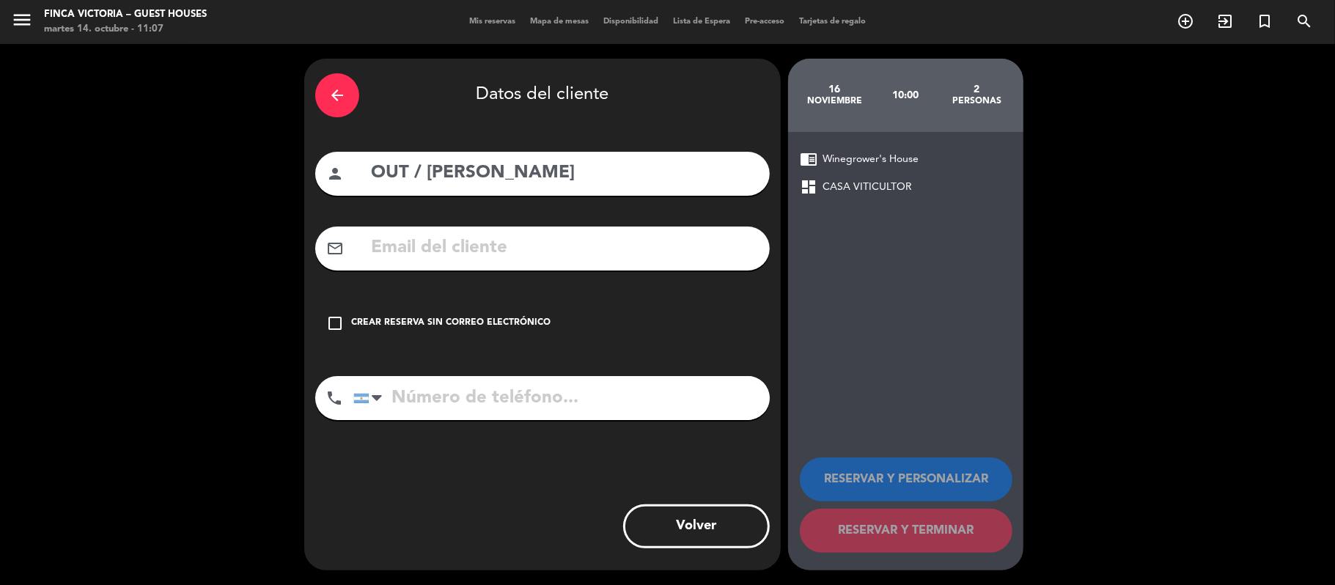
click at [444, 321] on div "Crear reserva sin correo electrónico" at bounding box center [450, 323] width 199 height 15
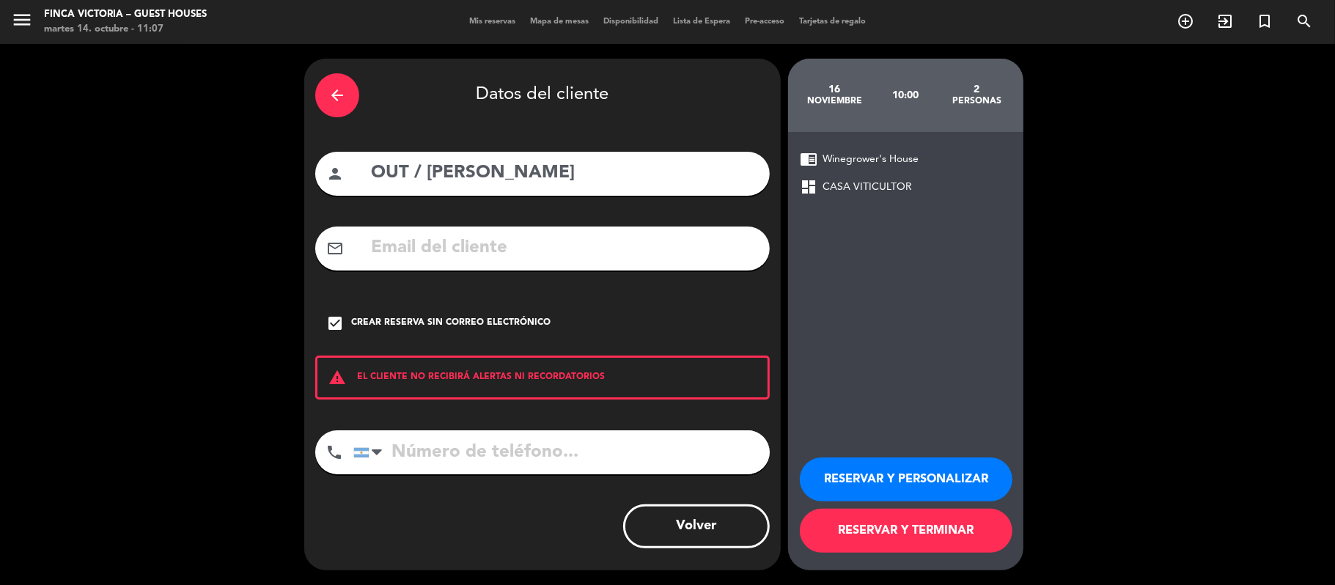
click at [872, 532] on button "RESERVAR Y TERMINAR" at bounding box center [906, 531] width 213 height 44
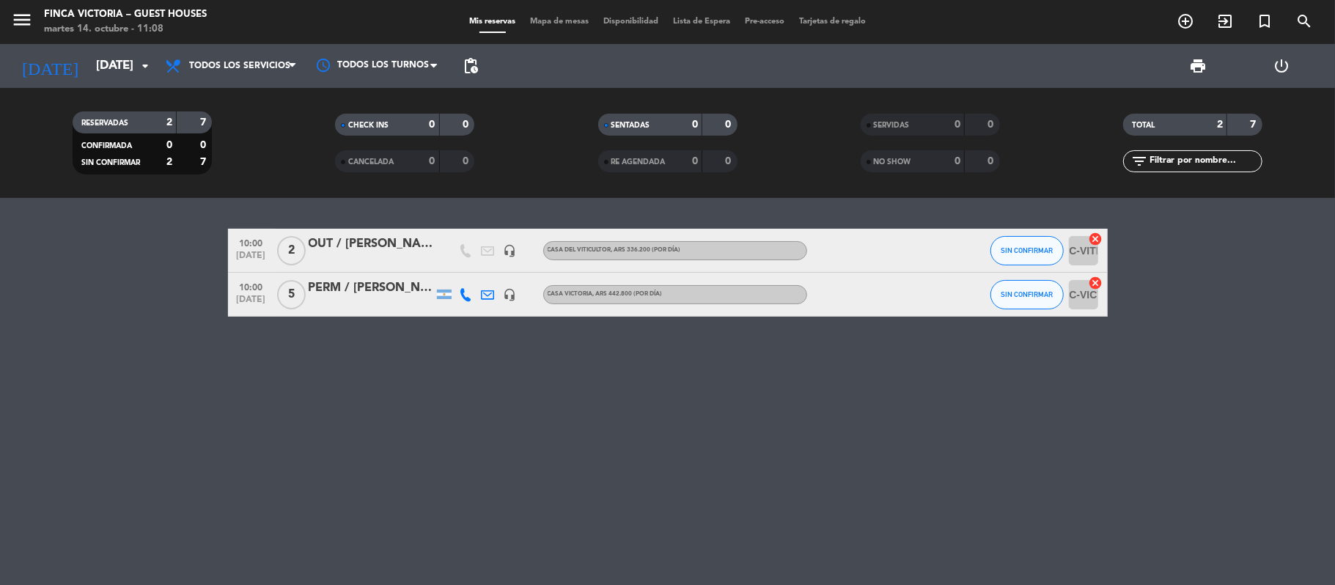
click at [9, 21] on div "menu FINCA VICTORIA – GUEST HOUSES [DATE] 14. octubre - 11:08" at bounding box center [167, 22] width 334 height 34
click at [89, 75] on input "[DATE]" at bounding box center [168, 66] width 158 height 29
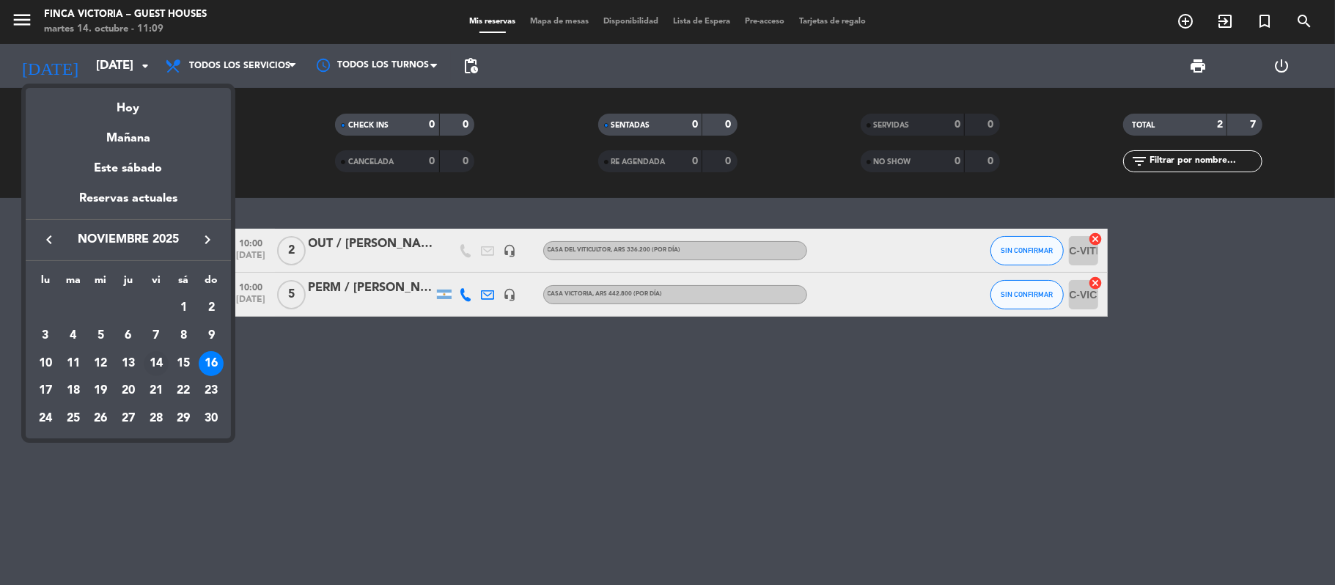
click at [152, 364] on div "14" at bounding box center [156, 363] width 25 height 25
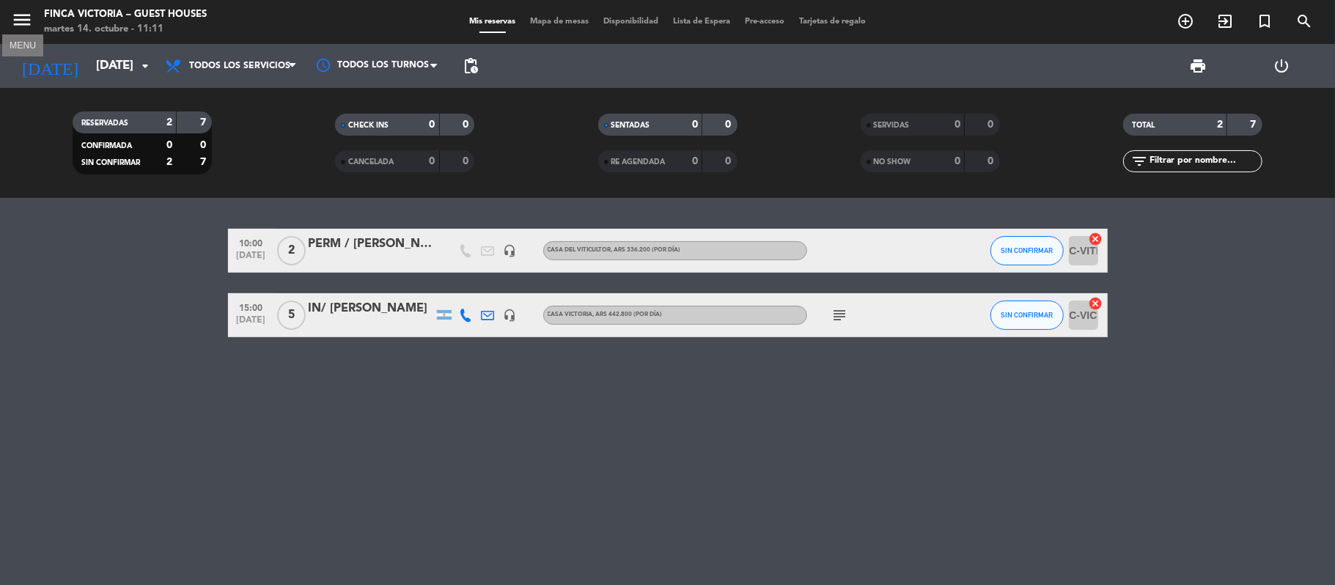
click at [13, 15] on icon "menu" at bounding box center [22, 20] width 22 height 22
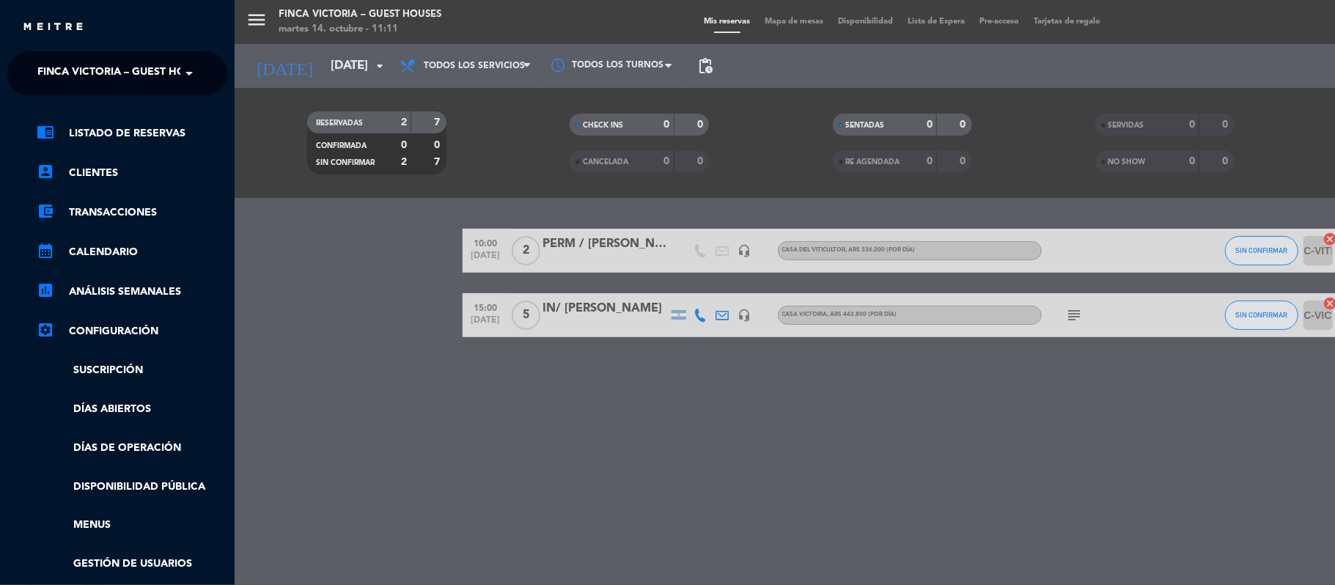
click at [43, 79] on span "FINCA VICTORIA – GUEST HOUSES" at bounding box center [124, 73] width 174 height 31
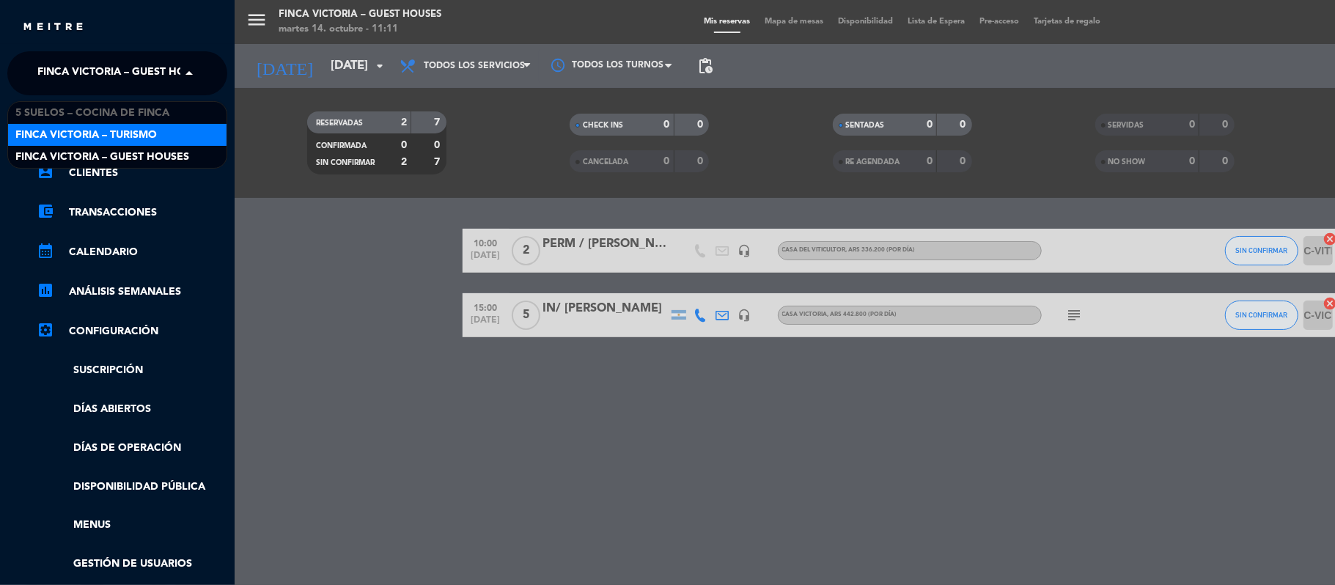
click at [51, 129] on span "FINCA VICTORIA – TURISMO" at bounding box center [85, 135] width 141 height 17
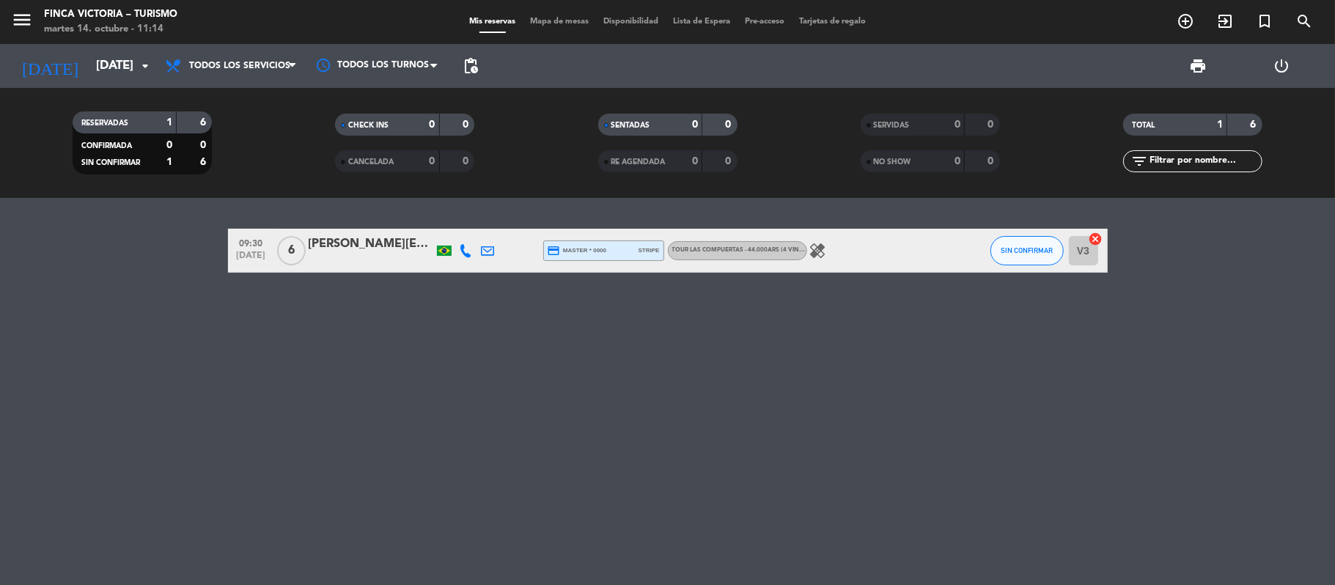
click at [92, 48] on div "[DATE] [DATE] arrow_drop_down" at bounding box center [84, 66] width 147 height 44
click at [89, 59] on input "[DATE]" at bounding box center [168, 66] width 158 height 29
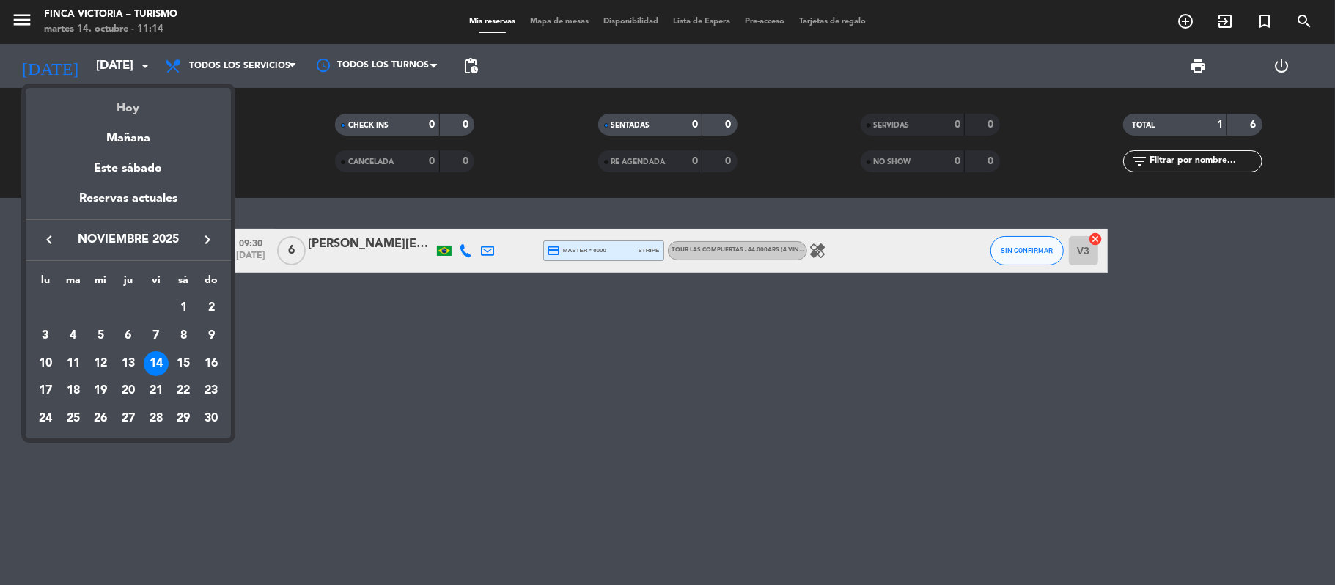
click at [117, 106] on div "Hoy" at bounding box center [128, 103] width 205 height 30
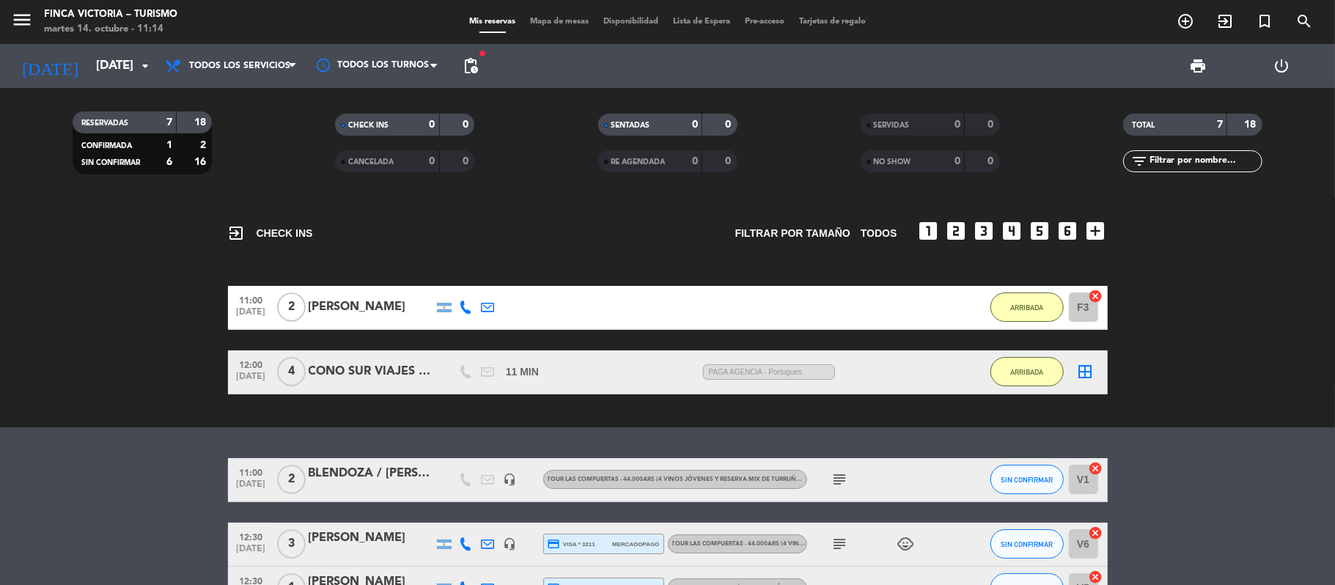
click at [356, 370] on div "CONO SUR VIAJES / [PERSON_NAME]" at bounding box center [371, 371] width 125 height 19
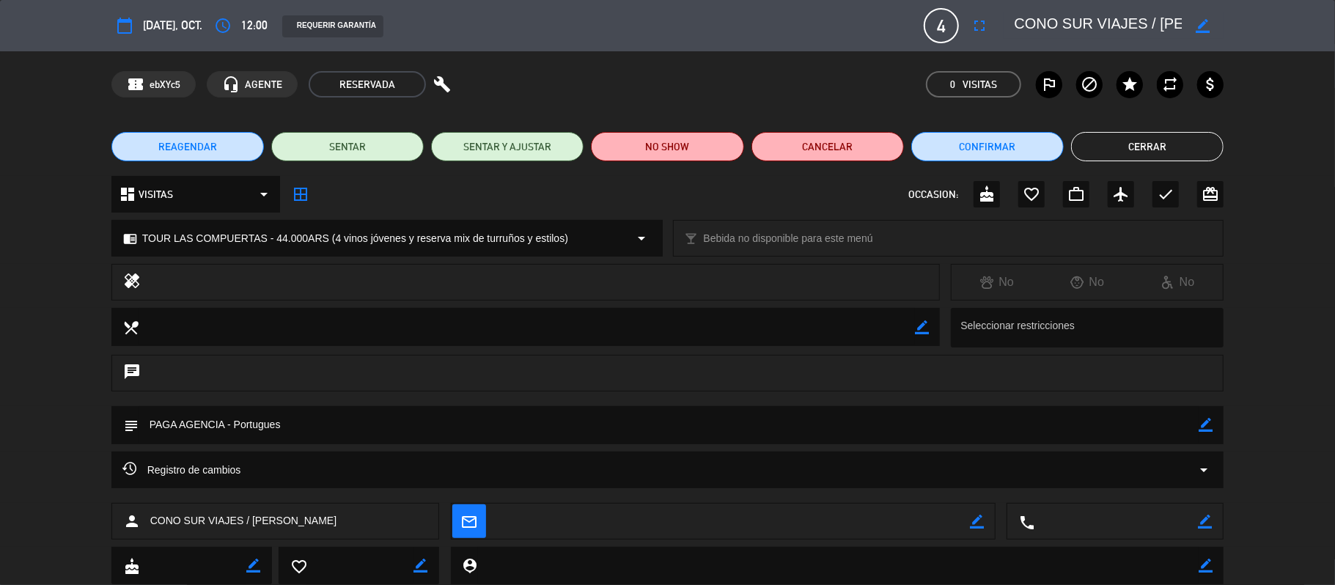
click at [1026, 144] on button "Cerrar" at bounding box center [1147, 146] width 152 height 29
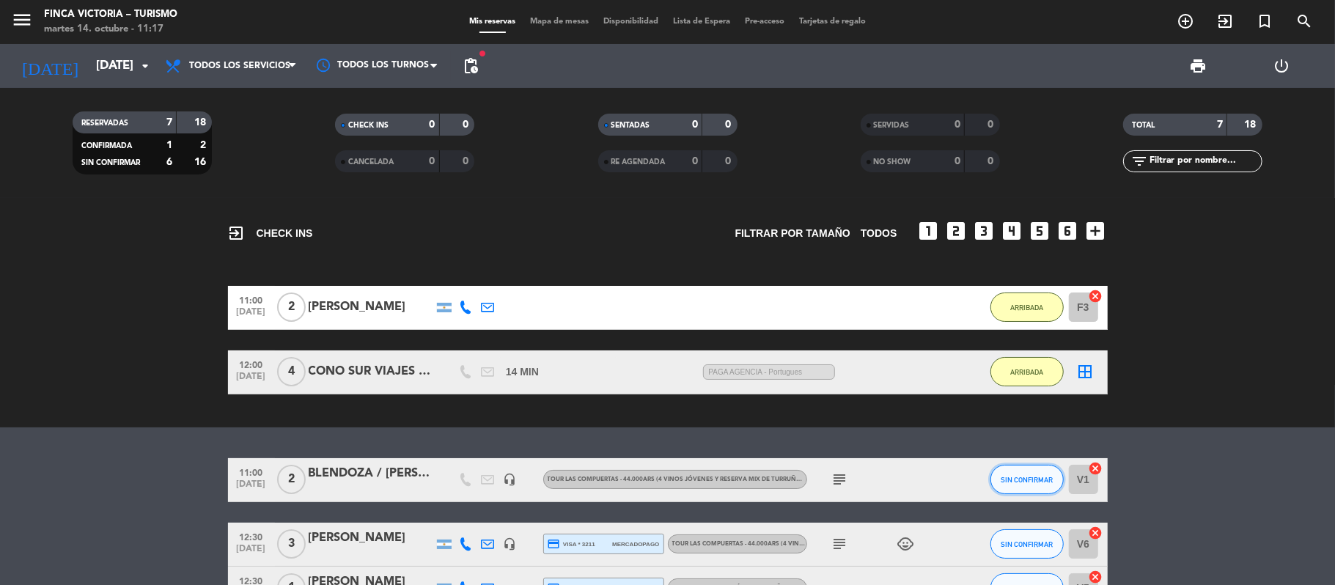
click at [1013, 482] on span "SIN CONFIRMAR" at bounding box center [1027, 480] width 52 height 8
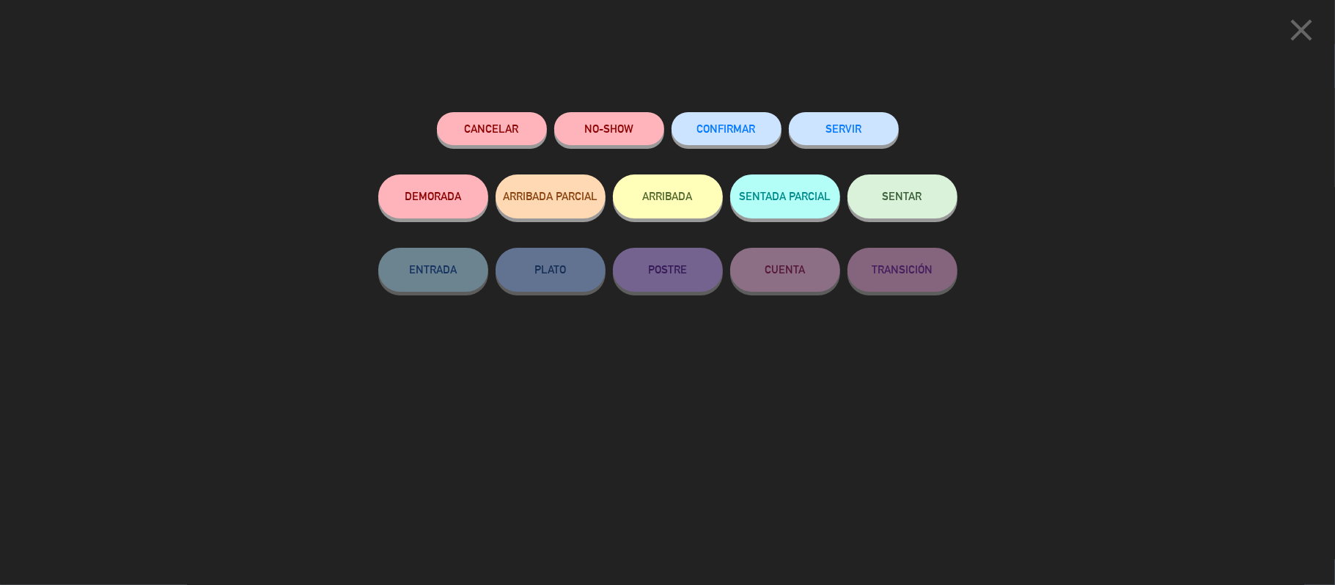
click at [678, 188] on button "ARRIBADA" at bounding box center [668, 196] width 110 height 44
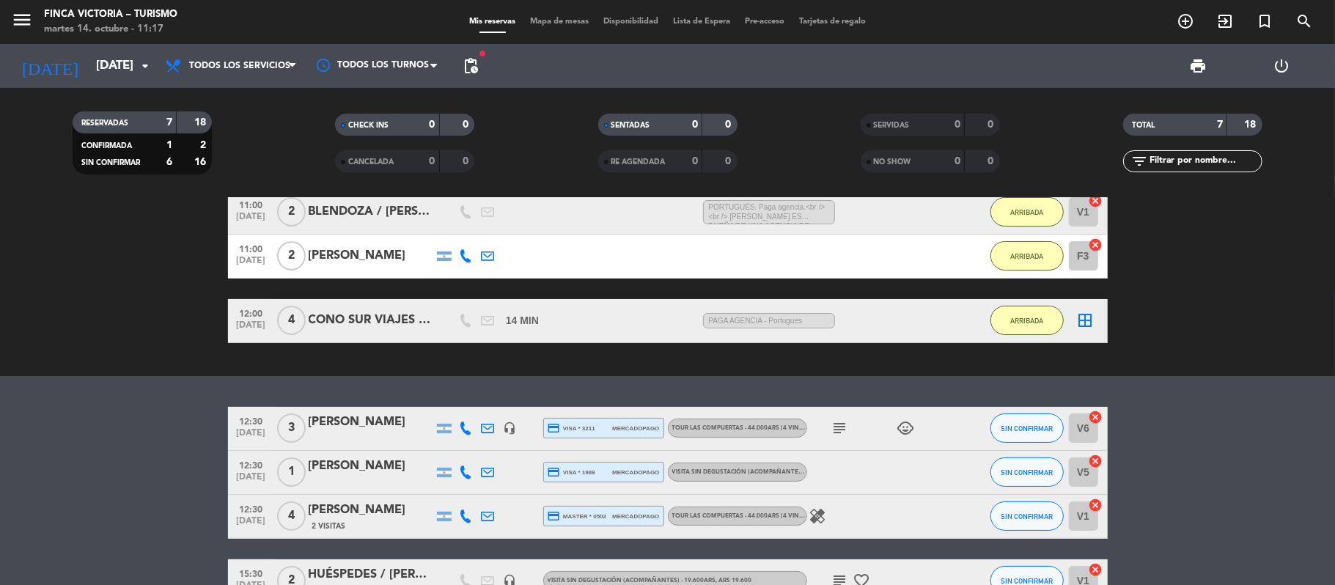
scroll to position [185, 0]
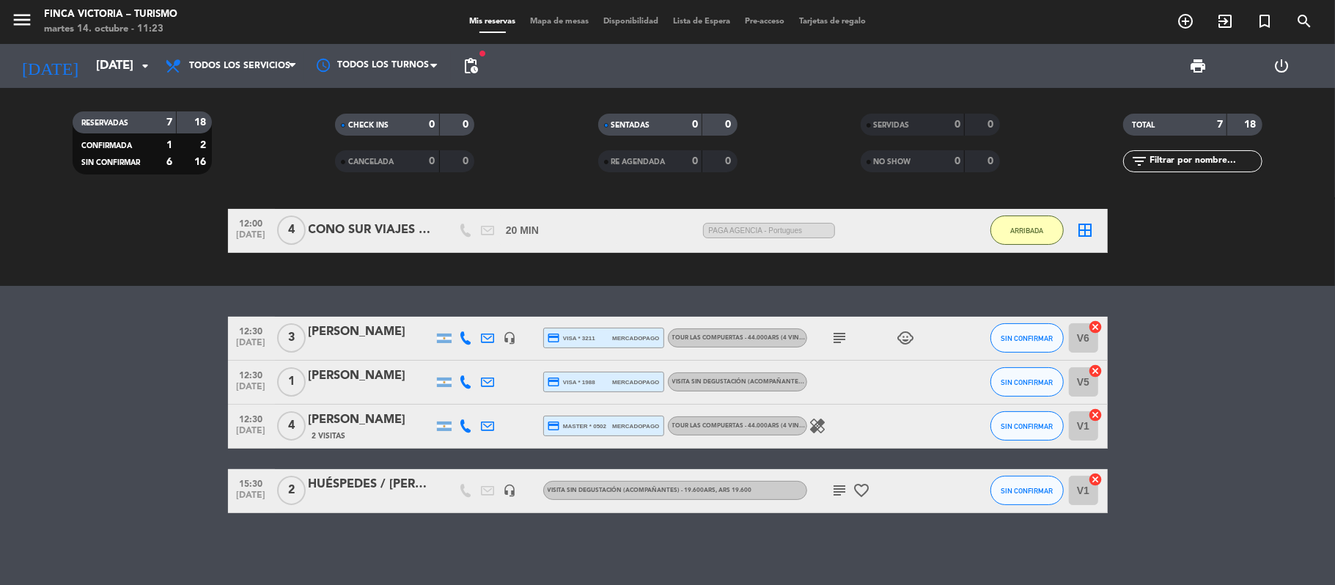
click at [356, 214] on div "12:00 [DATE] 4 CONO SUR VIAJES / [PERSON_NAME] 20 MIN / 57 MIN sms PAGA AGENCIA…" at bounding box center [668, 231] width 880 height 44
click at [356, 217] on div "12:00 [DATE] 4 CONO SUR VIAJES / [PERSON_NAME] 20 MIN / 57 MIN sms PAGA AGENCIA…" at bounding box center [668, 231] width 880 height 44
click at [350, 224] on div "CONO SUR VIAJES / [PERSON_NAME]" at bounding box center [371, 230] width 125 height 19
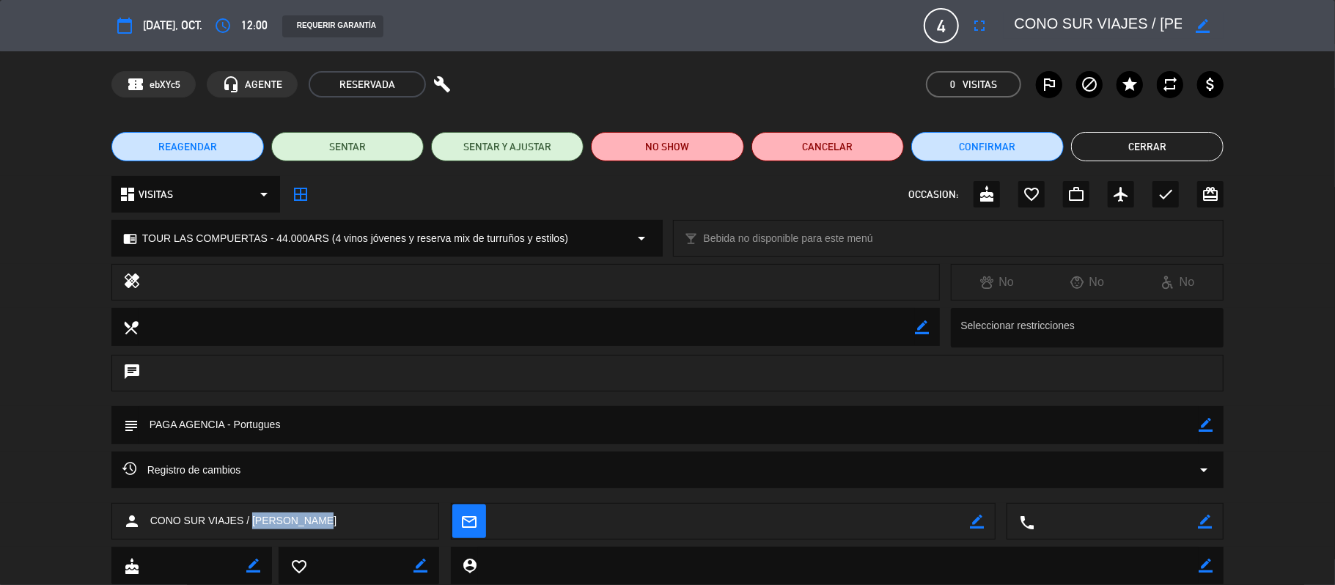
drag, startPoint x: 323, startPoint y: 518, endPoint x: 253, endPoint y: 534, distance: 72.4
click at [253, 534] on div "person CONO SUR VIAJES / [PERSON_NAME]" at bounding box center [275, 521] width 328 height 37
copy span "[PERSON_NAME]"
click at [1026, 144] on button "Cerrar" at bounding box center [1147, 146] width 152 height 29
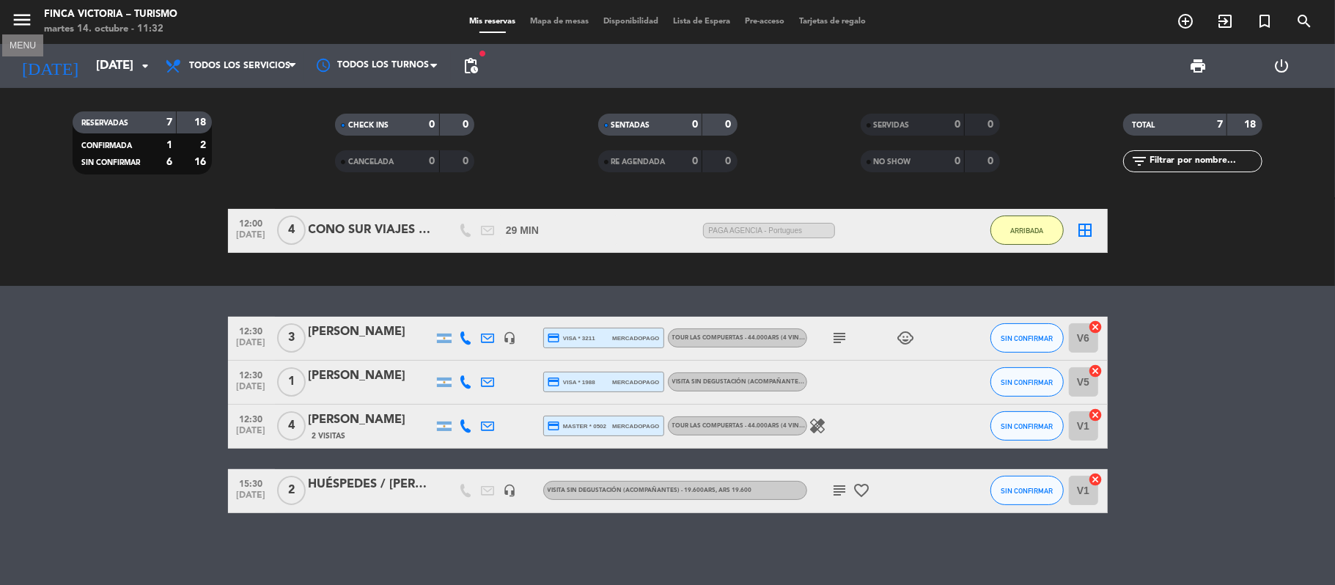
click at [28, 26] on icon "menu" at bounding box center [22, 20] width 22 height 22
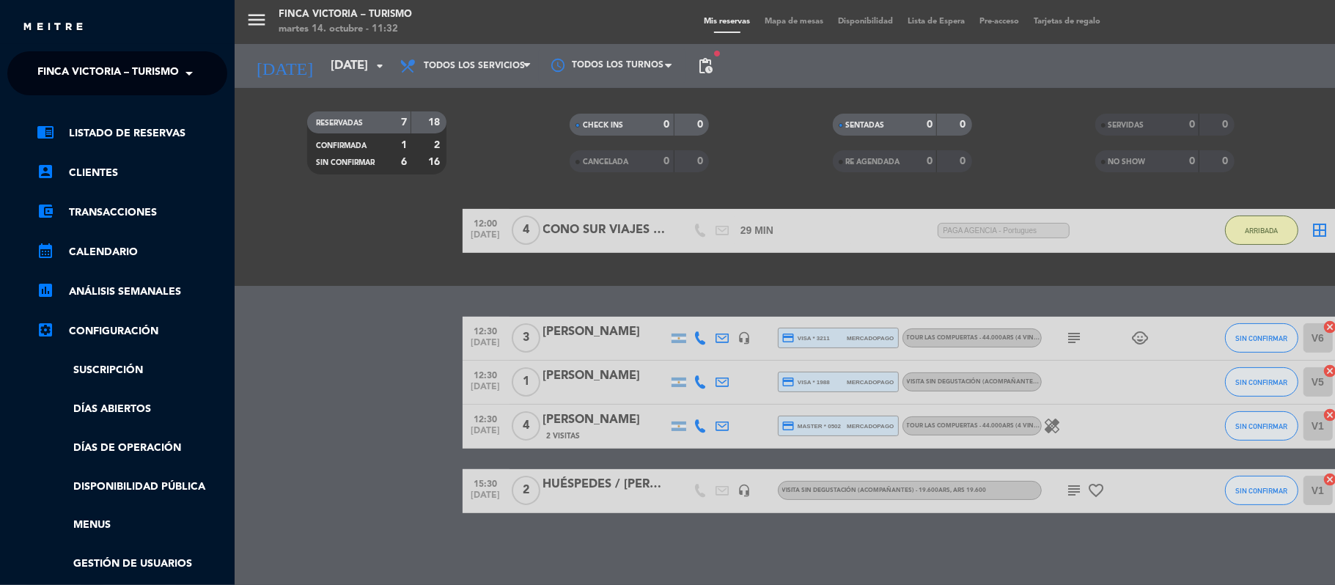
click at [48, 71] on span "FINCA VICTORIA – TURISMO" at bounding box center [107, 73] width 141 height 31
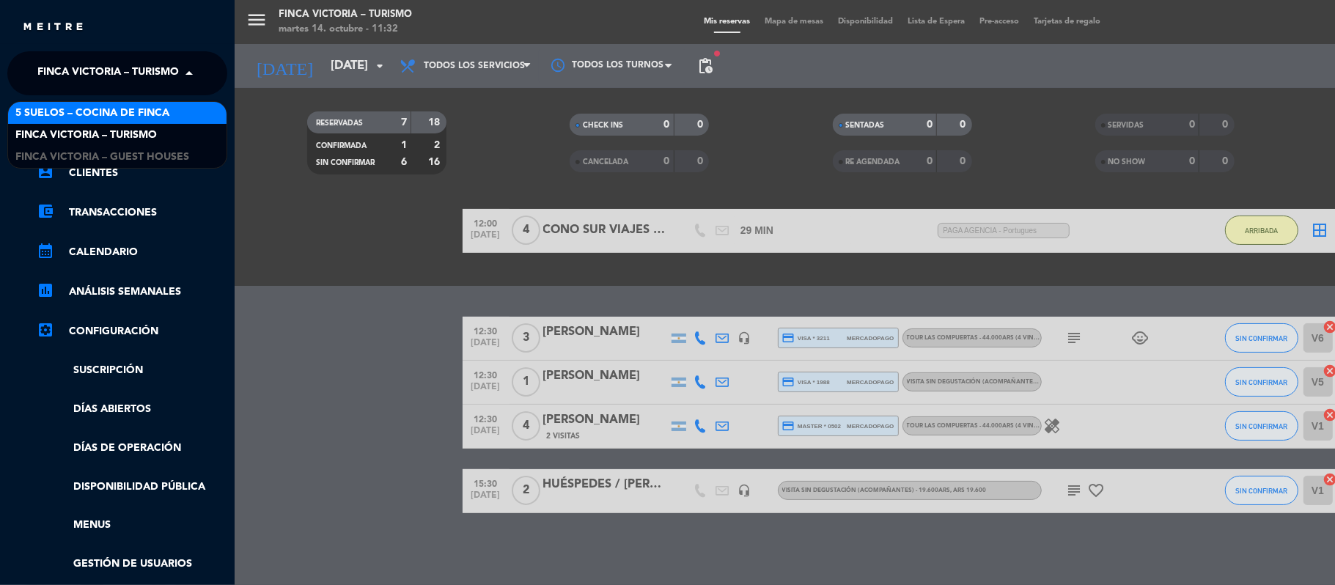
click at [74, 114] on span "5 SUELOS – COCINA DE FINCA" at bounding box center [92, 113] width 154 height 17
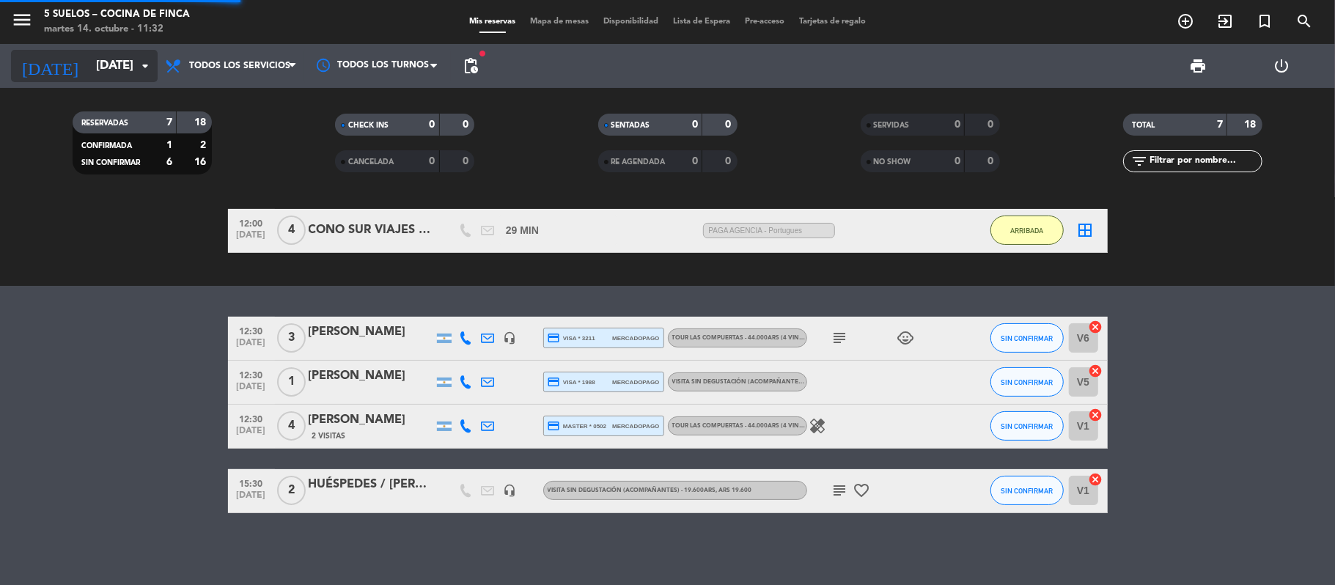
click at [91, 62] on input "[DATE]" at bounding box center [168, 66] width 158 height 29
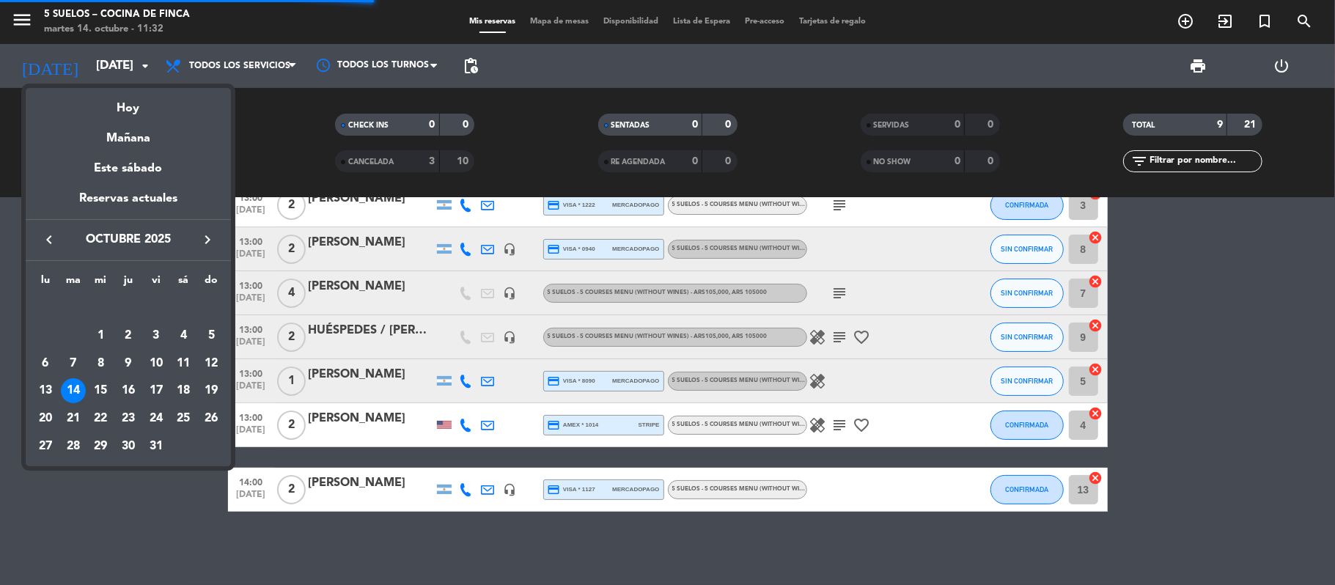
scroll to position [0, 0]
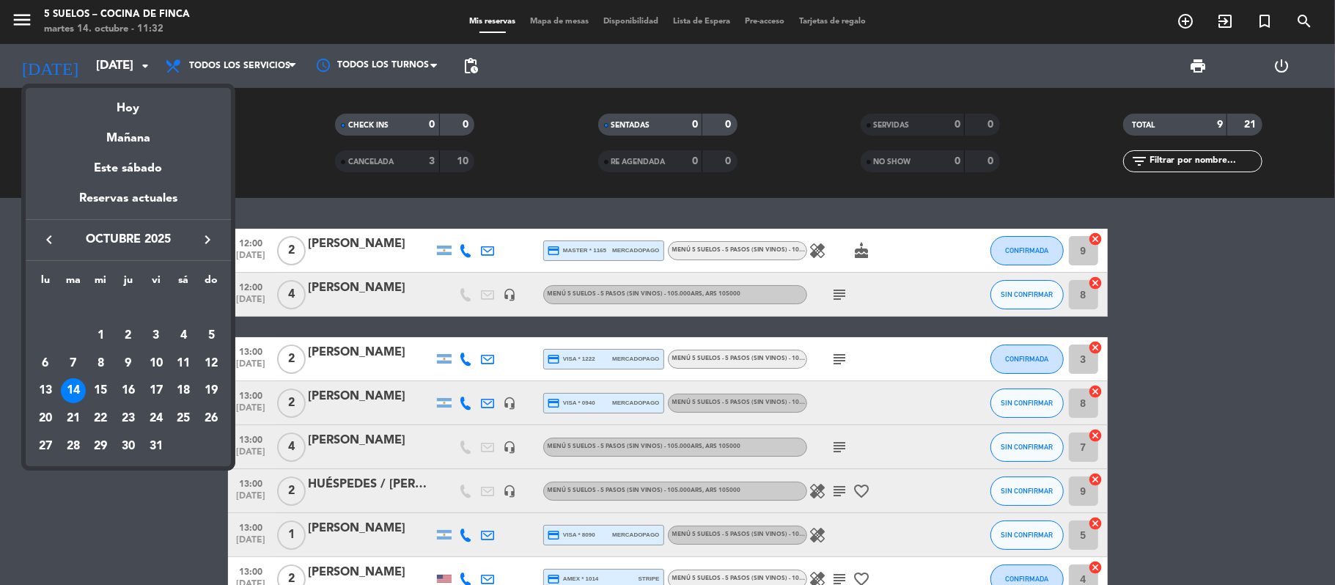
click at [210, 242] on icon "keyboard_arrow_right" at bounding box center [208, 240] width 18 height 18
click at [183, 328] on div "6" at bounding box center [183, 335] width 25 height 25
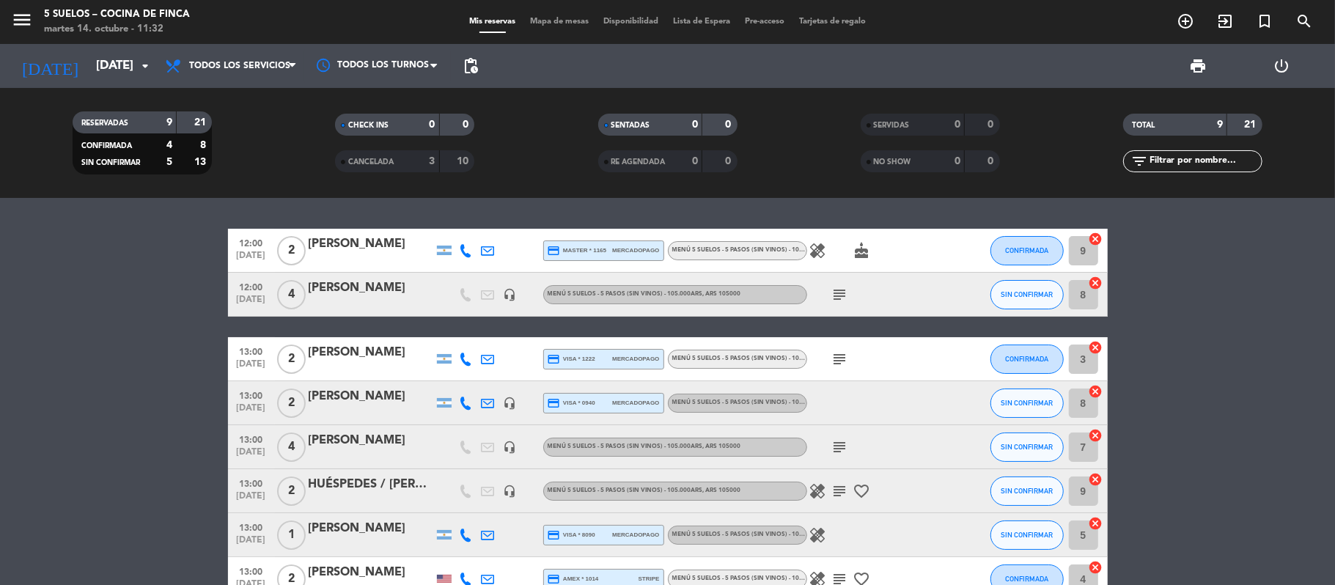
type input "sáb. 6 dic."
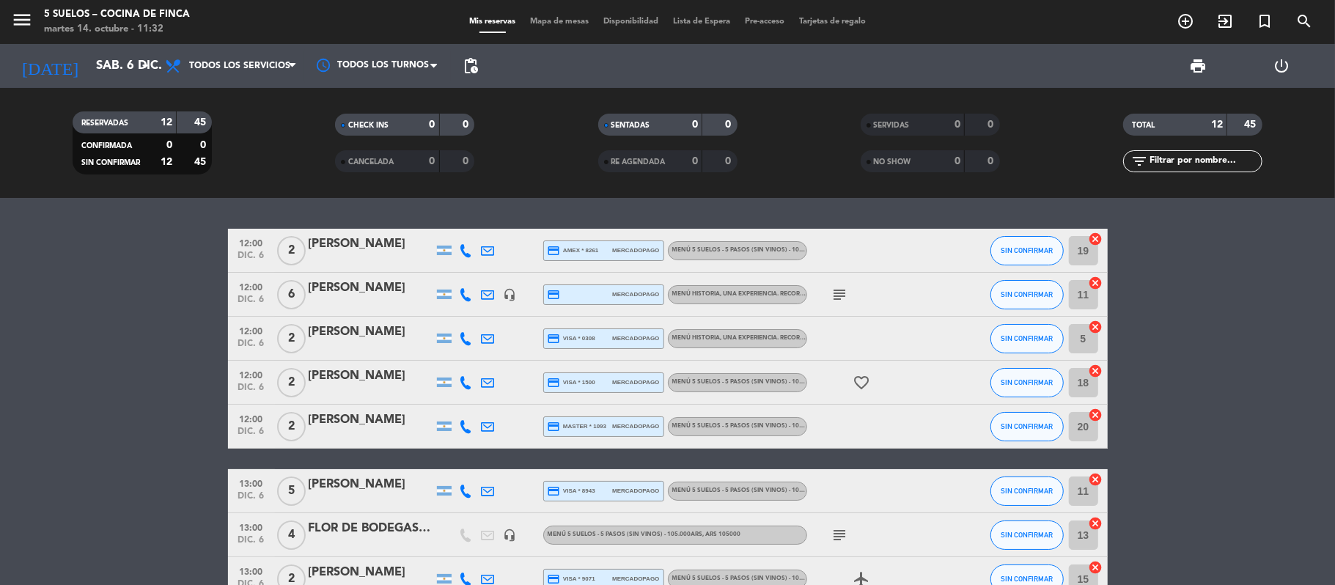
click at [163, 331] on bookings-row "12:00 [DATE] 2 [PERSON_NAME] credit_card amex * 8261 mercadopago MENÚ 5 SUELOS …" at bounding box center [667, 513] width 1335 height 569
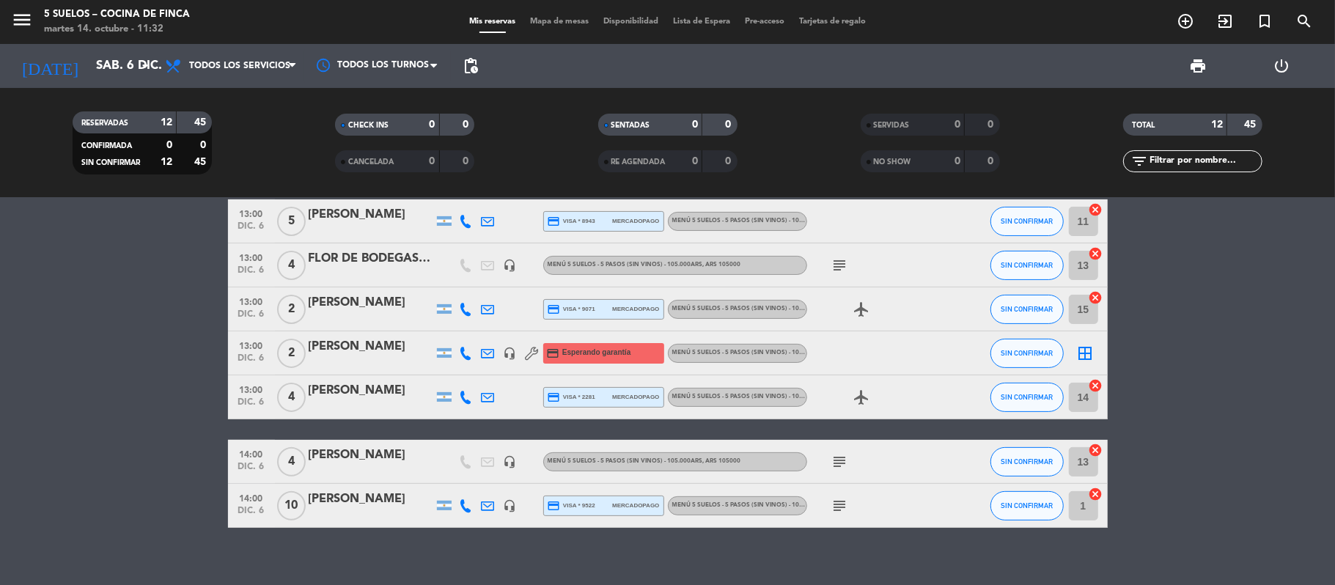
scroll to position [285, 0]
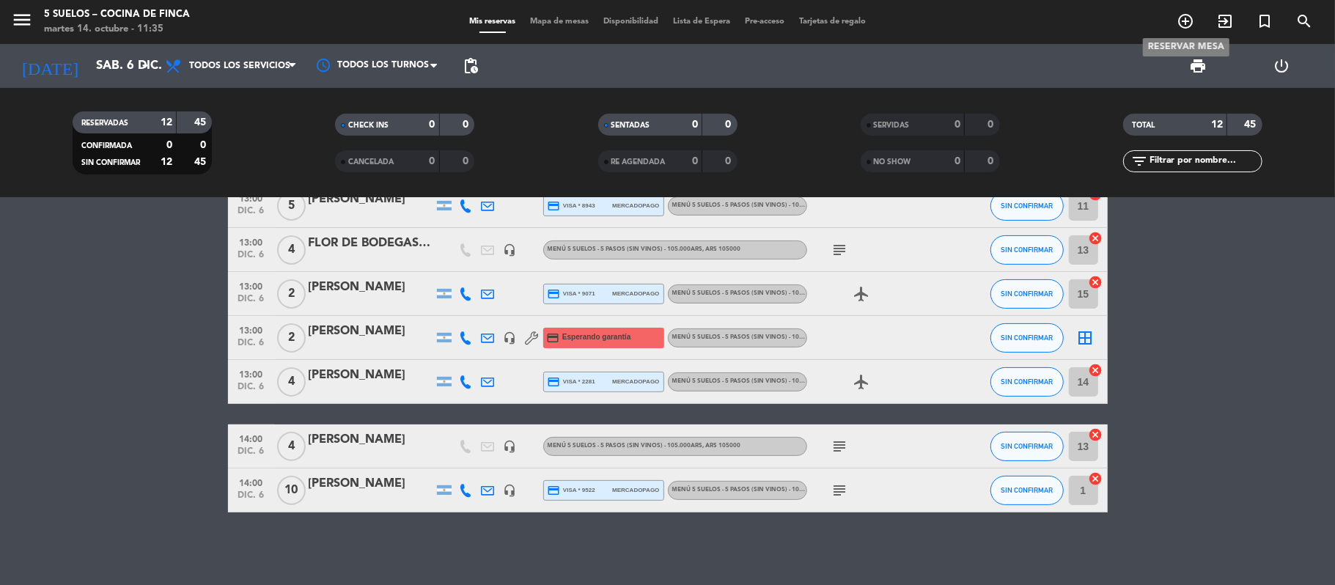
click at [1026, 16] on icon "add_circle_outline" at bounding box center [1186, 21] width 18 height 18
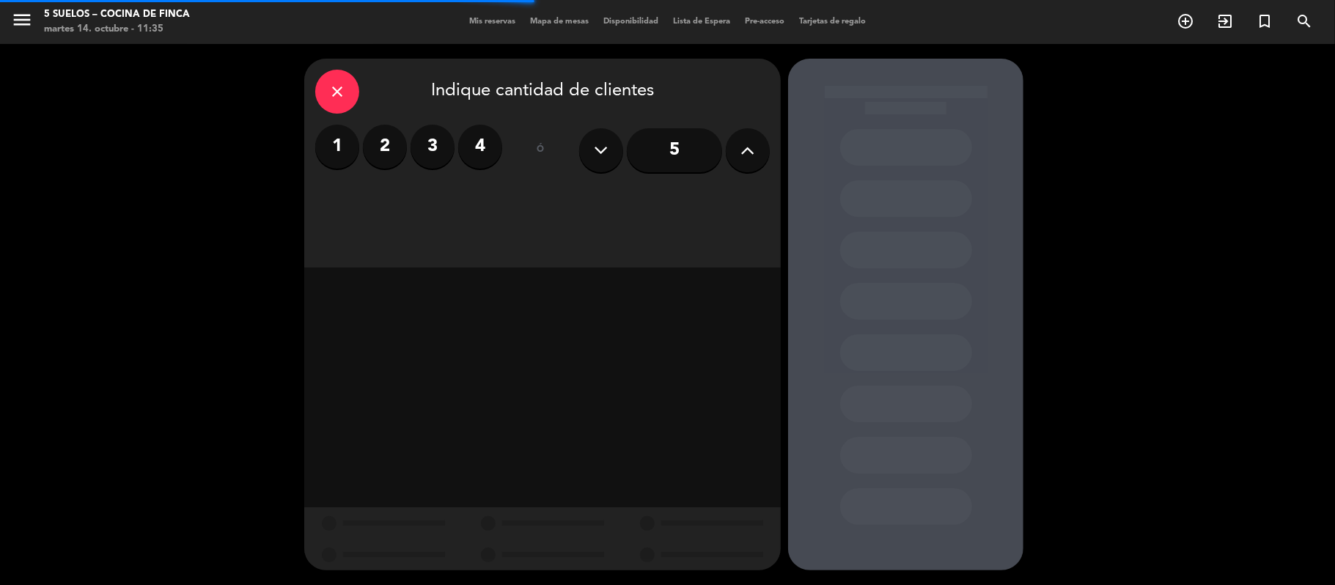
click at [758, 147] on button at bounding box center [748, 150] width 44 height 44
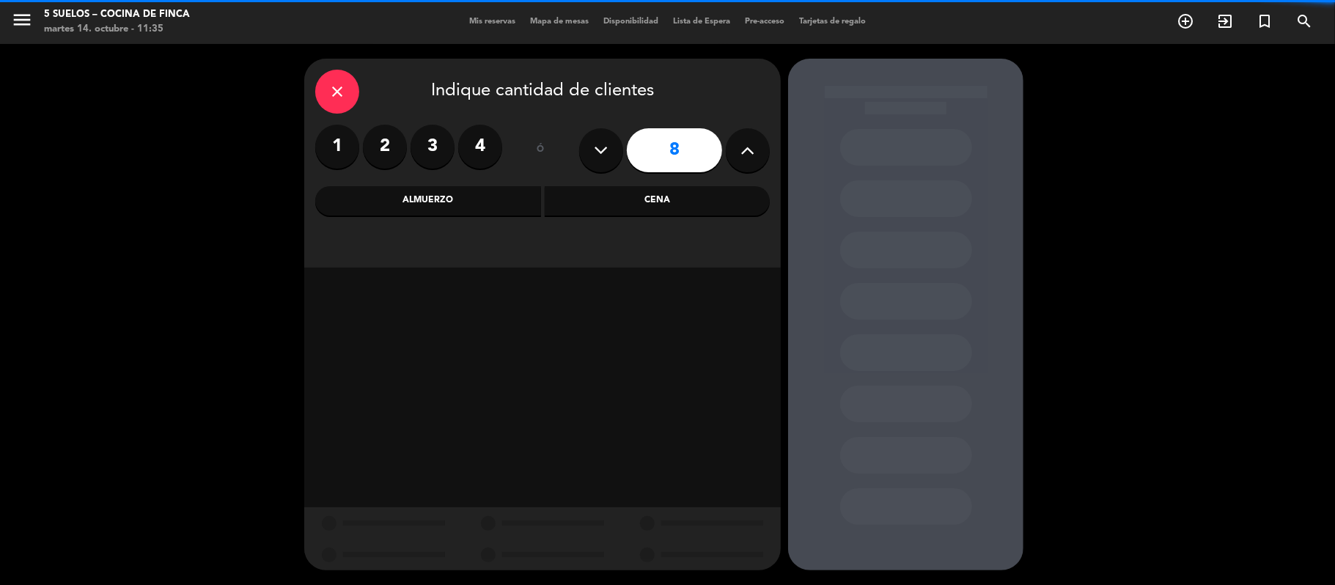
click at [758, 147] on button at bounding box center [748, 150] width 44 height 44
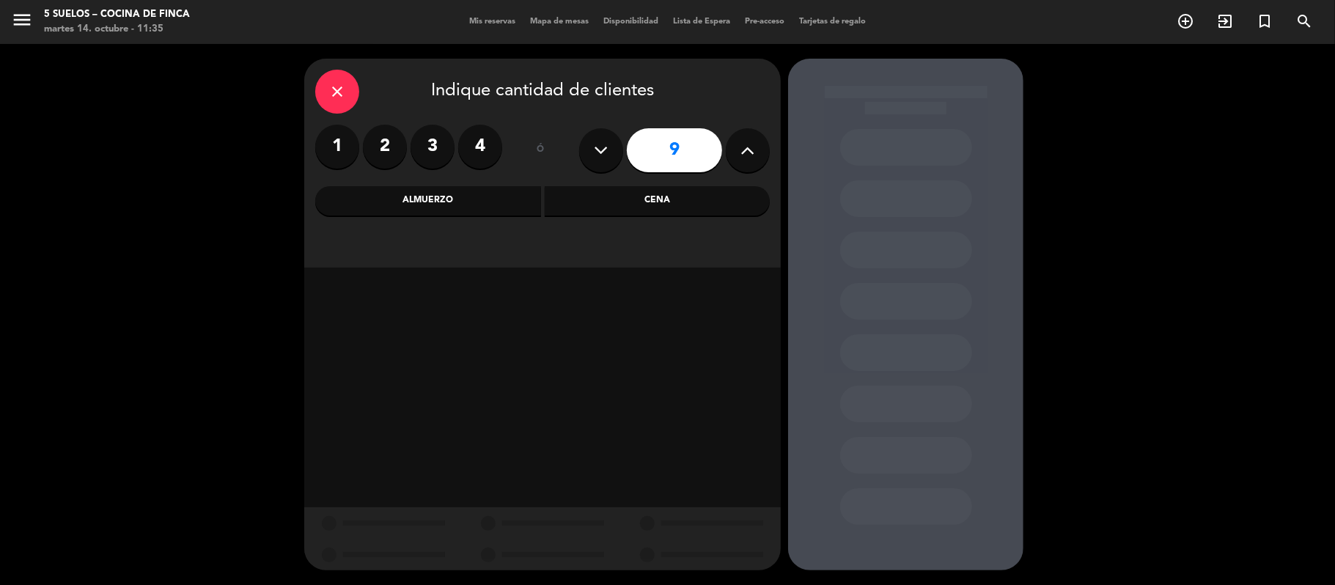
click at [758, 147] on button at bounding box center [748, 150] width 44 height 44
type input "12"
click at [374, 205] on div "Almuerzo" at bounding box center [428, 200] width 226 height 29
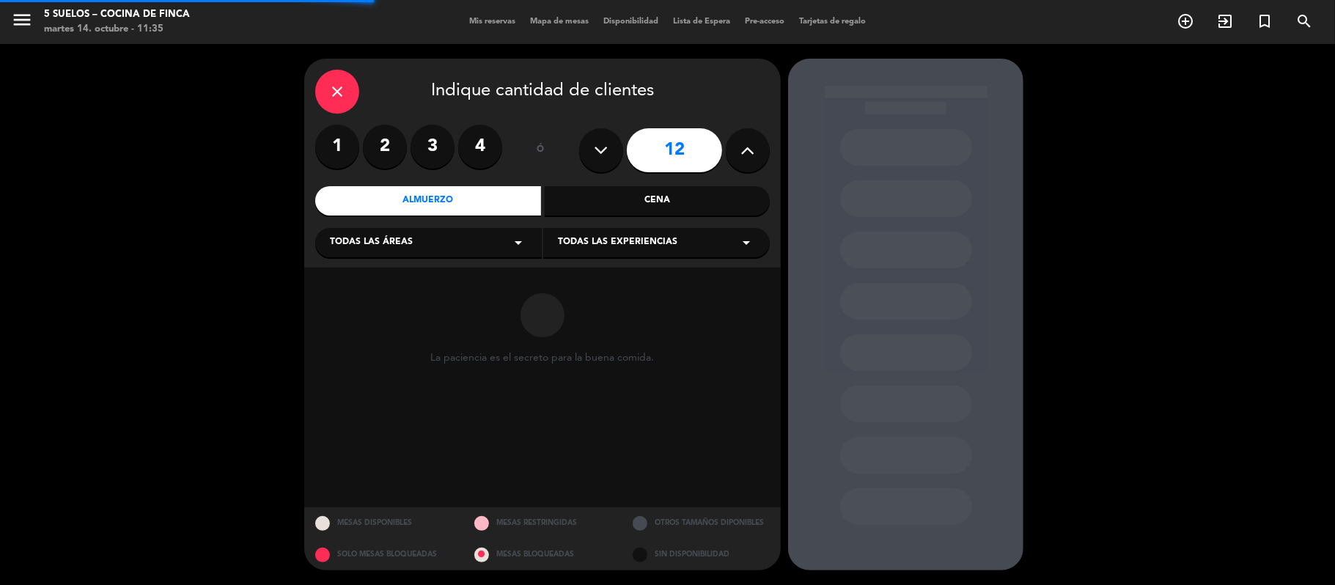
click at [362, 248] on span "Todas las áreas" at bounding box center [371, 242] width 83 height 15
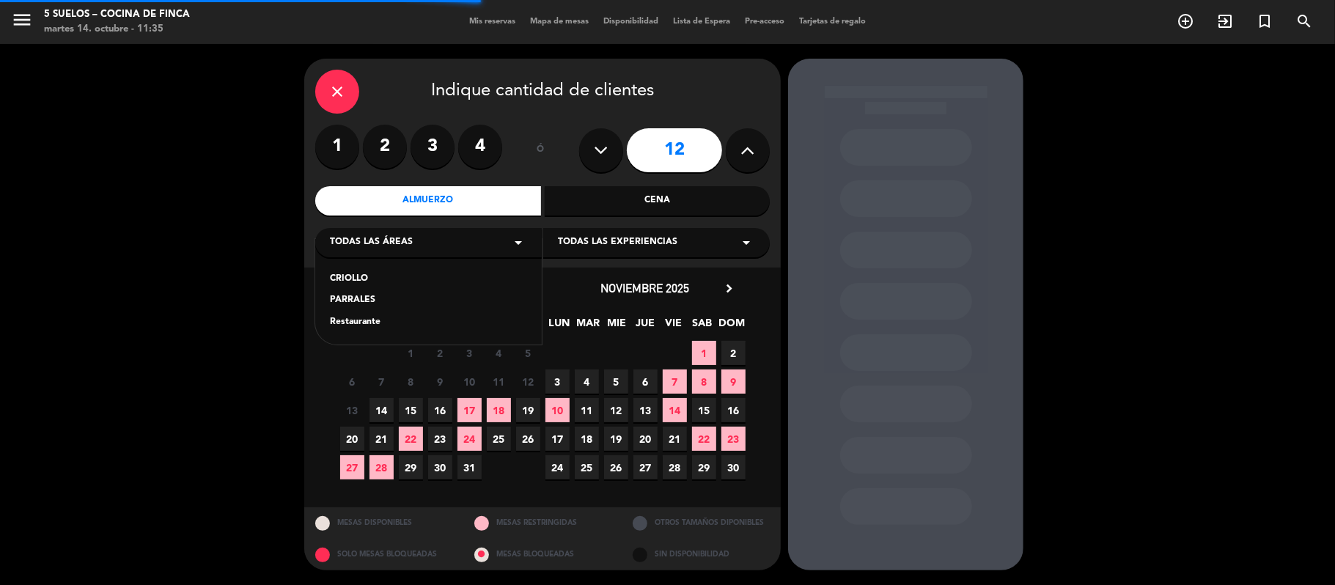
click at [358, 326] on div "Restaurante" at bounding box center [428, 322] width 197 height 15
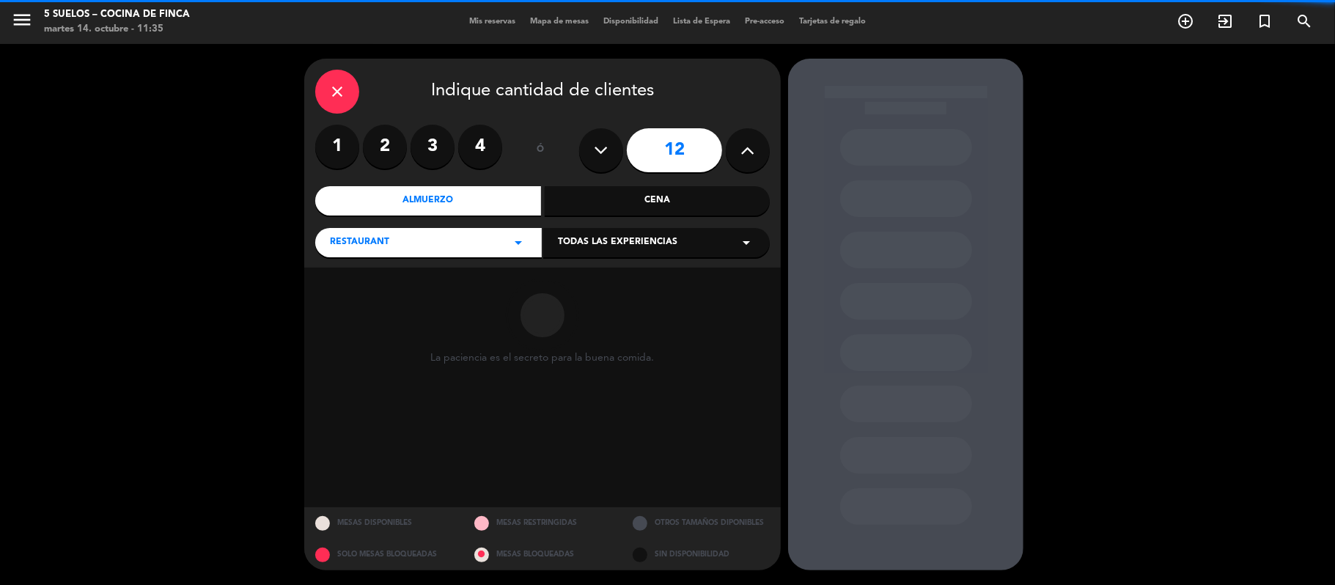
click at [557, 252] on div "Todas las experiencias arrow_drop_down" at bounding box center [656, 242] width 227 height 29
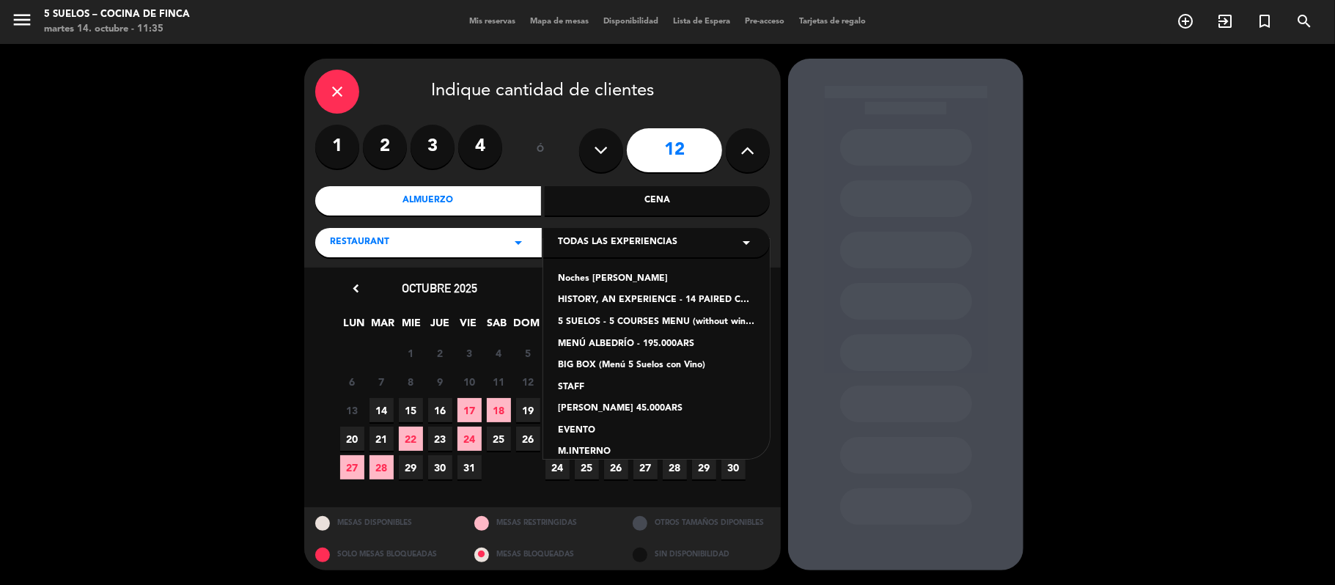
click at [576, 320] on div "5 SUELOS - 5 COURSES MENU (without wines) - ARS105,000" at bounding box center [656, 322] width 197 height 15
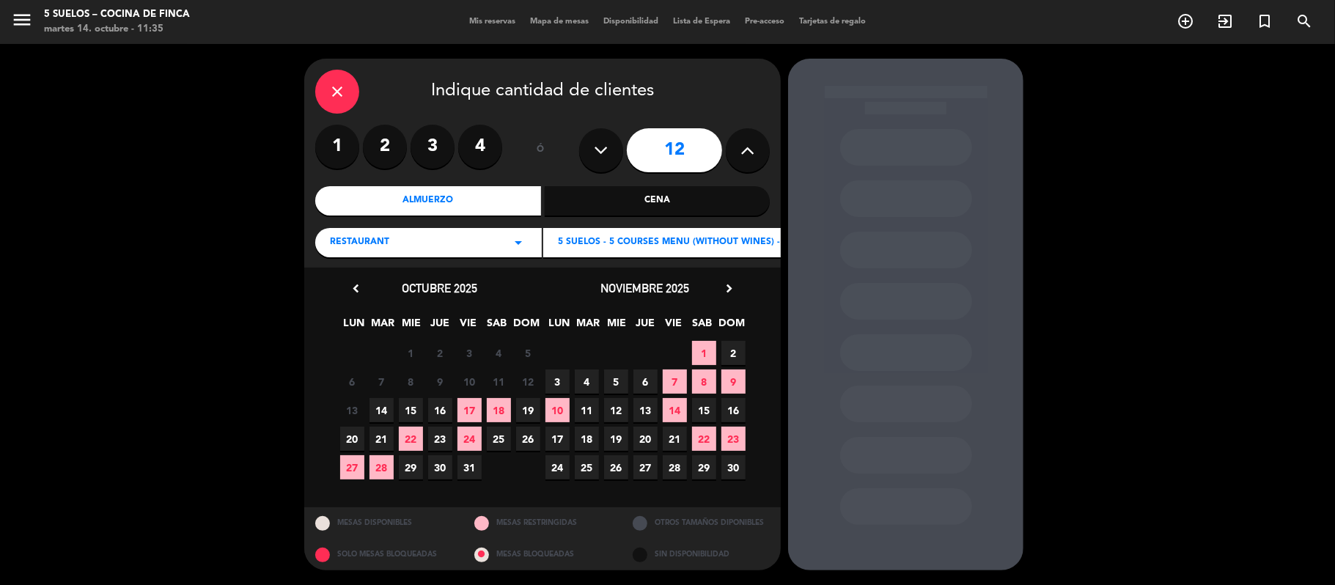
click at [729, 281] on icon "chevron_right" at bounding box center [728, 288] width 15 height 15
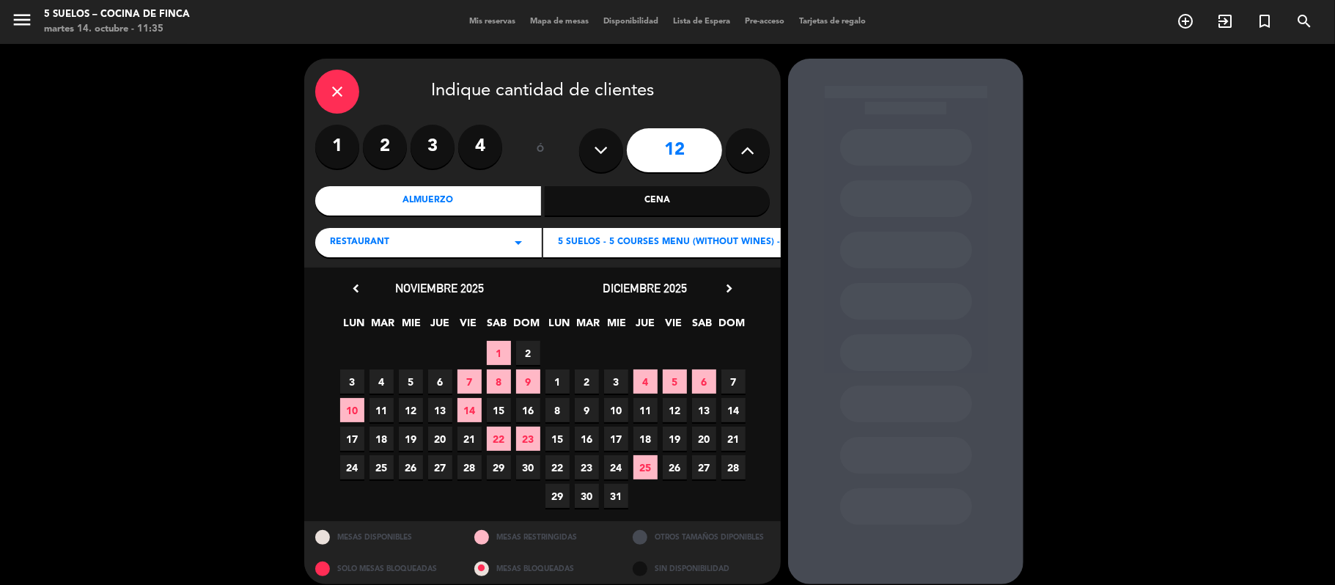
click at [708, 387] on span "6" at bounding box center [704, 382] width 24 height 24
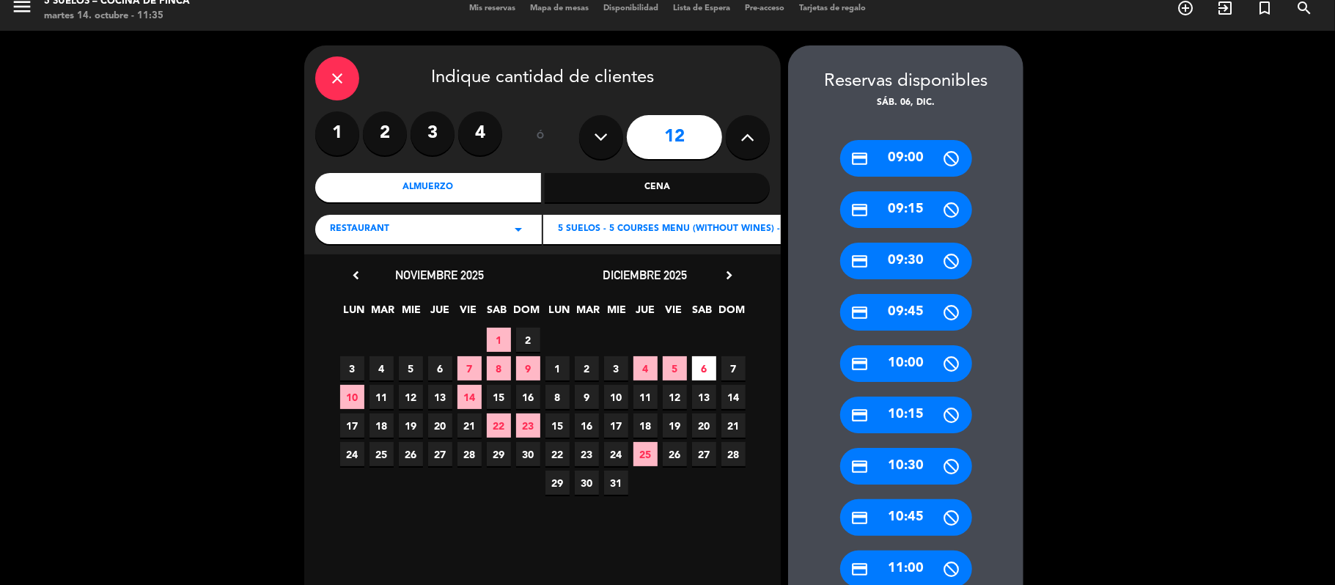
click at [795, 429] on div "credit_card 09:00 credit_card 09:15 credit_card 09:30 credit_card 09:45 credit_…" at bounding box center [905, 587] width 235 height 953
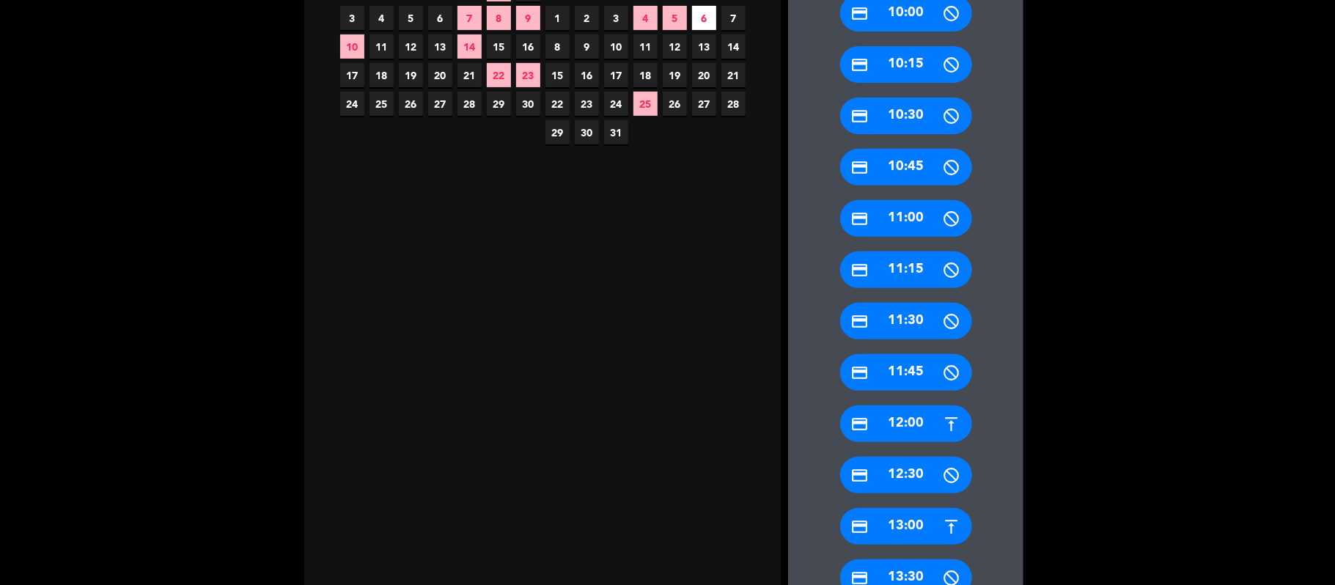
scroll to position [365, 0]
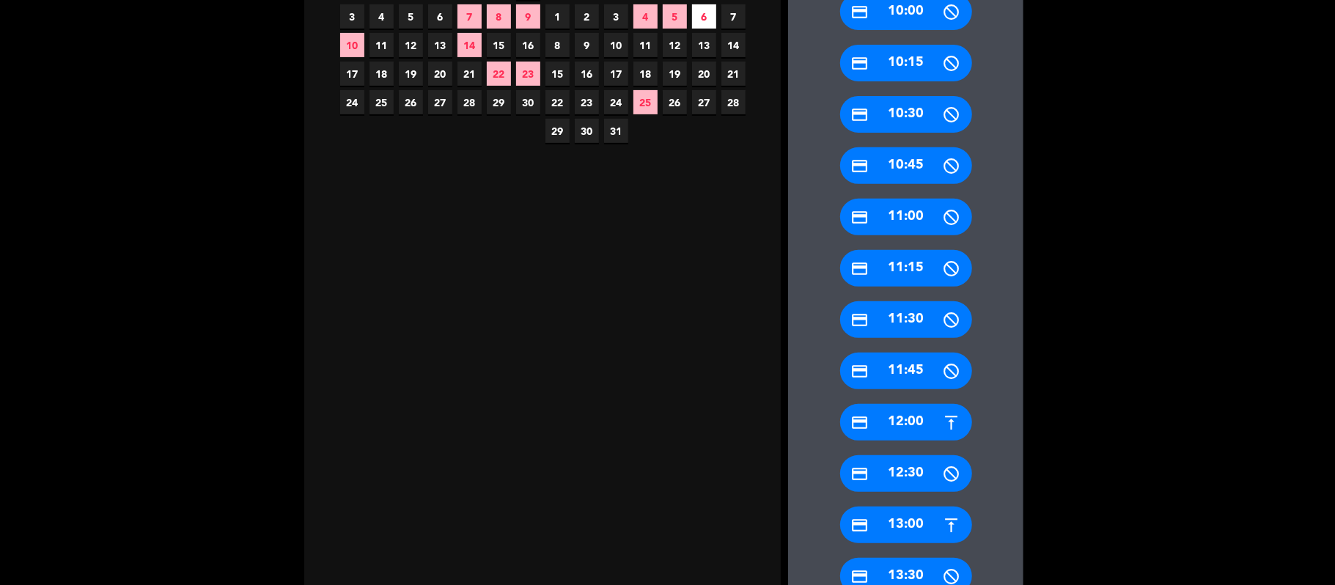
click at [896, 522] on div "credit_card 13:00" at bounding box center [906, 525] width 132 height 37
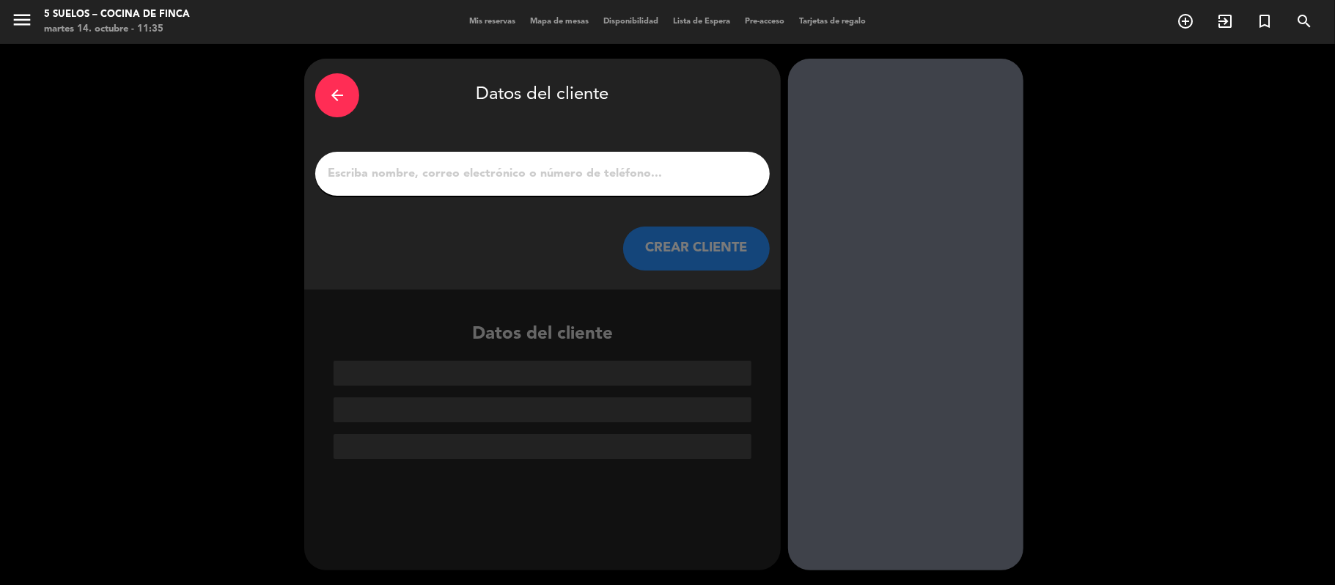
scroll to position [0, 0]
click at [379, 173] on input "1" at bounding box center [542, 173] width 433 height 21
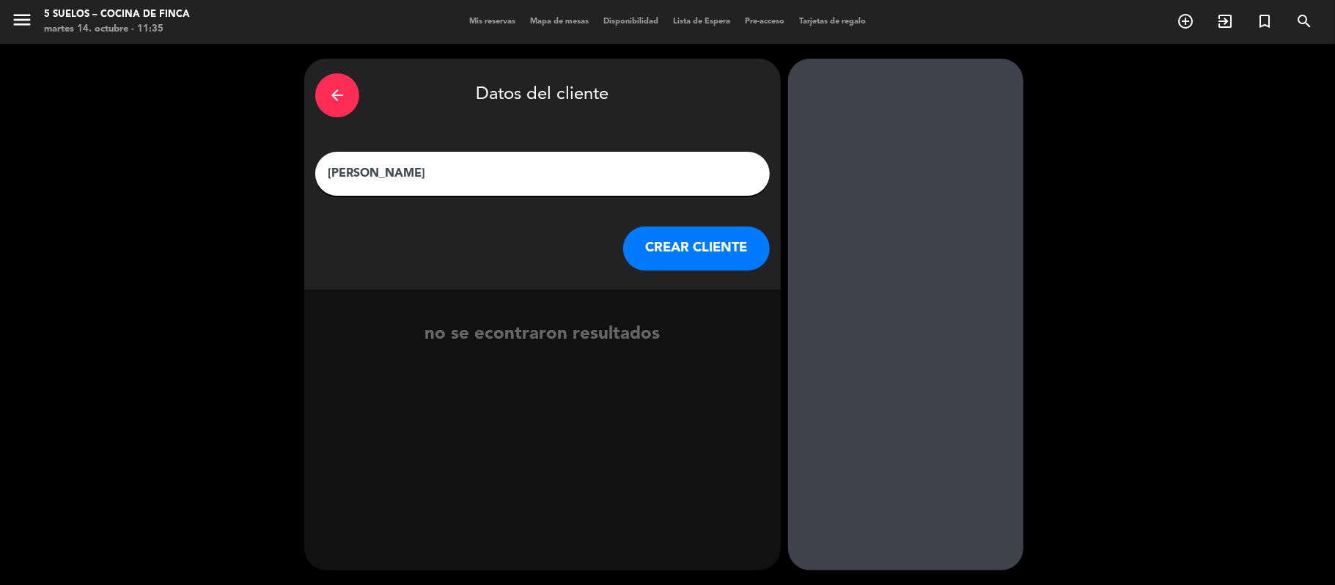
type input "[PERSON_NAME]"
click at [698, 227] on button "CREAR CLIENTE" at bounding box center [696, 249] width 147 height 44
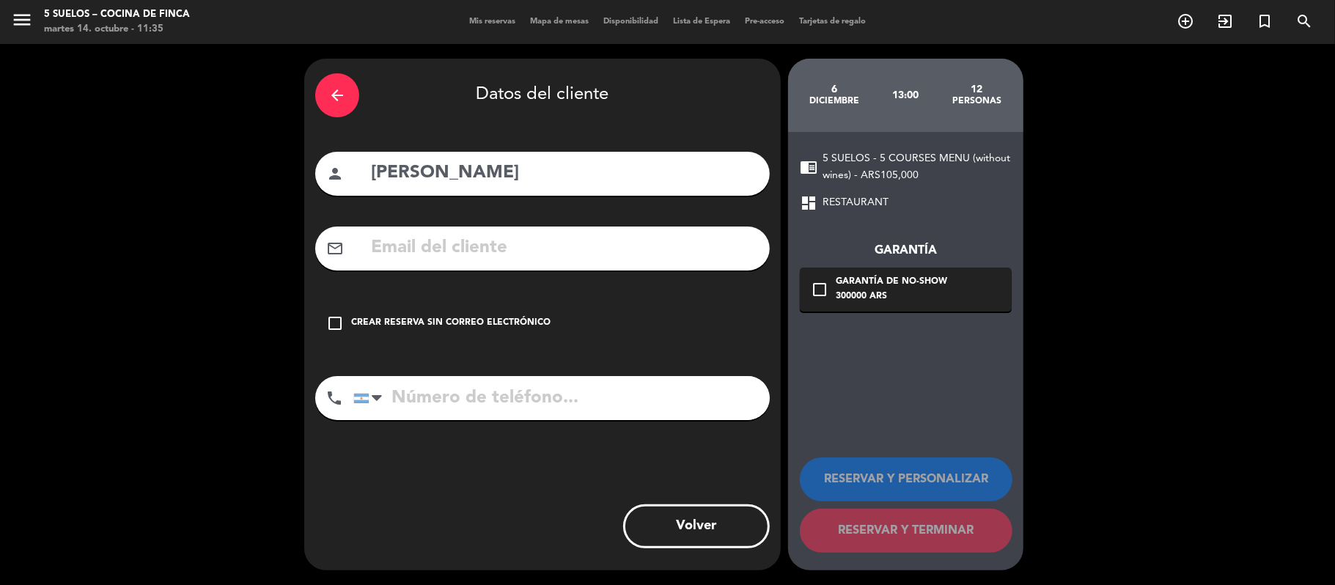
click at [403, 241] on input "text" at bounding box center [564, 248] width 389 height 30
paste input "[EMAIL_ADDRESS]"
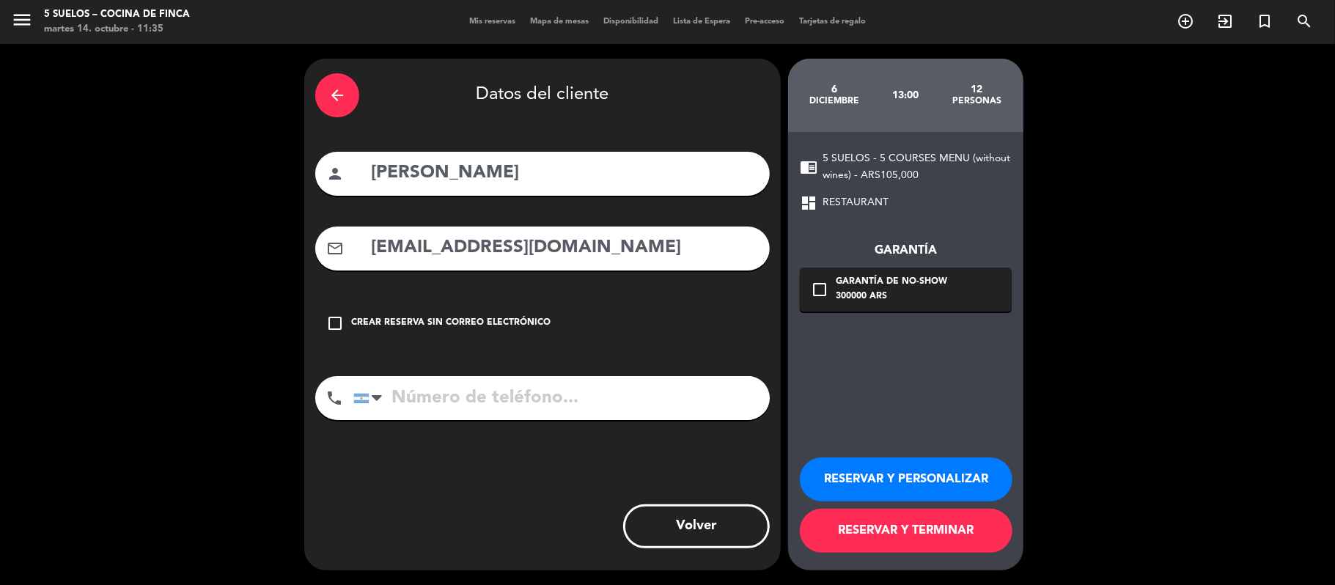
type input "[EMAIL_ADDRESS][DOMAIN_NAME]"
click at [513, 402] on input "tel" at bounding box center [561, 398] width 416 height 44
paste input "[PHONE_NUMBER]"
type input "[PHONE_NUMBER]"
click at [811, 283] on icon "check_box_outline_blank" at bounding box center [820, 290] width 18 height 18
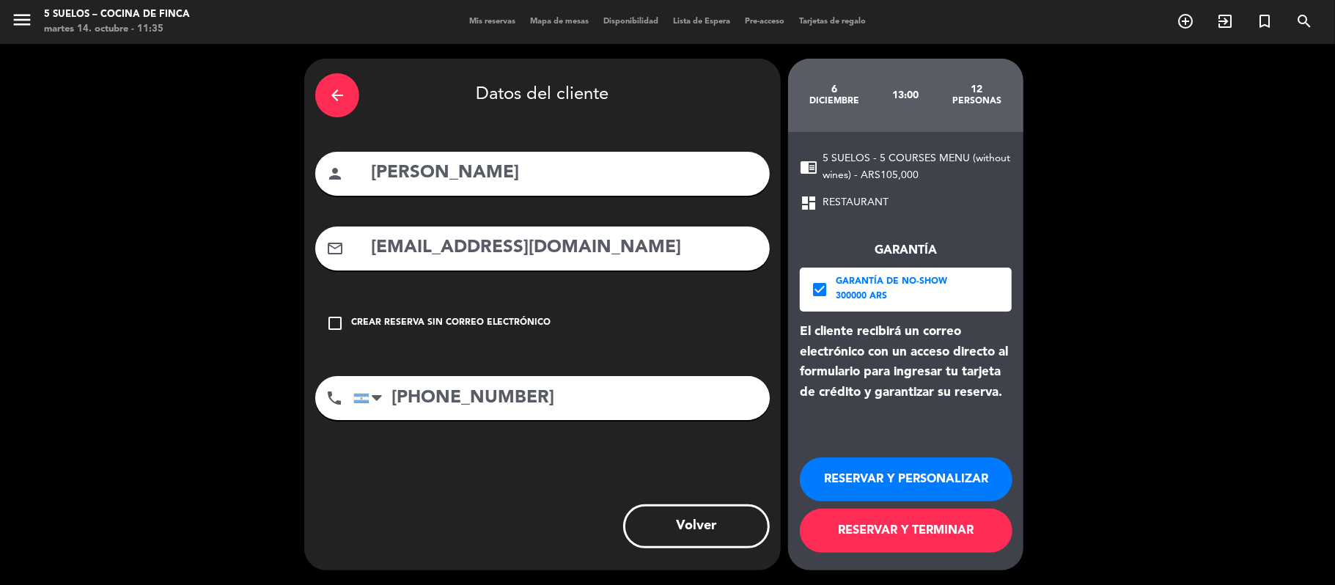
click at [865, 475] on button "RESERVAR Y PERSONALIZAR" at bounding box center [906, 479] width 213 height 44
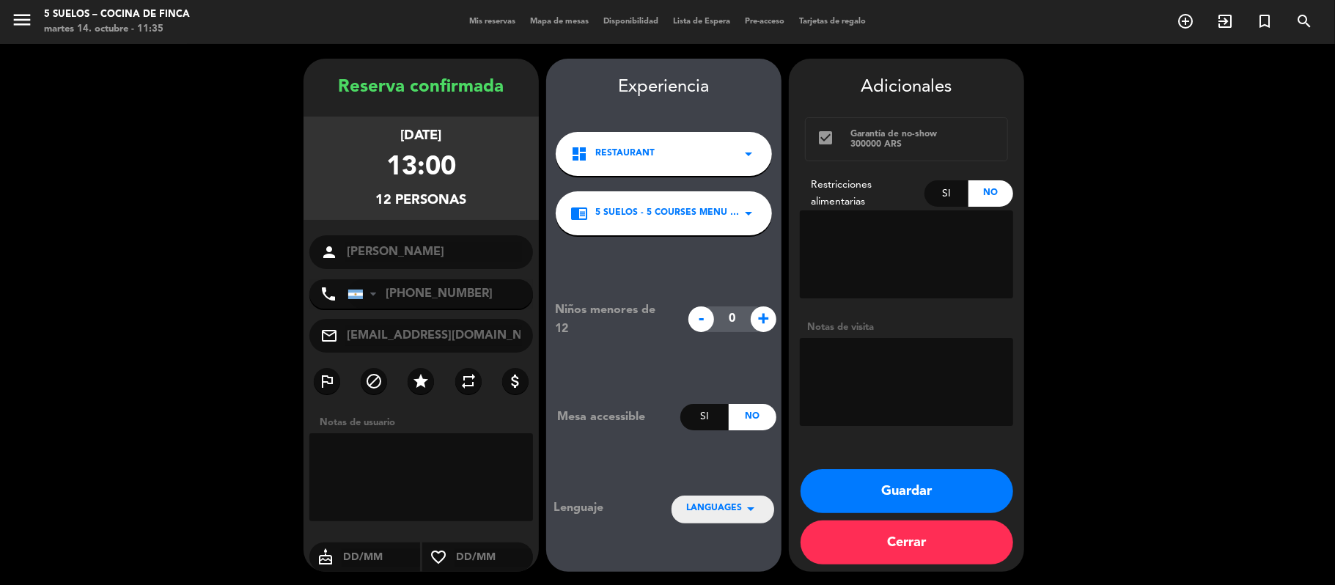
click at [725, 515] on div "LANGUAGES arrow_drop_down" at bounding box center [723, 509] width 103 height 26
click at [724, 438] on div "Español" at bounding box center [722, 442] width 73 height 15
click at [834, 381] on textarea at bounding box center [906, 382] width 213 height 88
click at [886, 499] on button "Guardar" at bounding box center [907, 491] width 213 height 44
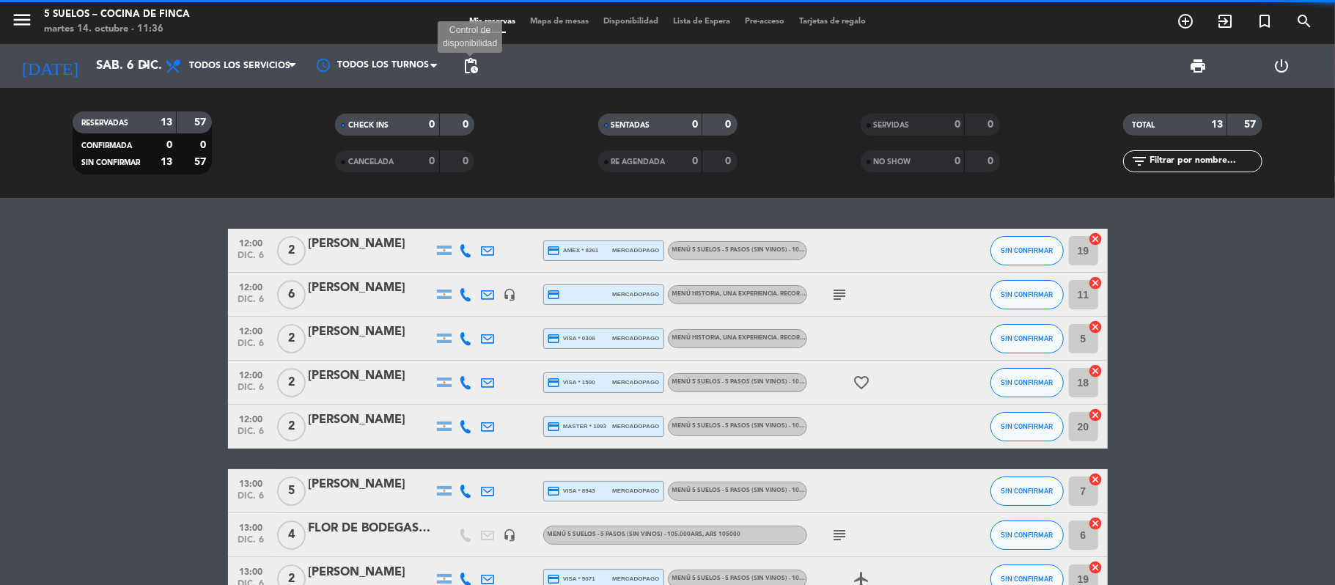
click at [465, 66] on span "pending_actions" at bounding box center [471, 66] width 18 height 18
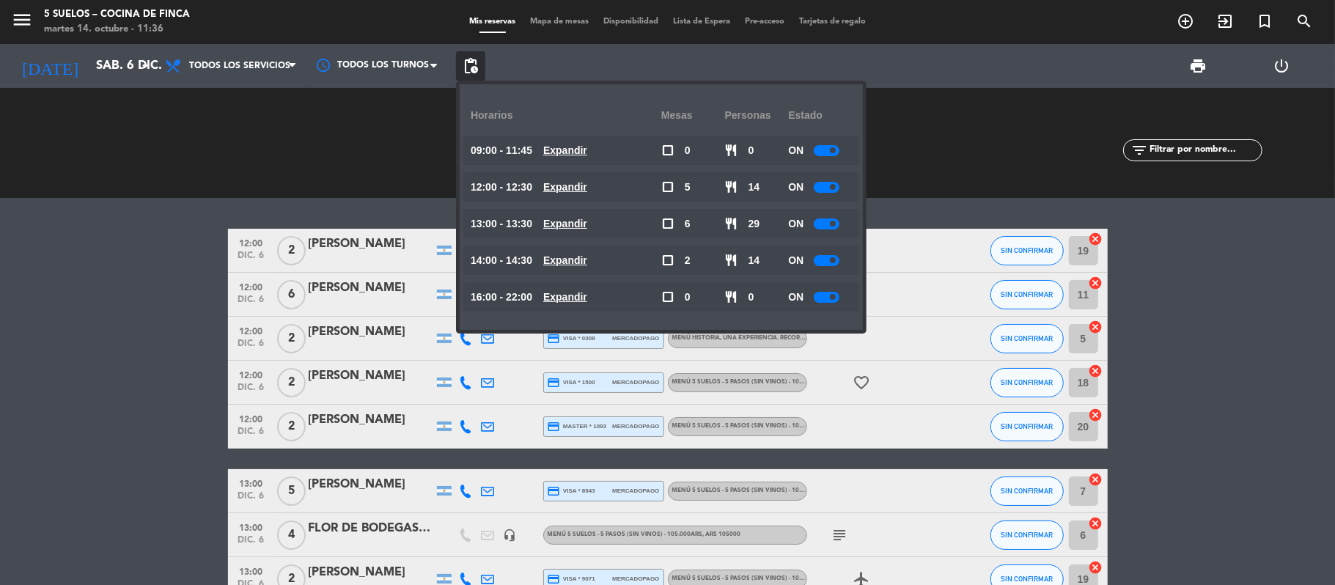
click at [833, 155] on div at bounding box center [827, 150] width 26 height 11
click at [828, 194] on div "ON" at bounding box center [820, 186] width 64 height 29
click at [830, 188] on div at bounding box center [827, 187] width 26 height 11
click at [834, 224] on span at bounding box center [833, 224] width 6 height 6
click at [826, 224] on div at bounding box center [827, 223] width 26 height 11
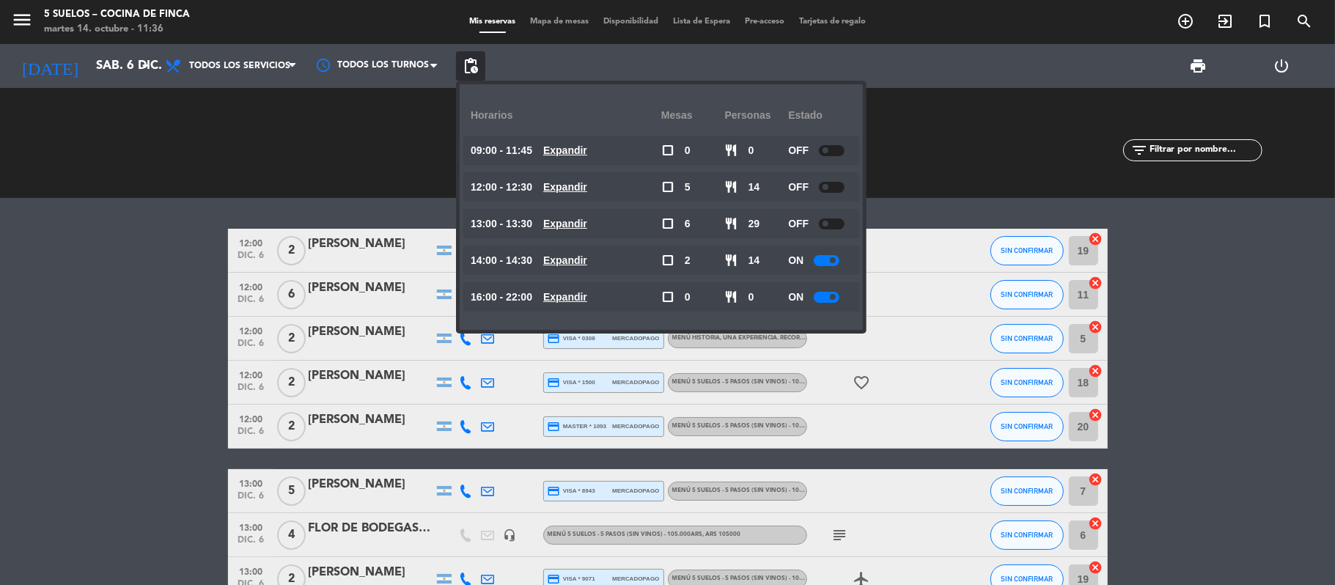
click at [833, 265] on div at bounding box center [827, 260] width 26 height 11
click at [824, 303] on div "ON" at bounding box center [820, 296] width 64 height 29
click at [827, 293] on div at bounding box center [827, 297] width 26 height 11
click at [132, 344] on bookings-row "12:00 [DATE] 2 [PERSON_NAME] credit_card amex * 8261 mercadopago MENÚ 5 SUELOS …" at bounding box center [667, 535] width 1335 height 613
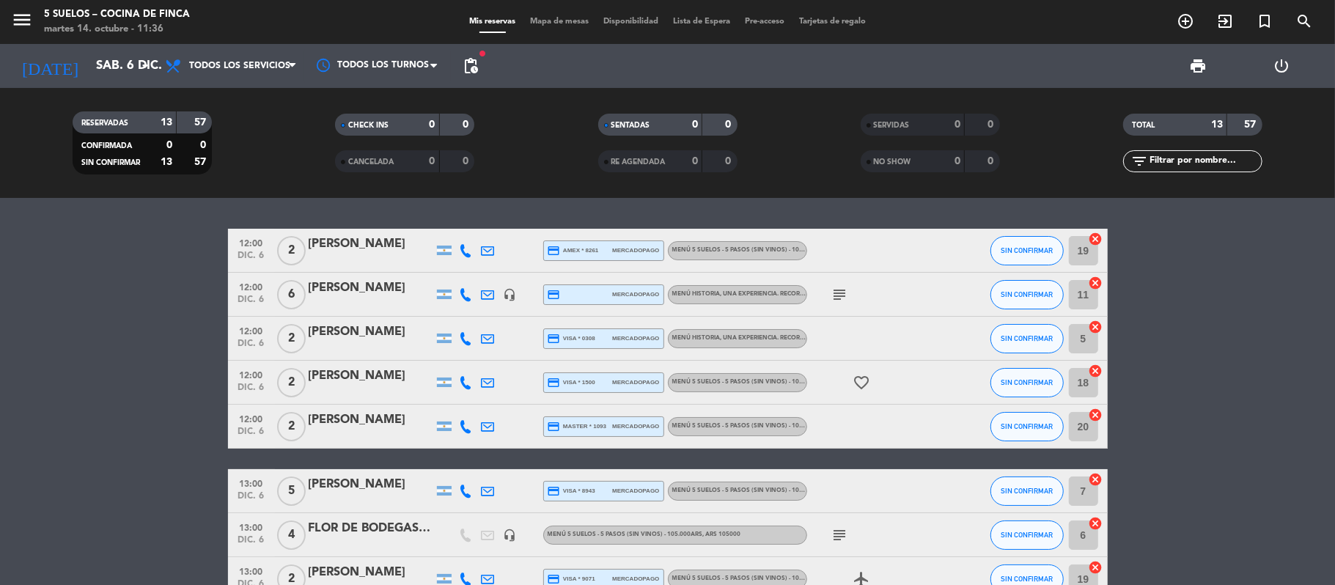
click at [180, 312] on bookings-row "12:00 [DATE] 2 [PERSON_NAME] credit_card amex * 8261 mercadopago MENÚ 5 SUELOS …" at bounding box center [667, 535] width 1335 height 613
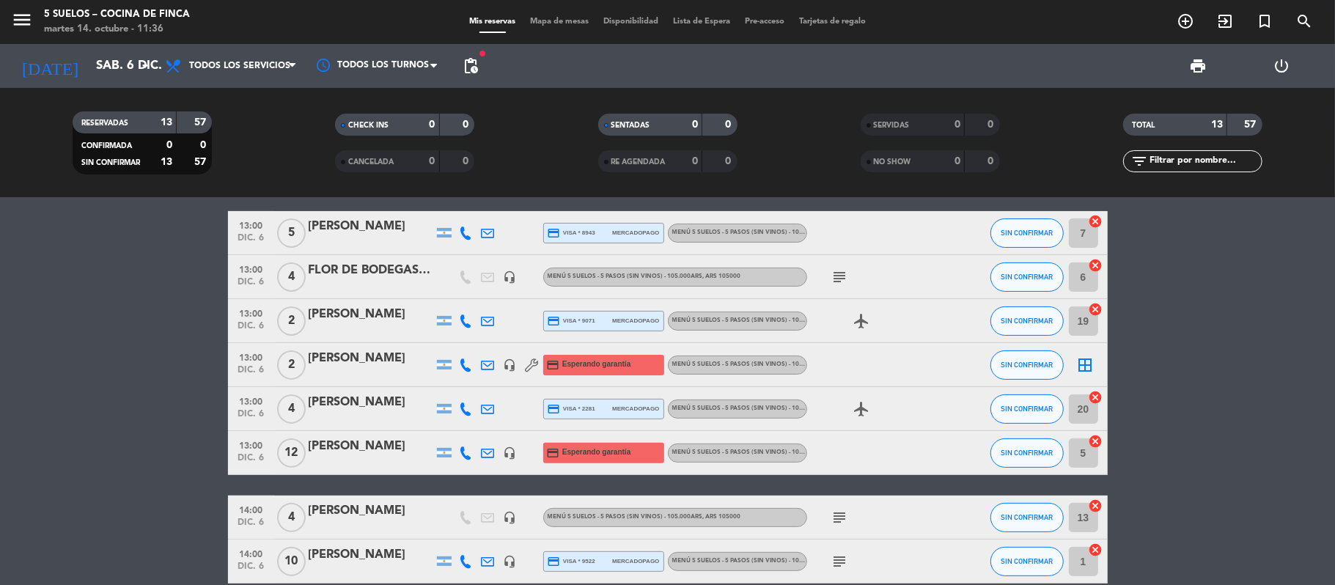
scroll to position [312, 0]
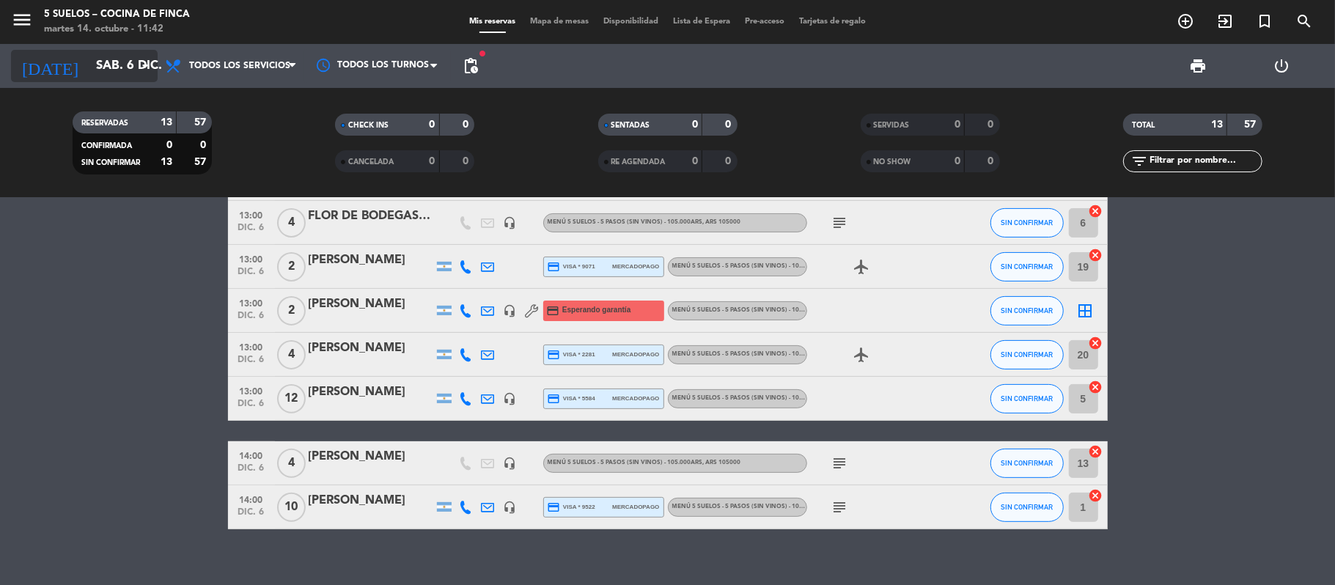
click at [118, 60] on input "sáb. 6 dic." at bounding box center [168, 66] width 158 height 29
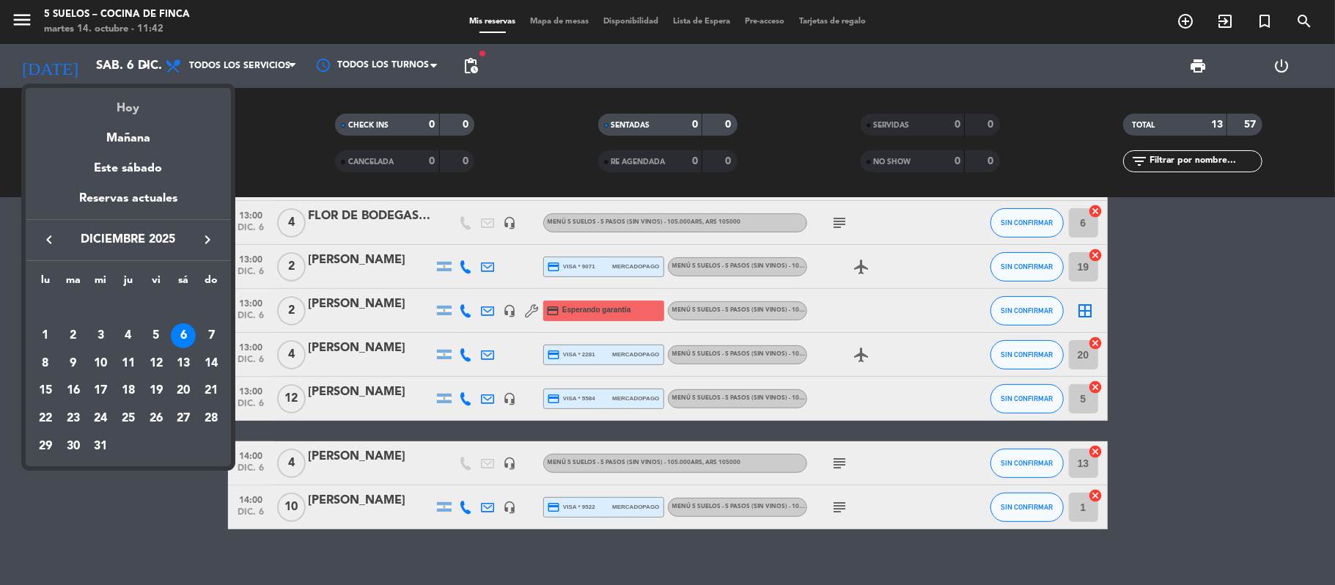
click at [123, 106] on div "Hoy" at bounding box center [128, 103] width 205 height 30
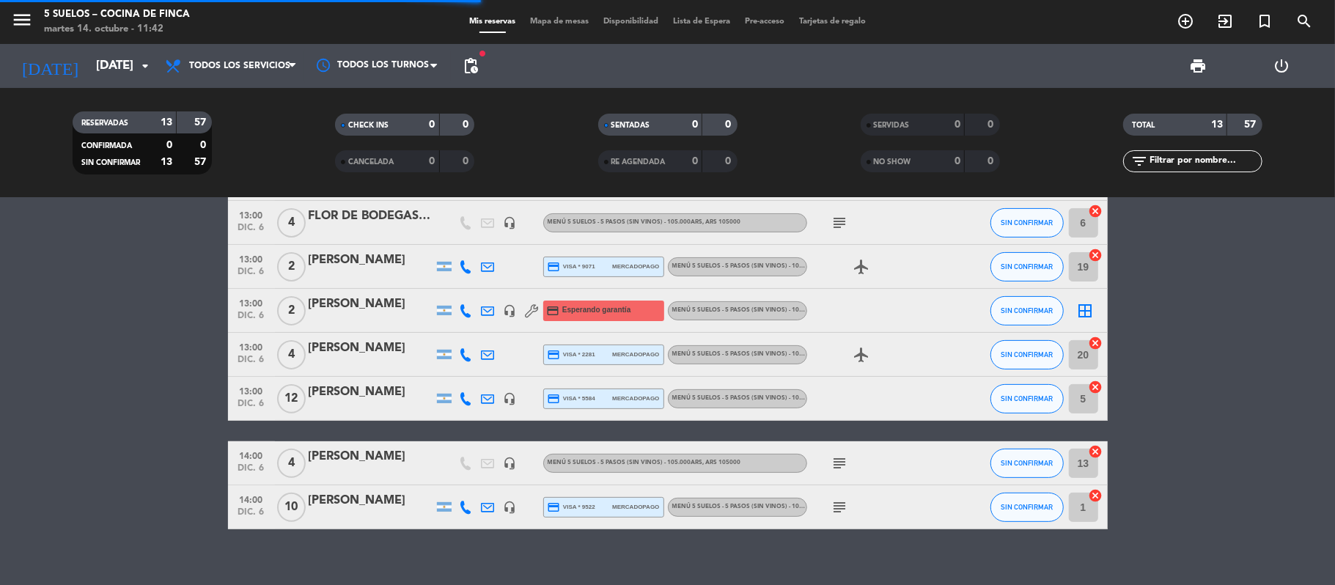
scroll to position [153, 0]
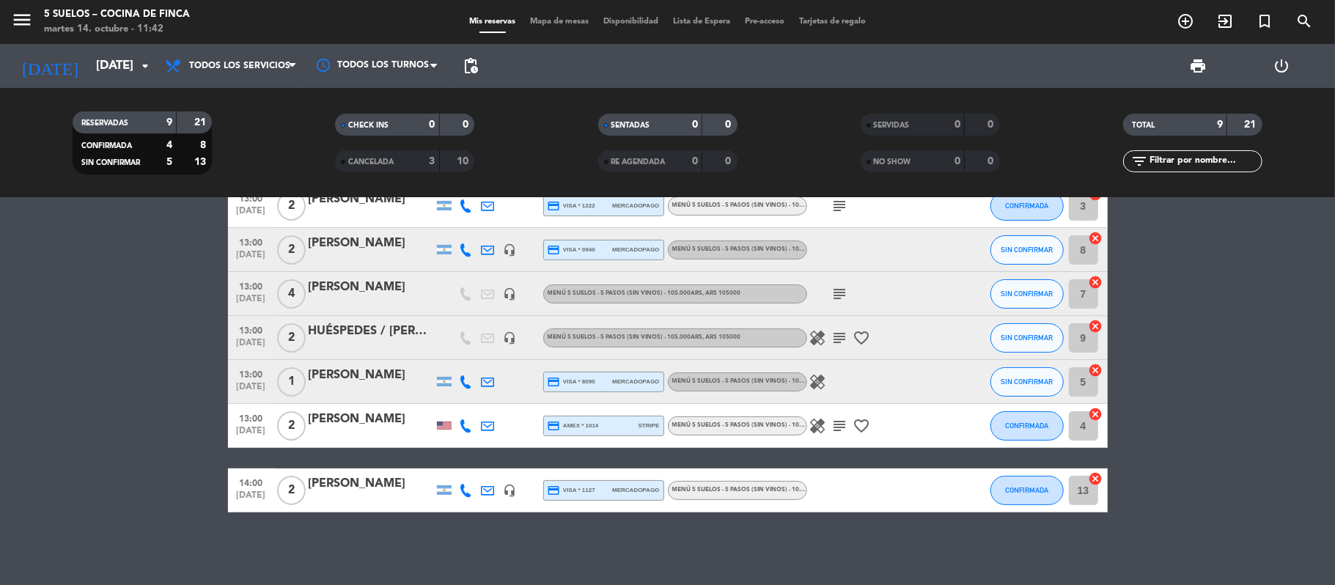
click at [1026, 438] on bookings-row "12:00 [DATE] 2 [PERSON_NAME] credit_card master * 1165 mercadopago MENÚ 5 SUELO…" at bounding box center [667, 294] width 1335 height 437
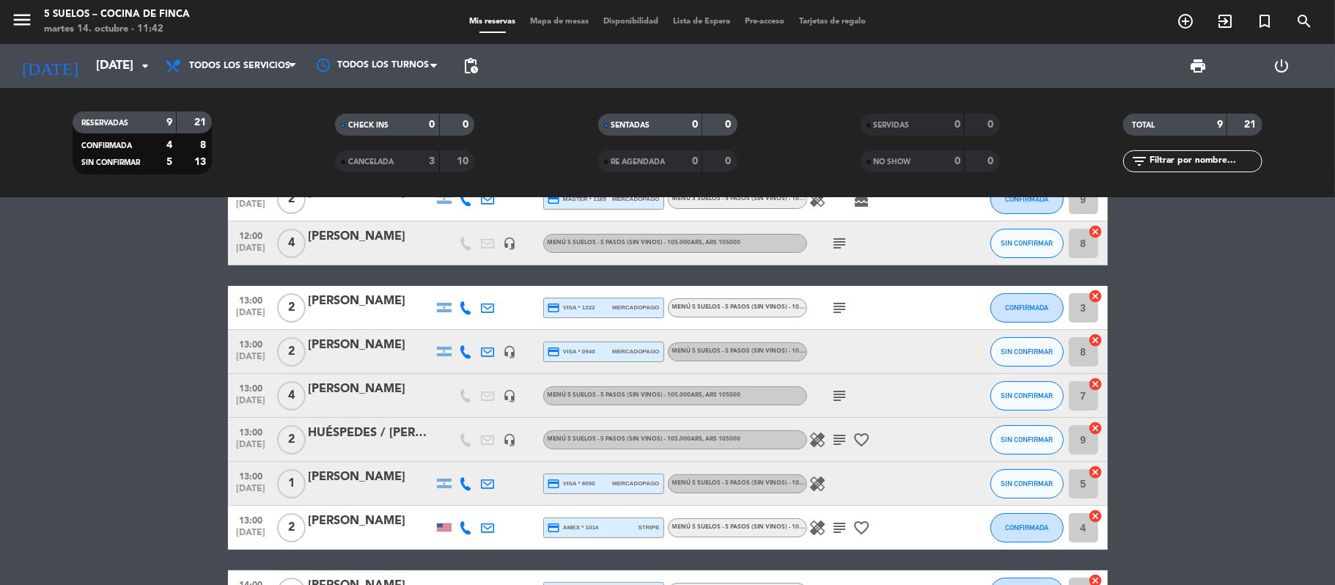
scroll to position [0, 0]
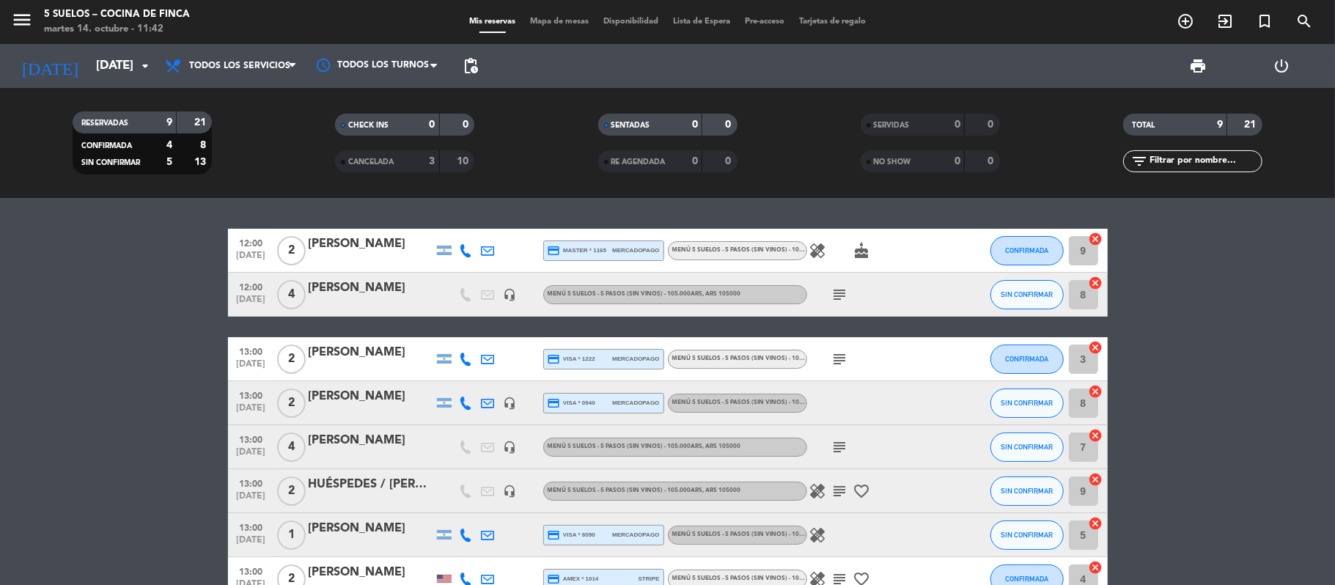
click at [120, 296] on bookings-row "12:00 [DATE] 2 [PERSON_NAME] credit_card master * 1165 mercadopago MENÚ 5 SUELO…" at bounding box center [667, 447] width 1335 height 437
click at [89, 62] on input "[DATE]" at bounding box center [168, 66] width 158 height 29
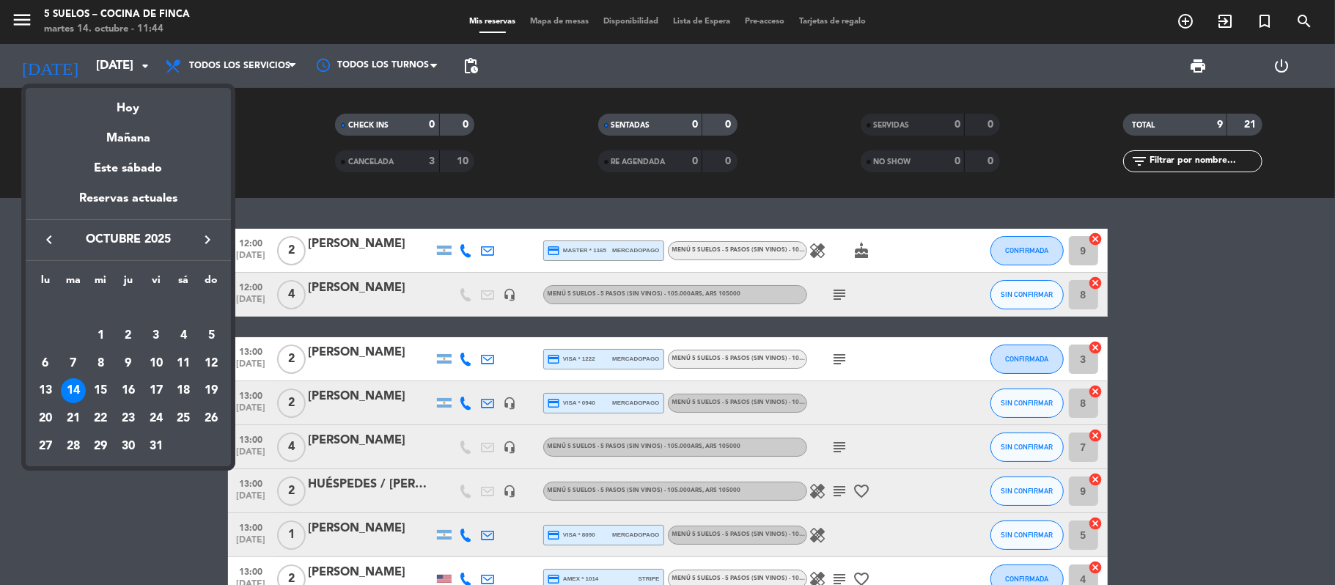
click at [209, 248] on icon "keyboard_arrow_right" at bounding box center [208, 240] width 18 height 18
click at [153, 339] on div "7" at bounding box center [156, 335] width 25 height 25
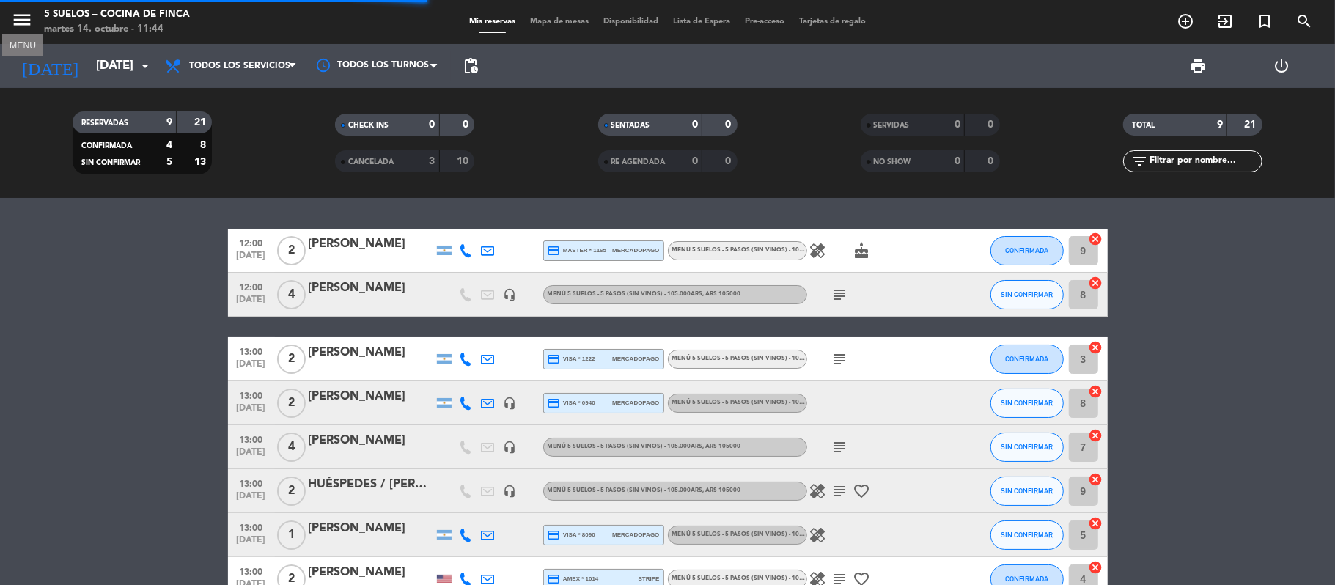
click at [27, 19] on icon "menu" at bounding box center [22, 20] width 22 height 22
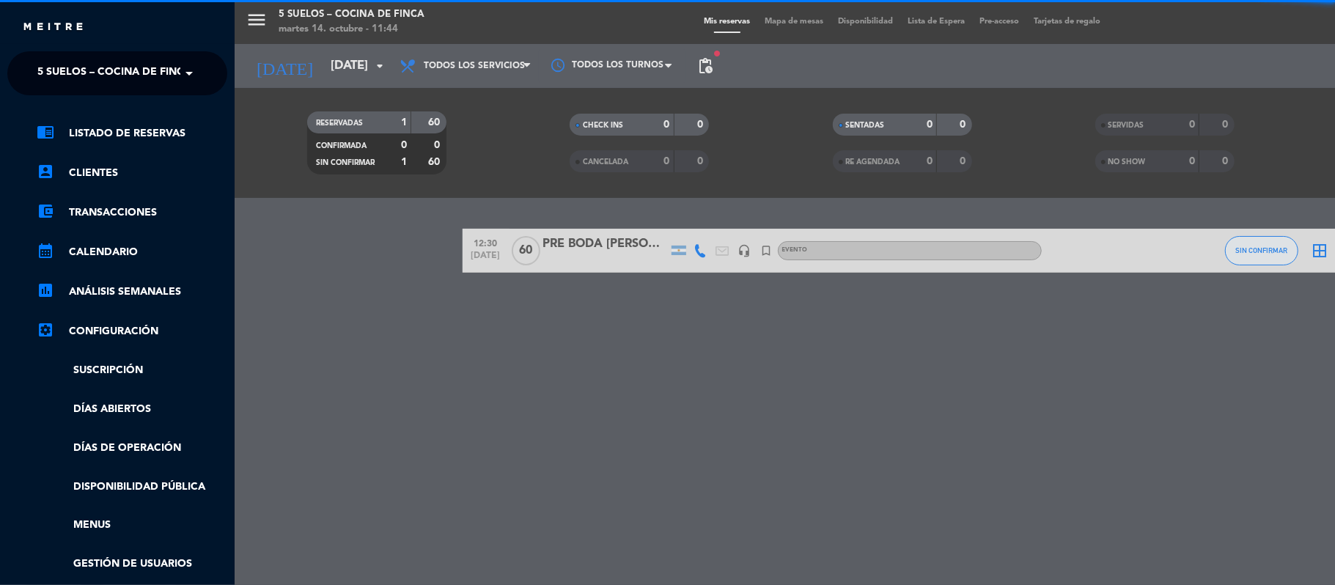
click at [44, 54] on ng-select "× 5 SUELOS – COCINA DE FINCA ×" at bounding box center [117, 73] width 220 height 44
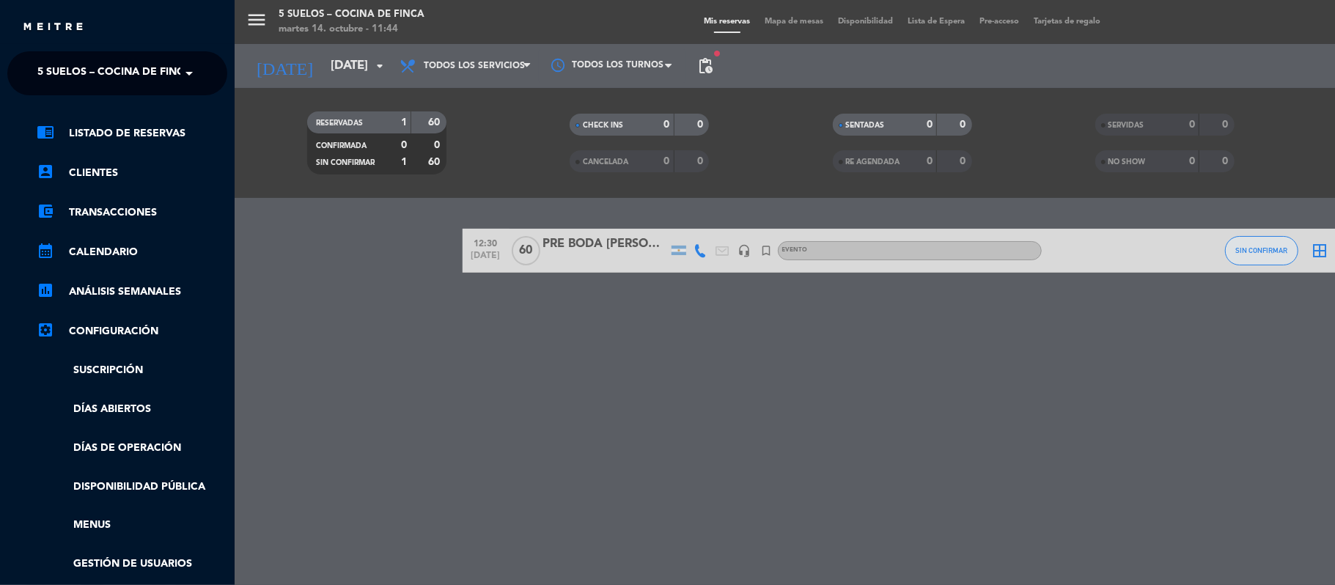
click at [44, 56] on ng-select "× 5 SUELOS – COCINA DE FINCA ×" at bounding box center [117, 73] width 220 height 44
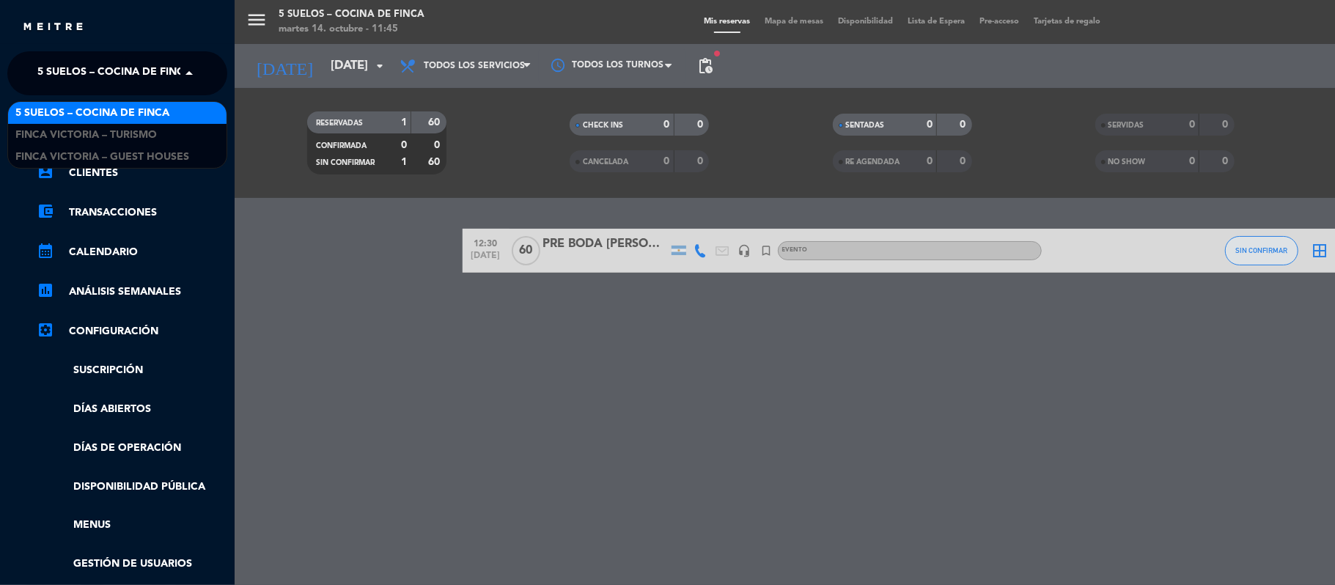
click at [83, 75] on span "5 SUELOS – COCINA DE FINCA" at bounding box center [114, 73] width 154 height 31
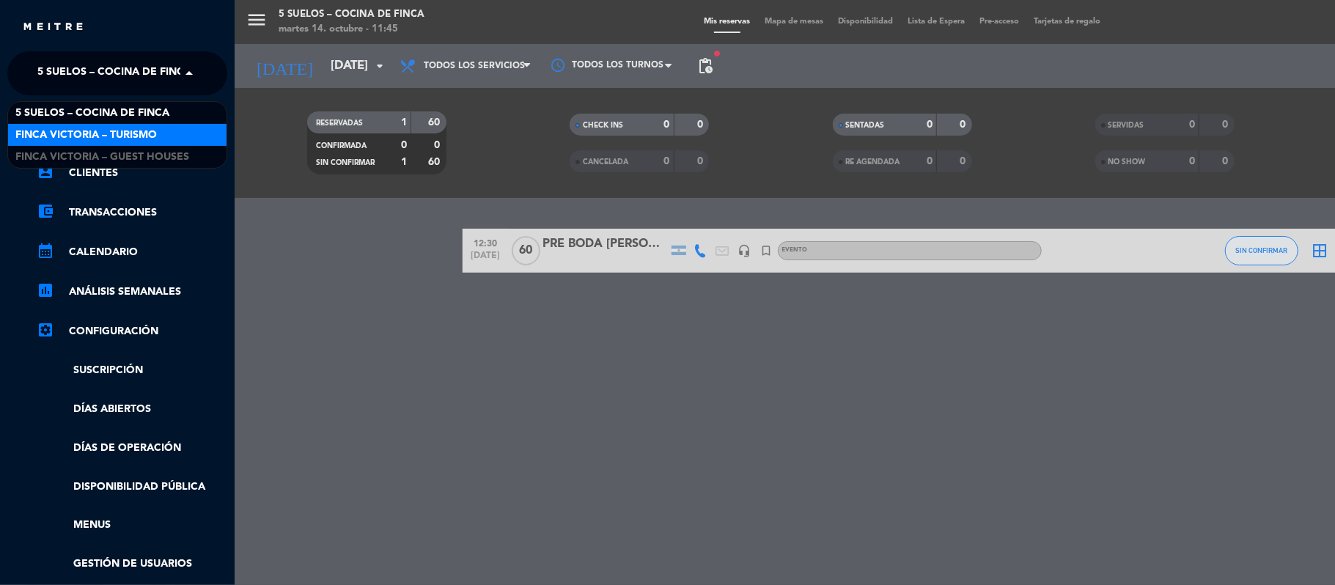
click at [89, 130] on span "FINCA VICTORIA – TURISMO" at bounding box center [85, 135] width 141 height 17
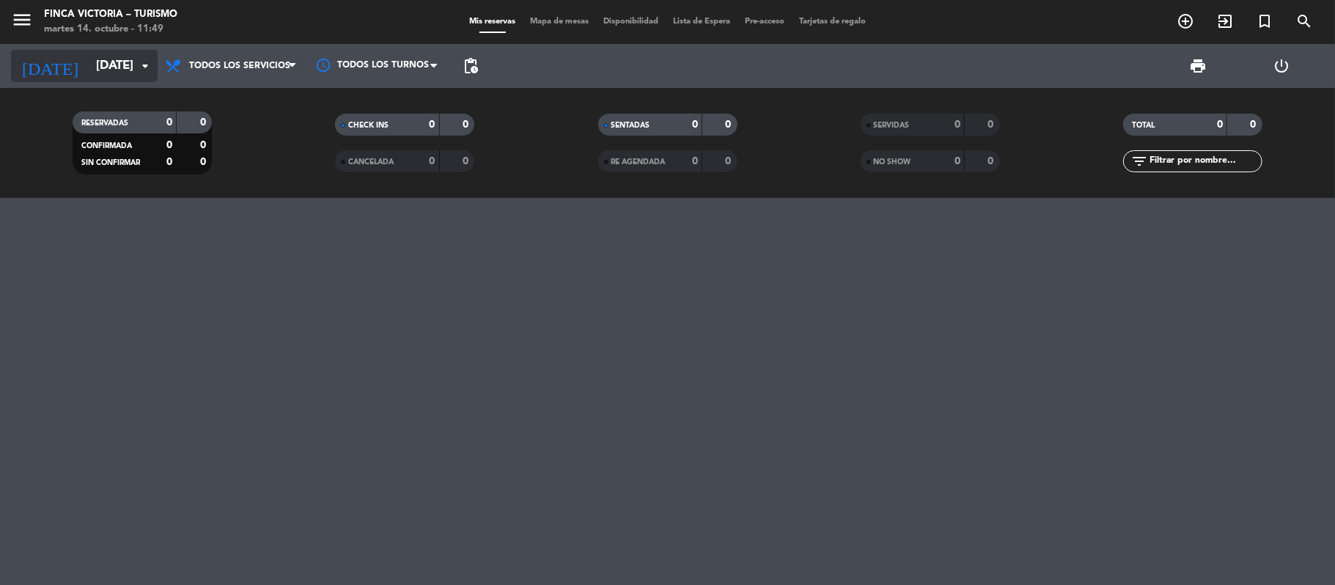
click at [89, 78] on input "[DATE]" at bounding box center [168, 66] width 158 height 29
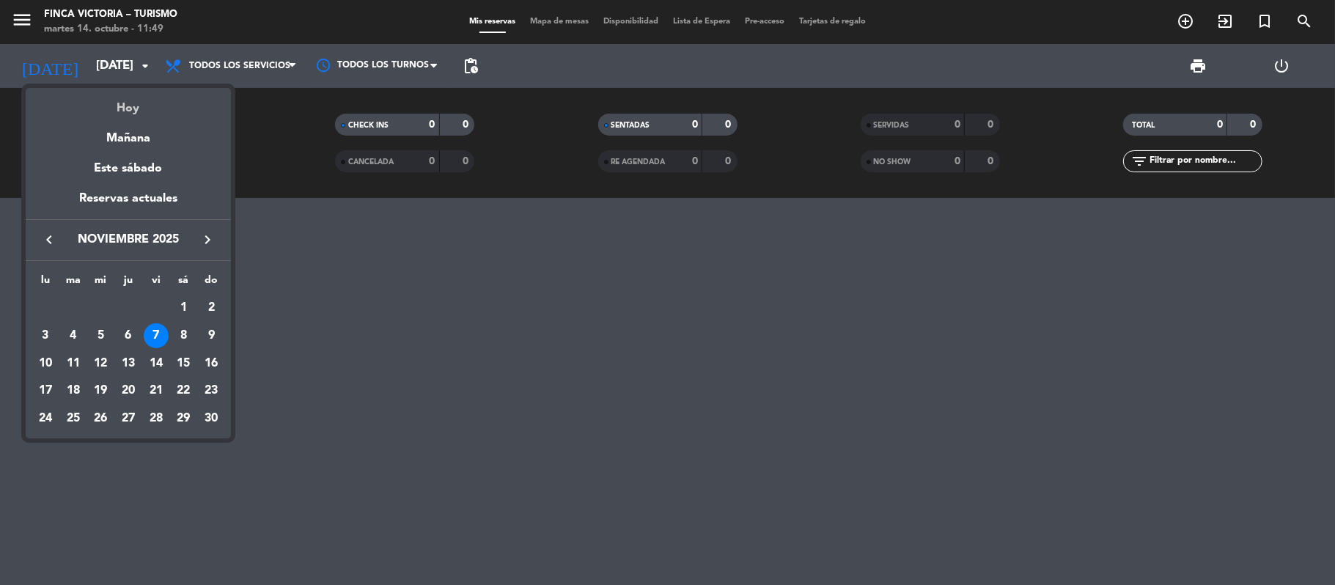
click at [124, 104] on div "Hoy" at bounding box center [128, 103] width 205 height 30
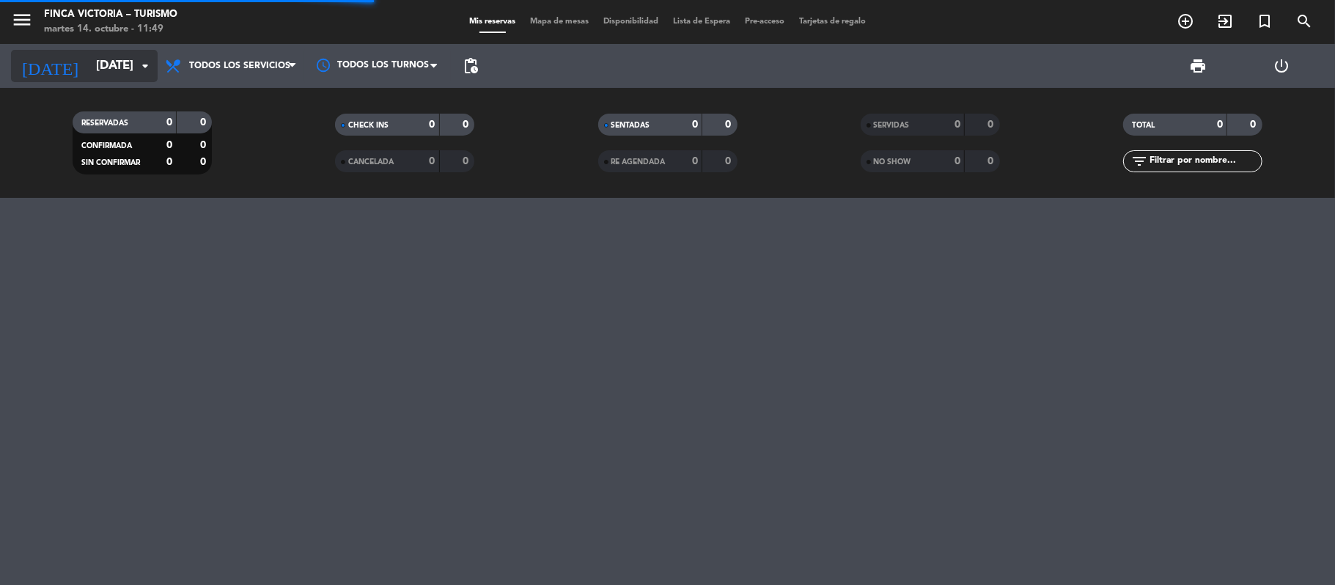
click at [89, 54] on input "[DATE]" at bounding box center [168, 66] width 158 height 29
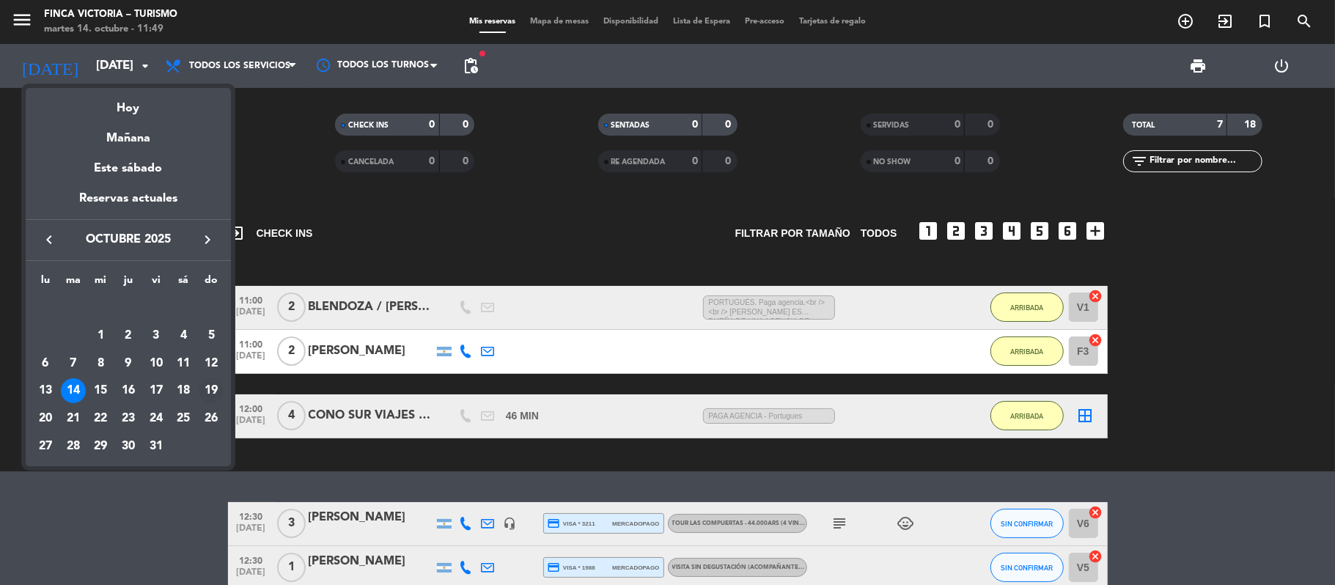
click at [214, 391] on div "19" at bounding box center [211, 390] width 25 height 25
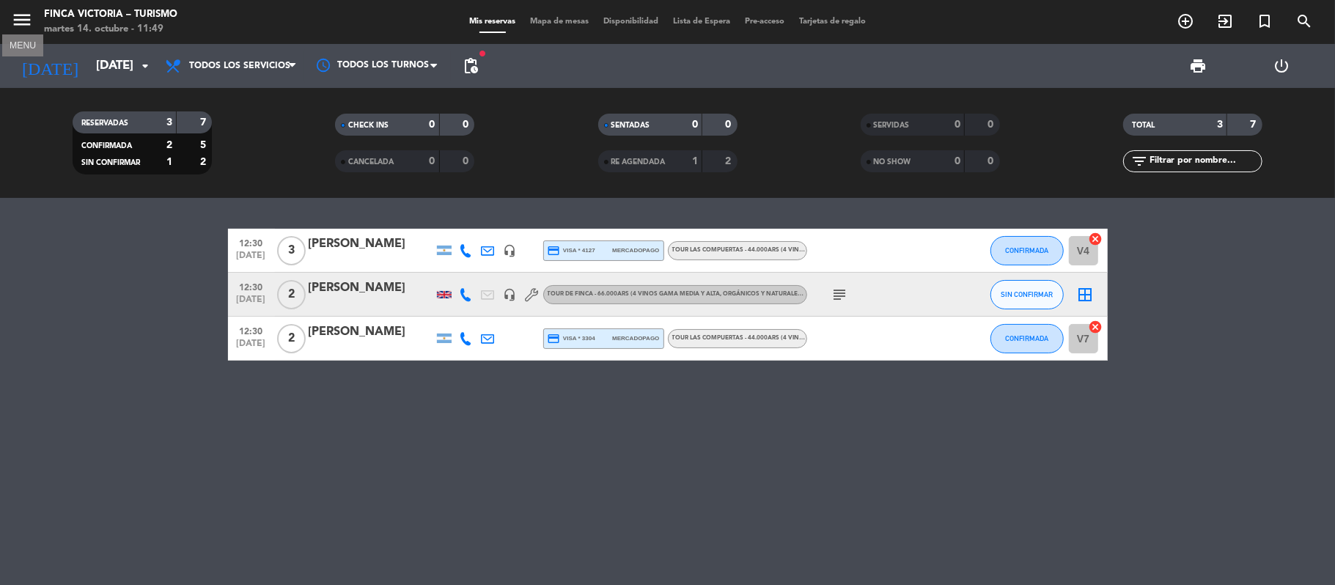
click at [22, 12] on icon "menu" at bounding box center [22, 20] width 22 height 22
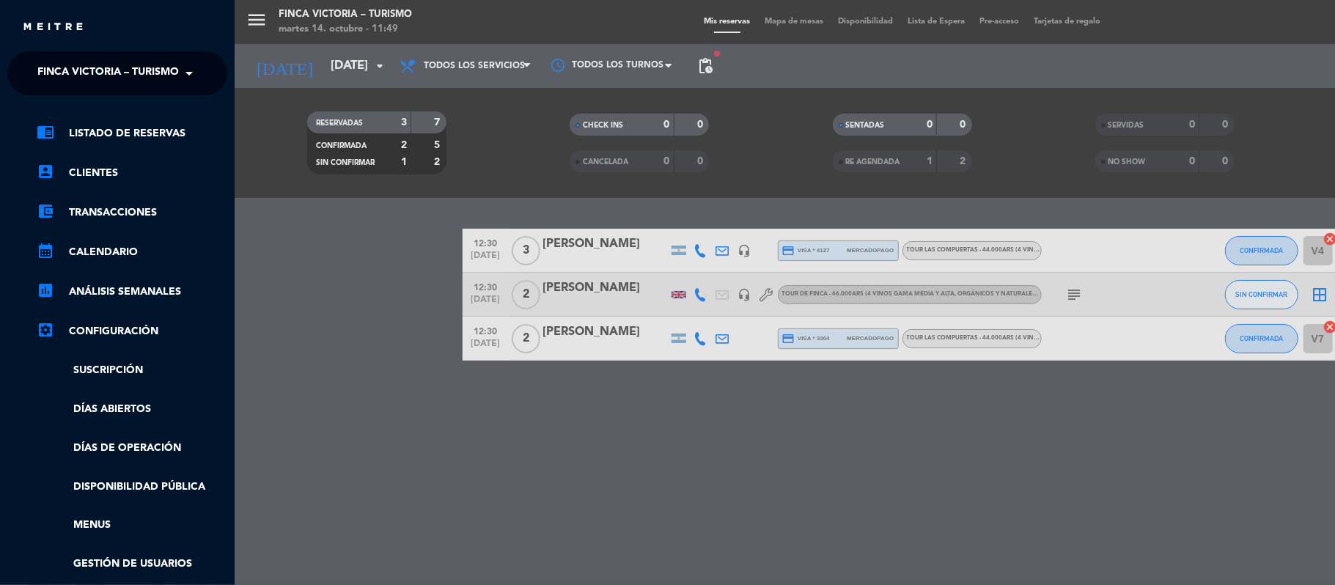
click at [39, 60] on span "FINCA VICTORIA – TURISMO" at bounding box center [107, 73] width 141 height 31
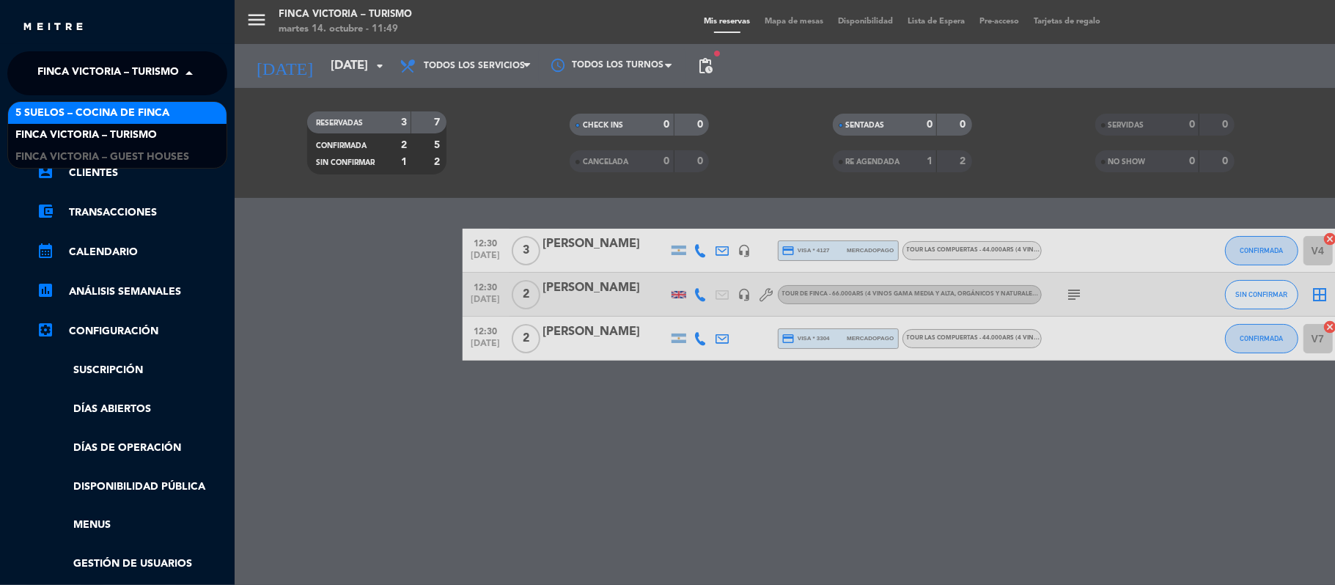
click at [56, 107] on span "5 SUELOS – COCINA DE FINCA" at bounding box center [92, 113] width 154 height 17
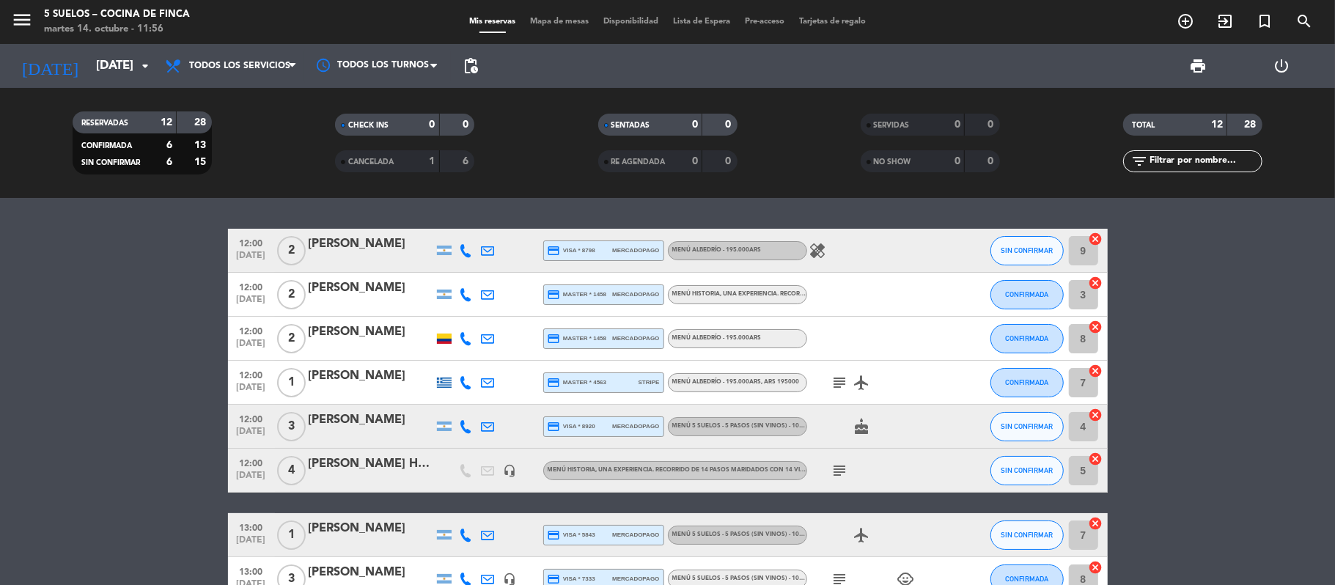
click at [98, 83] on div "[DATE] [DATE] arrow_drop_down" at bounding box center [84, 66] width 147 height 44
click at [95, 63] on input "[DATE]" at bounding box center [168, 66] width 158 height 29
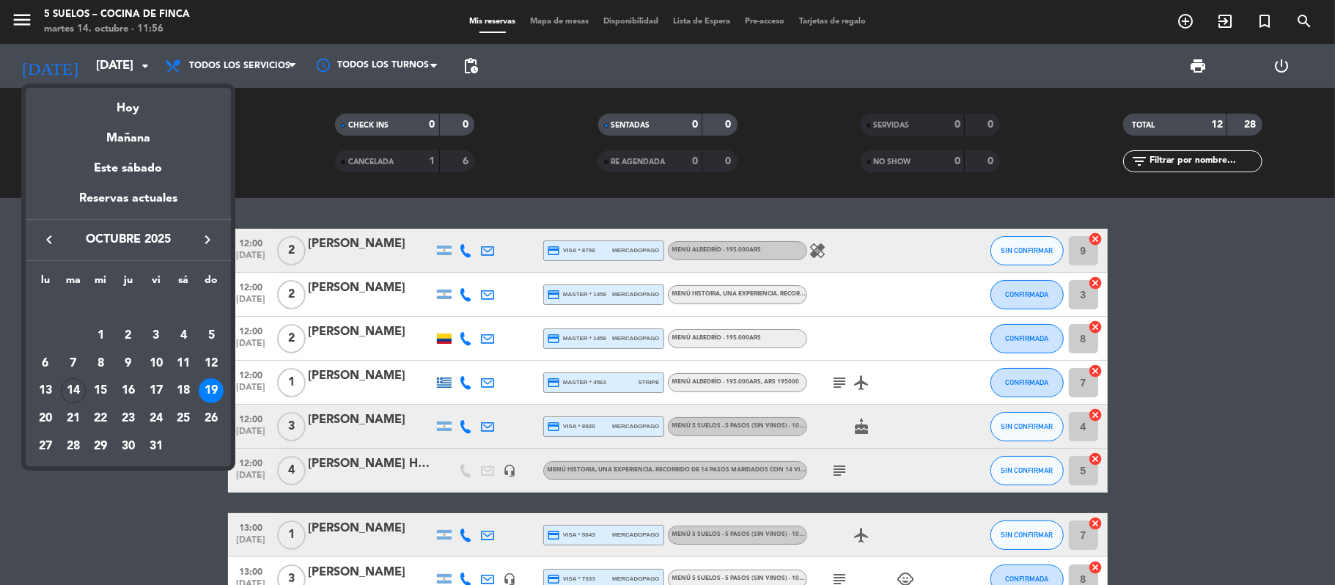
click at [213, 246] on icon "keyboard_arrow_right" at bounding box center [208, 240] width 18 height 18
click at [159, 389] on div "21" at bounding box center [156, 390] width 25 height 25
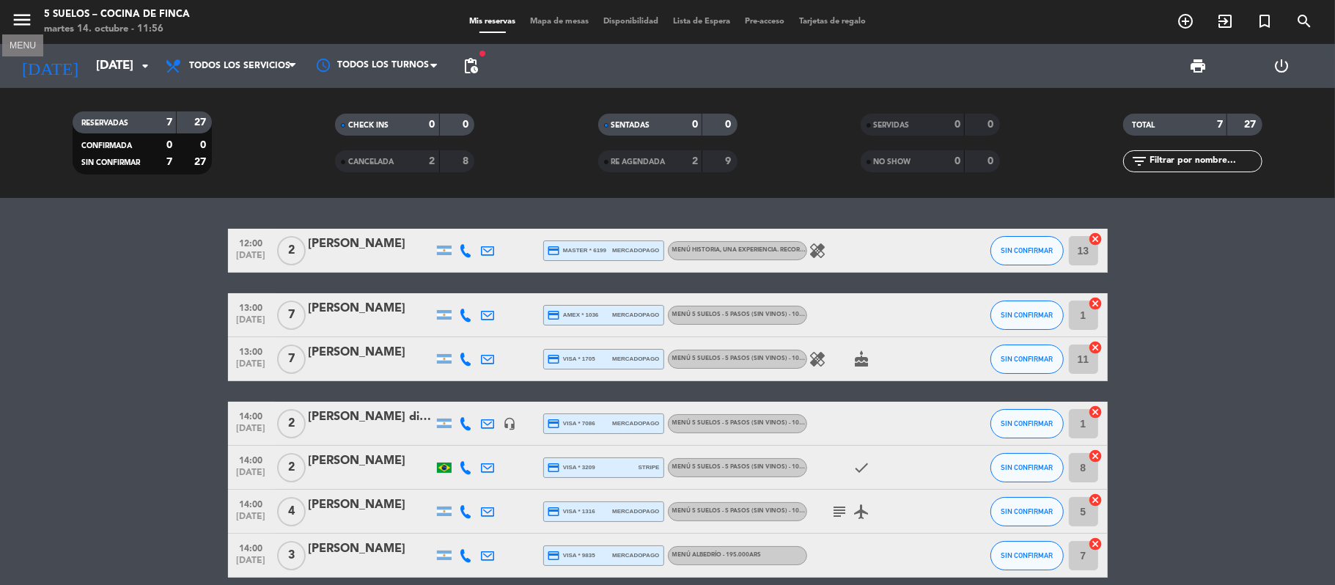
click at [21, 12] on icon "menu" at bounding box center [22, 20] width 22 height 22
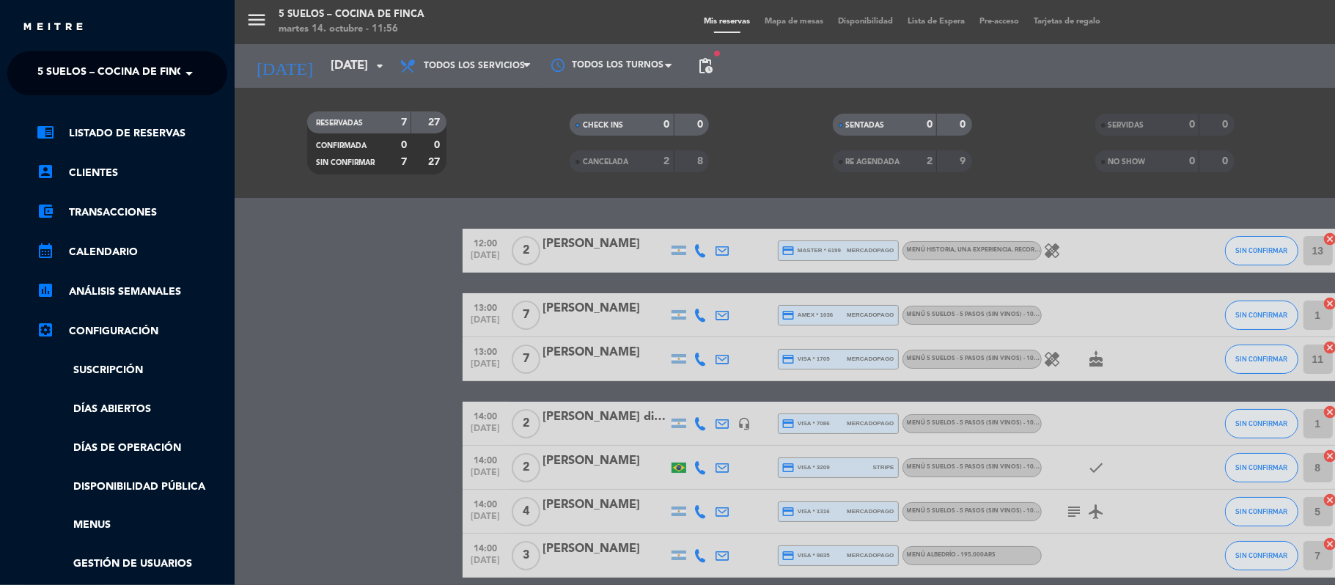
click at [67, 76] on span "5 SUELOS – COCINA DE FINCA" at bounding box center [114, 73] width 154 height 31
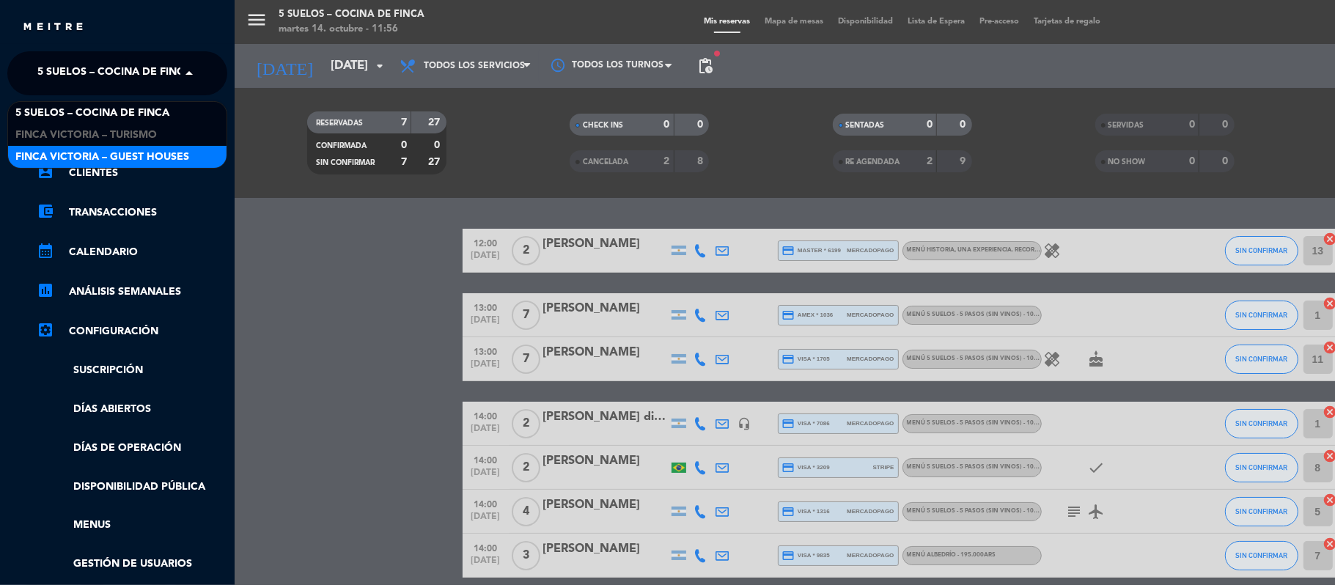
click at [83, 151] on span "FINCA VICTORIA – GUEST HOUSES" at bounding box center [102, 157] width 174 height 17
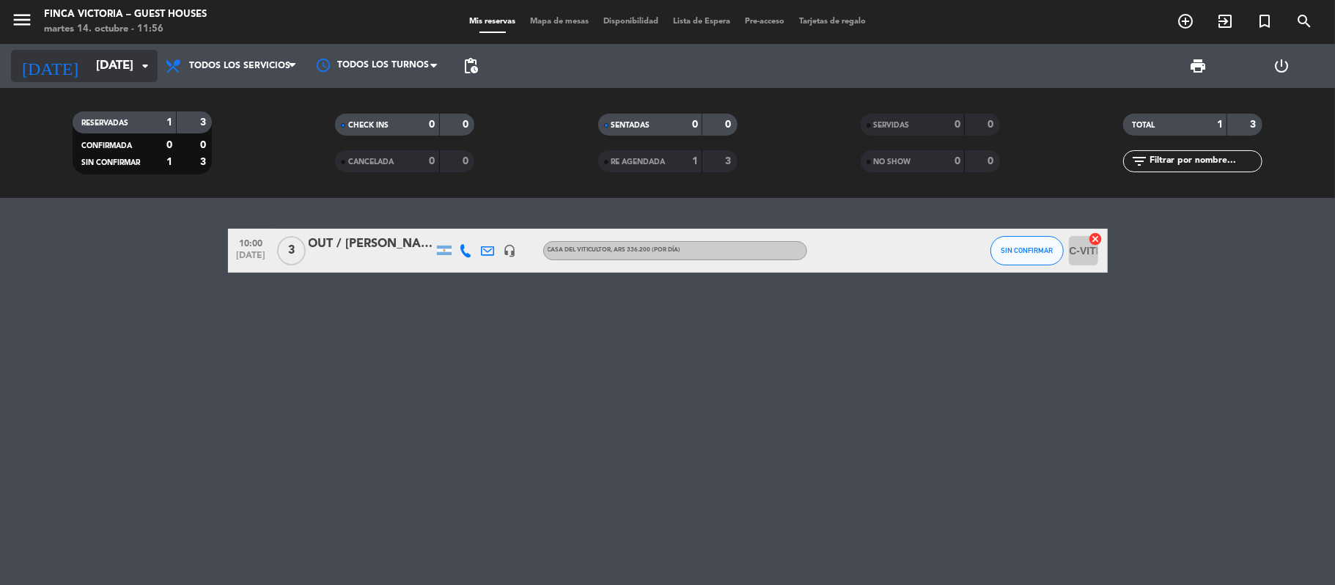
click at [89, 56] on input "[DATE]" at bounding box center [168, 66] width 158 height 29
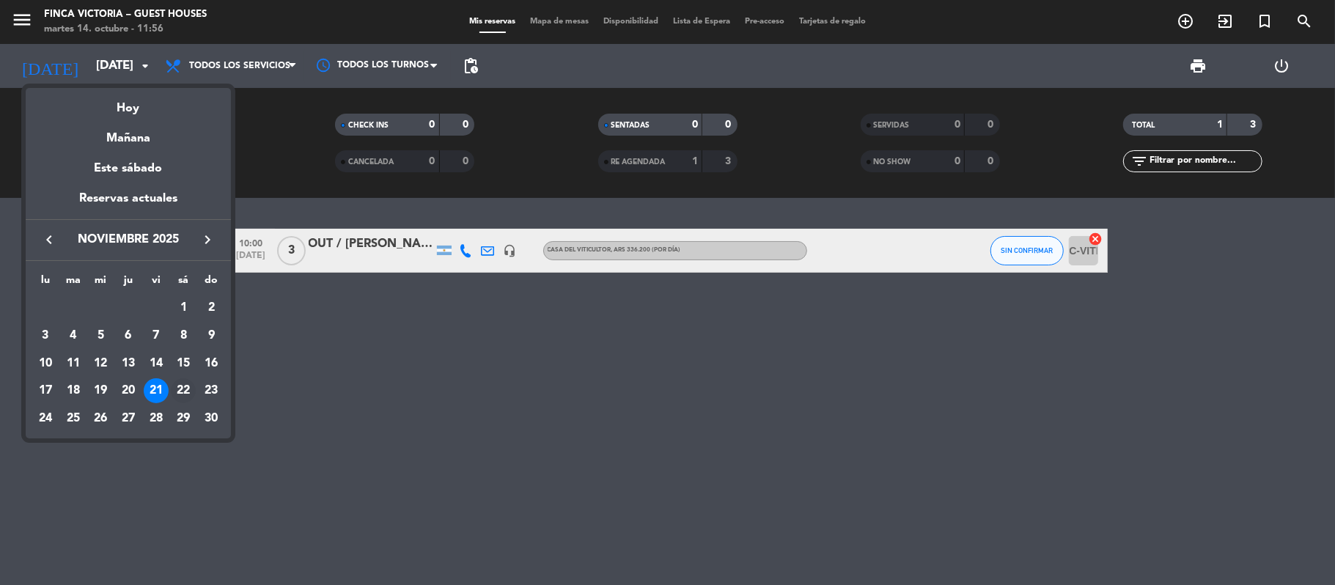
click at [185, 393] on div "22" at bounding box center [183, 390] width 25 height 25
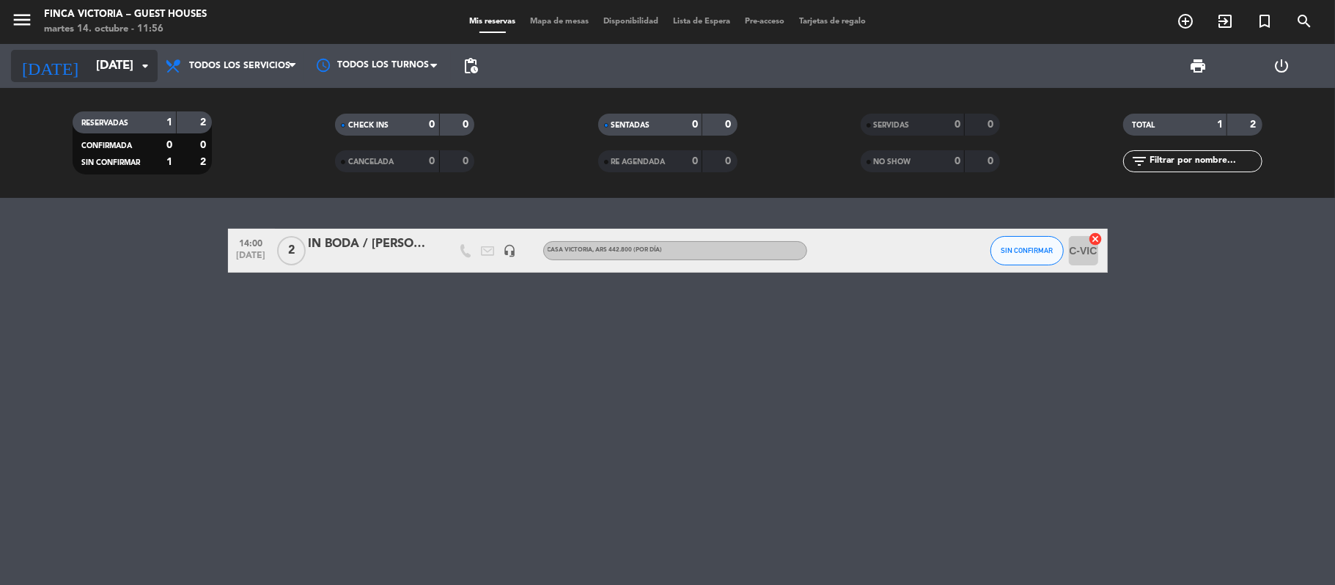
click at [89, 72] on input "[DATE]" at bounding box center [168, 66] width 158 height 29
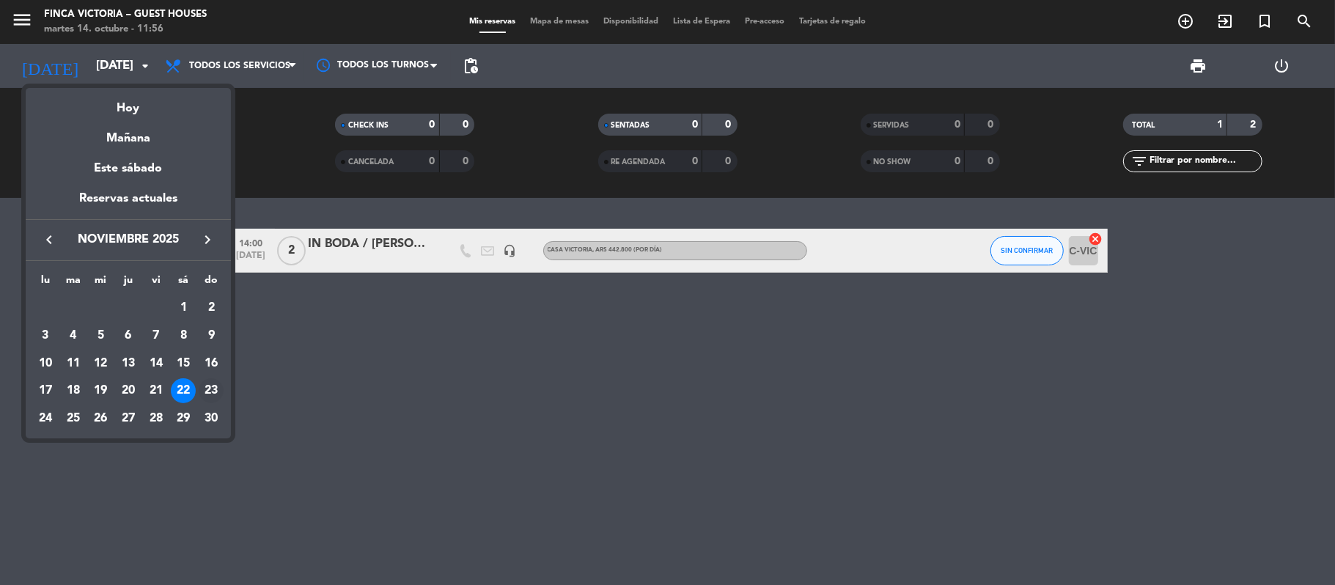
click at [210, 390] on div "23" at bounding box center [211, 390] width 25 height 25
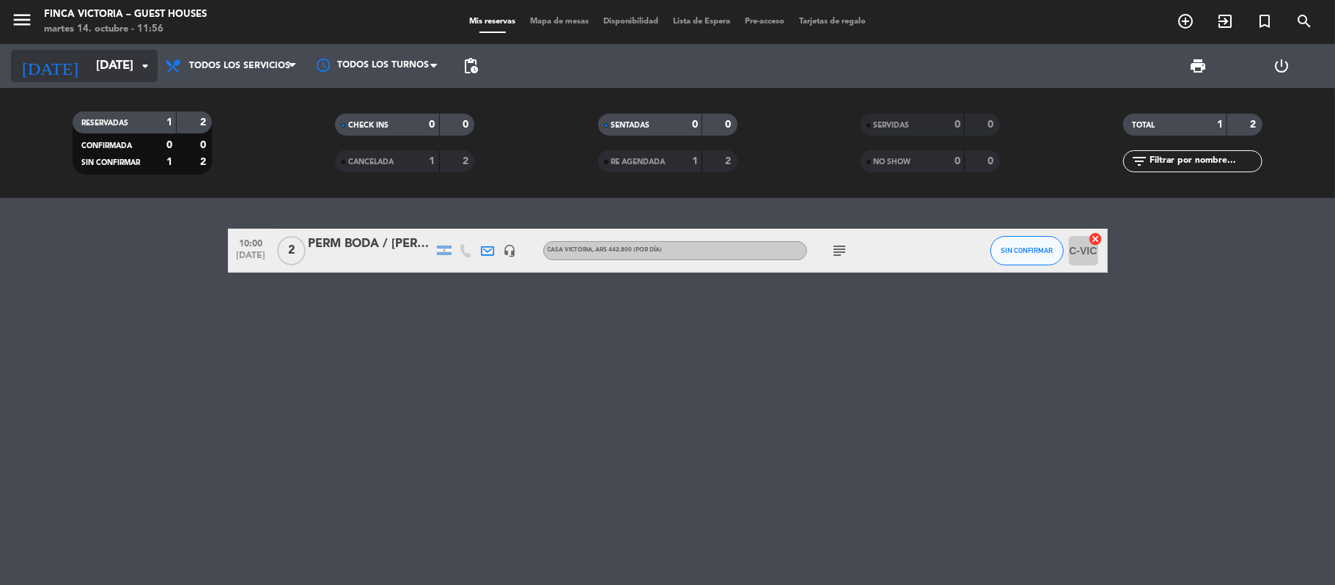
click at [89, 72] on input "[DATE]" at bounding box center [168, 66] width 158 height 29
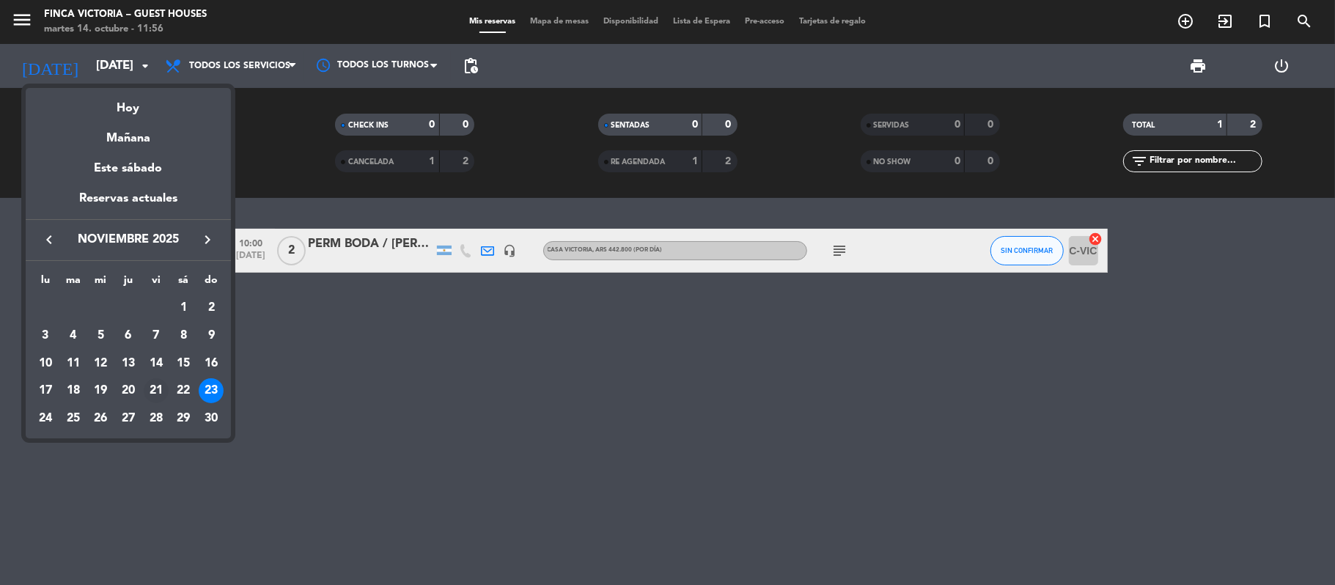
click at [166, 394] on div "21" at bounding box center [156, 390] width 25 height 25
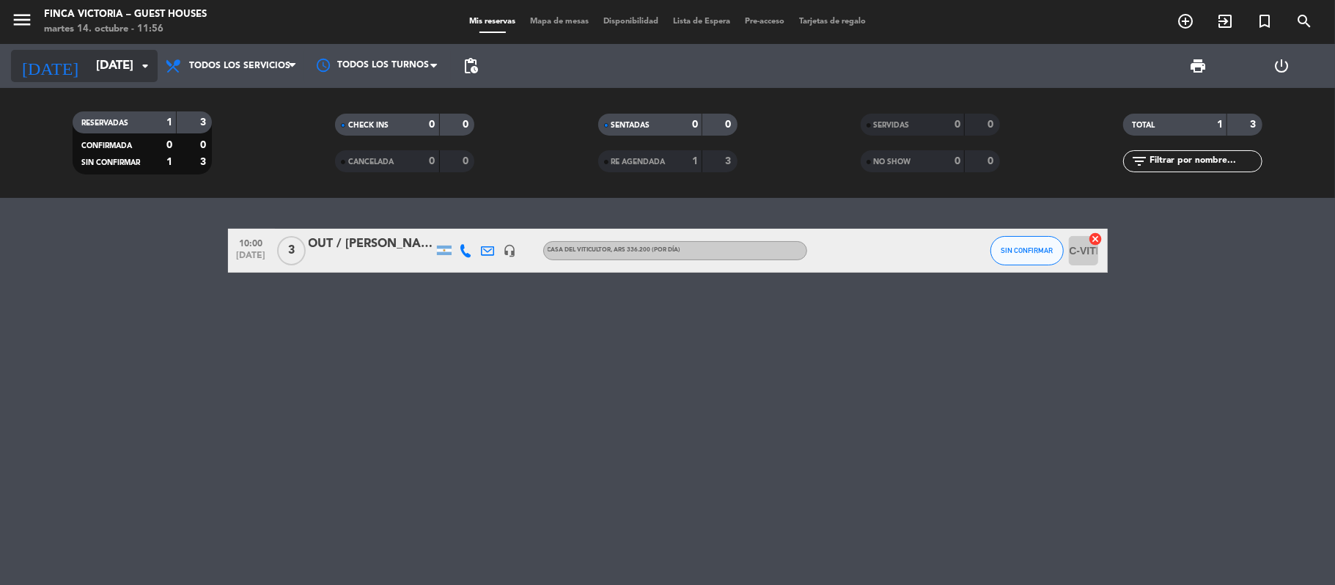
click at [89, 57] on input "[DATE]" at bounding box center [168, 66] width 158 height 29
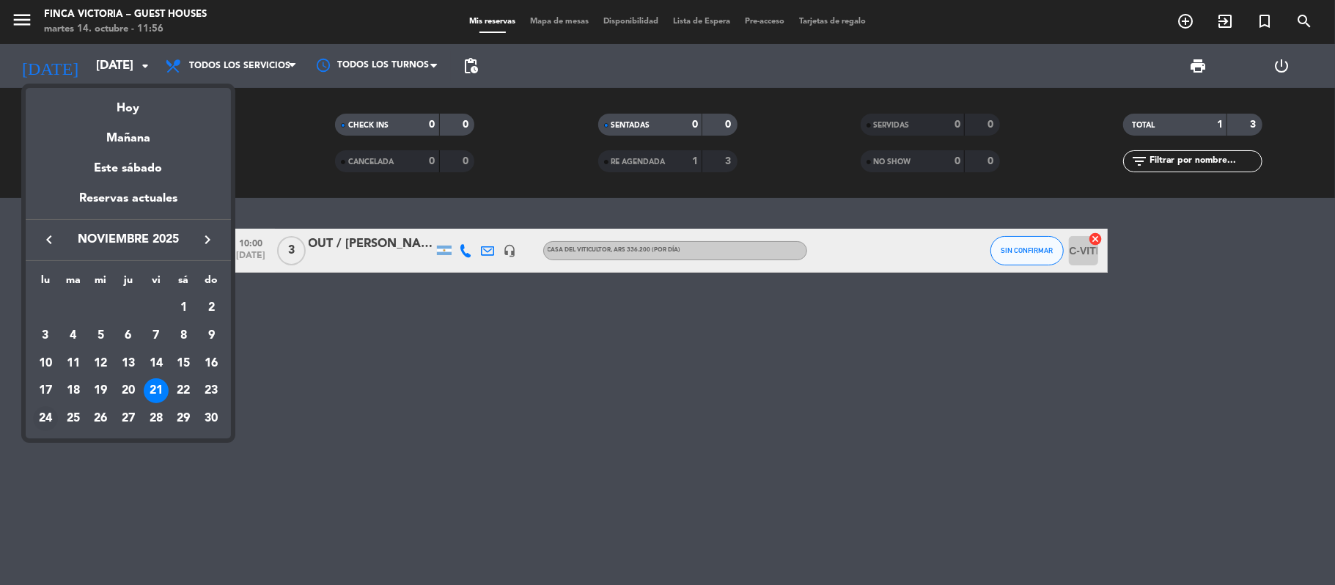
click at [42, 416] on div "24" at bounding box center [45, 418] width 25 height 25
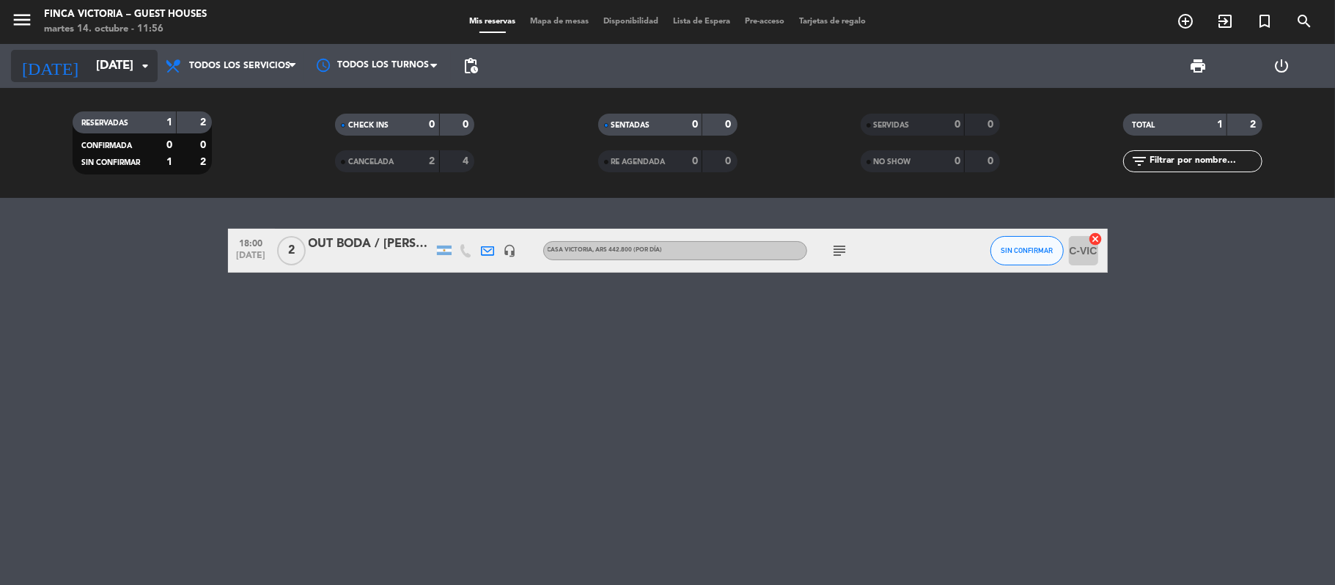
click at [89, 70] on input "[DATE]" at bounding box center [168, 66] width 158 height 29
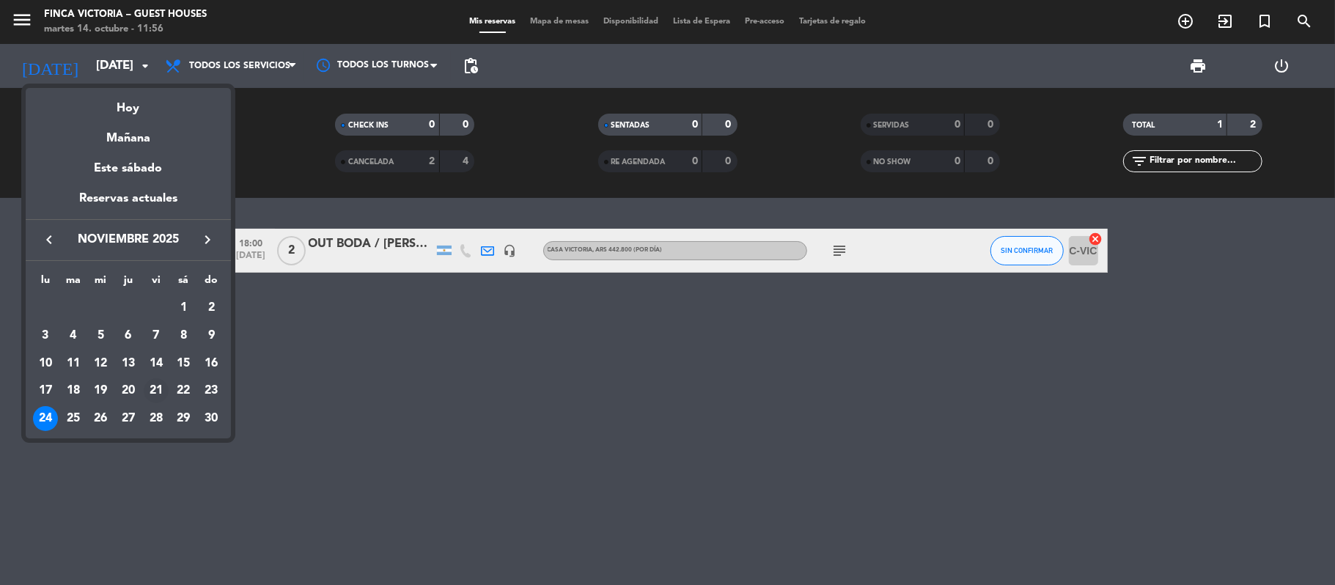
click at [152, 389] on div "21" at bounding box center [156, 390] width 25 height 25
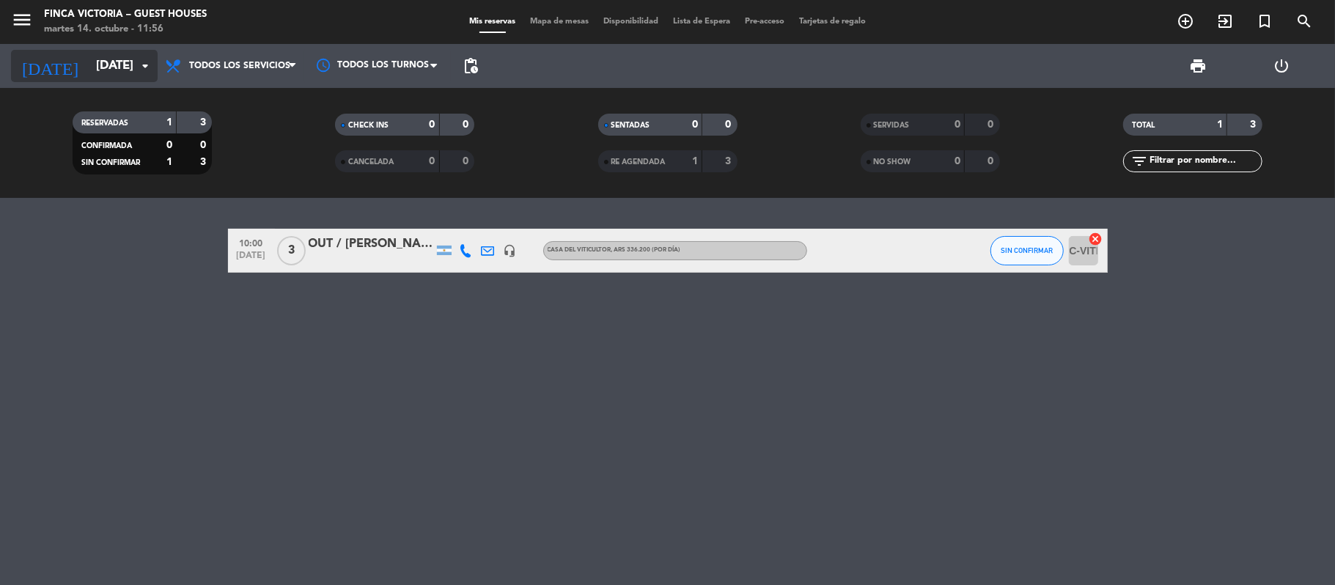
click at [89, 76] on input "[DATE]" at bounding box center [168, 66] width 158 height 29
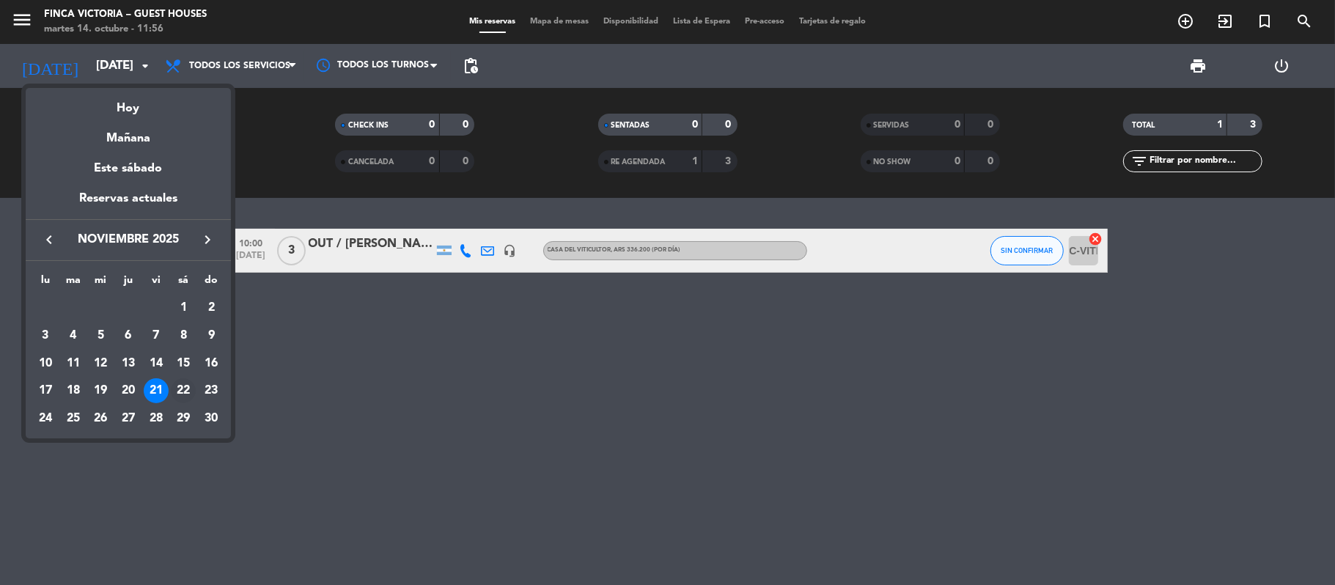
click at [183, 391] on div "22" at bounding box center [183, 390] width 25 height 25
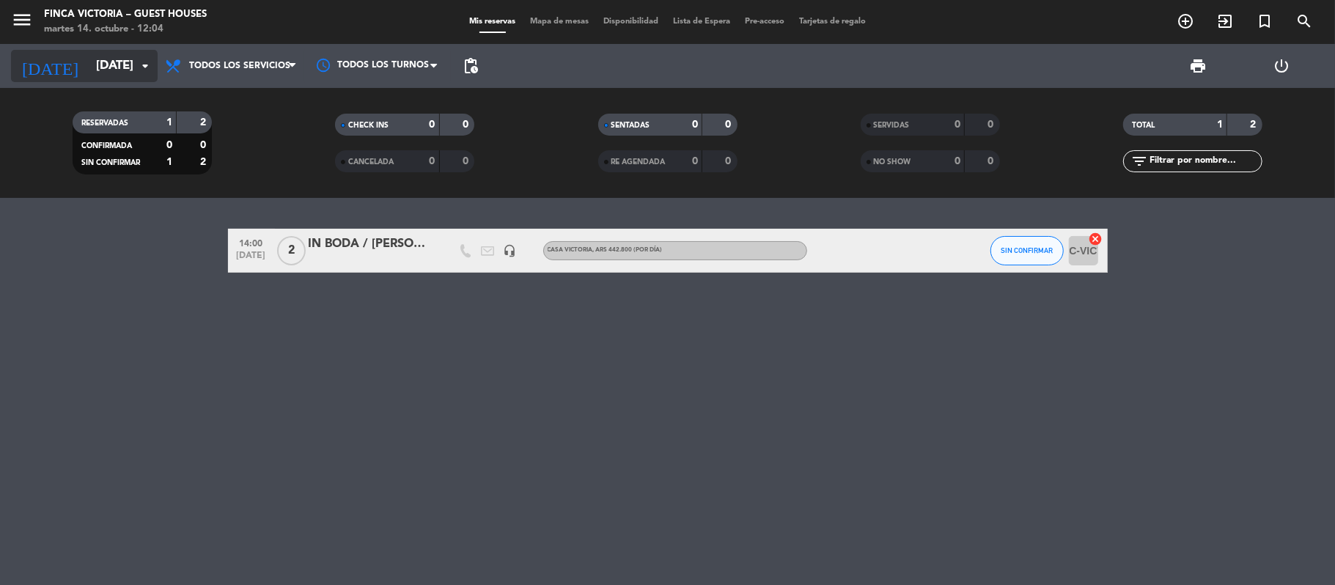
click at [89, 71] on input "[DATE]" at bounding box center [168, 66] width 158 height 29
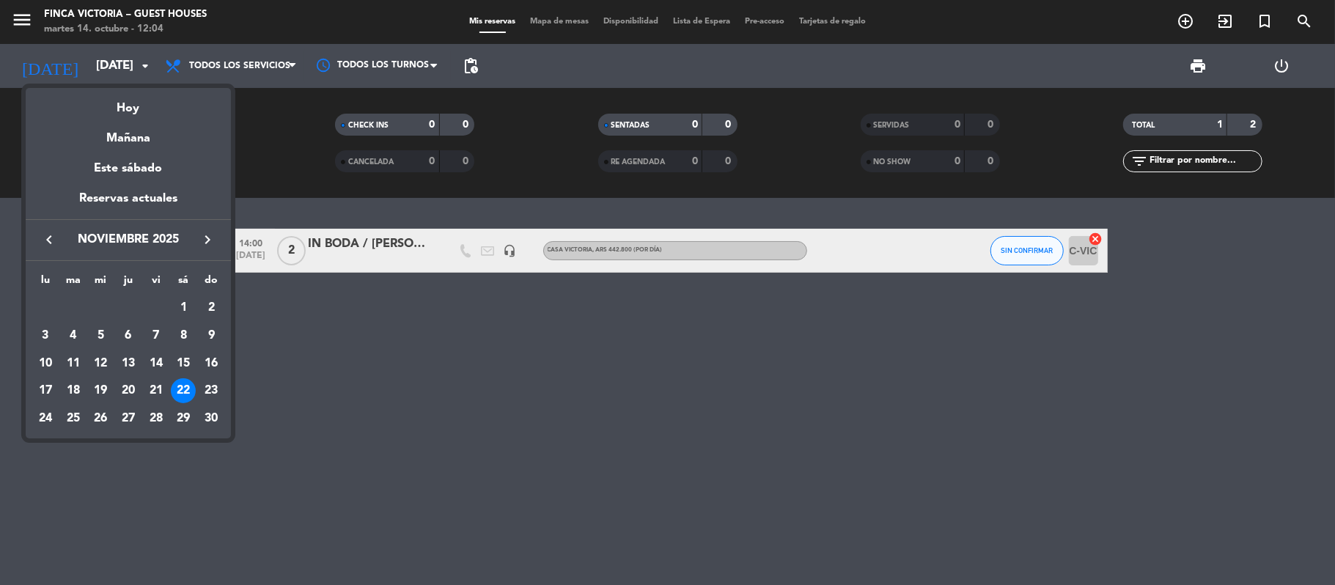
click at [45, 242] on icon "keyboard_arrow_left" at bounding box center [49, 240] width 18 height 18
click at [48, 424] on div "20" at bounding box center [45, 418] width 25 height 25
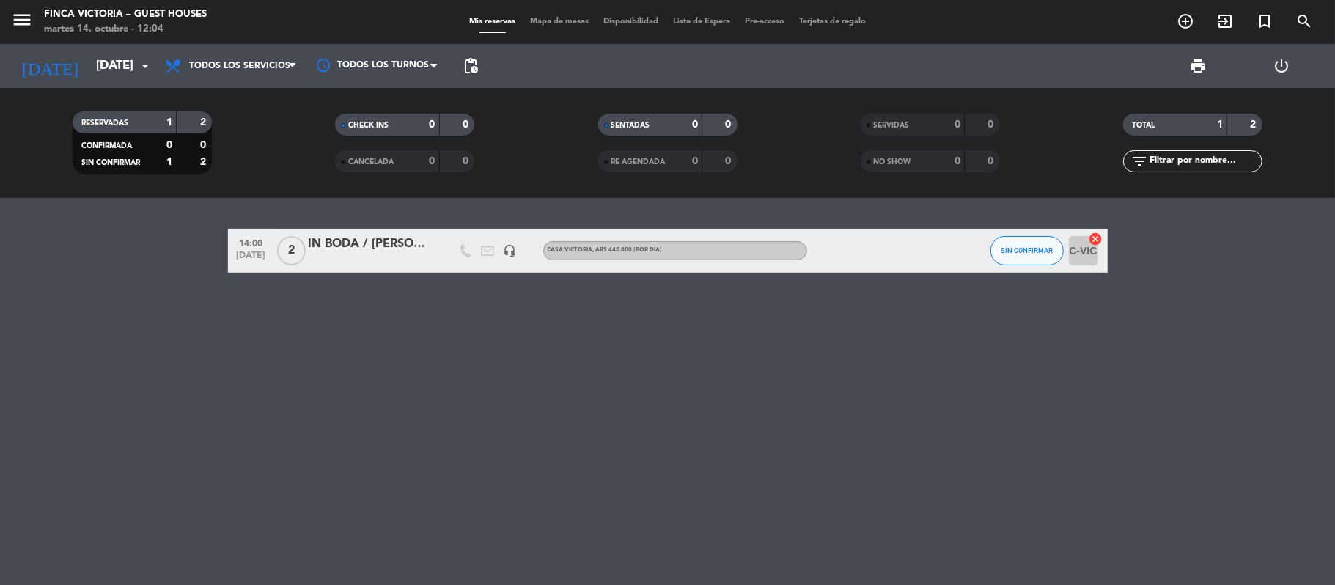
type input "[DATE]"
click at [21, 13] on icon "menu" at bounding box center [22, 20] width 22 height 22
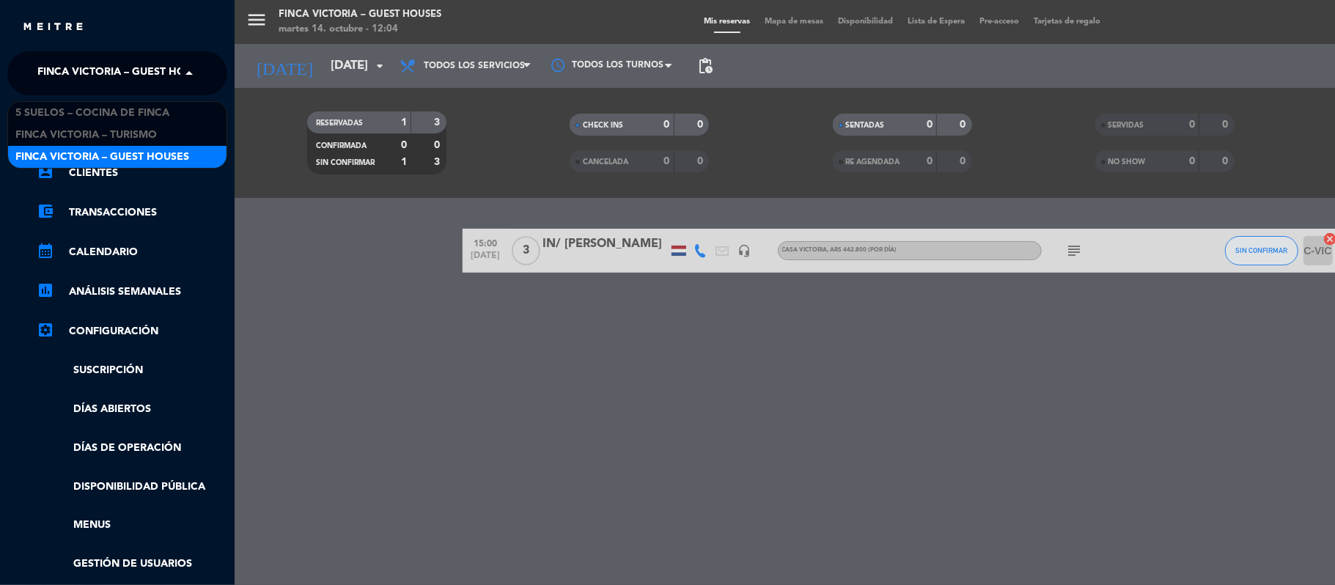
click at [63, 77] on span "FINCA VICTORIA – GUEST HOUSES" at bounding box center [124, 73] width 174 height 31
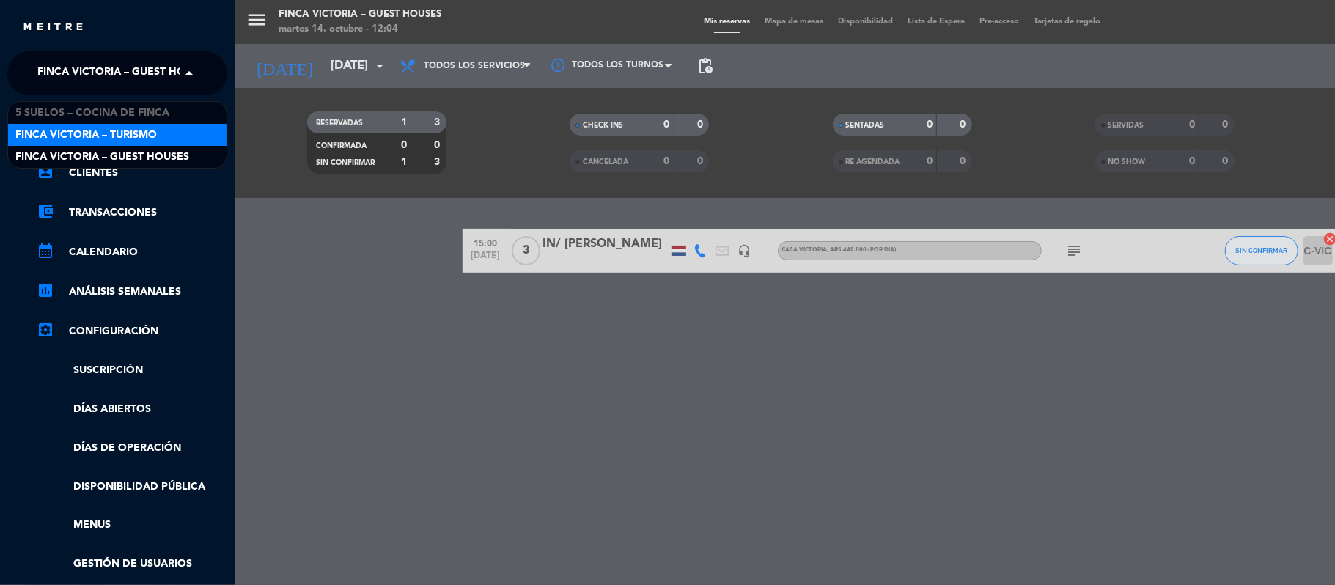
click at [73, 136] on span "FINCA VICTORIA – TURISMO" at bounding box center [85, 135] width 141 height 17
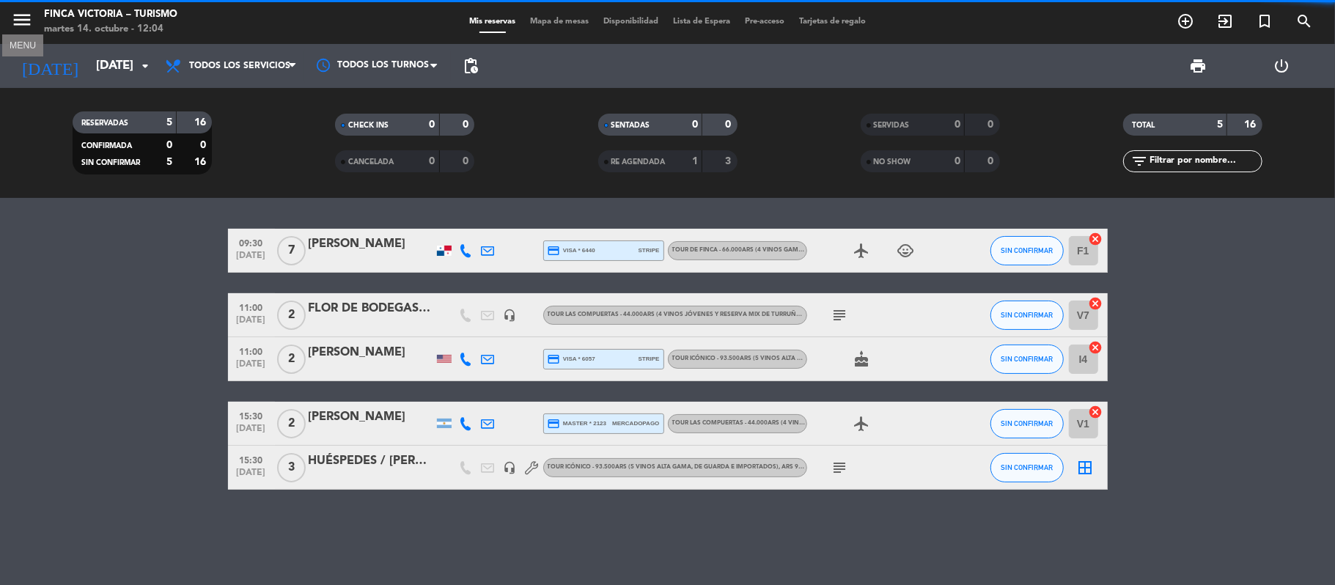
click at [27, 16] on icon "menu" at bounding box center [22, 20] width 22 height 22
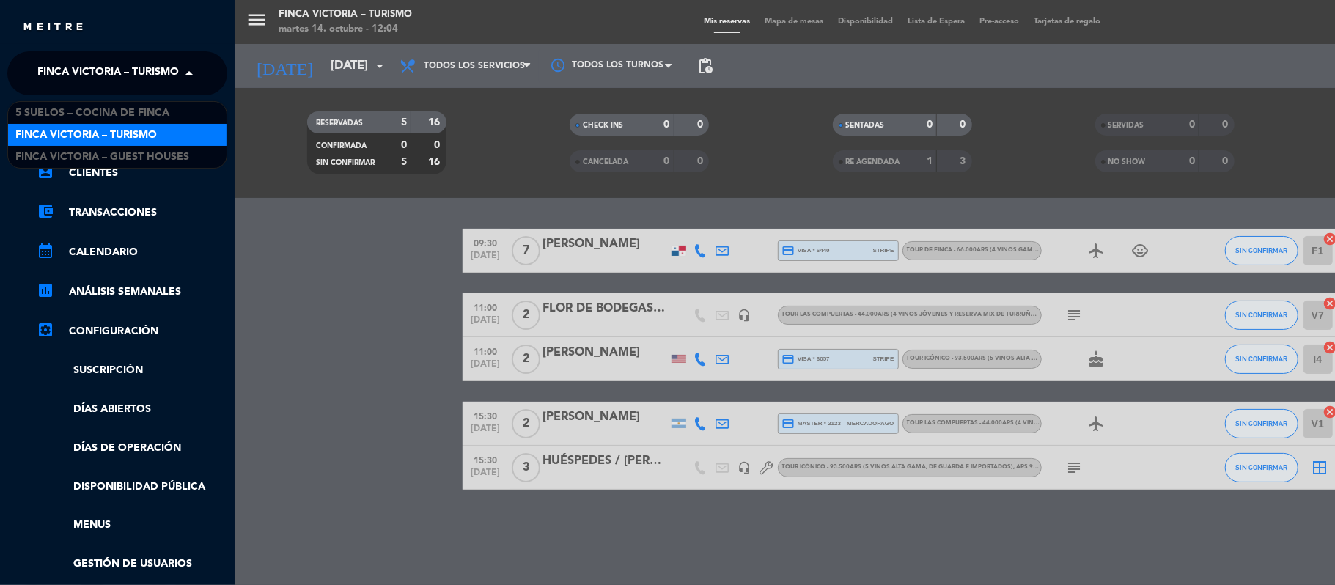
click at [54, 65] on span "FINCA VICTORIA – TURISMO" at bounding box center [107, 73] width 141 height 31
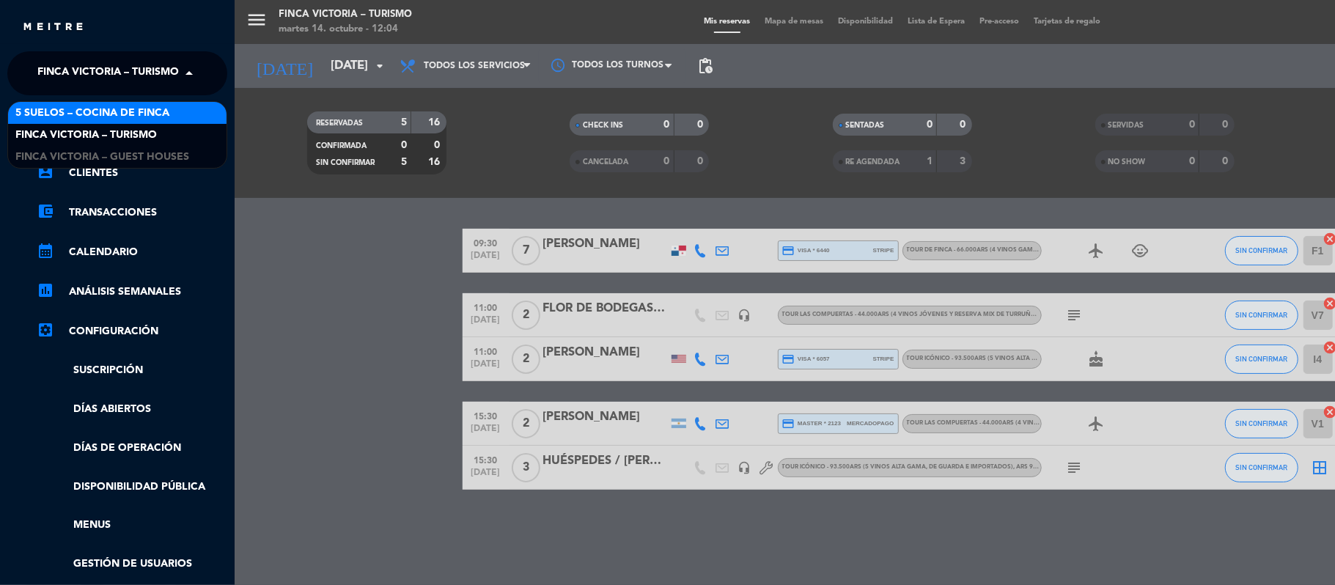
click at [60, 109] on span "5 SUELOS – COCINA DE FINCA" at bounding box center [92, 113] width 154 height 17
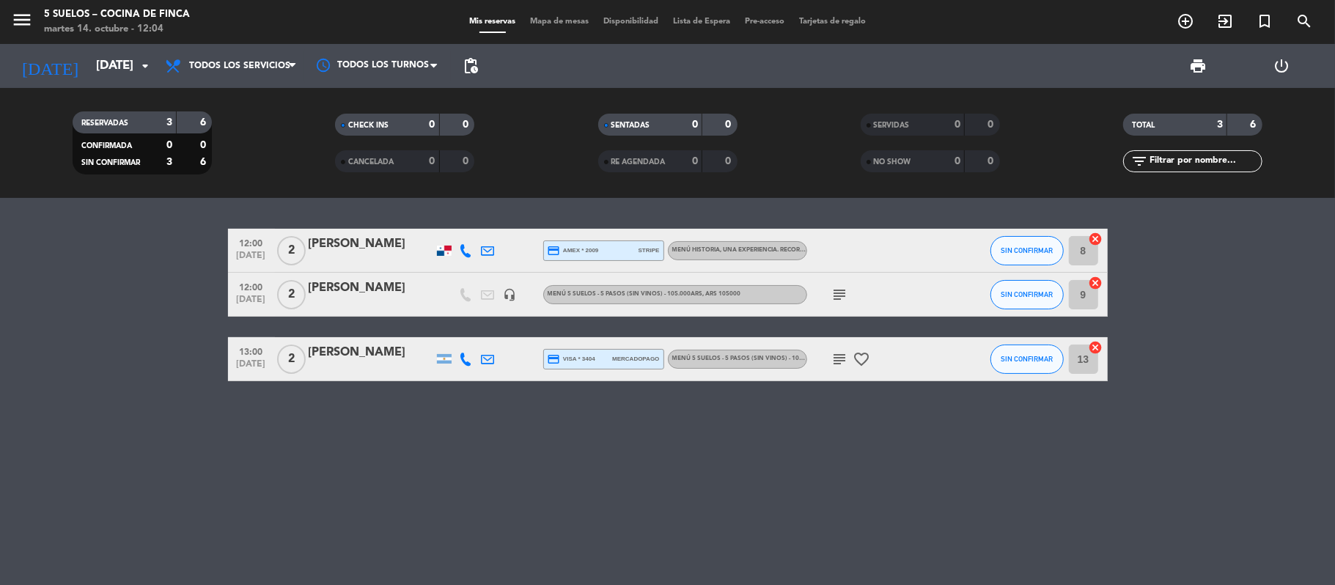
click at [509, 289] on icon "headset_mic" at bounding box center [510, 294] width 13 height 13
click at [840, 299] on icon "subject" at bounding box center [840, 295] width 18 height 18
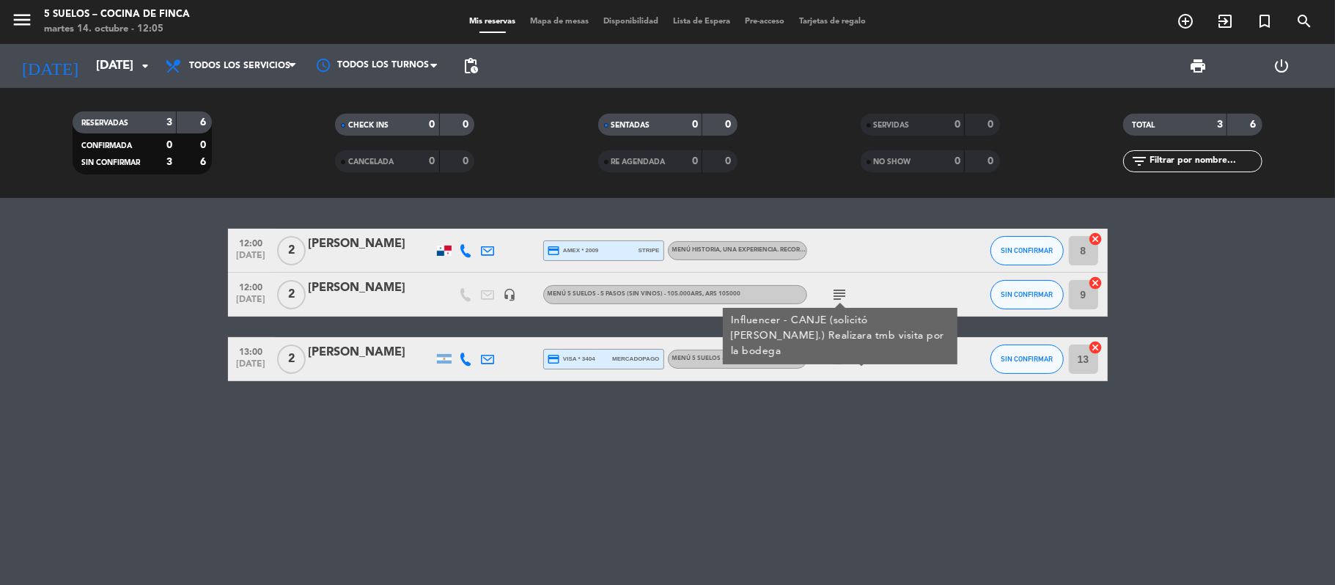
click at [430, 304] on div at bounding box center [371, 304] width 125 height 12
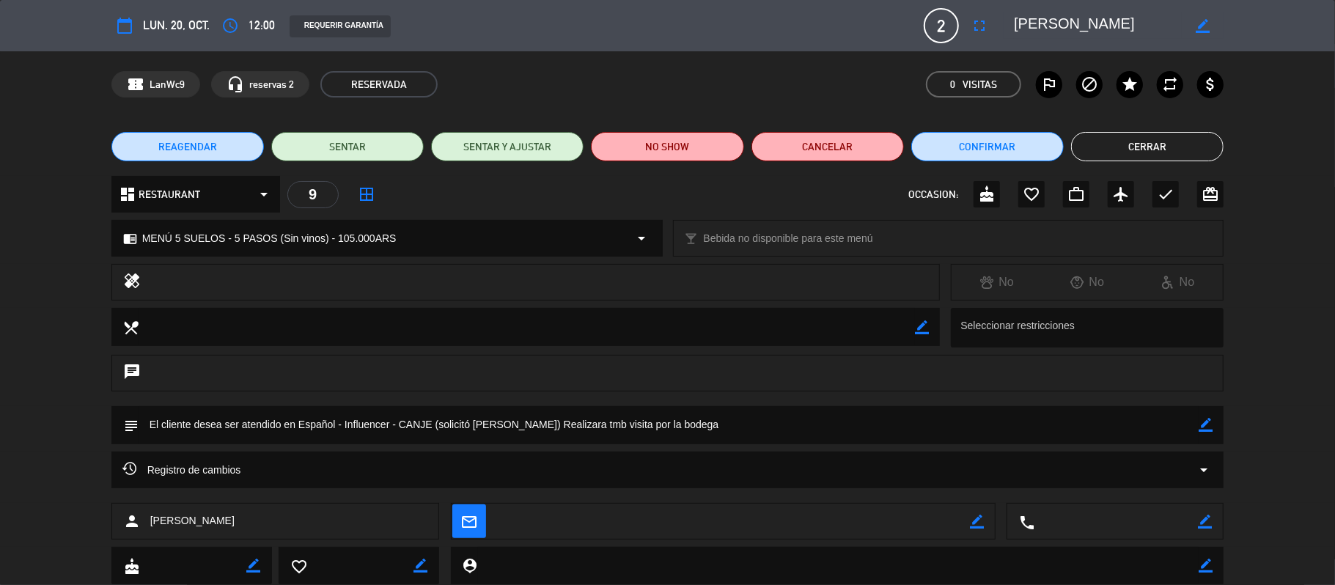
click at [1026, 429] on icon "border_color" at bounding box center [1206, 425] width 14 height 14
paste textarea "detallada al proyecto"
click at [478, 427] on textarea at bounding box center [669, 424] width 1061 height 37
type textarea "Influencer - CANJE (solicitó [PERSON_NAME].) Realizara tmb visita por la bodega…"
click at [1026, 427] on icon at bounding box center [1206, 425] width 14 height 14
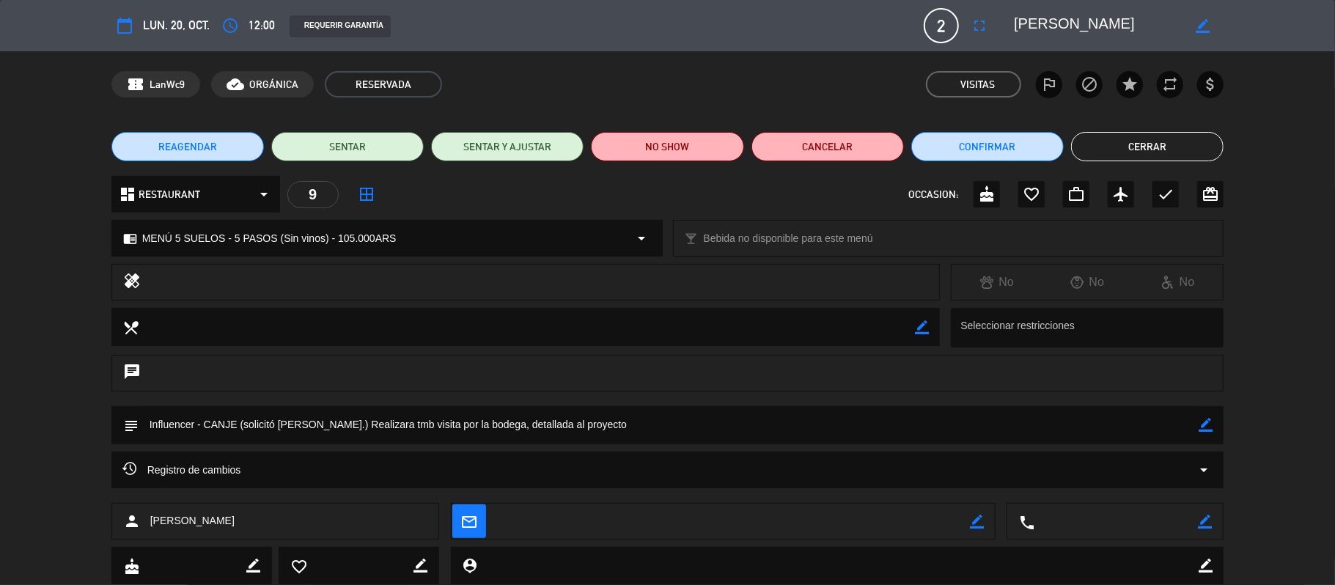
click at [1026, 144] on button "Cerrar" at bounding box center [1147, 146] width 152 height 29
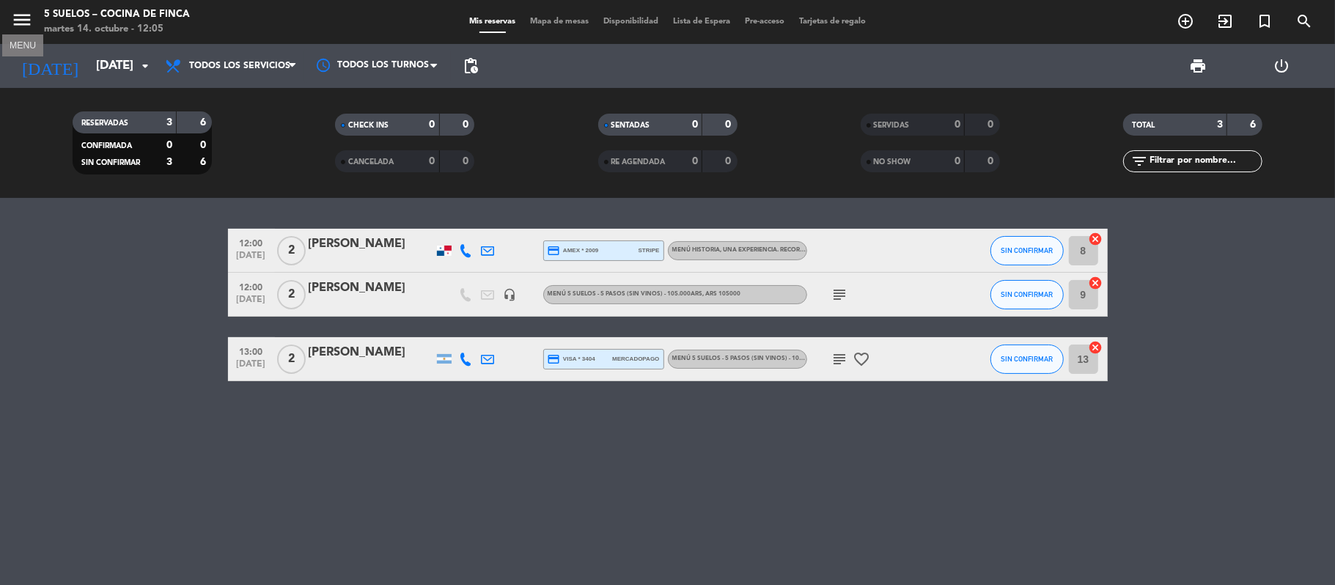
click at [26, 21] on icon "menu" at bounding box center [22, 20] width 22 height 22
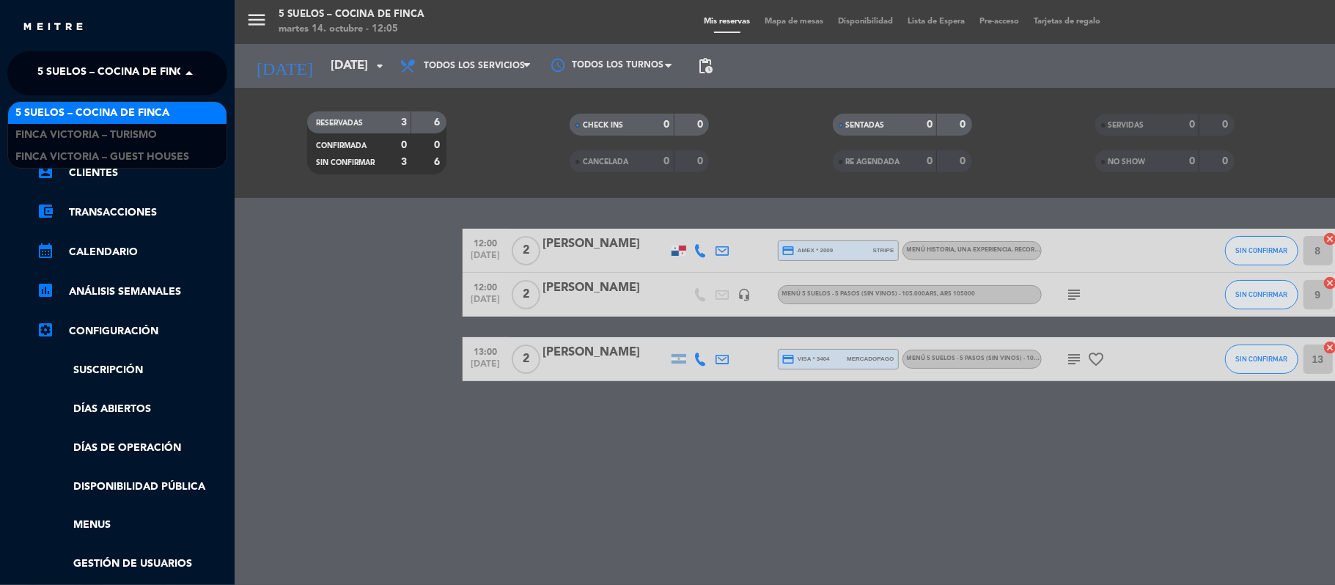
click at [80, 78] on span "5 SUELOS – COCINA DE FINCA" at bounding box center [114, 73] width 154 height 31
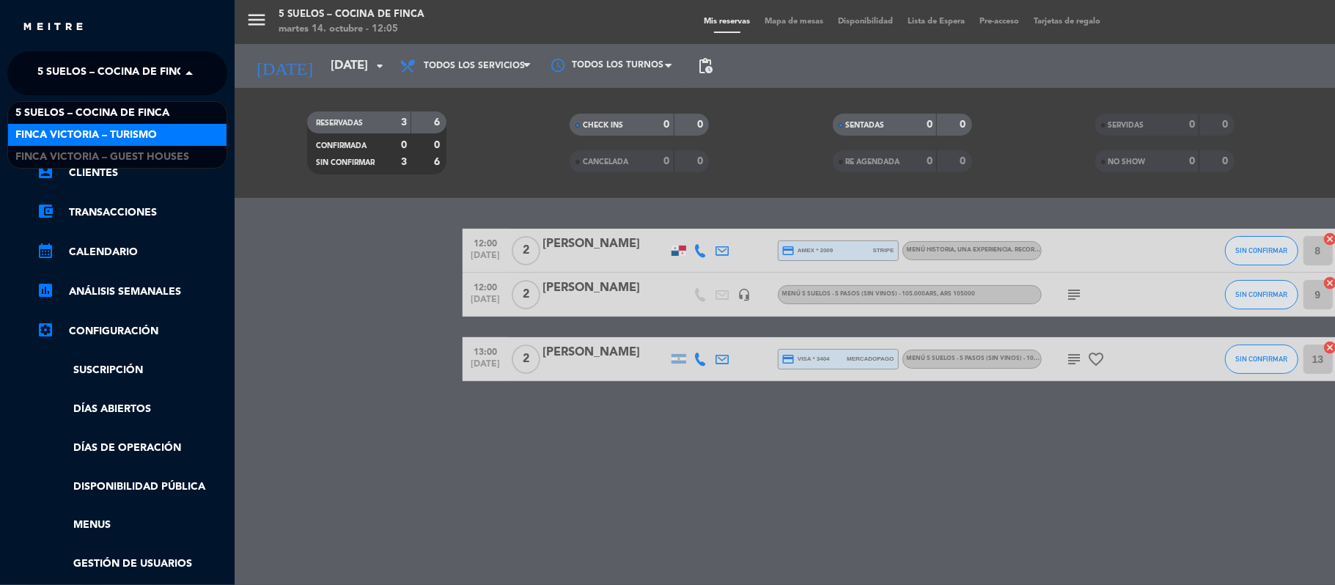
click at [87, 144] on div "FINCA VICTORIA – TURISMO" at bounding box center [117, 135] width 218 height 22
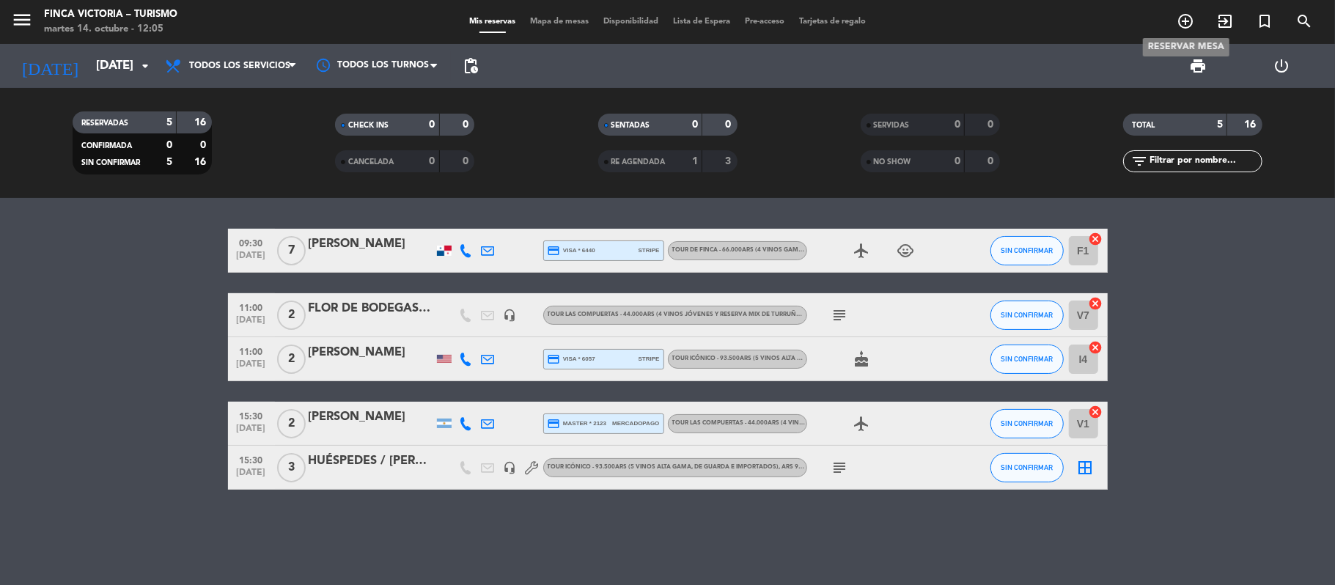
click at [1026, 18] on icon "add_circle_outline" at bounding box center [1186, 21] width 18 height 18
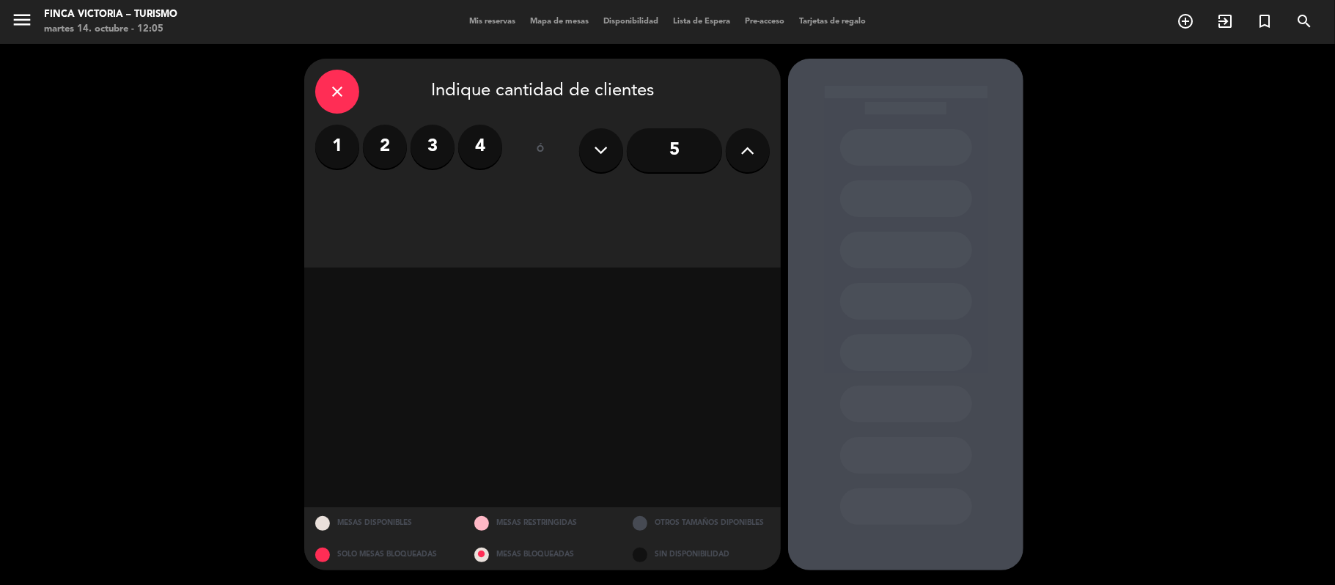
click at [323, 92] on div "close" at bounding box center [337, 92] width 44 height 44
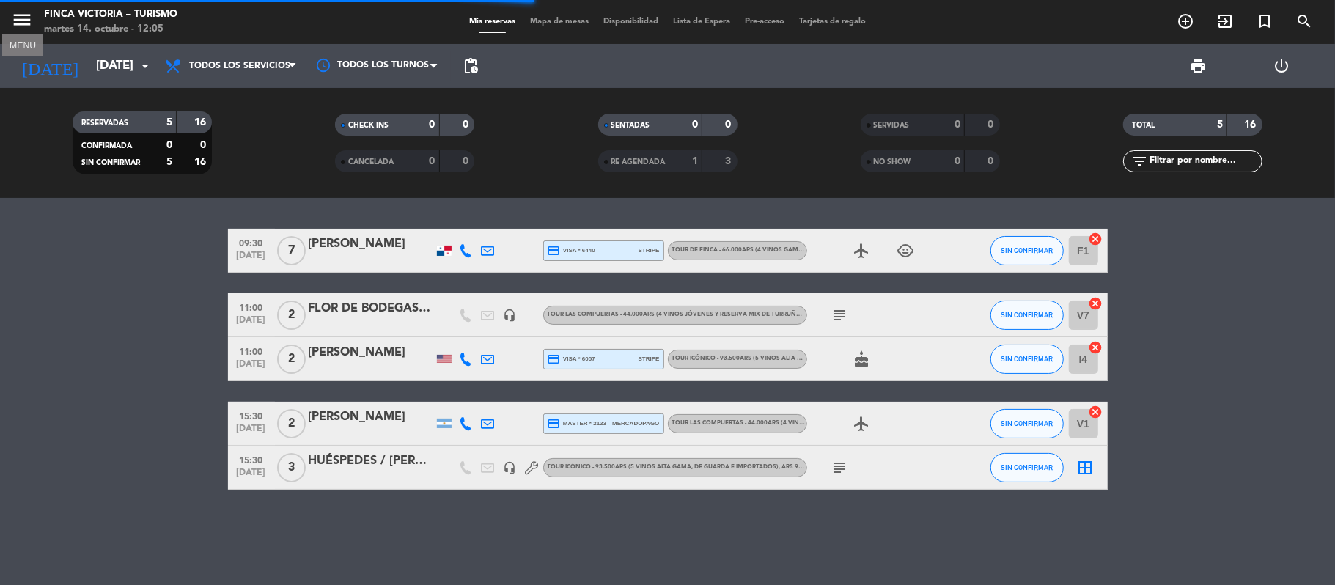
click at [12, 22] on icon "menu" at bounding box center [22, 20] width 22 height 22
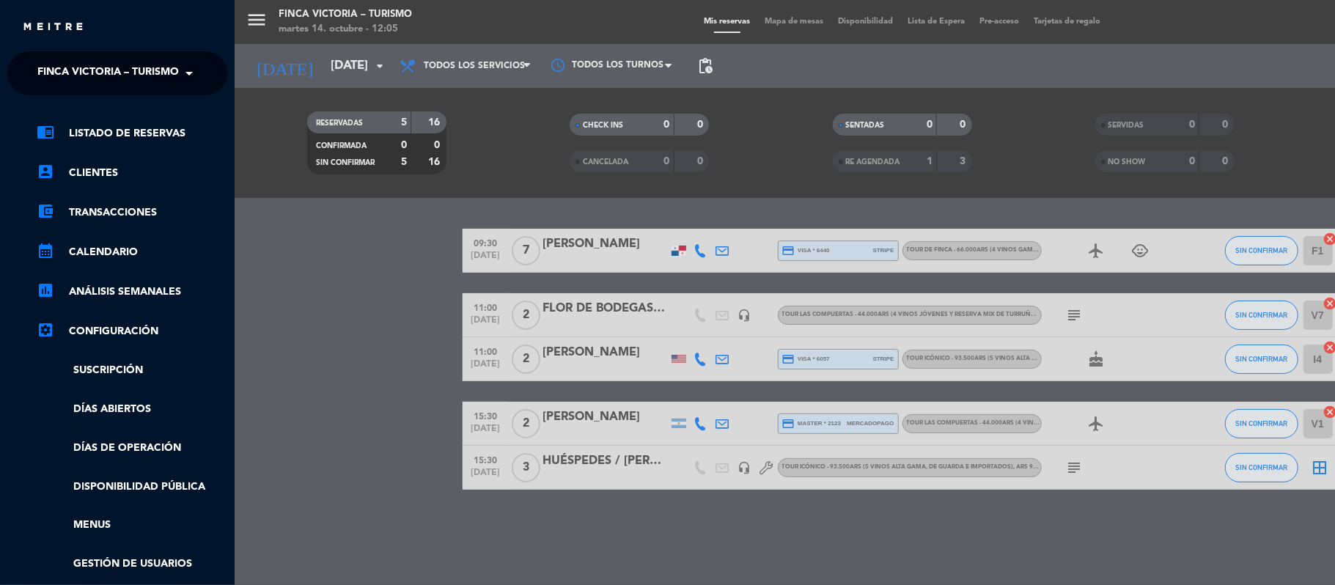
click at [56, 70] on span "FINCA VICTORIA – TURISMO" at bounding box center [107, 73] width 141 height 31
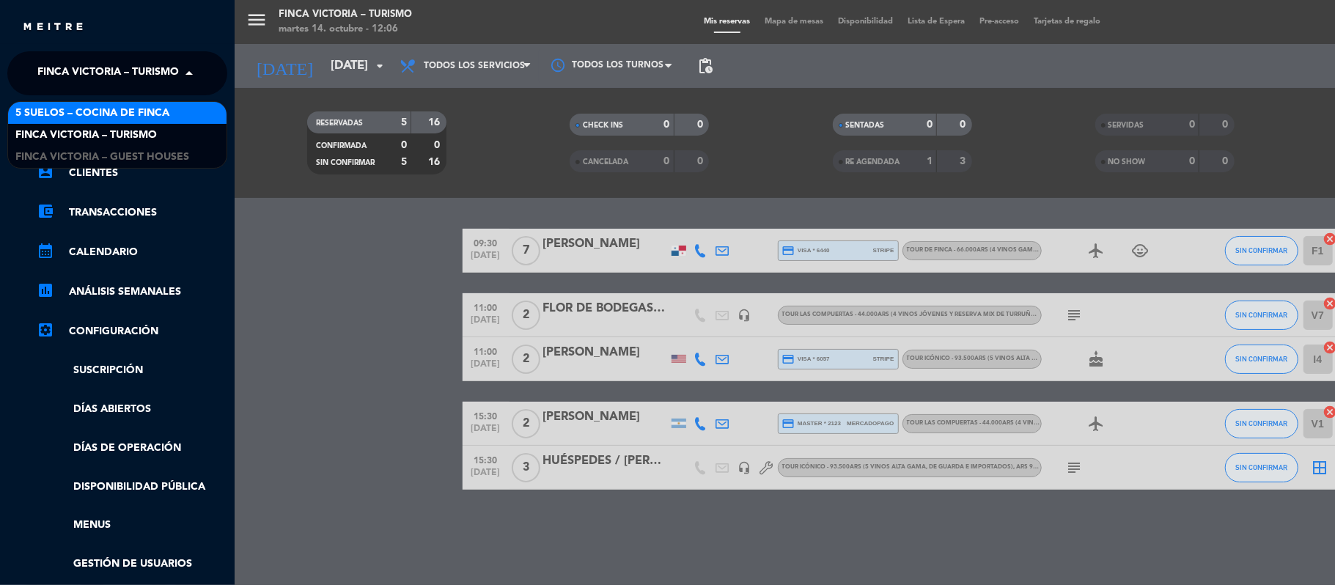
click at [85, 116] on span "5 SUELOS – COCINA DE FINCA" at bounding box center [92, 113] width 154 height 17
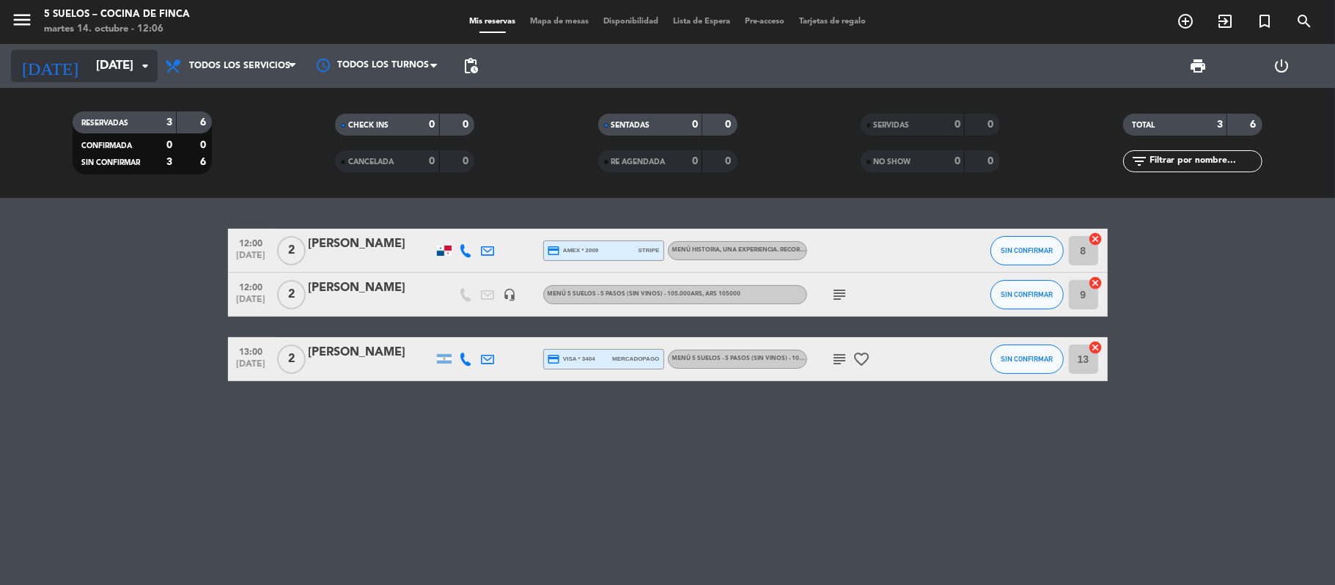
click at [89, 60] on input "[DATE]" at bounding box center [168, 66] width 158 height 29
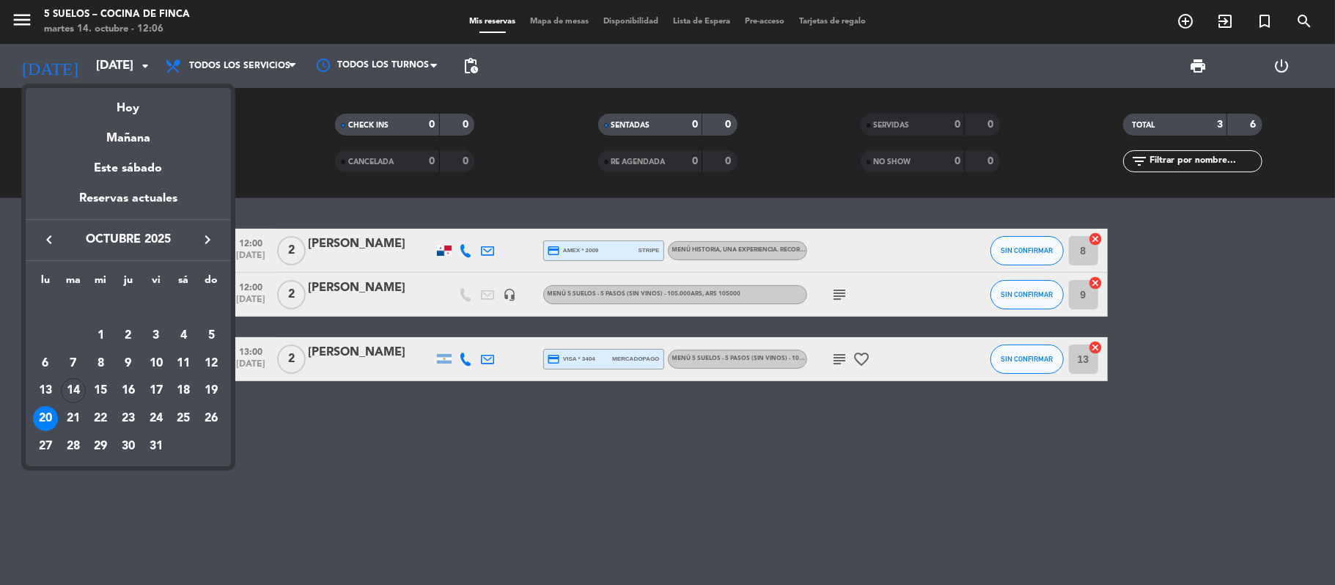
click at [15, 22] on div at bounding box center [667, 292] width 1335 height 585
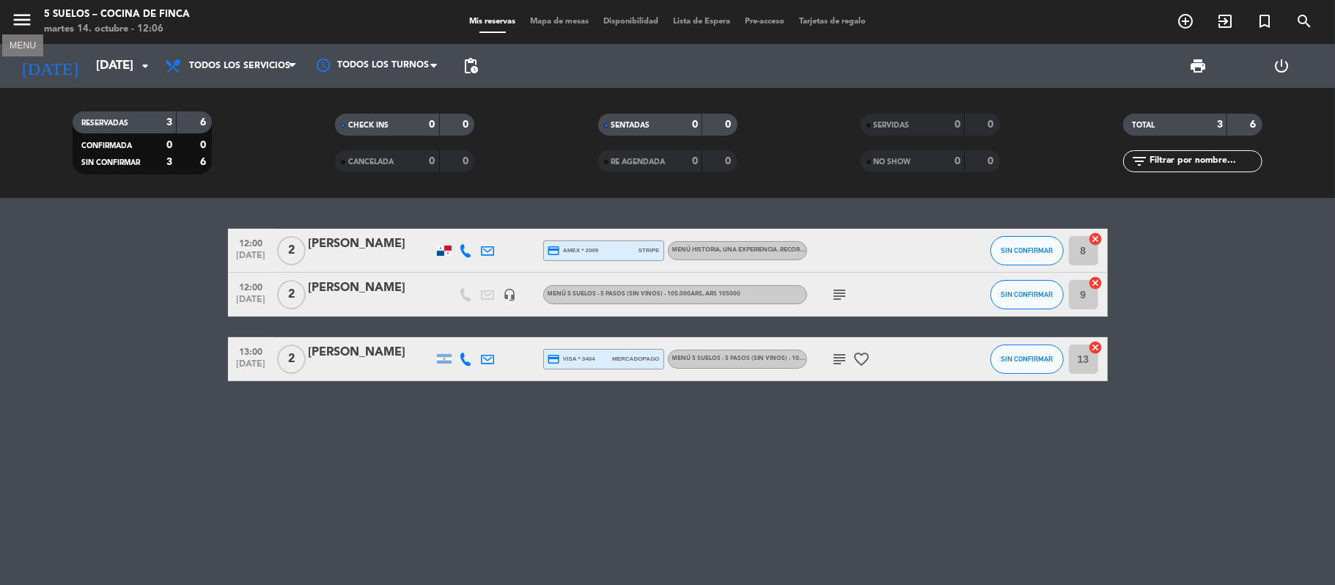
click at [15, 22] on icon "menu" at bounding box center [22, 20] width 22 height 22
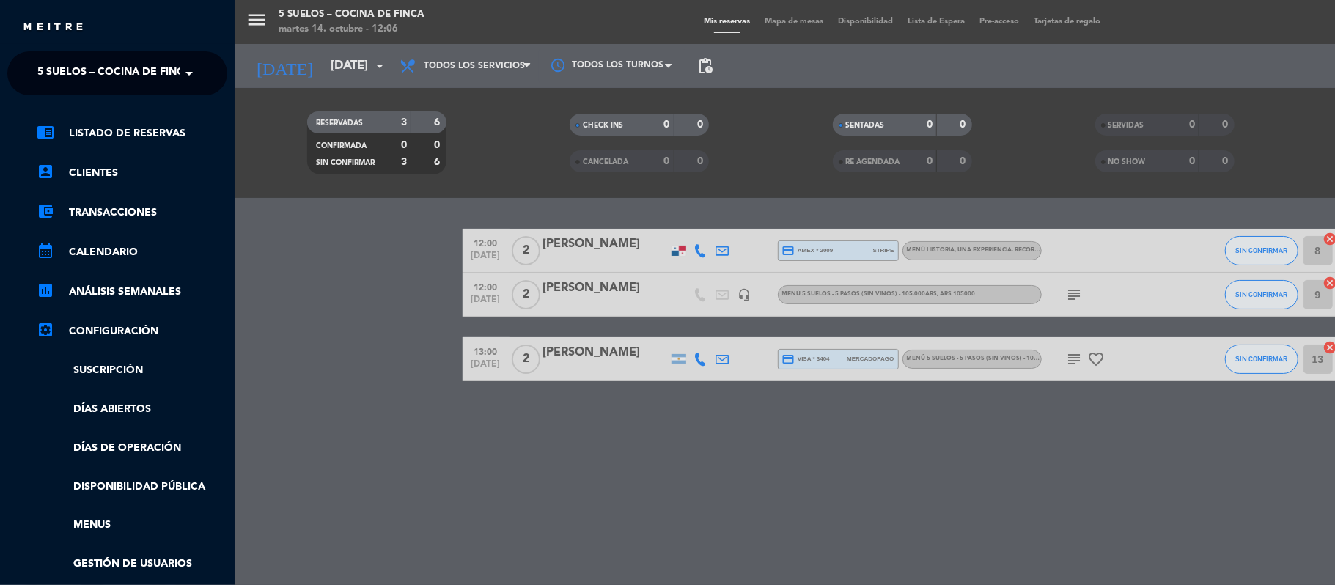
click at [51, 71] on span "5 SUELOS – COCINA DE FINCA" at bounding box center [114, 73] width 154 height 31
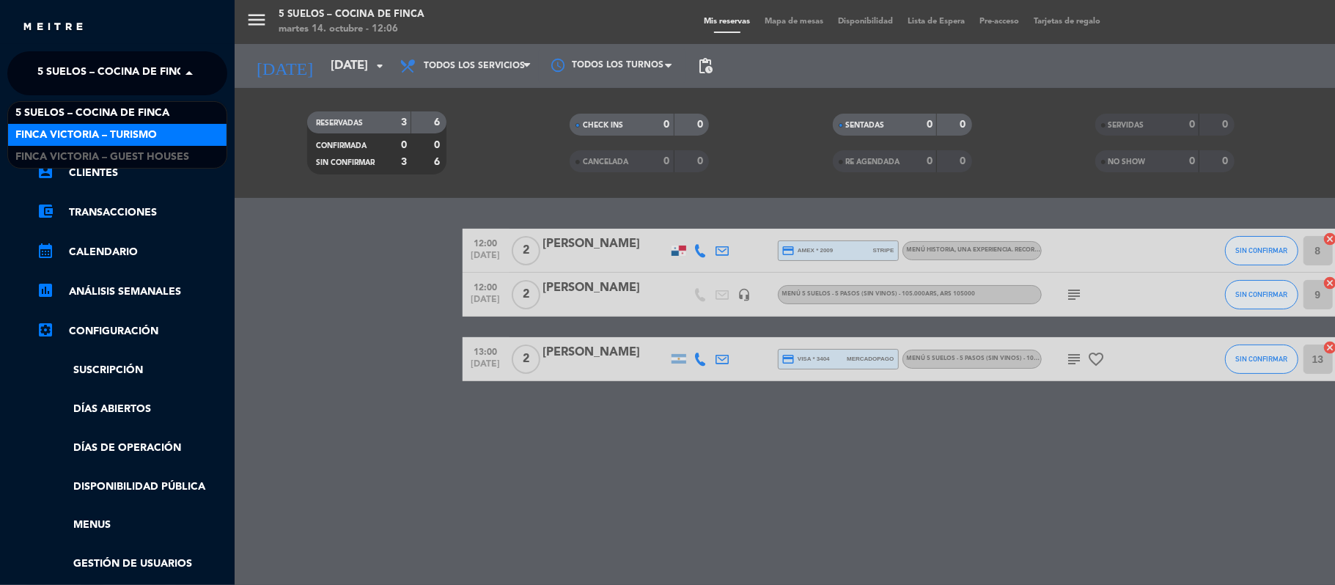
click at [59, 130] on span "FINCA VICTORIA – TURISMO" at bounding box center [85, 135] width 141 height 17
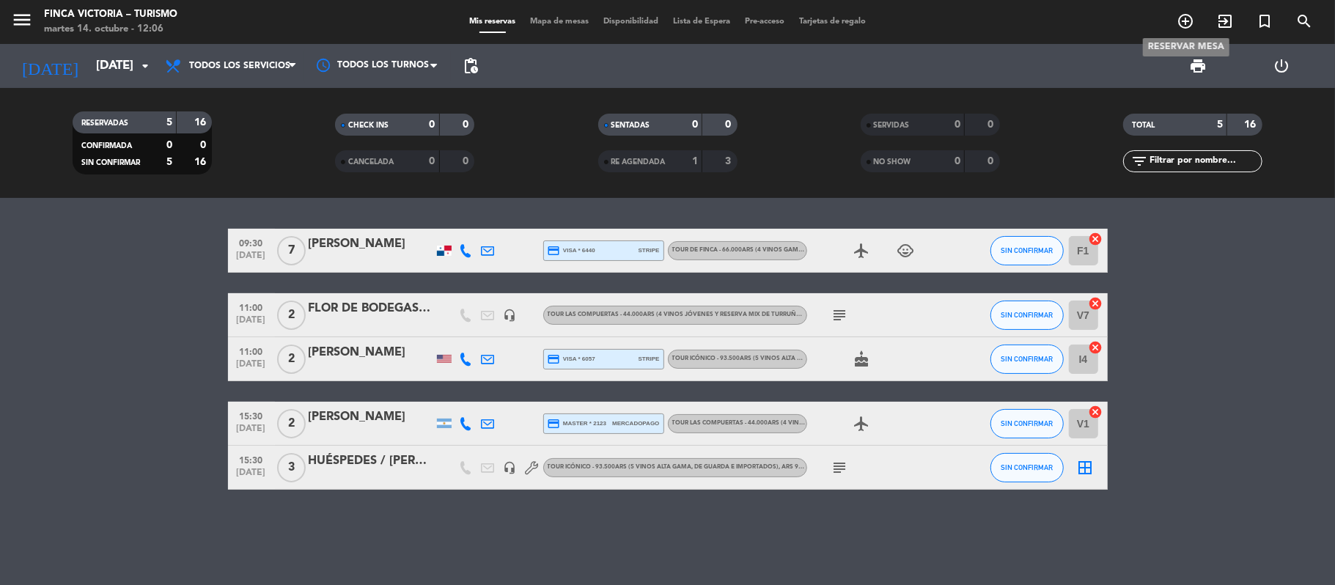
click at [1026, 22] on icon "add_circle_outline" at bounding box center [1186, 21] width 18 height 18
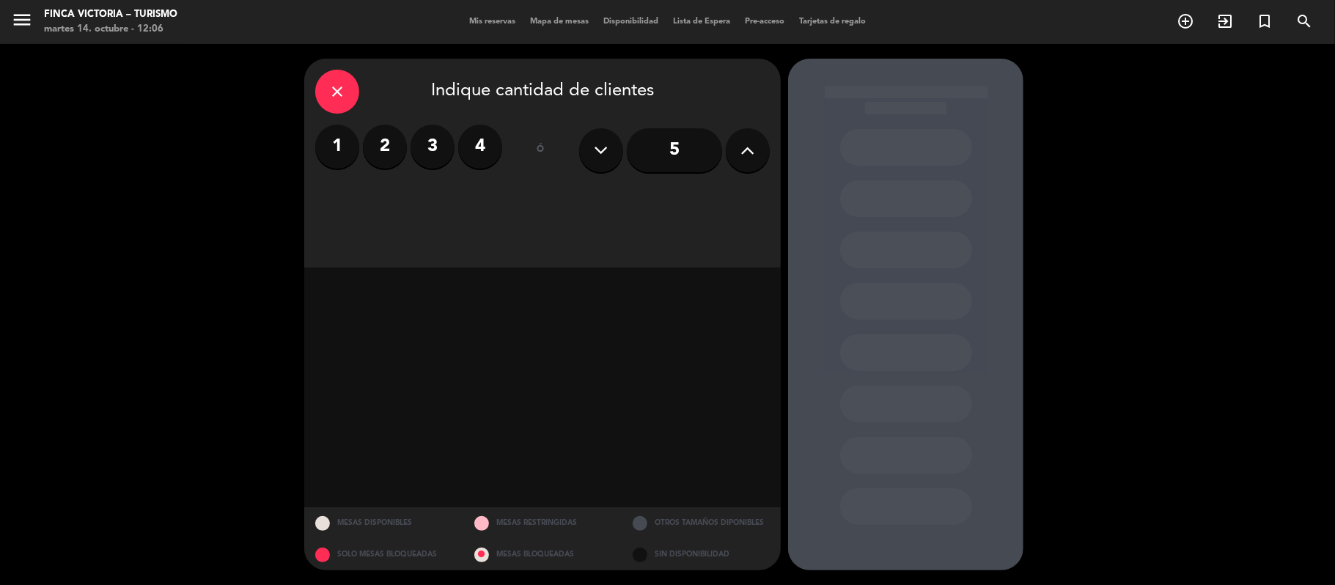
click at [385, 142] on label "2" at bounding box center [385, 147] width 44 height 44
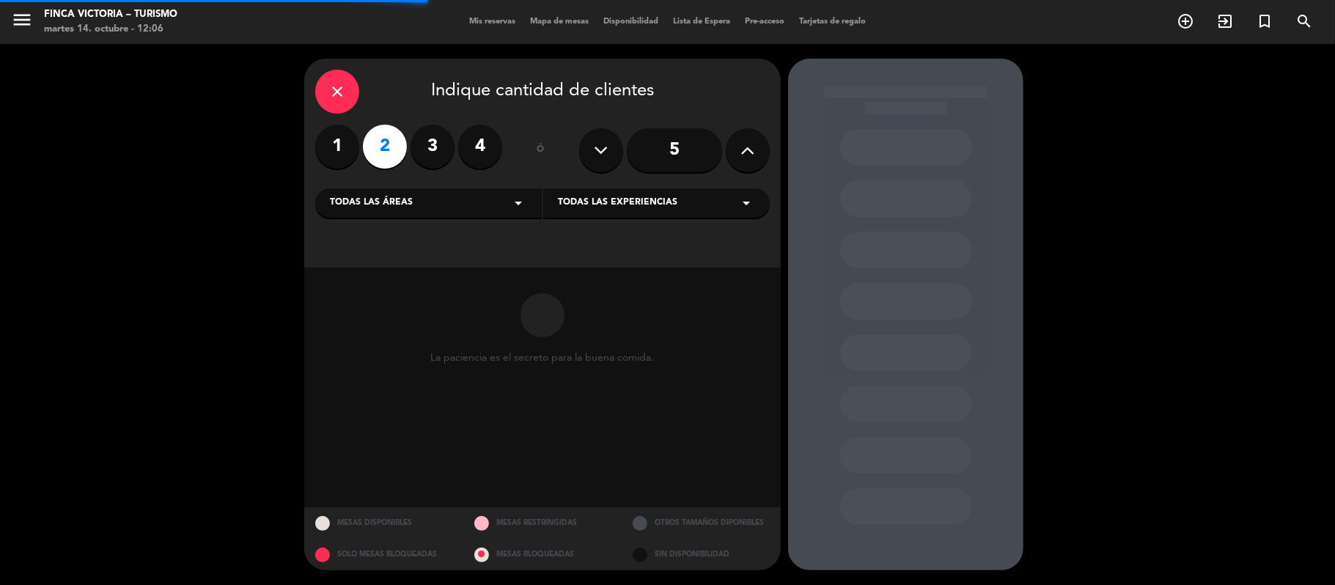
click at [384, 206] on span "Todas las áreas" at bounding box center [371, 203] width 83 height 15
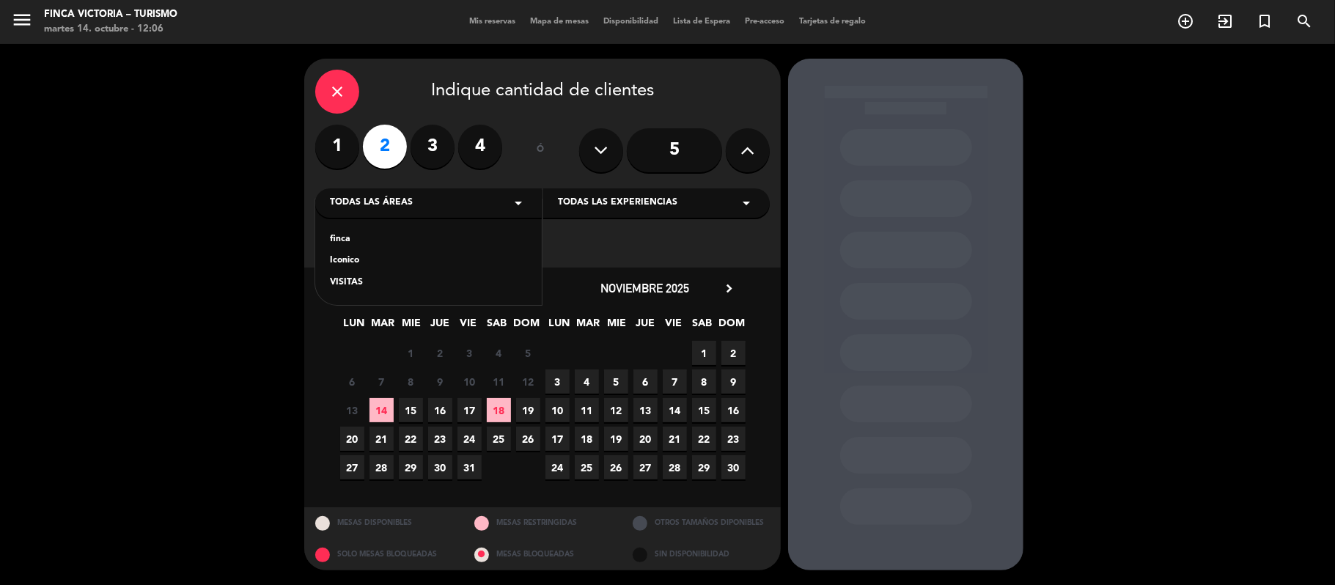
click at [348, 285] on div "VISITAS" at bounding box center [428, 283] width 197 height 15
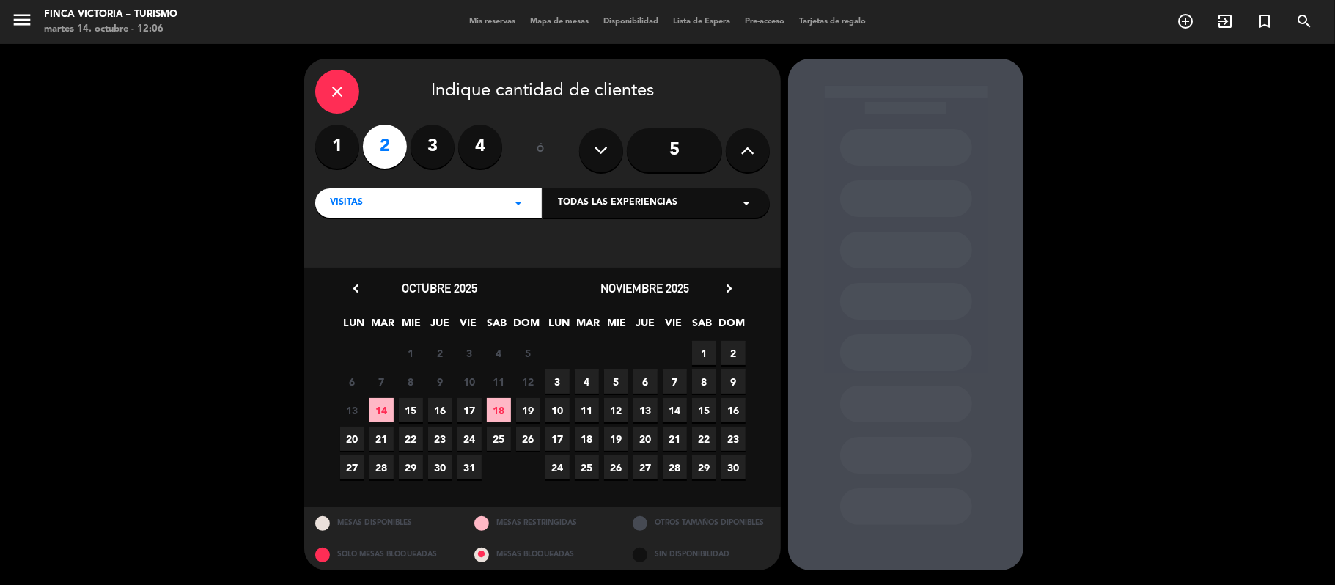
click at [356, 443] on span "20" at bounding box center [352, 439] width 24 height 24
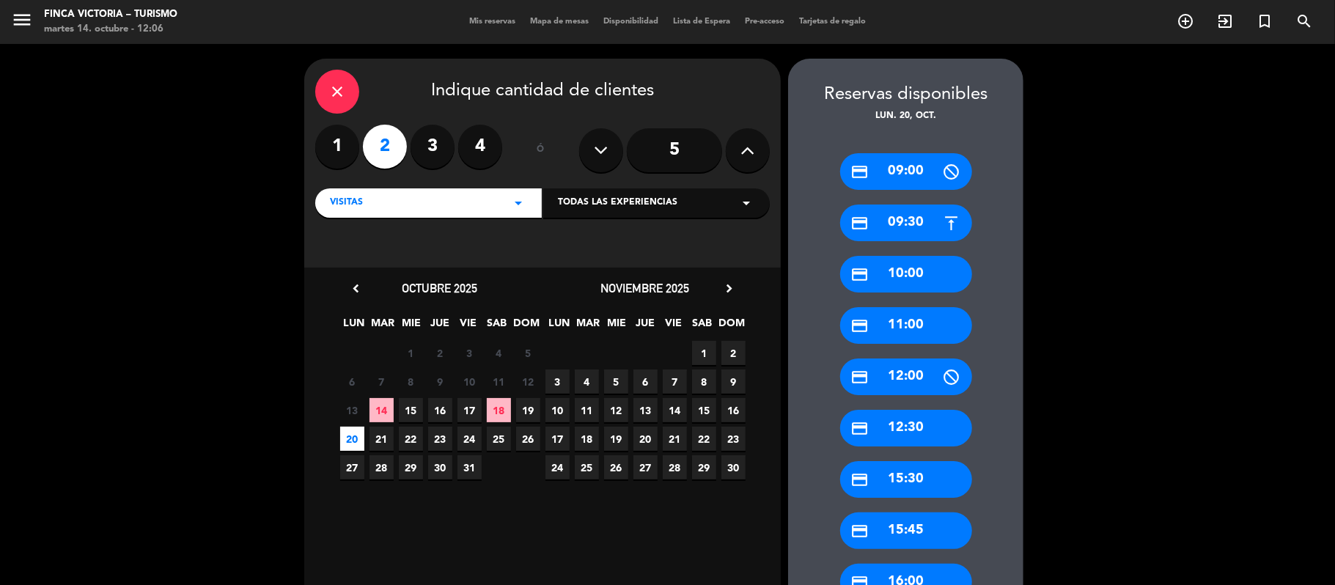
click at [883, 373] on div "credit_card 12:00" at bounding box center [906, 377] width 132 height 37
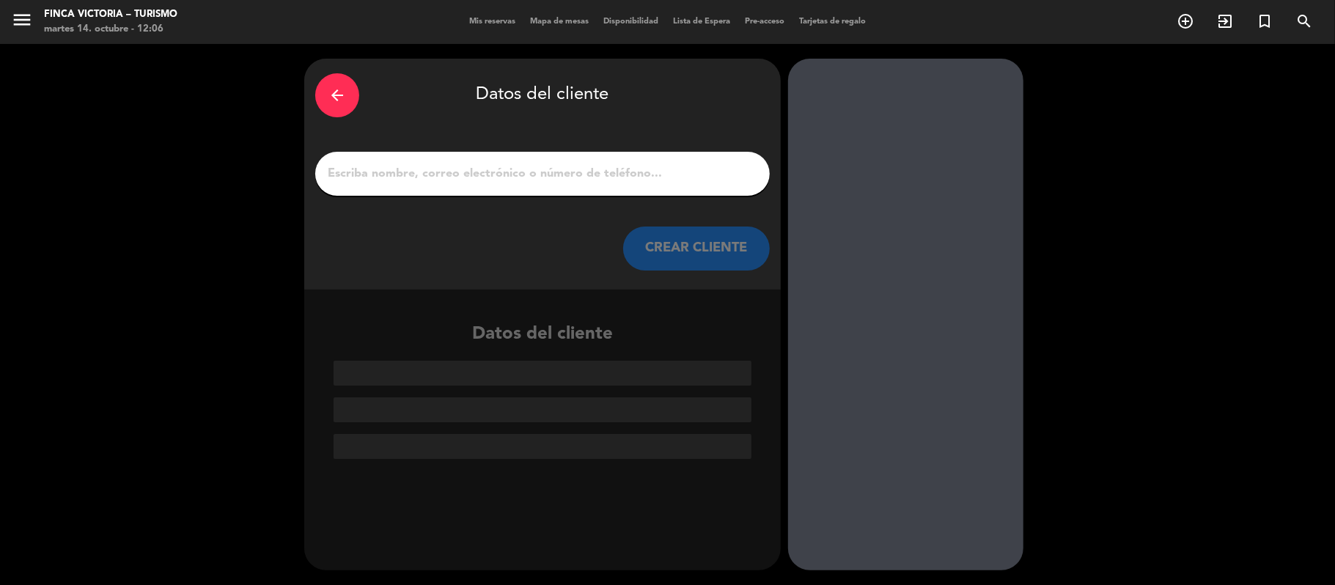
click at [432, 170] on input "1" at bounding box center [542, 173] width 433 height 21
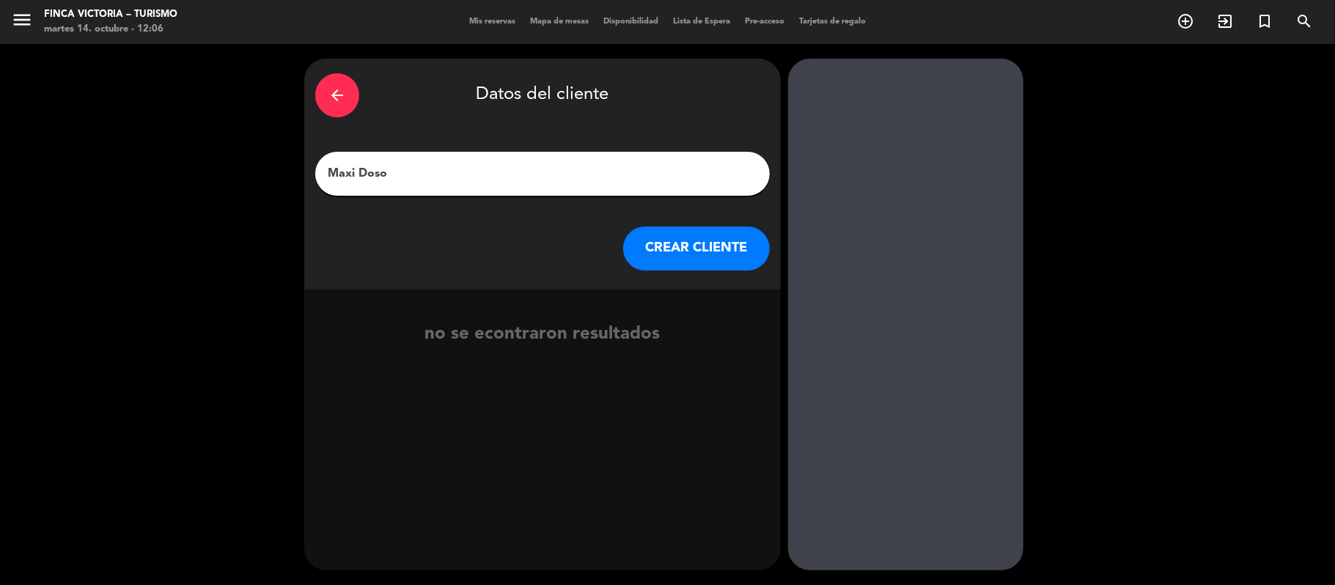
type input "Maxi Doso"
click at [657, 253] on button "CREAR CLIENTE" at bounding box center [696, 249] width 147 height 44
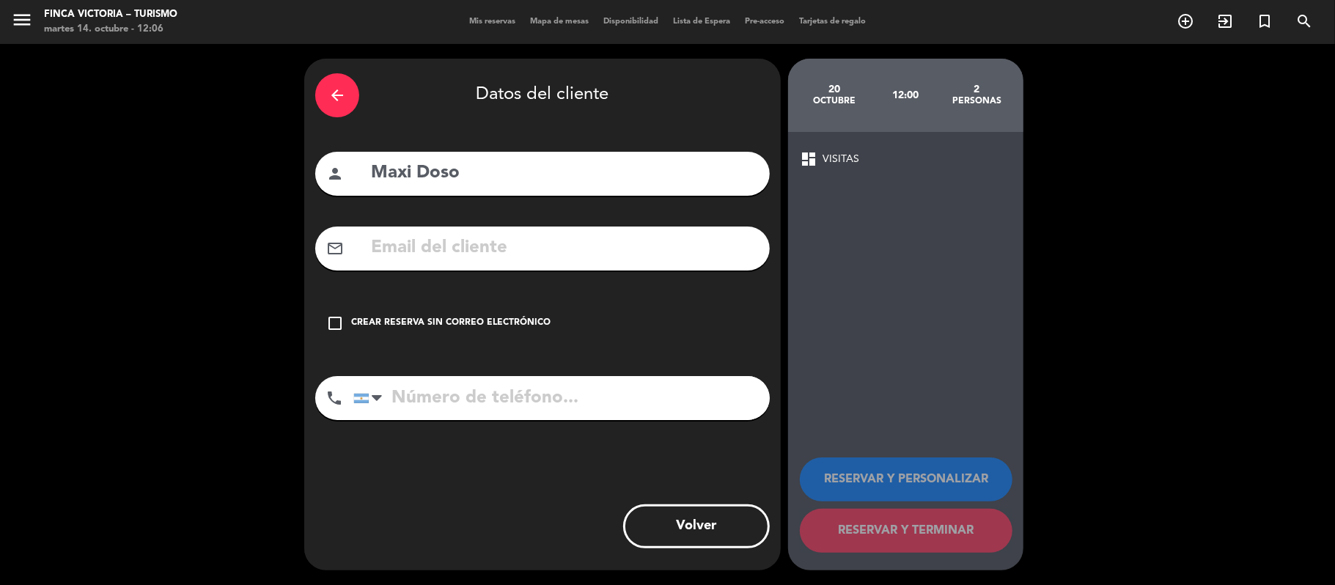
click at [449, 171] on input "Maxi Doso" at bounding box center [564, 173] width 389 height 30
type input "[PERSON_NAME]"
click at [430, 312] on div "check_box_outline_blank Crear reserva sin correo electrónico" at bounding box center [542, 323] width 455 height 44
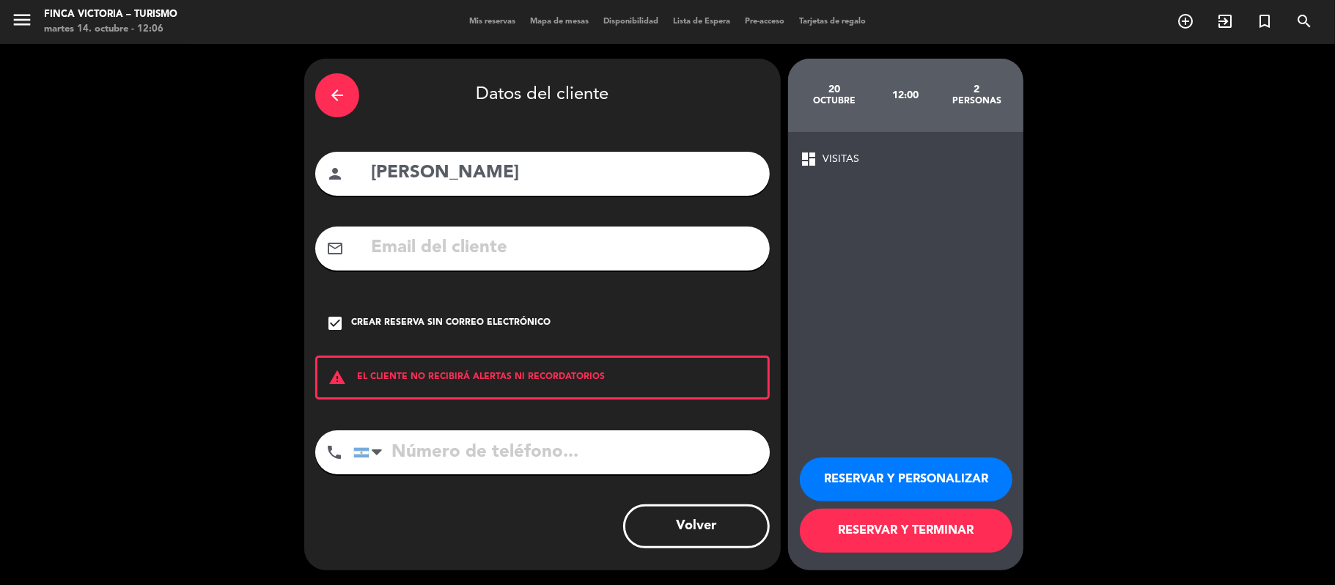
click at [974, 479] on button "RESERVAR Y PERSONALIZAR" at bounding box center [906, 479] width 213 height 44
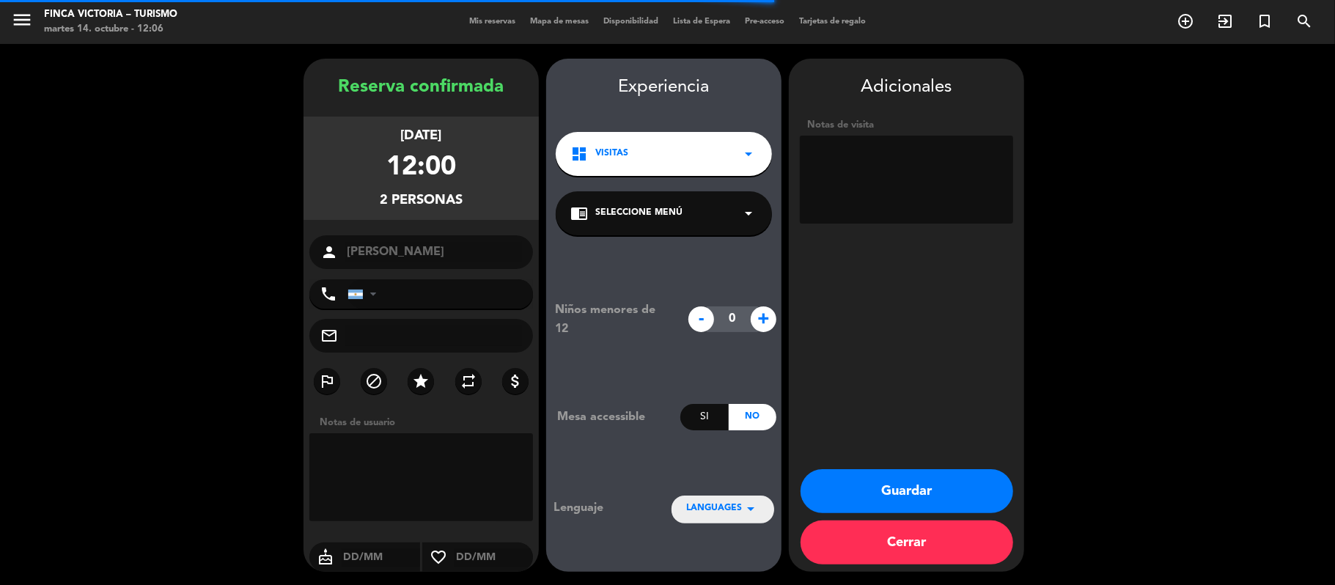
click at [877, 197] on textarea at bounding box center [906, 180] width 213 height 88
type textarea "S"
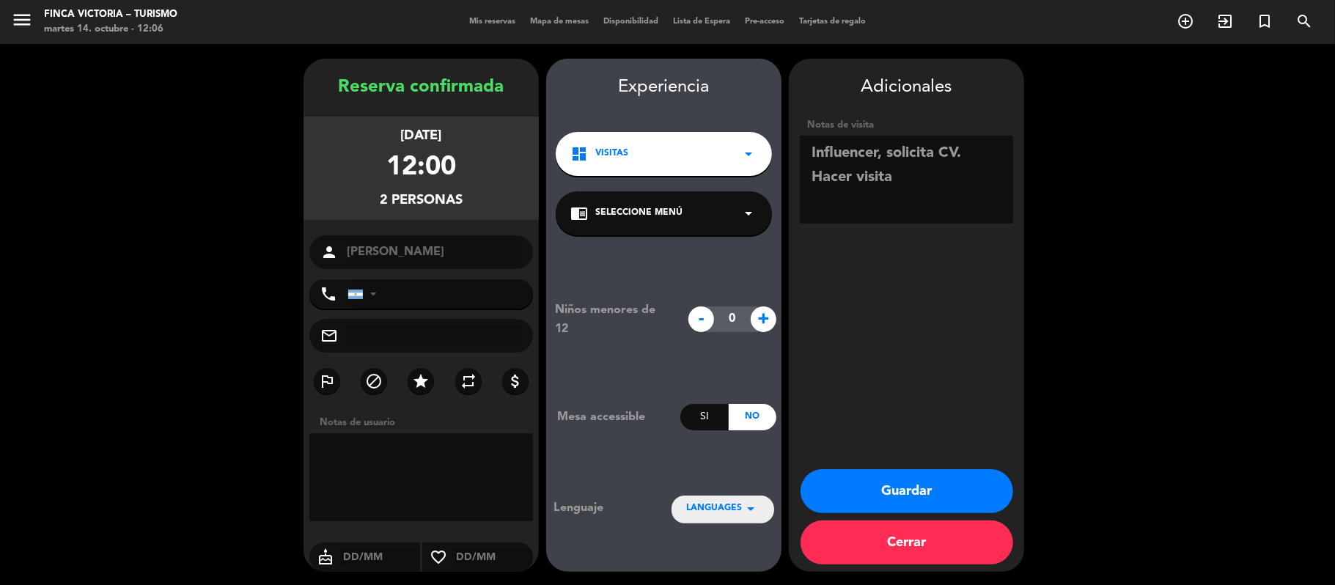
paste textarea "detallada al proyecto"
click at [880, 150] on textarea at bounding box center [906, 180] width 213 height 88
type textarea "Influencer [GEOGRAPHIC_DATA], solicita CV. Hacer visita detallada al proyecto"
click at [881, 487] on button "Guardar" at bounding box center [907, 491] width 213 height 44
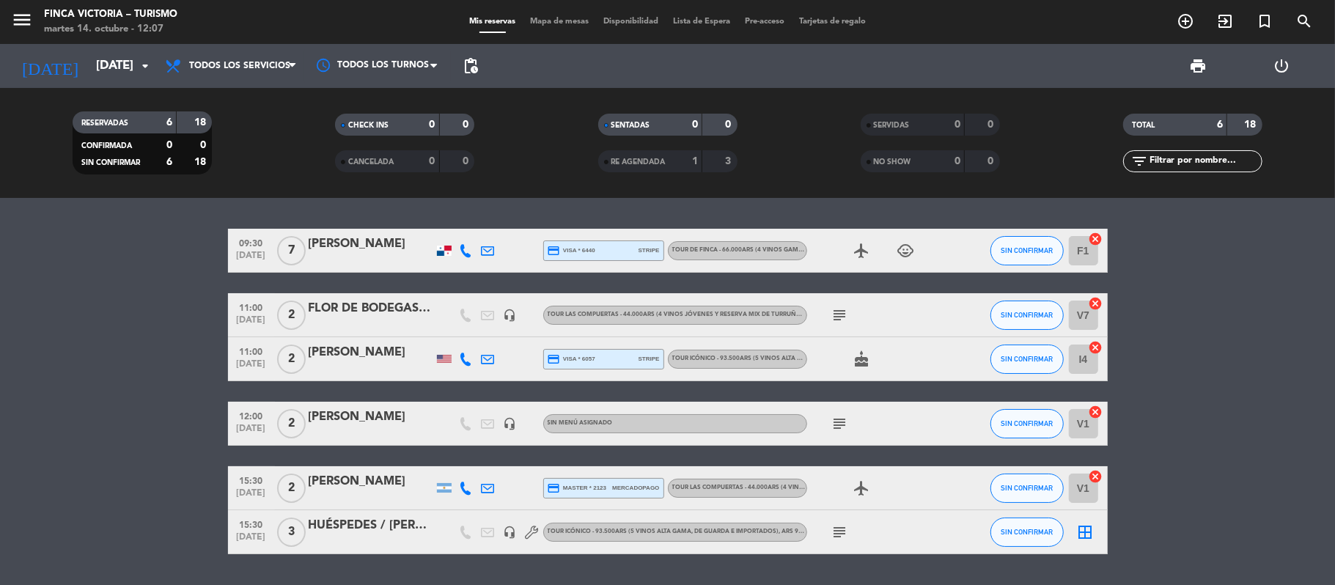
click at [81, 305] on bookings-row "09:30 [DATE] 7 [PERSON_NAME] credit_card visa * 6440 stripe TOUR DE FINCA - 66.…" at bounding box center [667, 392] width 1335 height 326
click at [356, 441] on div "12:00 [DATE] 2 Maxi Dozo headset_mic Sin menú asignado subject SIN CONFIRMAR V1…" at bounding box center [668, 424] width 880 height 44
click at [347, 427] on div at bounding box center [371, 433] width 125 height 12
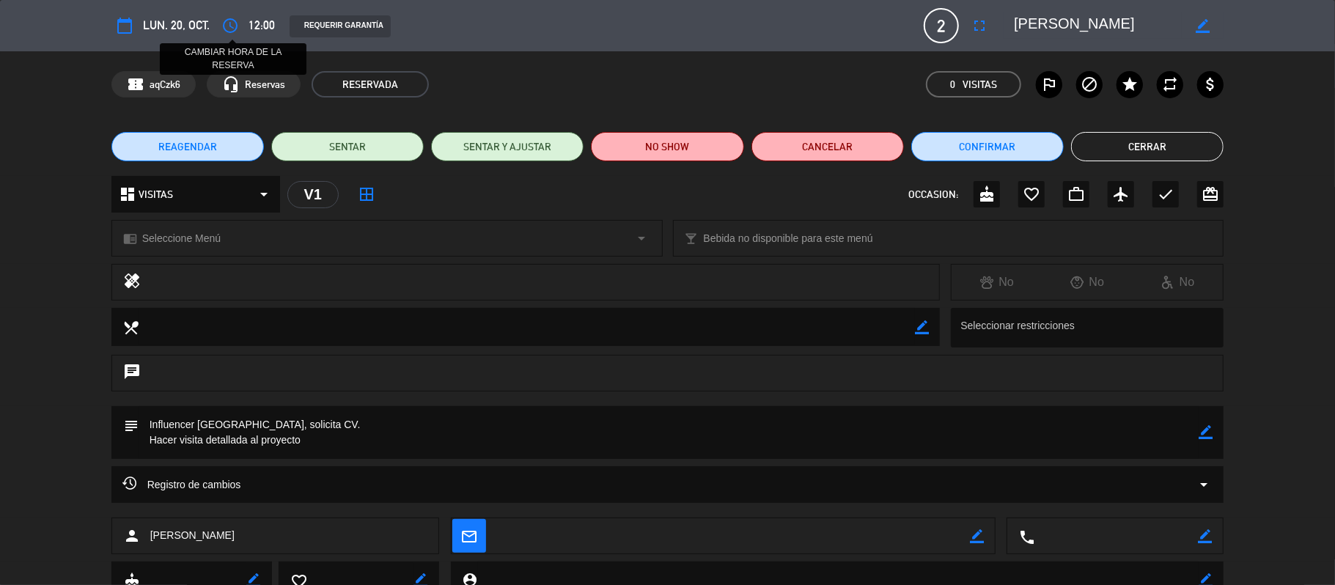
click at [232, 28] on icon "access_time" at bounding box center [230, 26] width 18 height 18
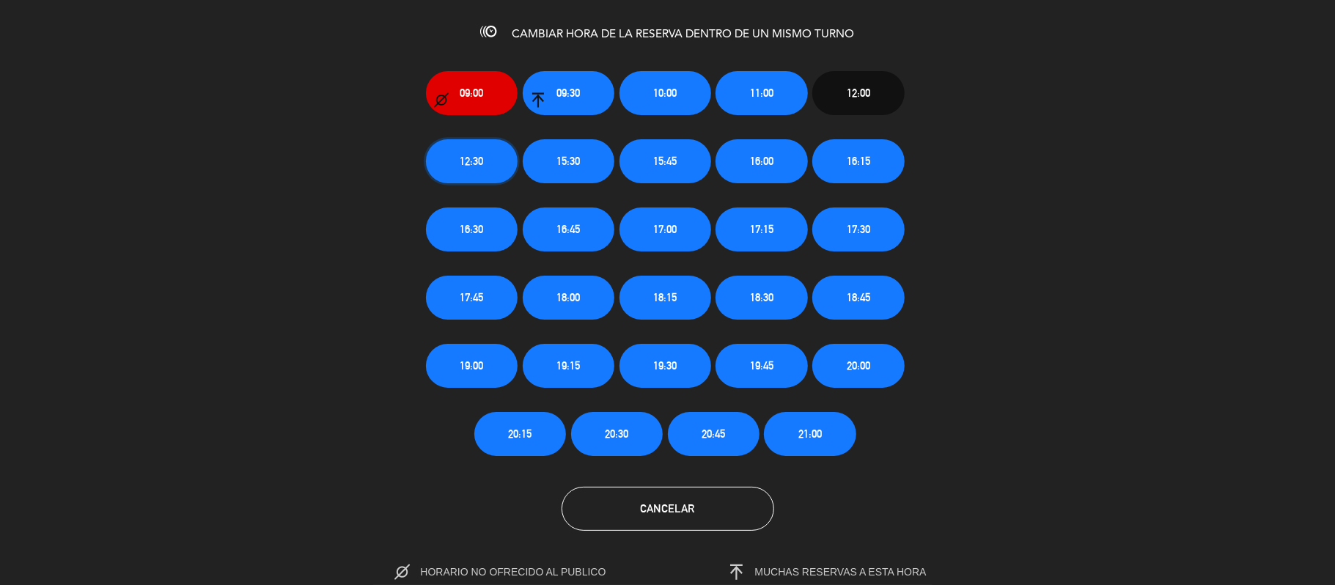
click at [444, 172] on button "12:30" at bounding box center [472, 161] width 92 height 44
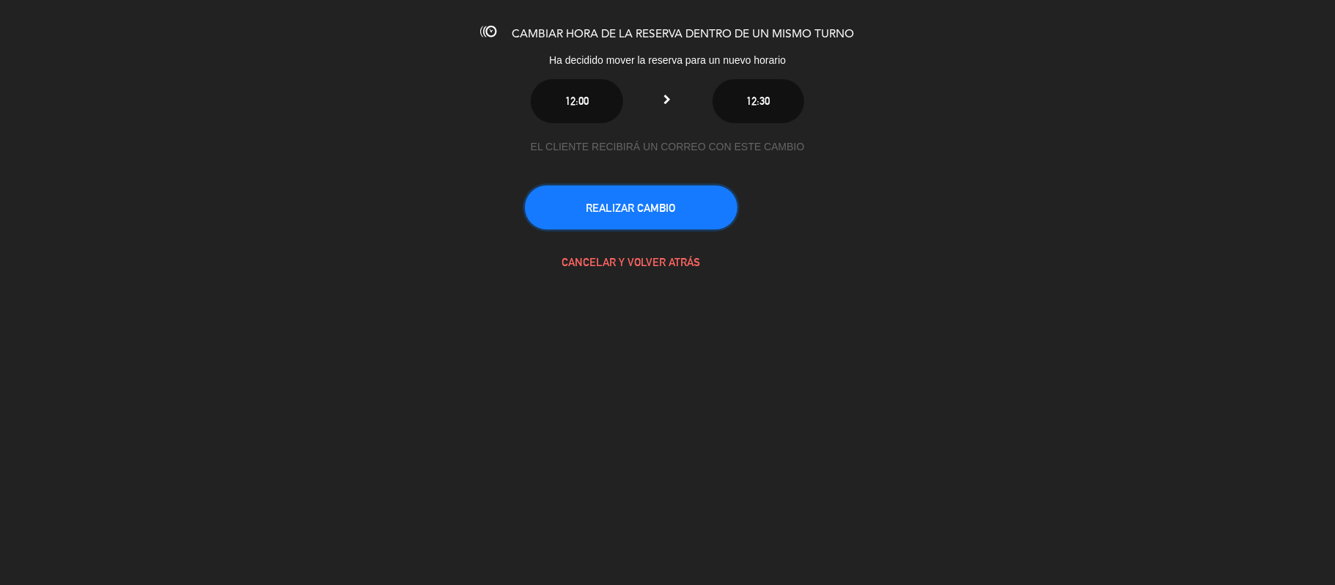
click at [633, 204] on button "REALIZAR CAMBIO" at bounding box center [631, 207] width 213 height 44
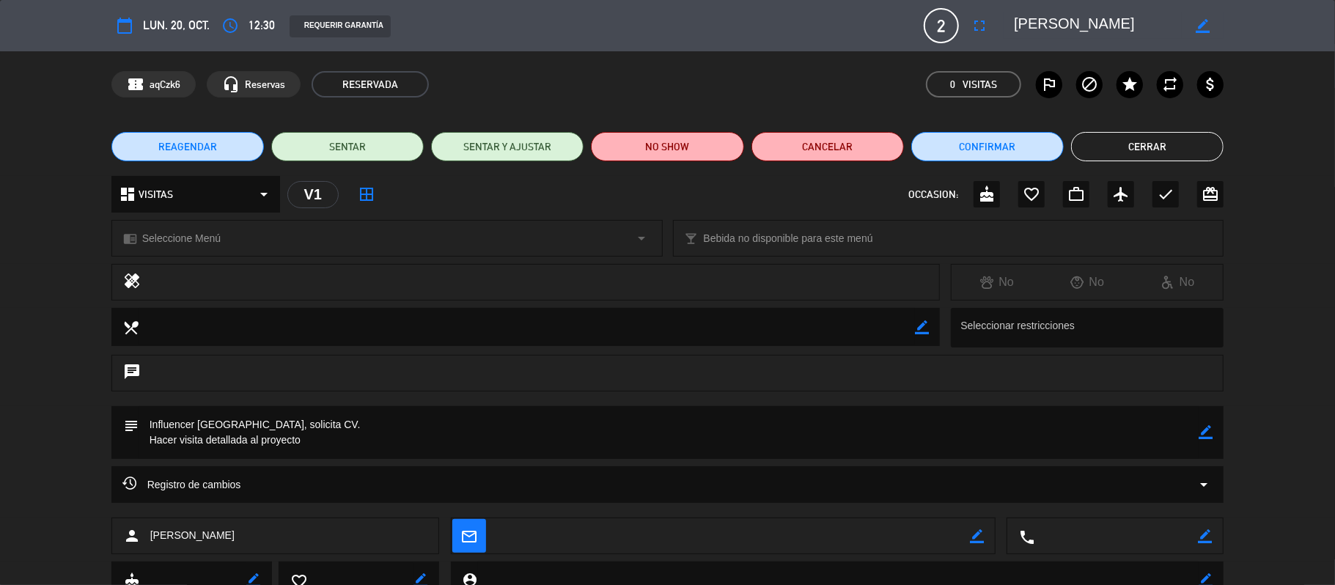
click at [1026, 147] on button "Cerrar" at bounding box center [1147, 146] width 152 height 29
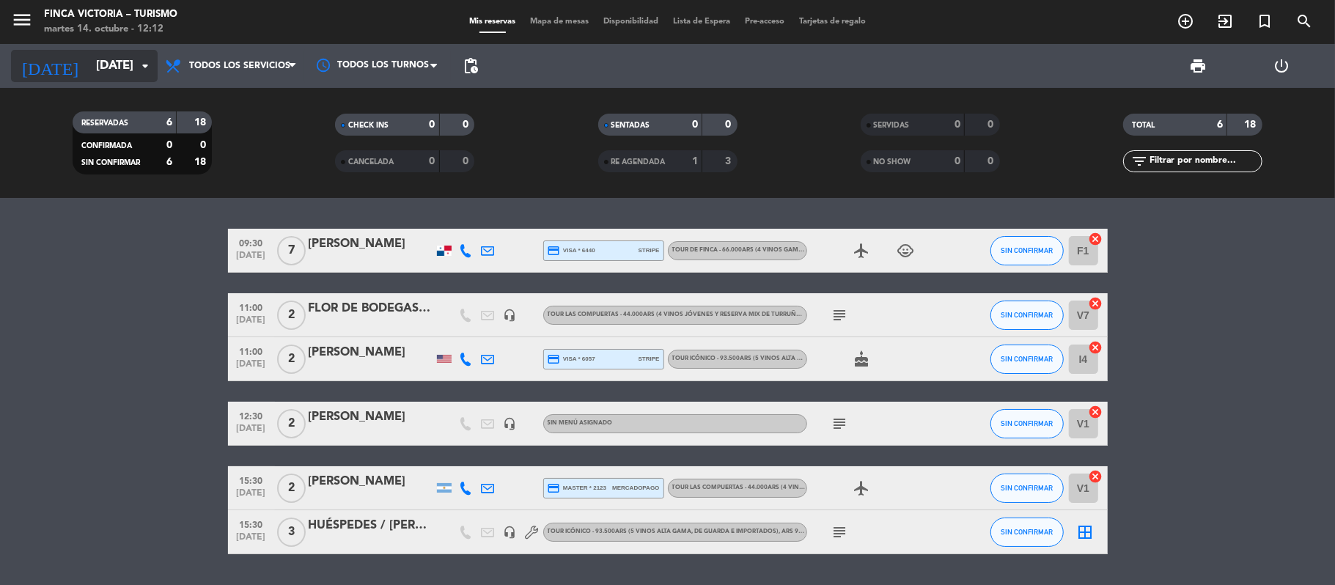
click at [89, 54] on input "[DATE]" at bounding box center [168, 66] width 158 height 29
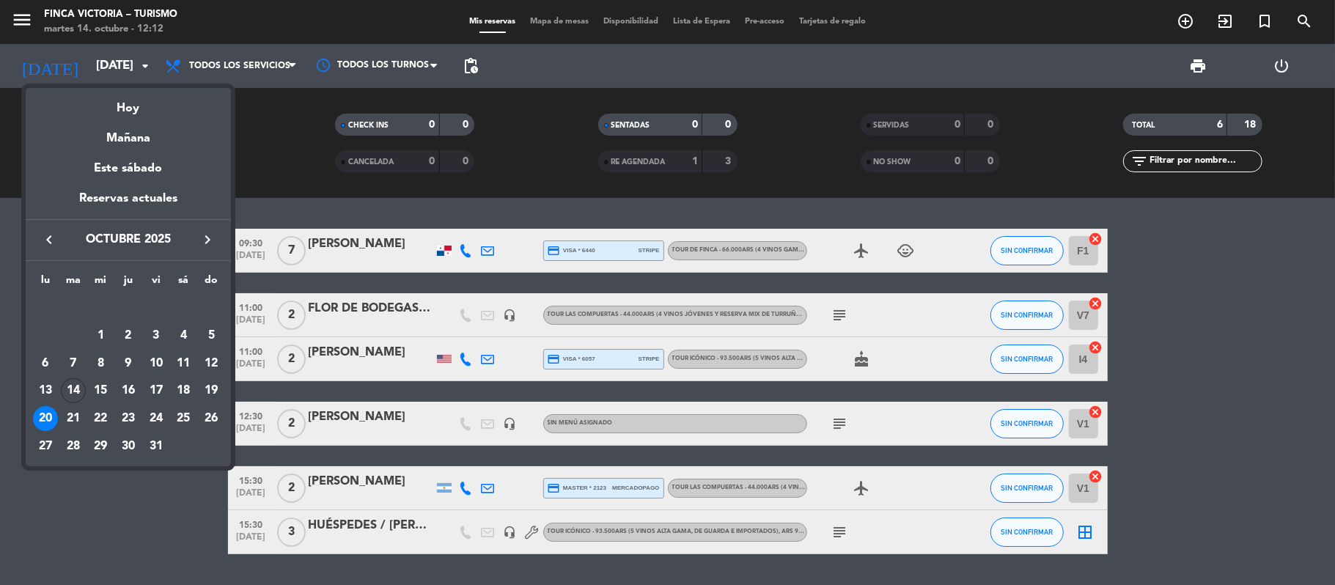
click at [199, 238] on icon "keyboard_arrow_right" at bounding box center [208, 240] width 18 height 18
click at [43, 362] on div "10" at bounding box center [45, 363] width 25 height 25
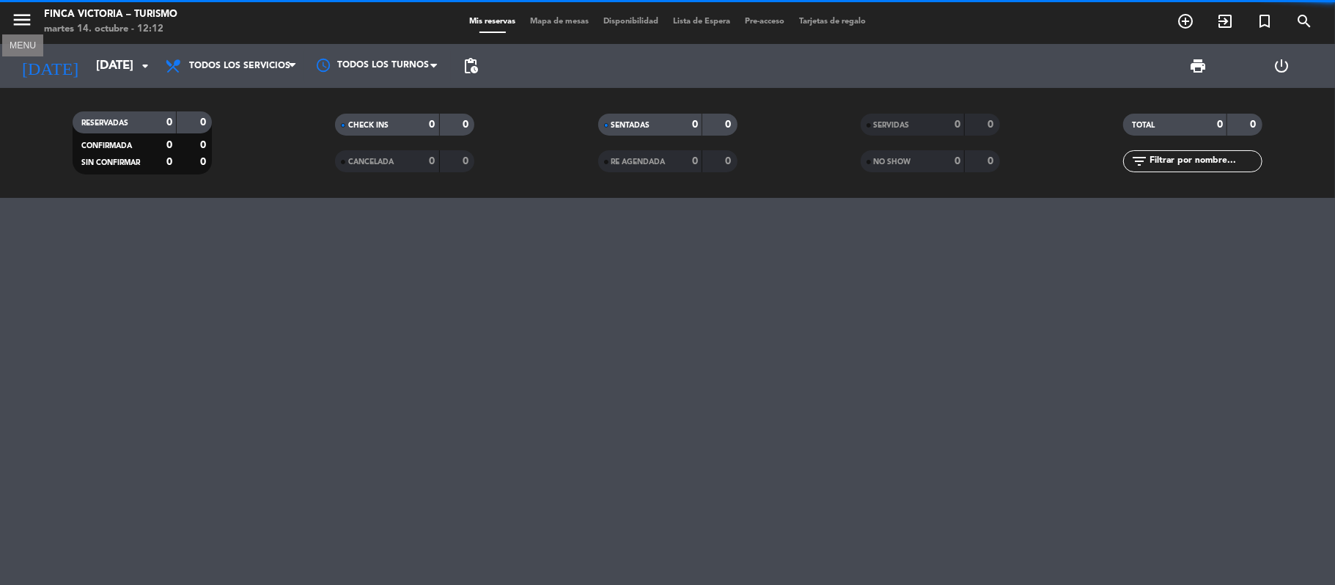
click at [22, 18] on icon "menu" at bounding box center [22, 20] width 22 height 22
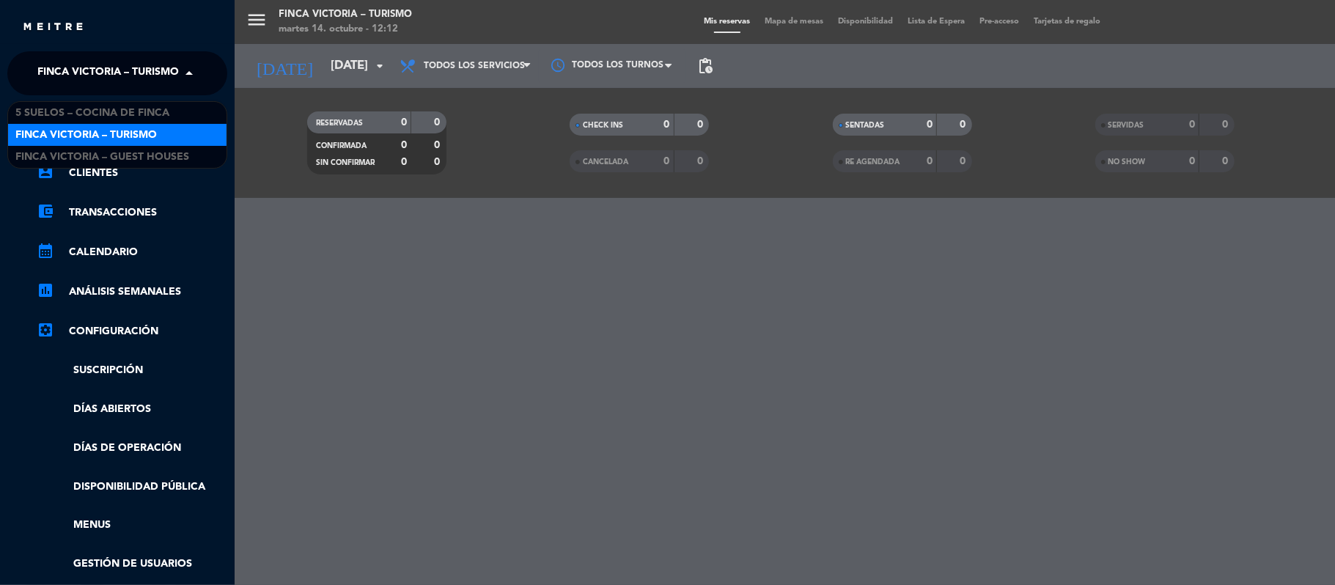
click at [39, 73] on span "FINCA VICTORIA – TURISMO" at bounding box center [107, 73] width 141 height 31
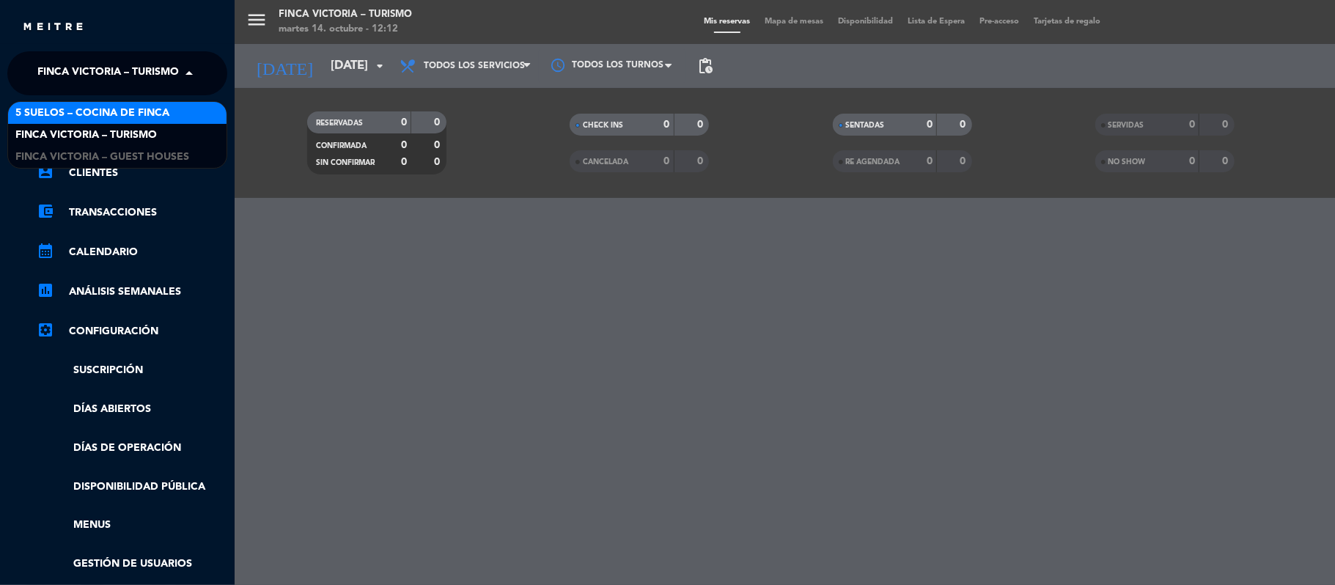
click at [62, 121] on span "5 SUELOS – COCINA DE FINCA" at bounding box center [92, 113] width 154 height 17
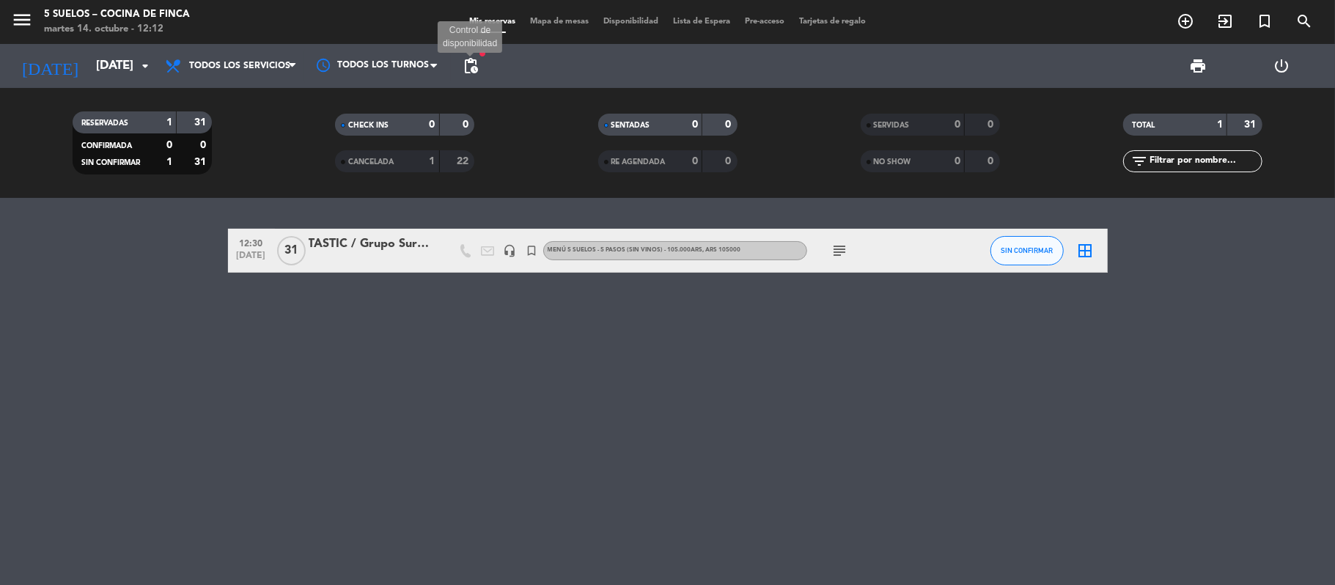
click at [473, 60] on span "pending_actions" at bounding box center [471, 66] width 18 height 18
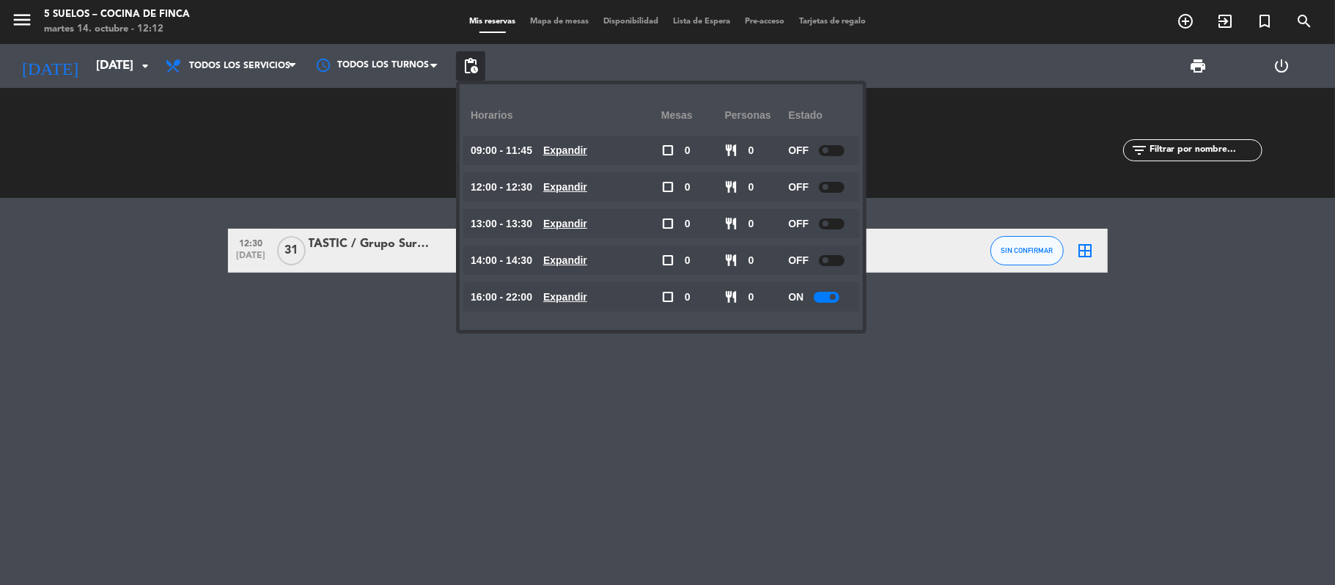
click at [161, 318] on div "12:30 [DATE] TASTIC / Grupo Sursum headset_mic turned_in_not MENÚ 5 SUELOS - 5 …" at bounding box center [667, 391] width 1335 height 387
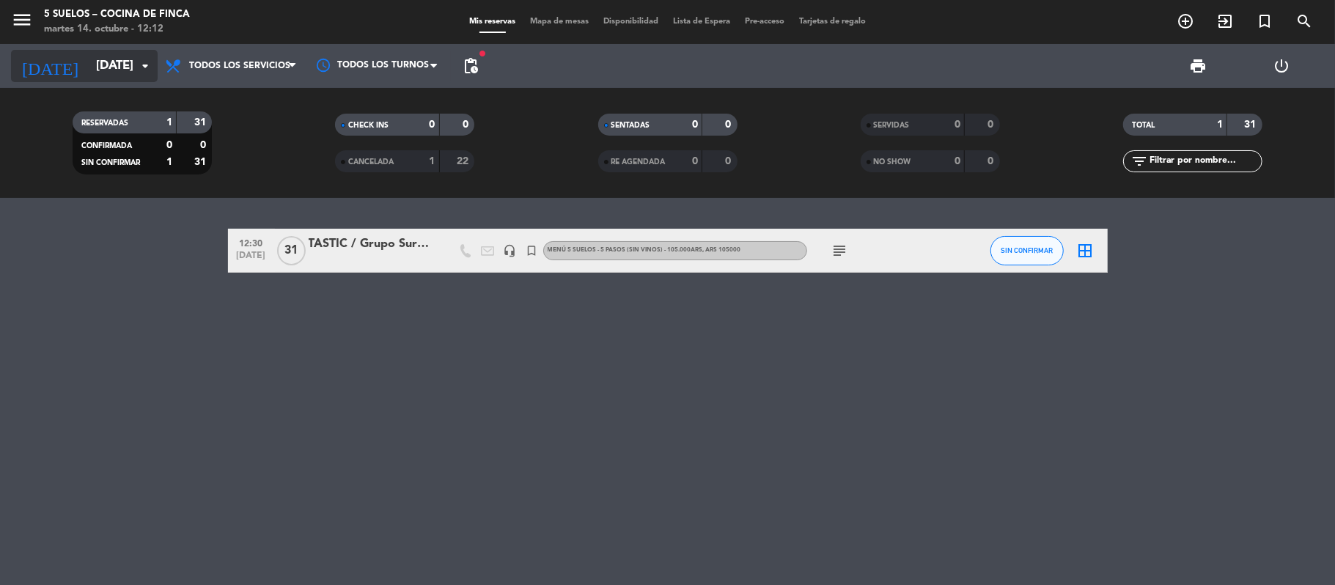
click at [92, 80] on input "[DATE]" at bounding box center [168, 66] width 158 height 29
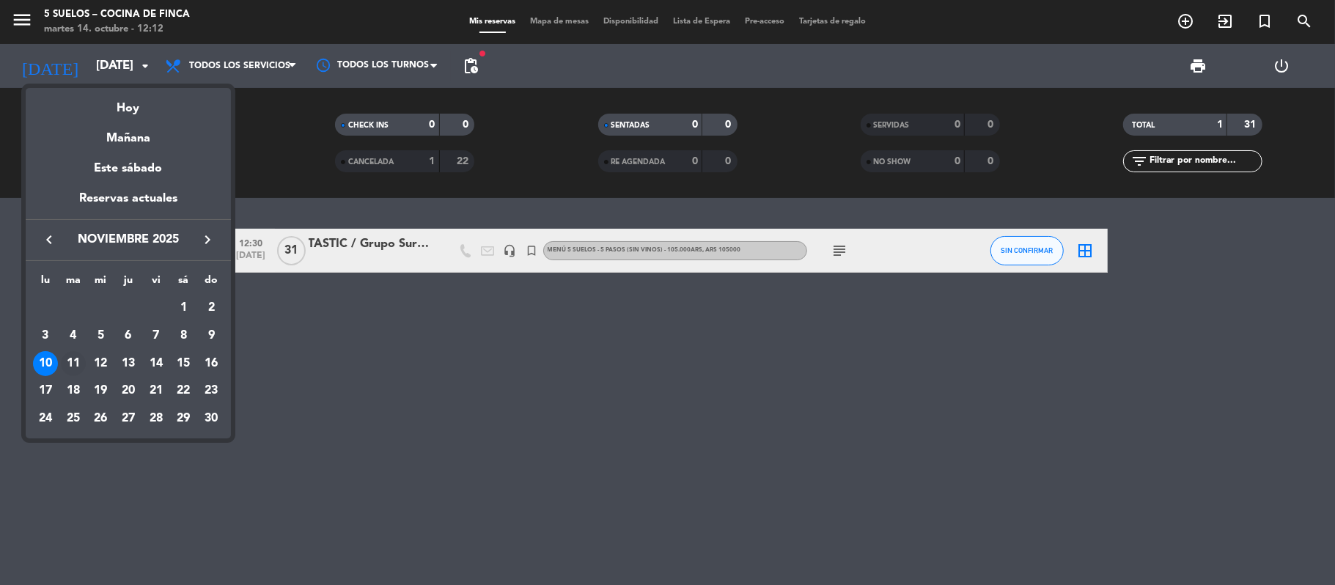
click at [68, 361] on div "11" at bounding box center [73, 363] width 25 height 25
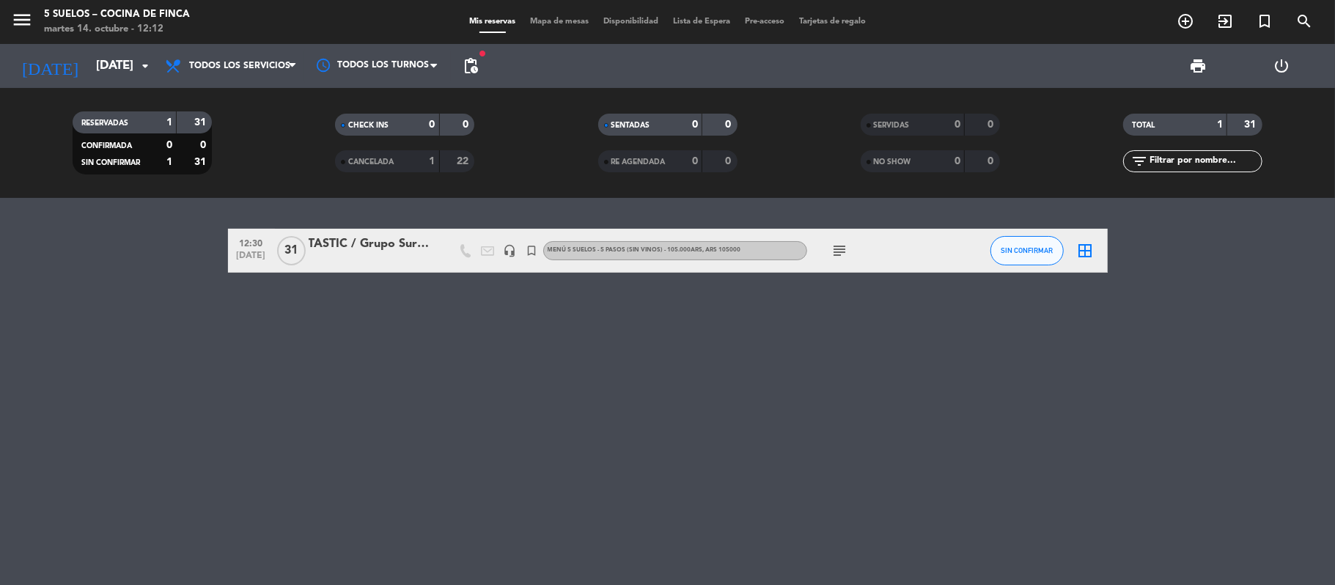
type input "[DATE]"
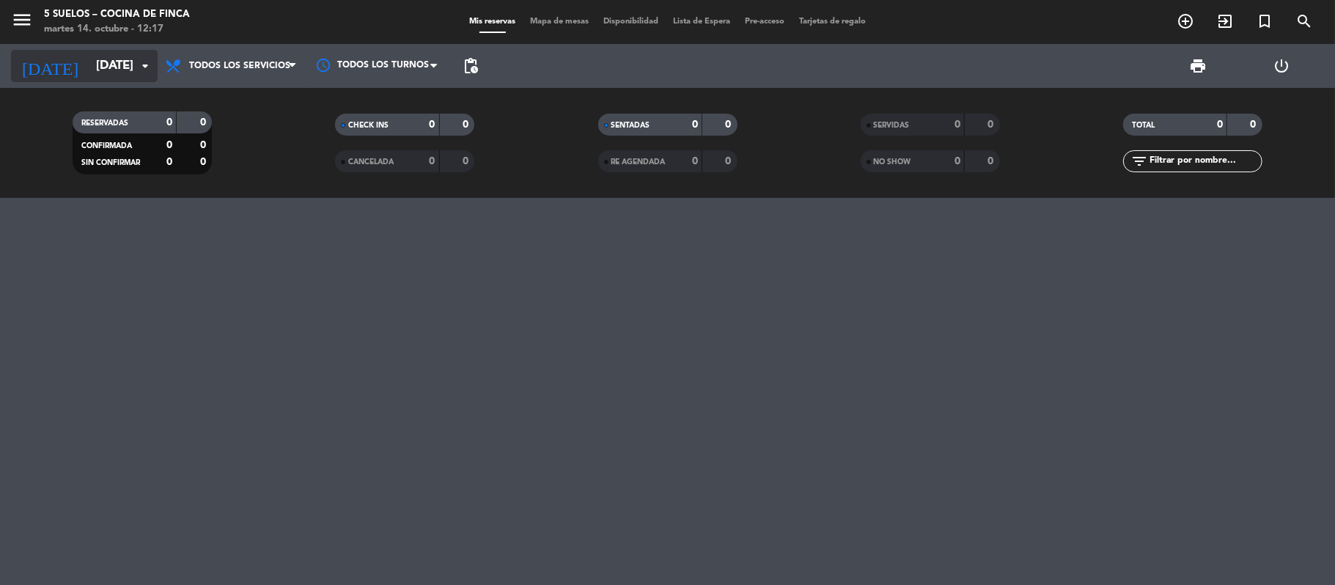
click at [89, 56] on input "[DATE]" at bounding box center [168, 66] width 158 height 29
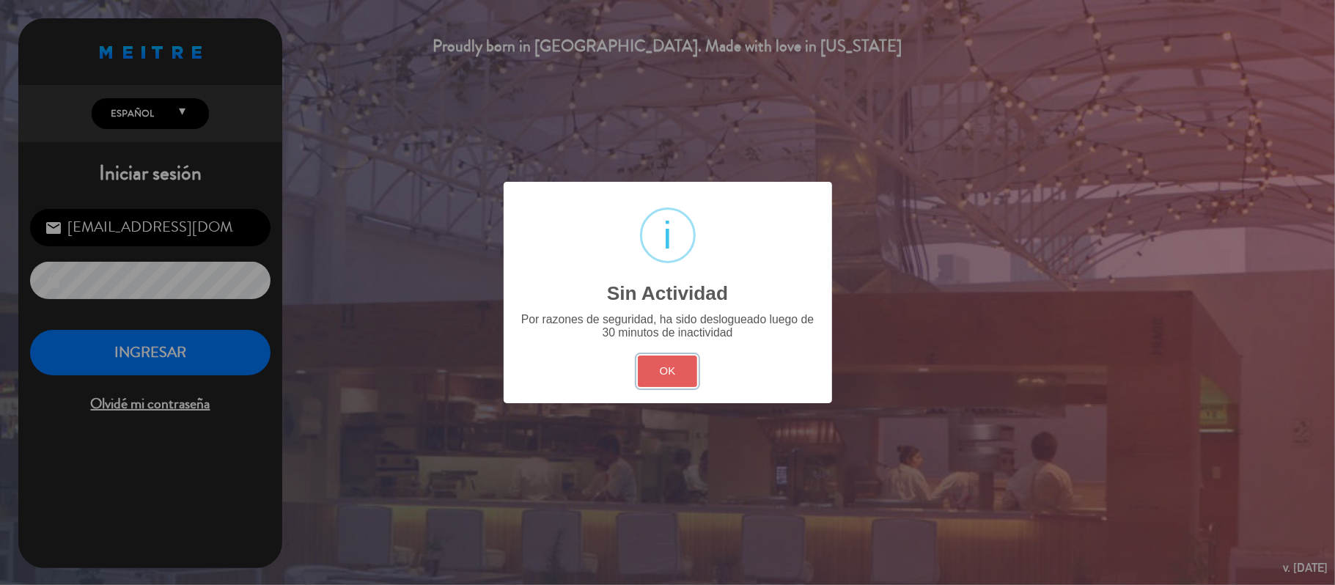
click at [646, 367] on button "OK" at bounding box center [667, 372] width 59 height 32
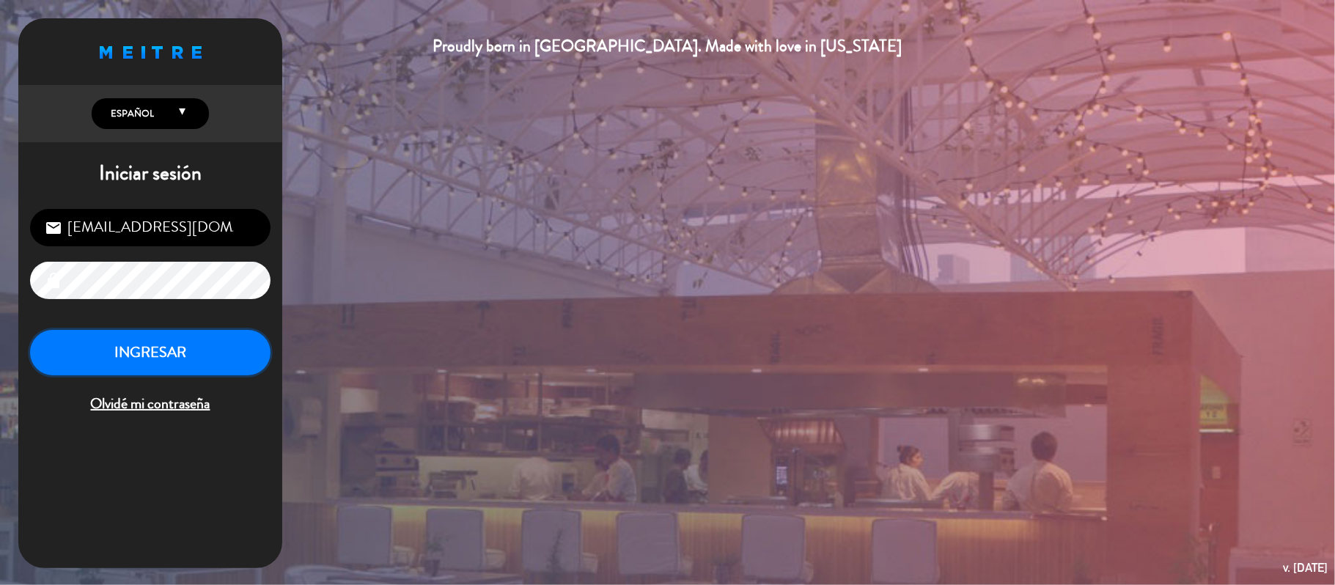
click at [218, 362] on button "INGRESAR" at bounding box center [150, 353] width 240 height 46
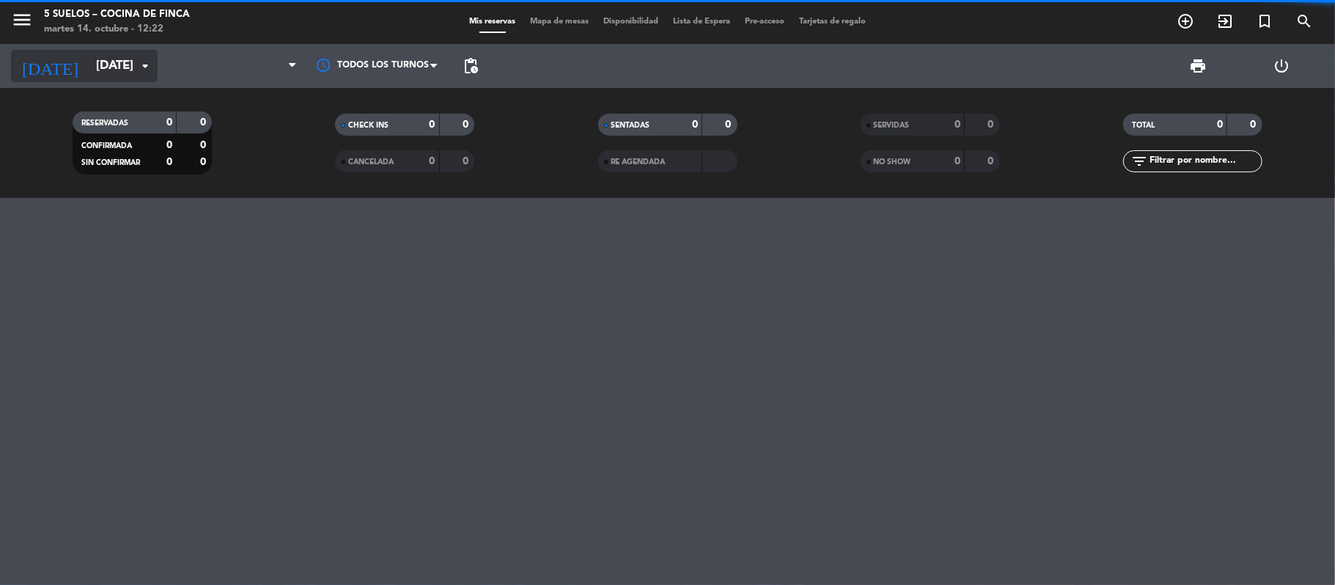
click at [89, 63] on input "[DATE]" at bounding box center [168, 66] width 158 height 29
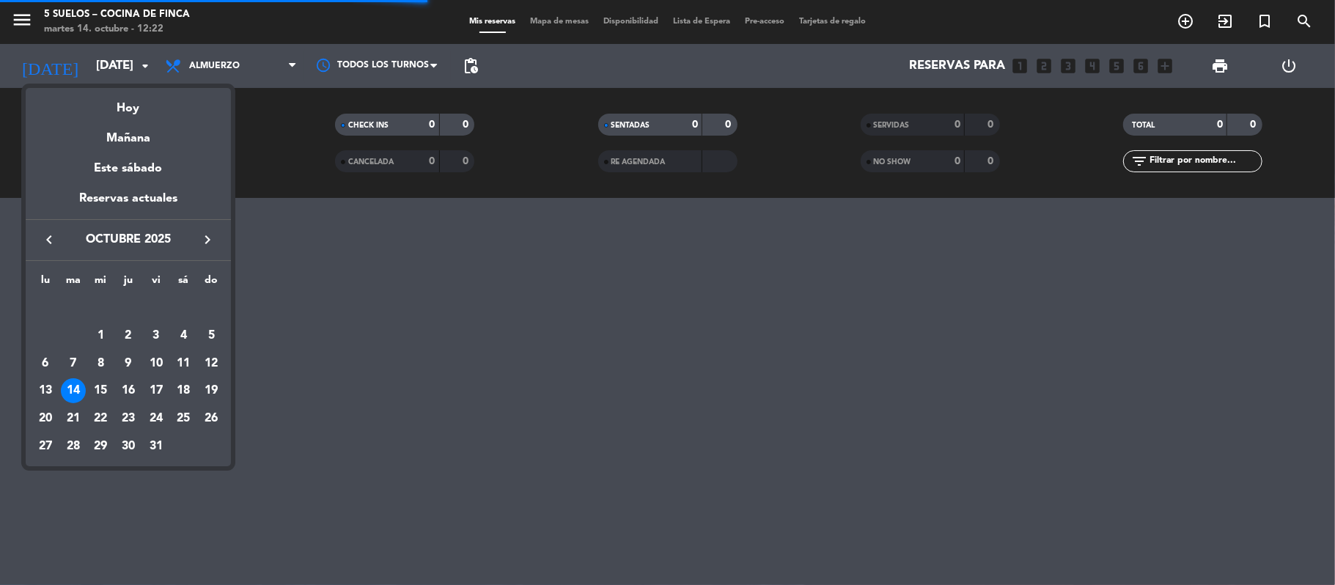
click at [208, 243] on icon "keyboard_arrow_right" at bounding box center [208, 240] width 18 height 18
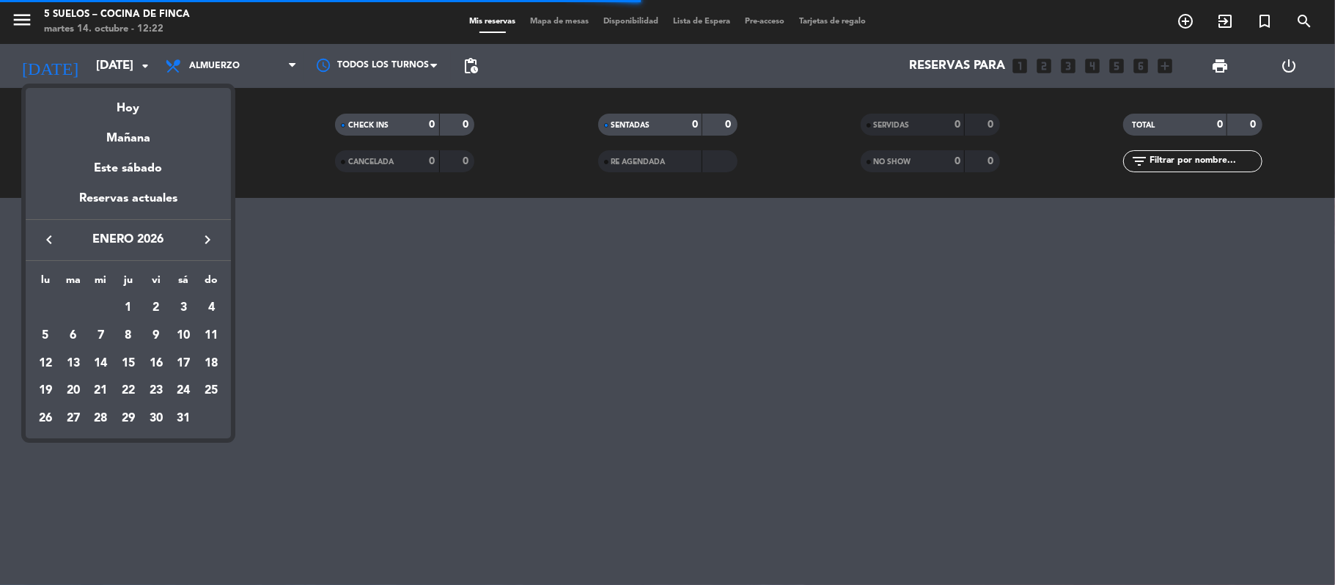
click at [208, 243] on icon "keyboard_arrow_right" at bounding box center [208, 240] width 18 height 18
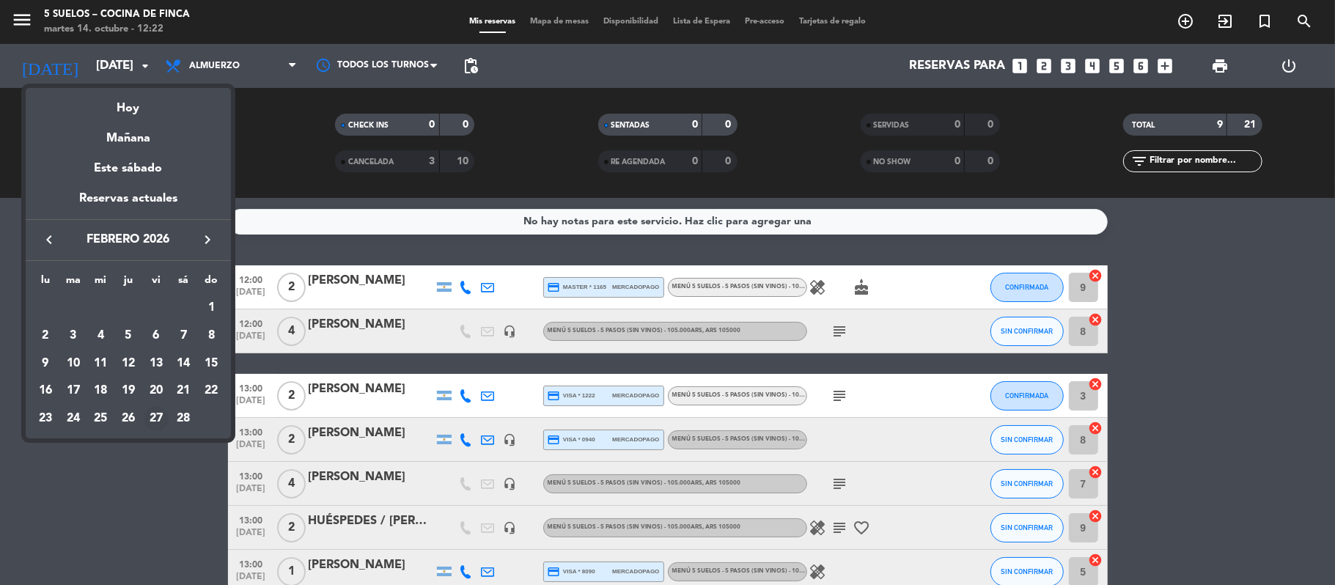
click at [156, 420] on div "27" at bounding box center [156, 418] width 25 height 25
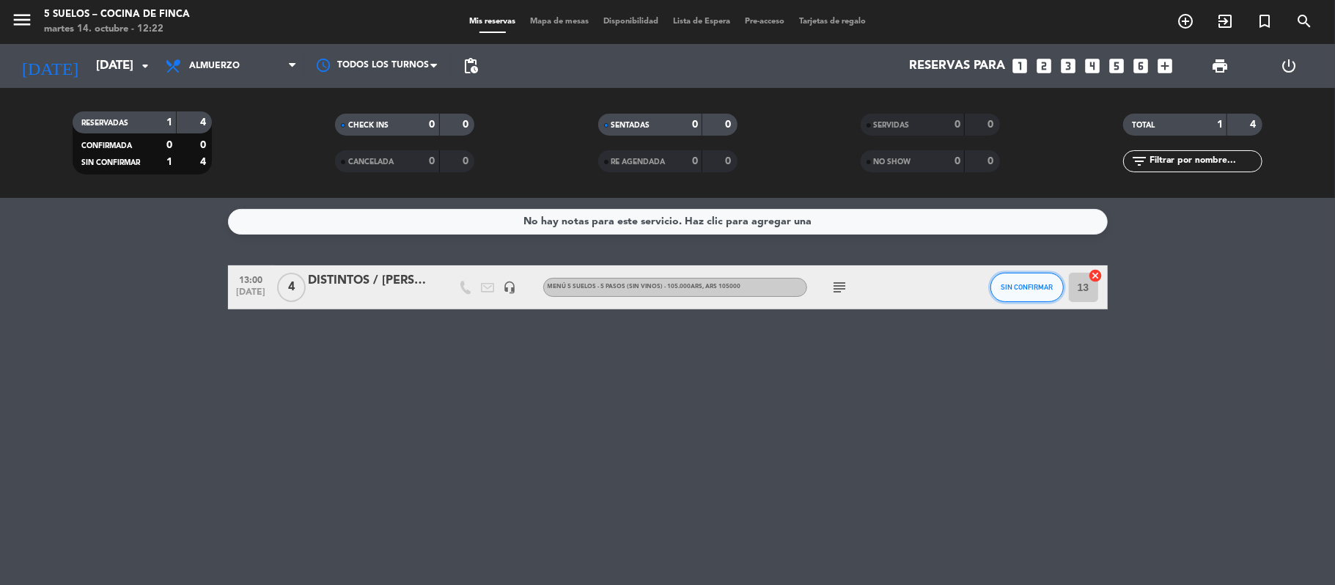
click at [1010, 283] on span "SIN CONFIRMAR" at bounding box center [1027, 287] width 52 height 8
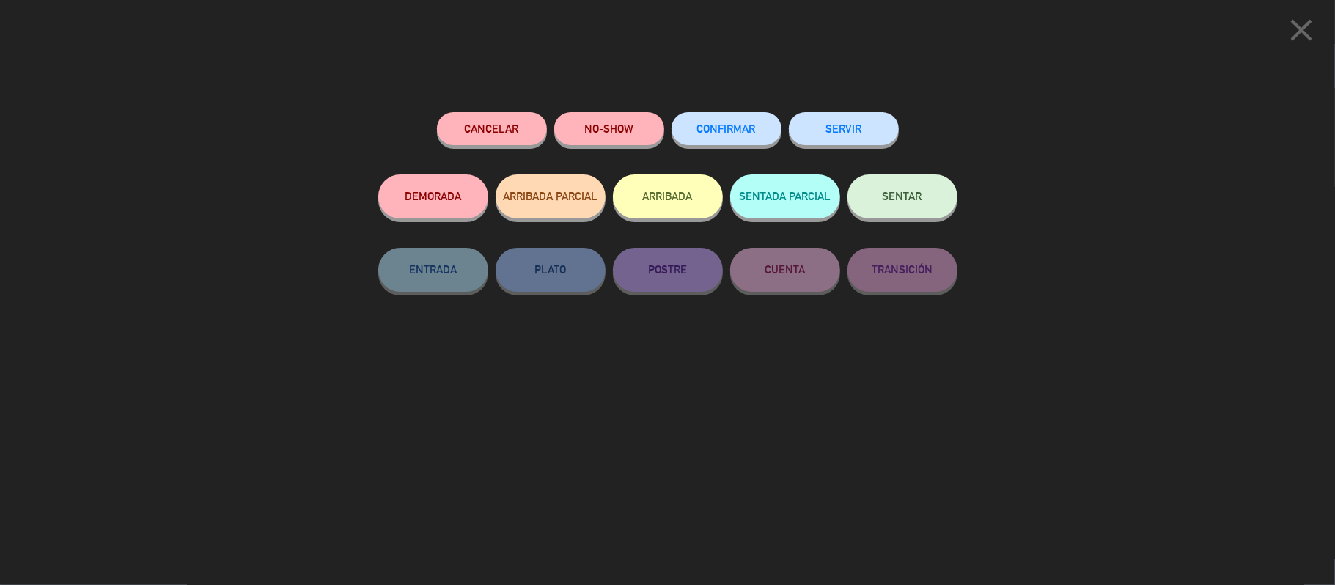
click at [468, 136] on button "Cancelar" at bounding box center [492, 128] width 110 height 33
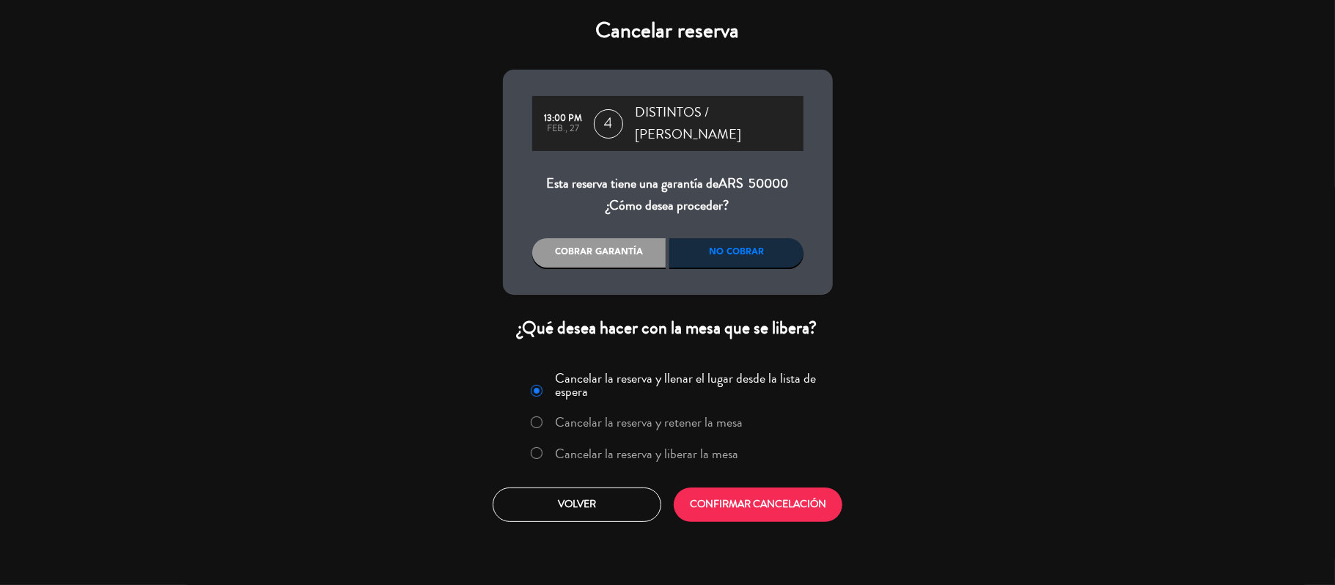
click at [725, 245] on div "No cobrar" at bounding box center [736, 252] width 134 height 29
click at [777, 488] on button "CONFIRMAR CANCELACIÓN" at bounding box center [758, 505] width 169 height 34
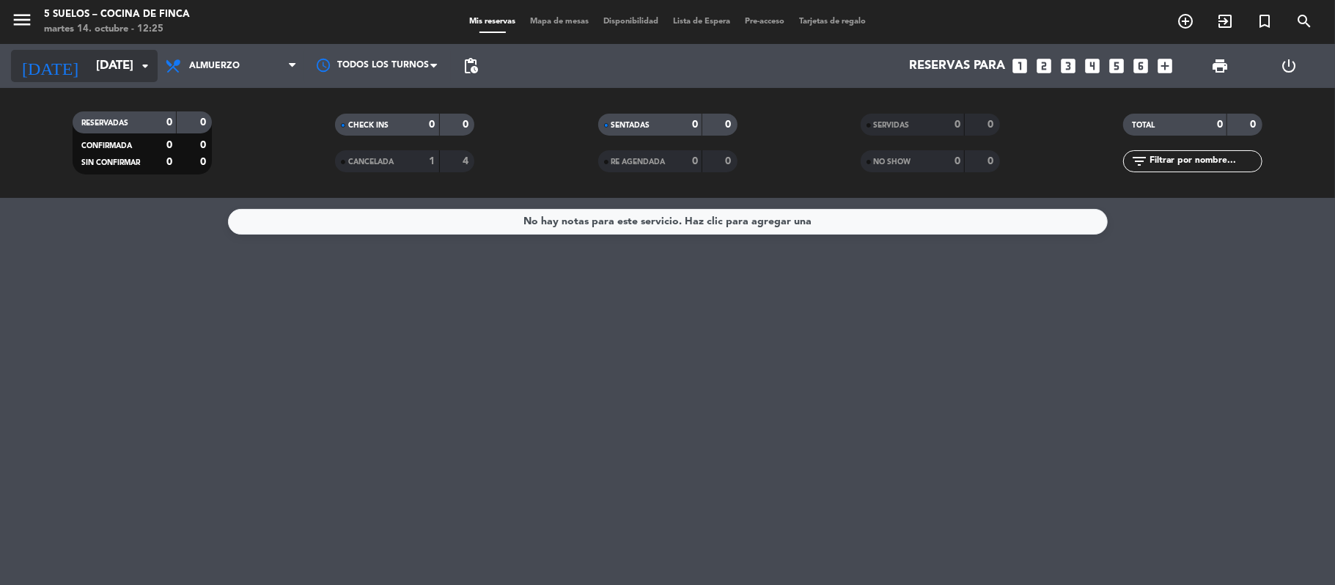
click at [92, 71] on input "[DATE]" at bounding box center [168, 66] width 158 height 29
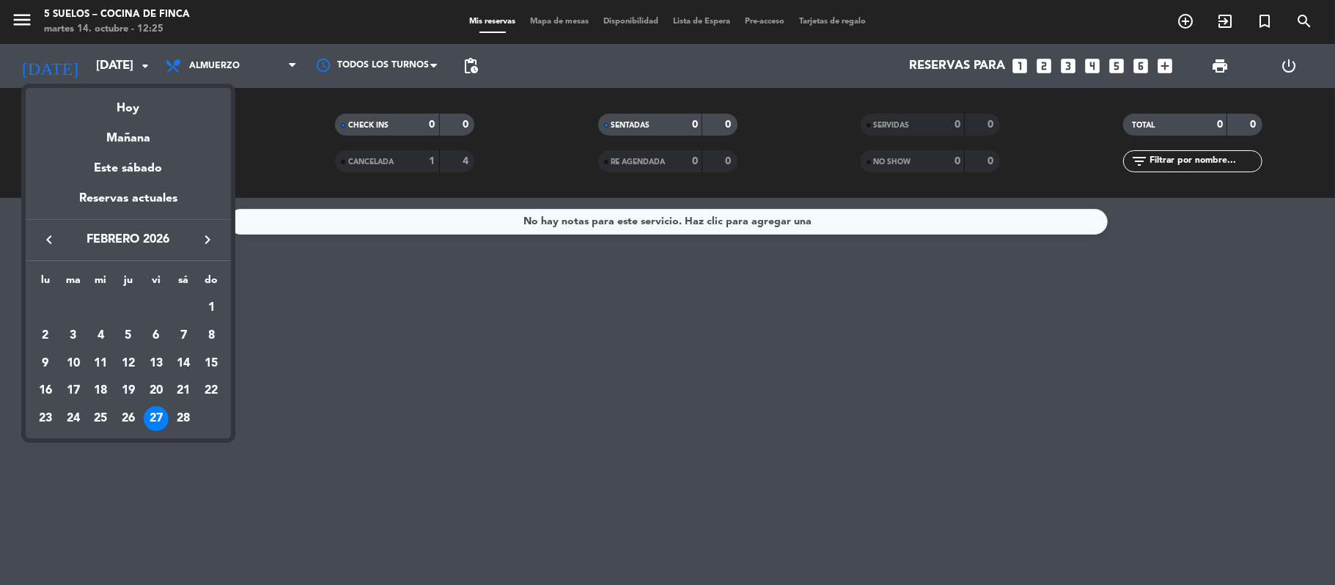
click at [54, 245] on icon "keyboard_arrow_left" at bounding box center [49, 240] width 18 height 18
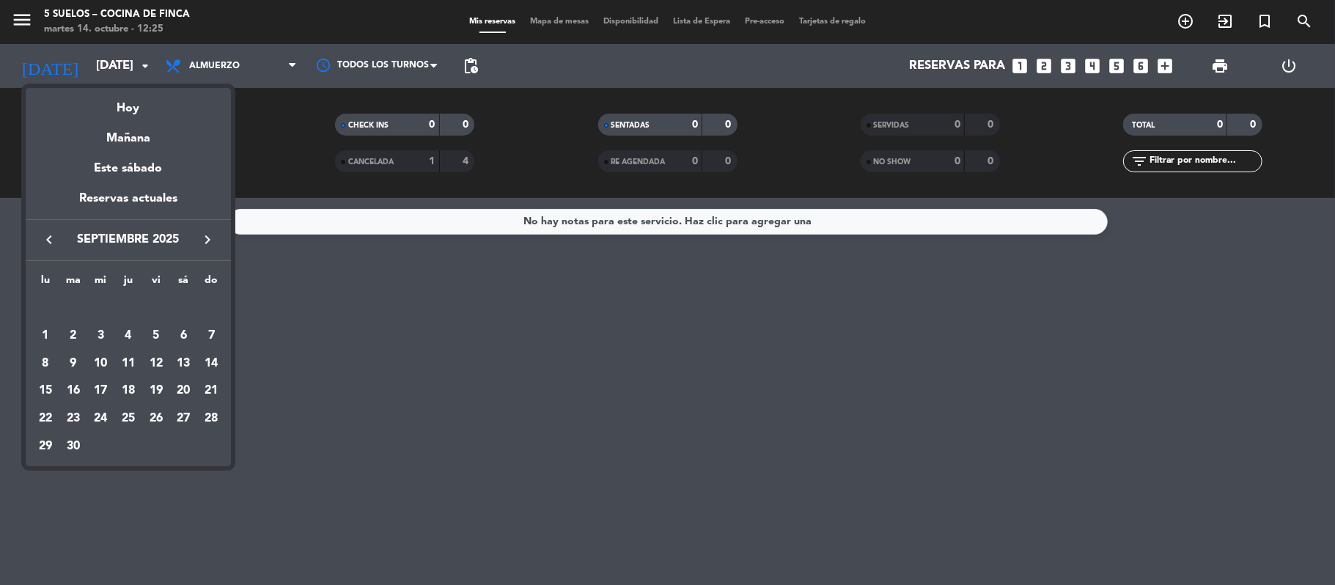
click at [215, 239] on icon "keyboard_arrow_right" at bounding box center [208, 240] width 18 height 18
click at [163, 391] on div "17" at bounding box center [156, 390] width 25 height 25
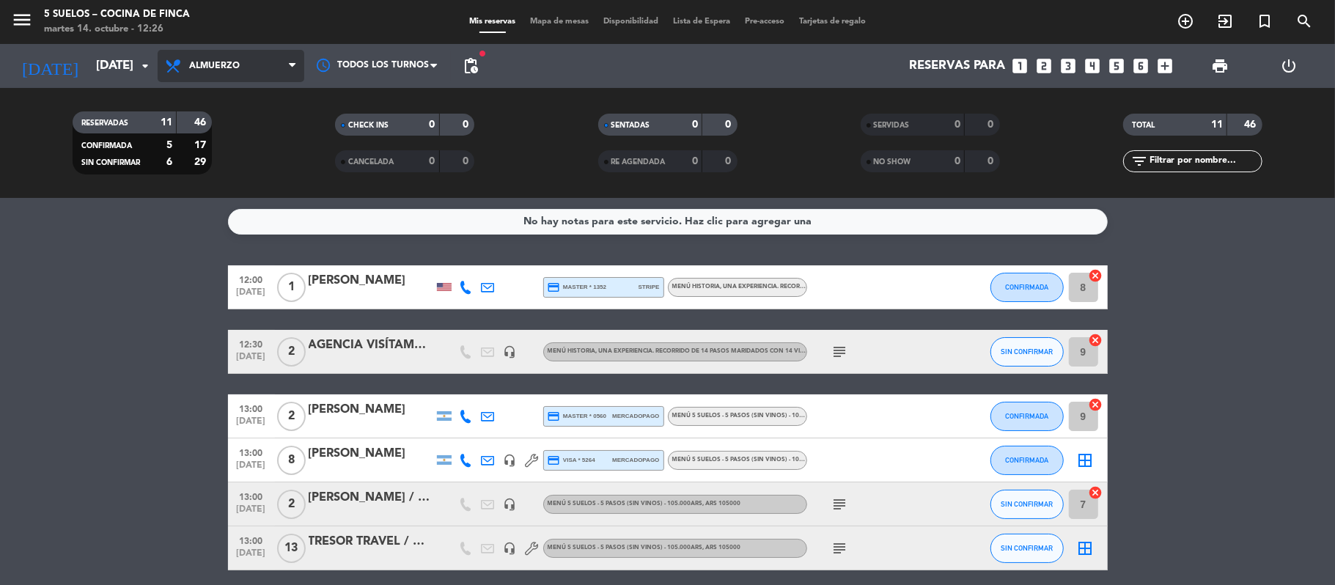
click at [196, 74] on span "Almuerzo" at bounding box center [231, 66] width 147 height 32
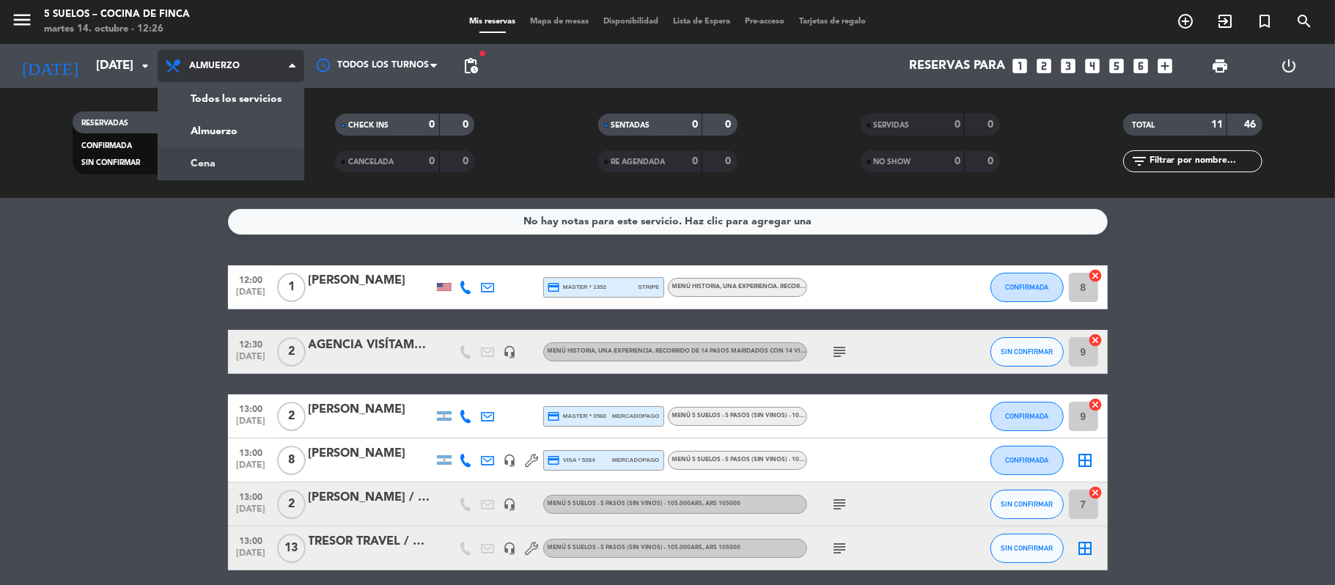
click at [224, 154] on div "menu 5 SUELOS – COCINA DE FINCA [DATE] 14. octubre - 12:26 Mis reservas Mapa de…" at bounding box center [667, 99] width 1335 height 198
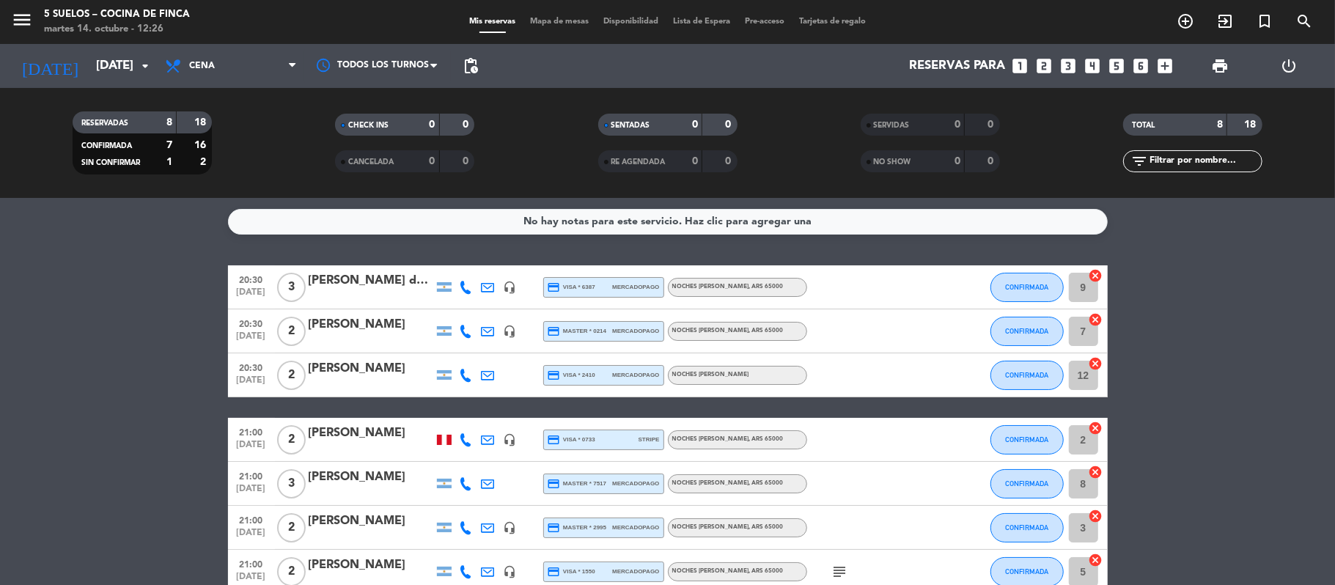
click at [147, 320] on bookings-row "20:30 [DATE] 3 [PERSON_NAME] de los [PERSON_NAME] headset_mic credit_card visa …" at bounding box center [667, 461] width 1335 height 393
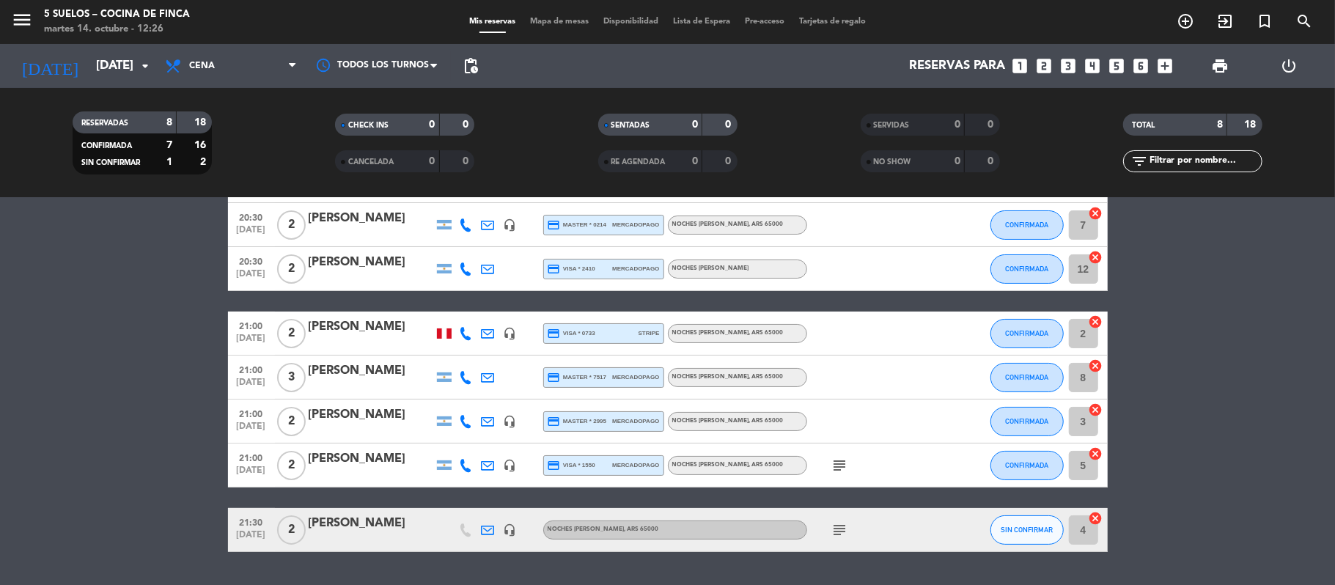
scroll to position [67, 0]
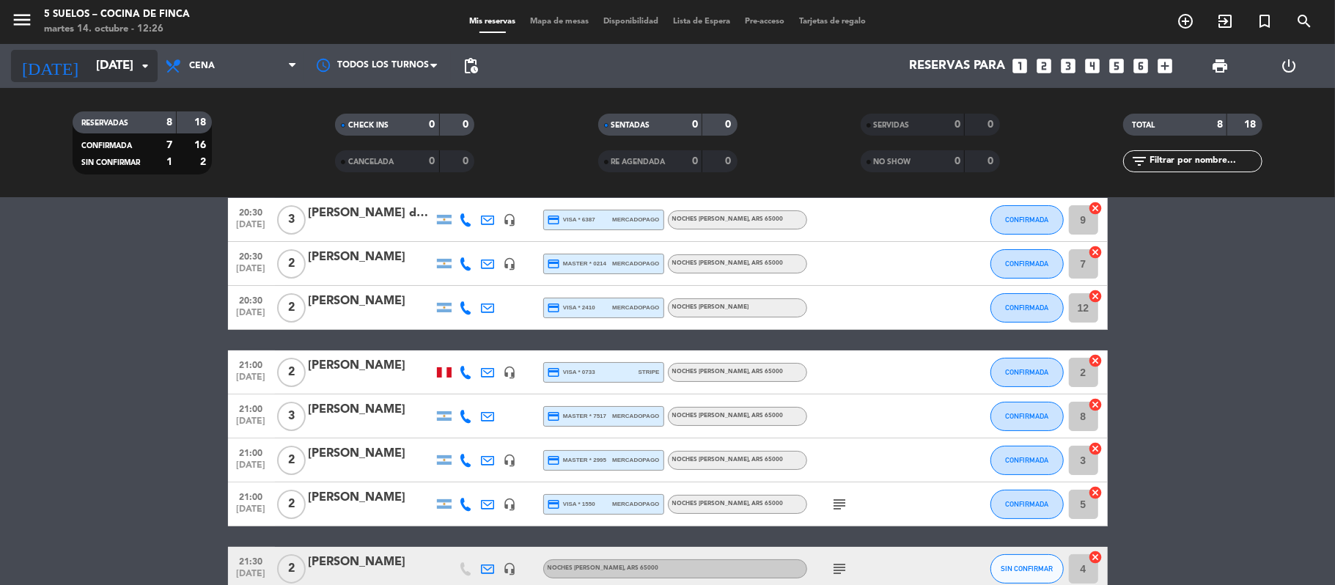
click at [106, 62] on input "[DATE]" at bounding box center [168, 66] width 158 height 29
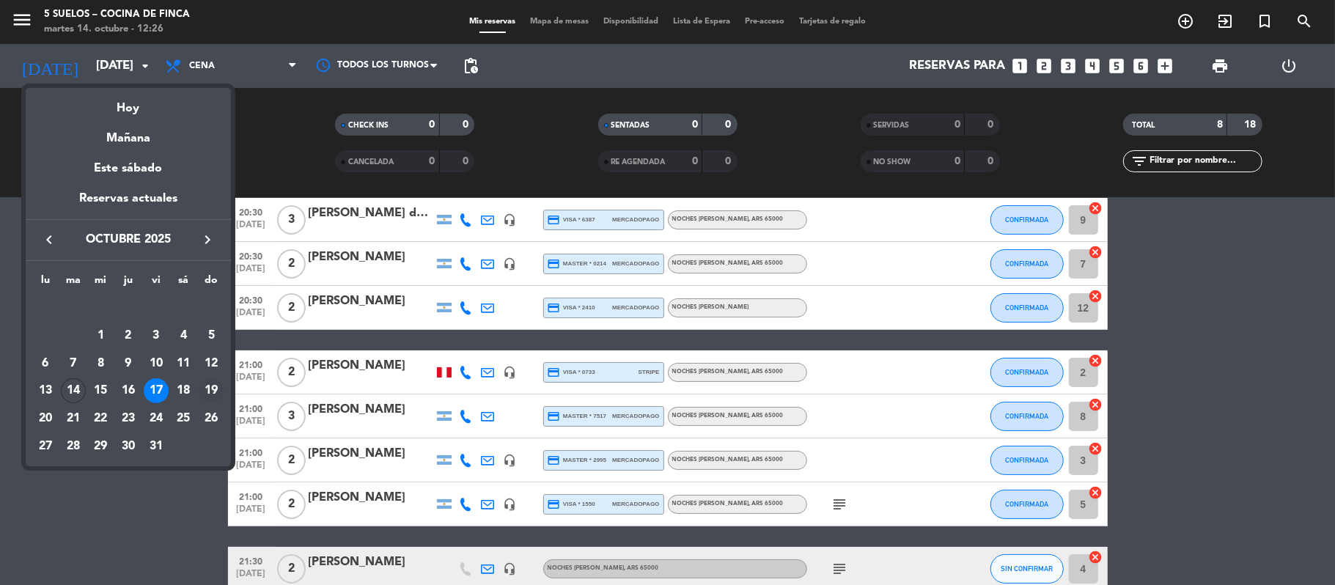
click at [213, 394] on div "19" at bounding box center [211, 390] width 25 height 25
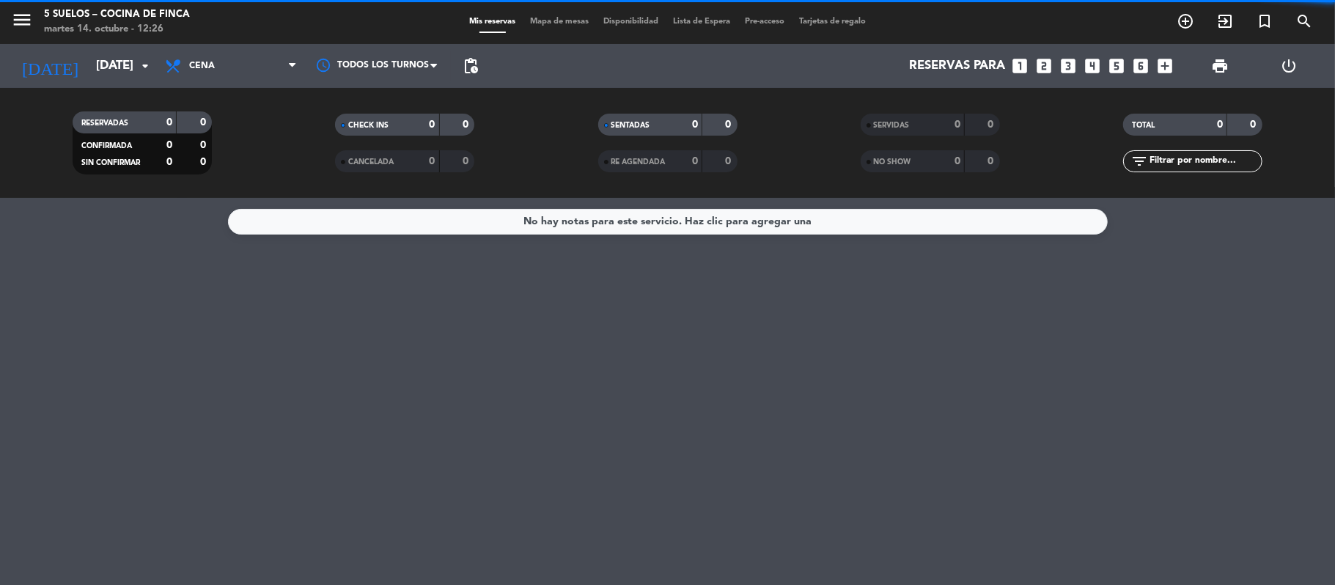
scroll to position [0, 0]
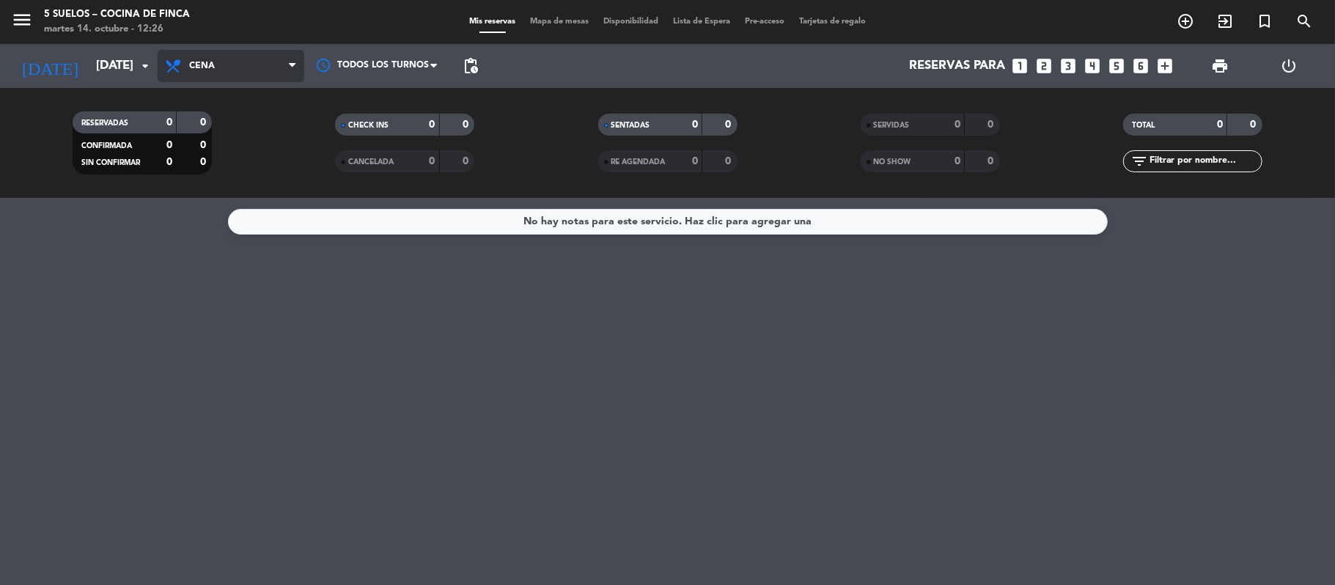
click at [208, 75] on span "Cena" at bounding box center [231, 66] width 147 height 32
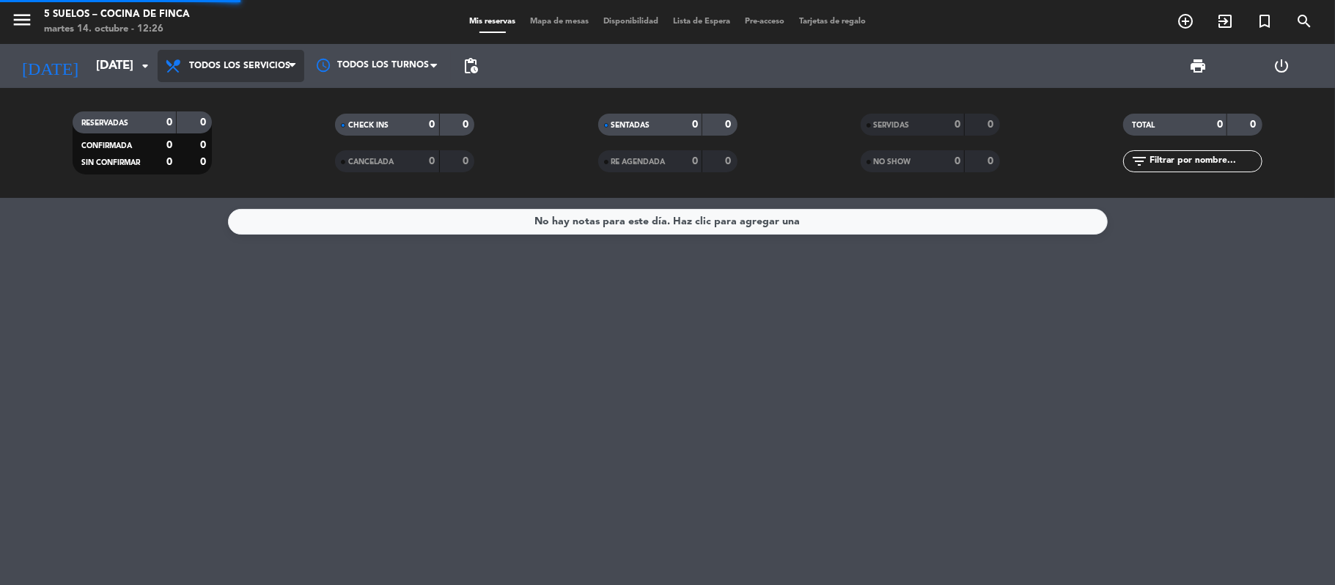
click at [214, 92] on div "menu 5 SUELOS – COCINA DE FINCA [DATE] 14. octubre - 12:26 Mis reservas Mapa de…" at bounding box center [667, 99] width 1335 height 198
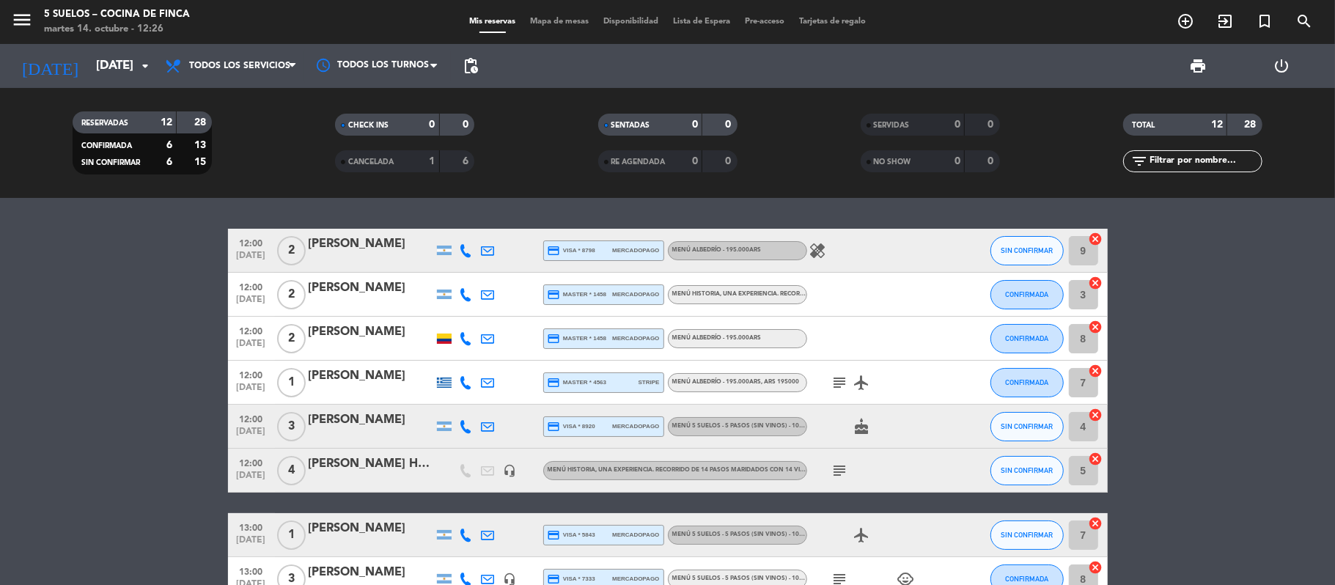
click at [53, 235] on bookings-row "12:00 [DATE] 2 [PERSON_NAME] credit_card visa * 8798 mercadopago MENÚ ALBEDRÍO …" at bounding box center [667, 513] width 1335 height 569
click at [89, 365] on bookings-row "12:00 [DATE] 2 [PERSON_NAME] credit_card visa * 8798 mercadopago MENÚ ALBEDRÍO …" at bounding box center [667, 513] width 1335 height 569
click at [89, 68] on input "[DATE]" at bounding box center [168, 66] width 158 height 29
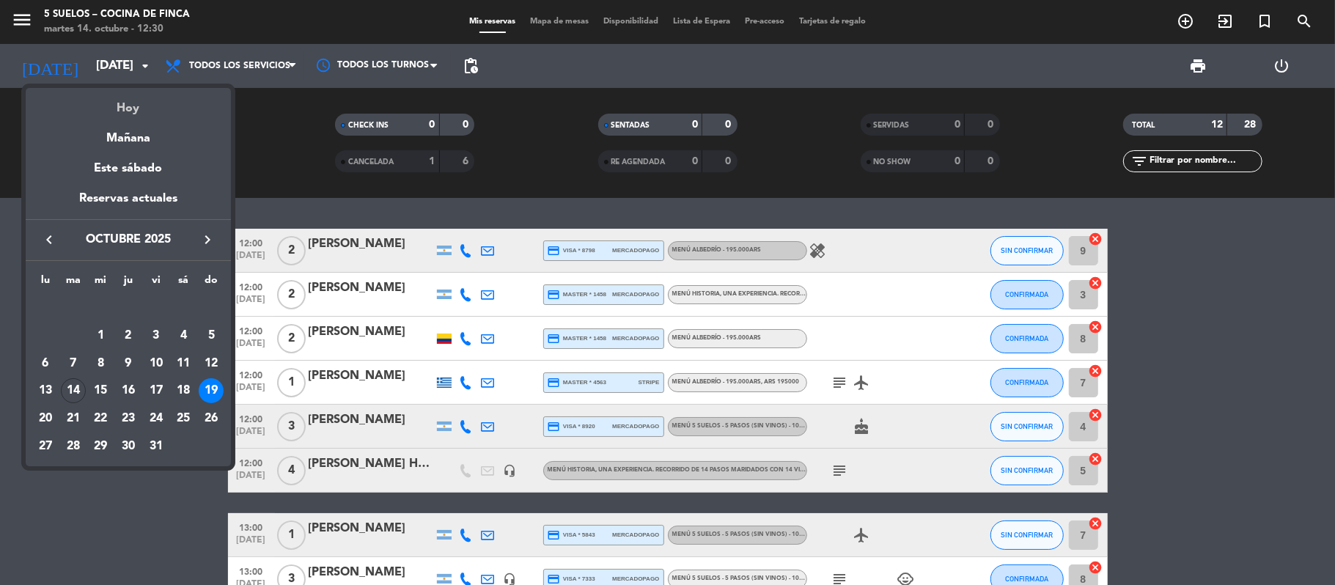
click at [120, 98] on div "Hoy" at bounding box center [128, 103] width 205 height 30
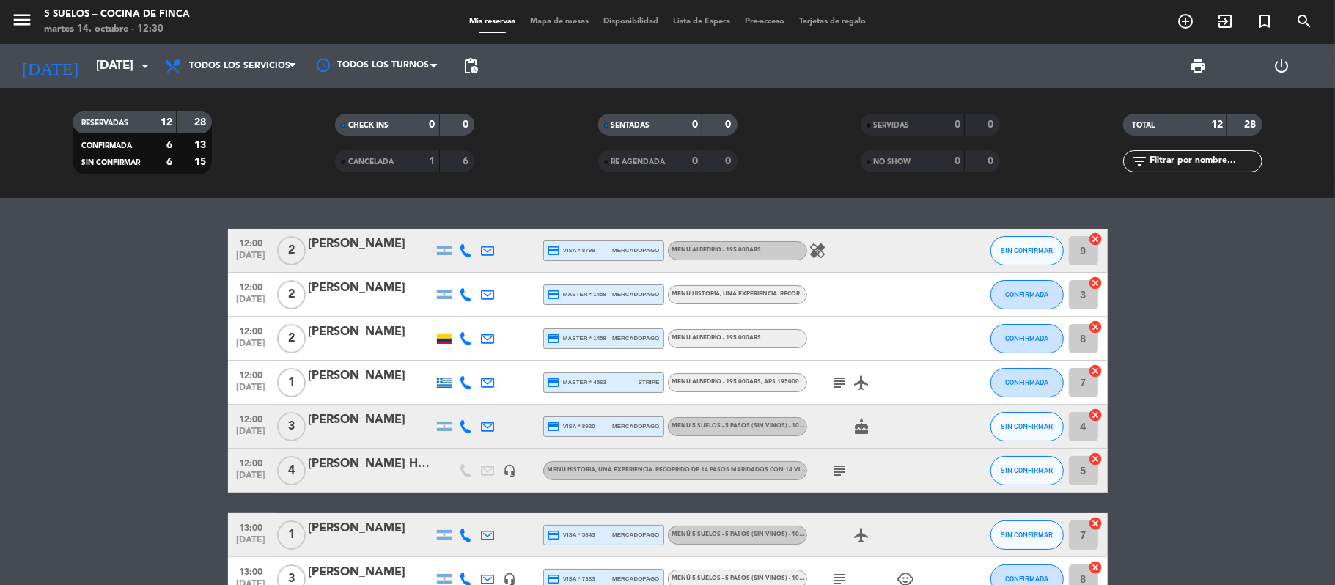
type input "[DATE]"
click at [19, 24] on icon "menu" at bounding box center [22, 20] width 22 height 22
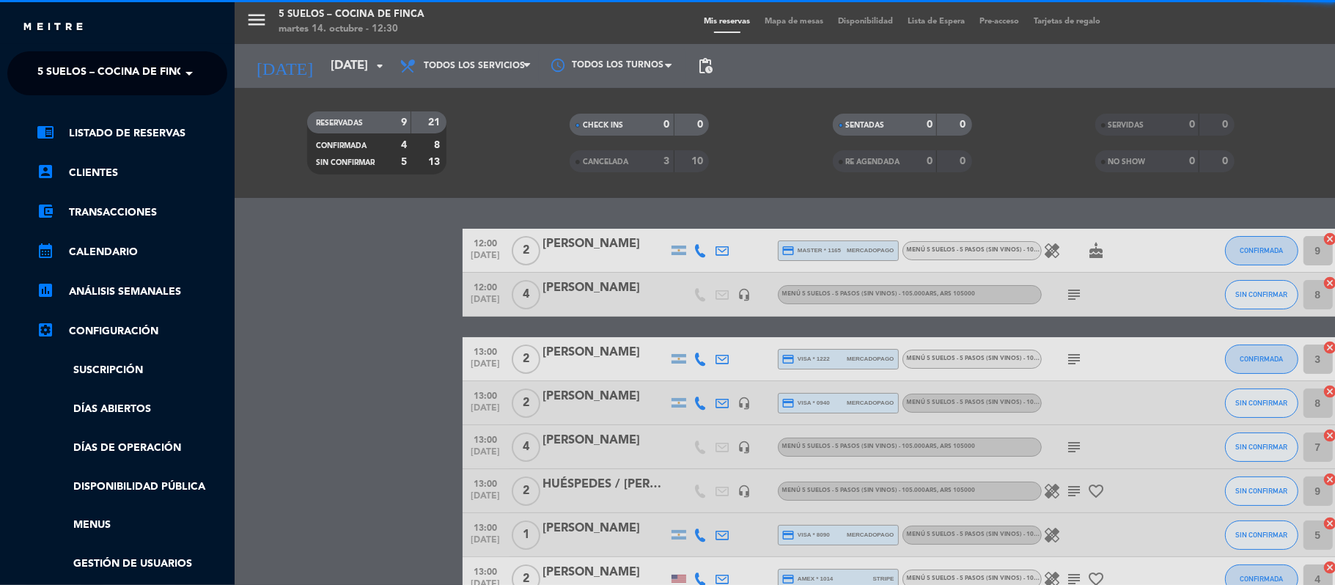
click at [63, 76] on span "5 SUELOS – COCINA DE FINCA" at bounding box center [114, 73] width 154 height 31
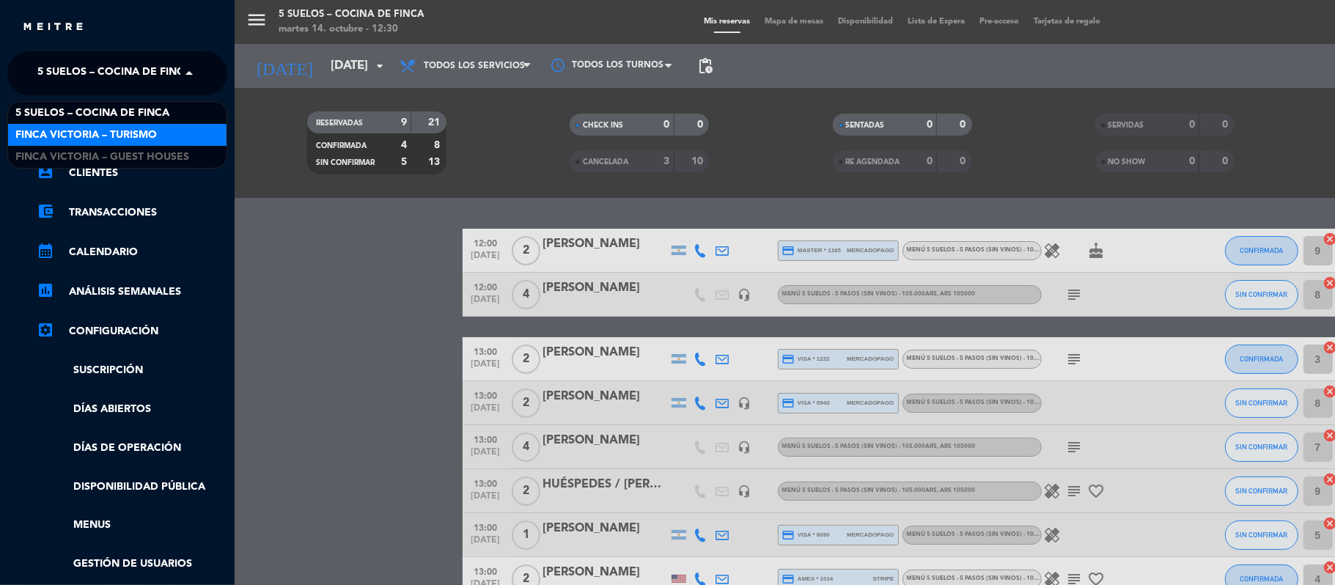
click at [79, 136] on span "FINCA VICTORIA – TURISMO" at bounding box center [85, 135] width 141 height 17
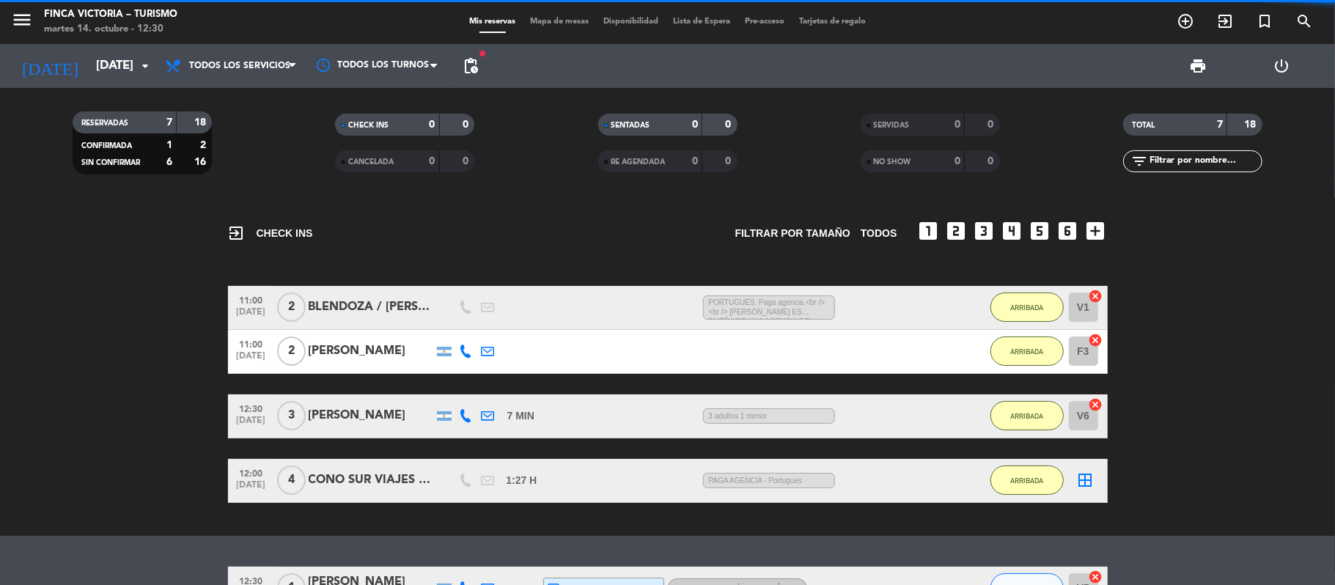
click at [48, 361] on bookings-row "11:00 [DATE] 2 BLENDOZA / [PERSON_NAME] 1:14 H / 1:57 H sms PORTUGUÉS. Paga age…" at bounding box center [667, 394] width 1335 height 217
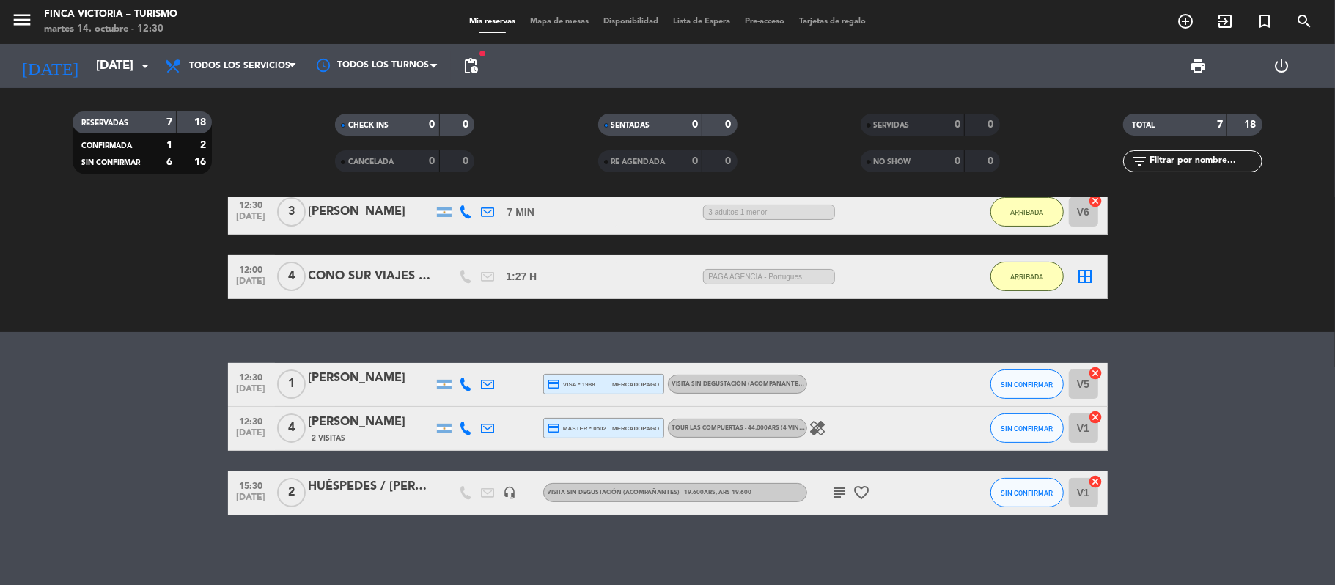
scroll to position [206, 0]
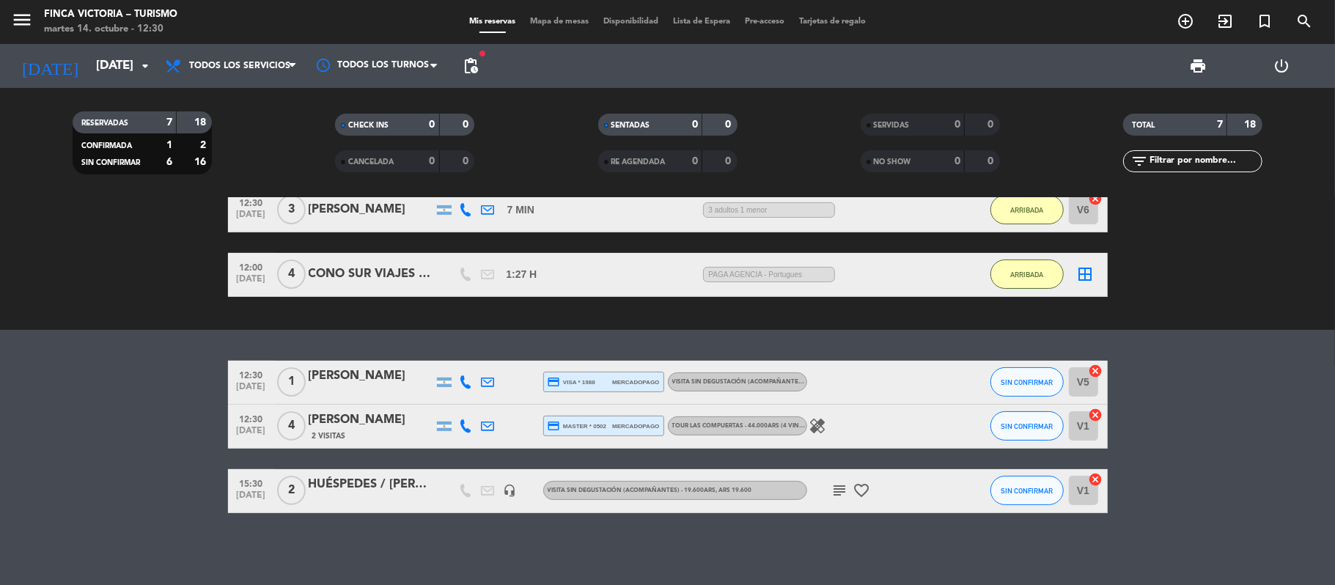
click at [342, 430] on span "2 Visitas" at bounding box center [329, 436] width 34 height 12
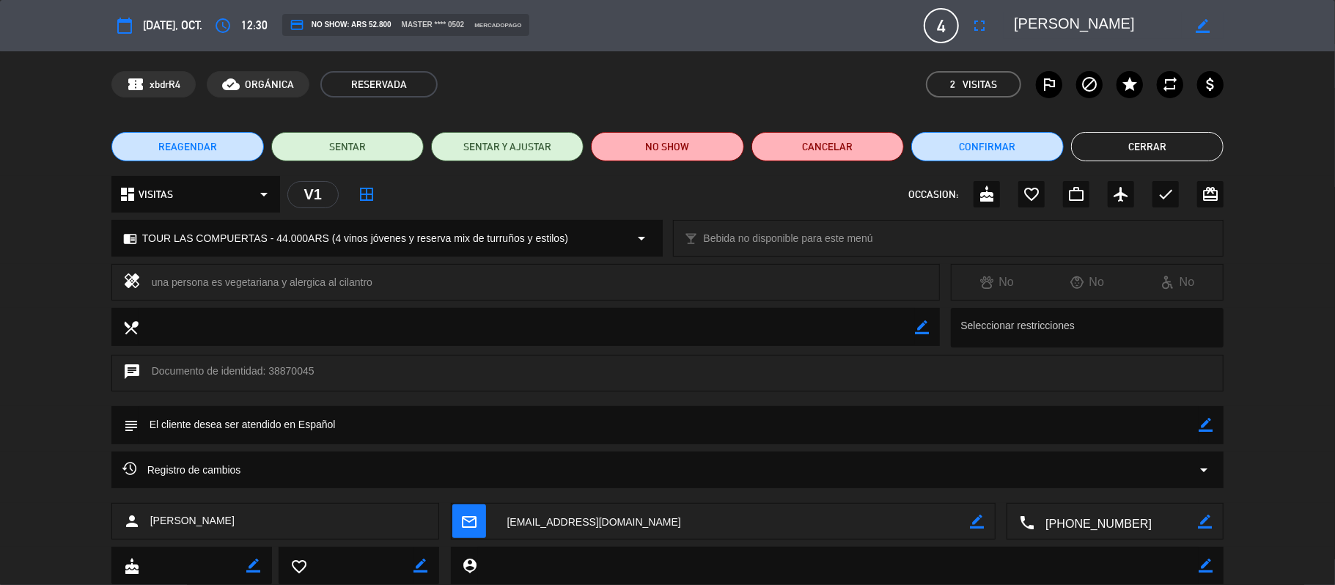
click at [1026, 517] on textarea at bounding box center [1115, 522] width 163 height 37
click at [1026, 487] on span "Click para copiar" at bounding box center [1097, 485] width 77 height 15
click at [1026, 147] on button "Cerrar" at bounding box center [1147, 146] width 152 height 29
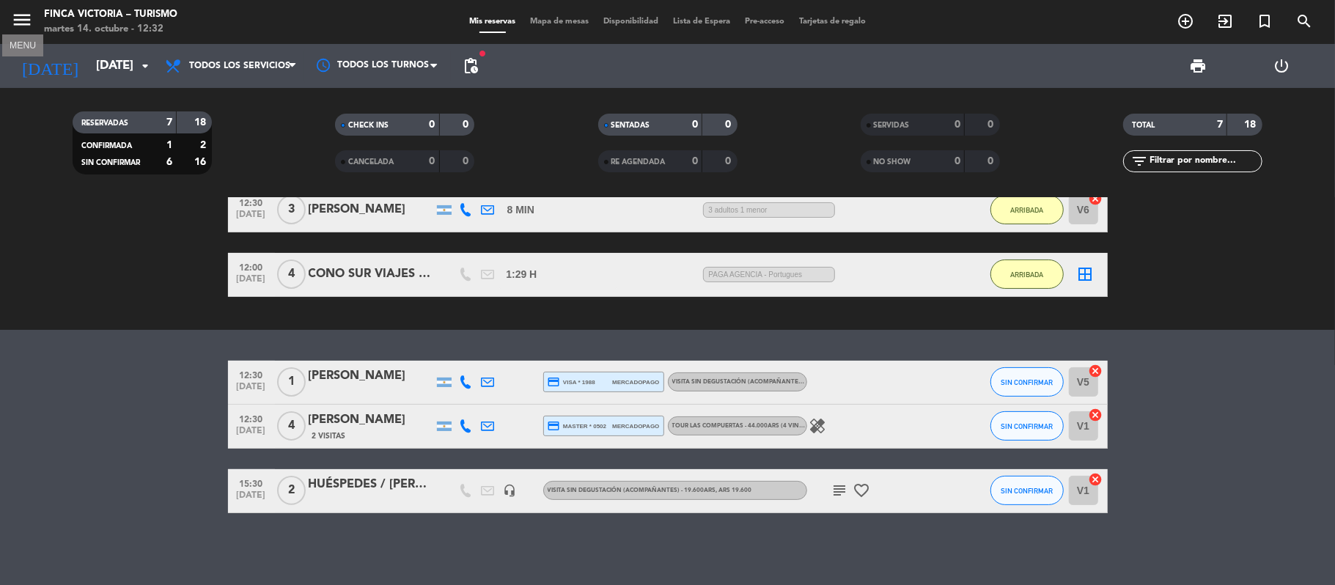
click at [15, 26] on icon "menu" at bounding box center [22, 20] width 22 height 22
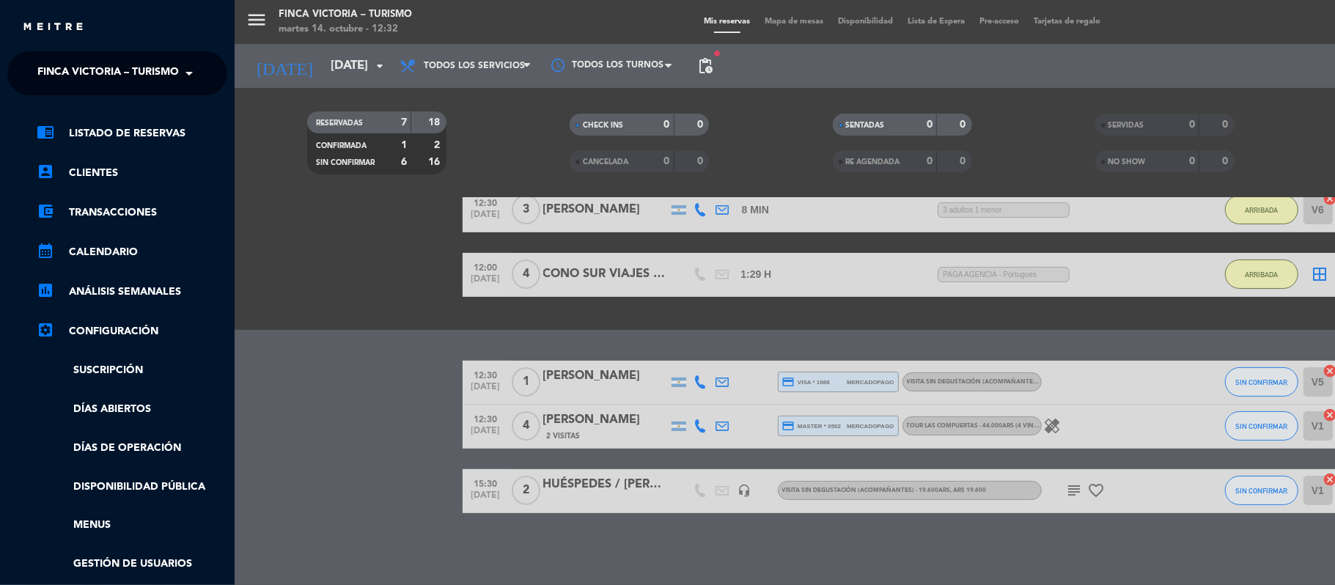
click at [67, 72] on span "FINCA VICTORIA – TURISMO" at bounding box center [107, 73] width 141 height 31
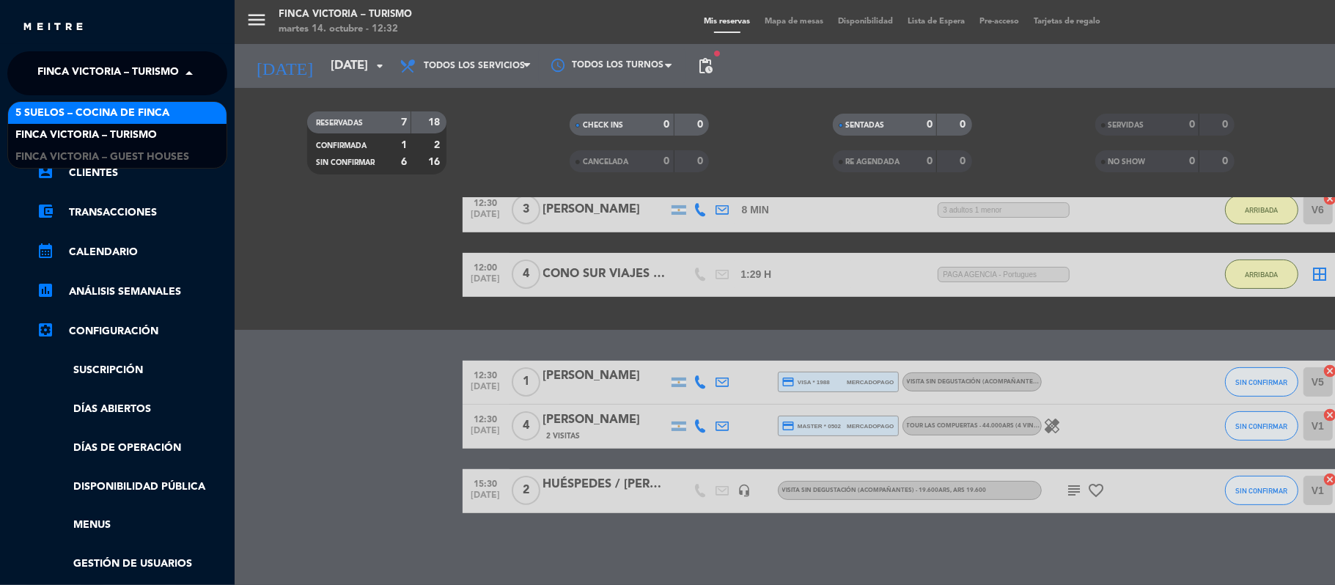
click at [68, 106] on span "5 SUELOS – COCINA DE FINCA" at bounding box center [92, 113] width 154 height 17
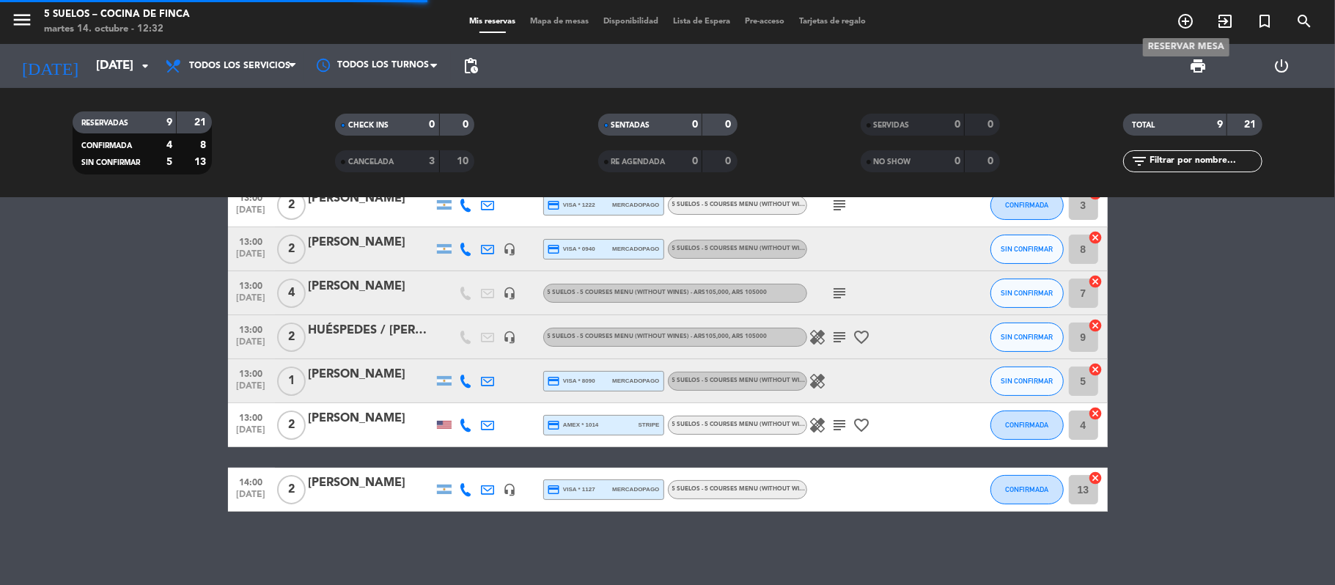
scroll to position [0, 0]
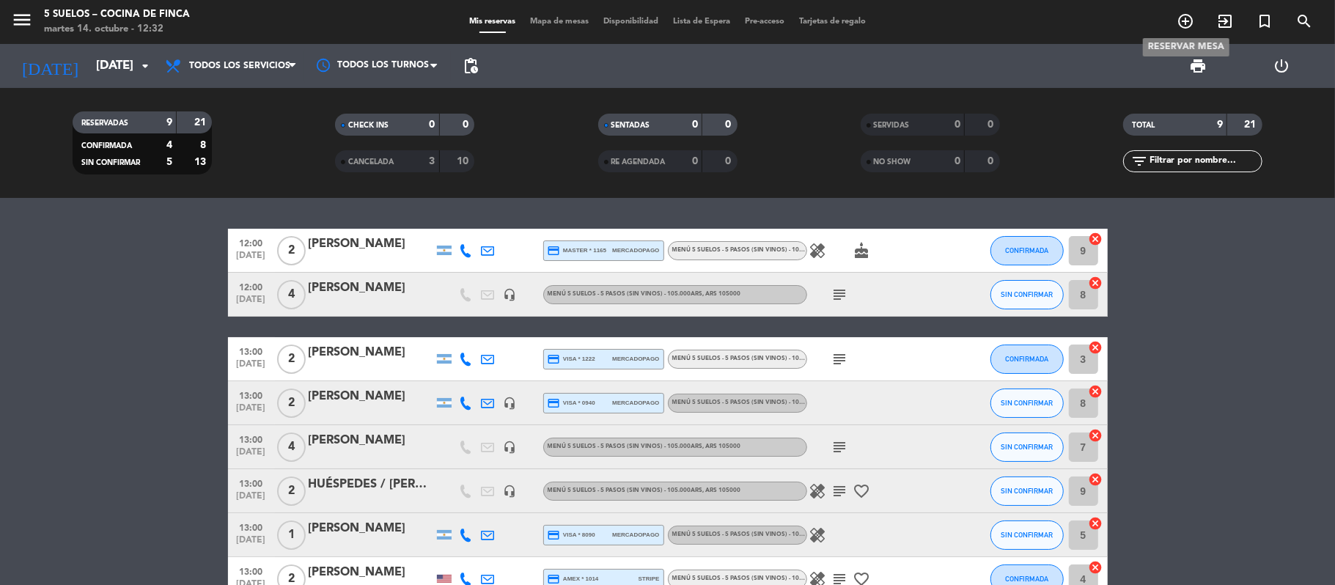
click at [1026, 27] on icon "add_circle_outline" at bounding box center [1186, 21] width 18 height 18
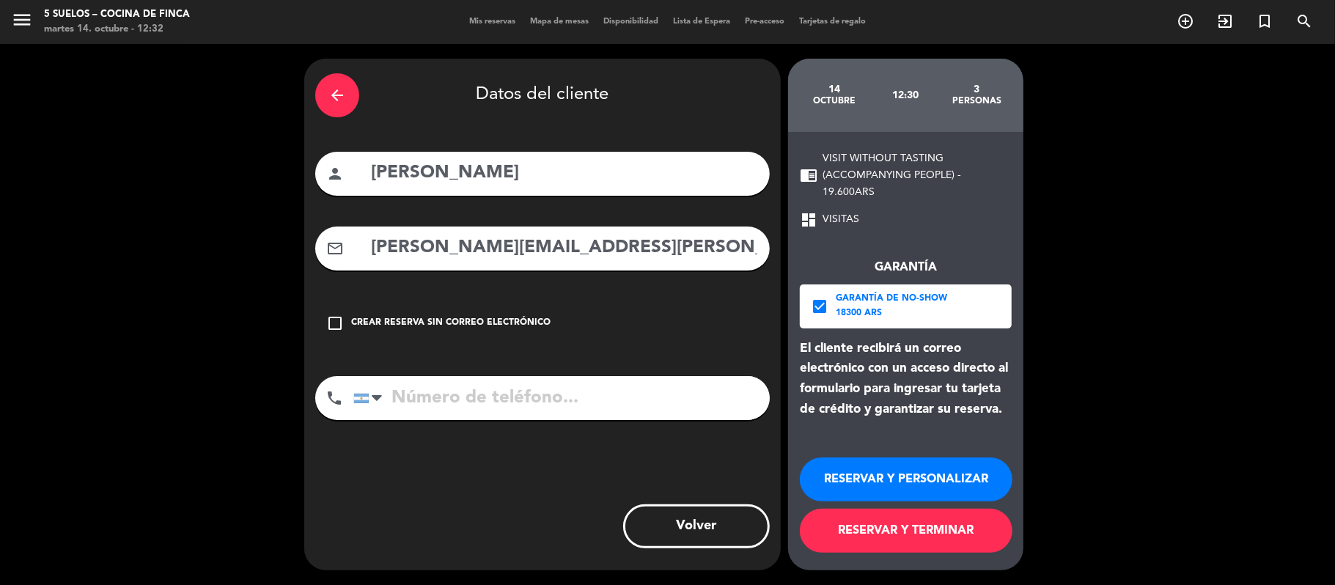
click at [336, 100] on icon "arrow_back" at bounding box center [337, 96] width 18 height 18
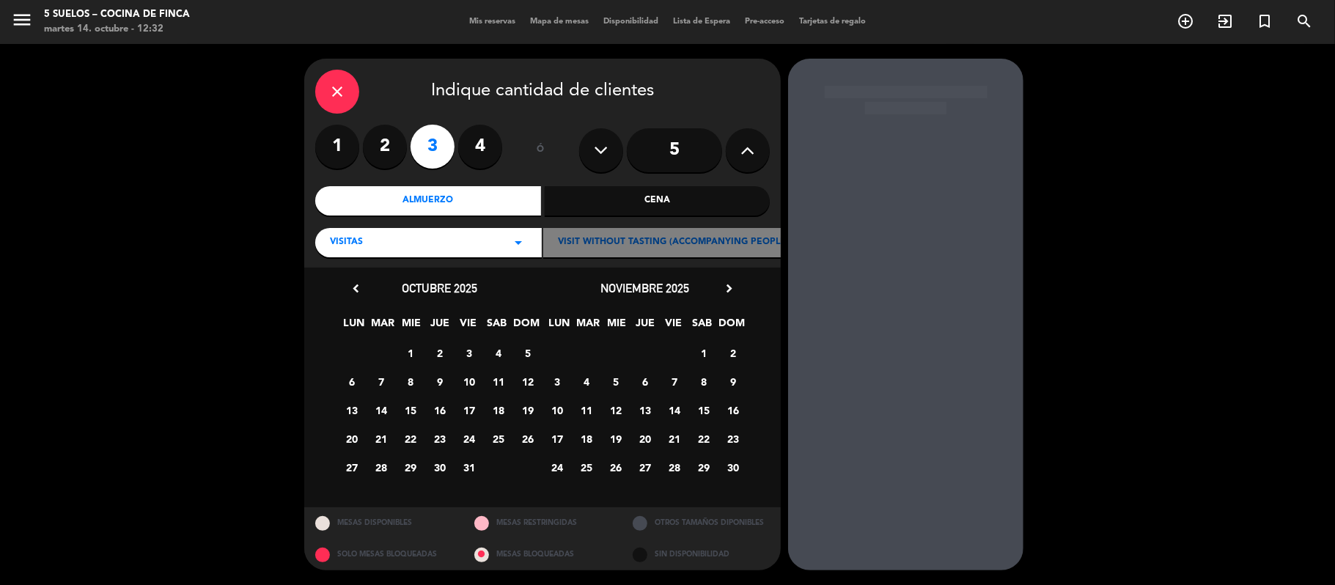
click at [336, 100] on div "close" at bounding box center [337, 92] width 44 height 44
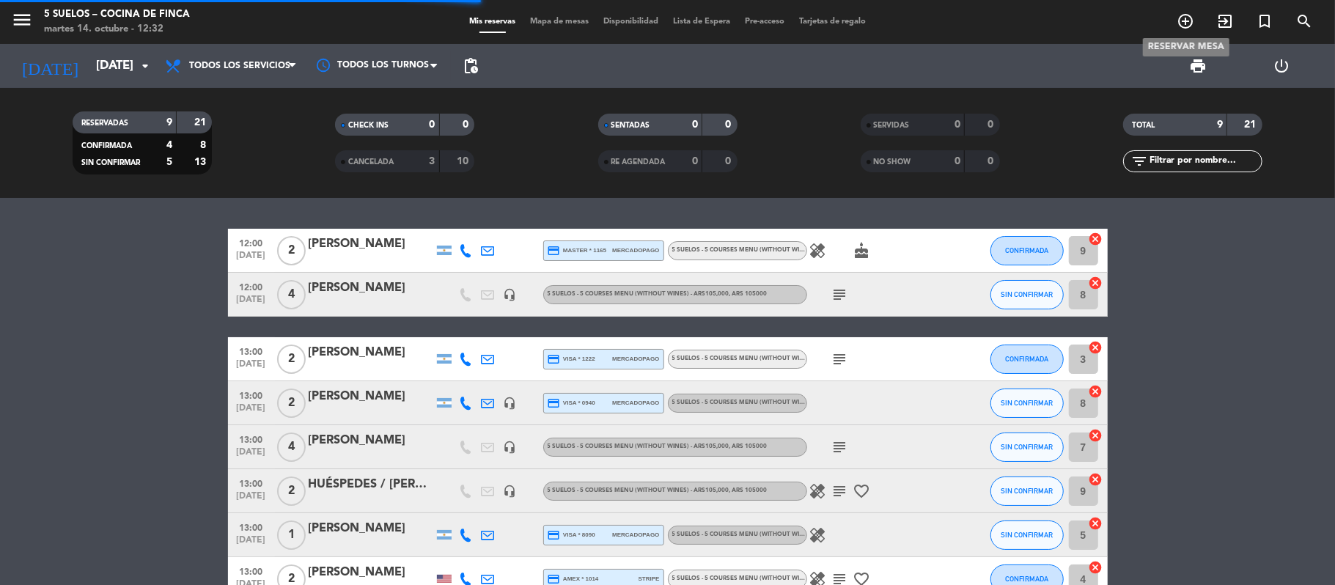
click at [1026, 24] on icon "add_circle_outline" at bounding box center [1186, 21] width 18 height 18
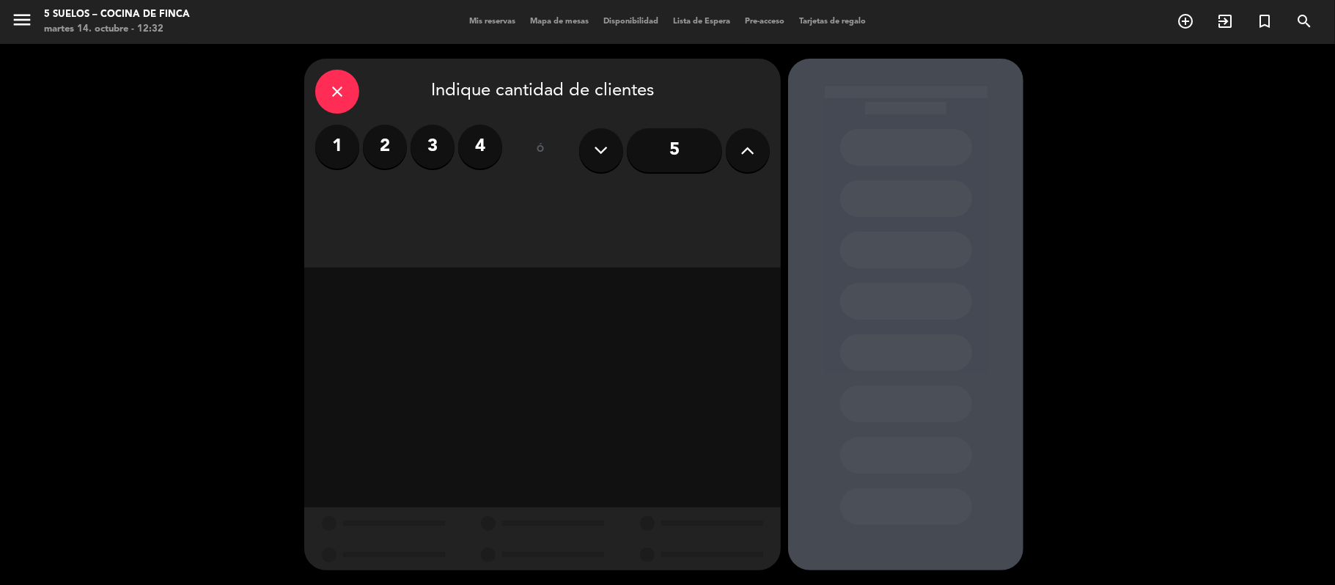
click at [476, 152] on label "4" at bounding box center [480, 147] width 44 height 44
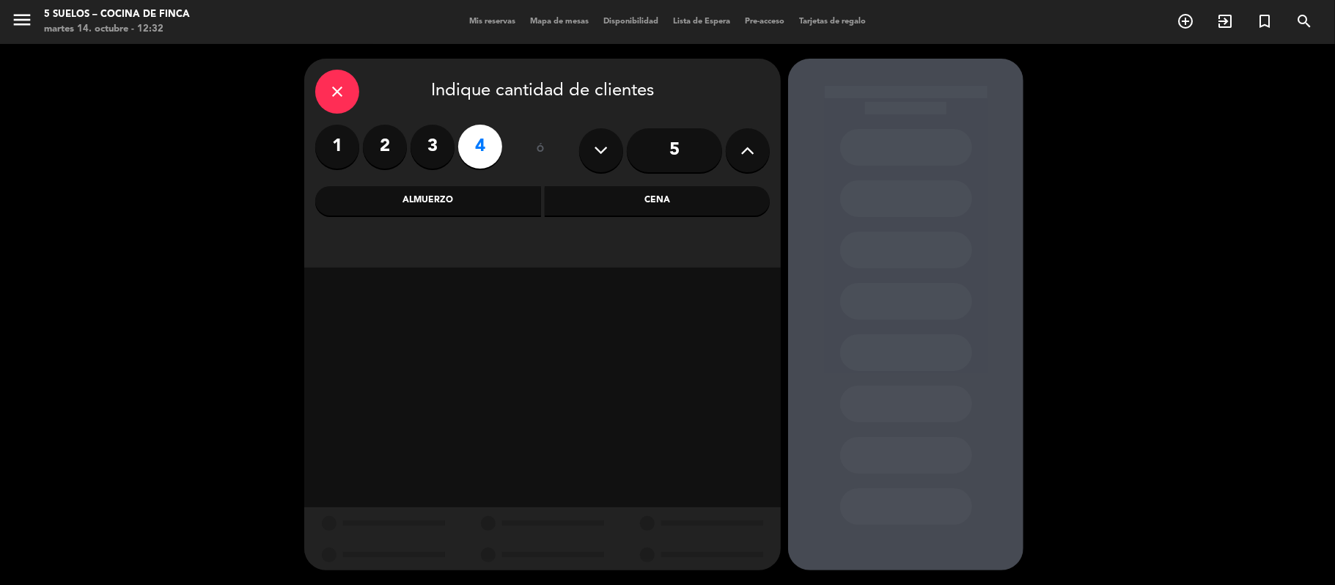
click at [443, 209] on div "Almuerzo" at bounding box center [428, 200] width 226 height 29
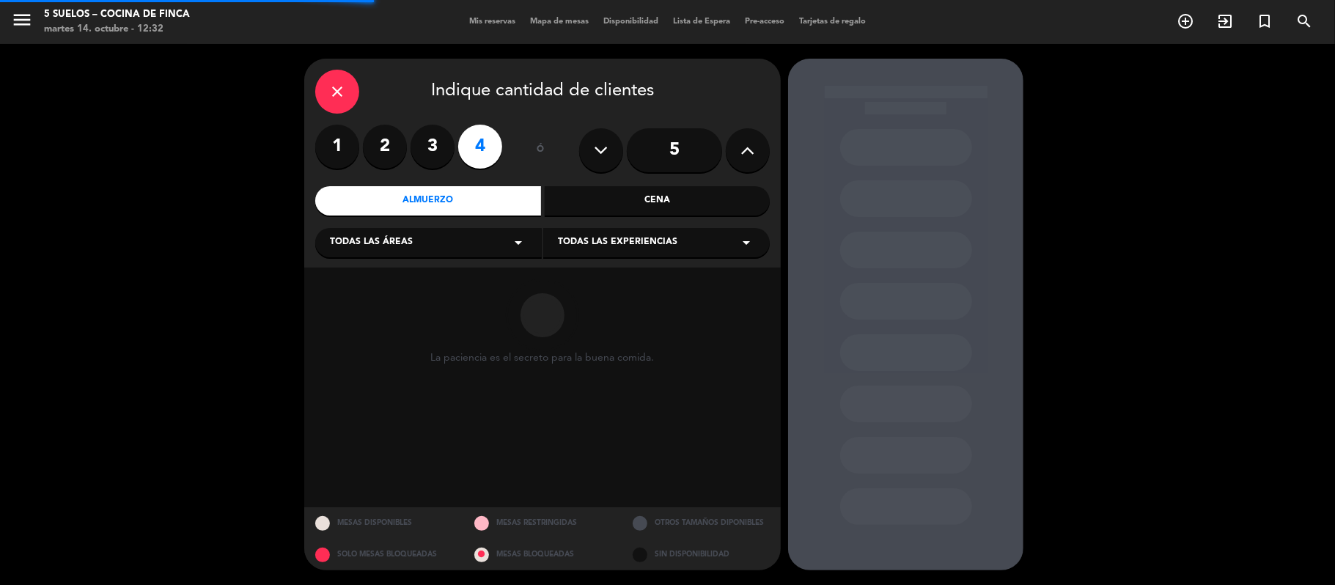
click at [399, 255] on div "Todas las áreas arrow_drop_down" at bounding box center [428, 242] width 227 height 29
click at [364, 324] on div "Restaurante" at bounding box center [428, 322] width 197 height 15
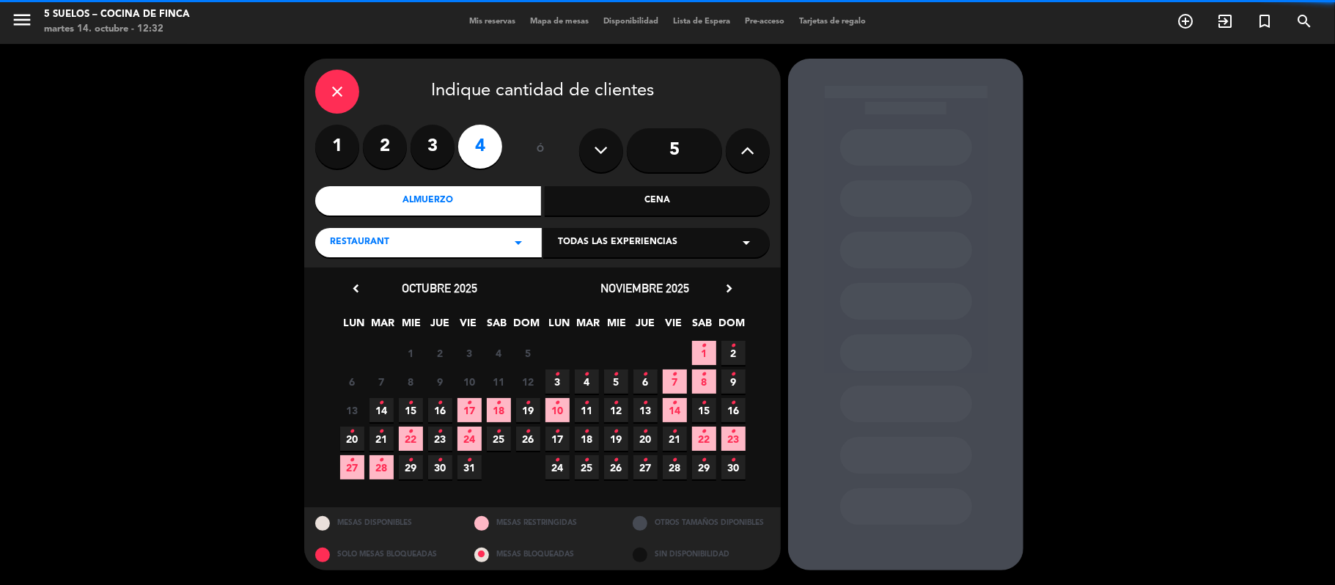
click at [581, 232] on div "Todas las experiencias arrow_drop_down" at bounding box center [656, 242] width 227 height 29
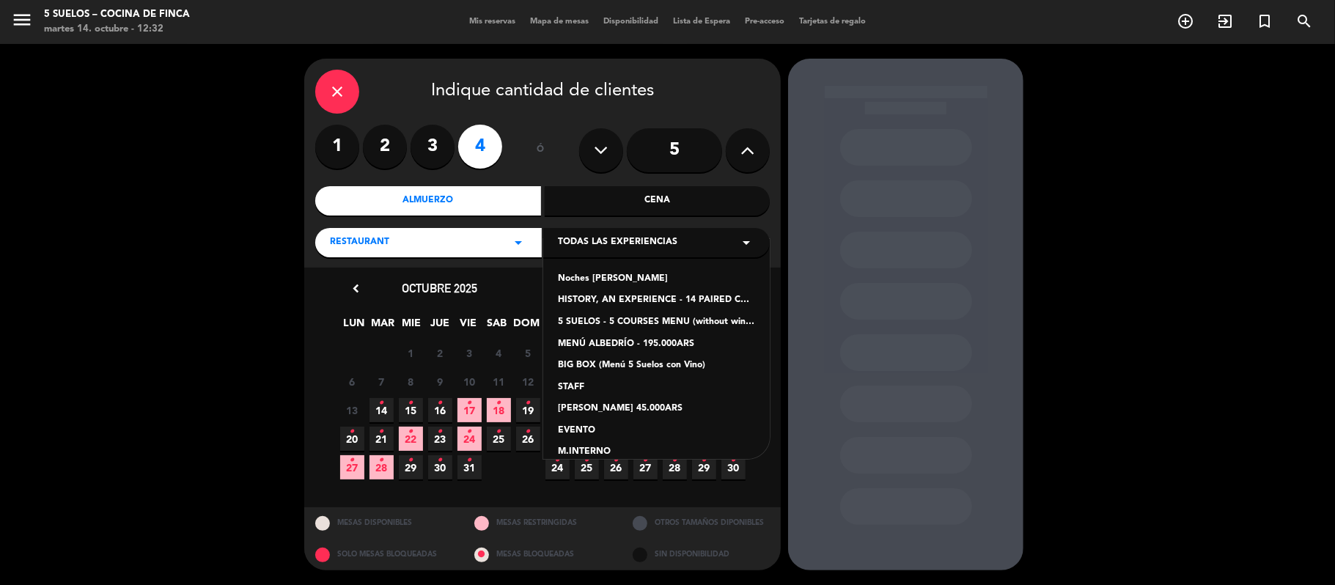
click at [596, 318] on div "5 SUELOS - 5 COURSES MENU (without wines) - ARS105,000" at bounding box center [656, 322] width 197 height 15
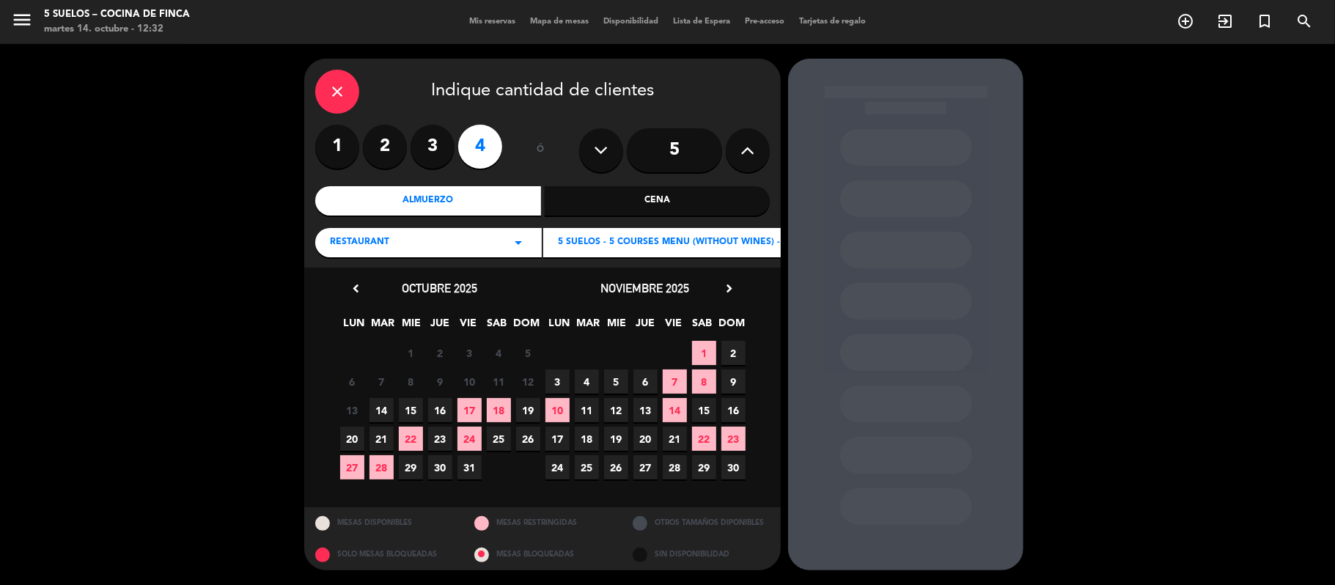
click at [528, 400] on span "19" at bounding box center [528, 410] width 24 height 24
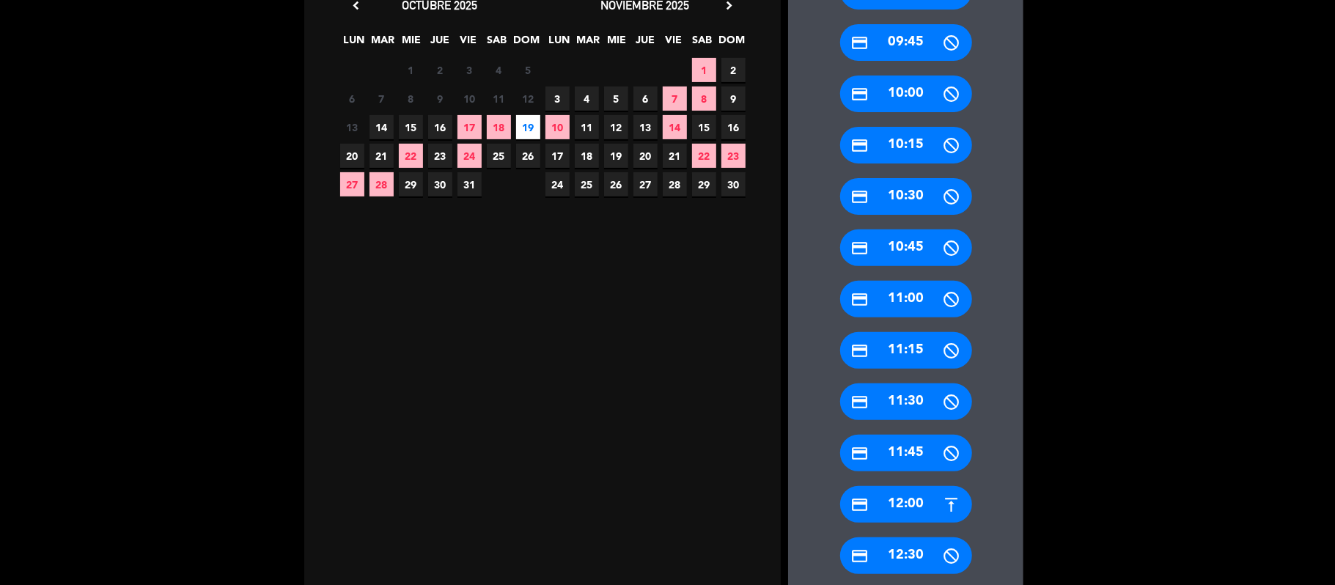
scroll to position [391, 0]
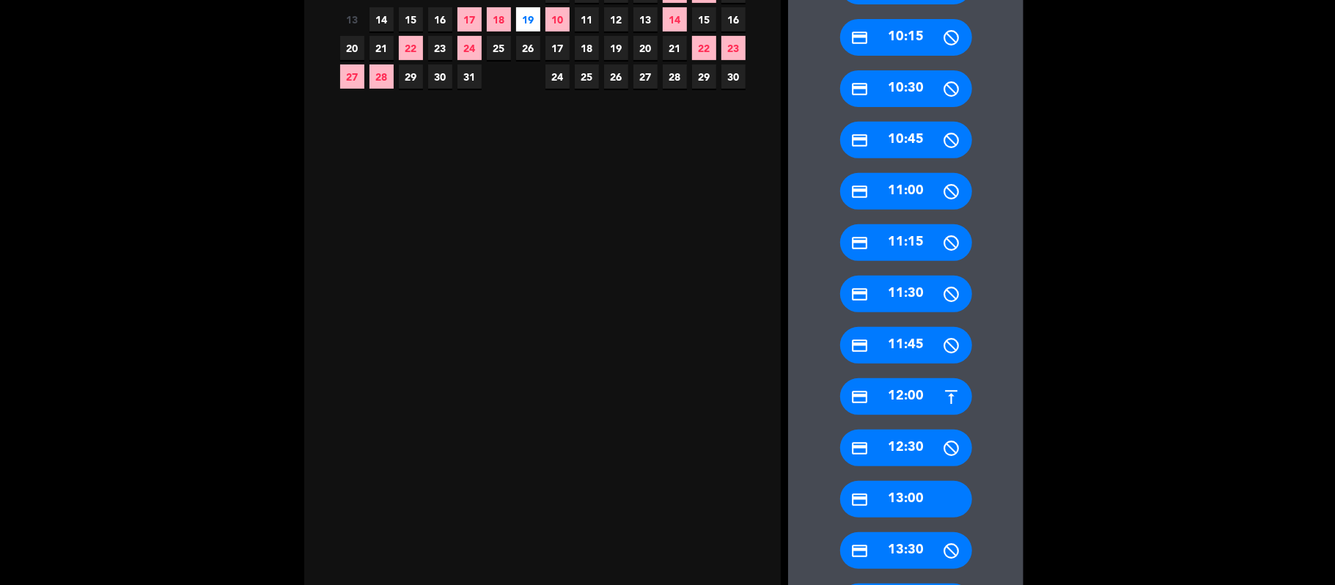
click at [812, 383] on div "credit_card 09:00 credit_card 09:15 credit_card 09:30 credit_card 09:45 credit_…" at bounding box center [905, 209] width 235 height 953
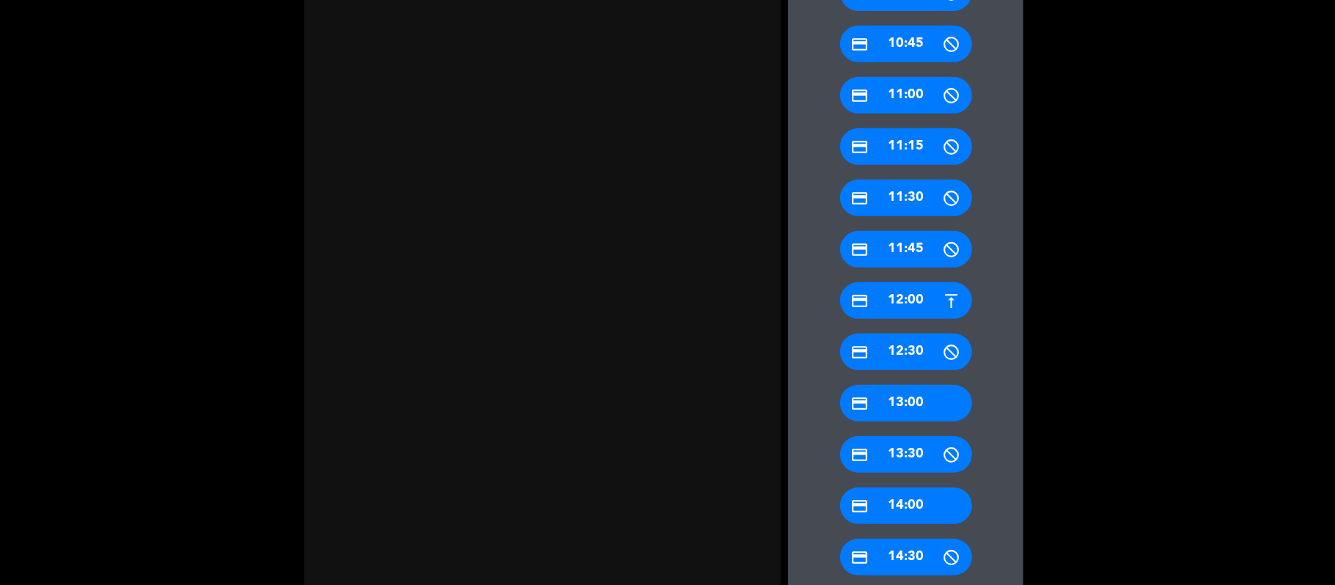
scroll to position [569, 0]
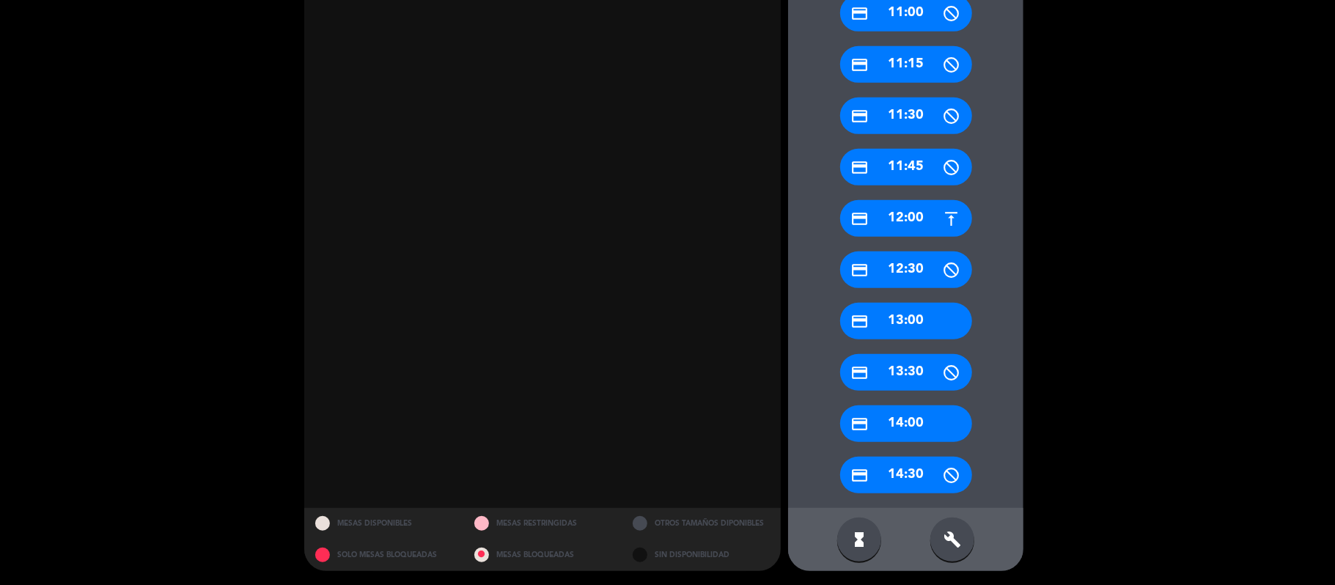
click at [863, 312] on icon "credit_card" at bounding box center [860, 321] width 18 height 18
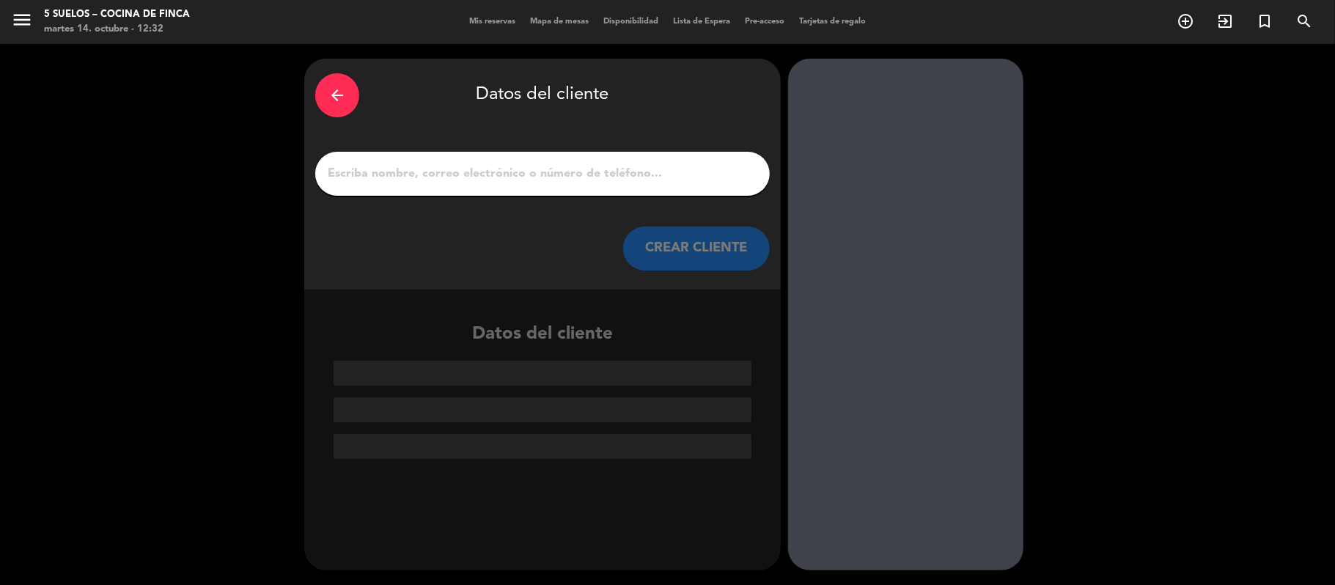
scroll to position [0, 0]
click at [435, 179] on input "1" at bounding box center [542, 173] width 433 height 21
paste input "[PERSON_NAME]"
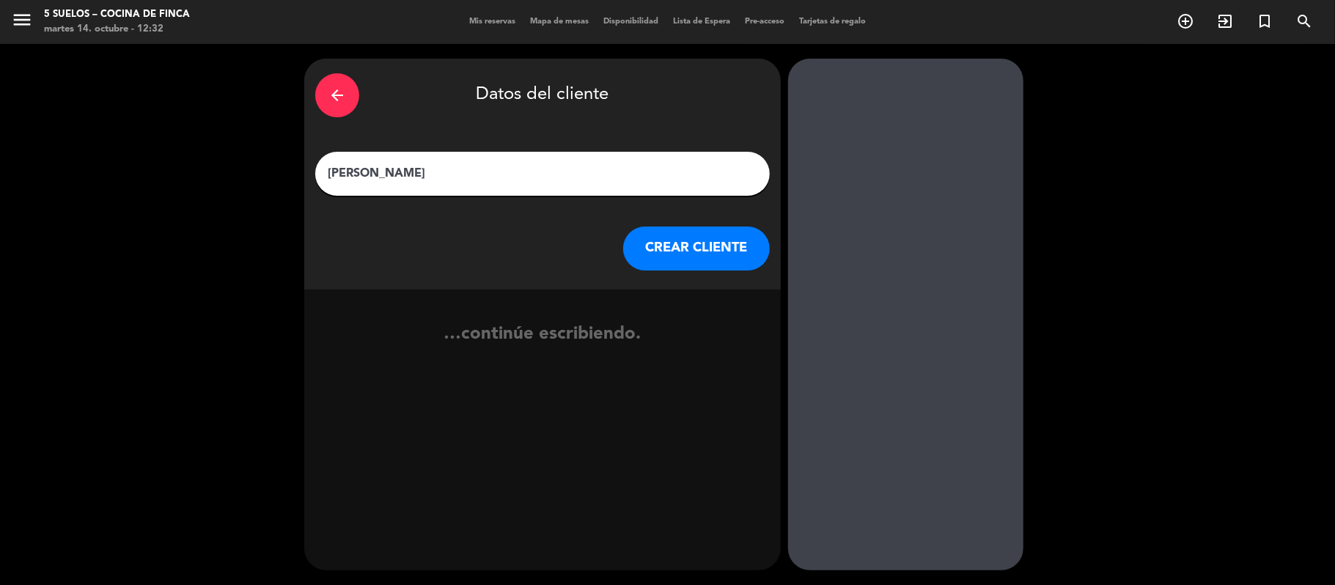
type input "[PERSON_NAME]"
click at [663, 240] on button "CREAR CLIENTE" at bounding box center [696, 249] width 147 height 44
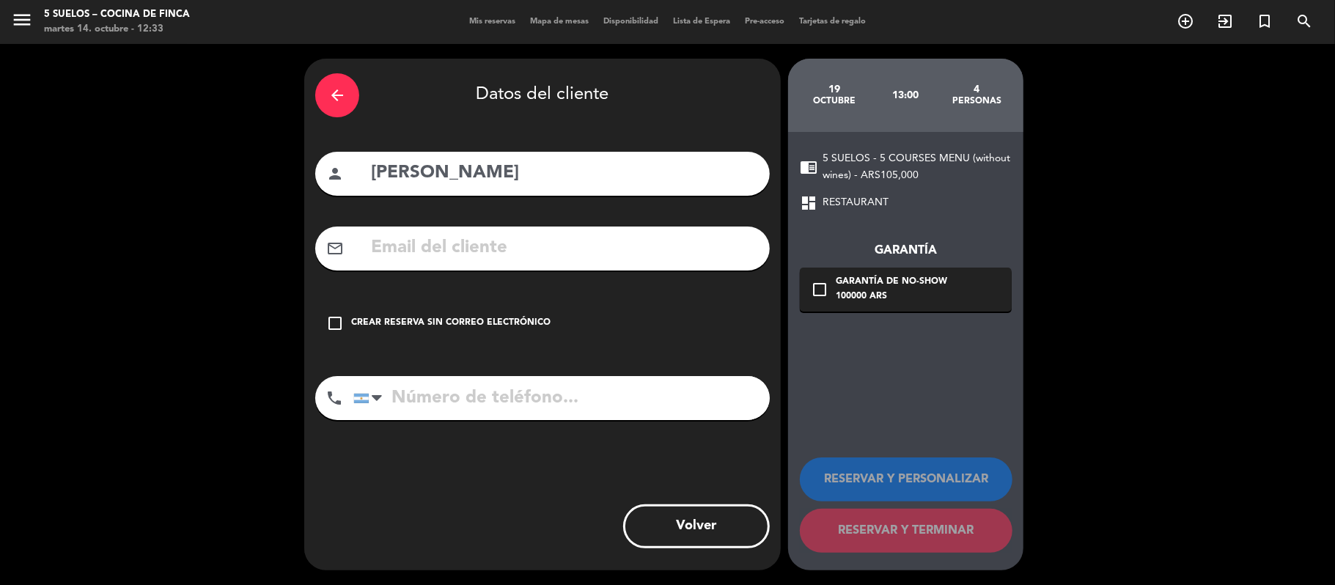
click at [441, 235] on input "text" at bounding box center [564, 248] width 389 height 30
paste input "[EMAIL_ADDRESS][DOMAIN_NAME]"
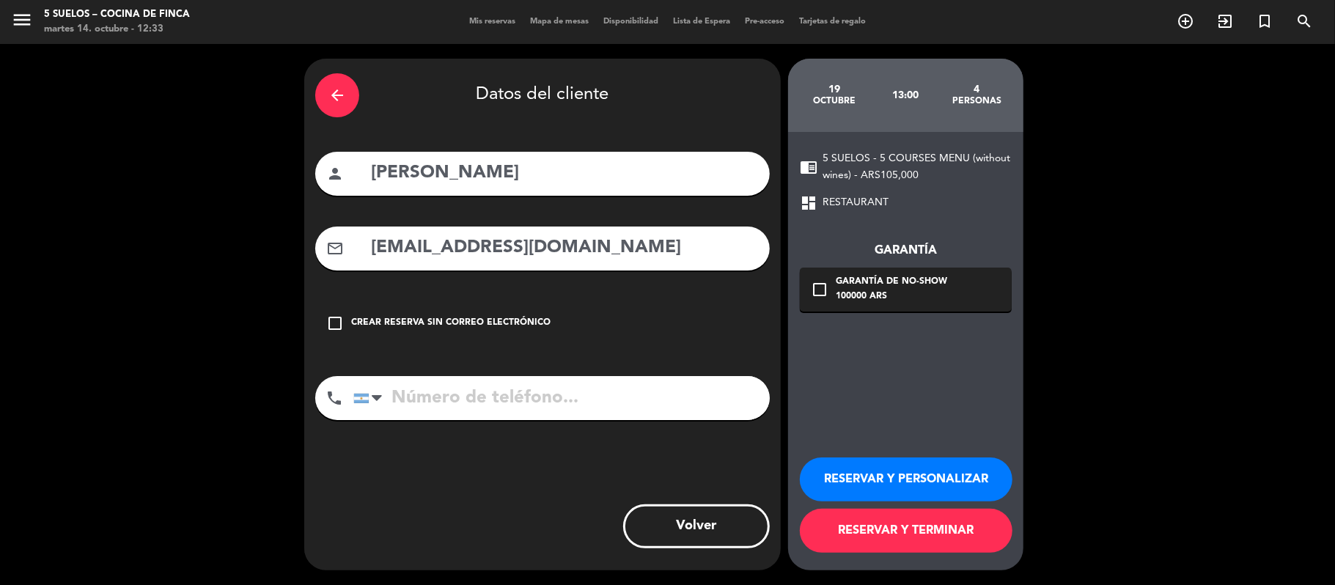
type input "[EMAIL_ADDRESS][DOMAIN_NAME]"
click at [523, 400] on input "tel" at bounding box center [561, 398] width 416 height 44
paste input "[PHONE_NUMBER]"
type input "[PHONE_NUMBER]"
click at [872, 285] on div "Garantía de no-show" at bounding box center [891, 282] width 111 height 15
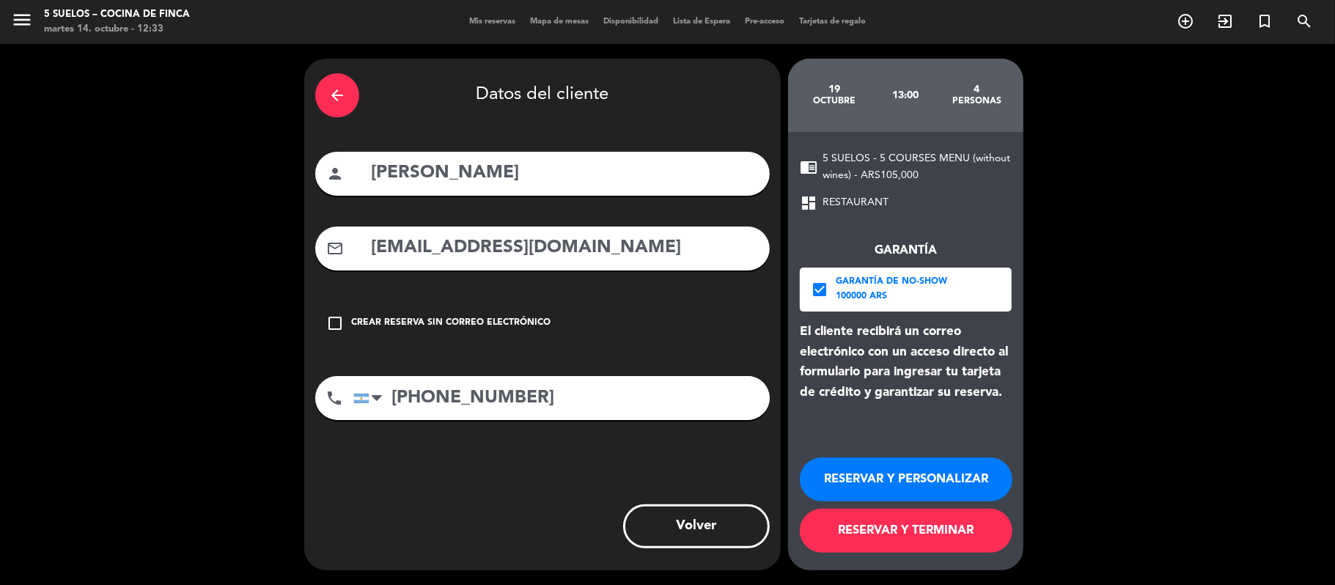
click at [842, 479] on button "RESERVAR Y PERSONALIZAR" at bounding box center [906, 479] width 213 height 44
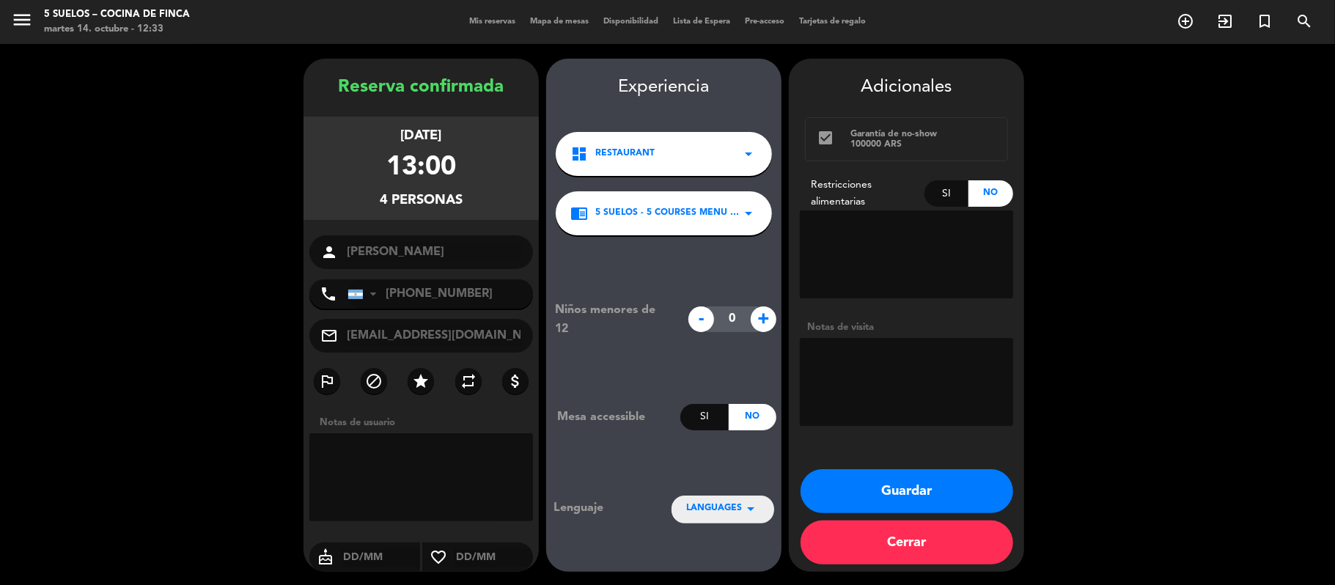
click at [757, 500] on icon "arrow_drop_down" at bounding box center [751, 509] width 18 height 18
click at [734, 438] on div "Español" at bounding box center [722, 442] width 73 height 15
click at [867, 481] on button "Guardar" at bounding box center [907, 491] width 213 height 44
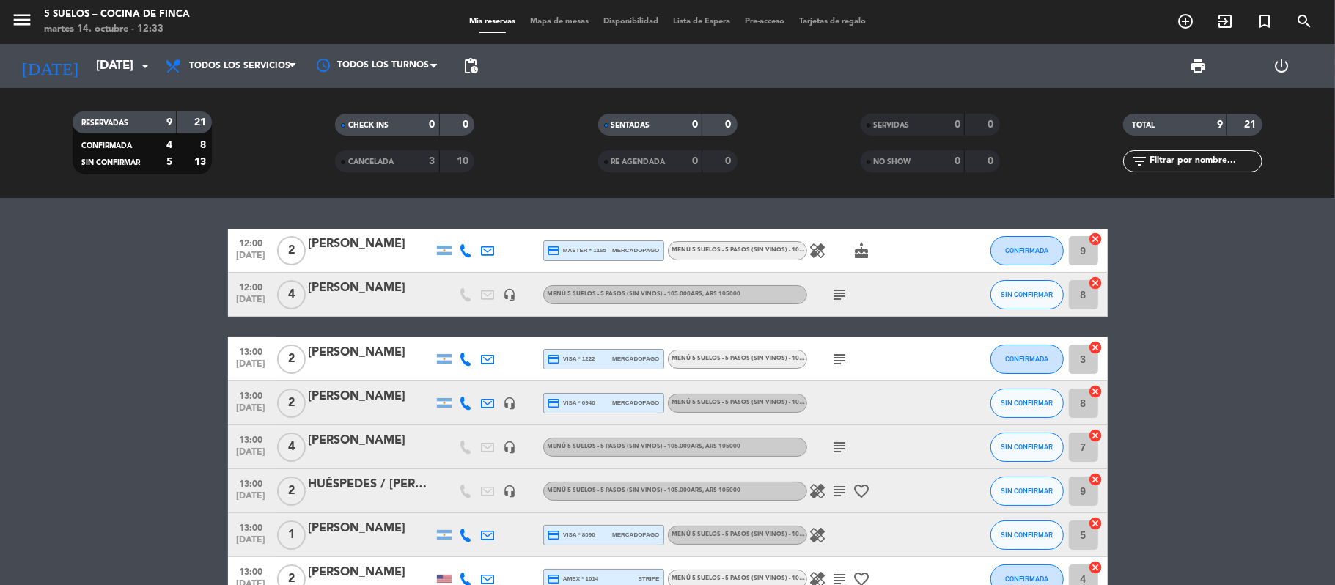
click at [7, 418] on bookings-row "12:00 [DATE] 2 [PERSON_NAME] credit_card master * 1165 mercadopago MENÚ 5 SUELO…" at bounding box center [667, 447] width 1335 height 437
click at [101, 68] on input "[DATE]" at bounding box center [168, 66] width 158 height 29
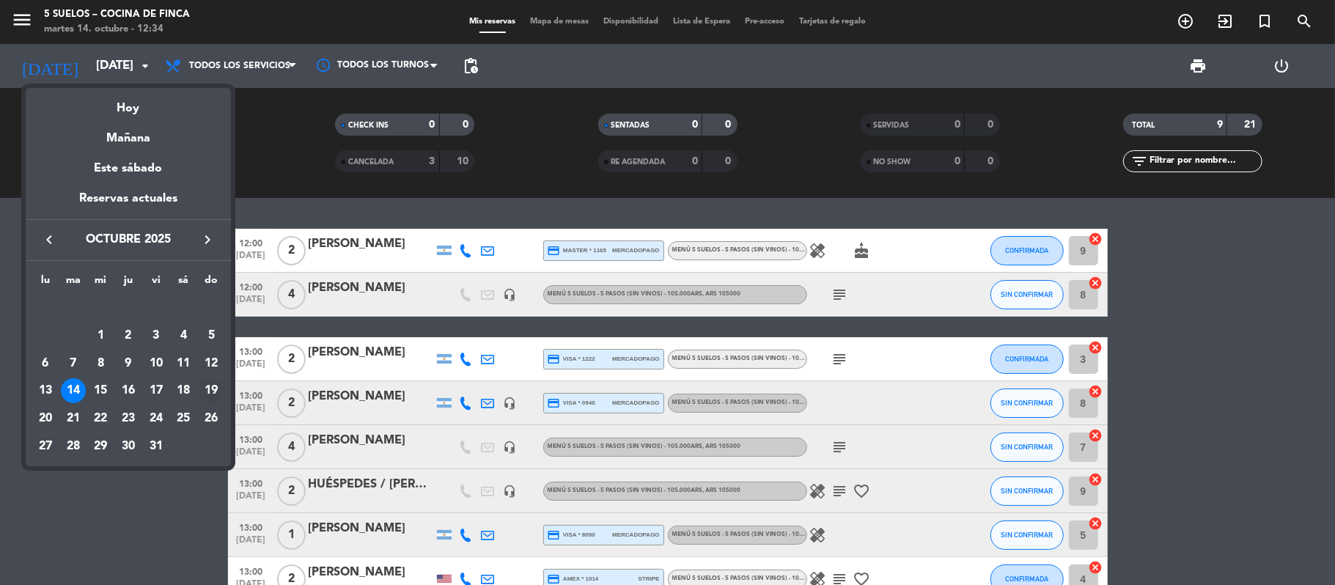
click at [212, 393] on div "19" at bounding box center [211, 390] width 25 height 25
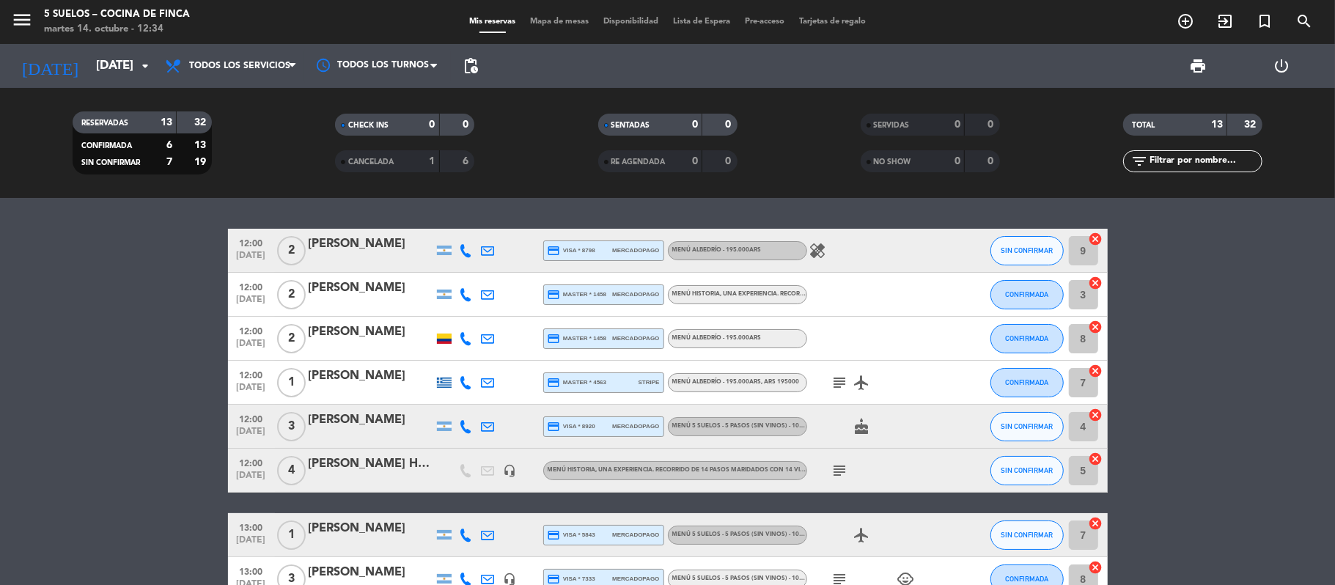
click at [78, 414] on bookings-row "12:00 [DATE] 2 [PERSON_NAME] credit_card visa * 8798 mercadopago MENÚ ALBEDRÍO …" at bounding box center [667, 535] width 1335 height 613
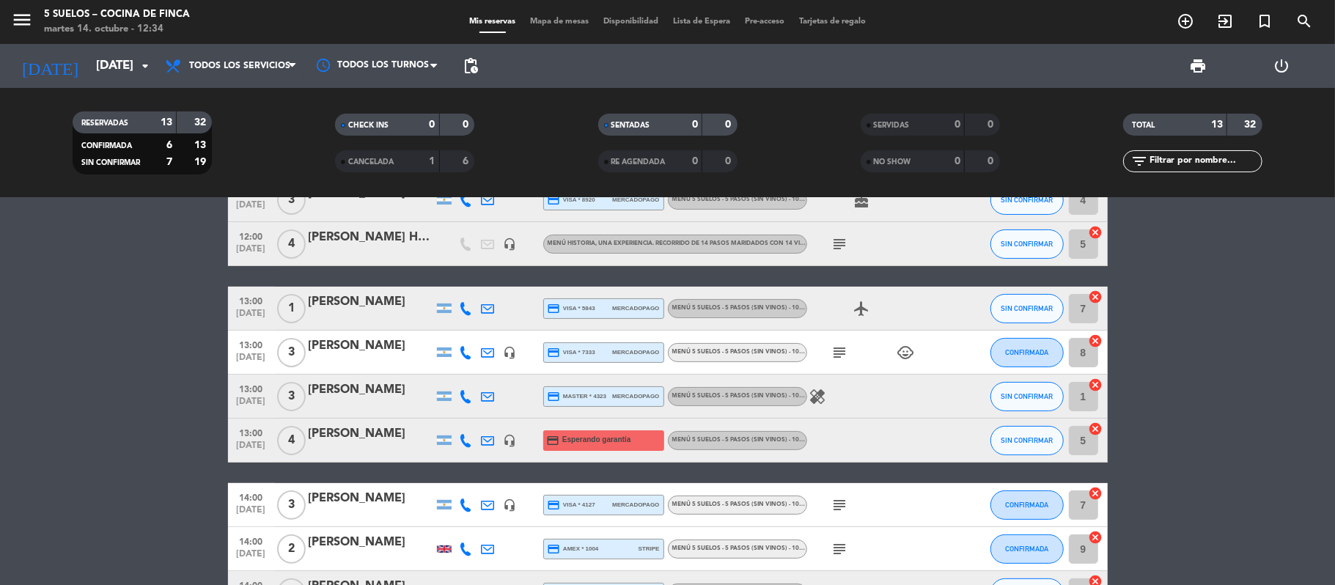
scroll to position [329, 0]
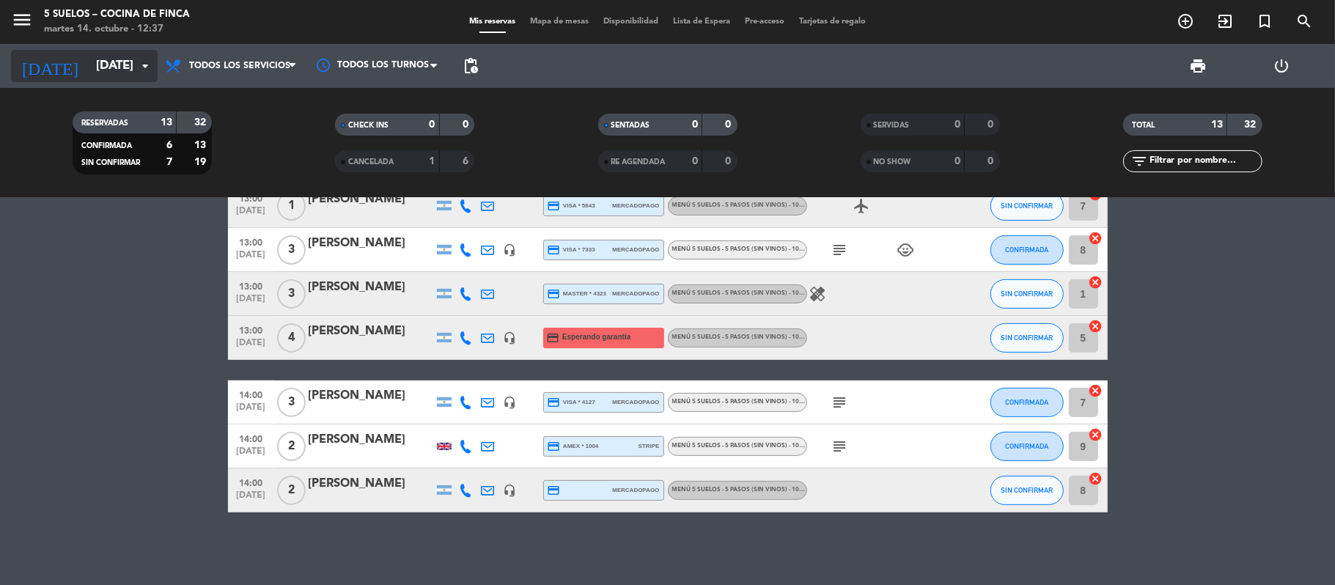
click at [122, 79] on input "[DATE]" at bounding box center [168, 66] width 158 height 29
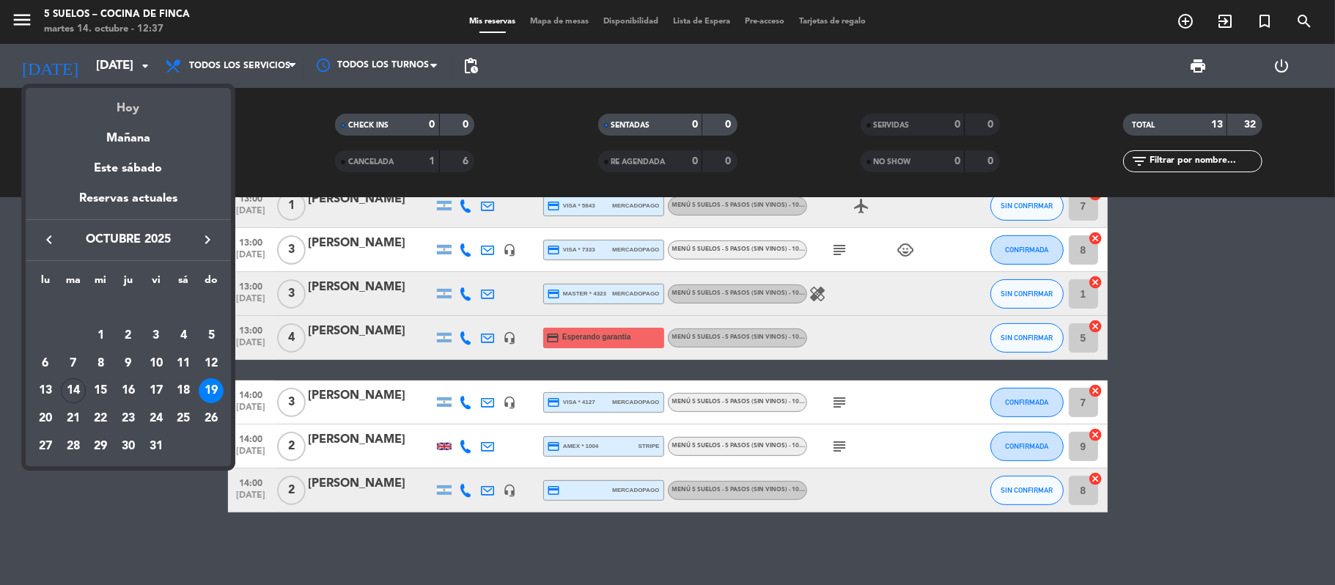
click at [125, 106] on div "Hoy" at bounding box center [128, 103] width 205 height 30
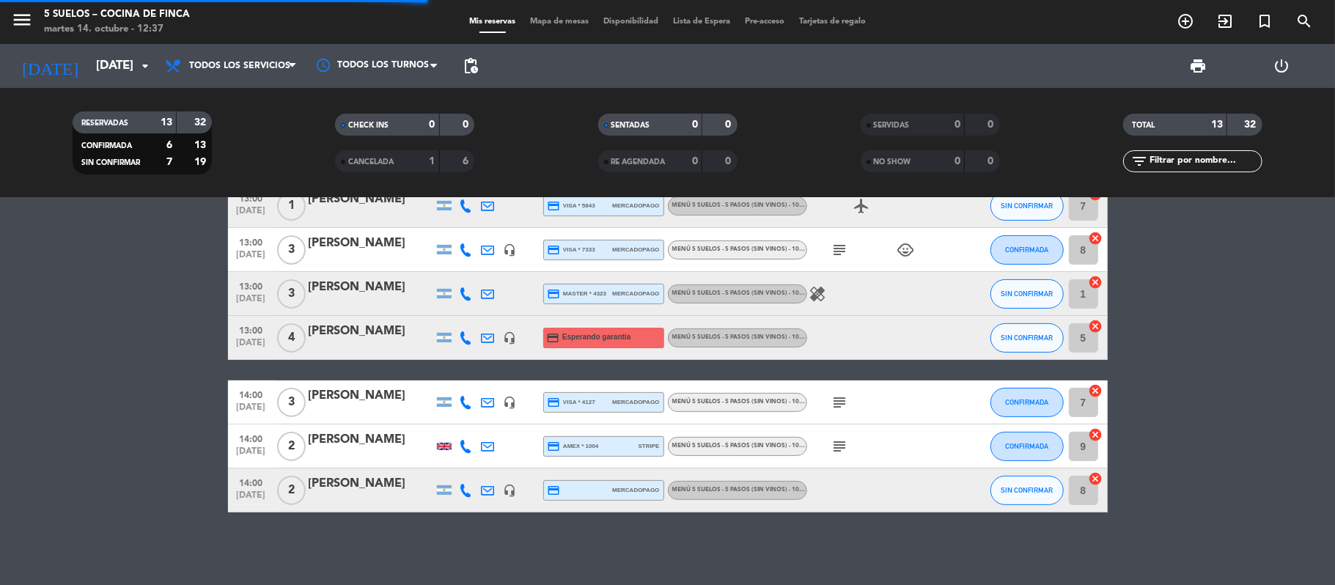
click at [9, 18] on div "menu 5 SUELOS – COCINA DE FINCA [DATE] 14. octubre - 12:37" at bounding box center [167, 22] width 334 height 34
click at [15, 18] on icon "menu" at bounding box center [22, 20] width 22 height 22
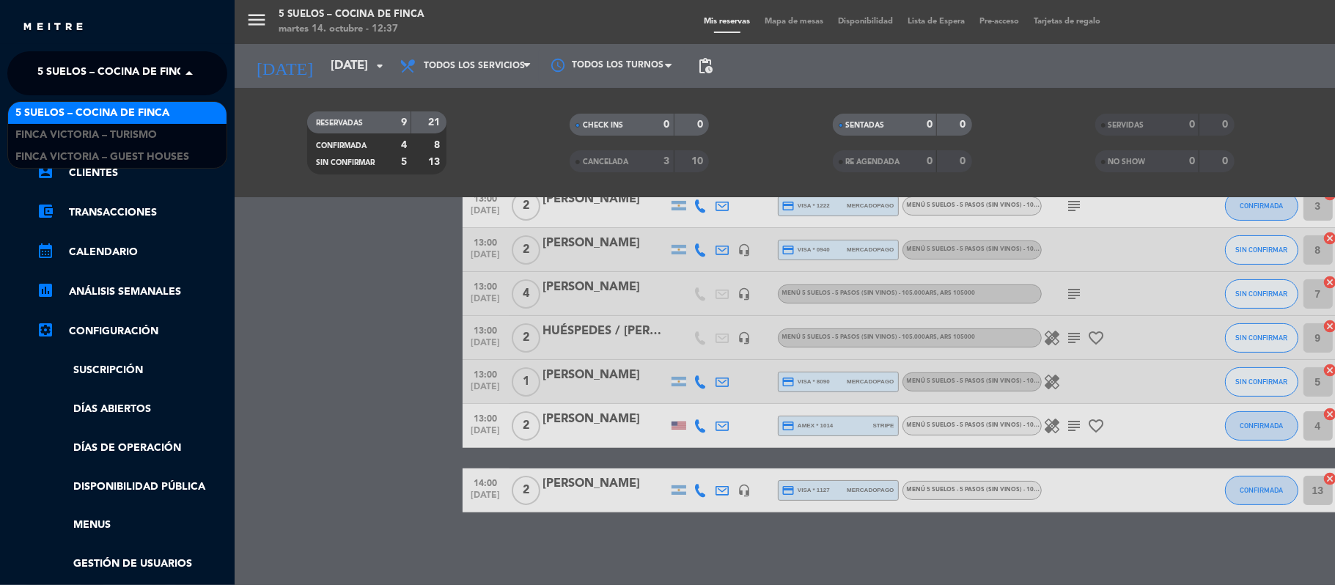
click at [51, 58] on span "5 SUELOS – COCINA DE FINCA" at bounding box center [114, 73] width 154 height 31
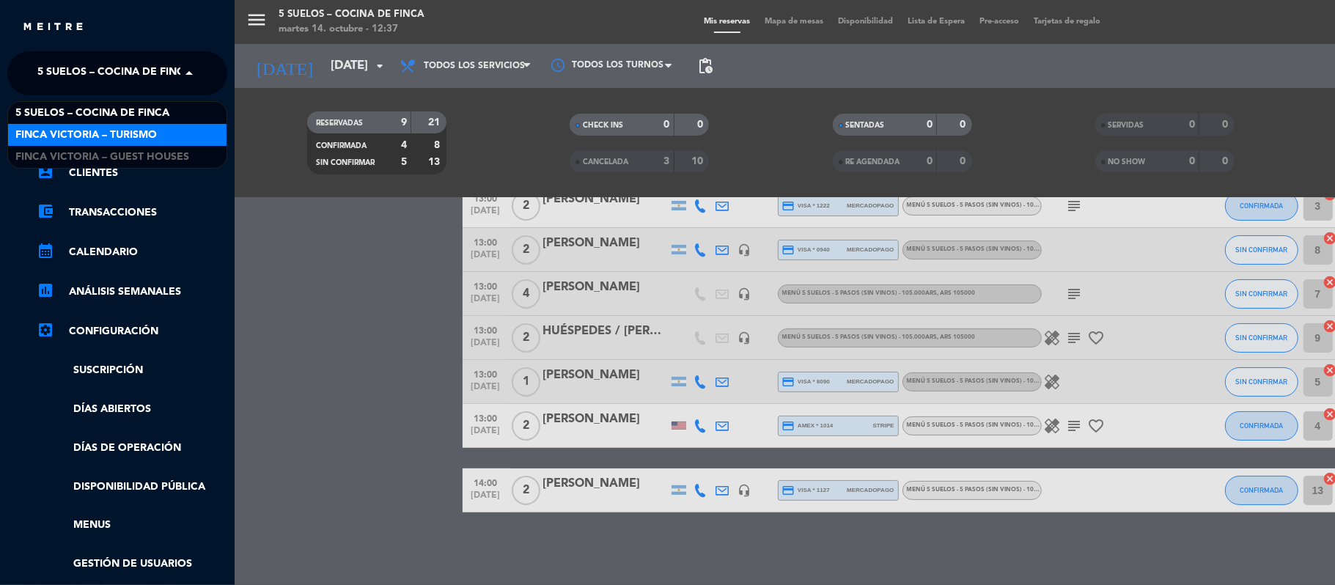
click at [84, 132] on span "FINCA VICTORIA – TURISMO" at bounding box center [85, 135] width 141 height 17
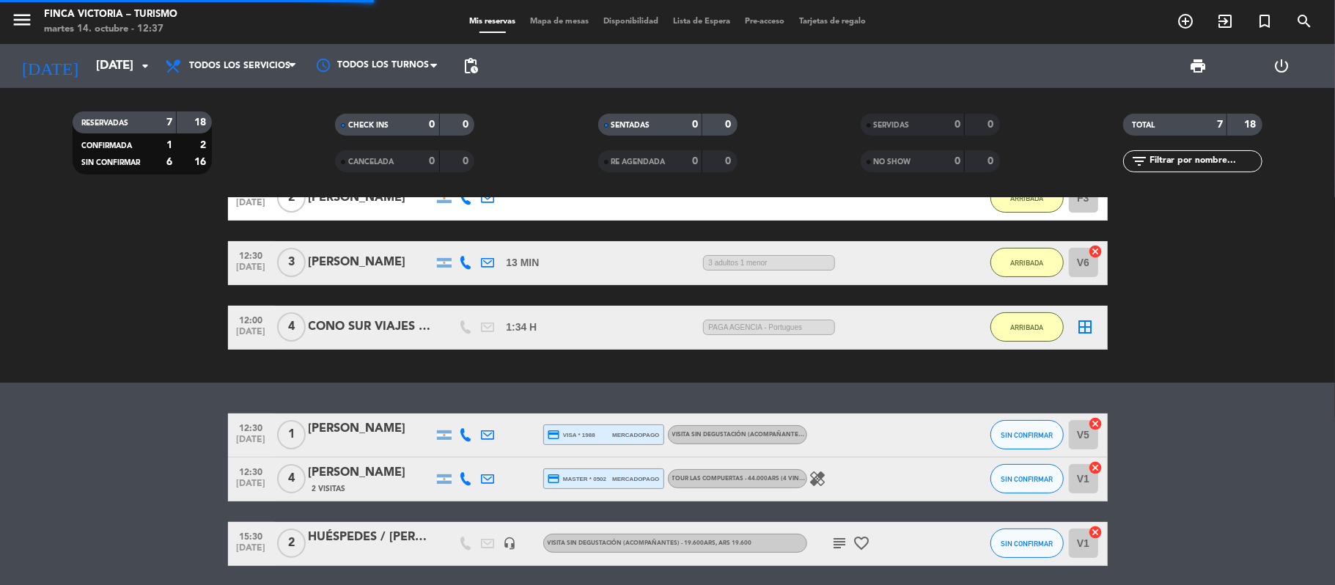
scroll to position [206, 0]
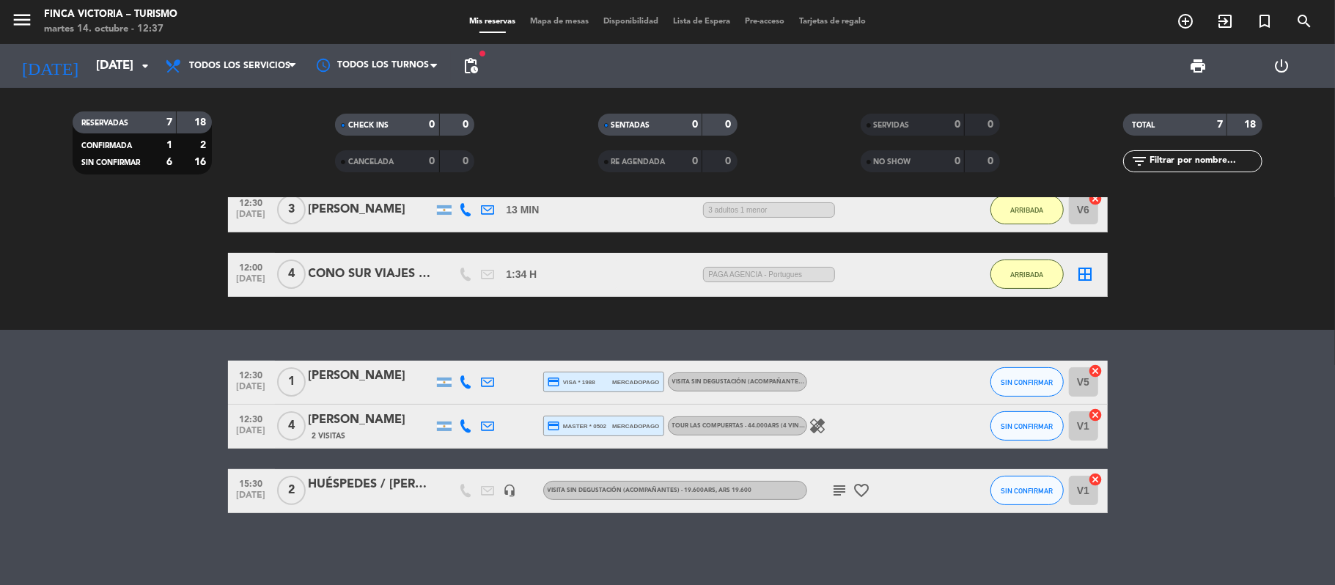
click at [185, 408] on bookings-row "12:30 [DATE] 1 [PERSON_NAME] credit_card visa * 1988 mercadopago VISITA SIN DEG…" at bounding box center [667, 437] width 1335 height 152
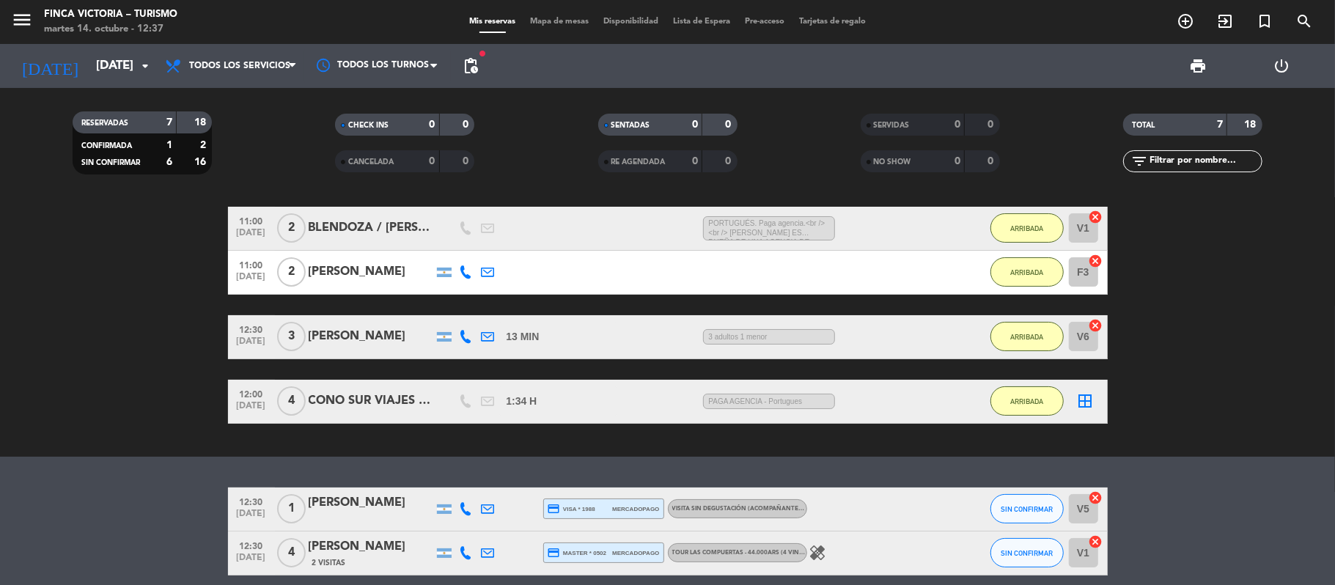
scroll to position [50, 0]
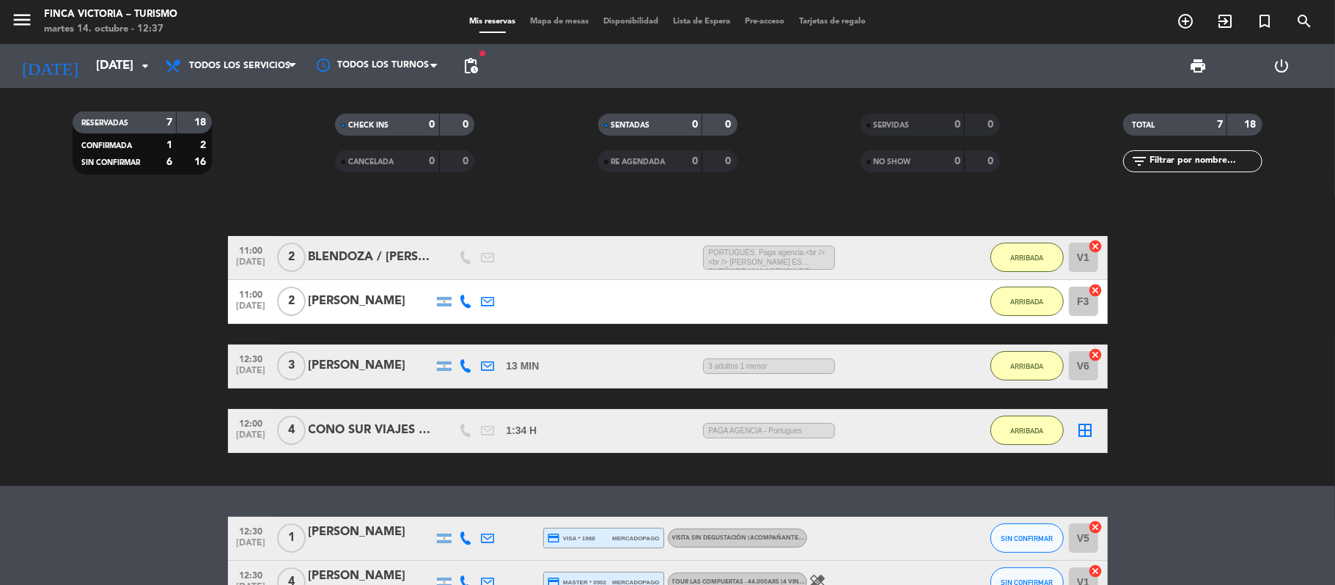
click at [355, 254] on div "BLENDOZA / [PERSON_NAME]" at bounding box center [371, 257] width 125 height 19
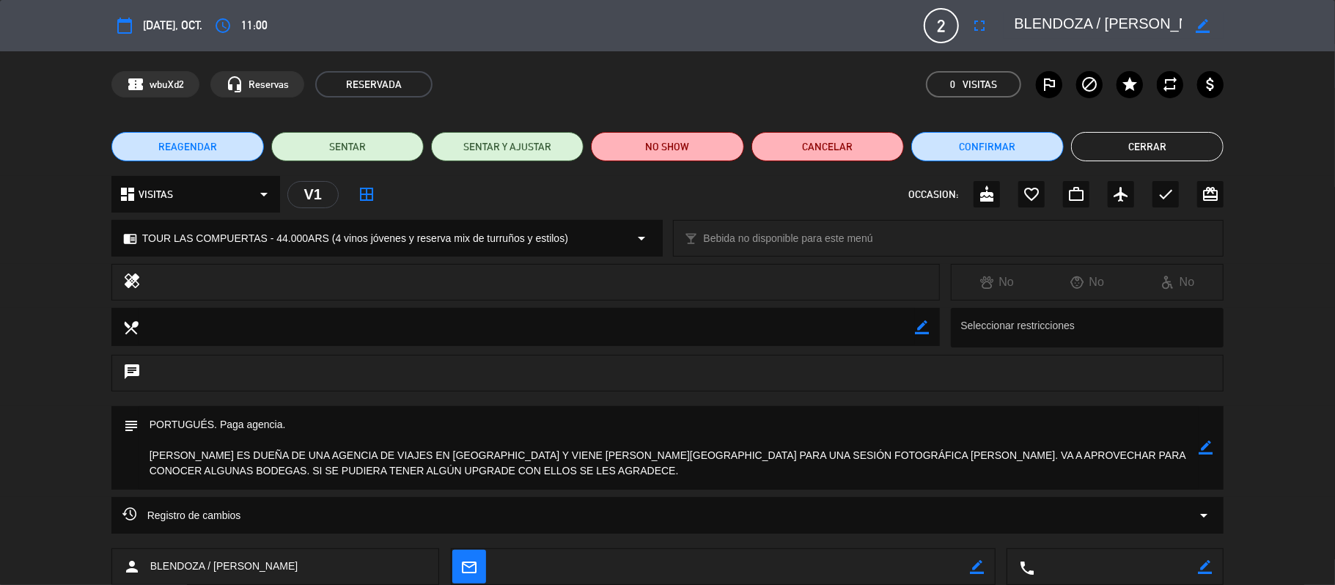
click at [1026, 156] on button "Cerrar" at bounding box center [1147, 146] width 152 height 29
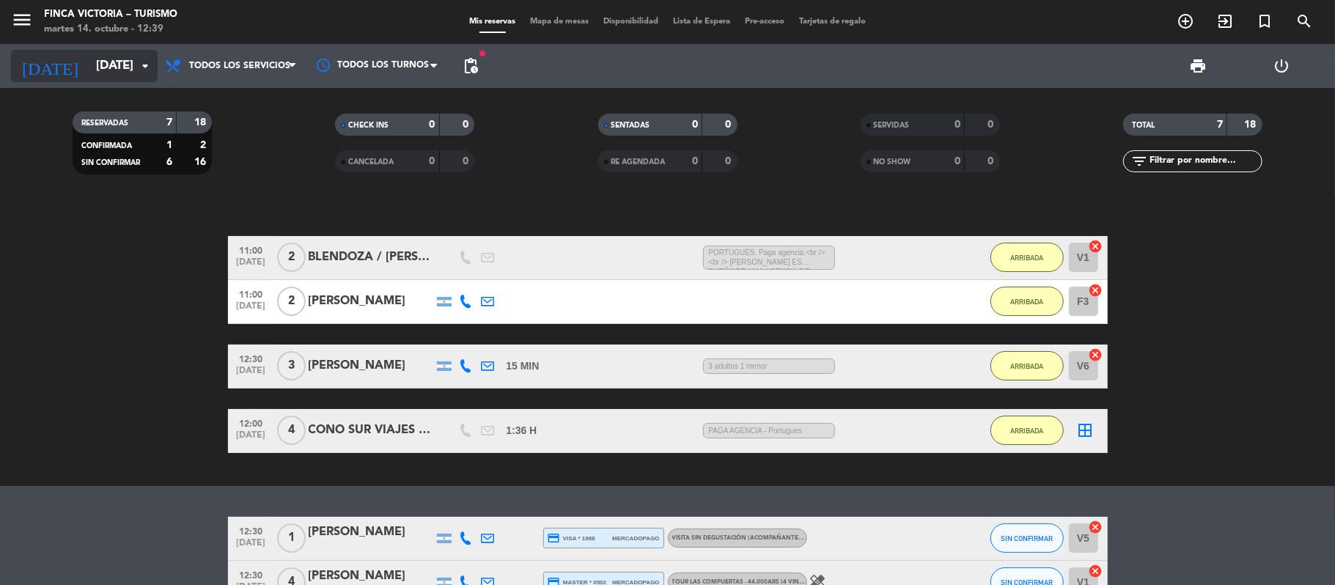
click at [100, 59] on input "[DATE]" at bounding box center [168, 66] width 158 height 29
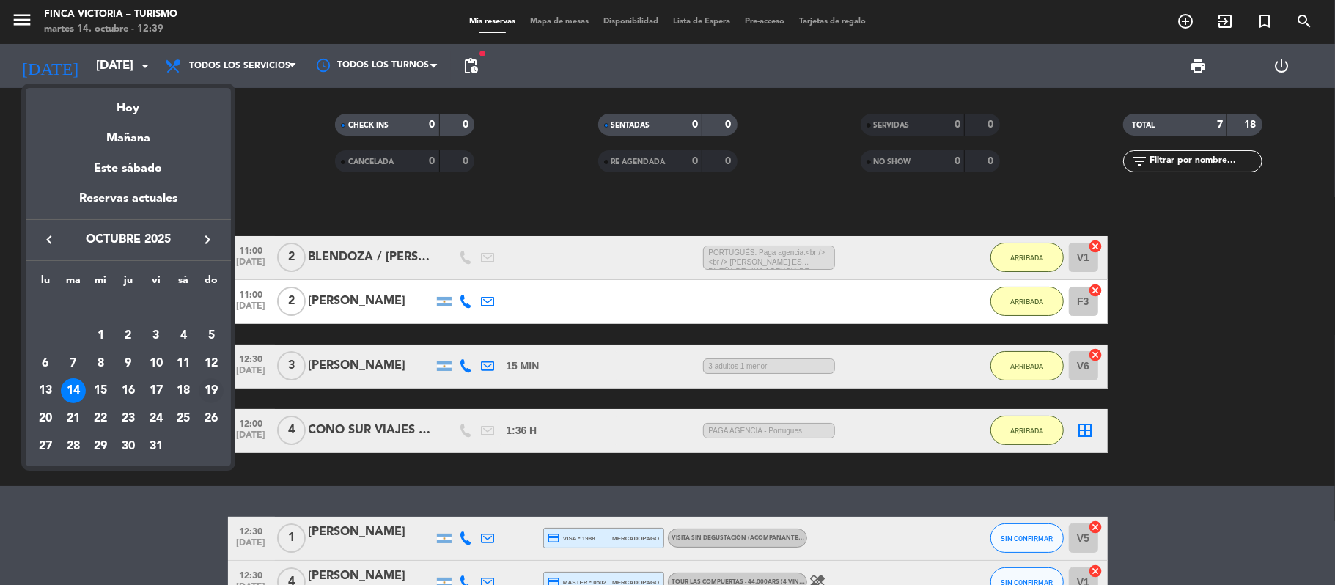
click at [209, 383] on div "19" at bounding box center [211, 390] width 25 height 25
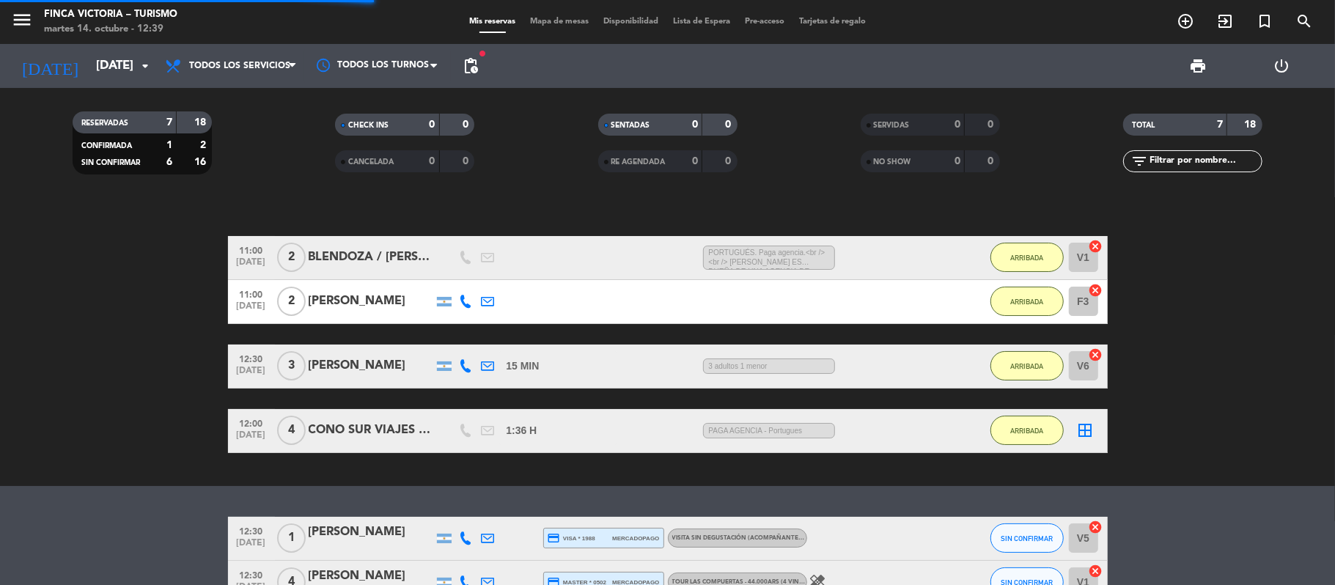
scroll to position [0, 0]
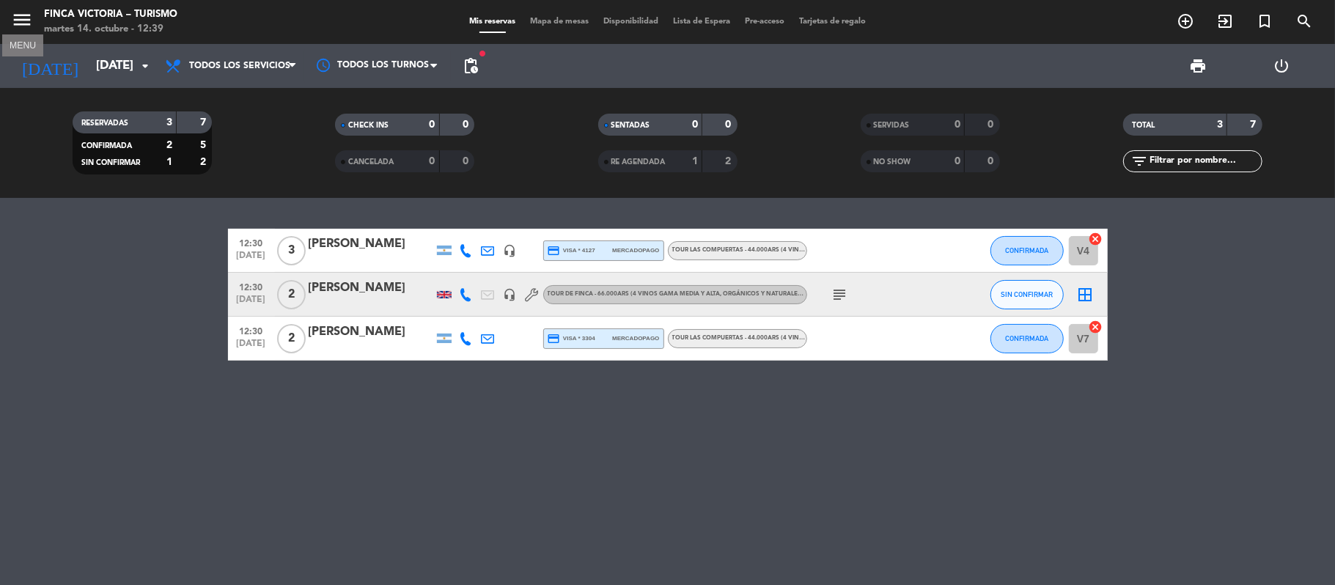
click at [21, 9] on icon "menu" at bounding box center [22, 20] width 22 height 22
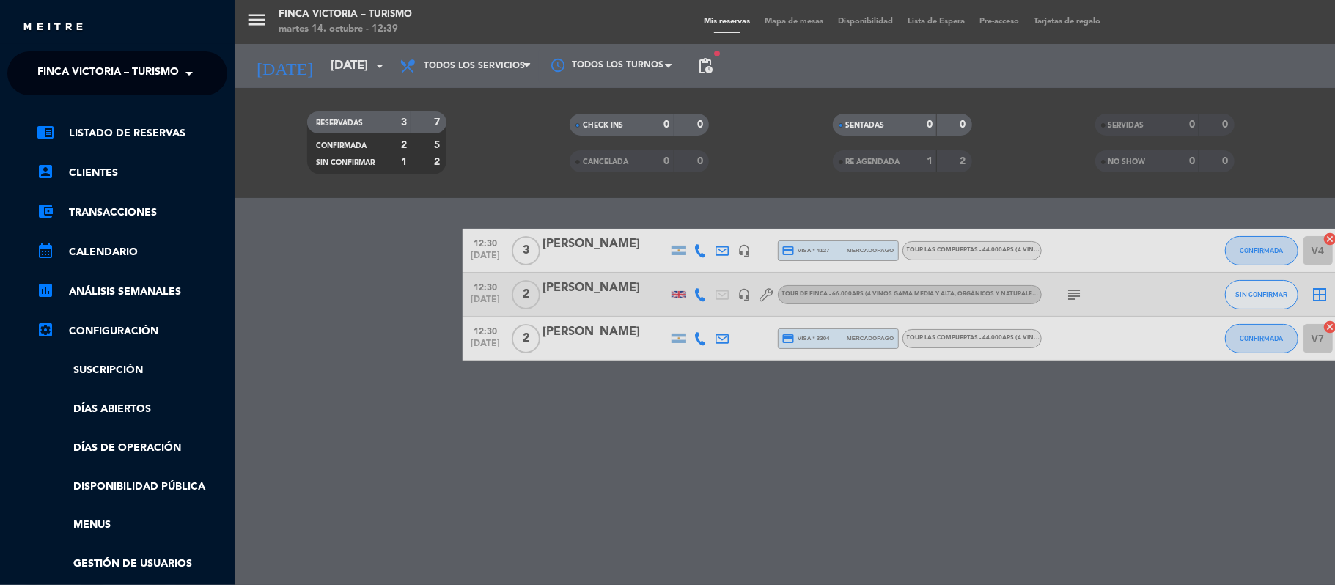
click at [54, 74] on span "FINCA VICTORIA – TURISMO" at bounding box center [107, 73] width 141 height 31
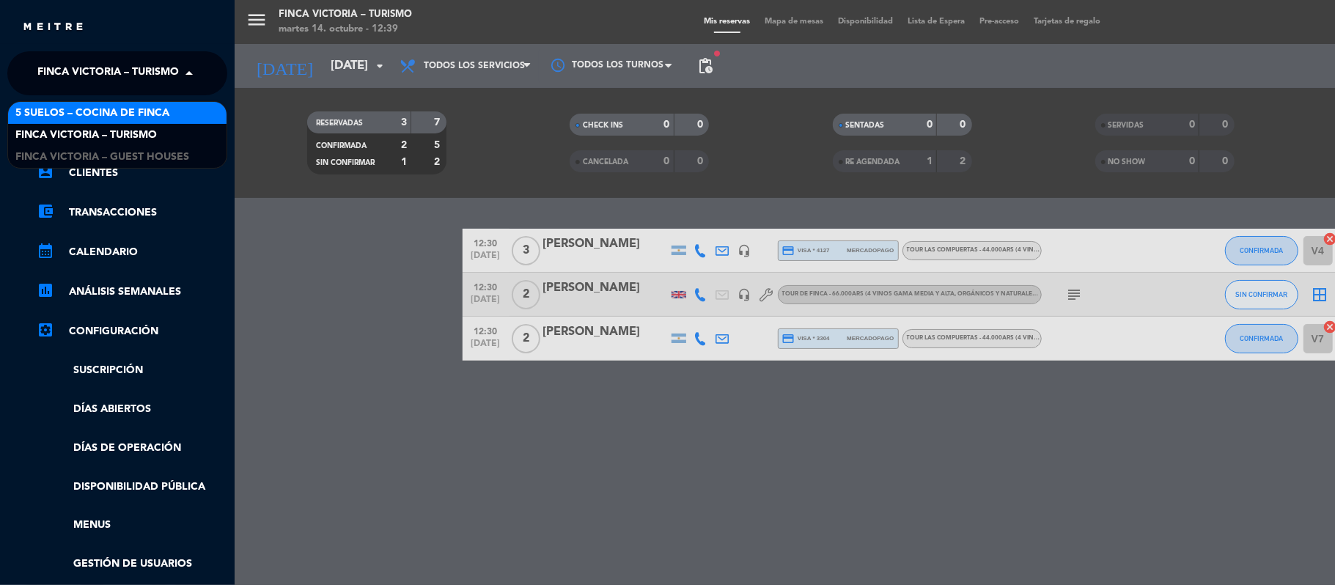
click at [63, 114] on span "5 SUELOS – COCINA DE FINCA" at bounding box center [92, 113] width 154 height 17
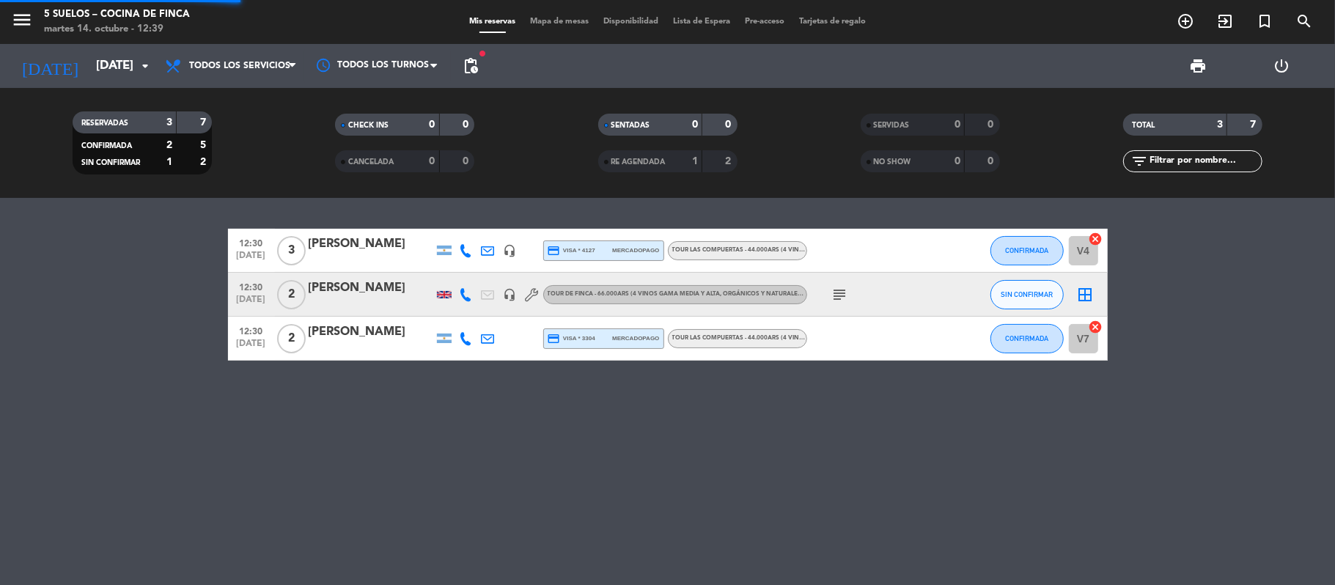
click at [92, 374] on div "12:30 [DATE] 3 [PERSON_NAME] Noni headset_mic credit_card visa * 4127 mercadopa…" at bounding box center [667, 391] width 1335 height 387
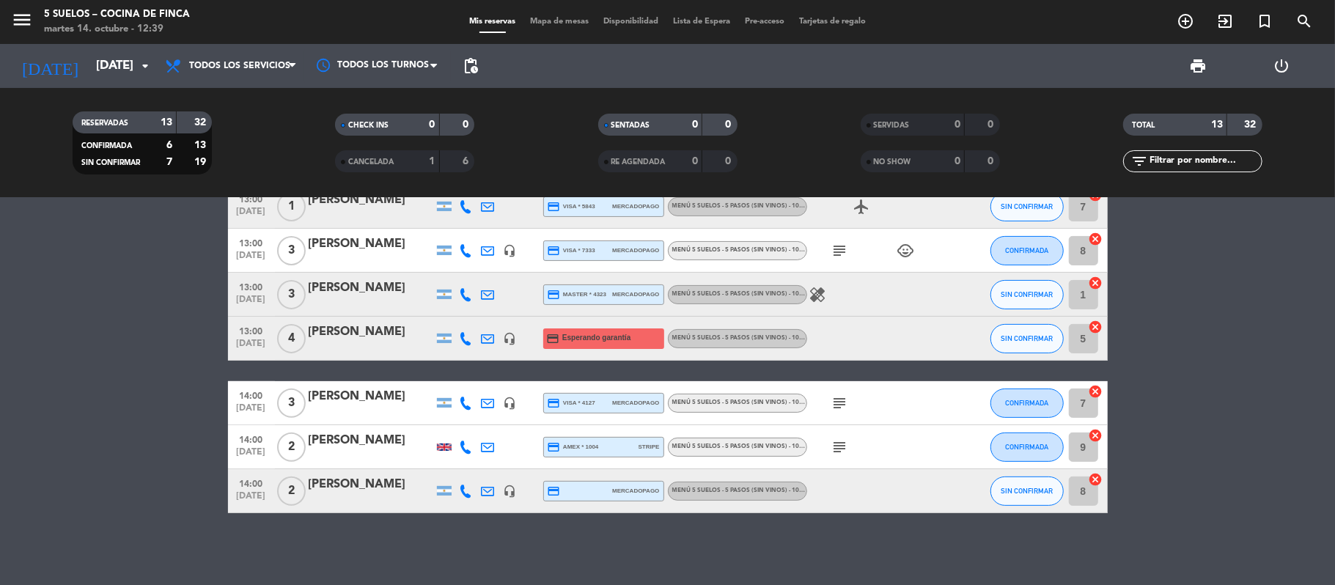
scroll to position [329, 0]
click at [332, 343] on div at bounding box center [371, 348] width 125 height 12
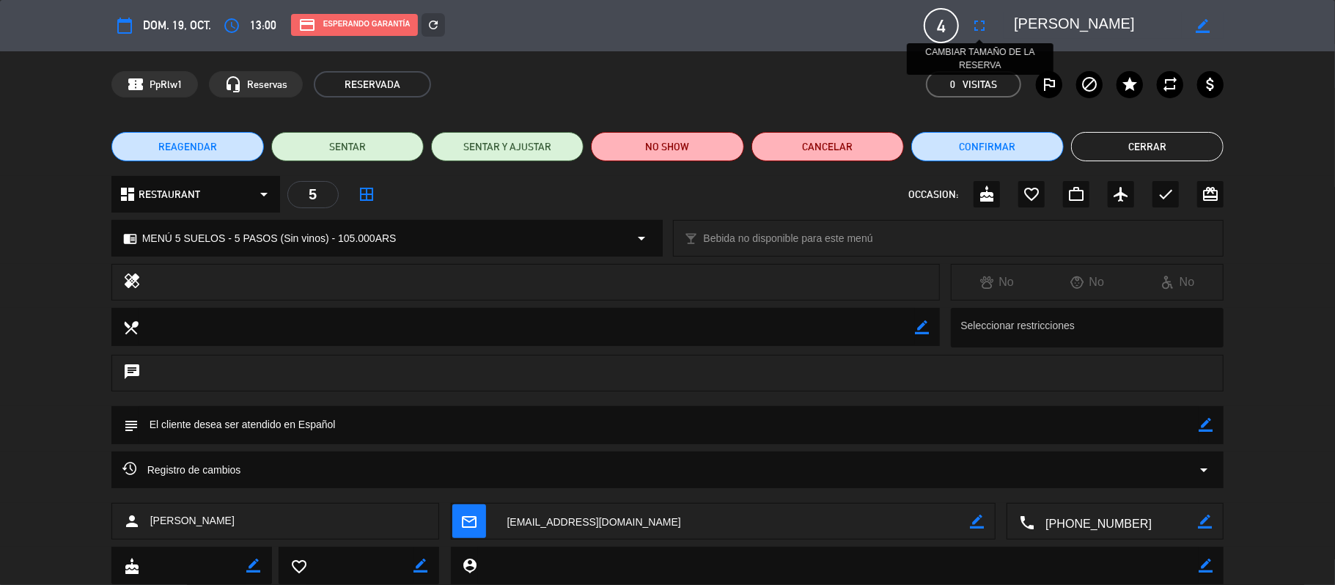
click at [986, 30] on icon "fullscreen" at bounding box center [980, 26] width 18 height 18
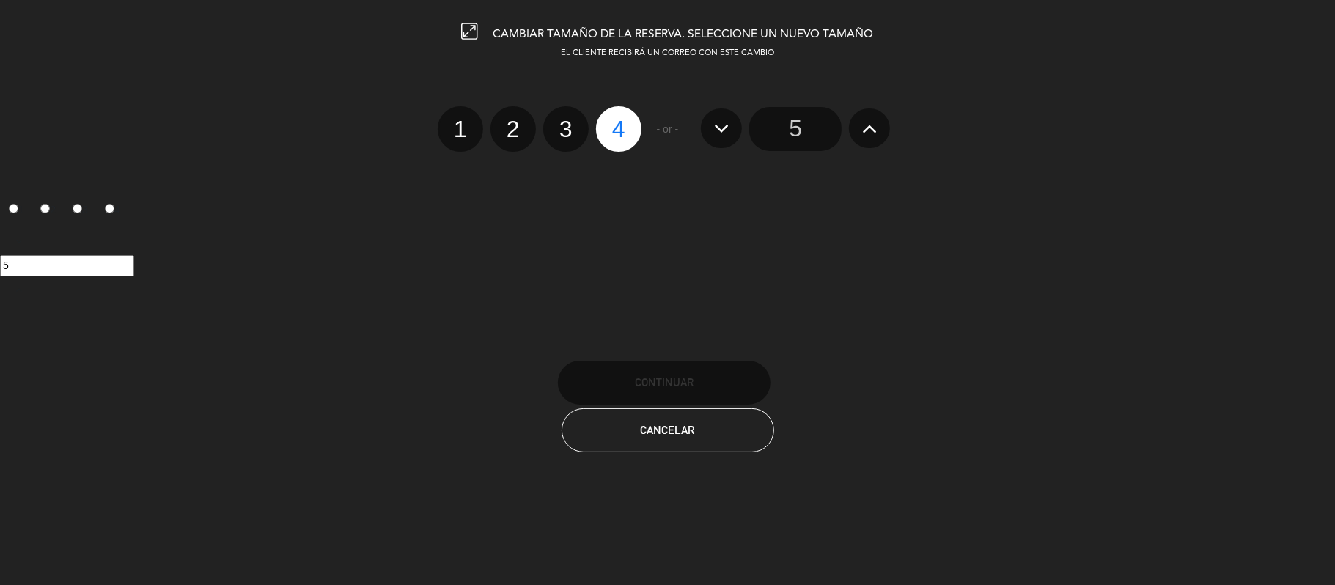
click at [798, 127] on input "5" at bounding box center [795, 129] width 92 height 44
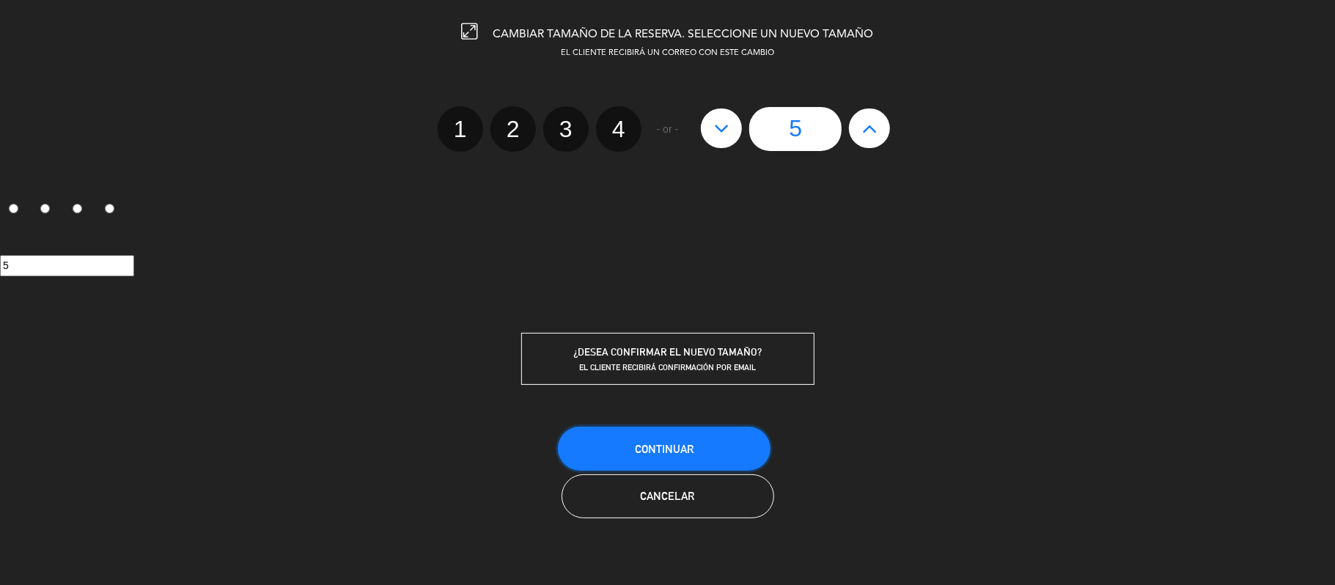
click at [645, 438] on button "Continuar" at bounding box center [664, 449] width 213 height 44
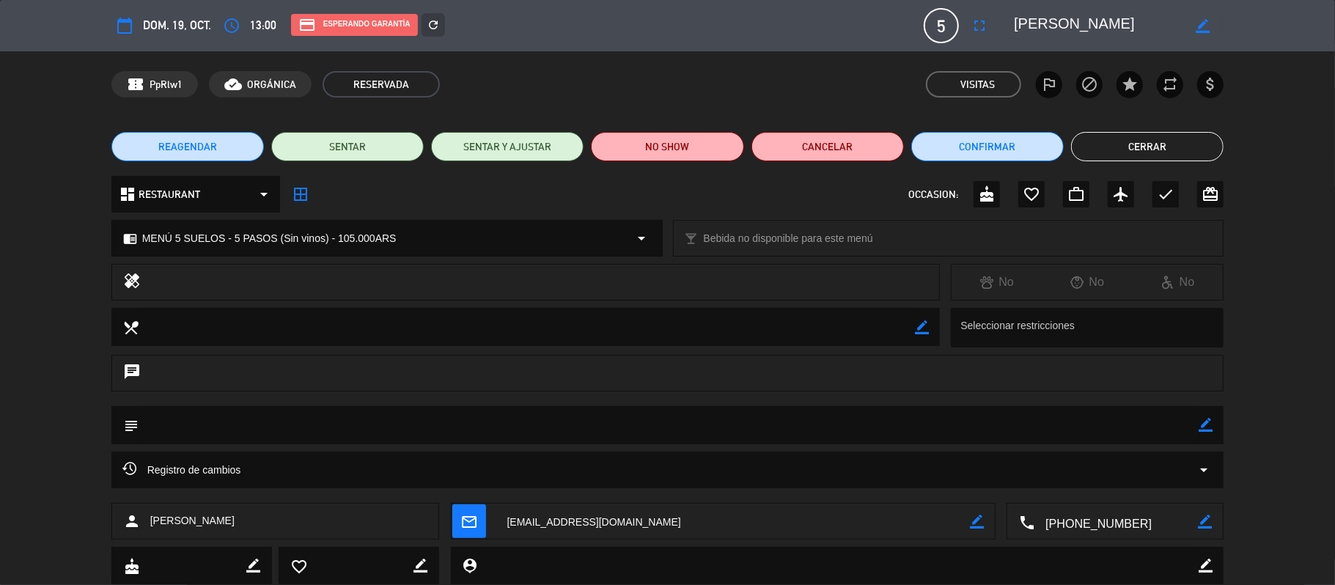
click at [1026, 142] on button "Cerrar" at bounding box center [1147, 146] width 152 height 29
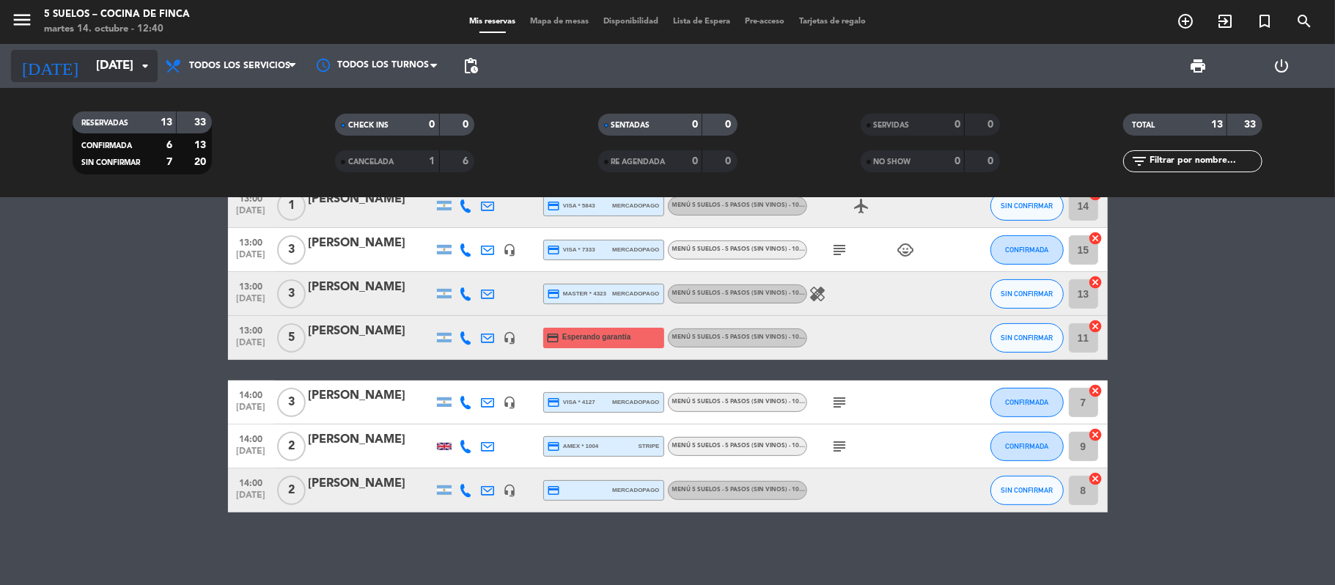
click at [89, 77] on input "[DATE]" at bounding box center [168, 66] width 158 height 29
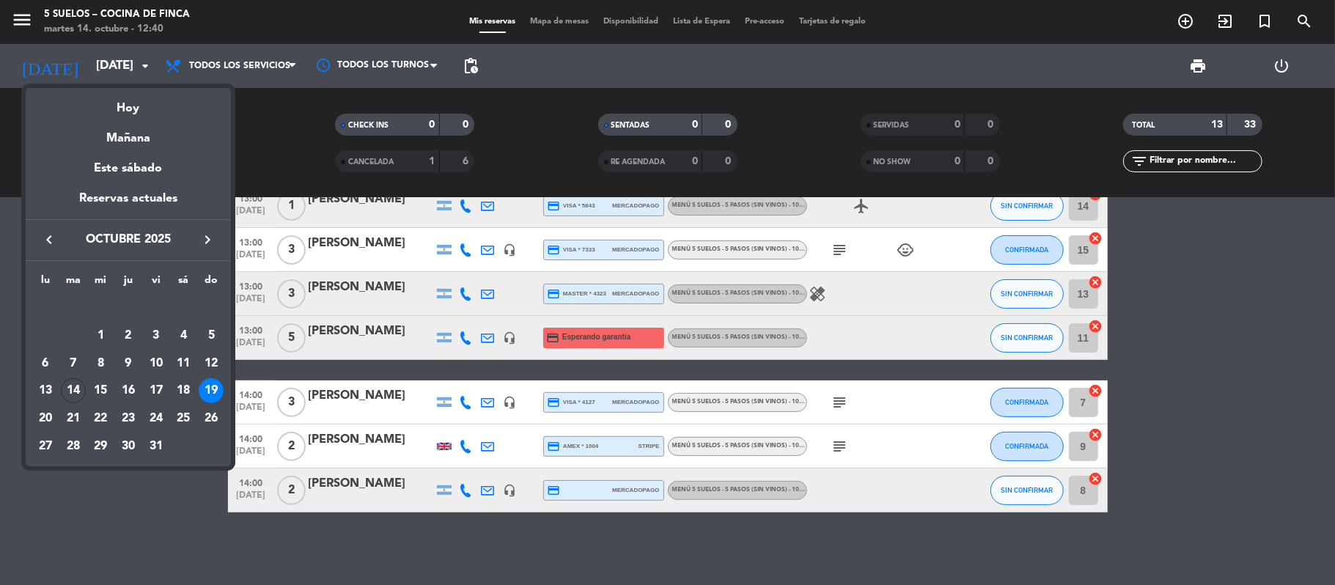
click at [204, 236] on icon "keyboard_arrow_right" at bounding box center [208, 240] width 18 height 18
click at [101, 335] on div "5" at bounding box center [100, 335] width 25 height 25
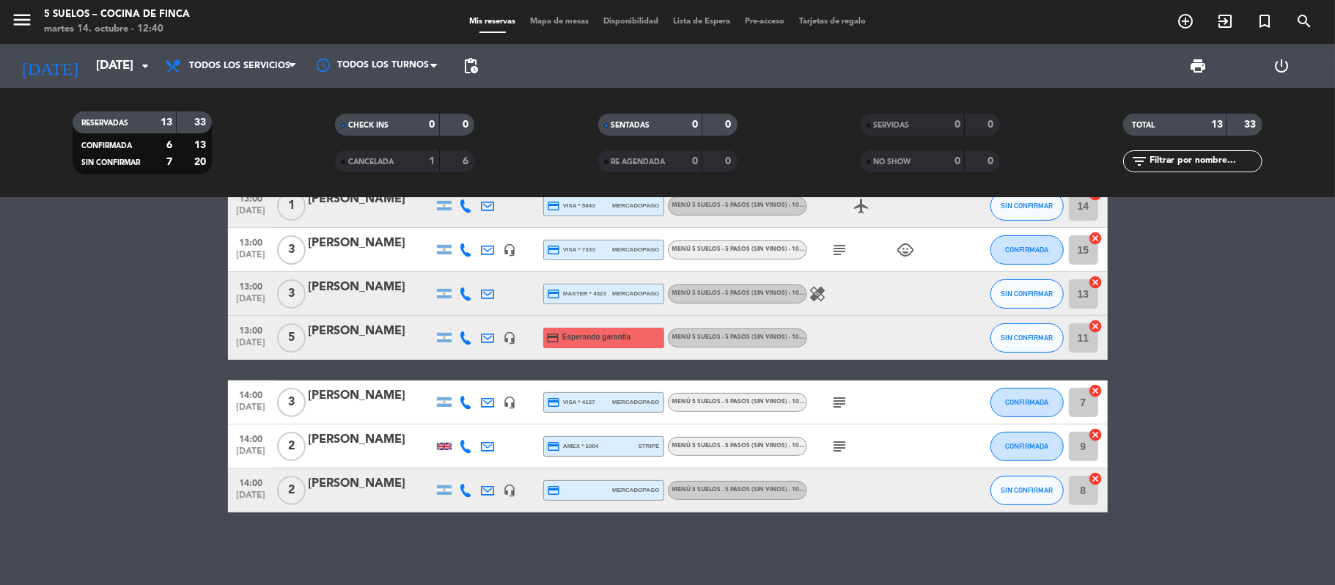
type input "[DATE]"
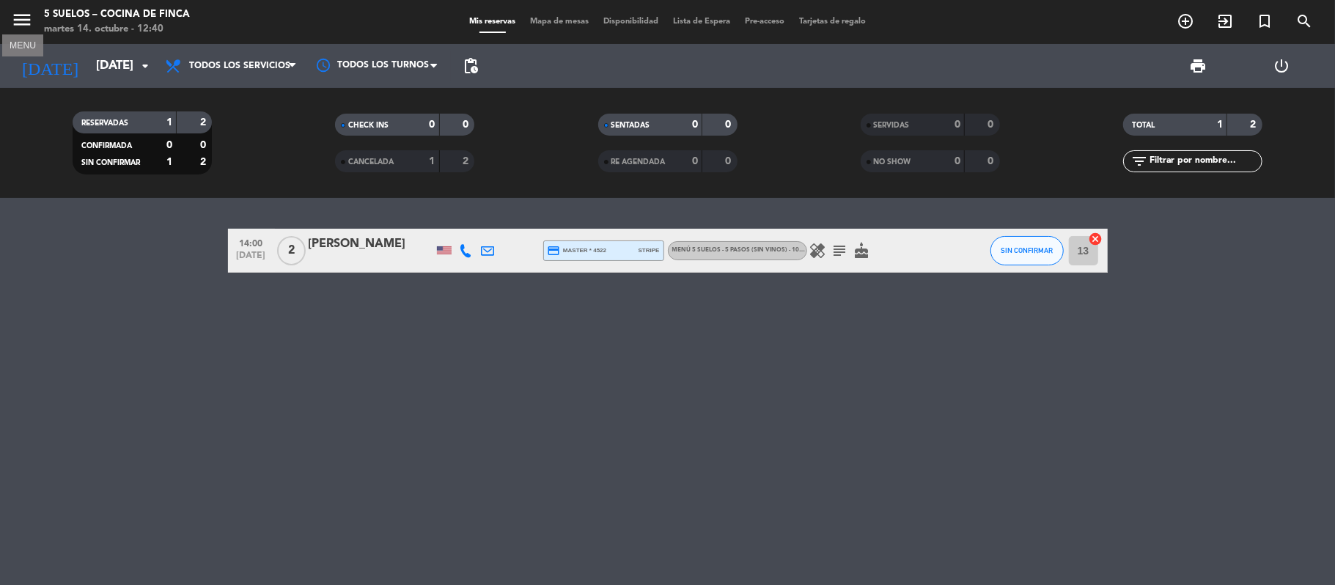
click at [16, 19] on icon "menu" at bounding box center [22, 20] width 22 height 22
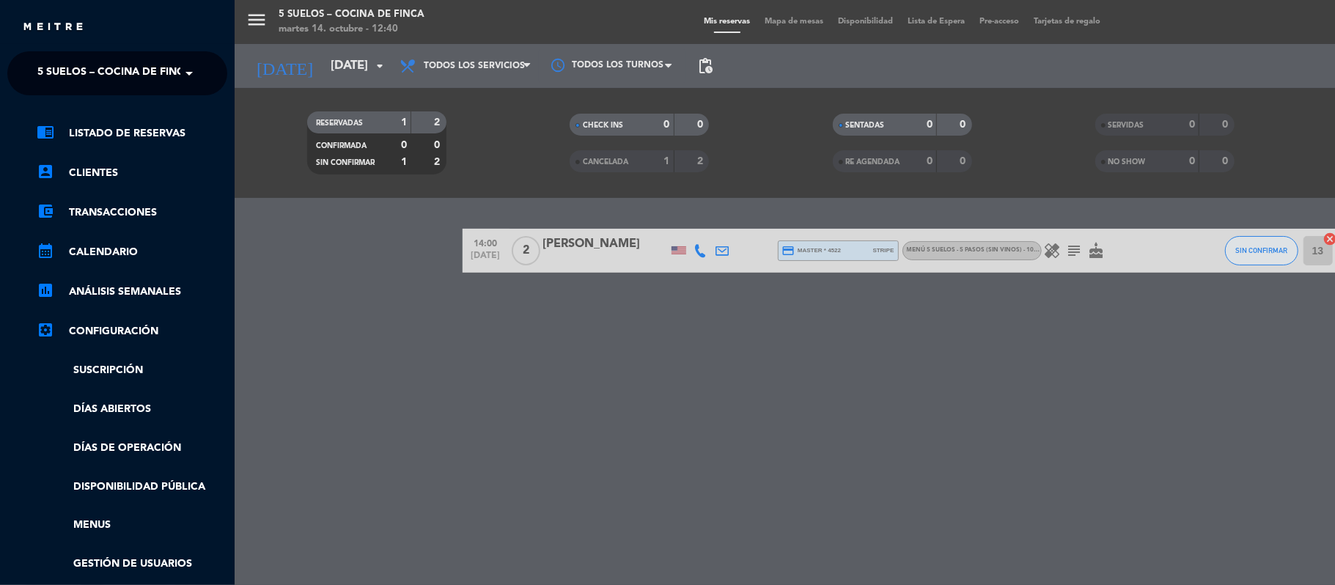
click at [59, 65] on span "5 SUELOS – COCINA DE FINCA" at bounding box center [114, 73] width 154 height 31
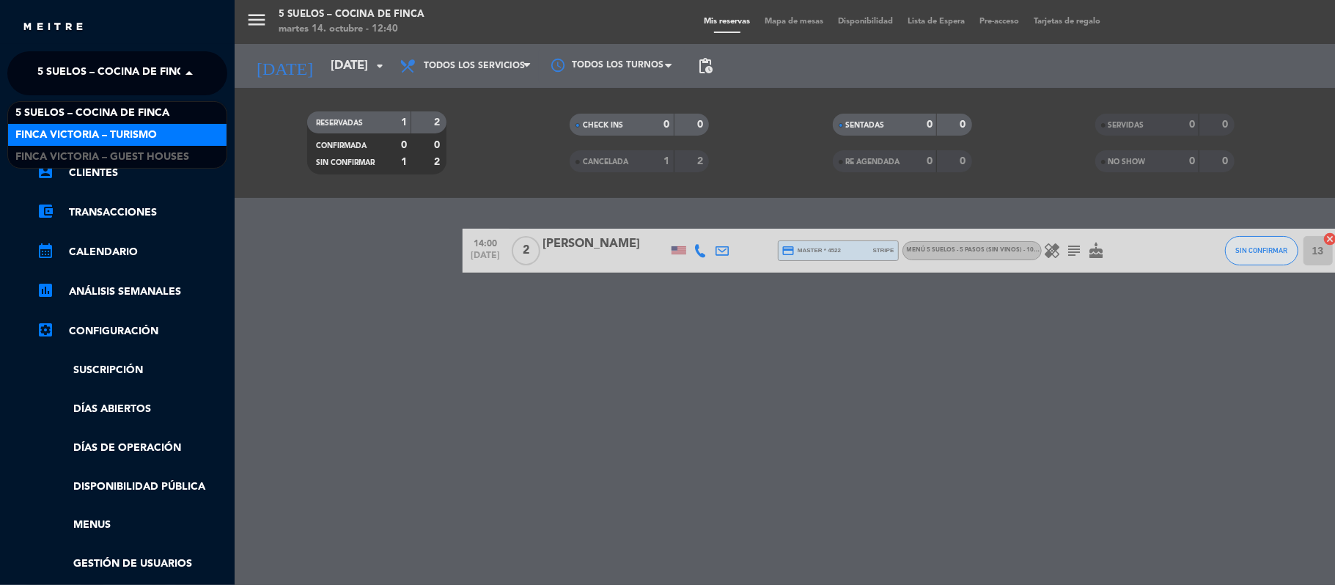
click at [59, 136] on span "FINCA VICTORIA – TURISMO" at bounding box center [85, 135] width 141 height 17
